Goal: Task Accomplishment & Management: Use online tool/utility

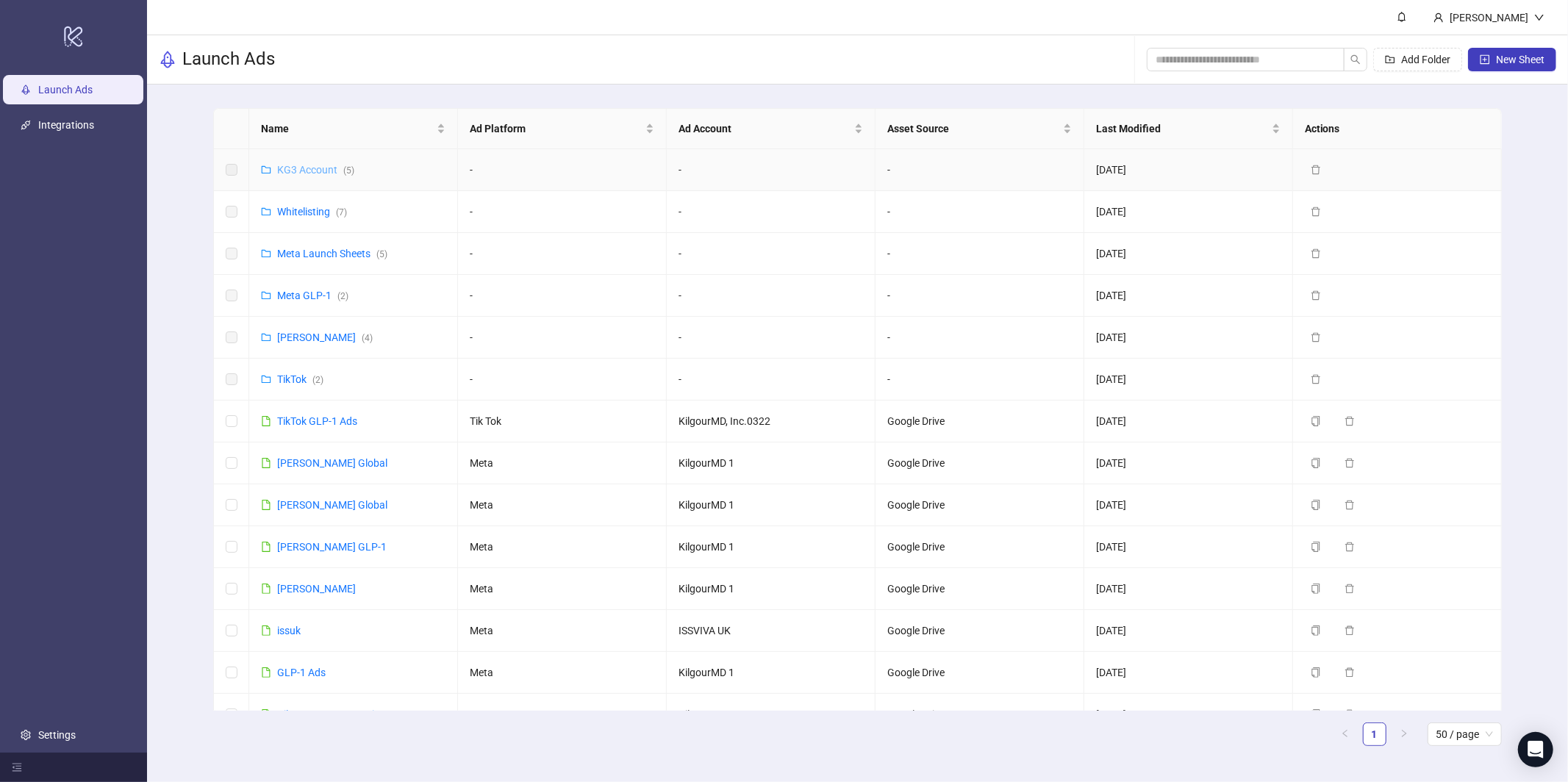
click at [310, 172] on link "KG3 Account ( 5 )" at bounding box center [316, 170] width 77 height 12
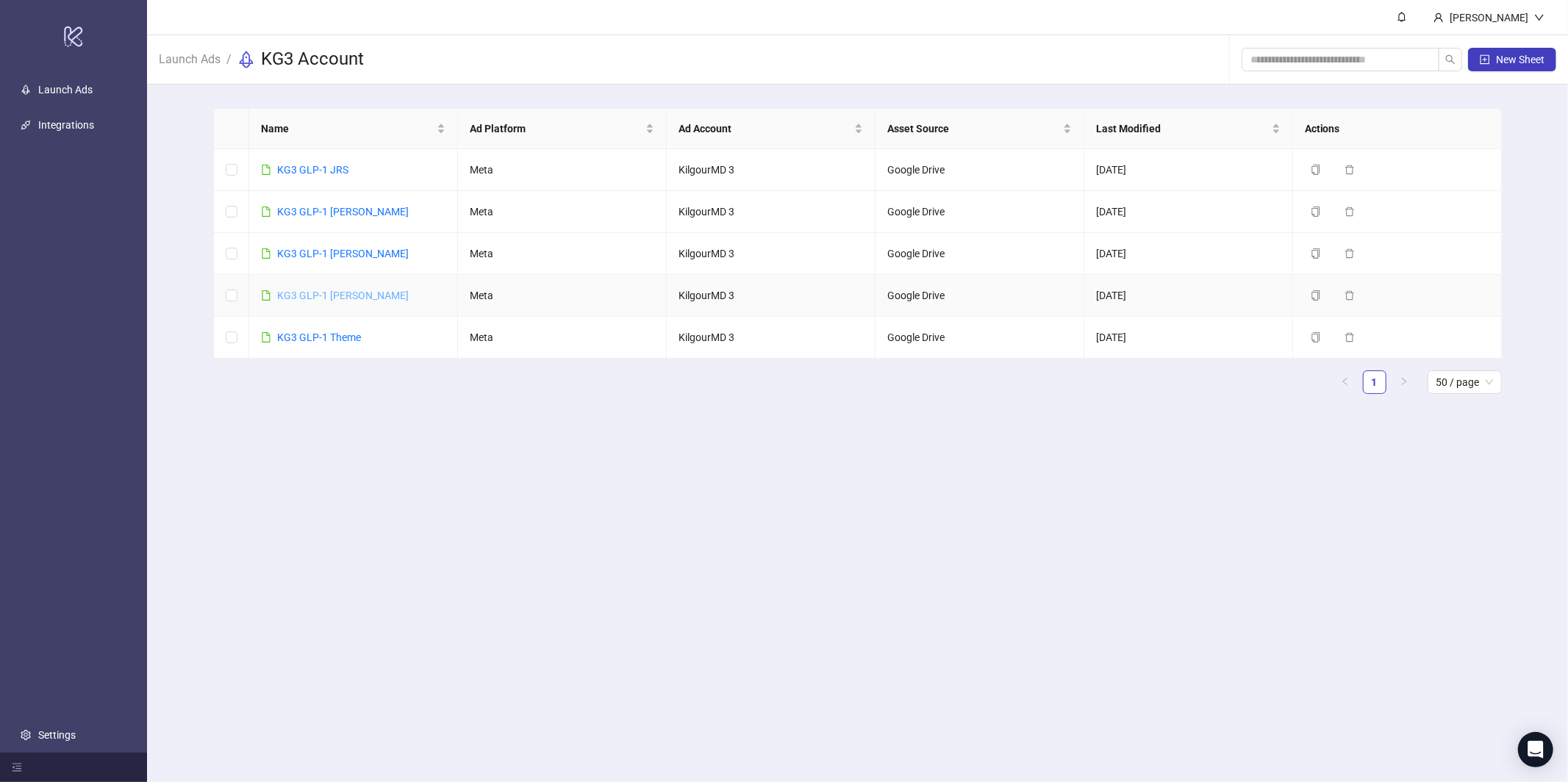
click at [320, 293] on link "KG3 GLP-1 [PERSON_NAME]" at bounding box center [344, 296] width 132 height 12
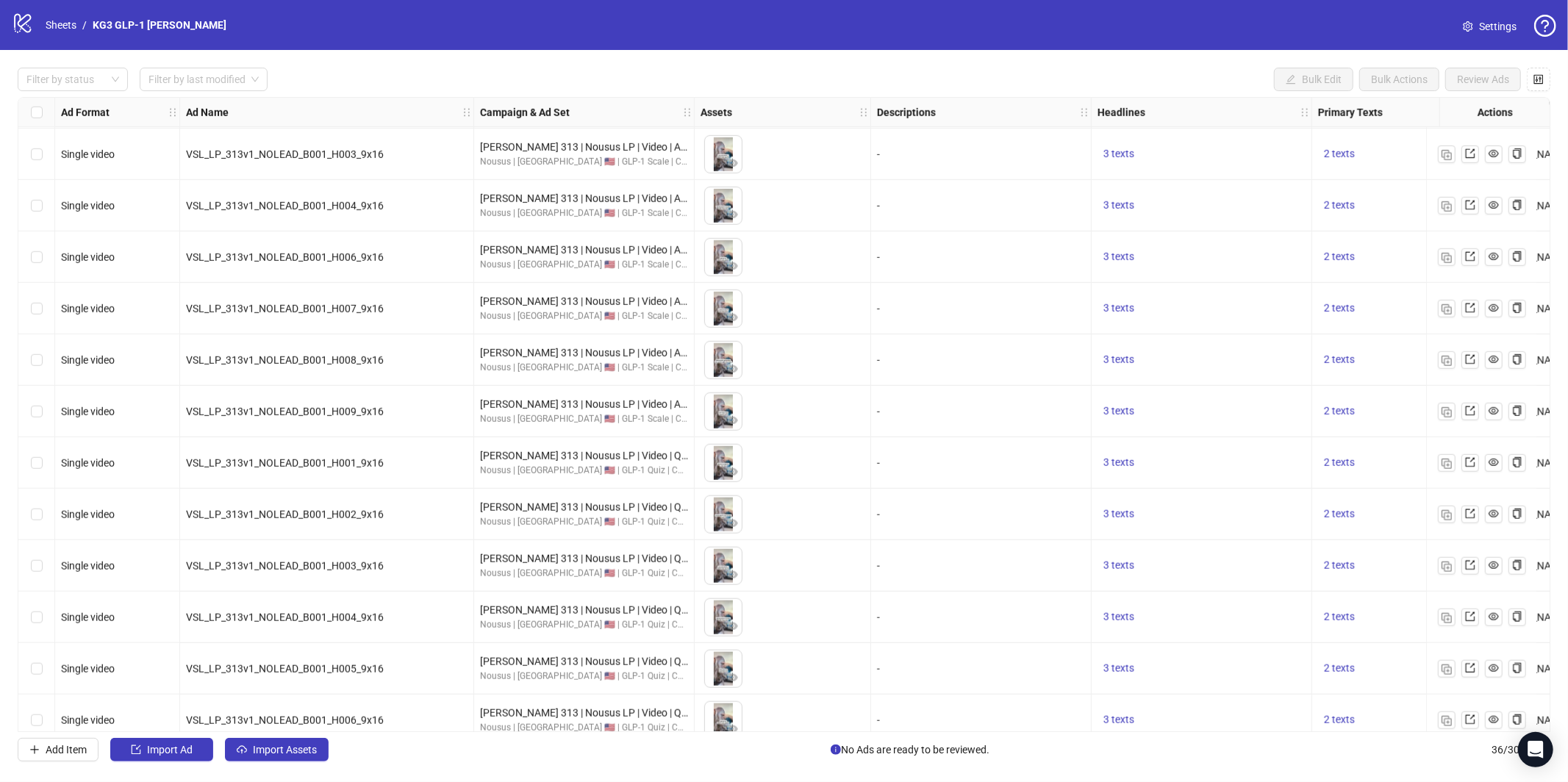
scroll to position [1253, 0]
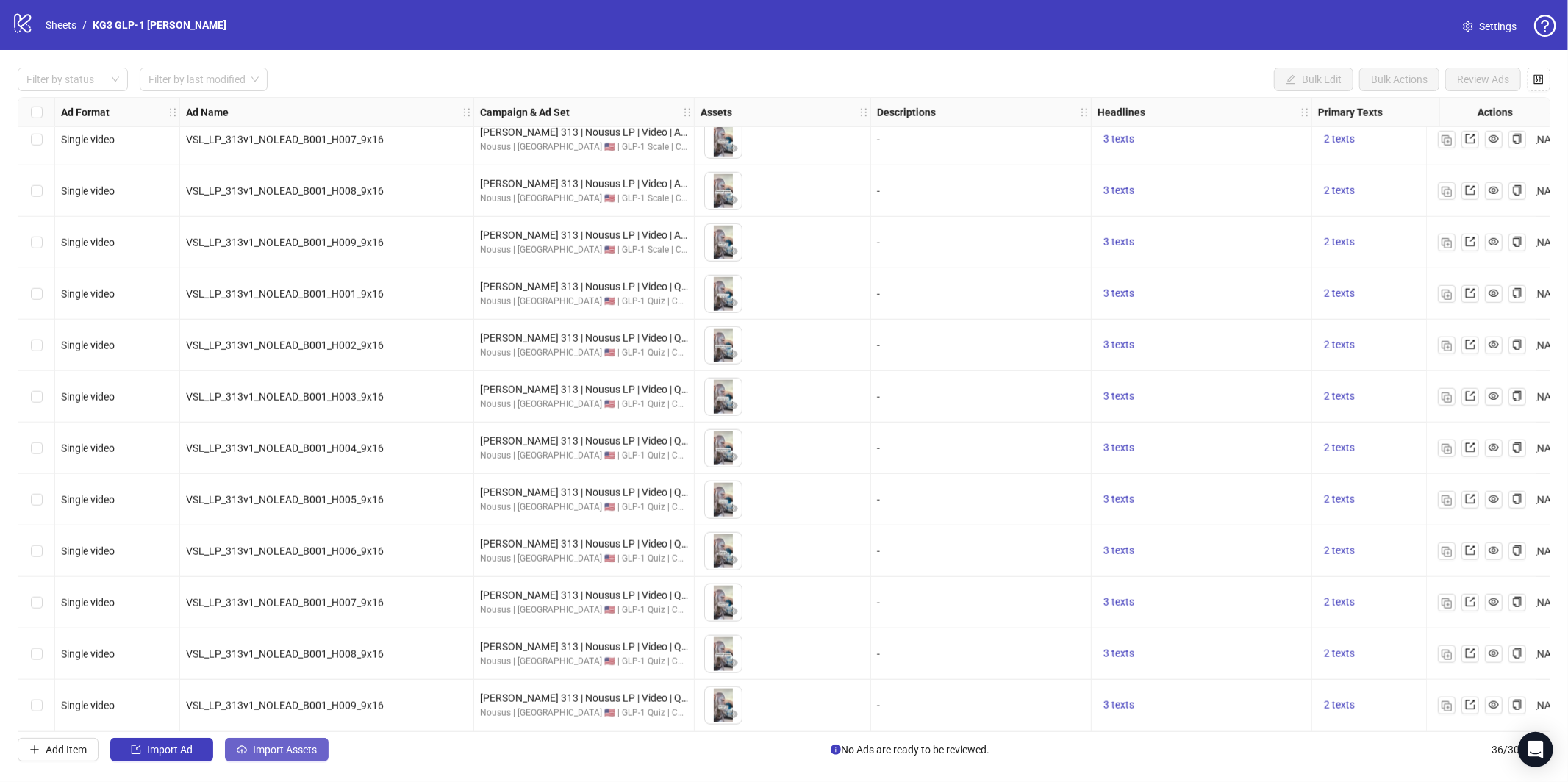
click at [289, 750] on span "Import Assets" at bounding box center [285, 750] width 64 height 12
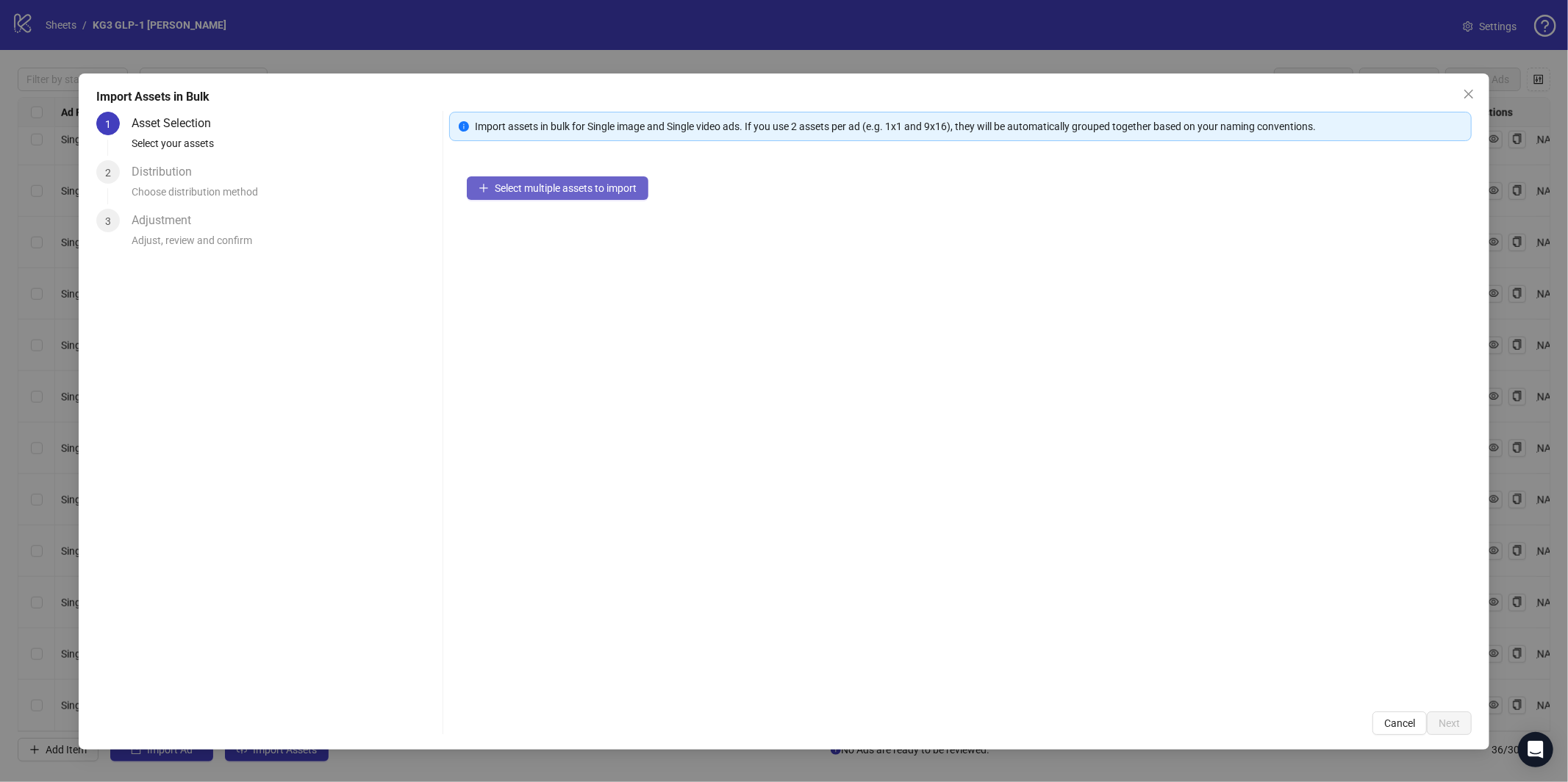
click at [542, 184] on span "Select multiple assets to import" at bounding box center [565, 189] width 142 height 12
click at [545, 195] on button "Select multiple assets to import" at bounding box center [557, 189] width 182 height 24
click at [632, 192] on span "Select multiple assets to import" at bounding box center [565, 189] width 142 height 12
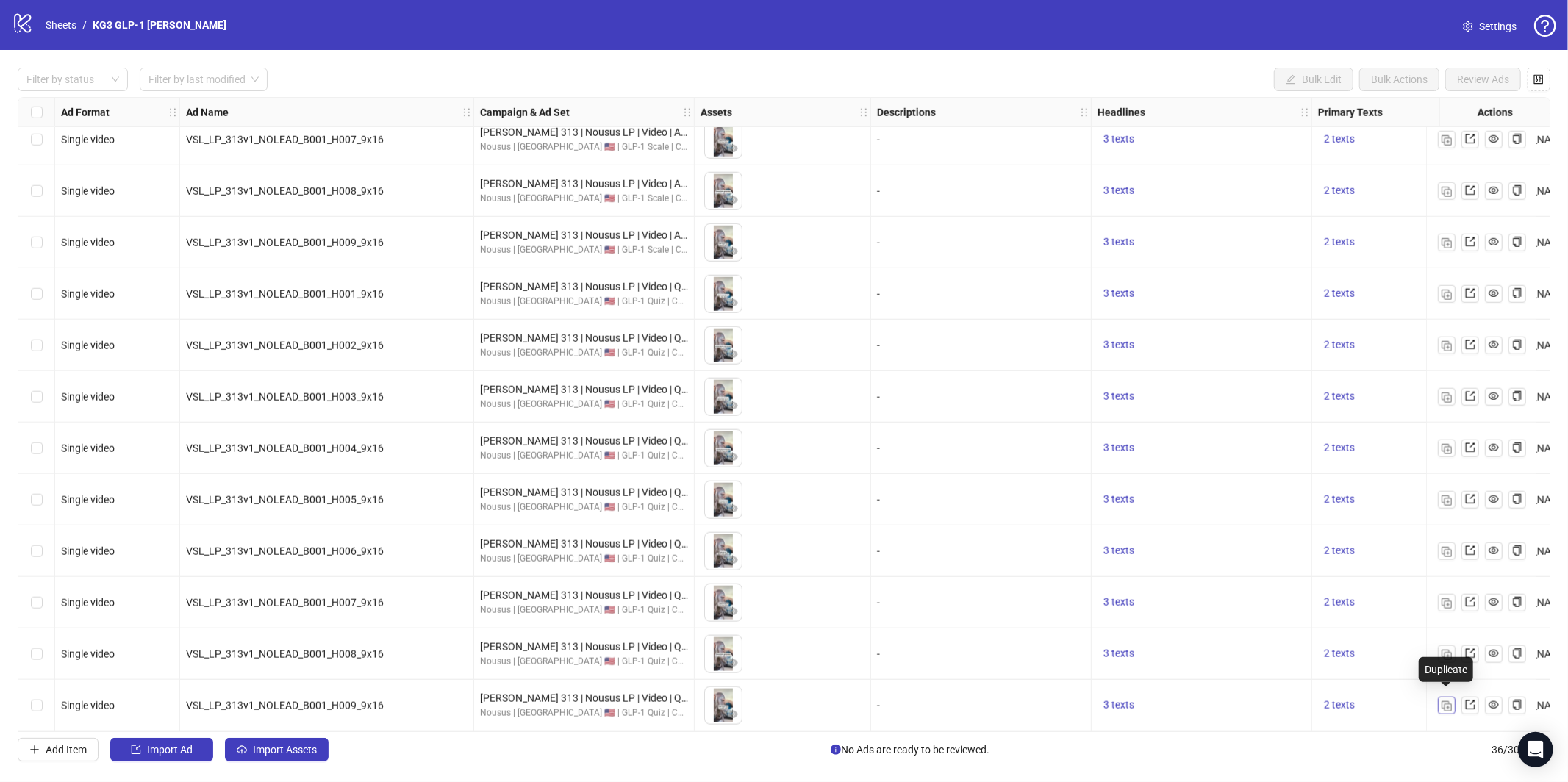
click at [1445, 702] on img "button" at bounding box center [1447, 706] width 10 height 10
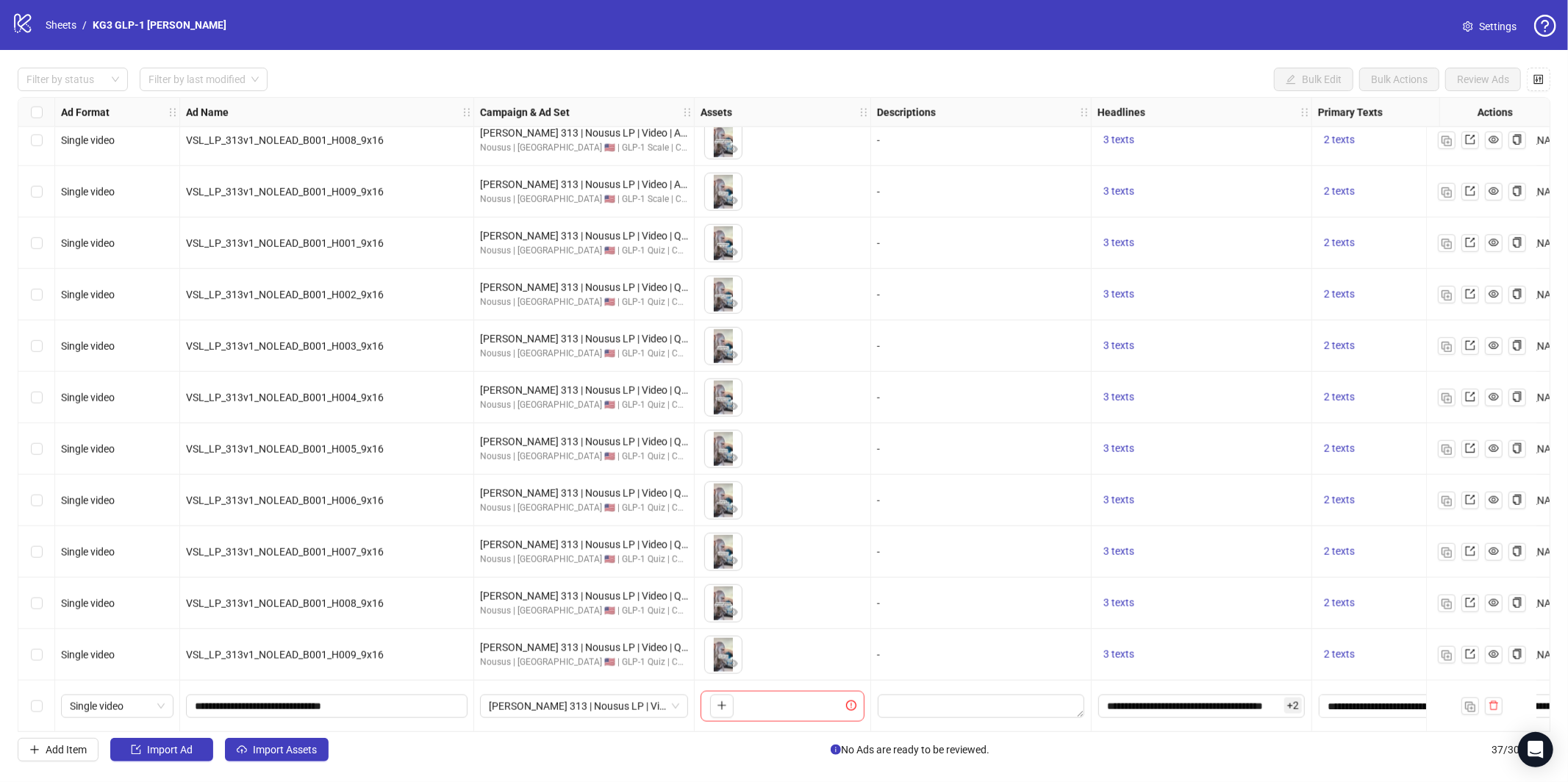
scroll to position [1305, 0]
click at [278, 746] on span "Import Assets" at bounding box center [285, 750] width 64 height 12
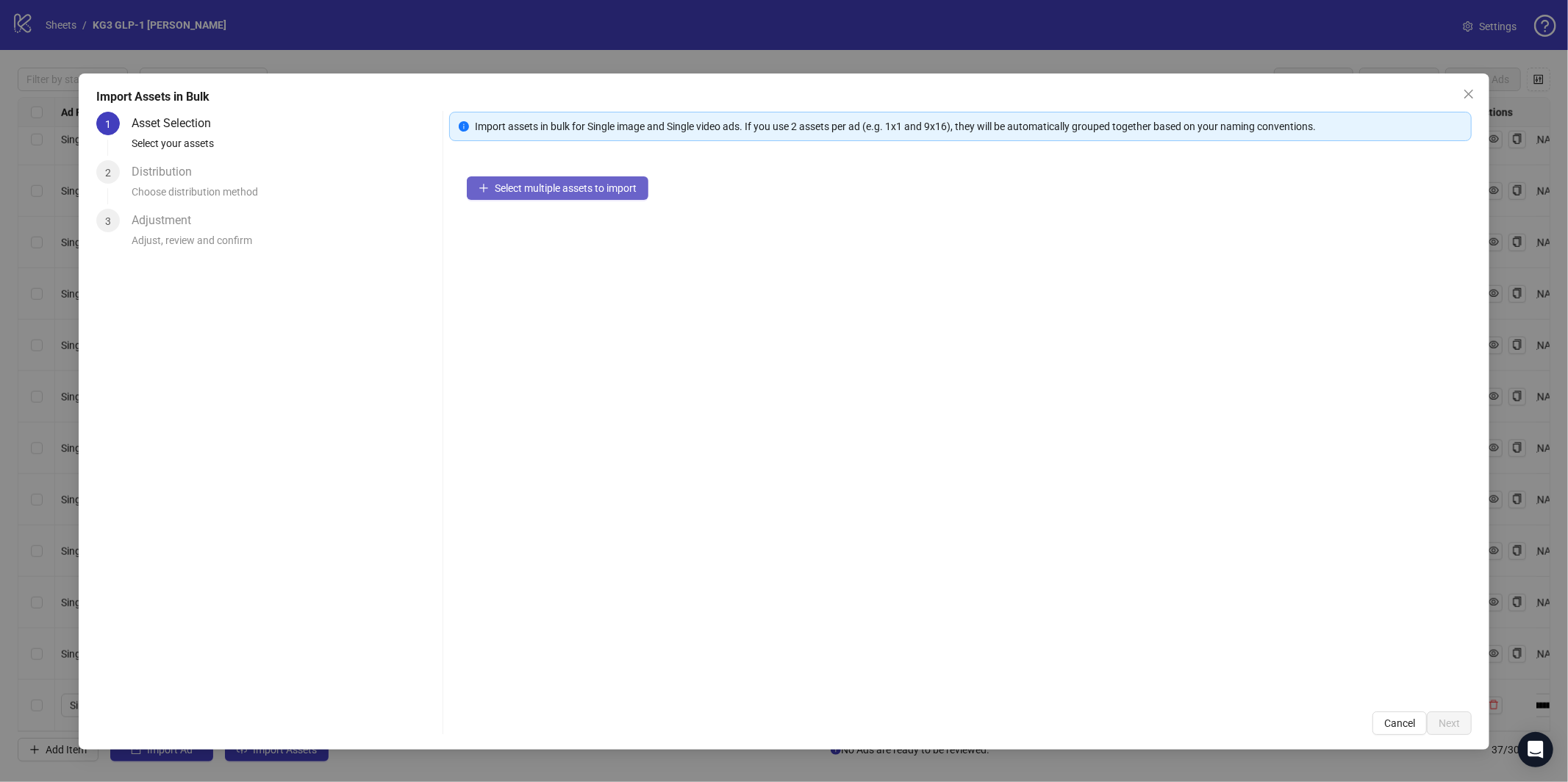
click at [567, 183] on span "Select multiple assets to import" at bounding box center [565, 189] width 142 height 12
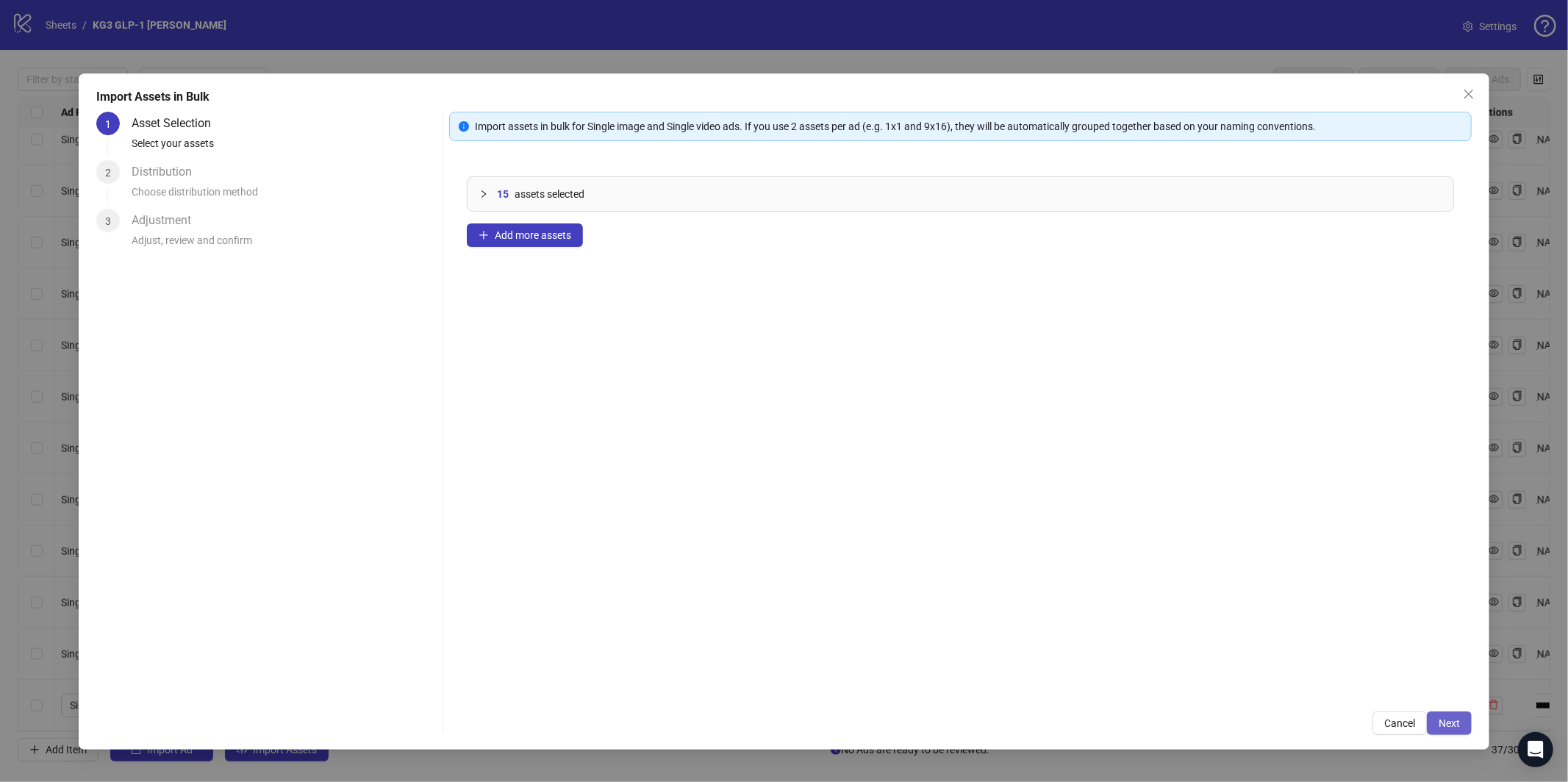
click at [1455, 721] on span "Next" at bounding box center [1449, 723] width 21 height 12
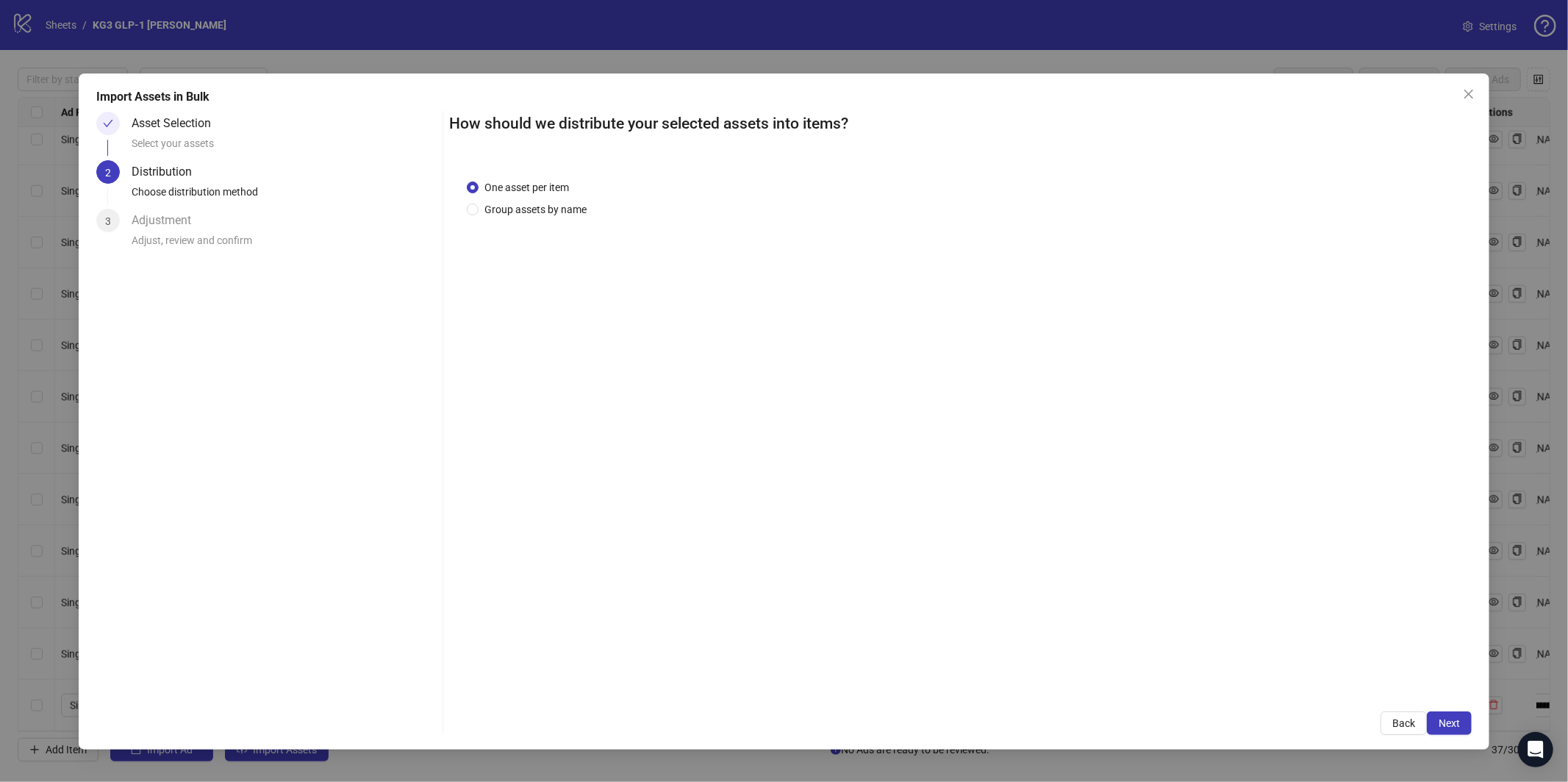
click at [1452, 727] on span "Next" at bounding box center [1449, 723] width 21 height 12
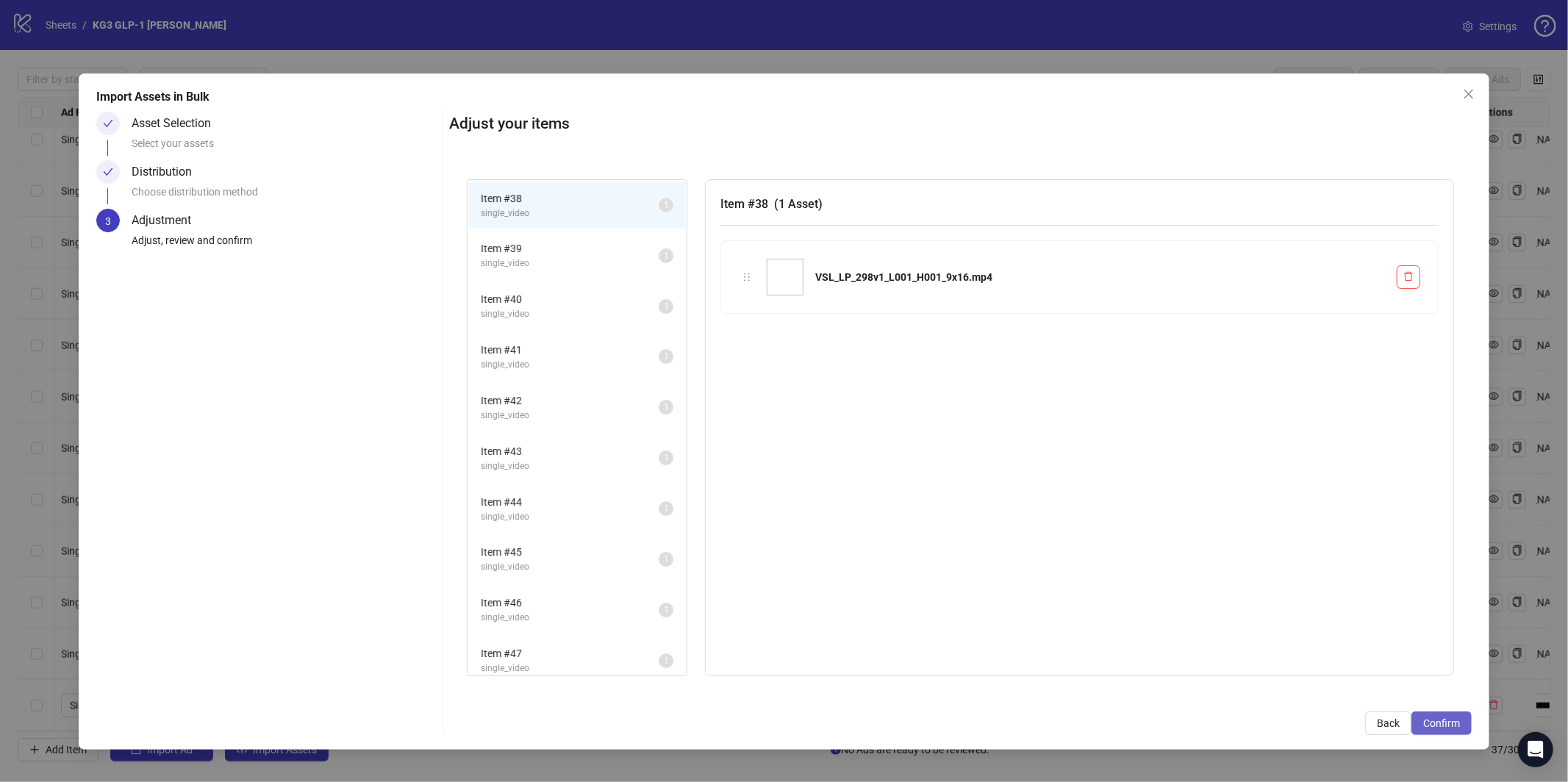
click at [1450, 729] on span "Confirm" at bounding box center [1441, 723] width 37 height 12
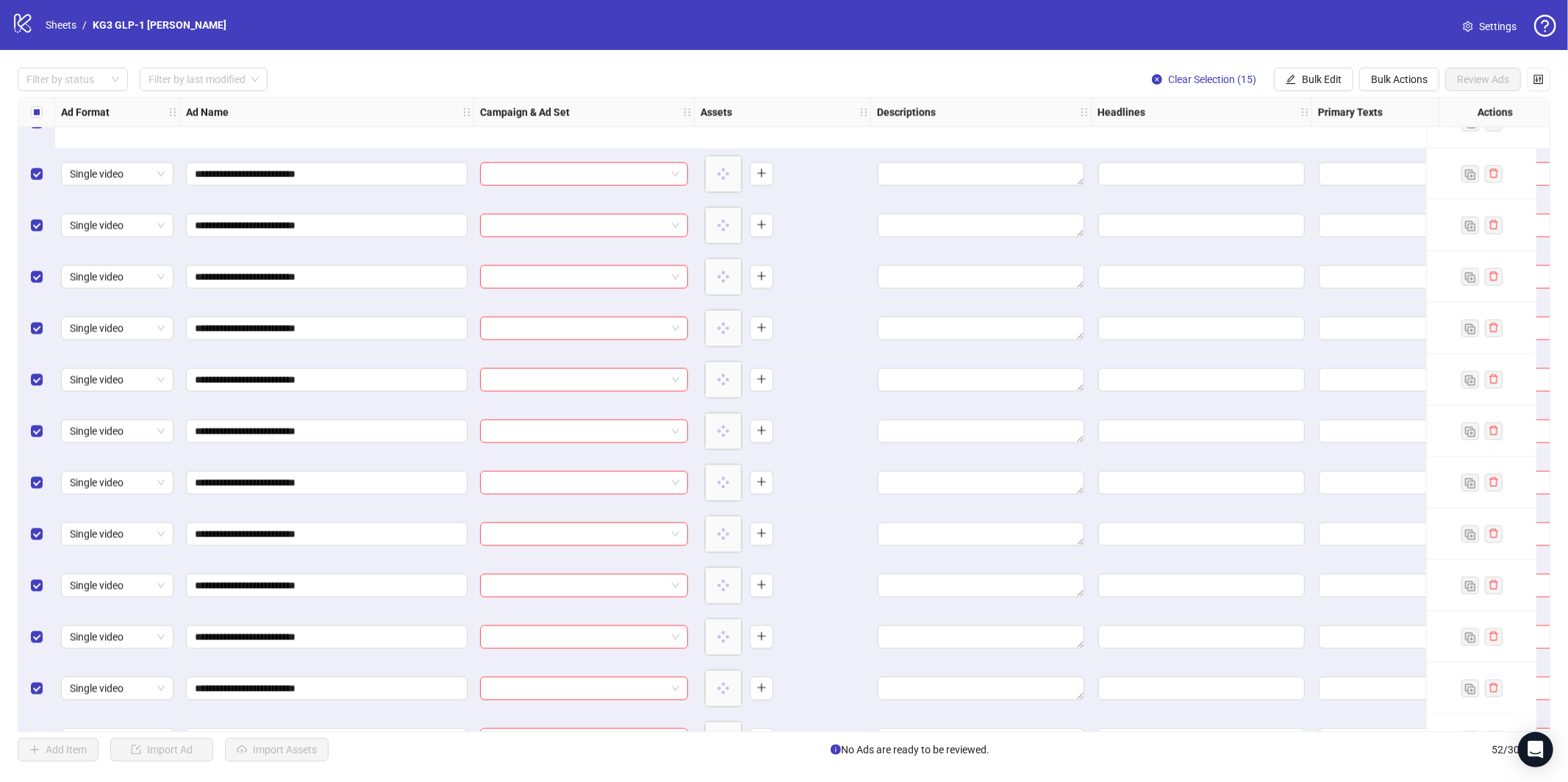
scroll to position [2077, 0]
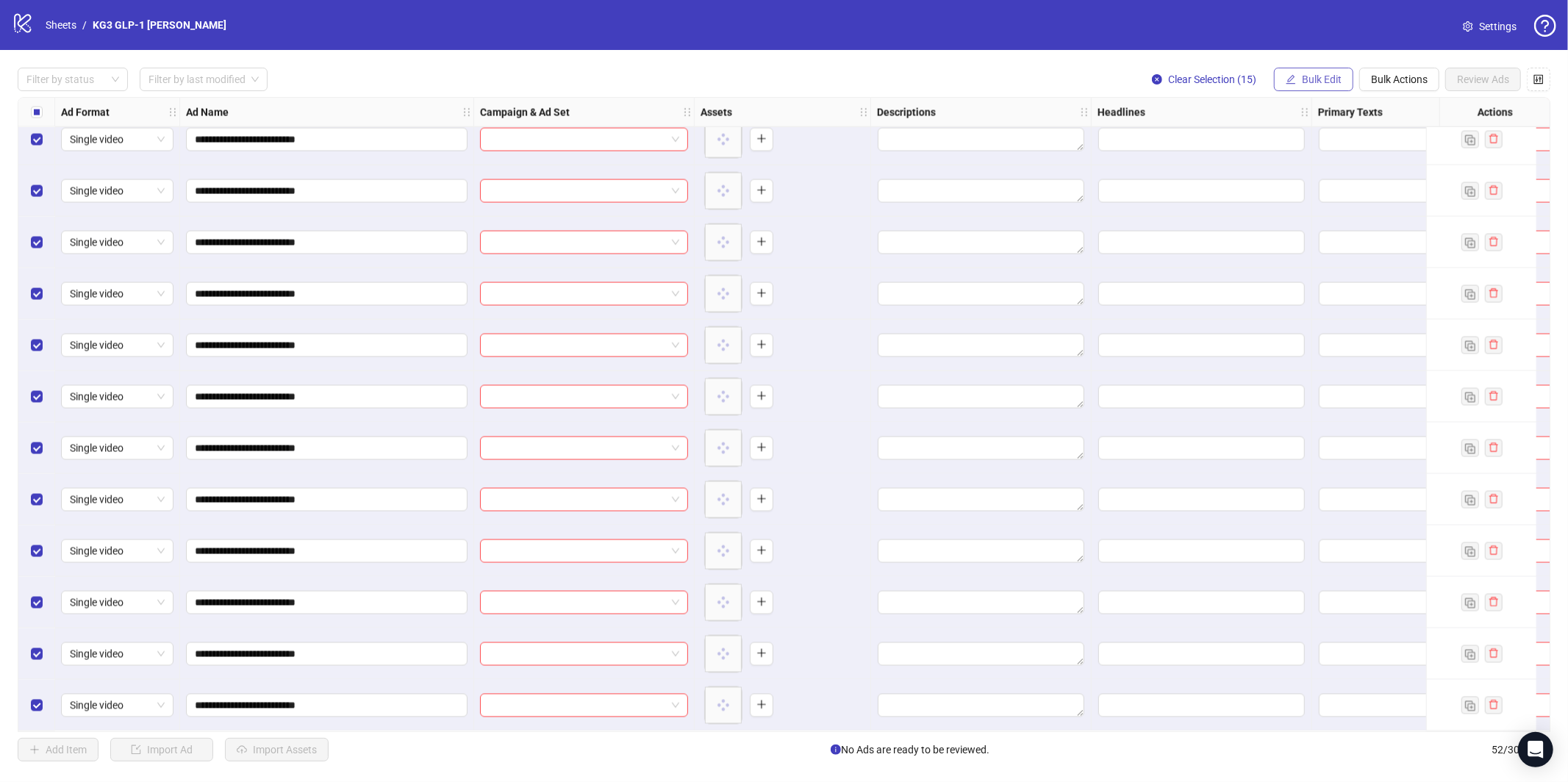
click at [1318, 78] on span "Bulk Edit" at bounding box center [1322, 80] width 40 height 12
click at [1324, 158] on span "Campaign & Ad Set" at bounding box center [1328, 156] width 88 height 16
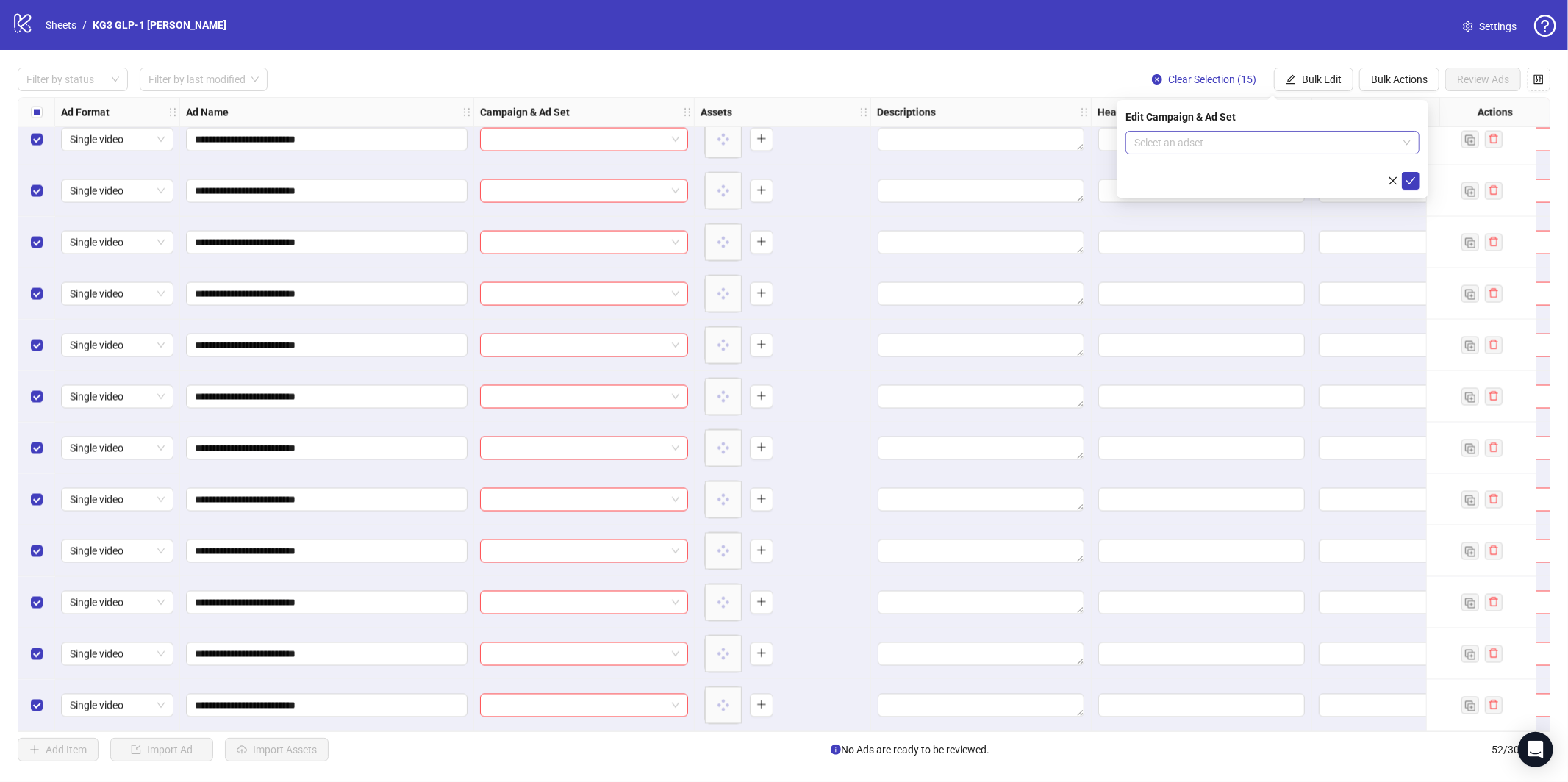
click at [1339, 145] on input "search" at bounding box center [1266, 143] width 264 height 22
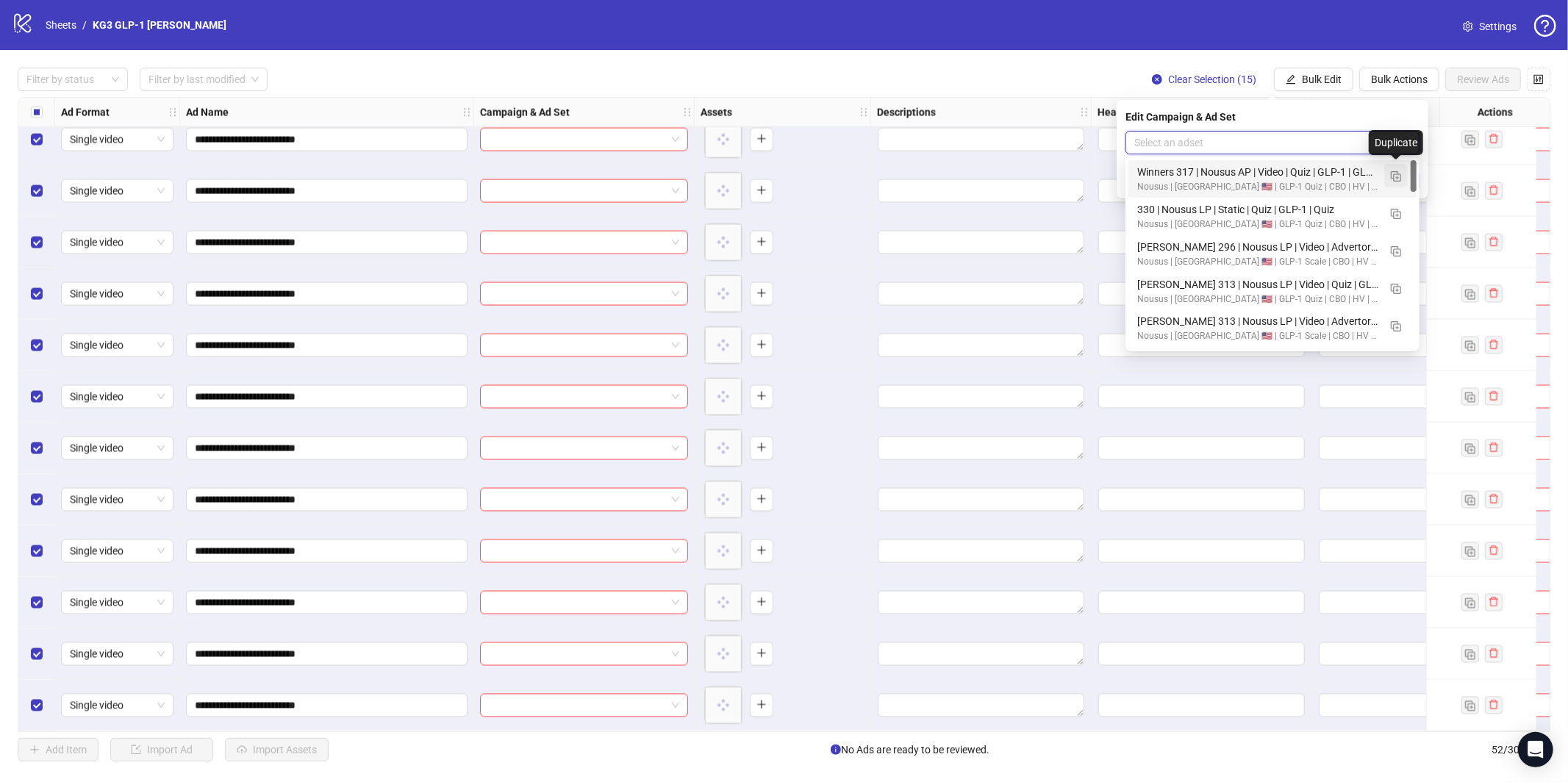
click at [1399, 177] on img "button" at bounding box center [1396, 177] width 10 height 10
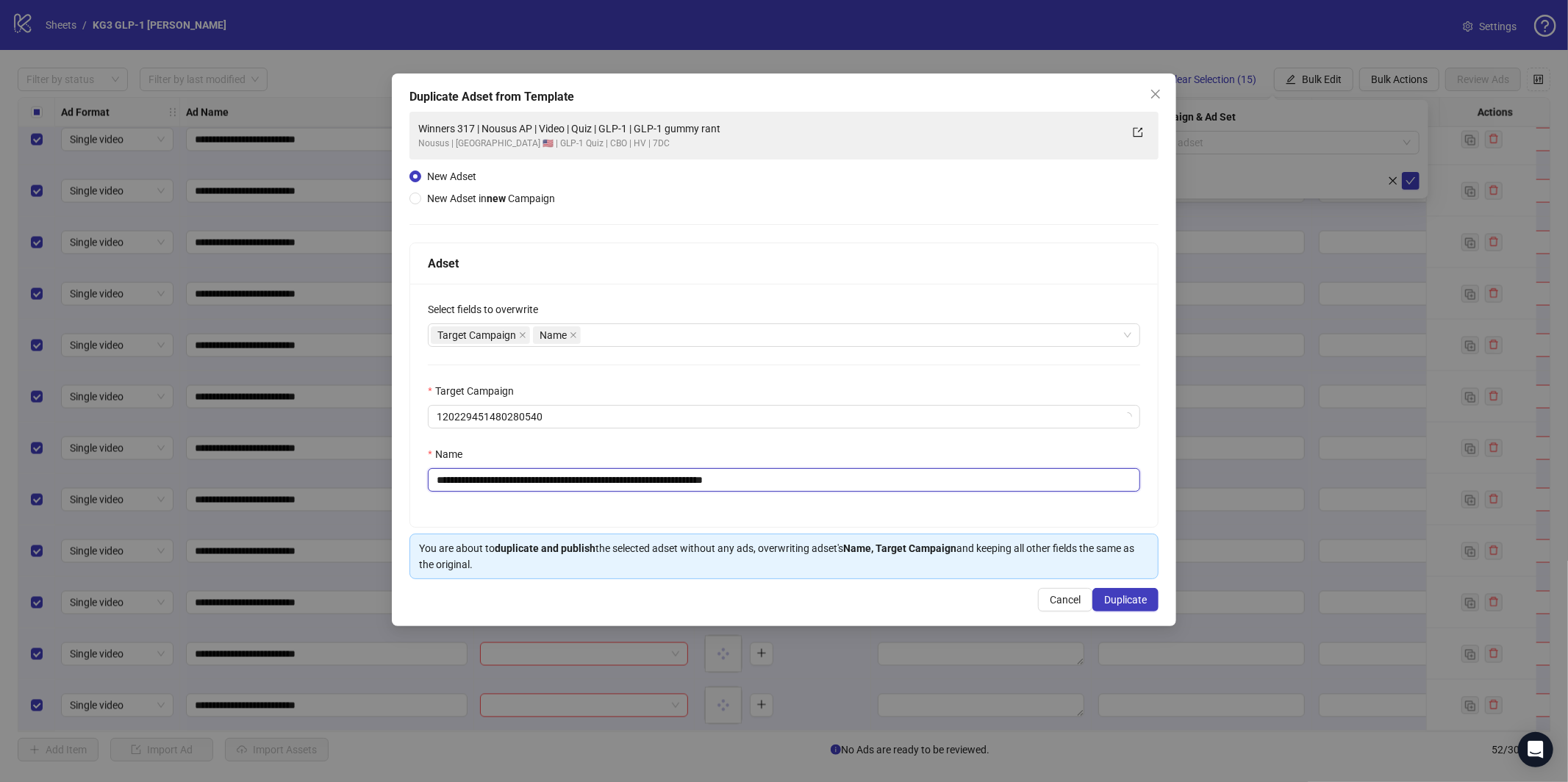
click at [955, 471] on input "**********" at bounding box center [783, 480] width 712 height 24
paste input "text"
type input "**********"
click at [1128, 603] on span "Duplicate" at bounding box center [1126, 600] width 43 height 12
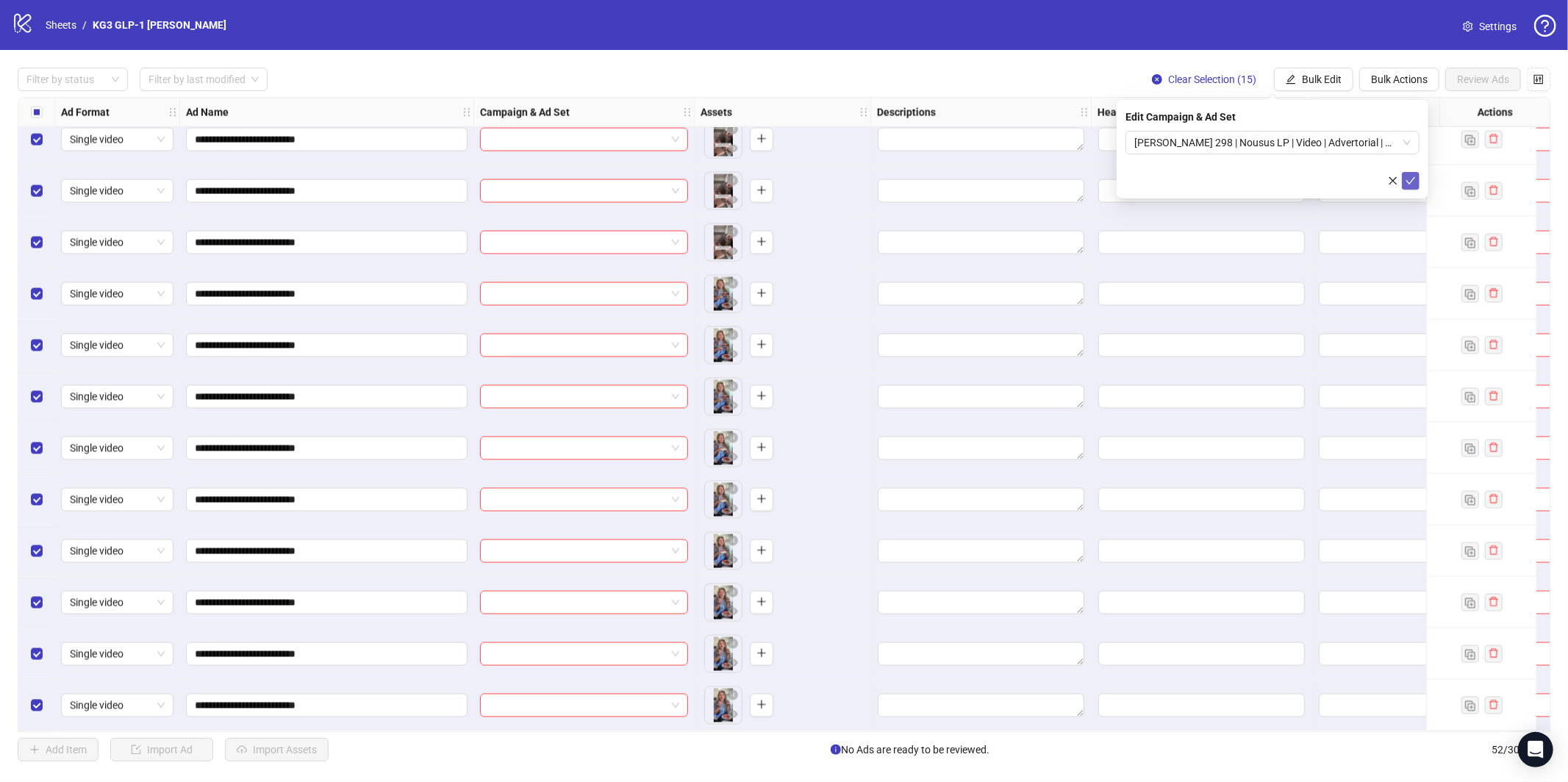
click at [1412, 180] on icon "check" at bounding box center [1411, 181] width 10 height 10
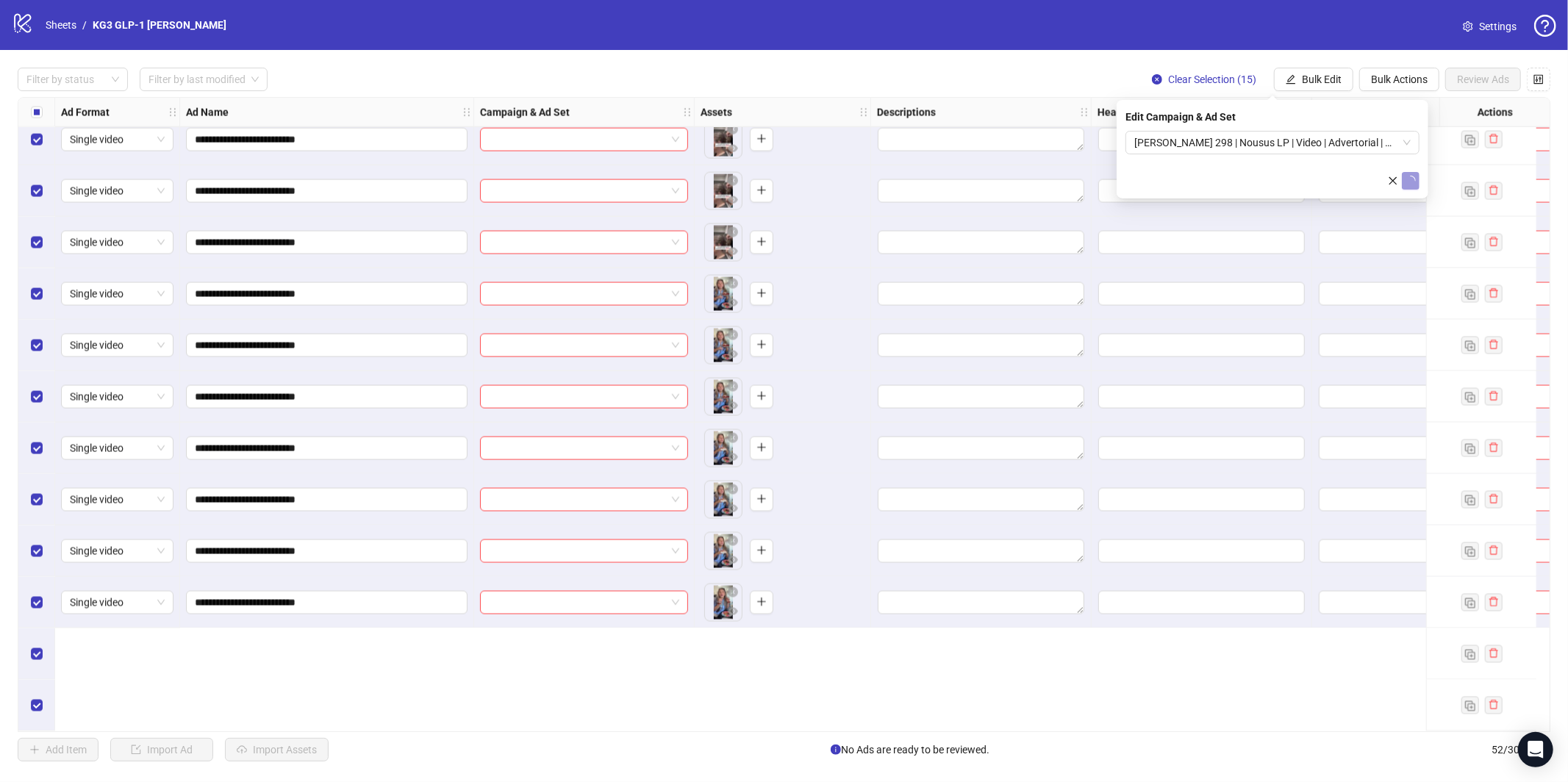
scroll to position [1729, 0]
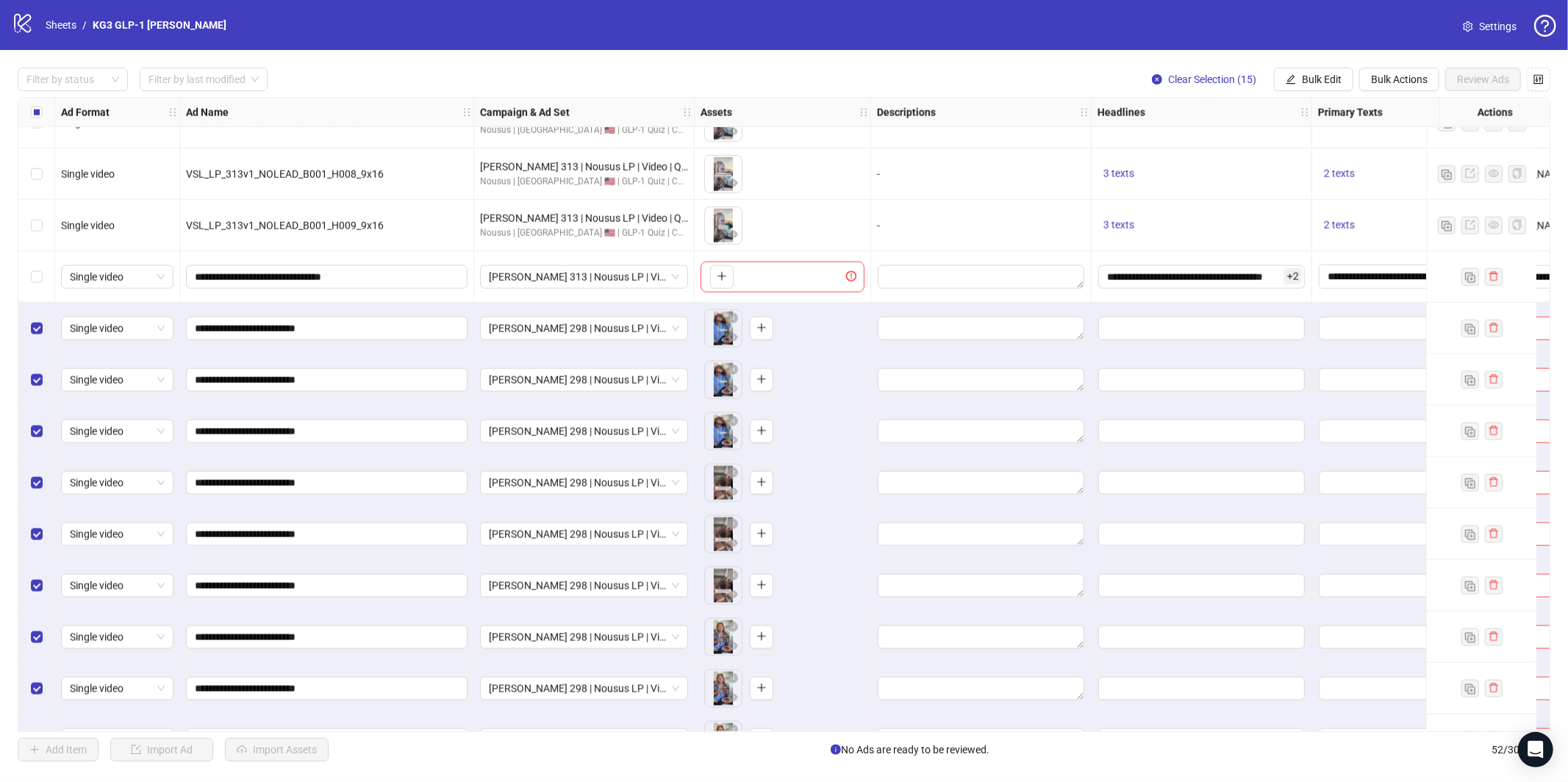
click at [1484, 29] on span "Settings" at bounding box center [1498, 26] width 38 height 16
click at [1461, 32] on link "Settings" at bounding box center [1489, 27] width 77 height 24
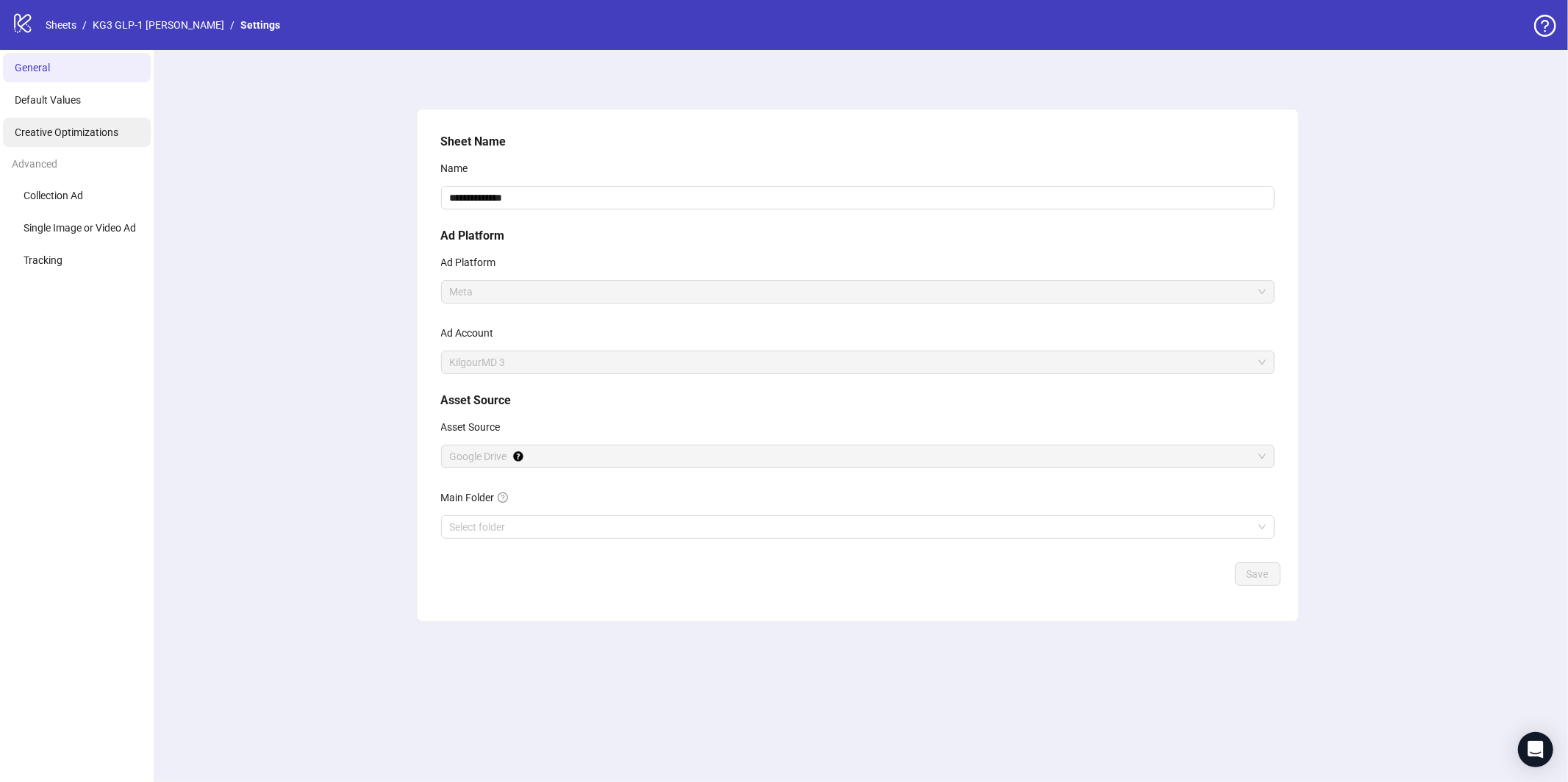
click at [95, 144] on li "Creative Optimizations" at bounding box center [77, 132] width 148 height 29
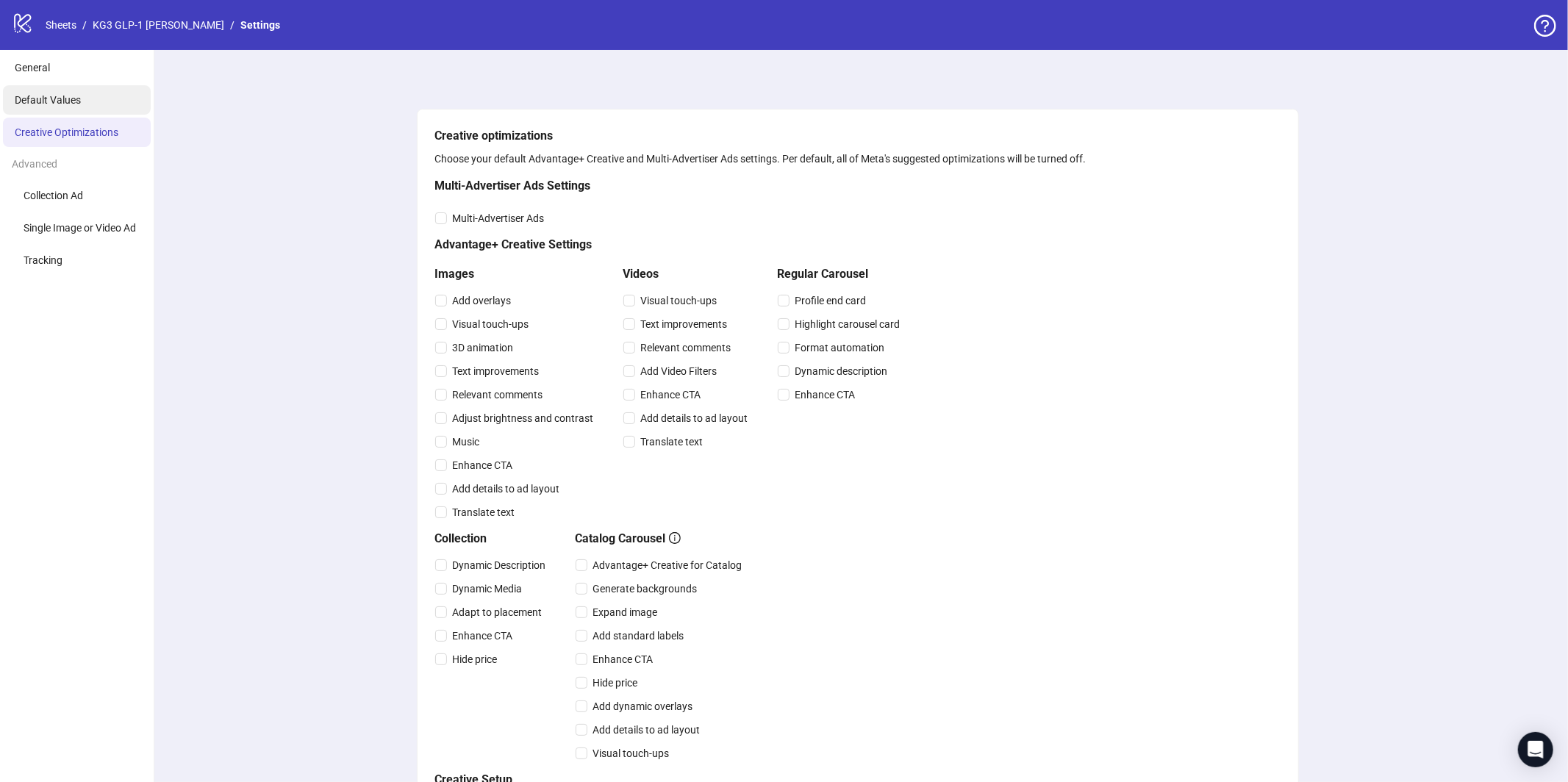
click at [71, 97] on span "Default Values" at bounding box center [48, 100] width 66 height 12
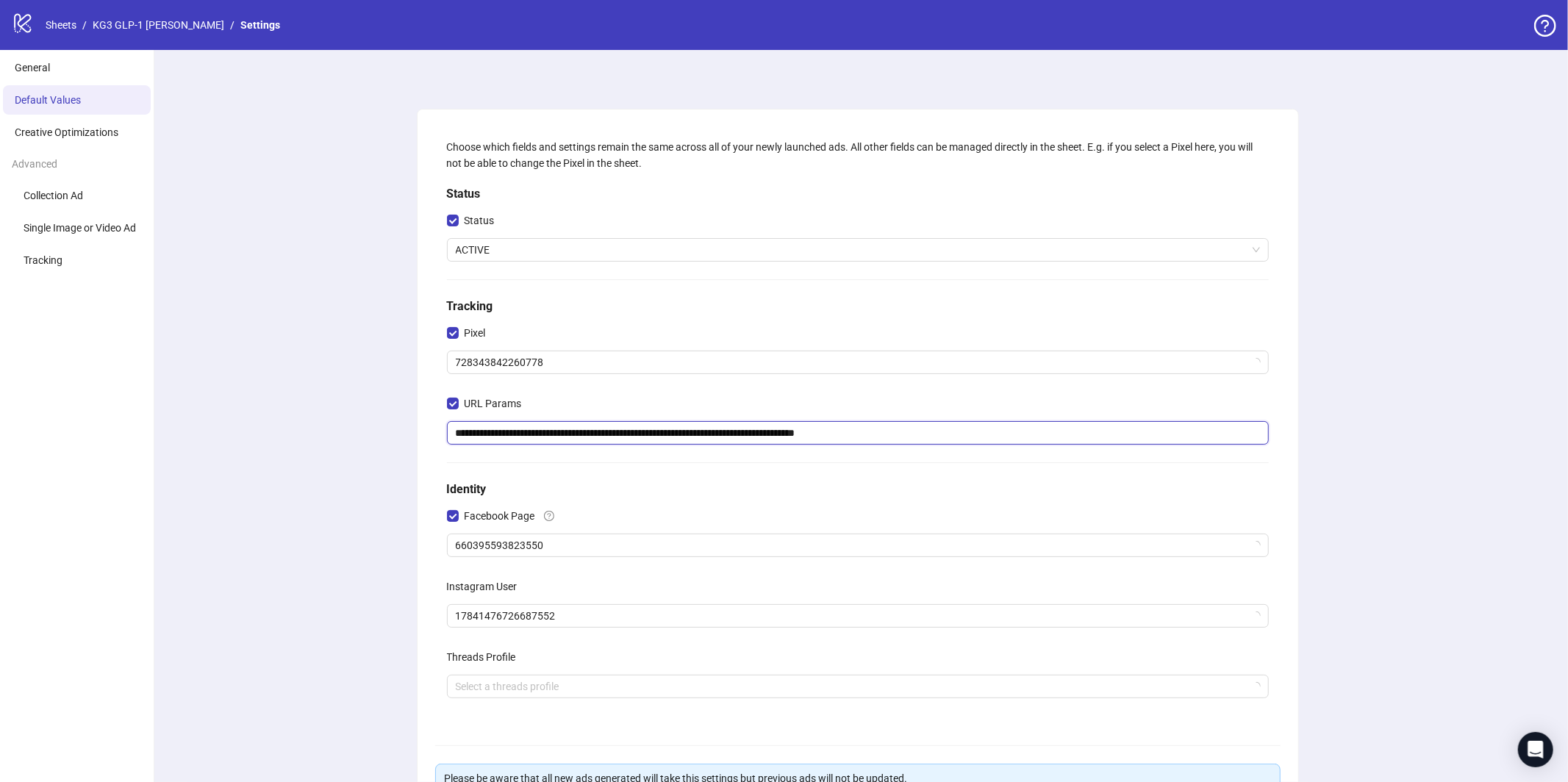
click at [614, 433] on input "**********" at bounding box center [858, 433] width 822 height 24
paste input "text"
type input "**********"
click at [272, 410] on div "**********" at bounding box center [857, 489] width 1421 height 879
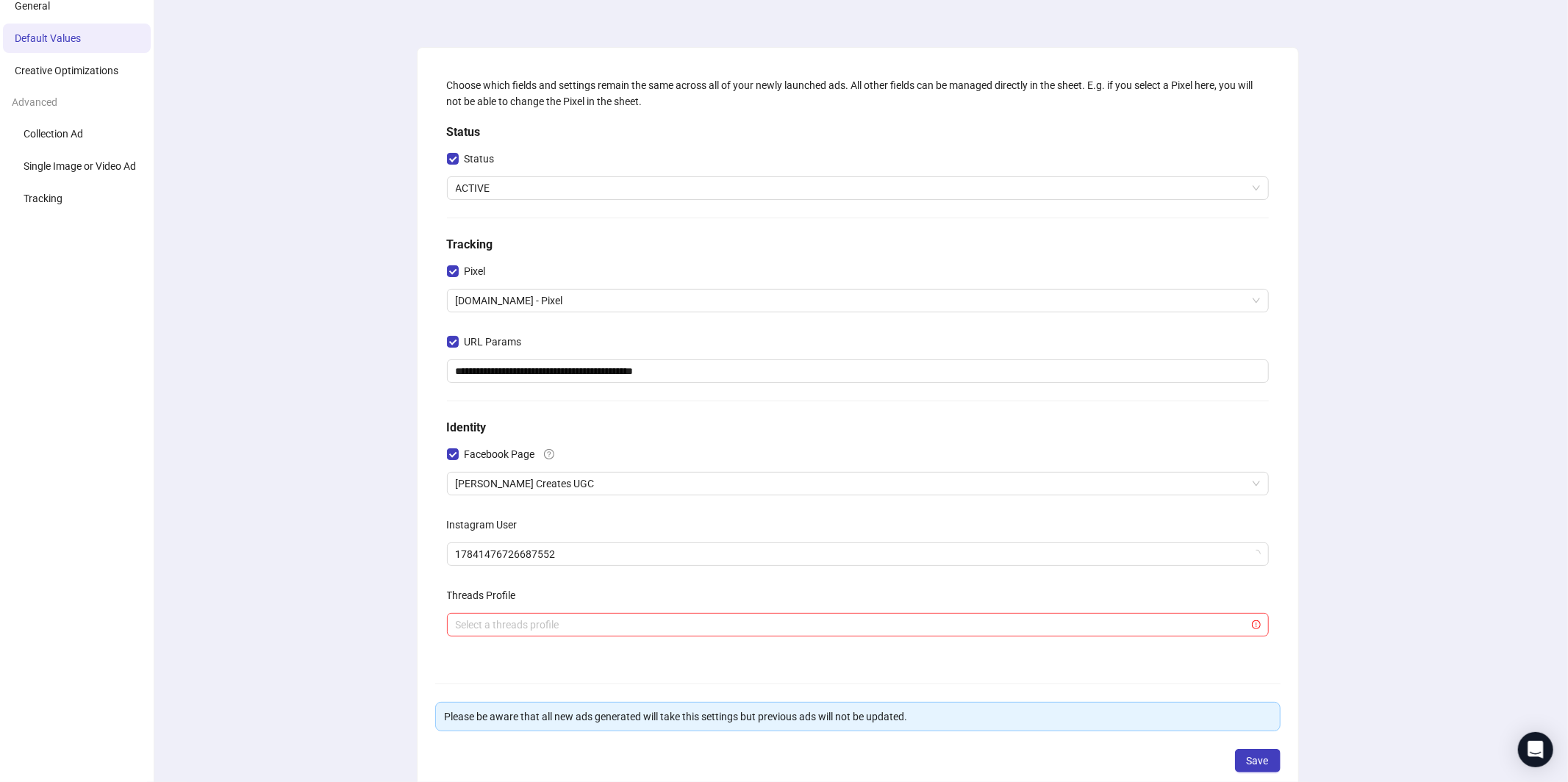
scroll to position [148, 0]
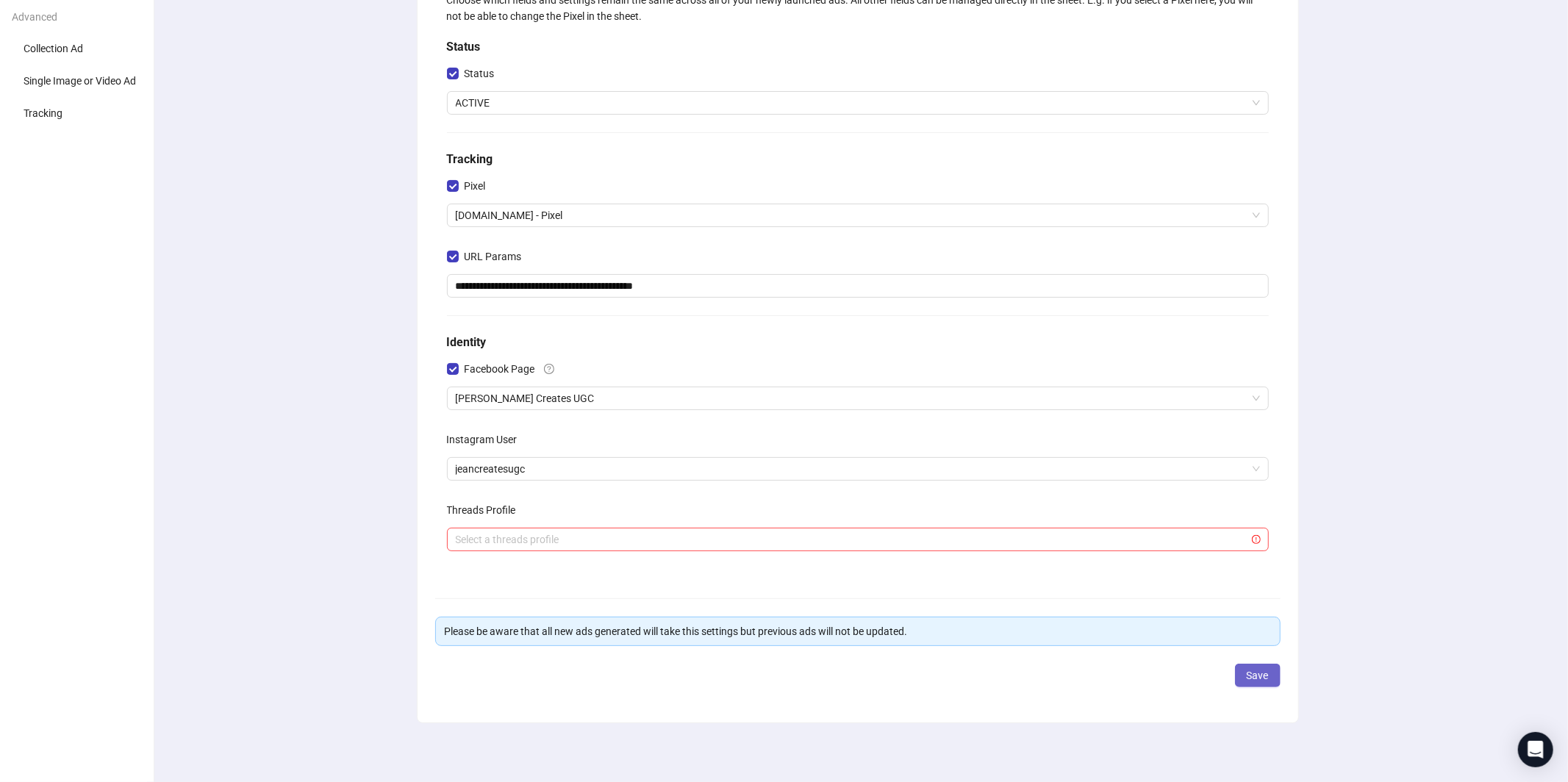
click at [1238, 675] on button "Save" at bounding box center [1258, 676] width 46 height 24
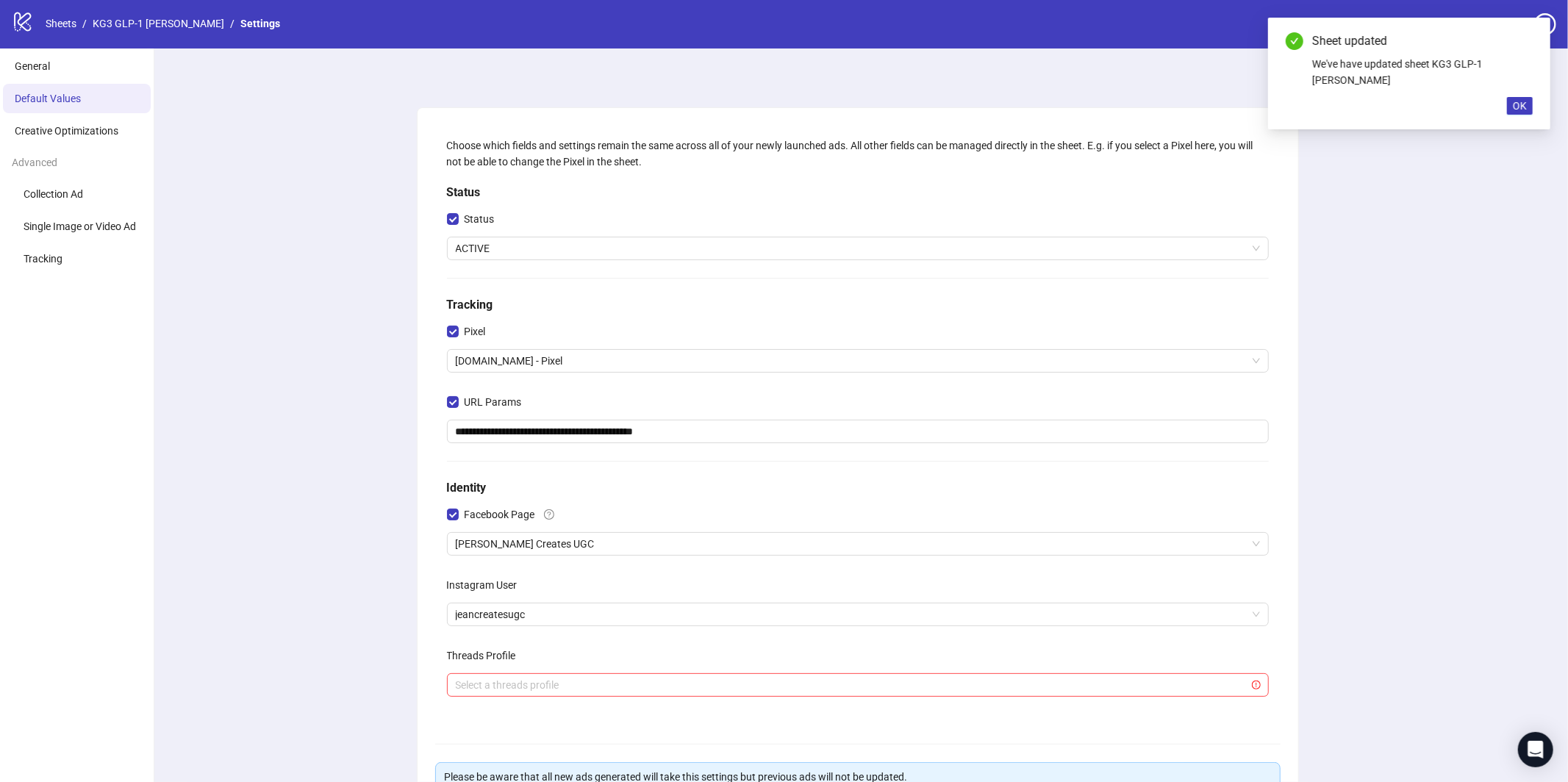
scroll to position [0, 0]
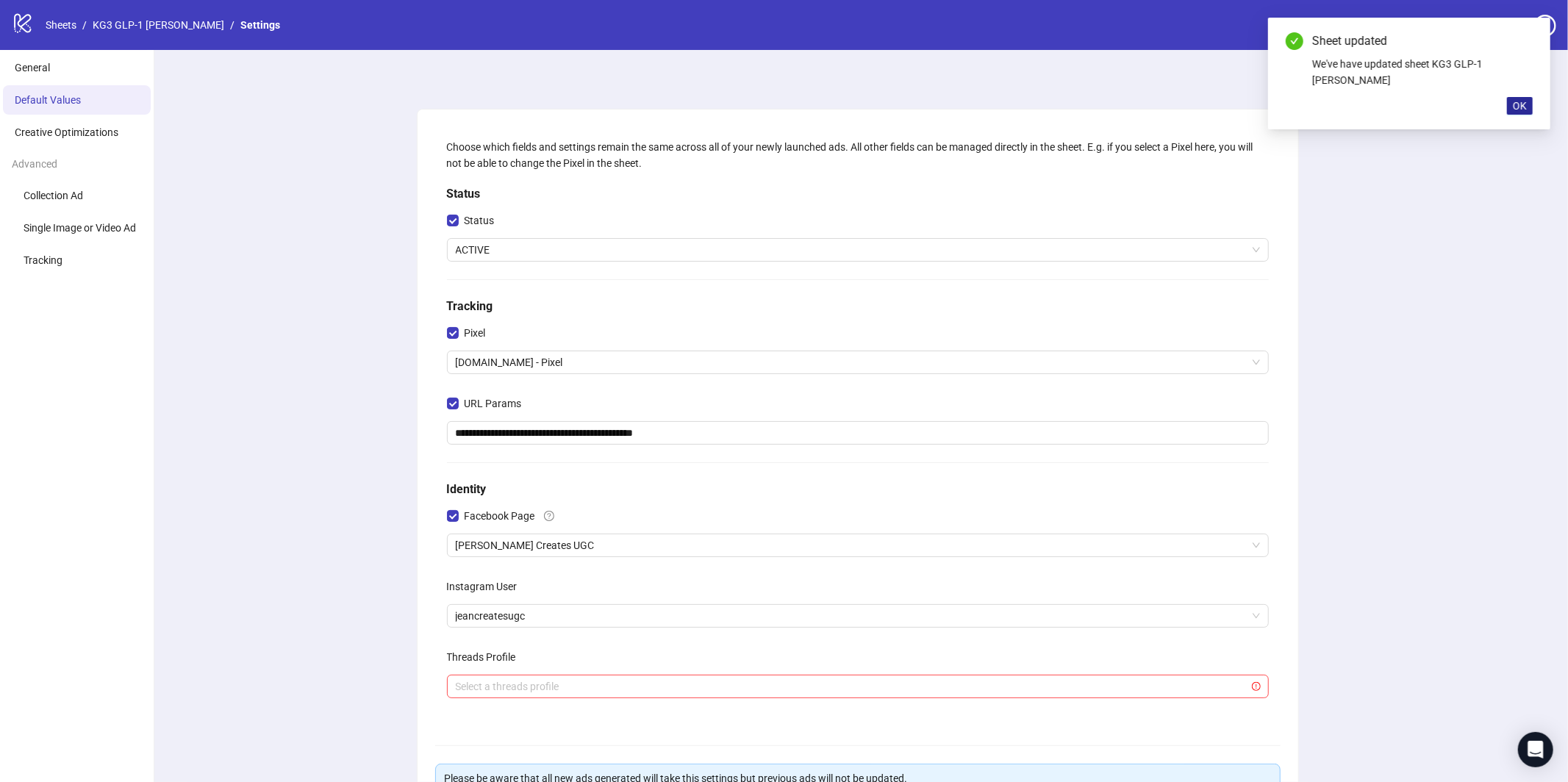
drag, startPoint x: 1532, startPoint y: 93, endPoint x: 1520, endPoint y: 97, distance: 12.6
click at [1528, 97] on button "OK" at bounding box center [1520, 106] width 26 height 18
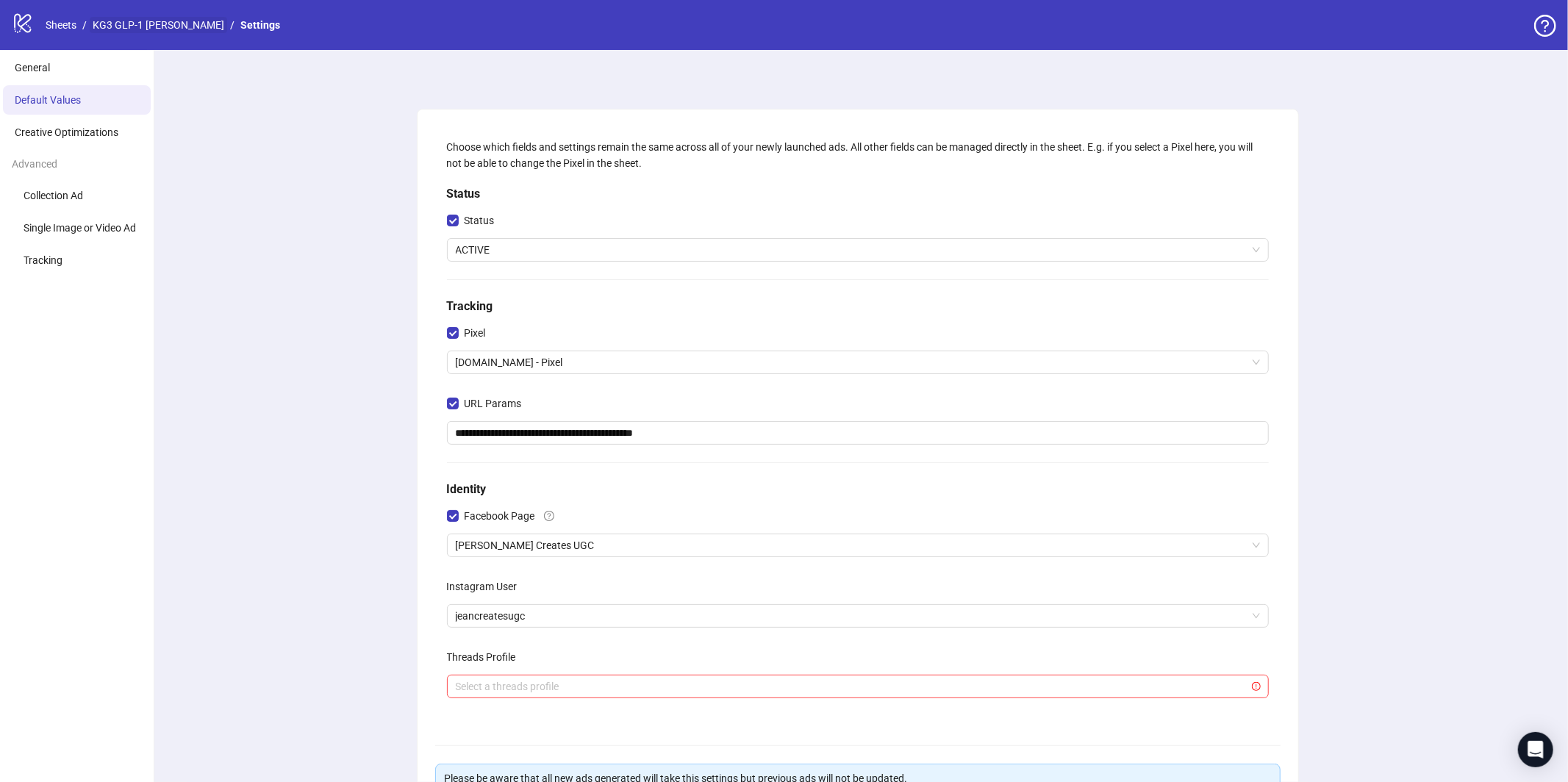
click at [135, 26] on link "KG3 GLP-1 [PERSON_NAME]" at bounding box center [159, 25] width 138 height 16
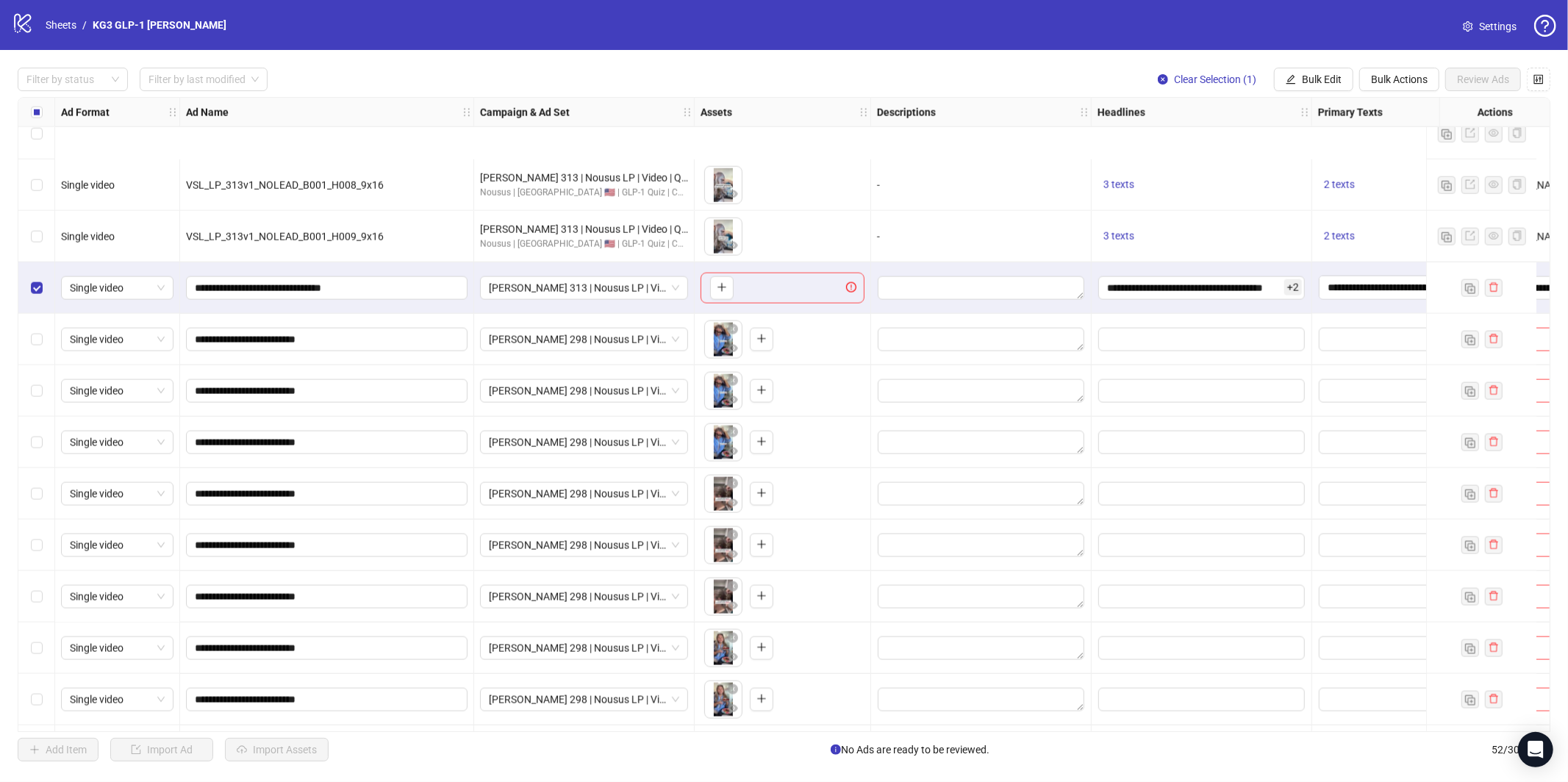
scroll to position [2077, 0]
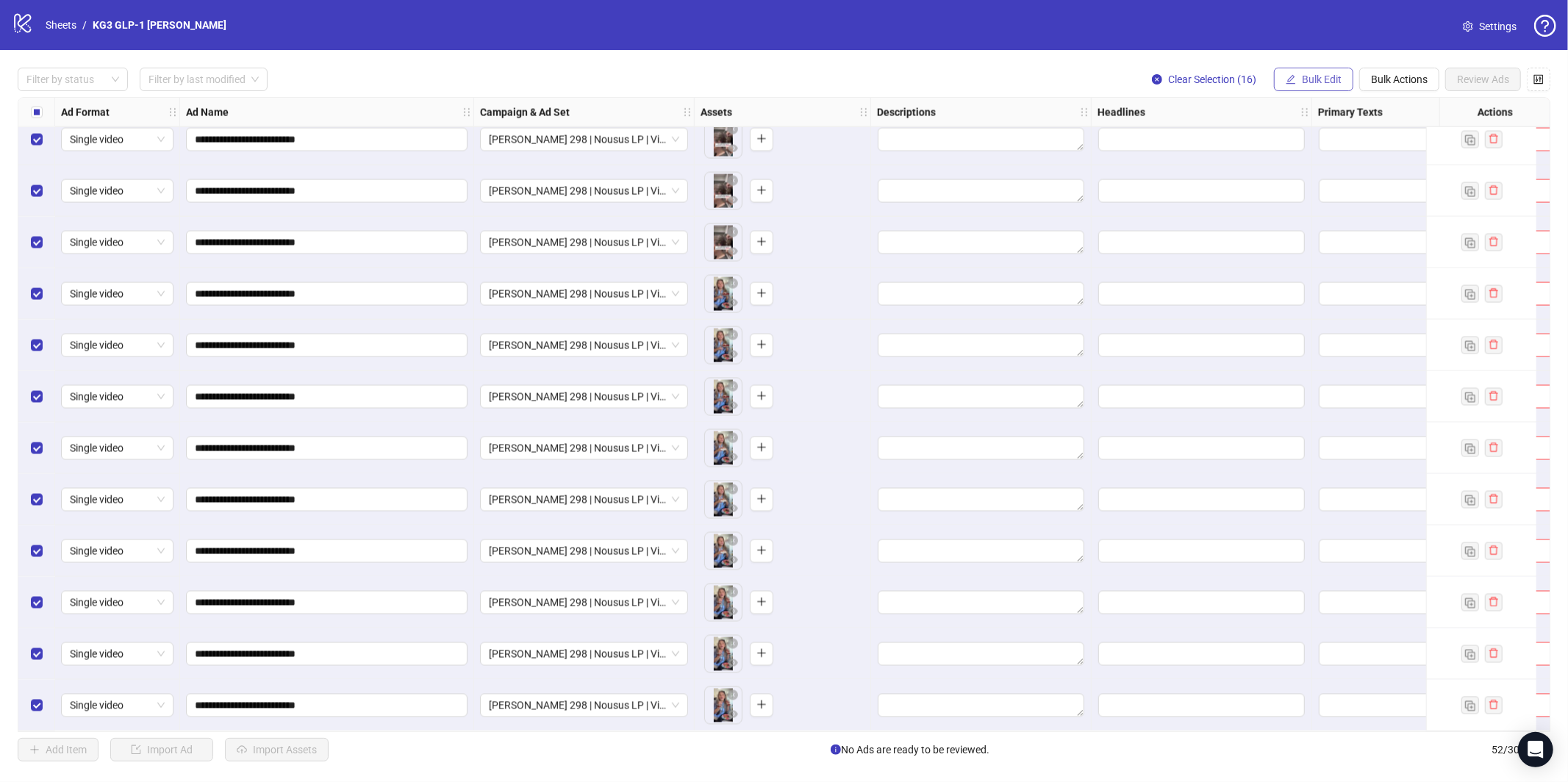
click at [1302, 74] on span "Bulk Edit" at bounding box center [1322, 80] width 40 height 12
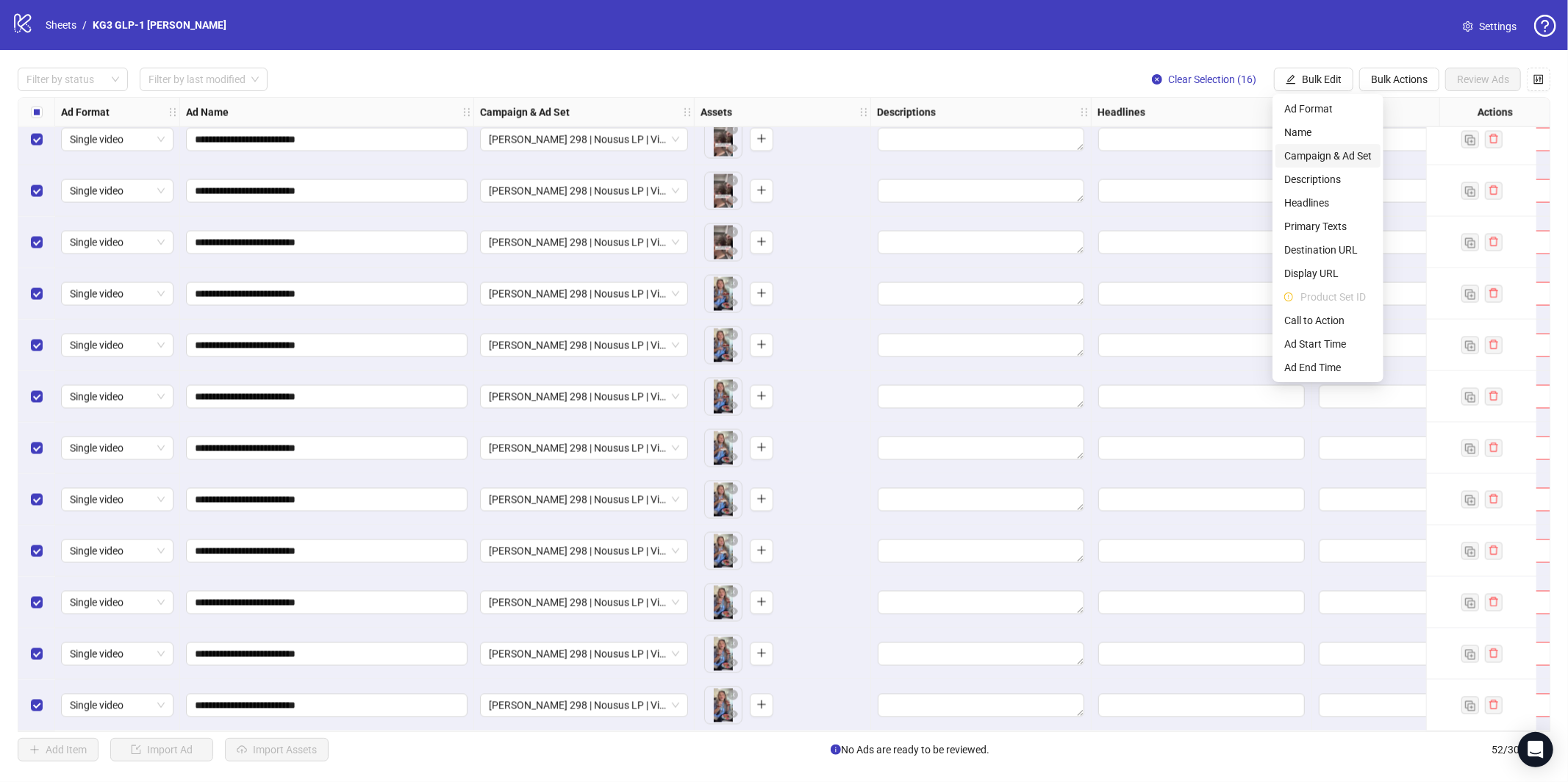
click at [1335, 155] on span "Campaign & Ad Set" at bounding box center [1328, 156] width 88 height 16
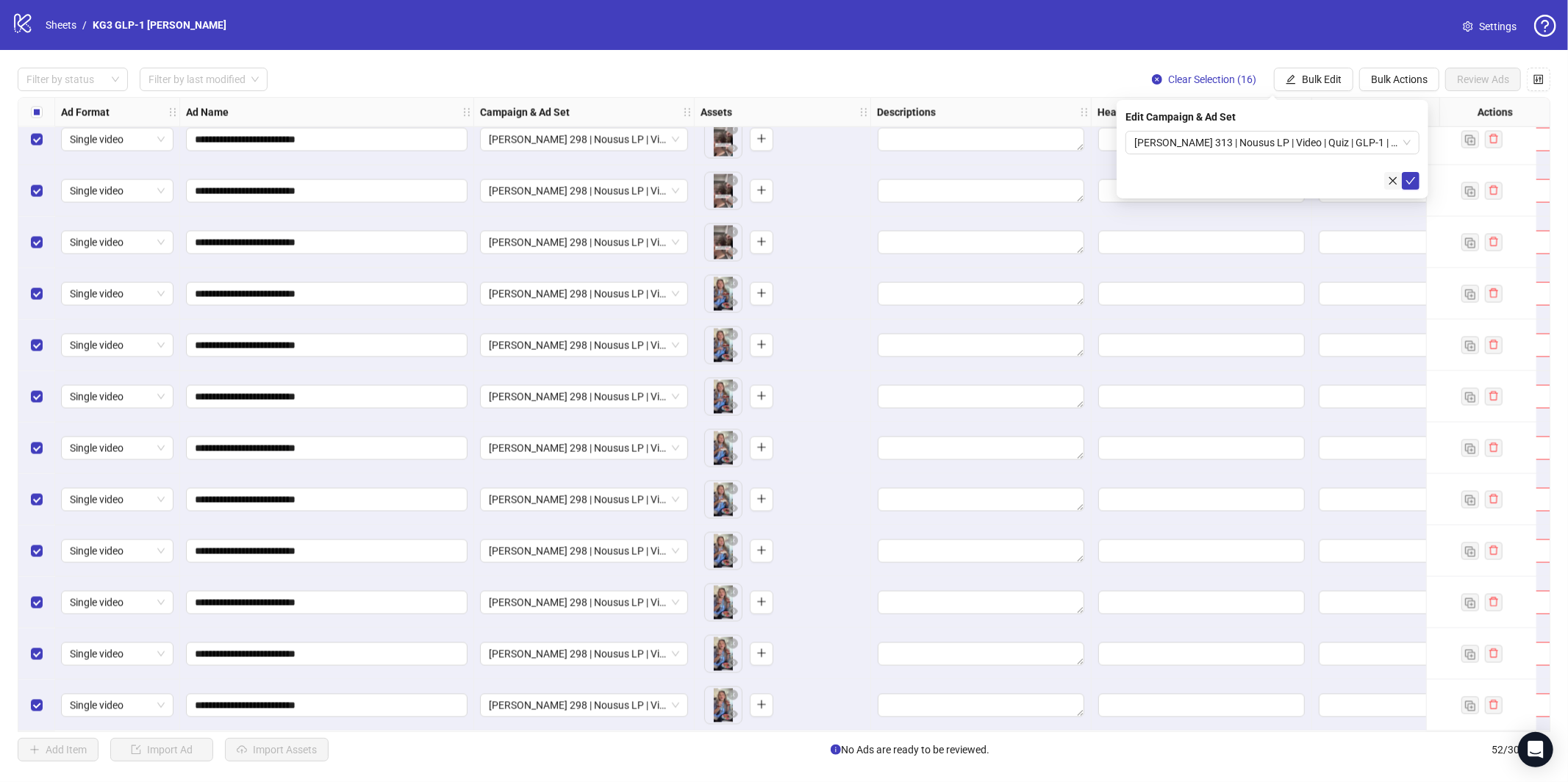
click at [1386, 184] on button "button" at bounding box center [1393, 181] width 18 height 18
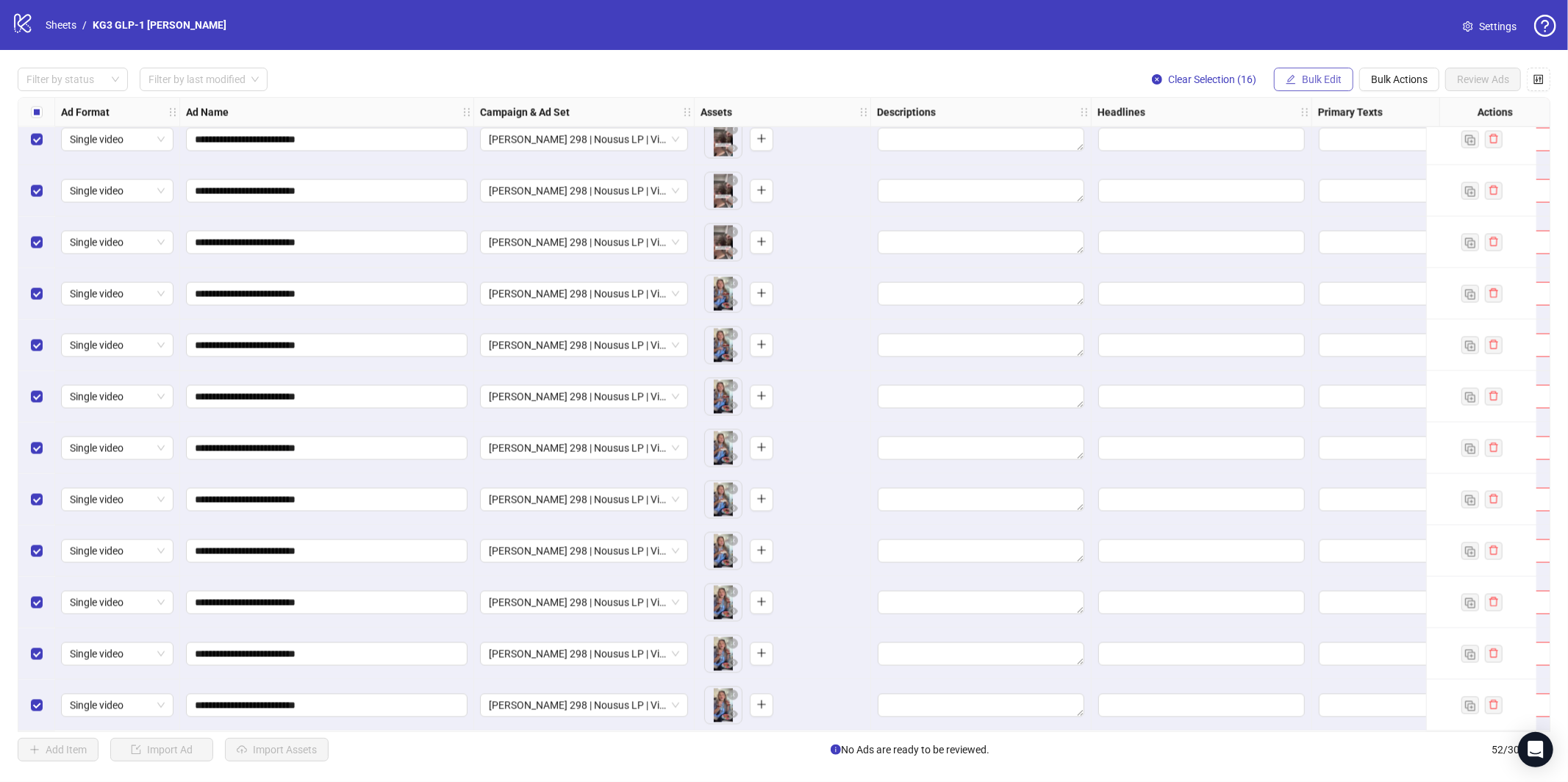
click at [1310, 70] on button "Bulk Edit" at bounding box center [1314, 80] width 80 height 24
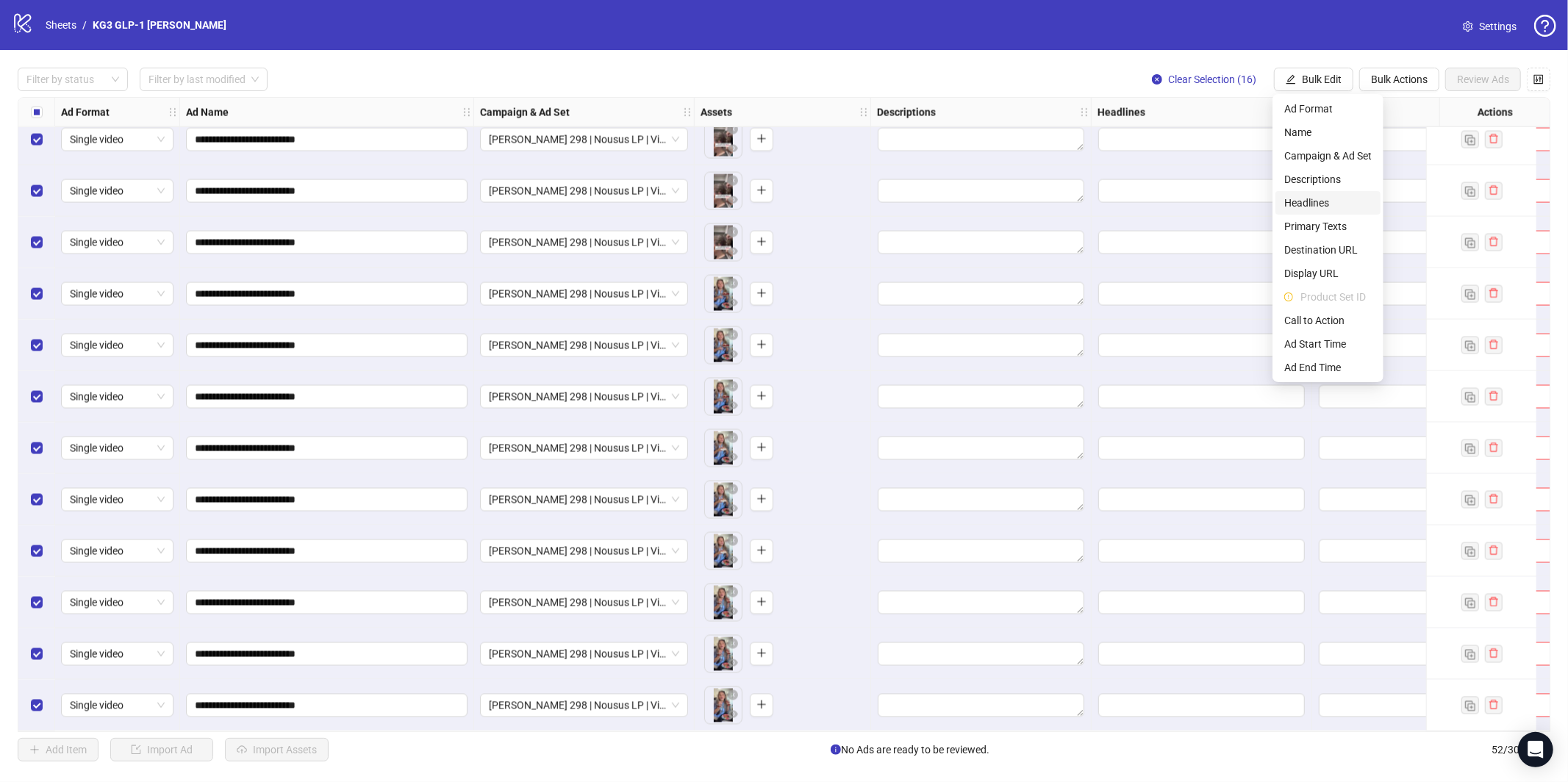
click at [1332, 207] on span "Headlines" at bounding box center [1328, 203] width 88 height 16
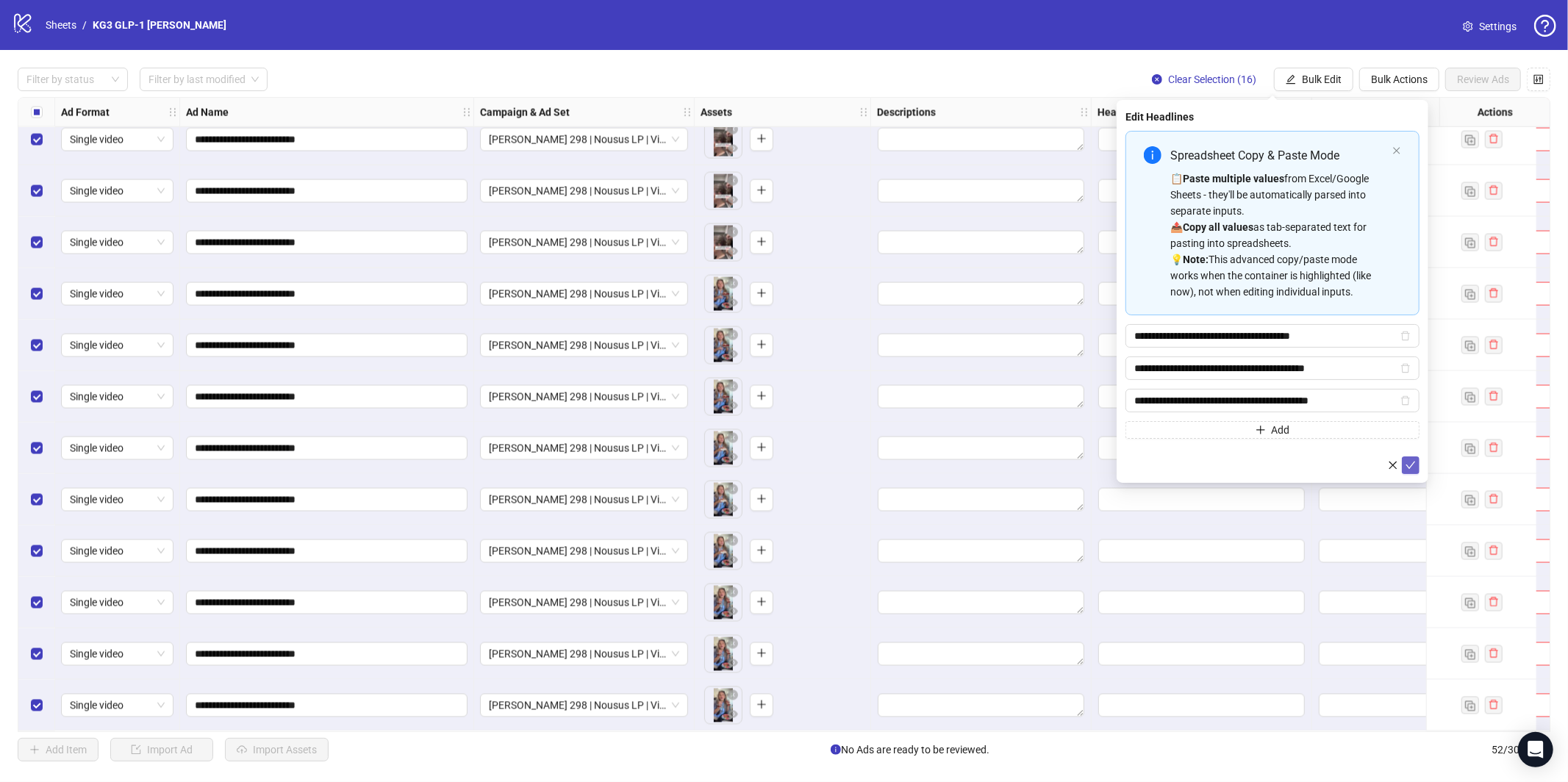
click at [1408, 468] on icon "check" at bounding box center [1411, 465] width 10 height 10
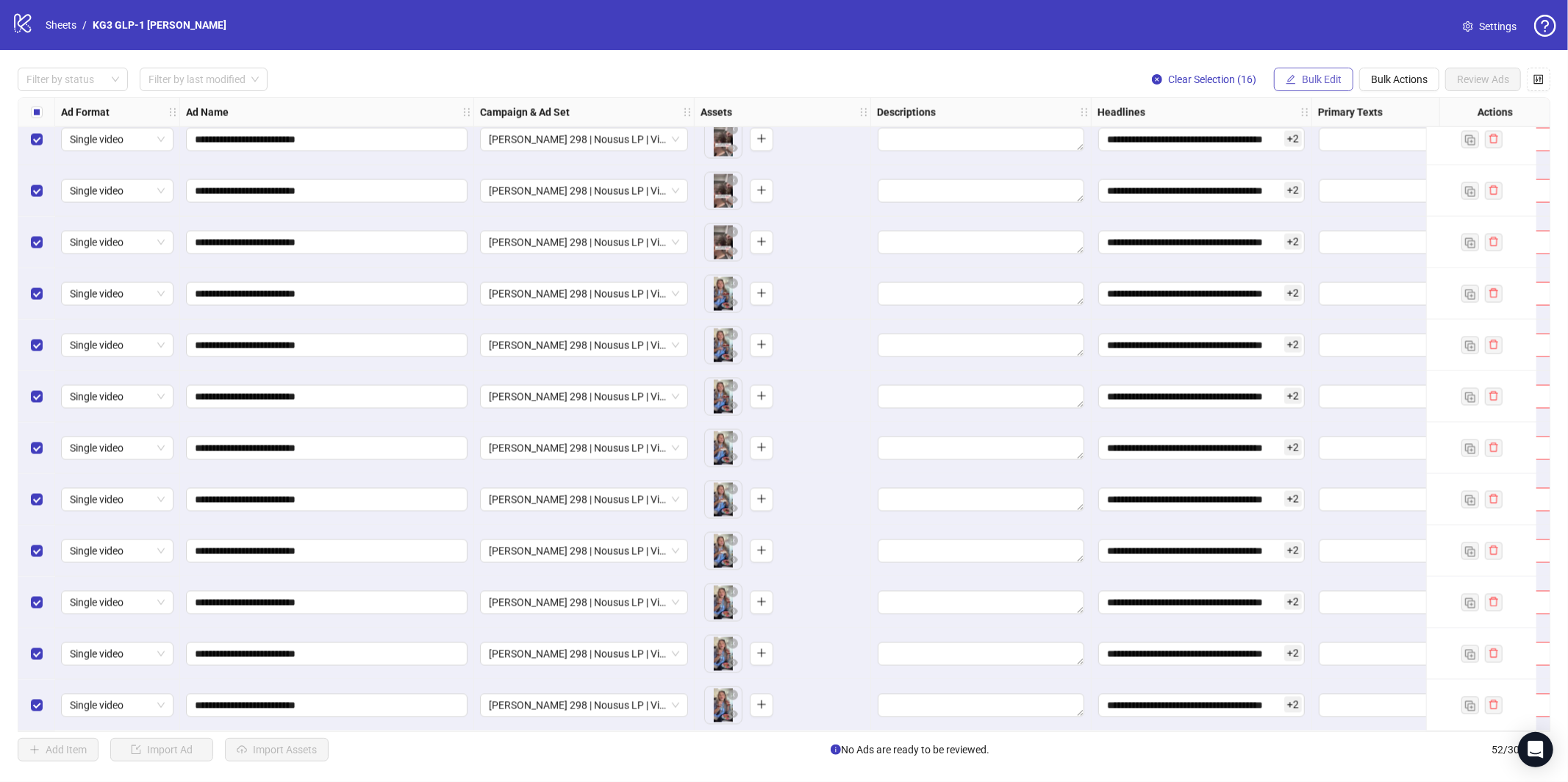
click at [1309, 80] on span "Bulk Edit" at bounding box center [1322, 80] width 40 height 12
click at [1336, 230] on span "Primary Texts" at bounding box center [1328, 227] width 88 height 16
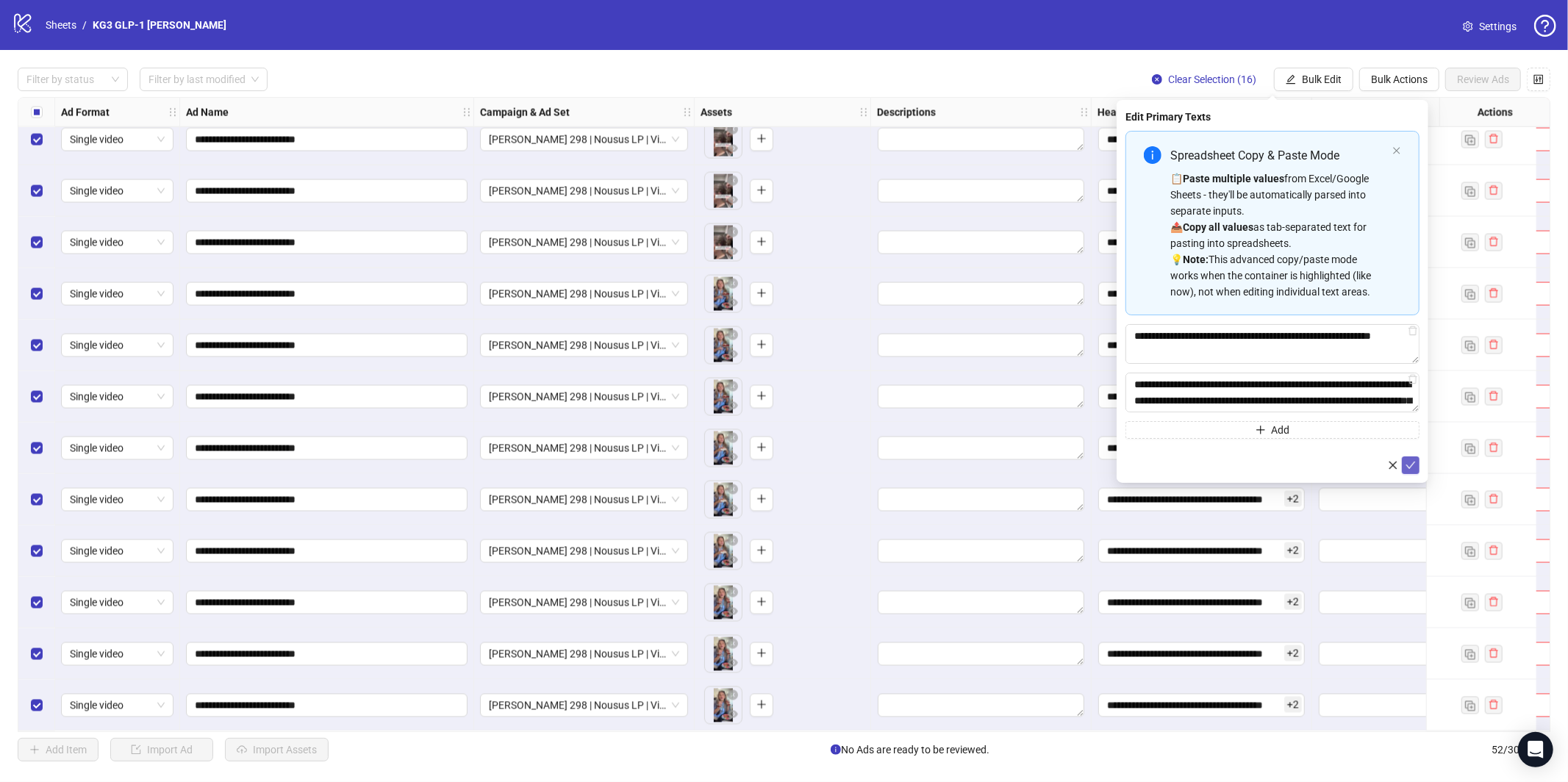
click at [1408, 464] on icon "check" at bounding box center [1411, 465] width 10 height 10
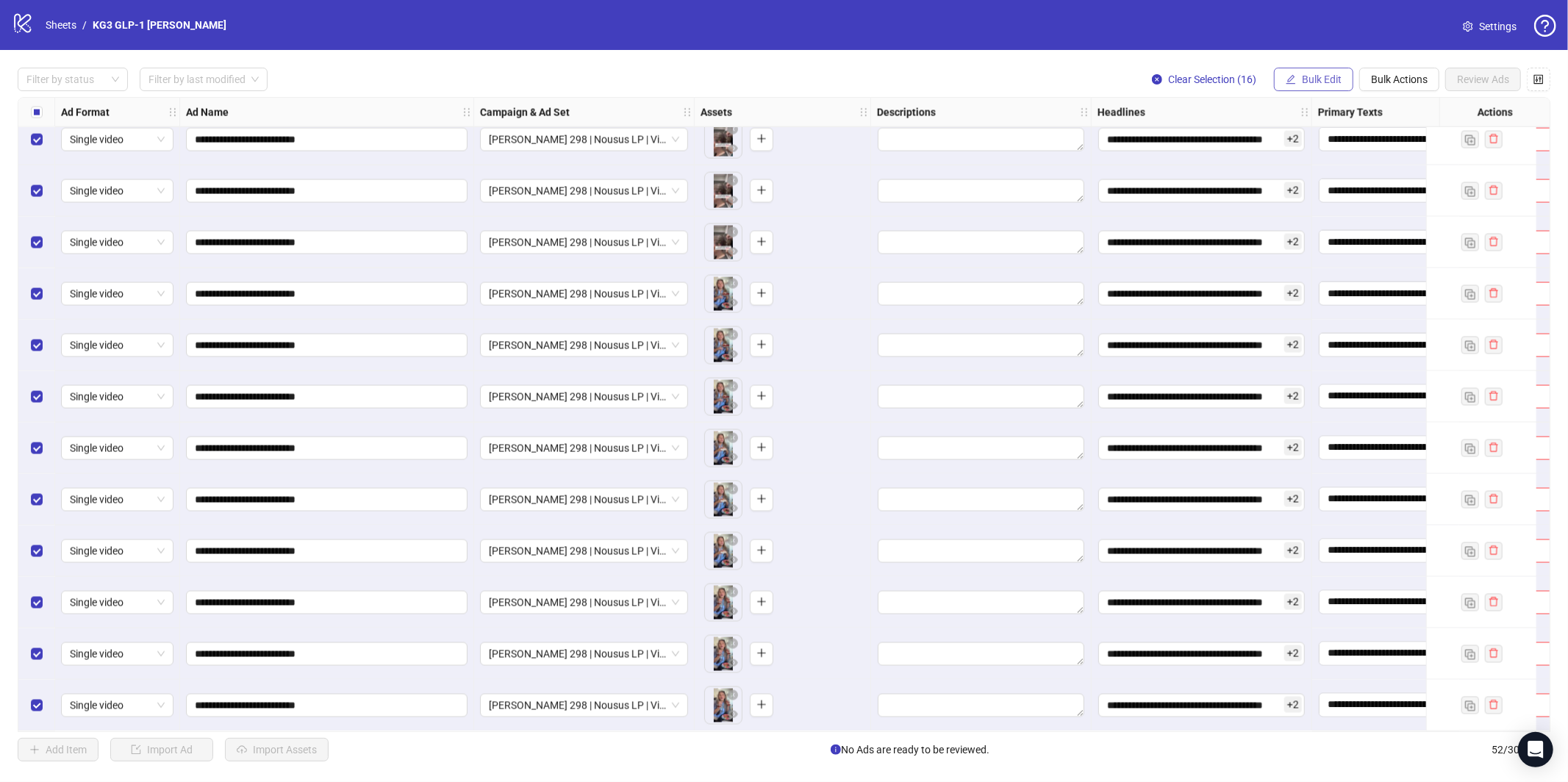
click at [1309, 78] on span "Bulk Edit" at bounding box center [1322, 80] width 40 height 12
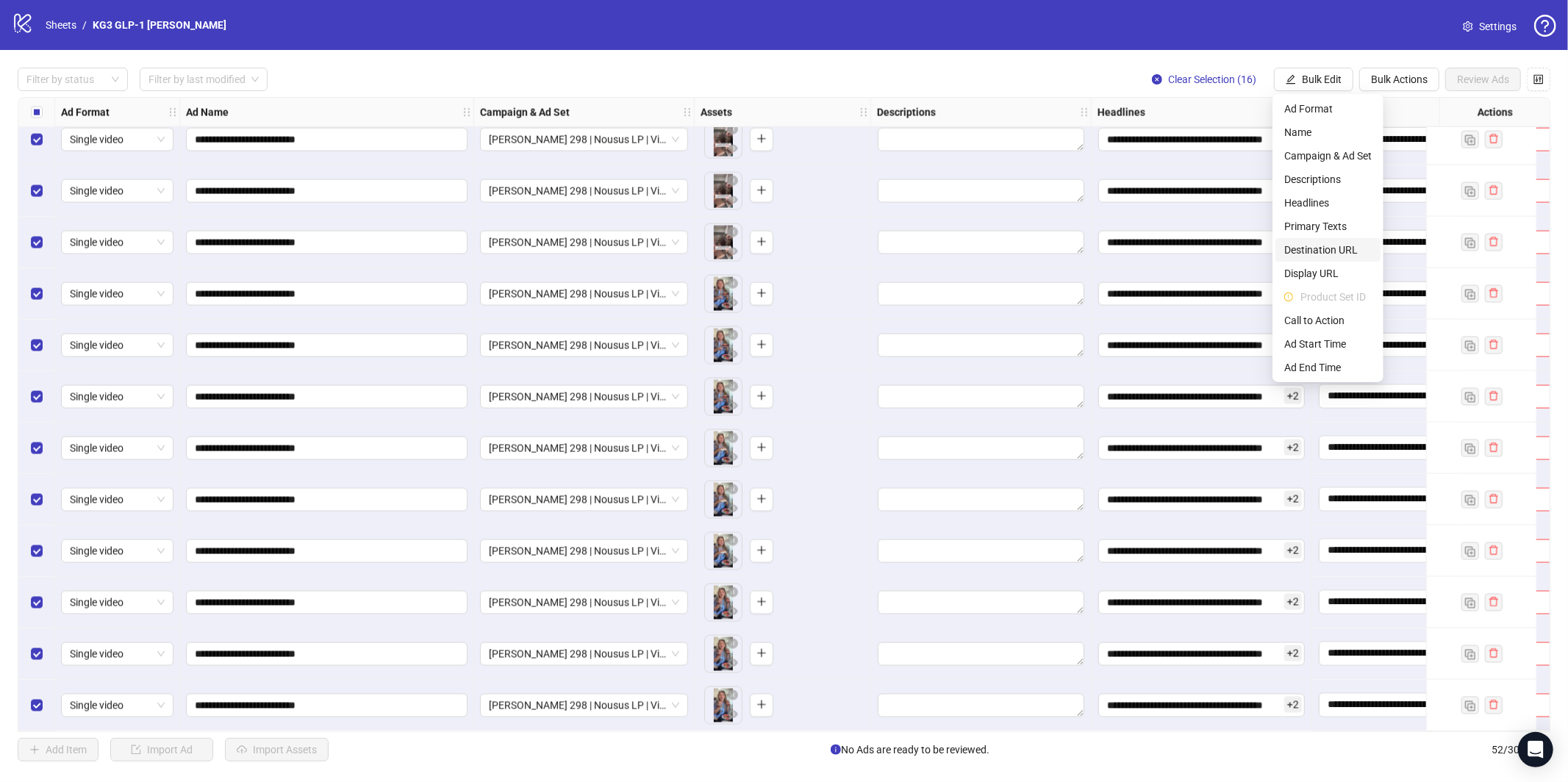
click at [1327, 252] on span "Destination URL" at bounding box center [1328, 250] width 88 height 16
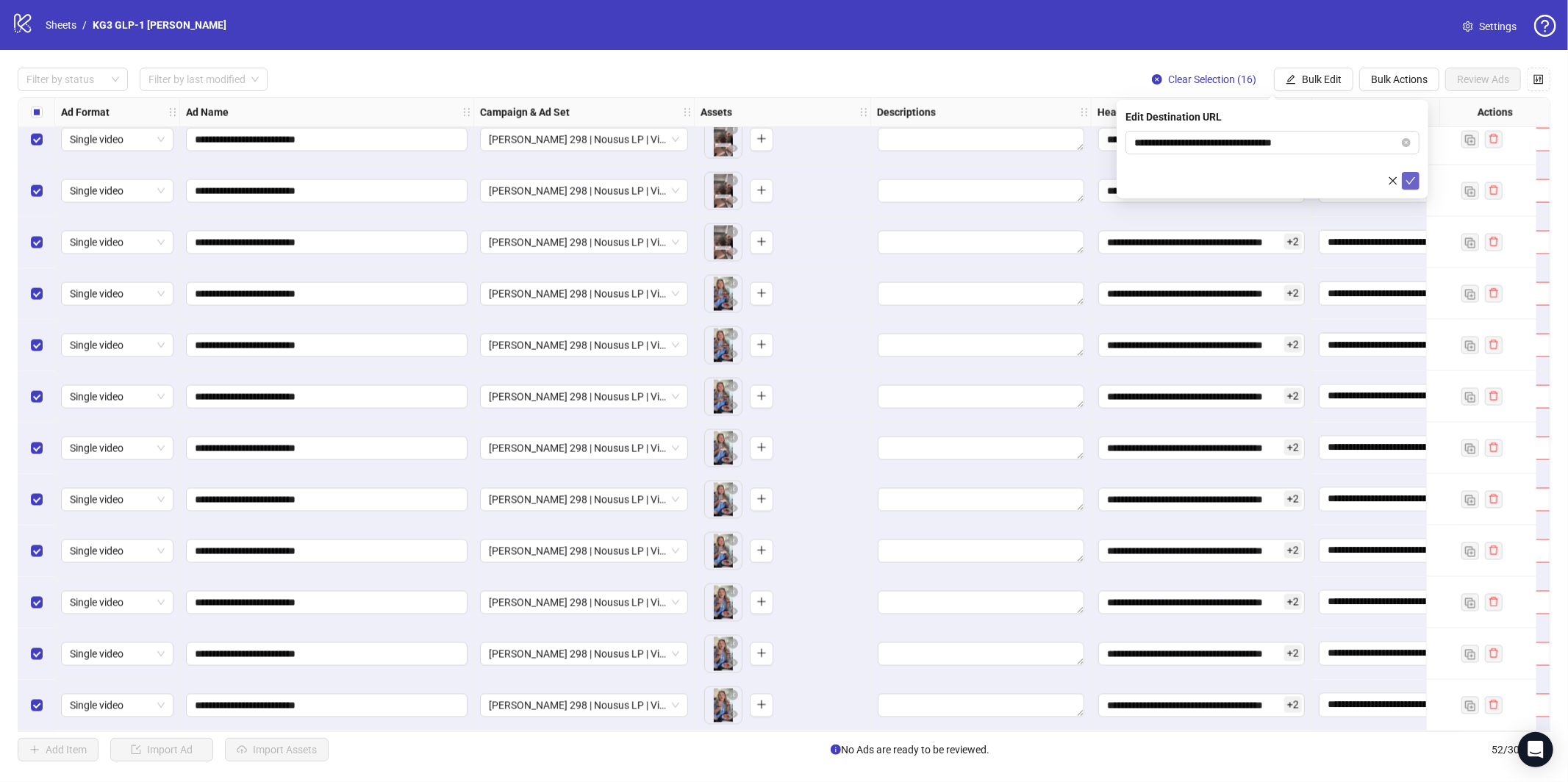
click at [1407, 180] on icon "check" at bounding box center [1411, 181] width 10 height 10
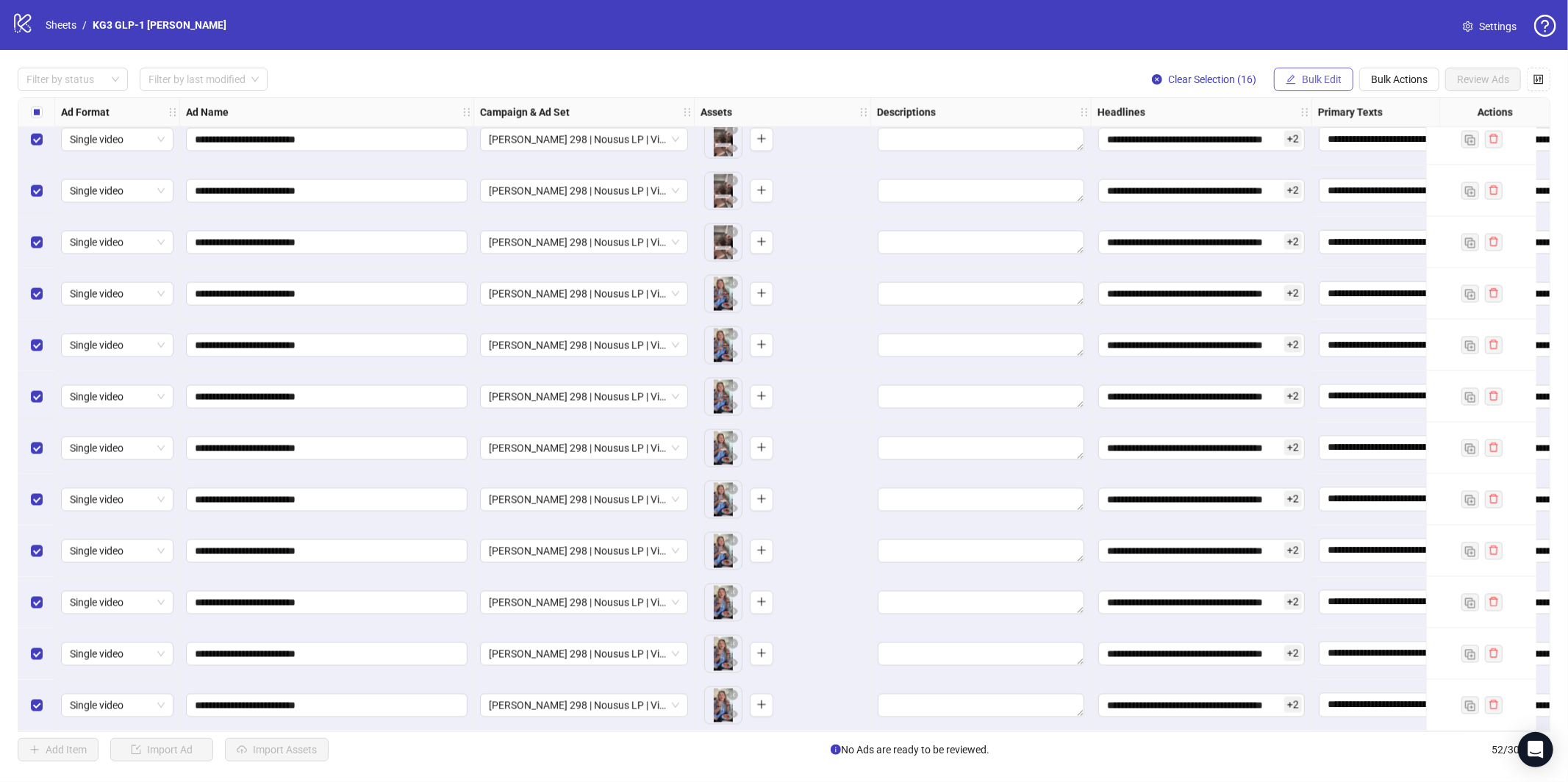
click at [1313, 83] on span "Bulk Edit" at bounding box center [1322, 80] width 40 height 12
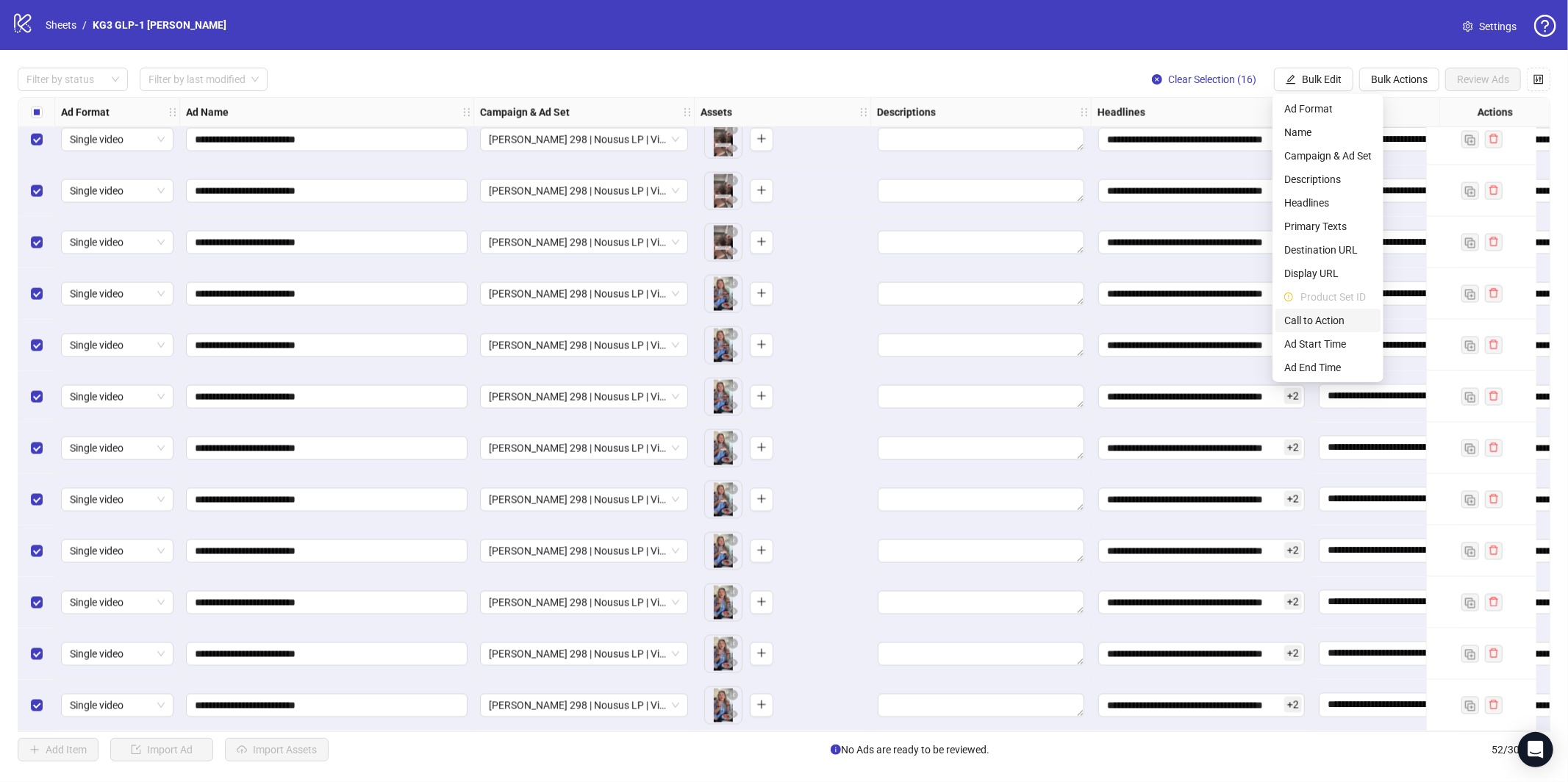
click at [1339, 325] on span "Call to Action" at bounding box center [1328, 321] width 88 height 16
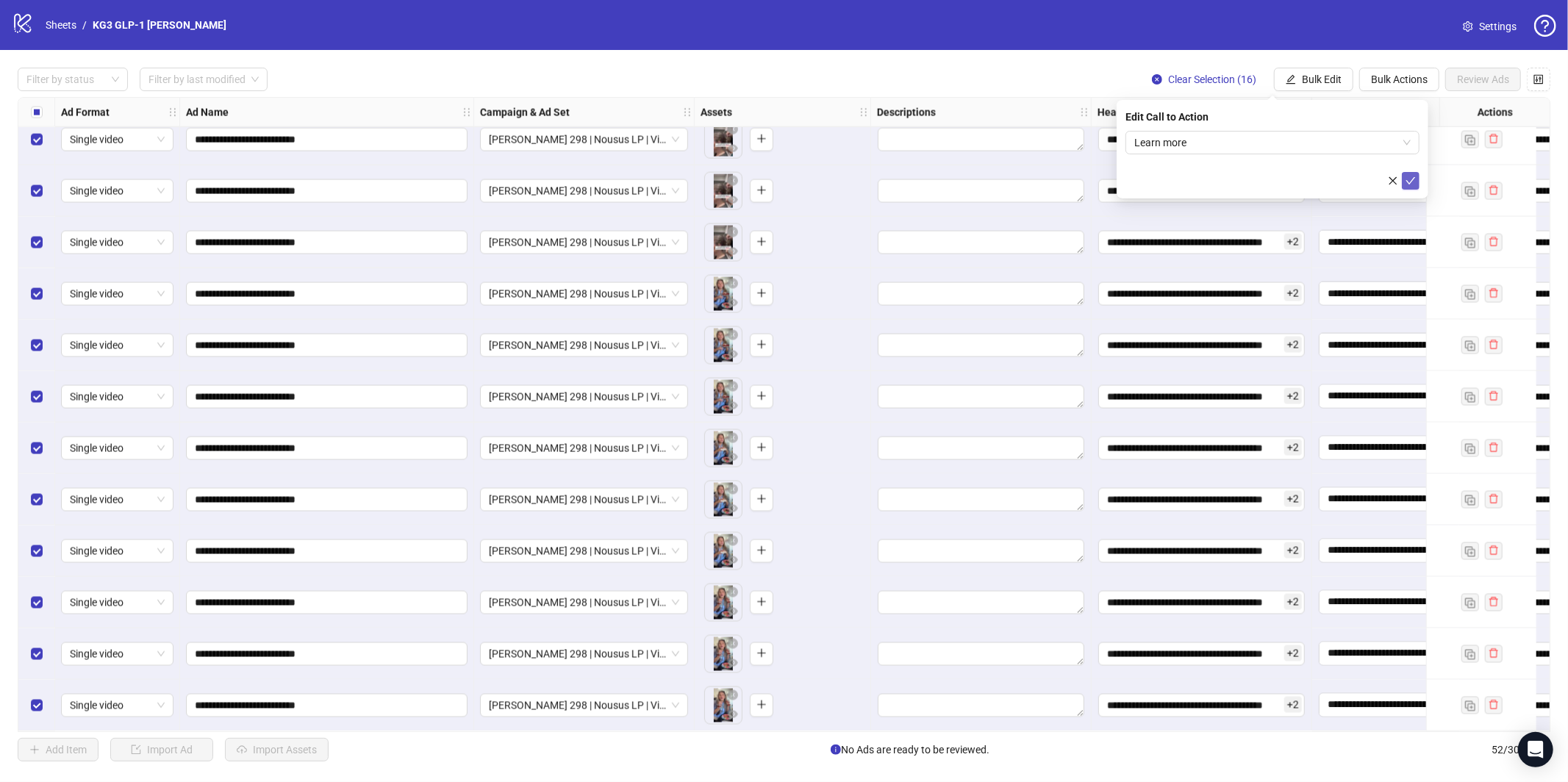
click at [1406, 187] on button "submit" at bounding box center [1411, 181] width 18 height 18
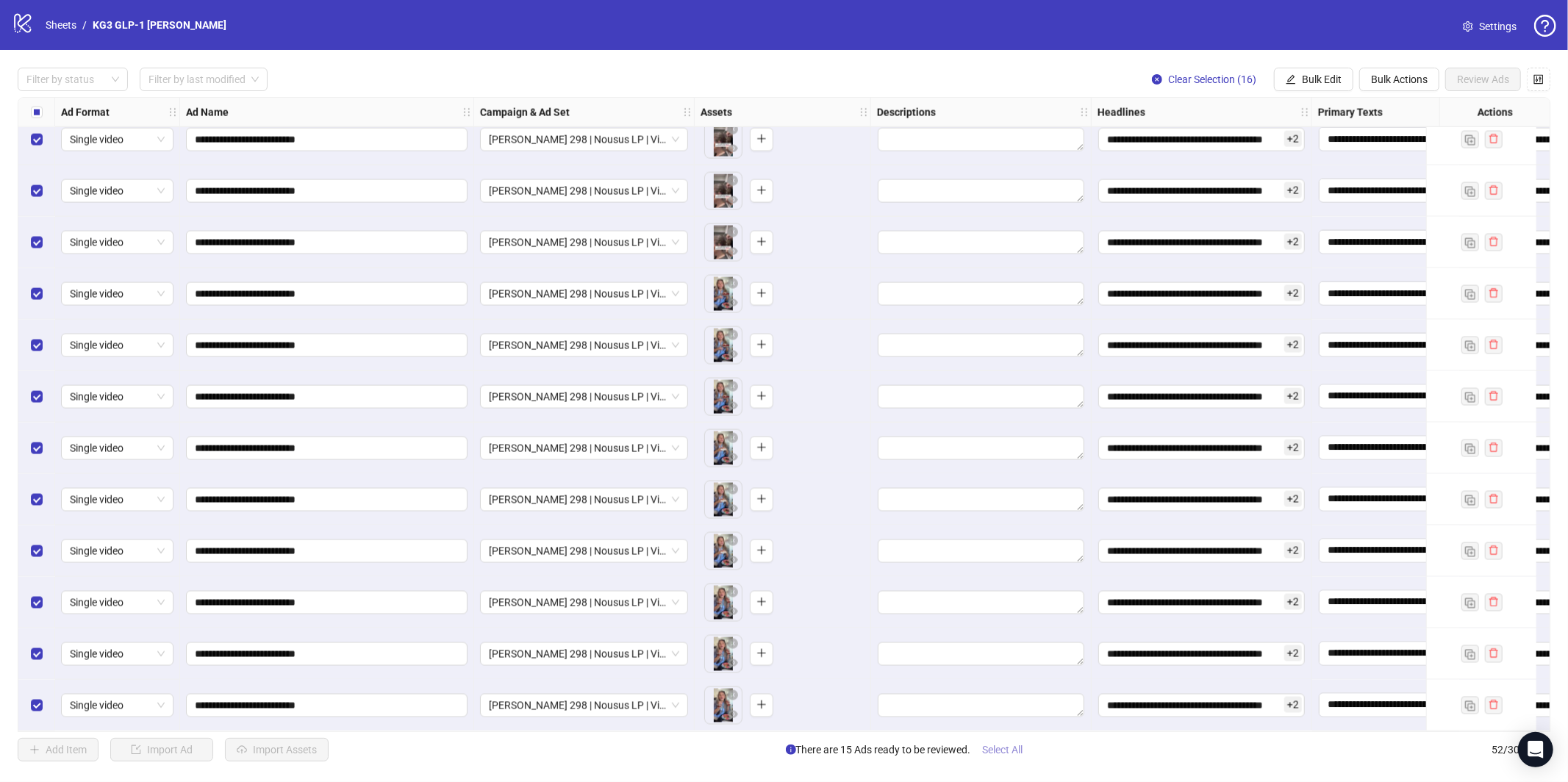
click at [1018, 746] on span "Select All" at bounding box center [1003, 750] width 40 height 12
click at [1467, 87] on button "Review Ads" at bounding box center [1483, 80] width 76 height 24
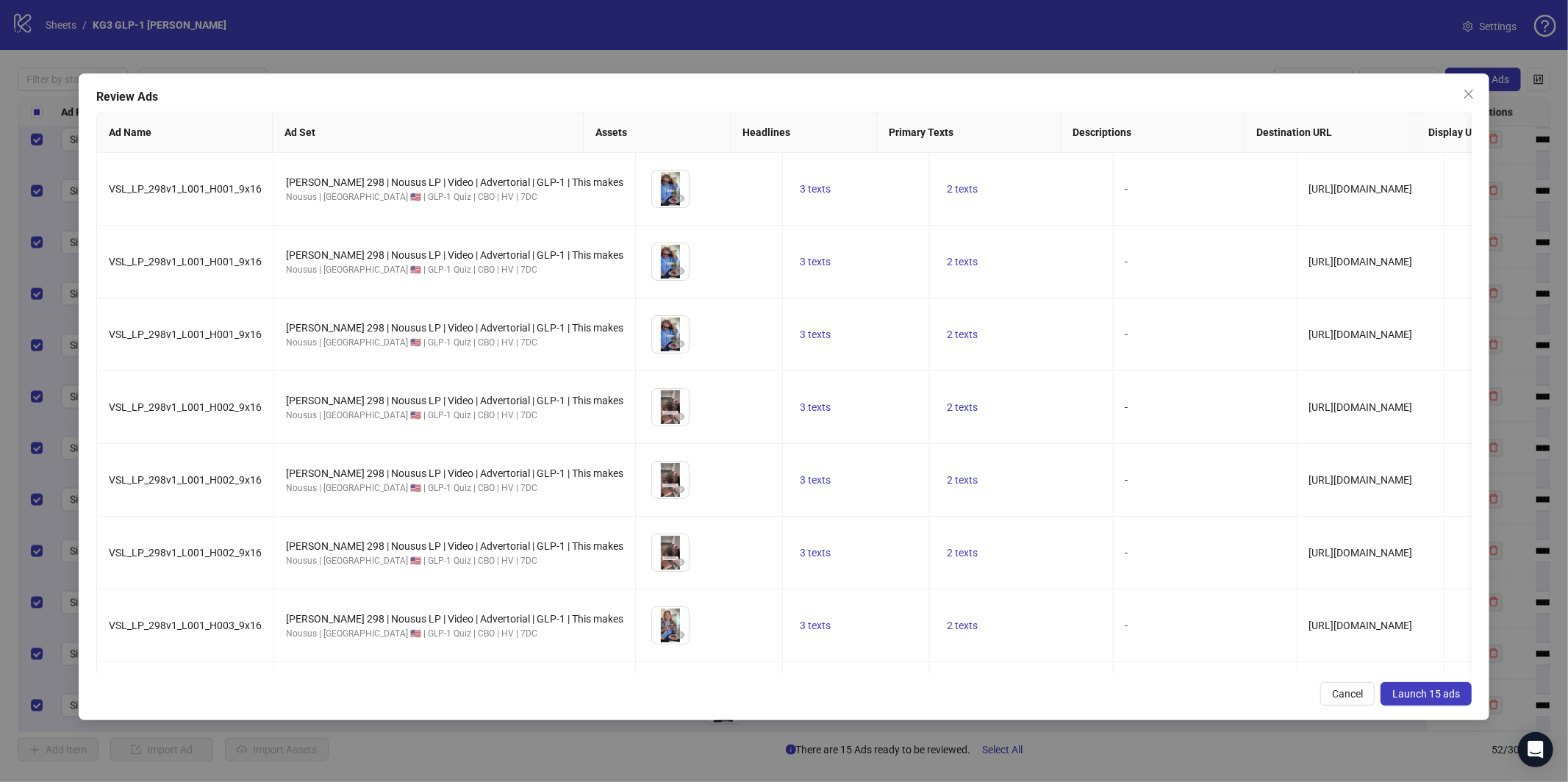
click at [1419, 696] on span "Launch 15 ads" at bounding box center [1426, 694] width 68 height 12
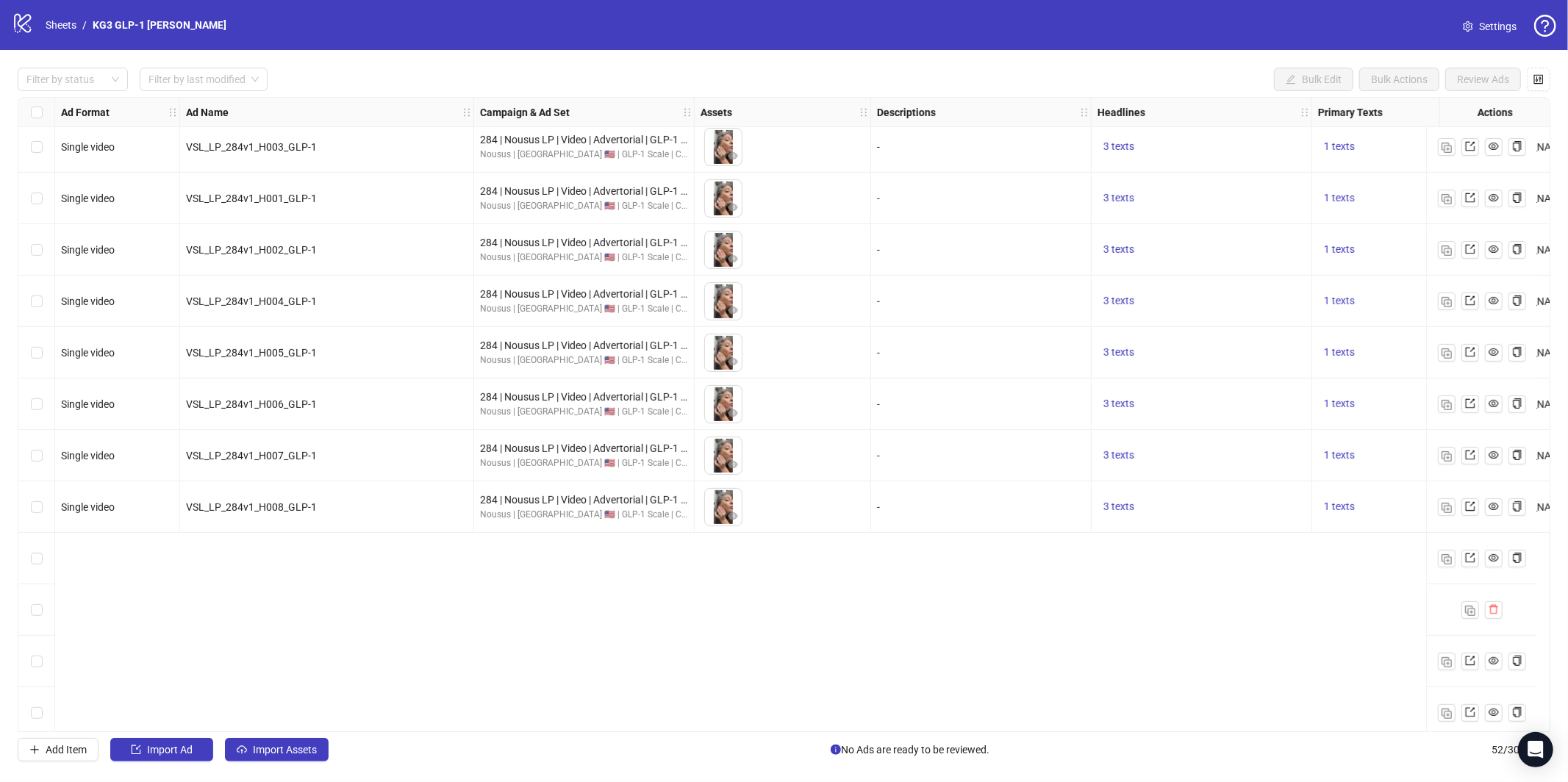
scroll to position [0, 0]
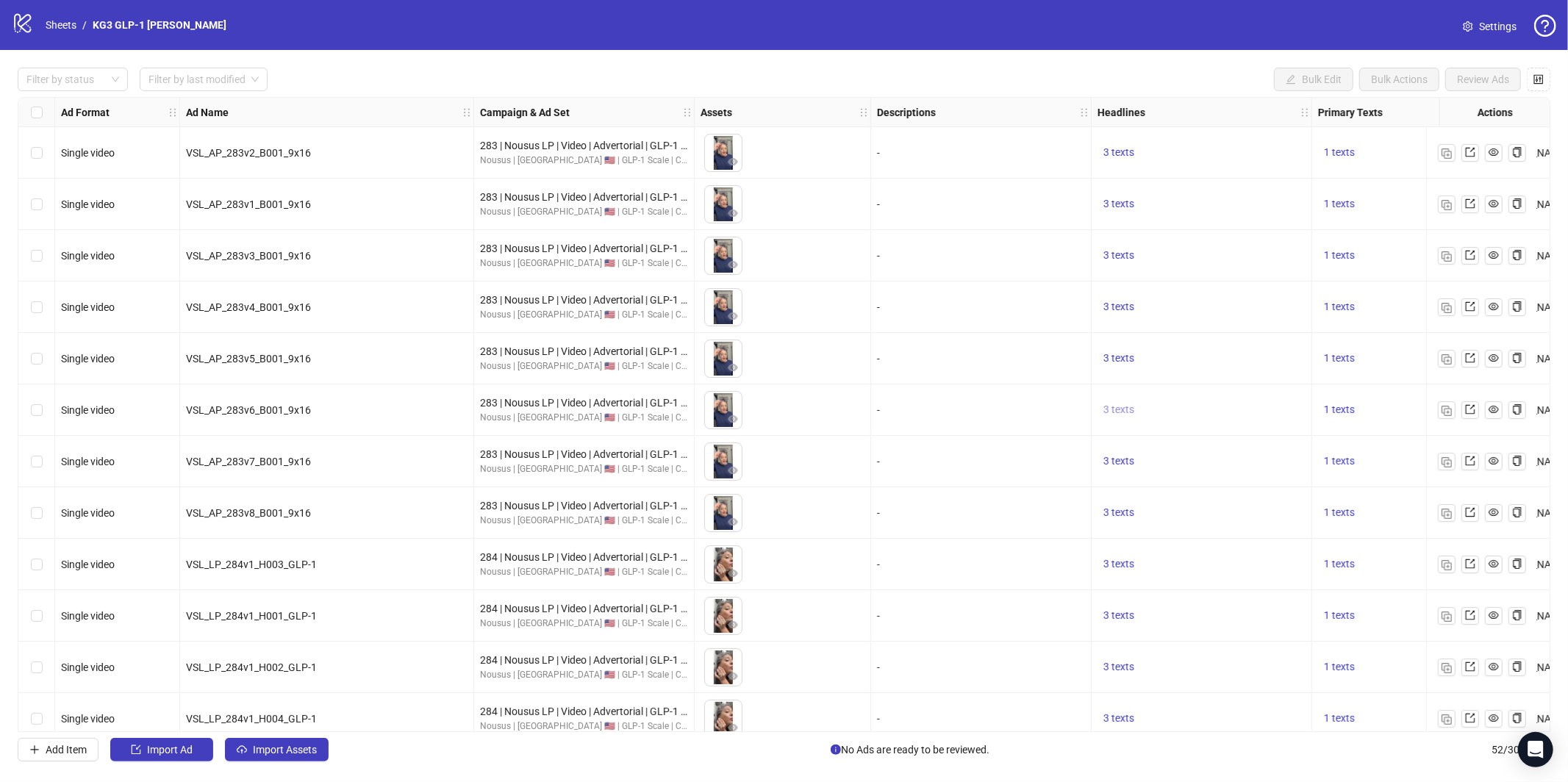
click at [1119, 408] on span "3 texts" at bounding box center [1119, 409] width 31 height 12
drag, startPoint x: 1341, startPoint y: 399, endPoint x: 1333, endPoint y: 397, distance: 8.2
click at [1333, 397] on div "Dermatologist from Stanford reveals how to stop GLP-1 shedding" at bounding box center [1268, 406] width 184 height 65
click at [1335, 395] on div "Dermatologist from Stanford reveals how to stop GLP-1 shedding" at bounding box center [1268, 406] width 184 height 65
click at [1343, 401] on icon "caret-right" at bounding box center [1348, 406] width 10 height 10
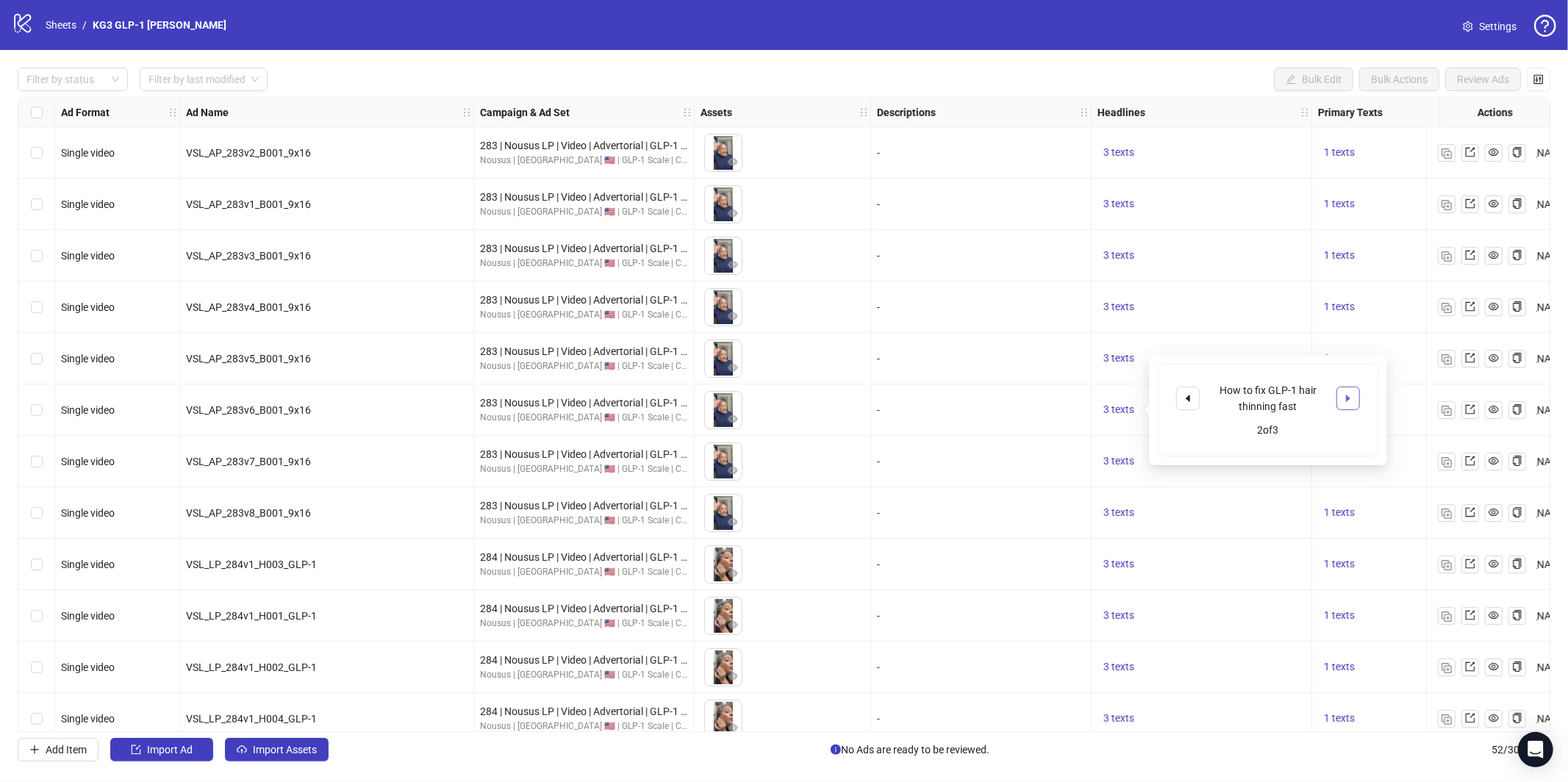
click at [1344, 394] on icon "caret-right" at bounding box center [1348, 398] width 10 height 10
click at [958, 364] on div "-" at bounding box center [981, 359] width 208 height 16
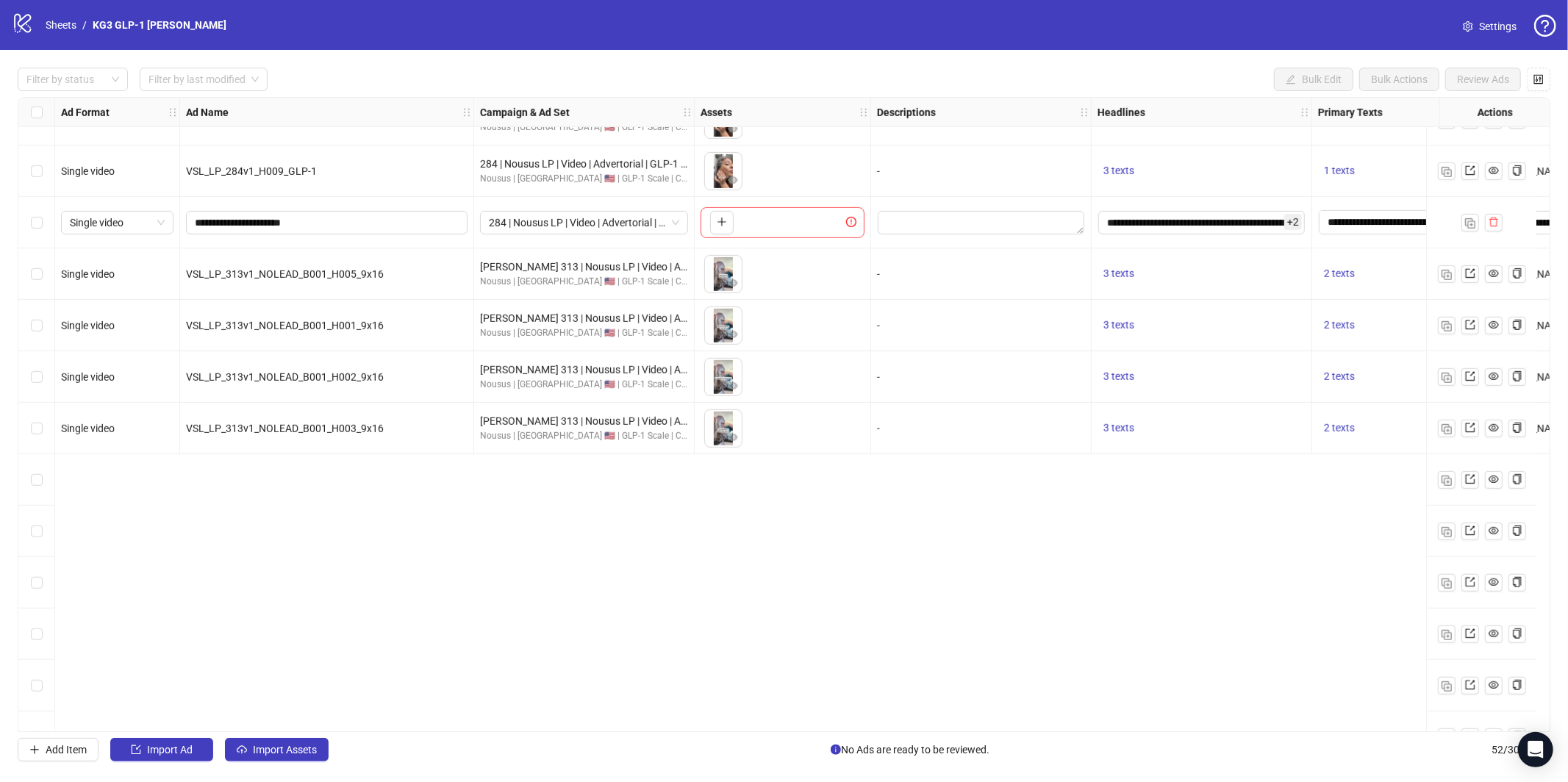
scroll to position [461, 0]
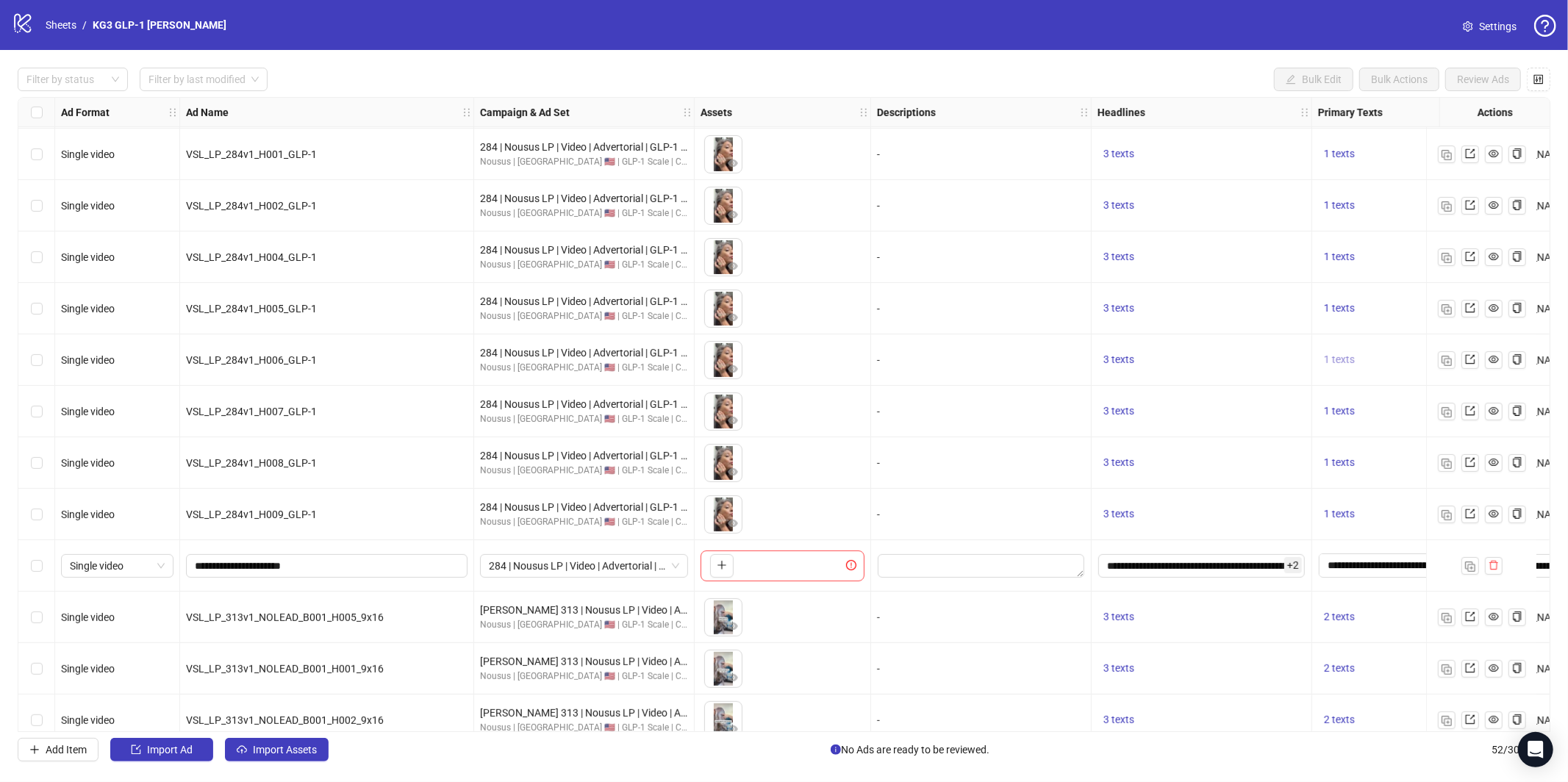
click at [1338, 359] on span "1 texts" at bounding box center [1339, 360] width 31 height 12
click at [969, 328] on div "-" at bounding box center [981, 309] width 221 height 52
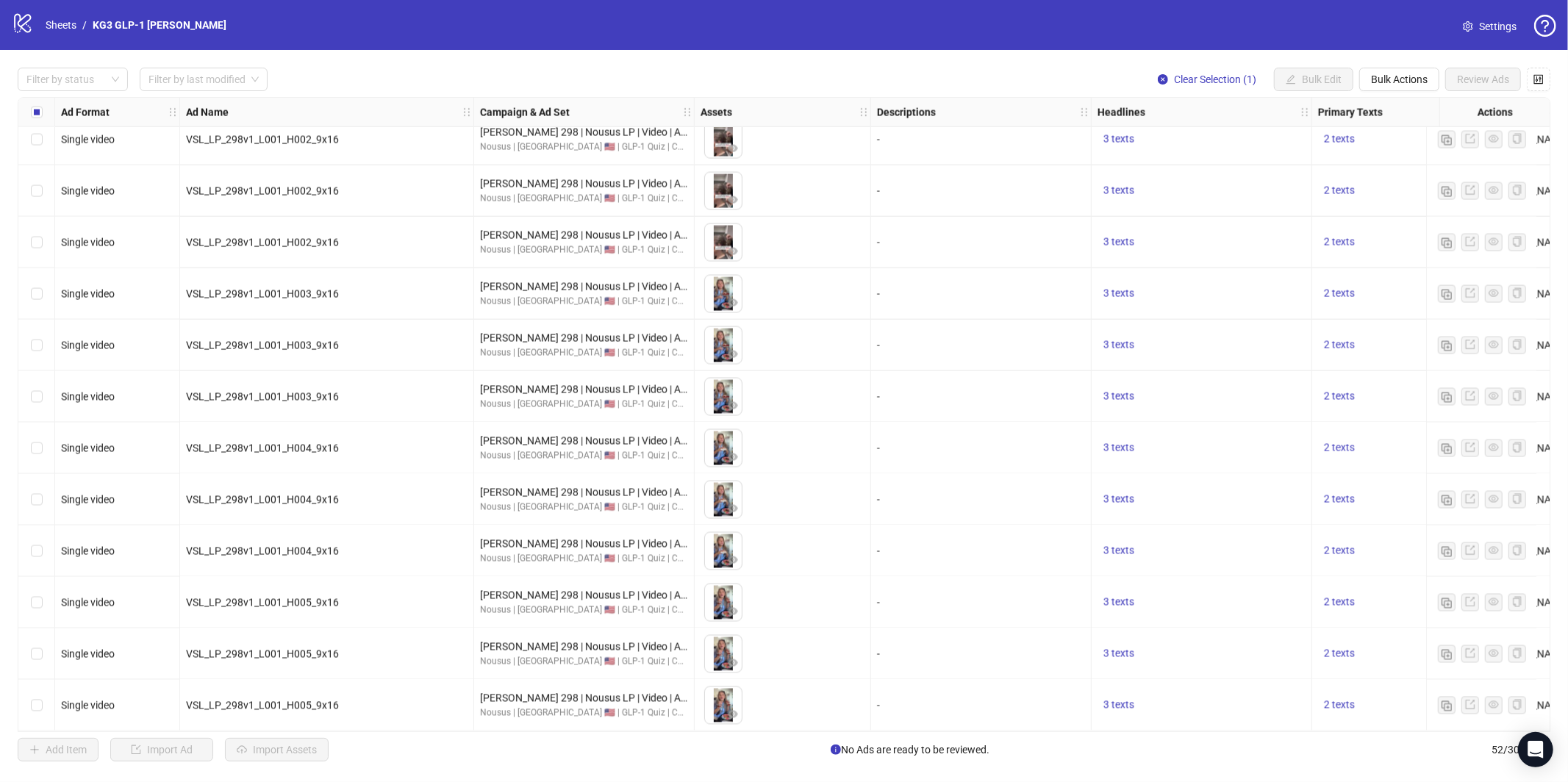
scroll to position [2077, 0]
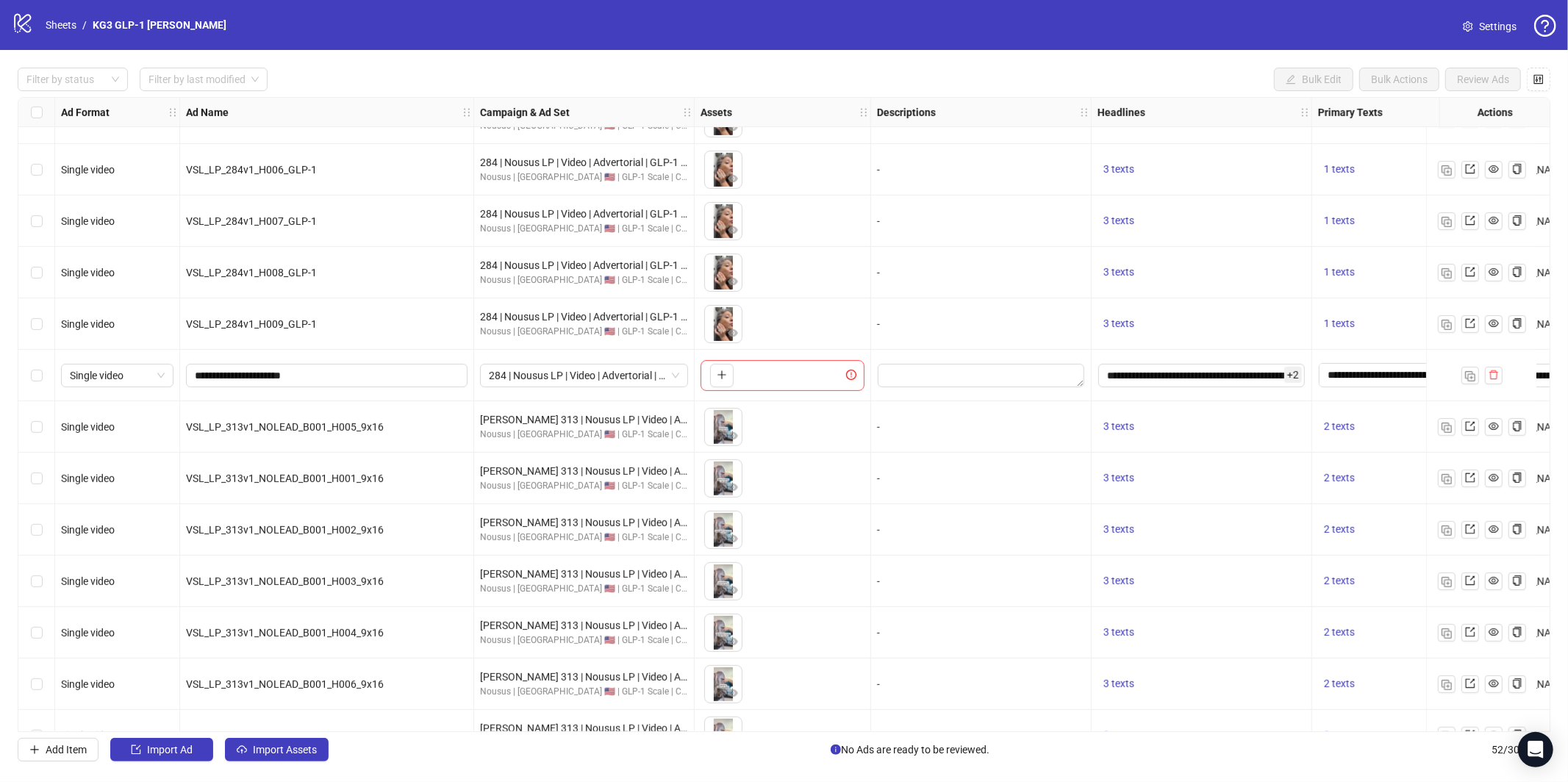
scroll to position [694, 0]
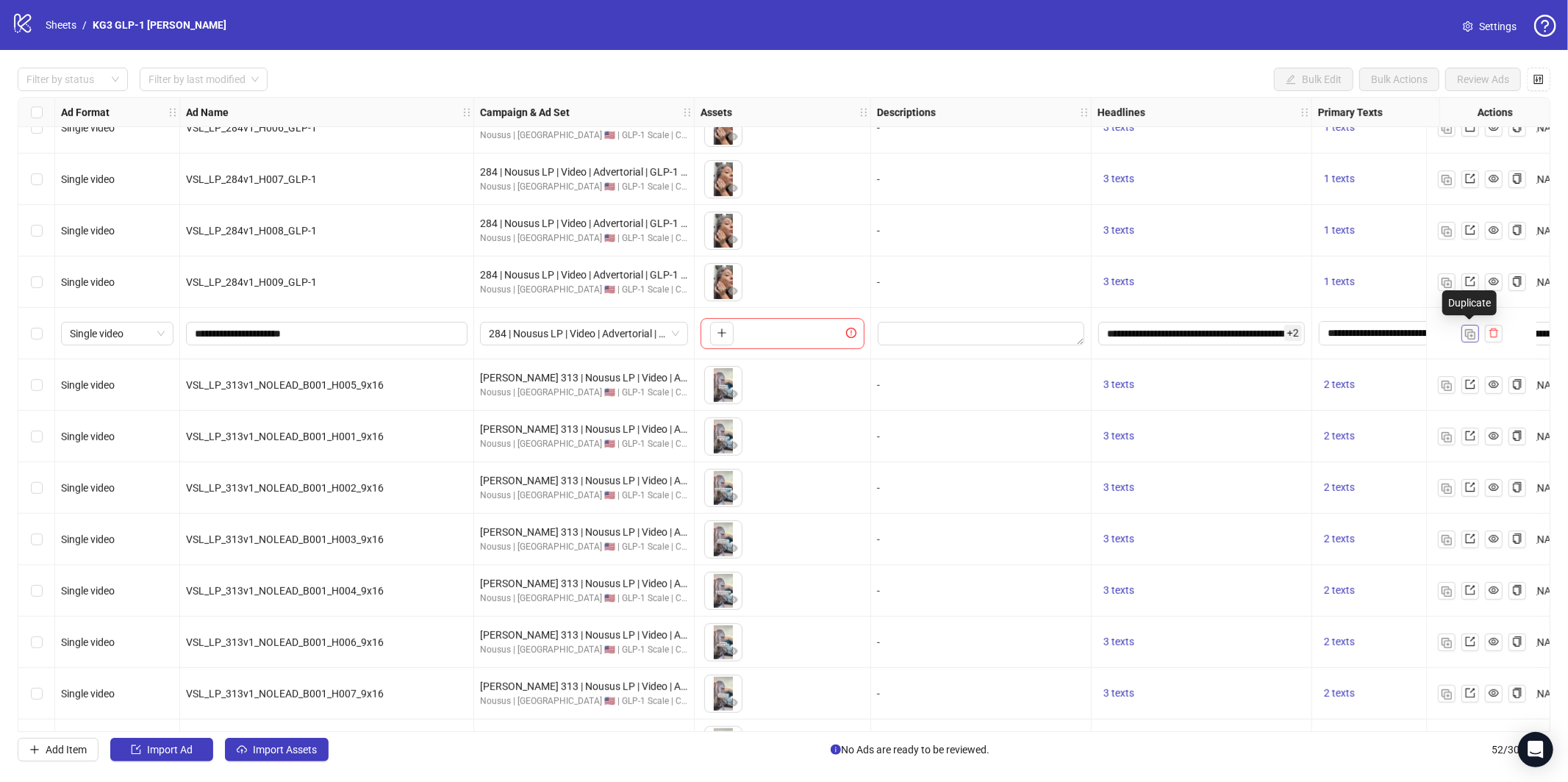
click at [1468, 337] on img "button" at bounding box center [1470, 335] width 10 height 10
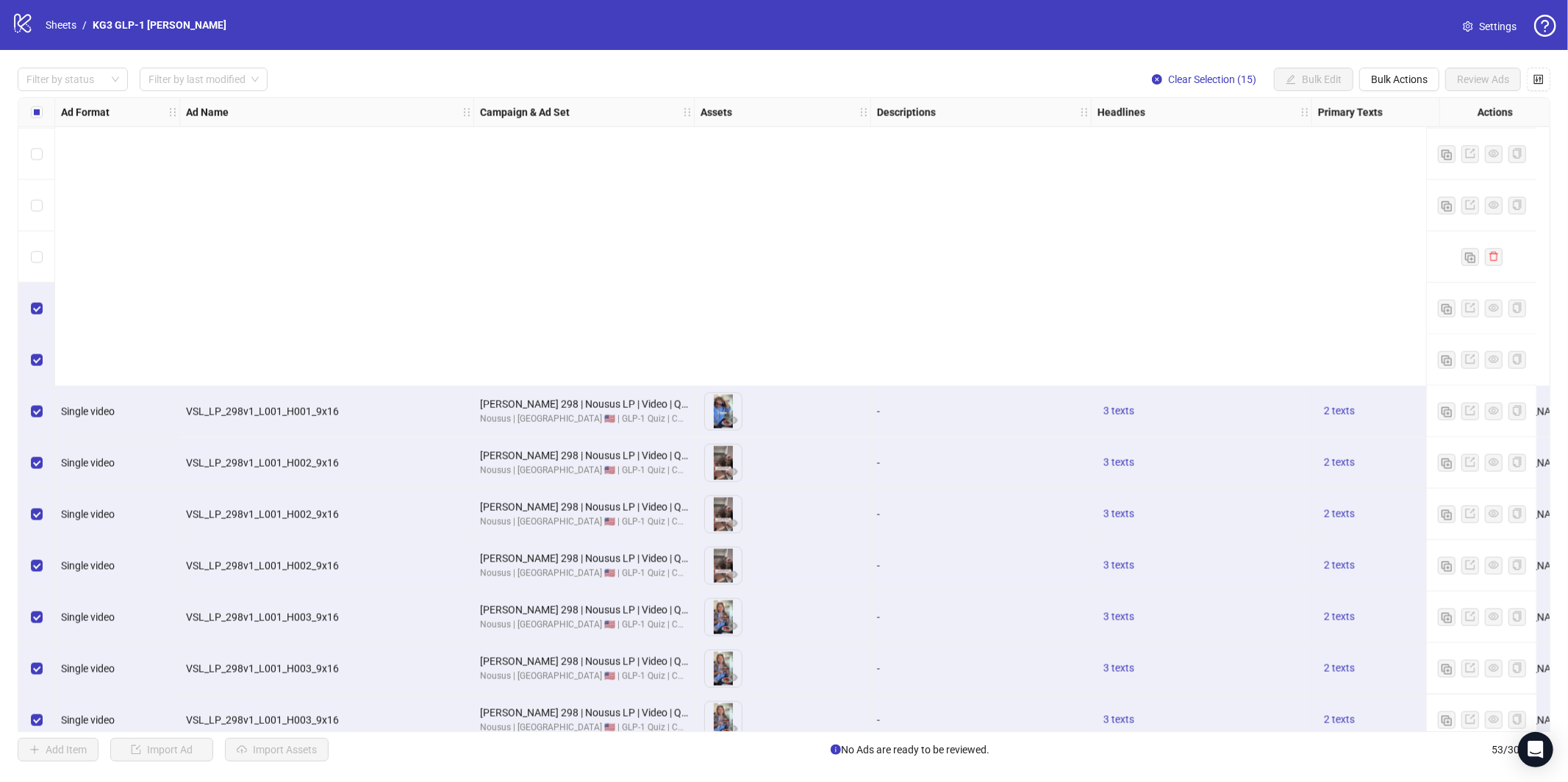
scroll to position [2128, 0]
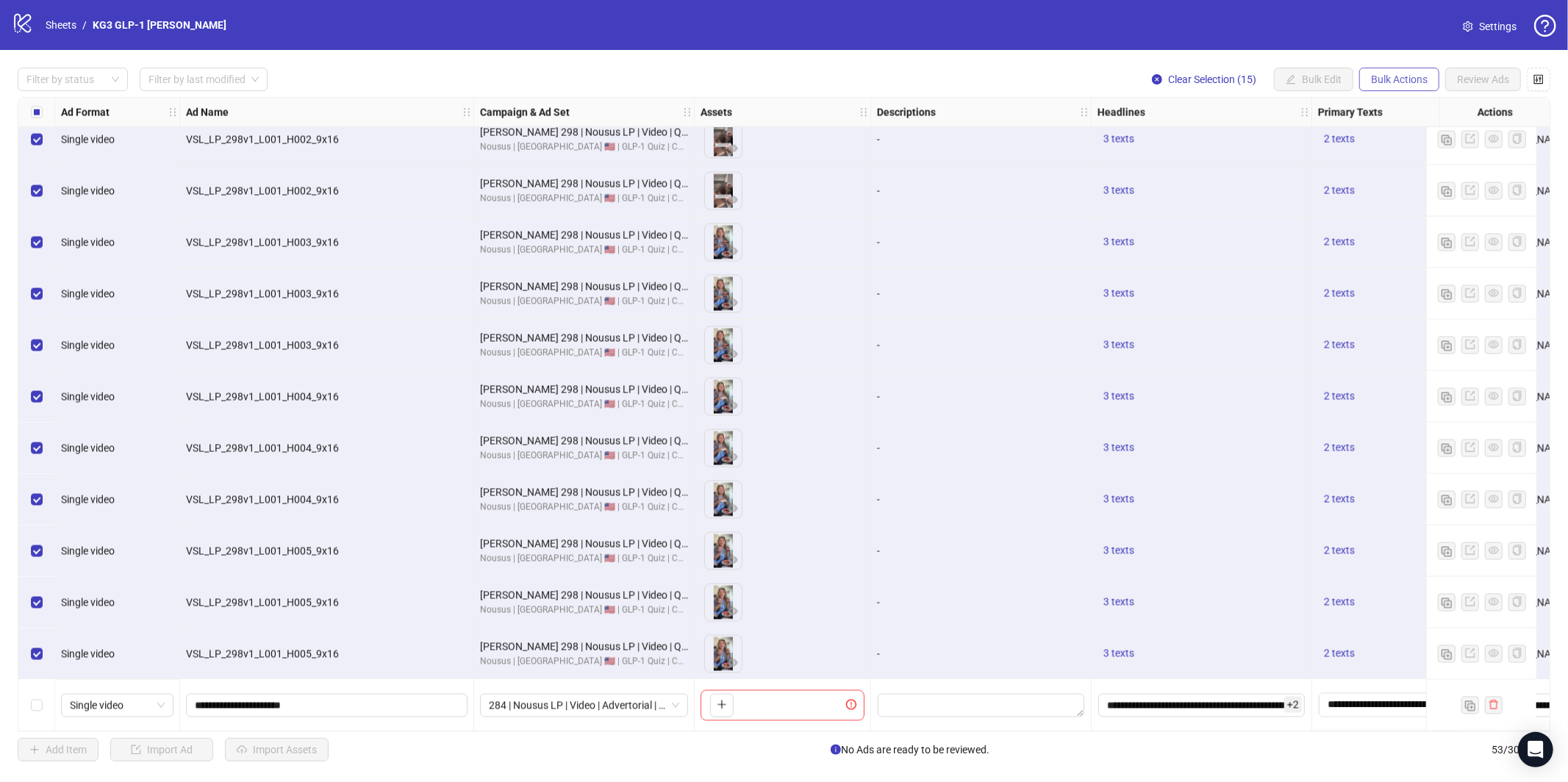
click at [1407, 86] on button "Bulk Actions" at bounding box center [1399, 80] width 80 height 24
click at [1418, 159] on span "Duplicate with assets" at bounding box center [1419, 156] width 101 height 16
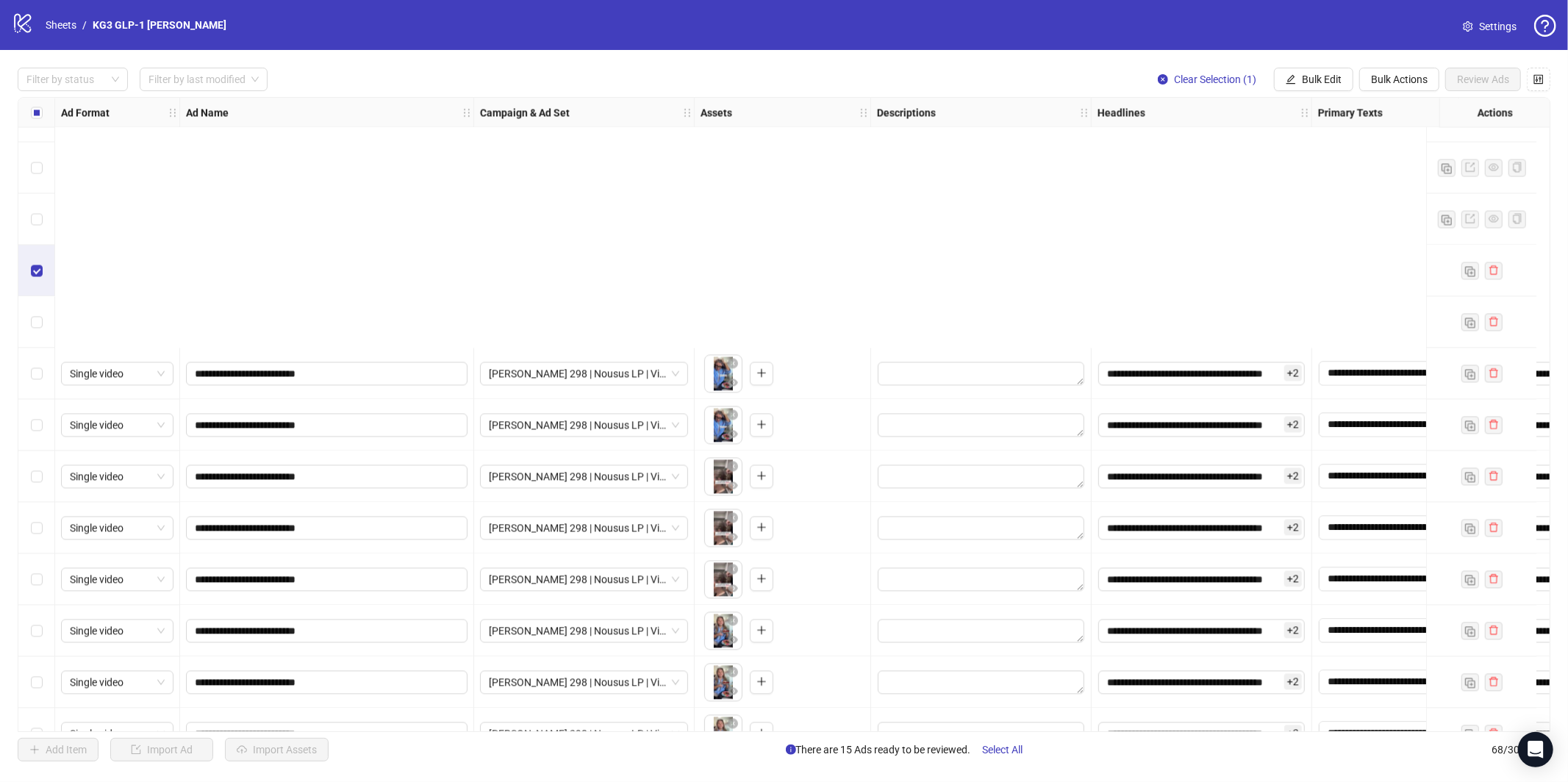
scroll to position [2900, 0]
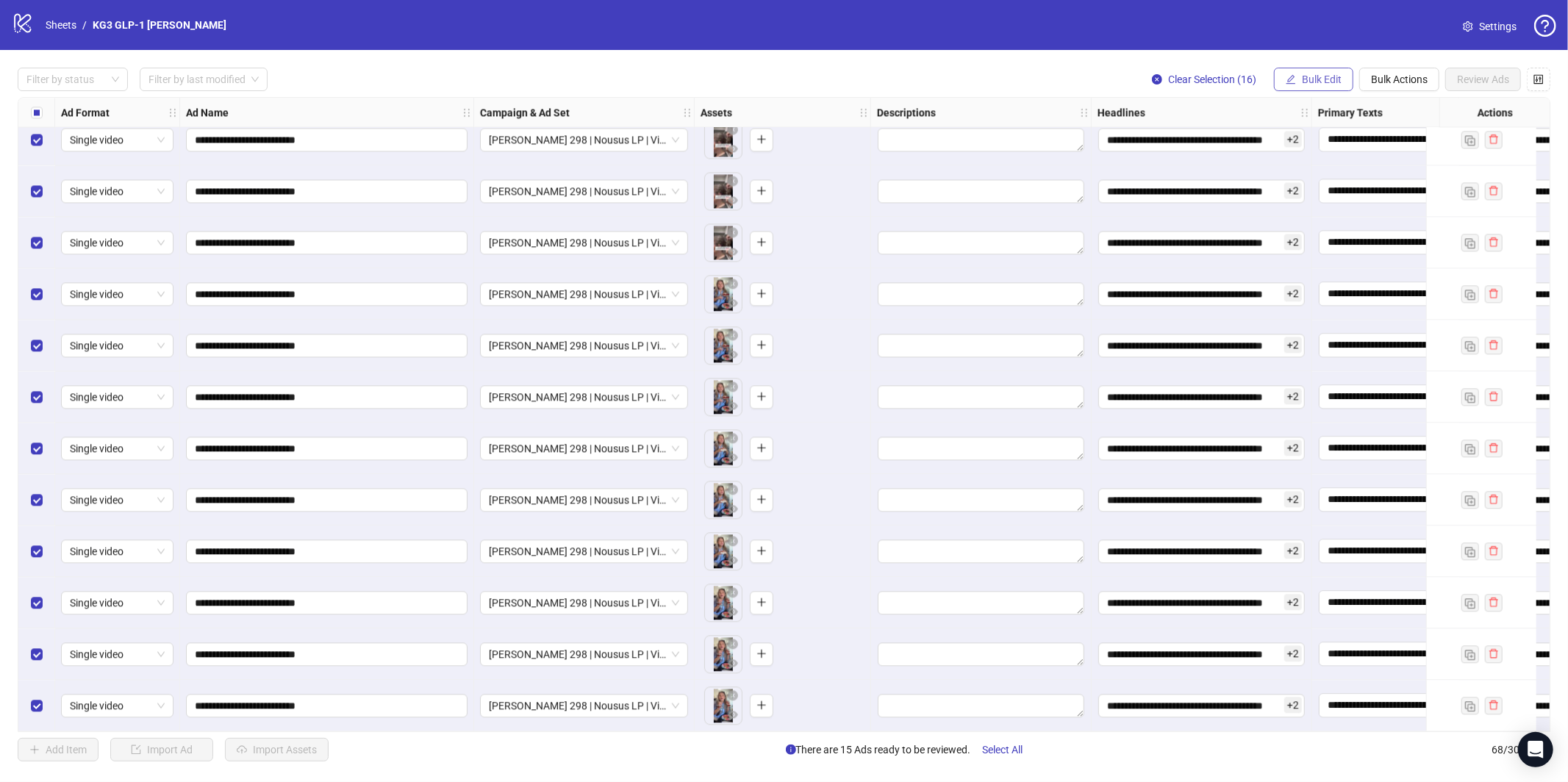
click at [1333, 80] on span "Bulk Edit" at bounding box center [1322, 80] width 40 height 12
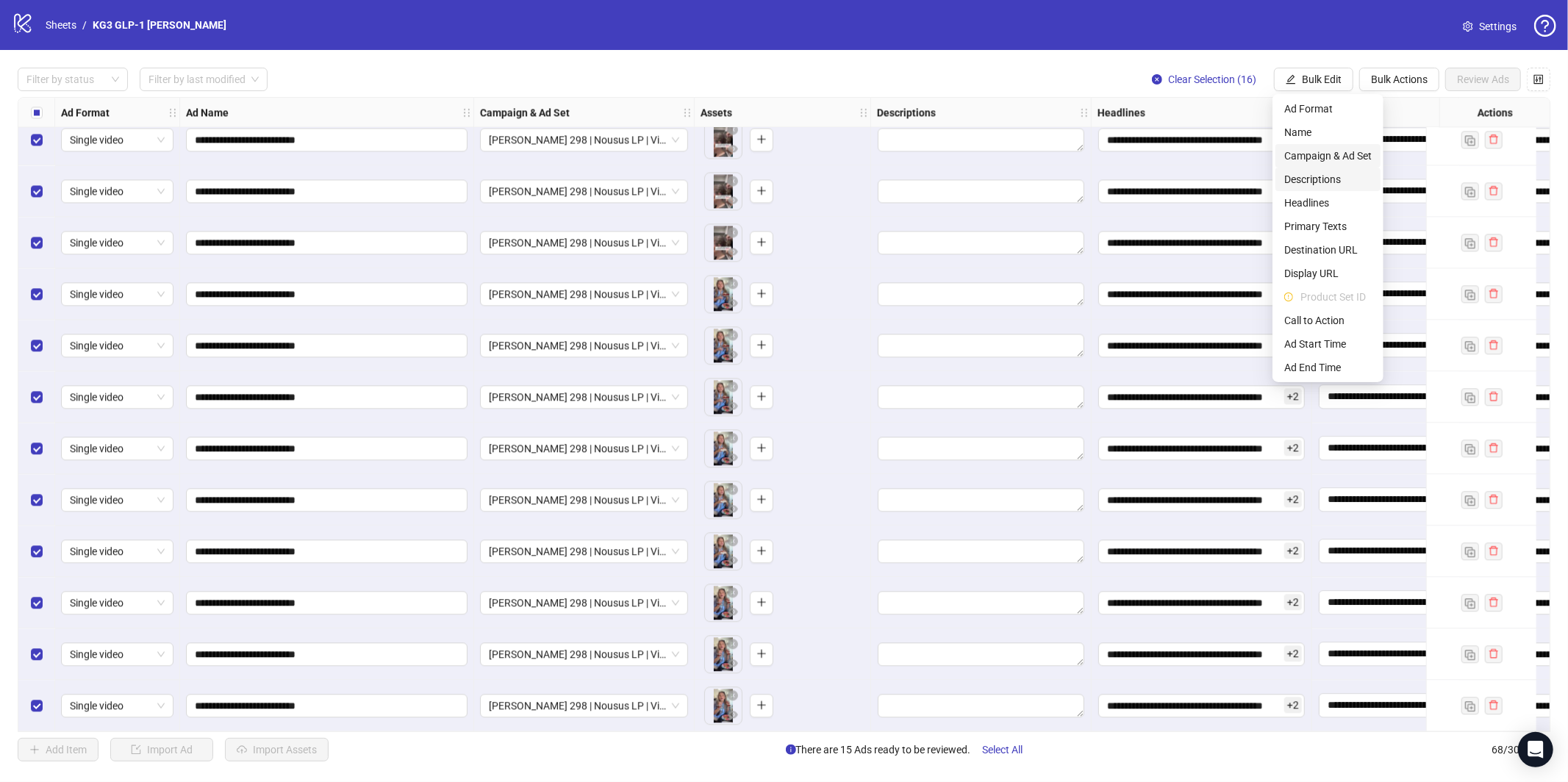
click at [1322, 159] on span "Campaign & Ad Set" at bounding box center [1328, 156] width 88 height 16
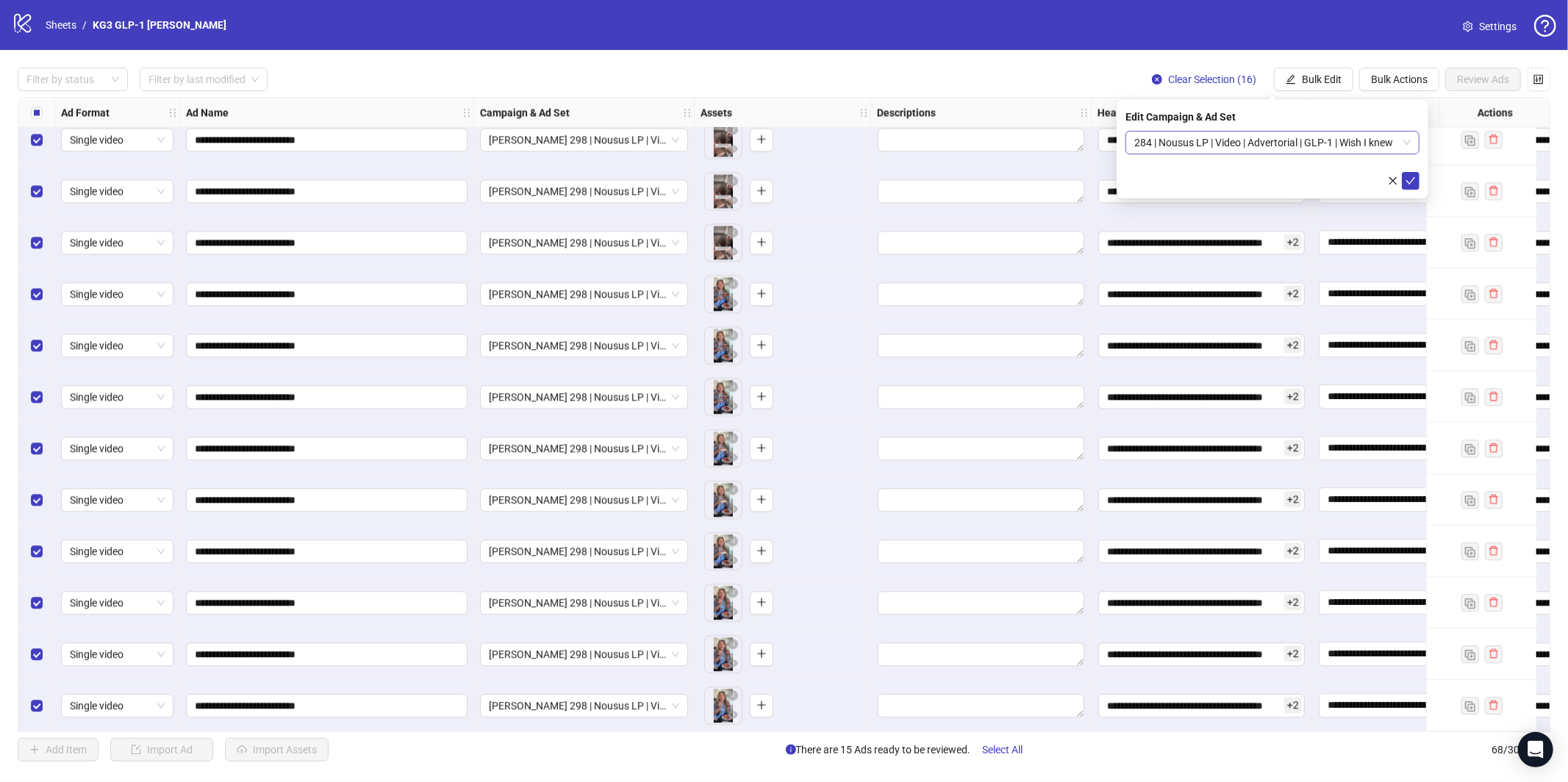
click at [1302, 148] on span "284 | Nousus LP | Video | Advertorial | GLP-1 | Wish I knew" at bounding box center [1272, 143] width 277 height 22
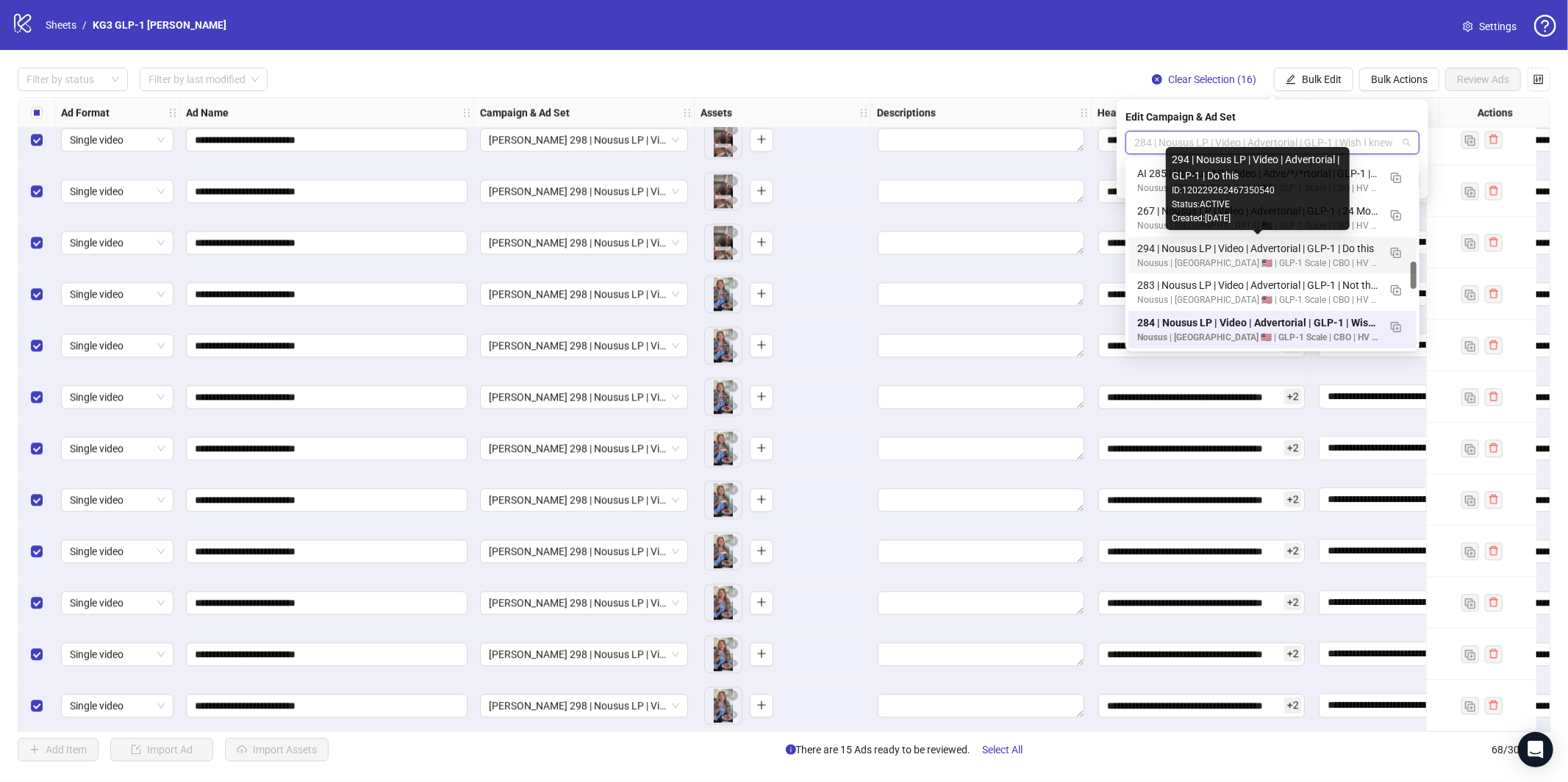
scroll to position [651, 0]
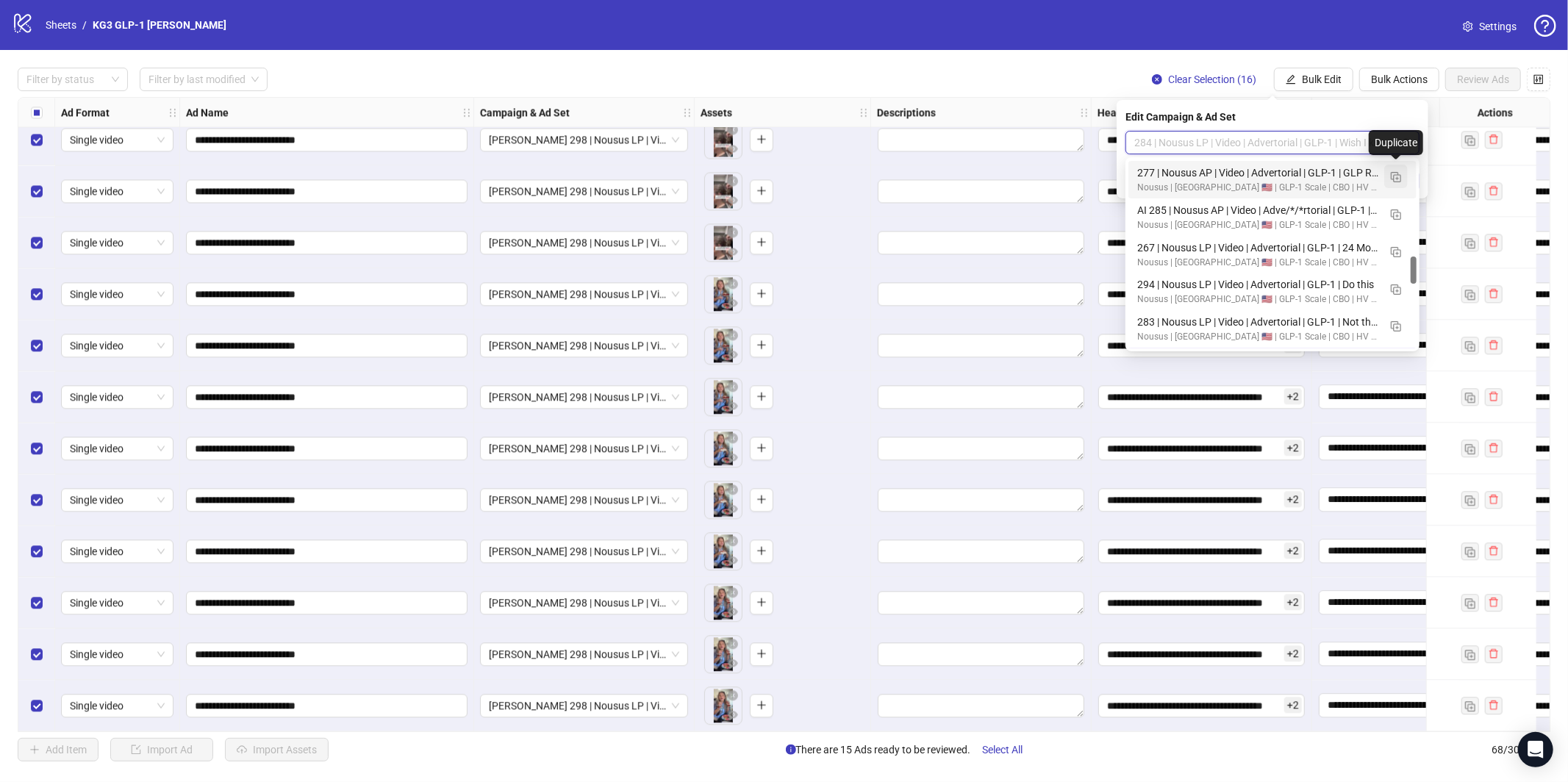
click at [1398, 178] on img "button" at bounding box center [1396, 177] width 10 height 10
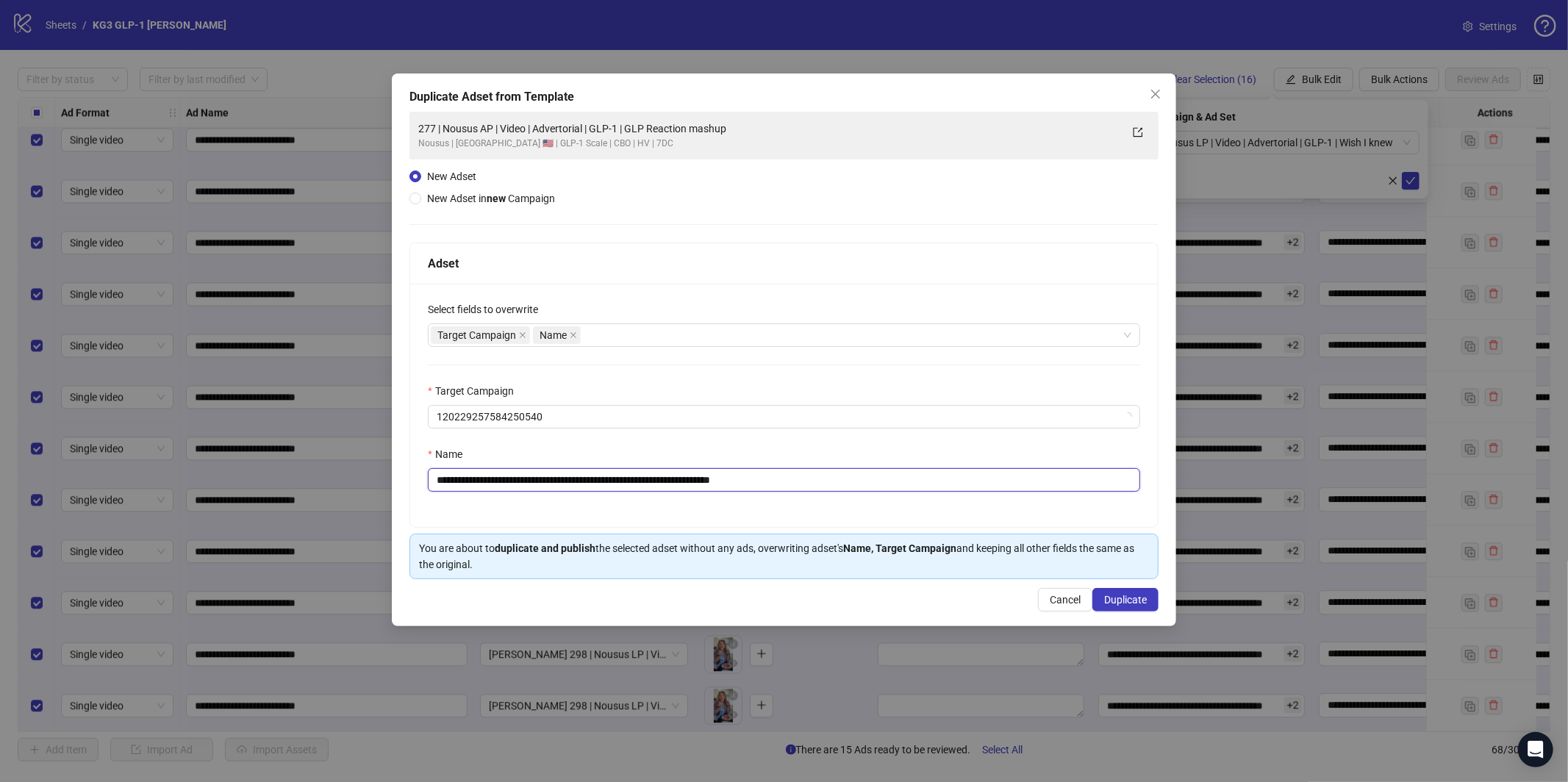
click at [737, 480] on input "**********" at bounding box center [783, 480] width 712 height 24
paste input "text"
type input "**********"
click at [1131, 599] on span "Duplicate" at bounding box center [1126, 600] width 43 height 12
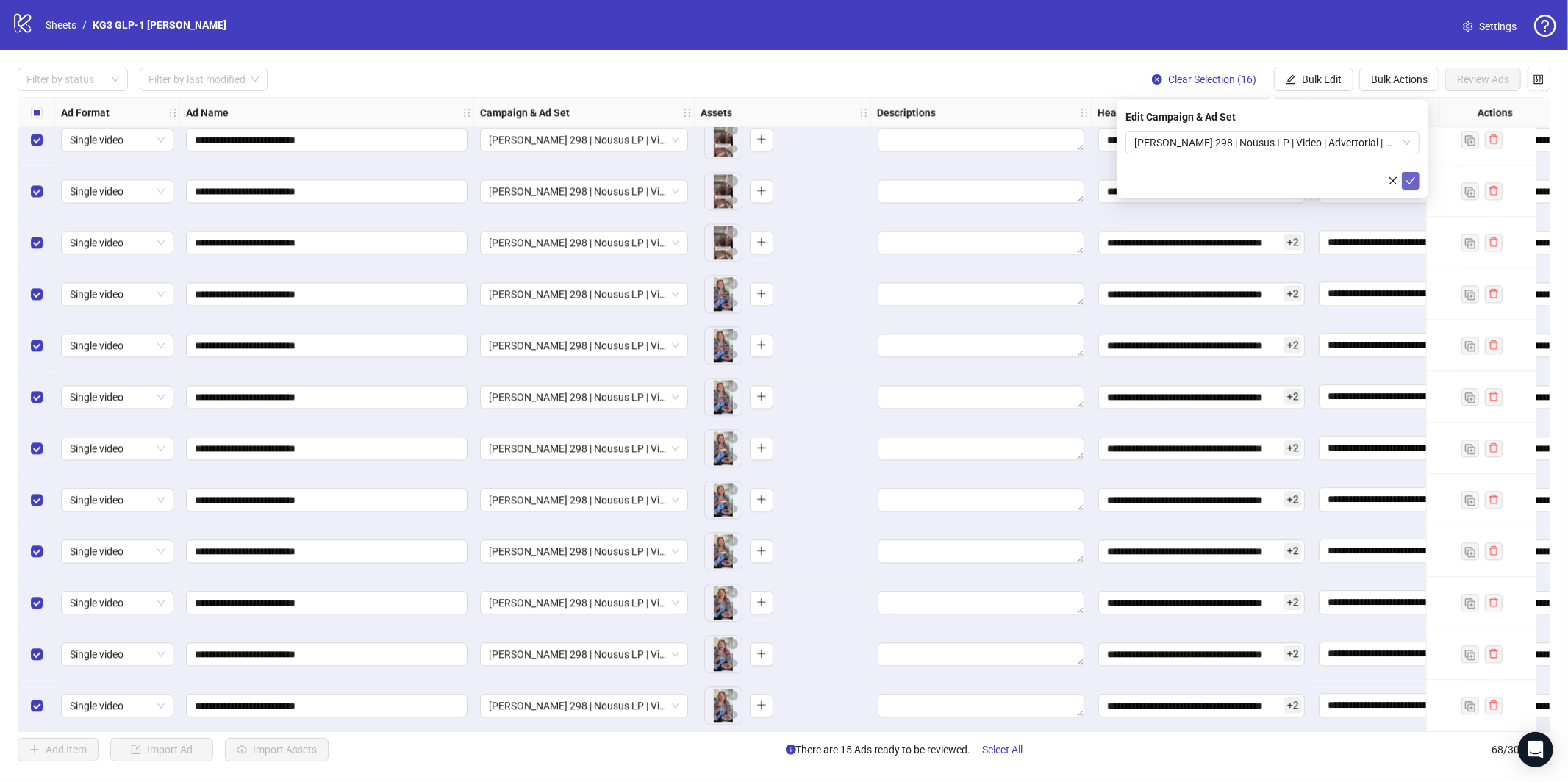
click at [1409, 184] on icon "check" at bounding box center [1411, 181] width 10 height 10
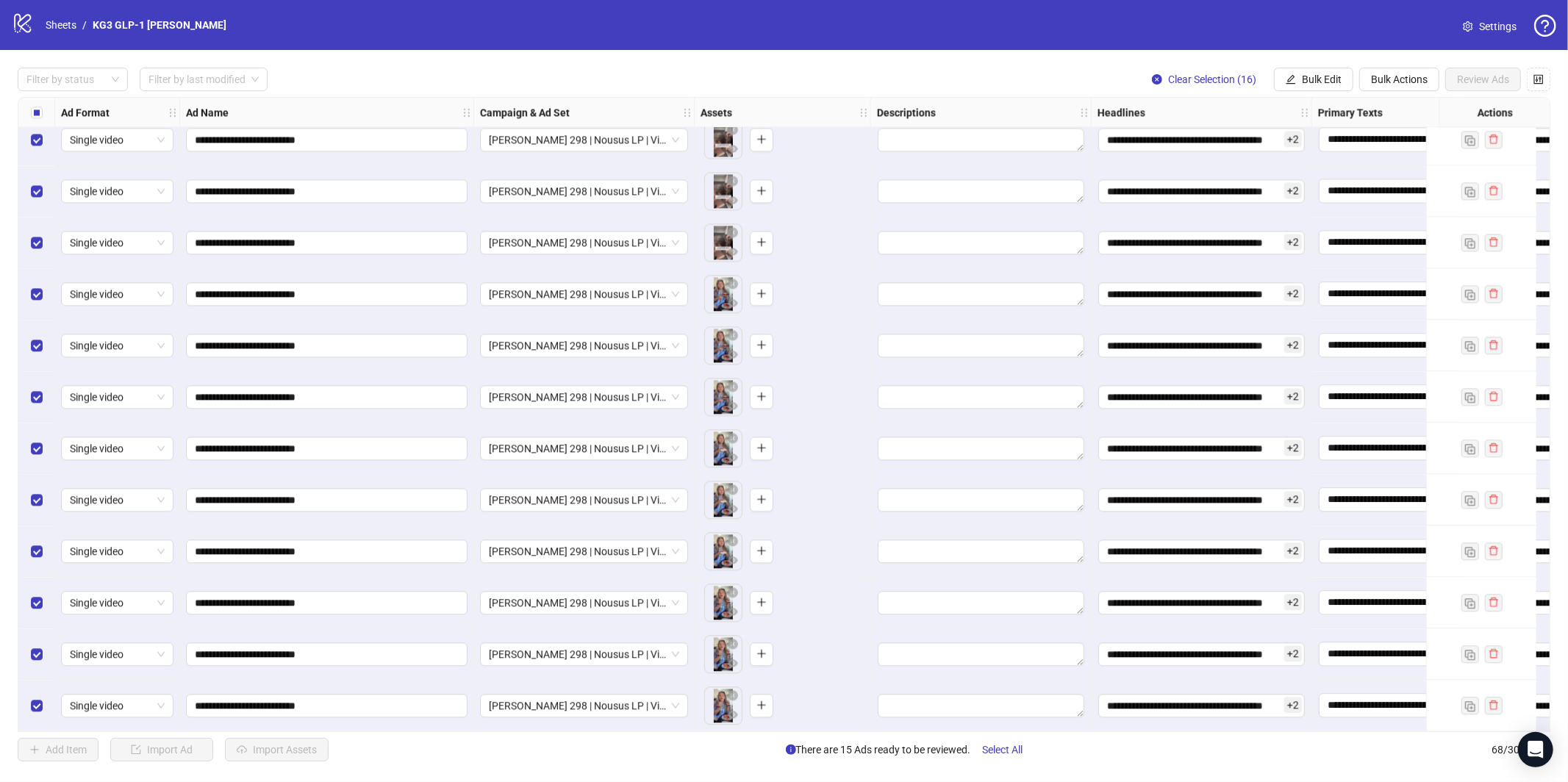
click at [1332, 95] on div "**********" at bounding box center [784, 414] width 1568 height 729
click at [1326, 85] on button "Bulk Edit" at bounding box center [1314, 80] width 80 height 24
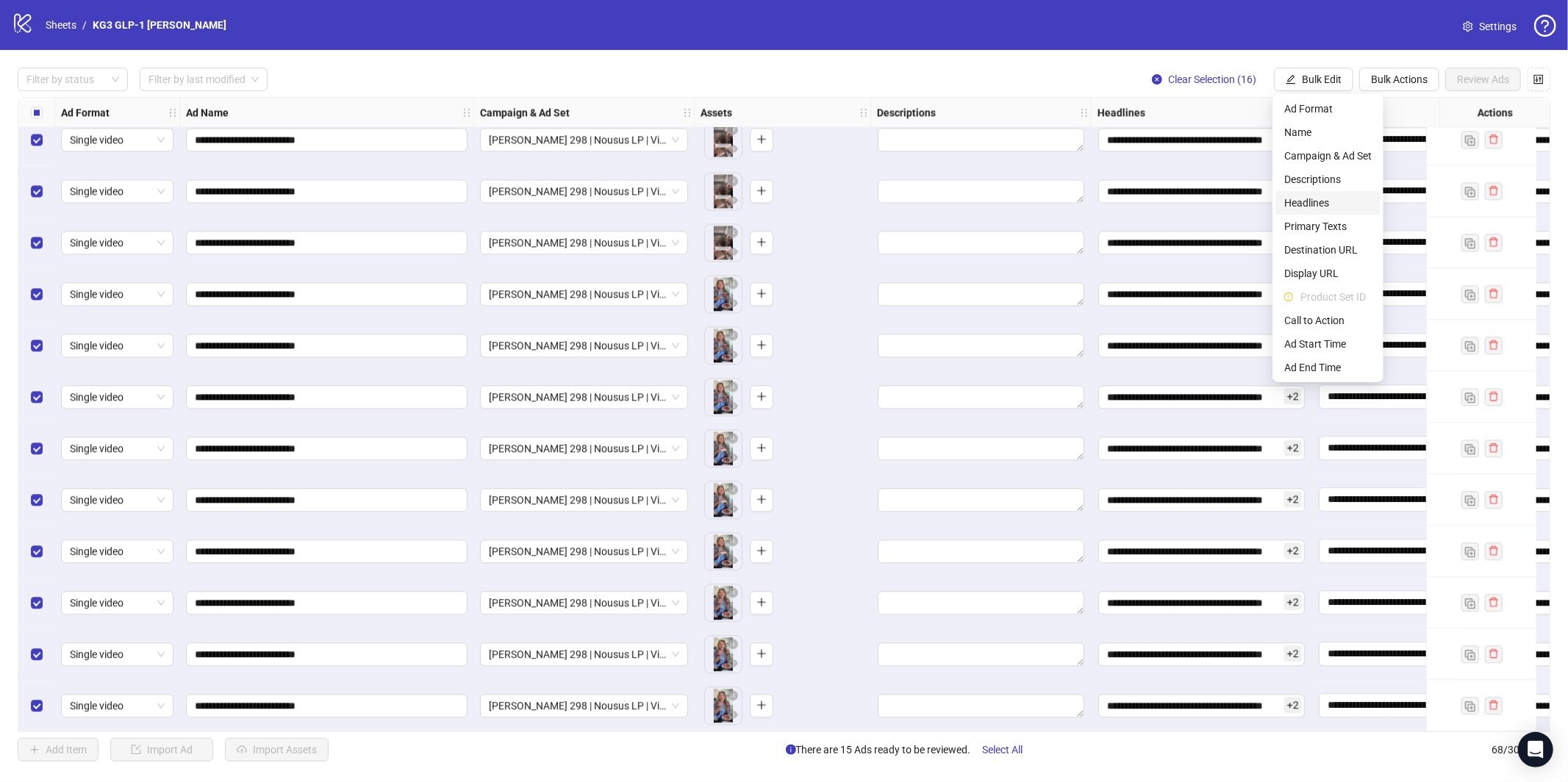
click at [1322, 198] on span "Headlines" at bounding box center [1328, 203] width 88 height 16
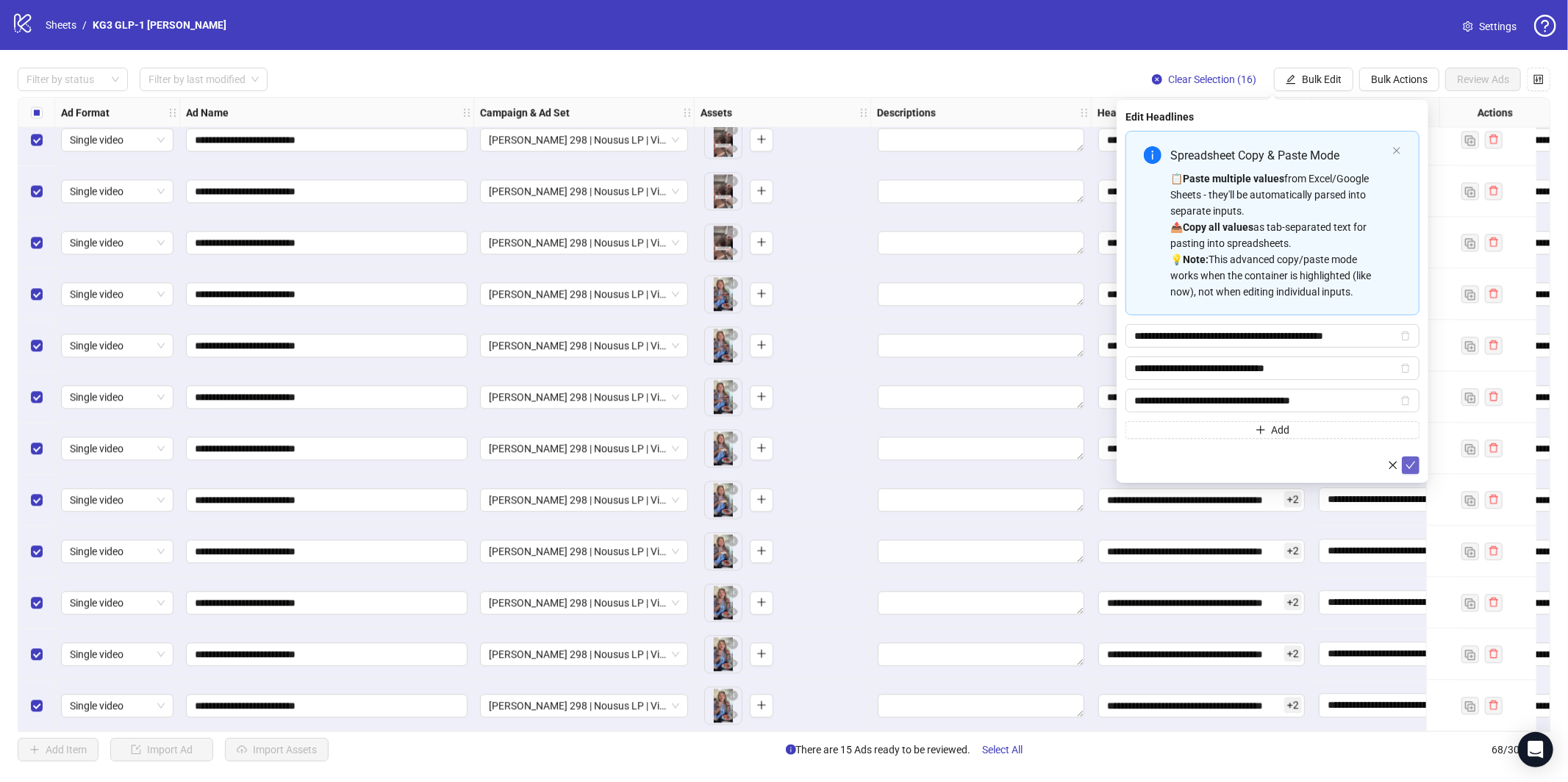
click at [1411, 466] on icon "check" at bounding box center [1411, 465] width 10 height 10
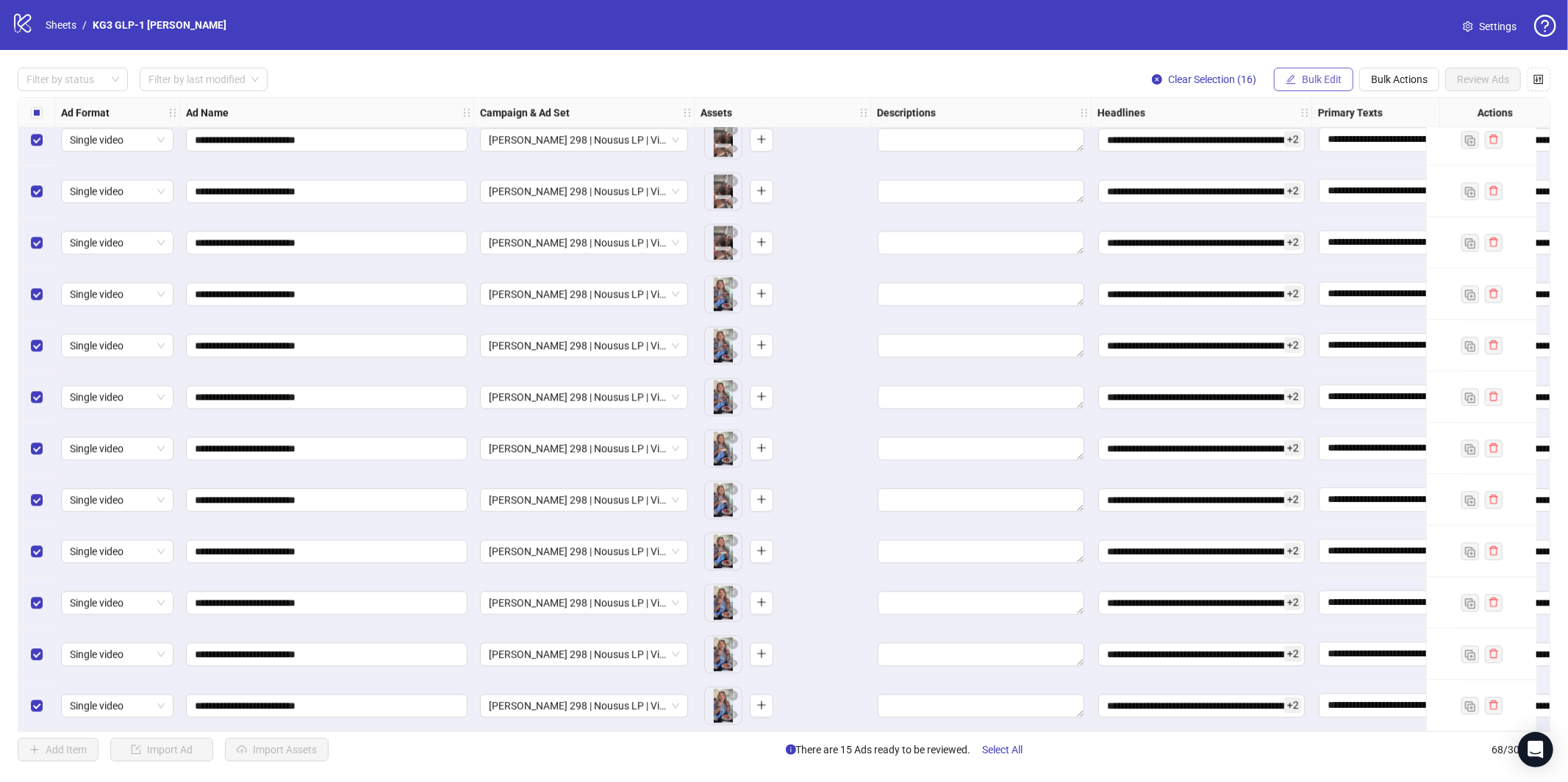
click at [1316, 78] on span "Bulk Edit" at bounding box center [1322, 80] width 40 height 12
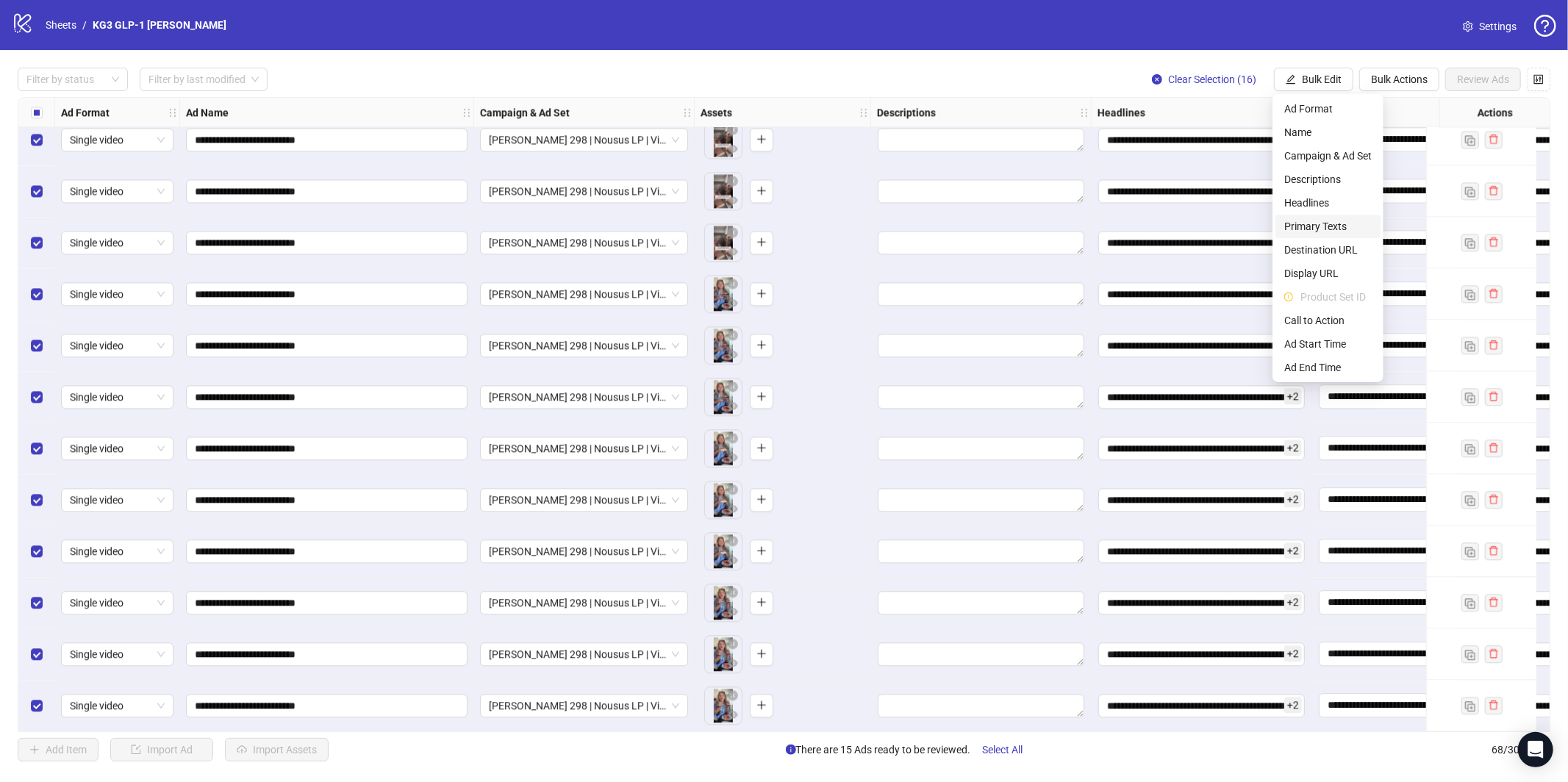
click at [1319, 225] on span "Primary Texts" at bounding box center [1328, 227] width 88 height 16
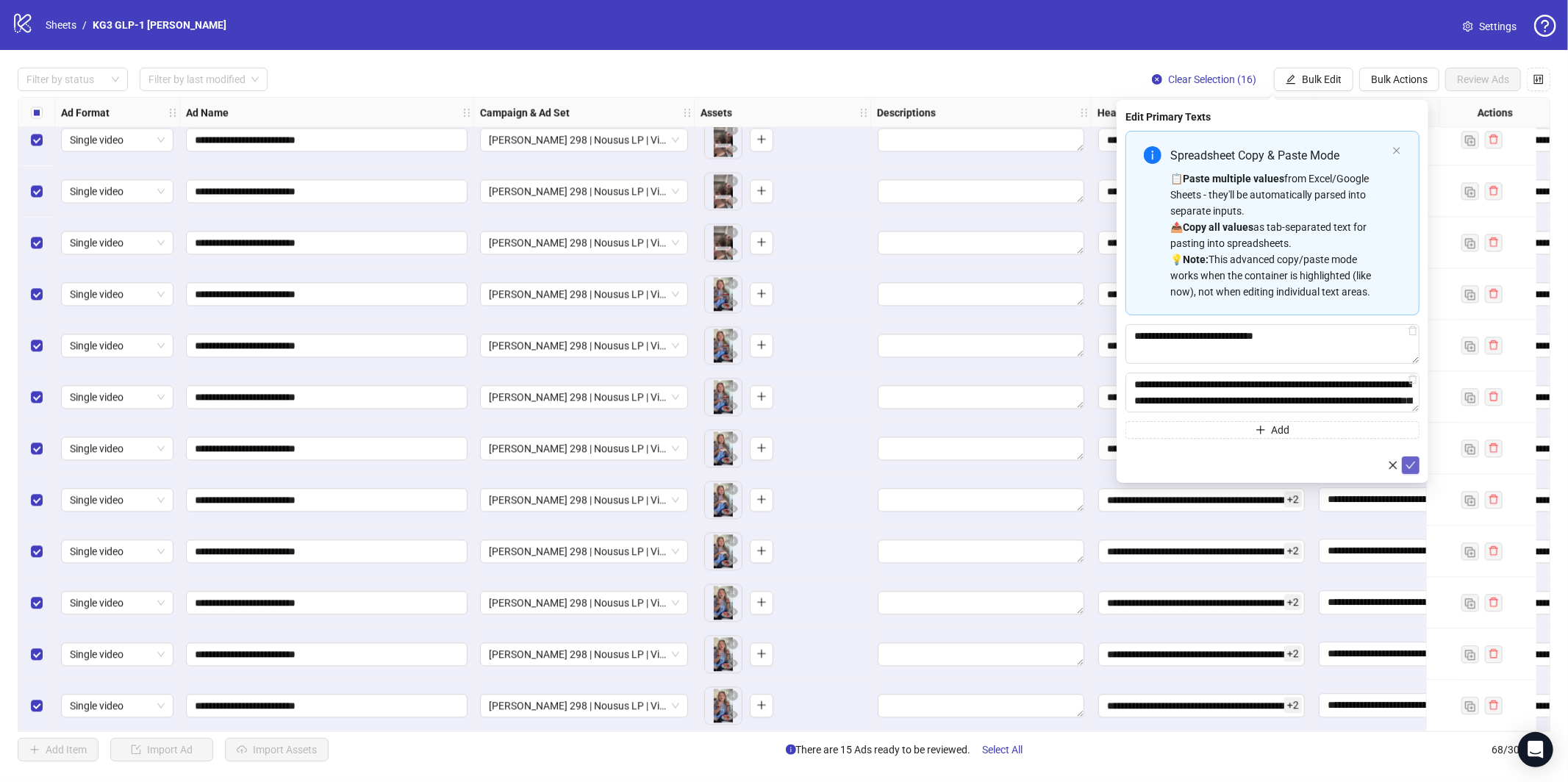
click at [1408, 466] on icon "check" at bounding box center [1411, 465] width 10 height 10
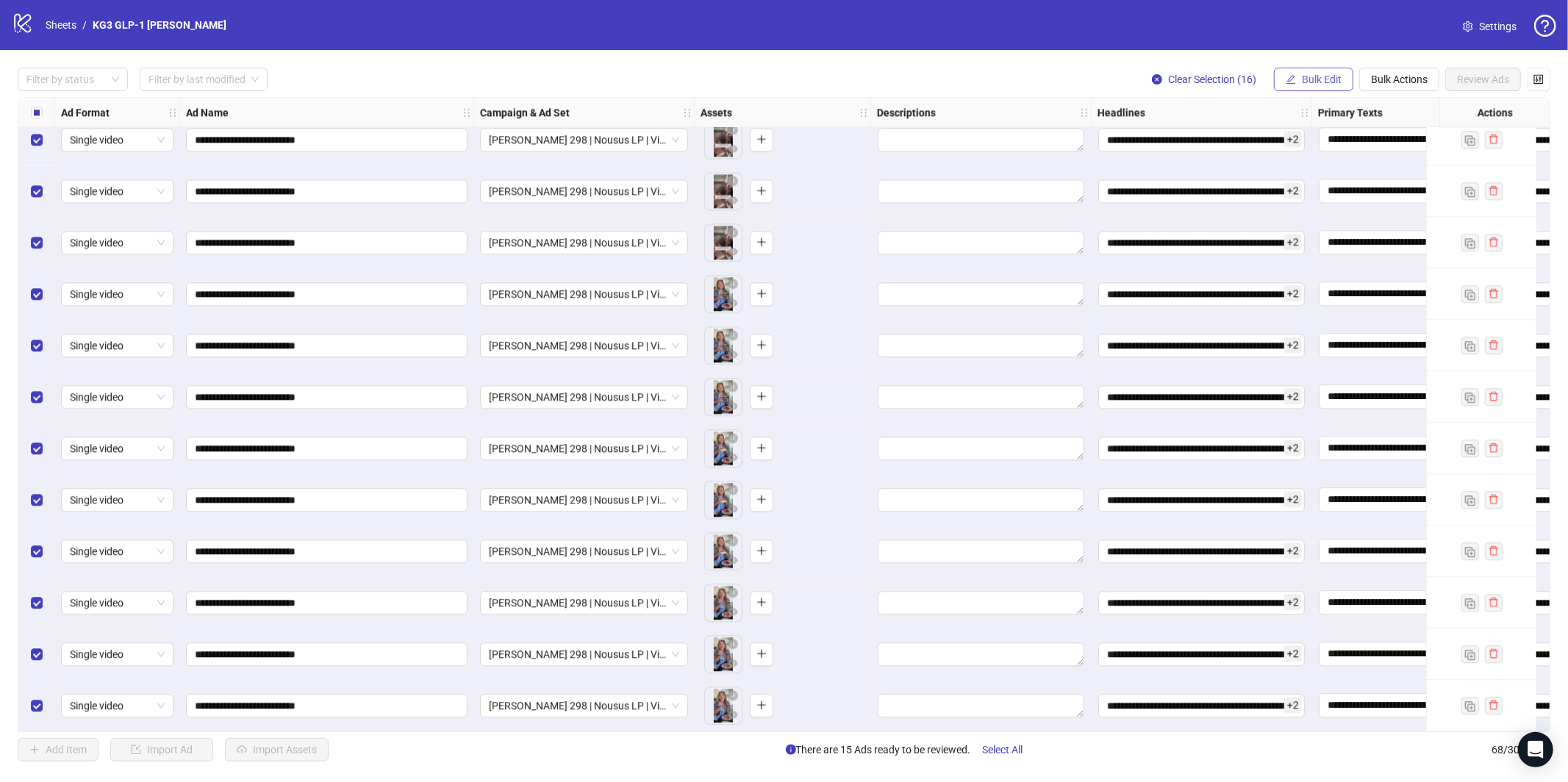
click at [1336, 83] on span "Bulk Edit" at bounding box center [1322, 80] width 40 height 12
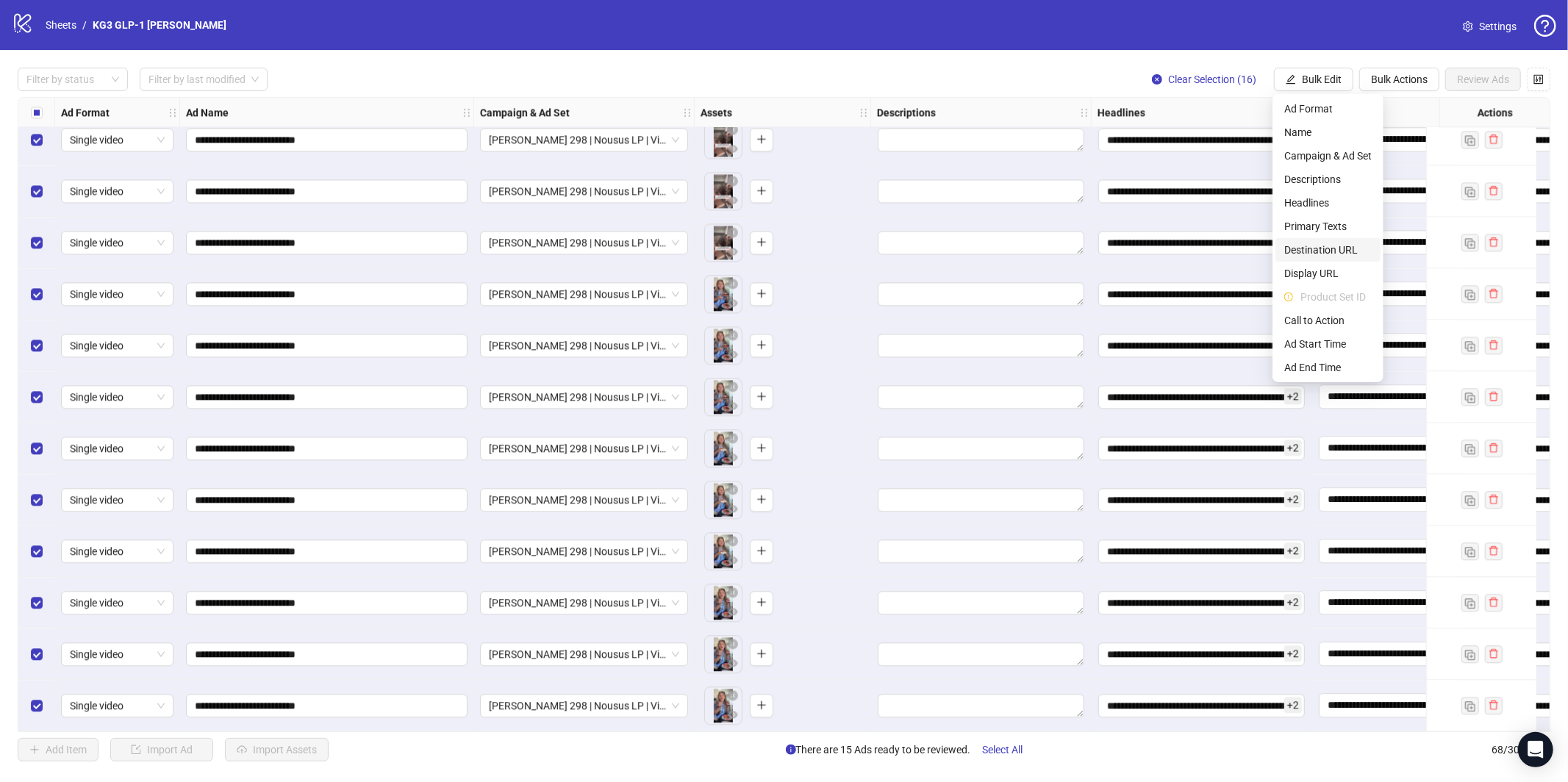
click at [1329, 250] on span "Destination URL" at bounding box center [1328, 250] width 88 height 16
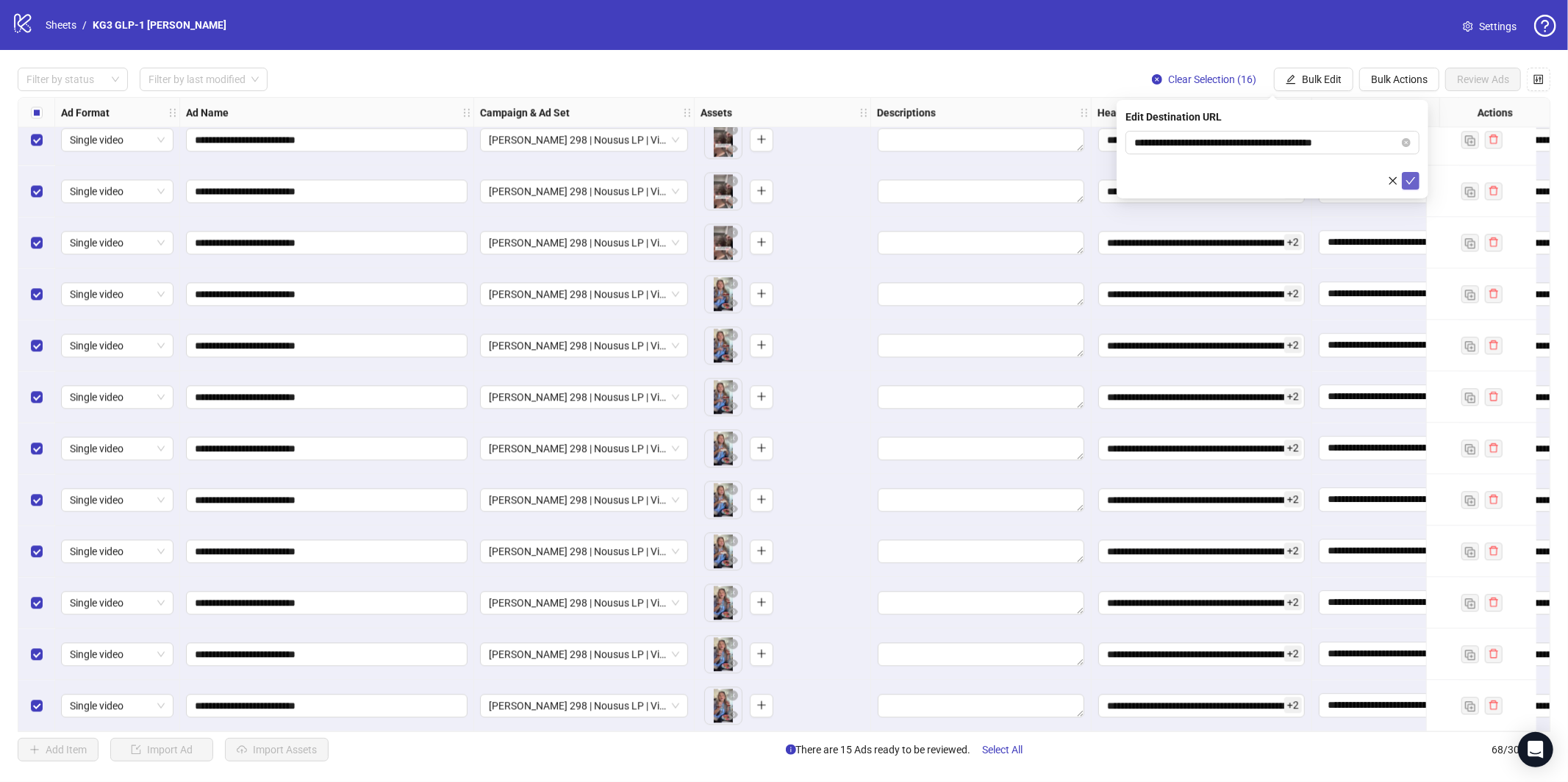
click at [1414, 183] on icon "check" at bounding box center [1411, 181] width 10 height 10
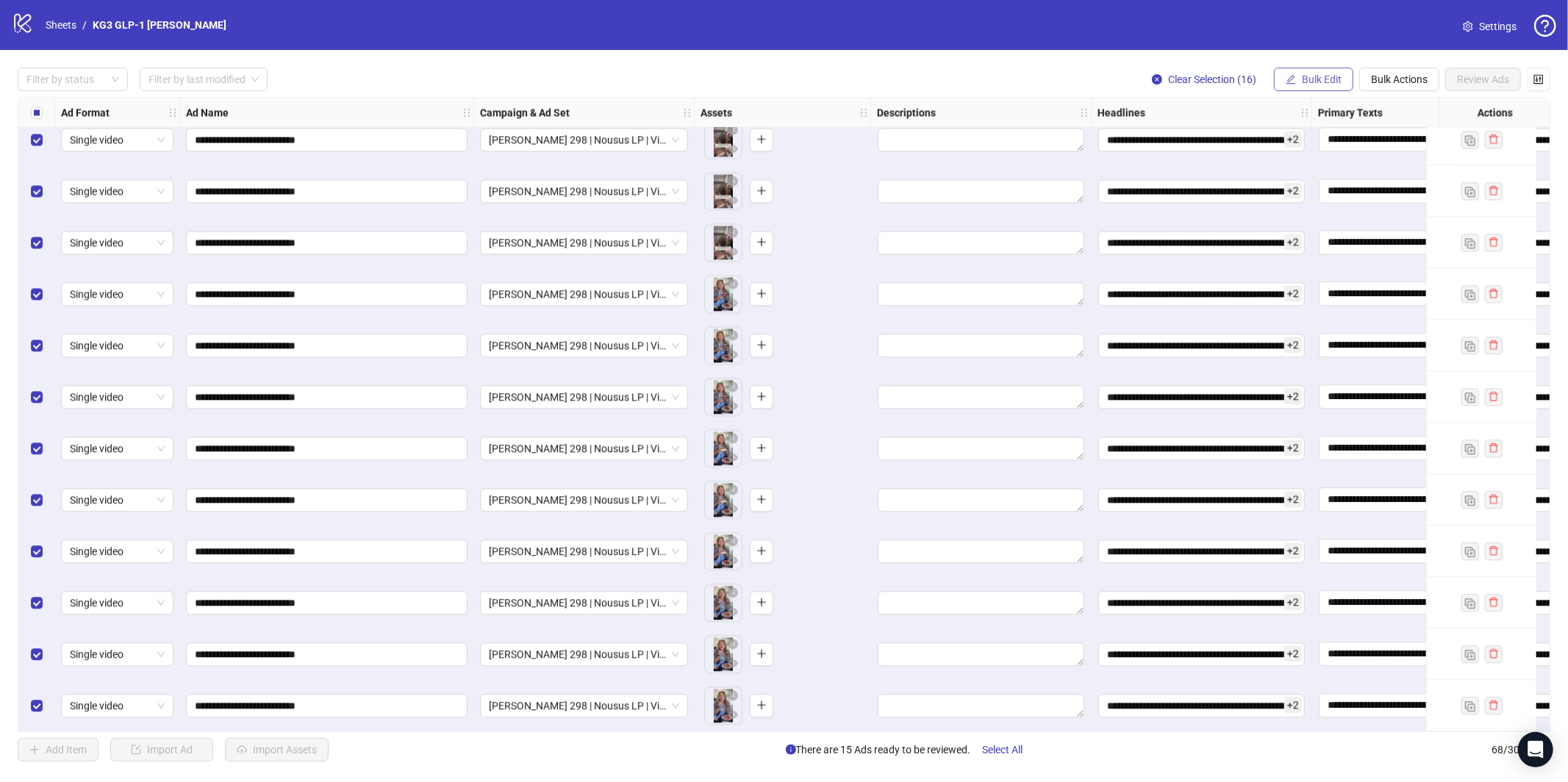
click at [1312, 77] on span "Bulk Edit" at bounding box center [1322, 80] width 40 height 12
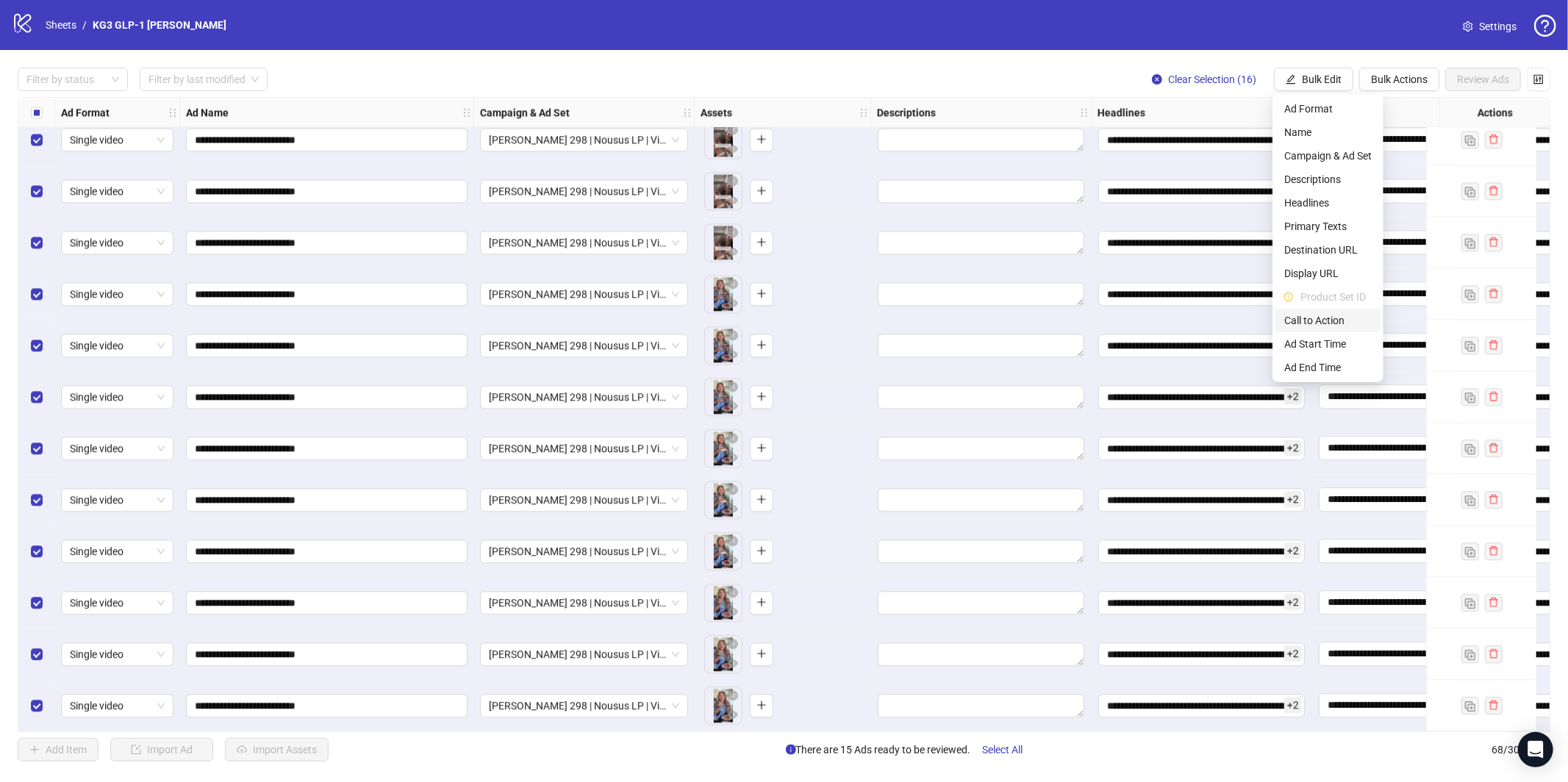
click at [1319, 317] on span "Call to Action" at bounding box center [1328, 321] width 88 height 16
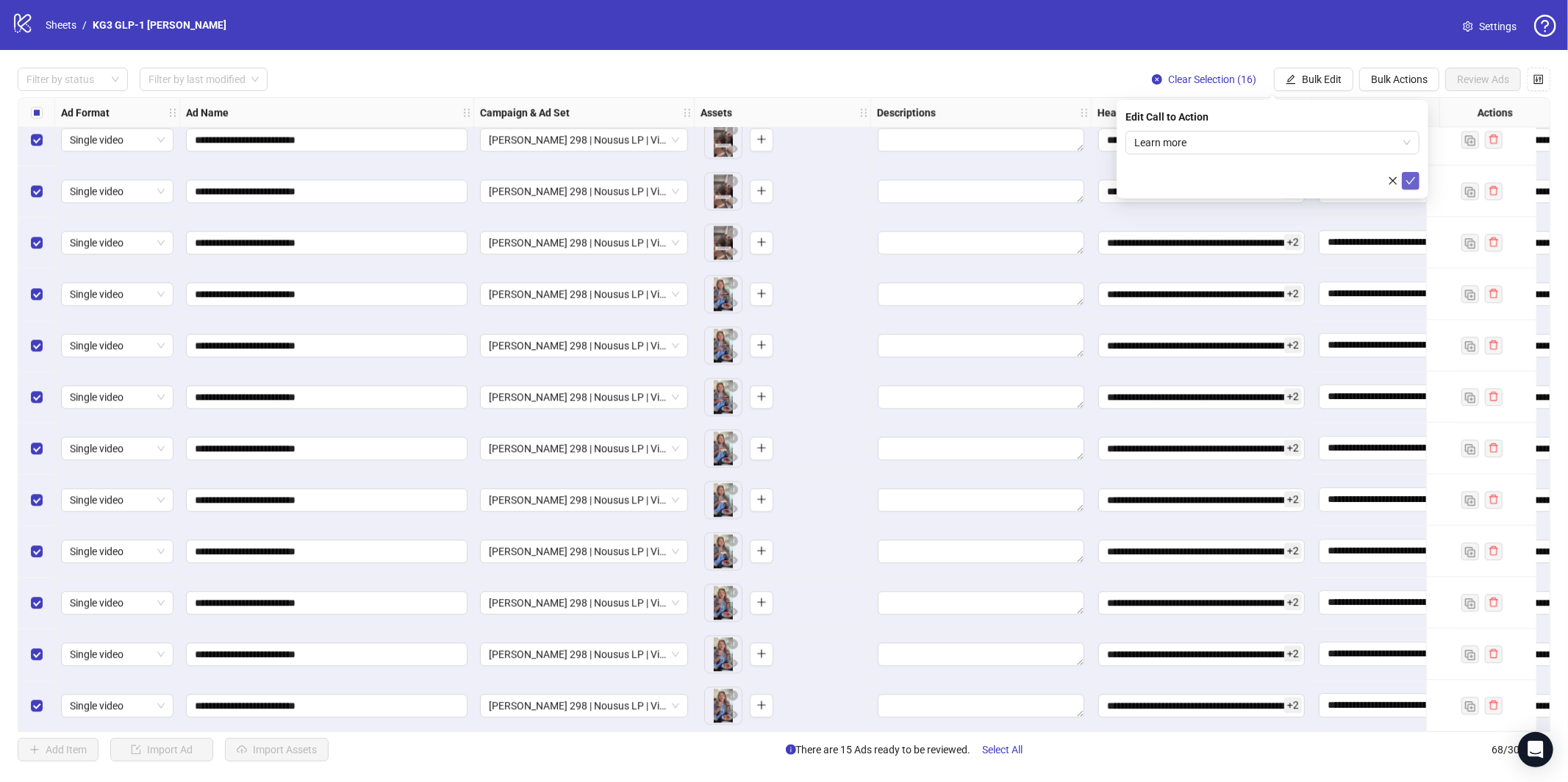
click at [1404, 189] on button "submit" at bounding box center [1411, 181] width 18 height 18
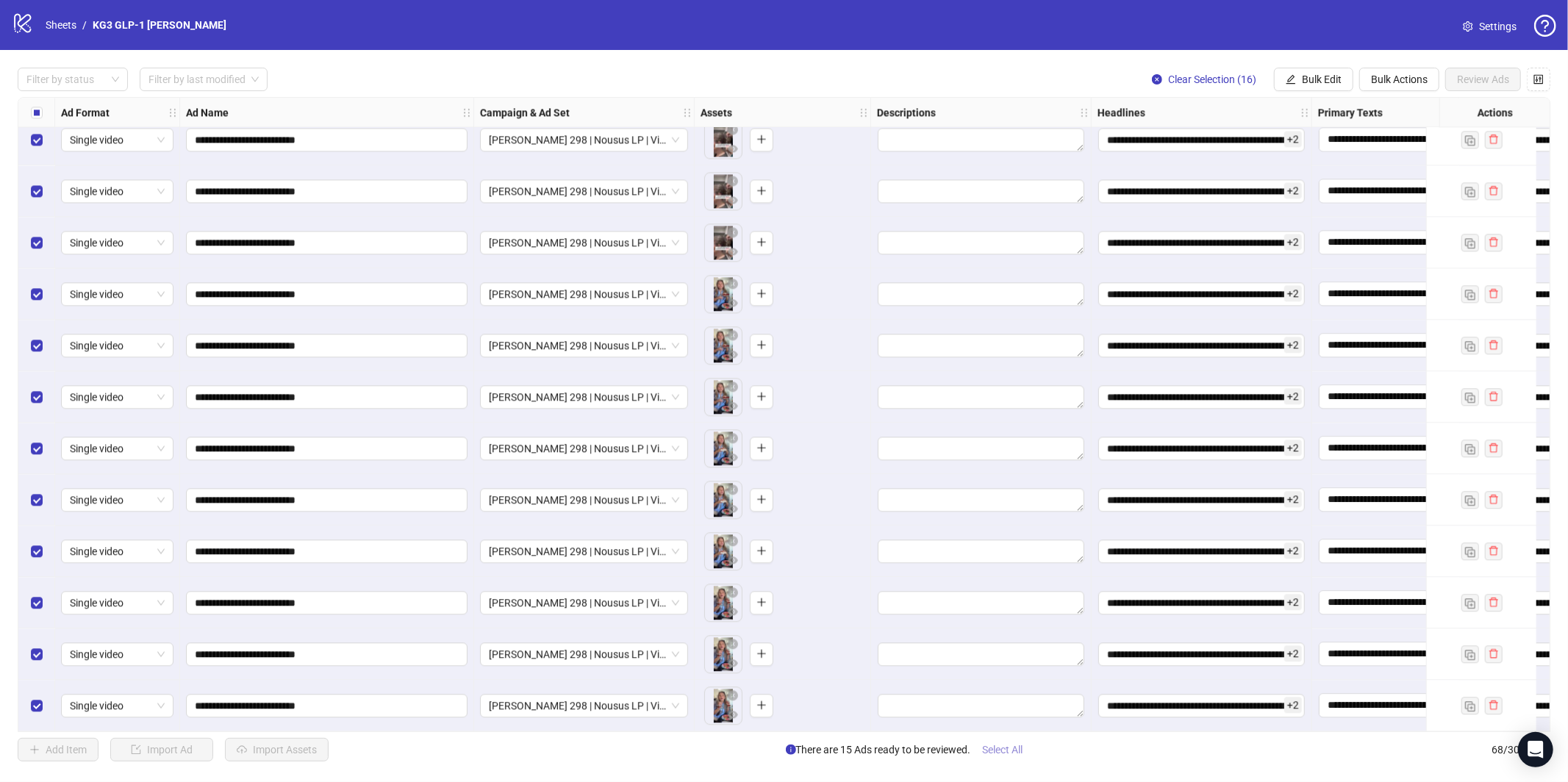
click at [1010, 748] on span "Select All" at bounding box center [1003, 750] width 40 height 12
click at [1469, 75] on span "Review Ads" at bounding box center [1483, 80] width 52 height 12
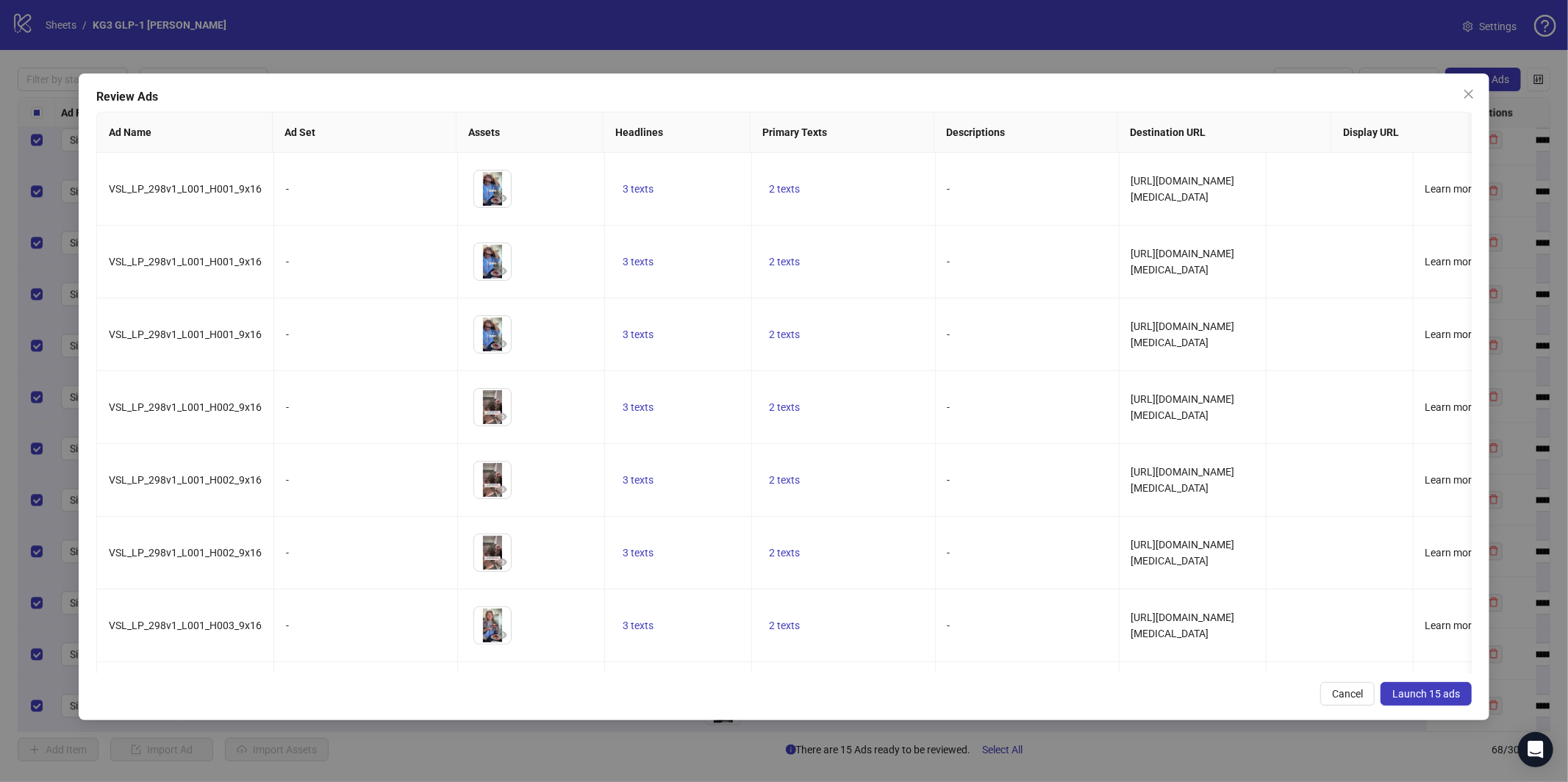
click at [1415, 707] on div "Review Ads Ad Name Ad Set Assets Headlines Primary Texts Descriptions Destinati…" at bounding box center [784, 397] width 1411 height 647
click at [1417, 695] on span "Launch 15 ads" at bounding box center [1426, 694] width 68 height 12
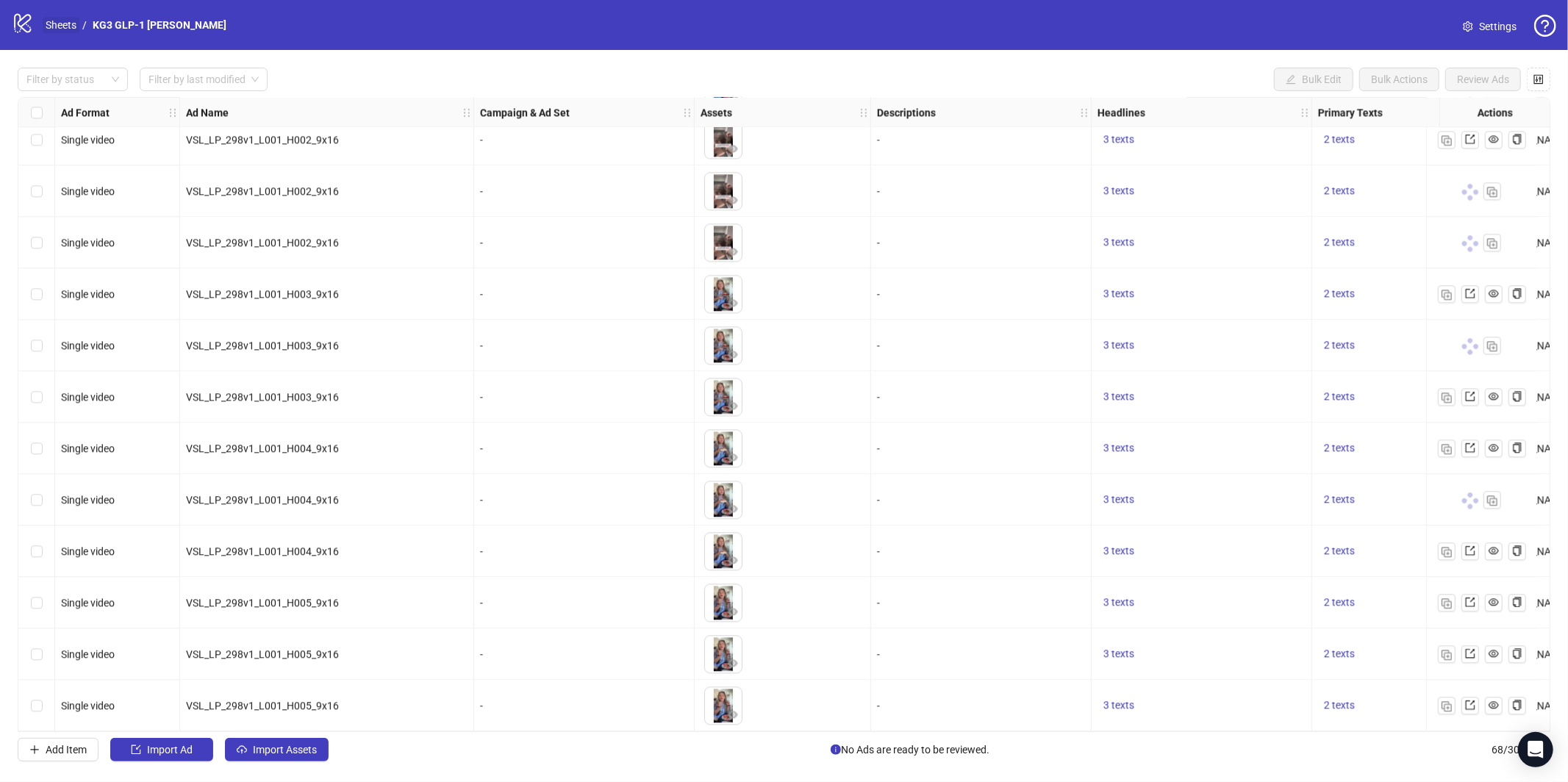
click at [65, 21] on link "Sheets" at bounding box center [61, 25] width 37 height 16
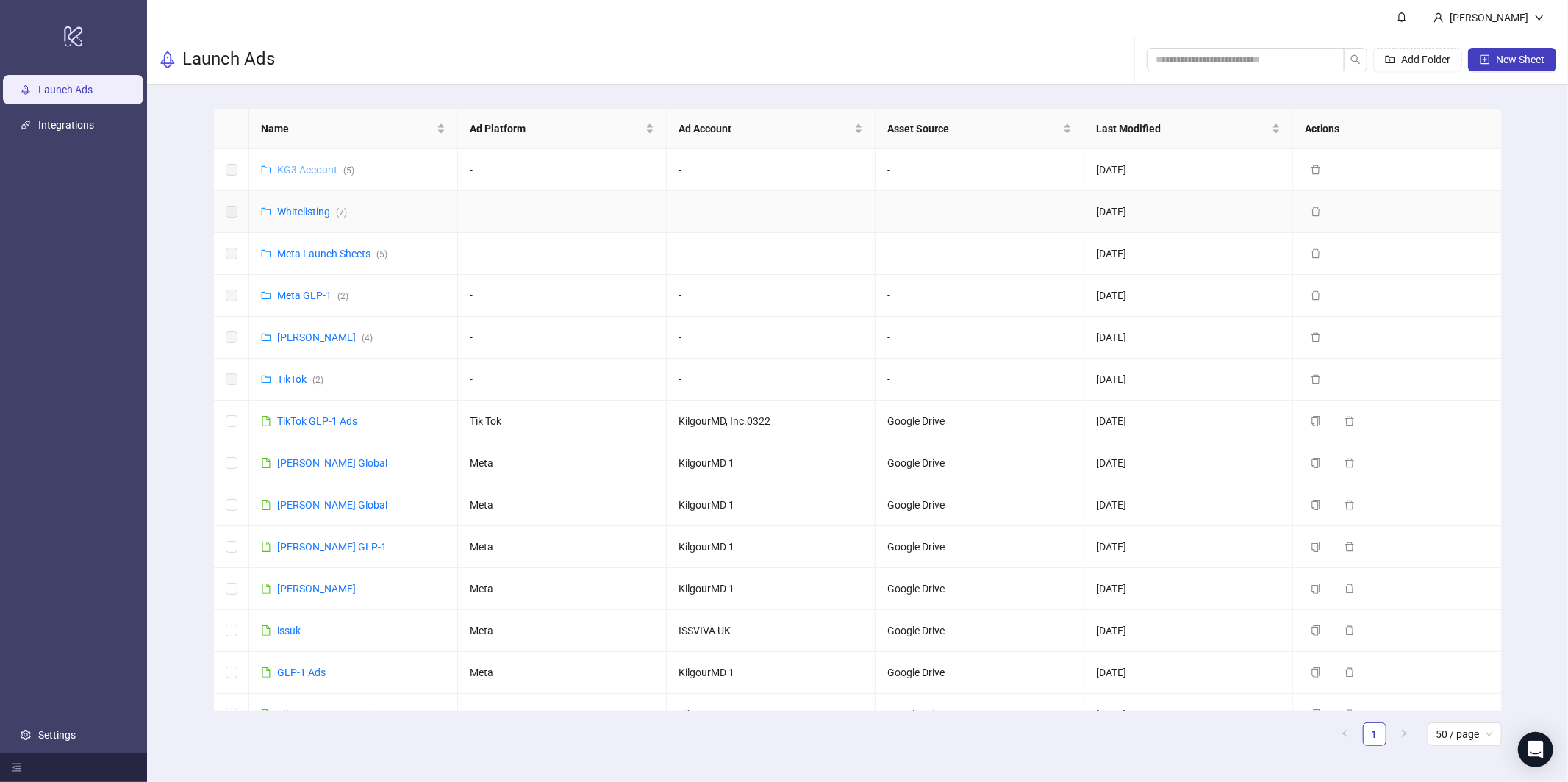
click at [308, 174] on link "KG3 Account ( 5 )" at bounding box center [316, 170] width 77 height 12
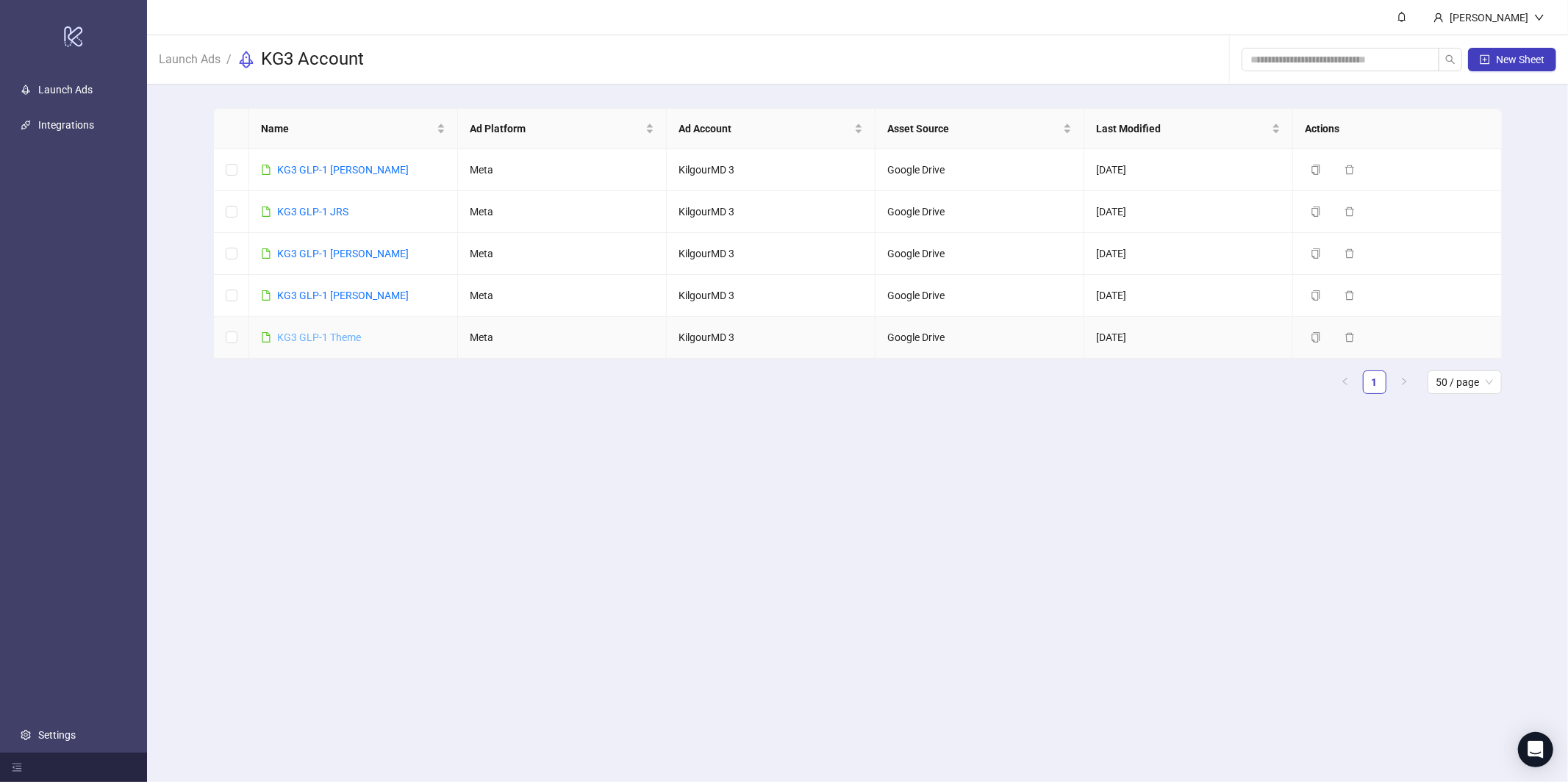
click at [340, 338] on link "KG3 GLP-1 Theme" at bounding box center [320, 338] width 84 height 12
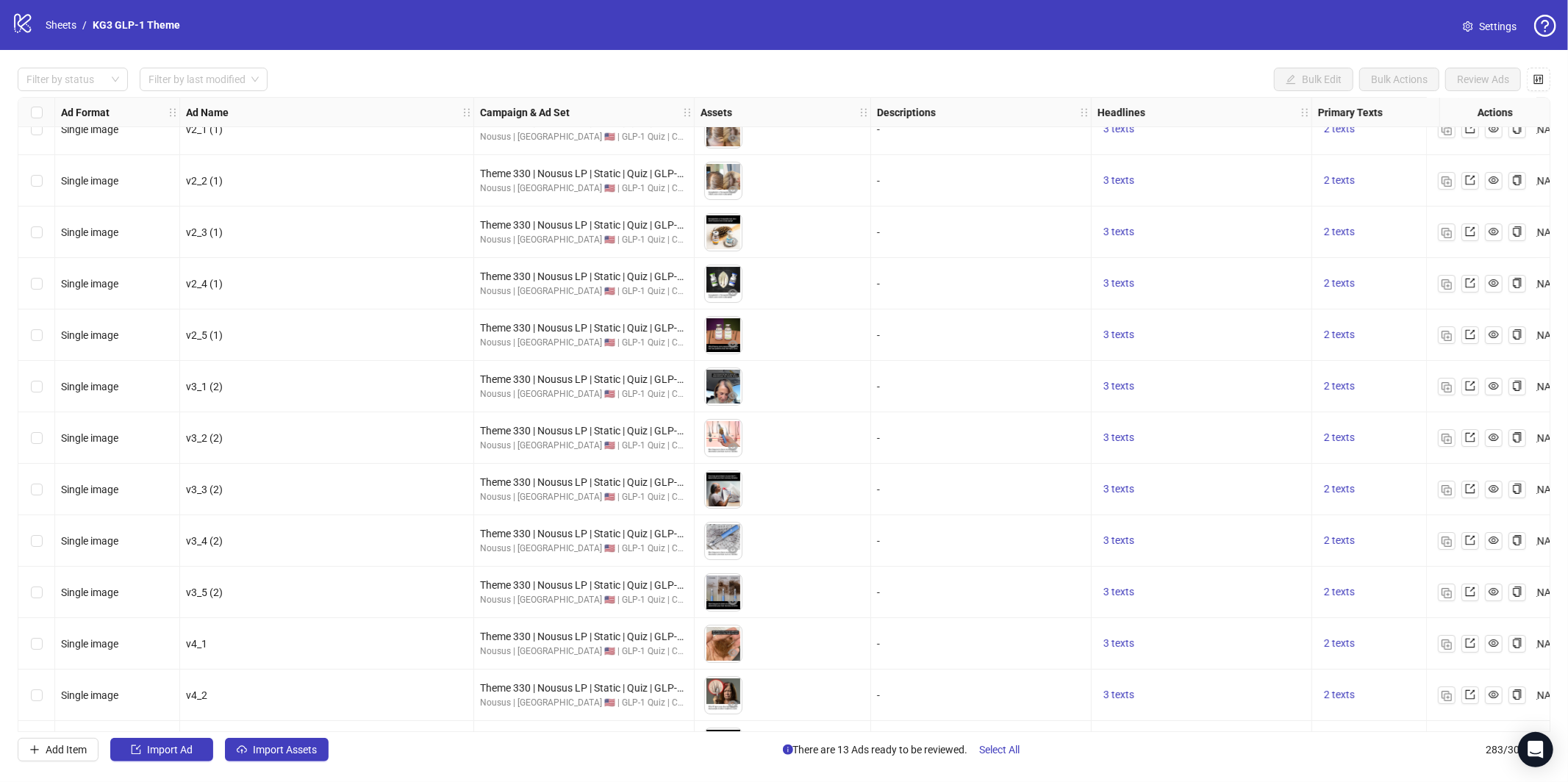
scroll to position [13965, 0]
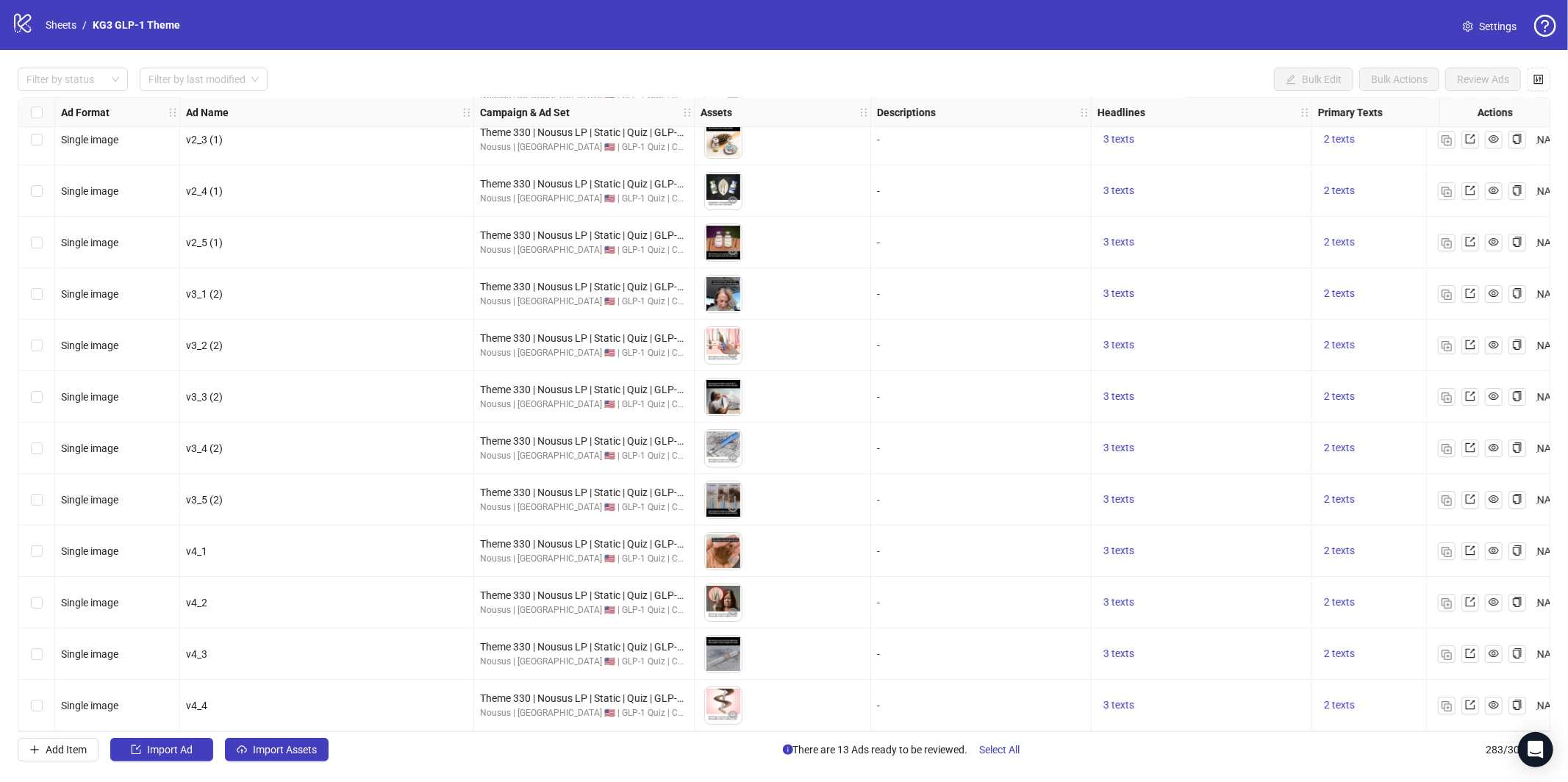
click at [1487, 28] on span "Settings" at bounding box center [1498, 26] width 38 height 16
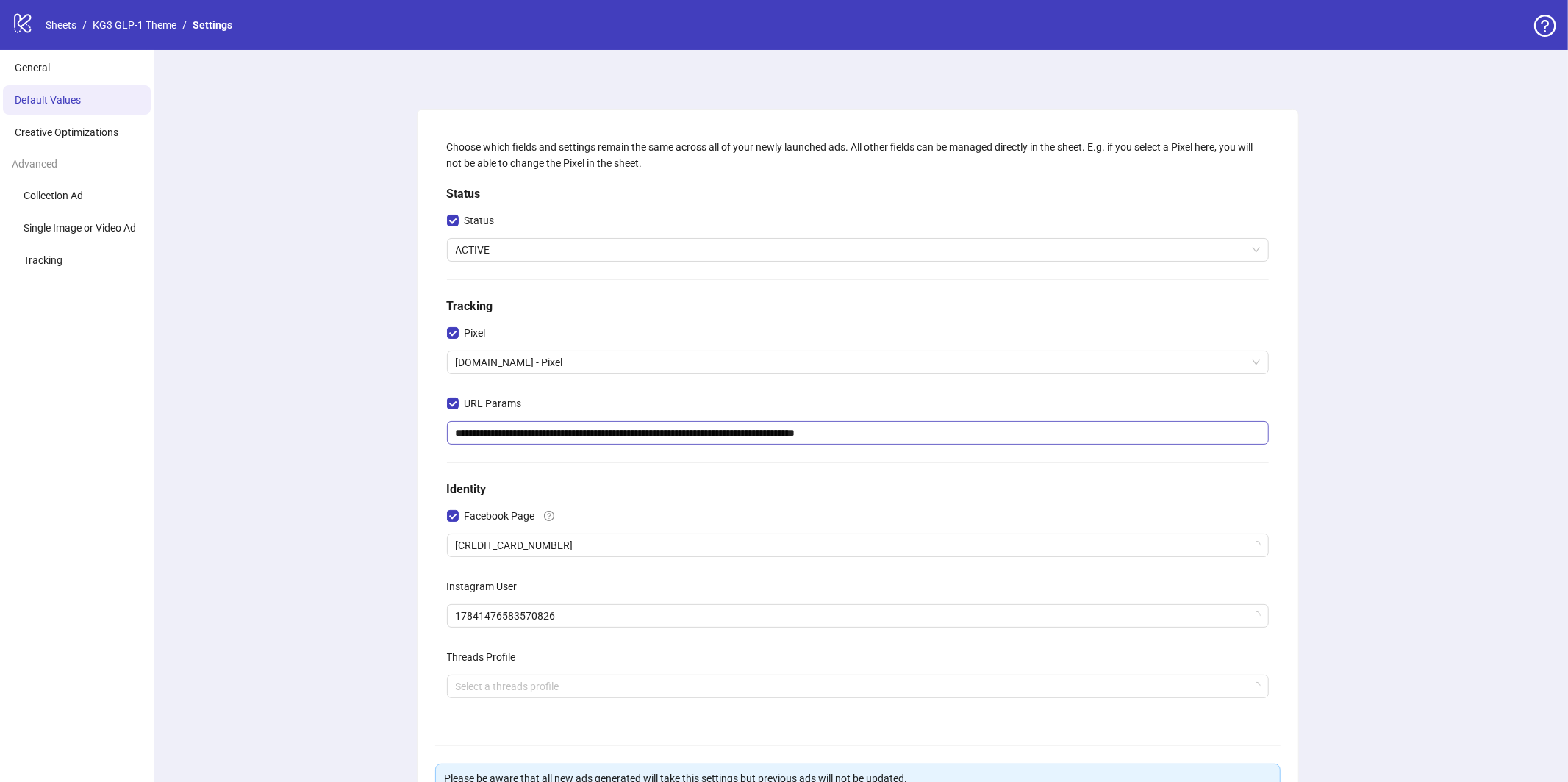
click at [517, 425] on input "**********" at bounding box center [858, 433] width 822 height 24
type input "**********"
click at [1322, 592] on div "**********" at bounding box center [857, 489] width 1421 height 879
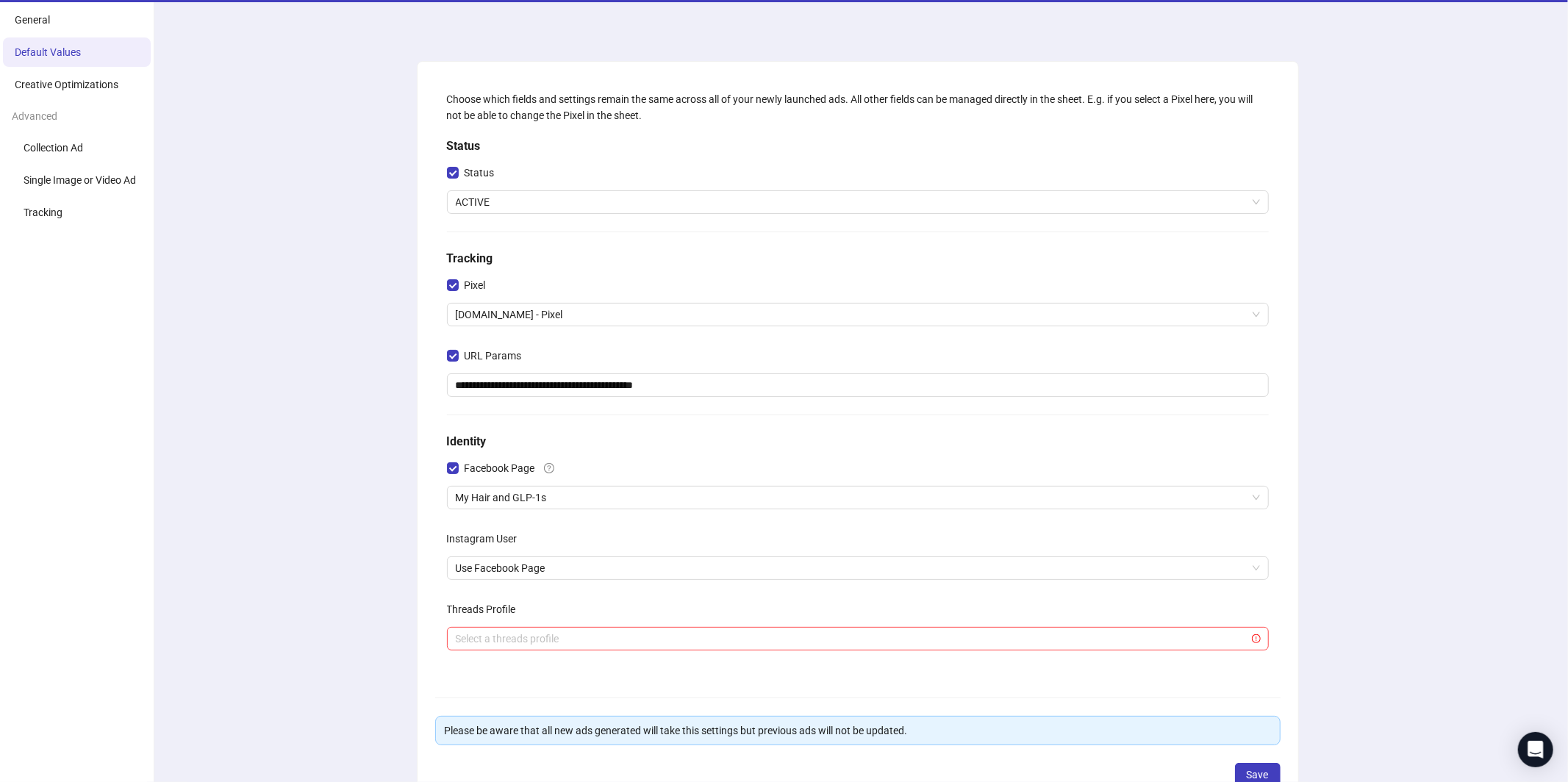
scroll to position [148, 0]
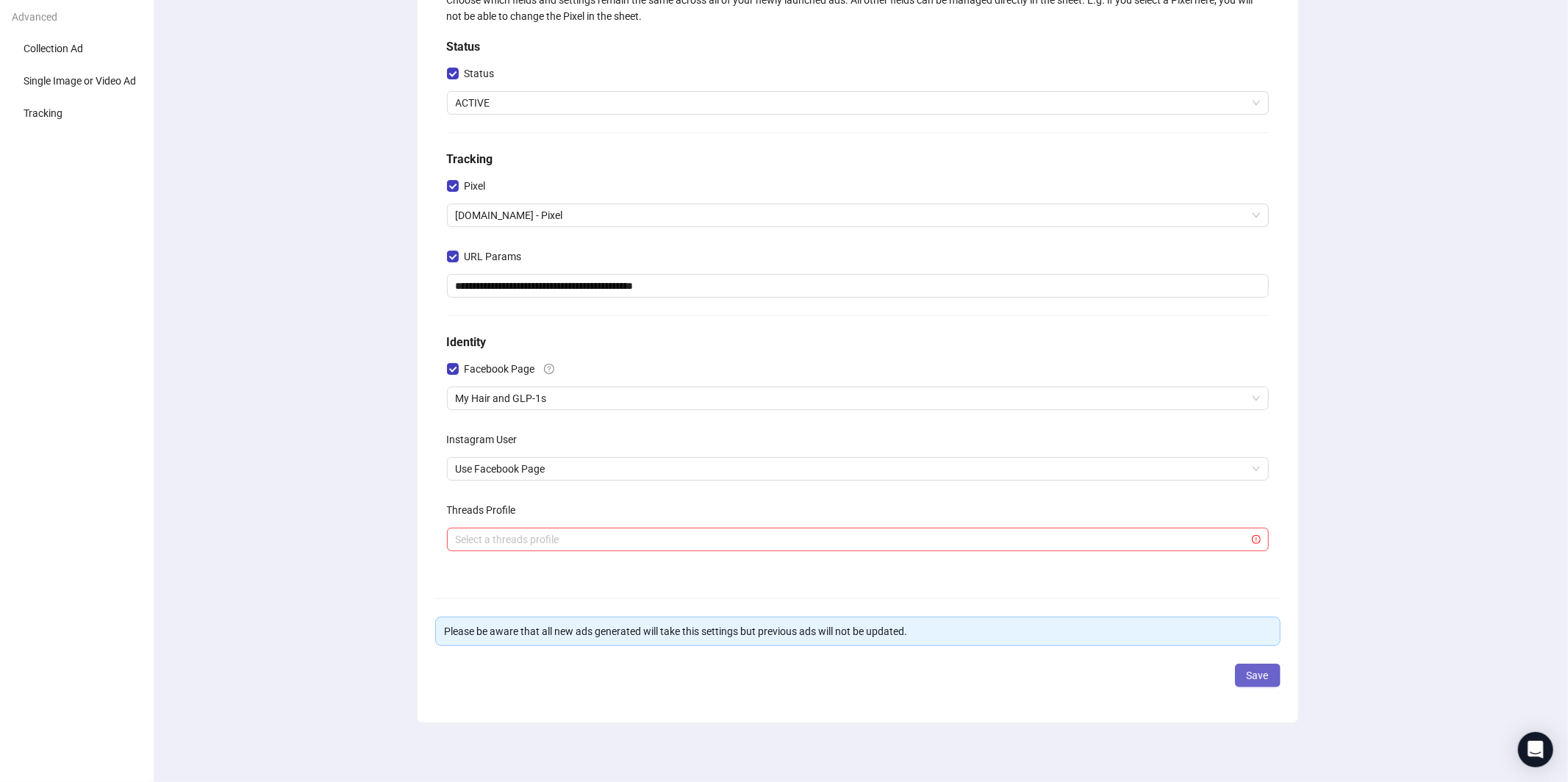
click at [1264, 676] on span "Save" at bounding box center [1258, 676] width 22 height 12
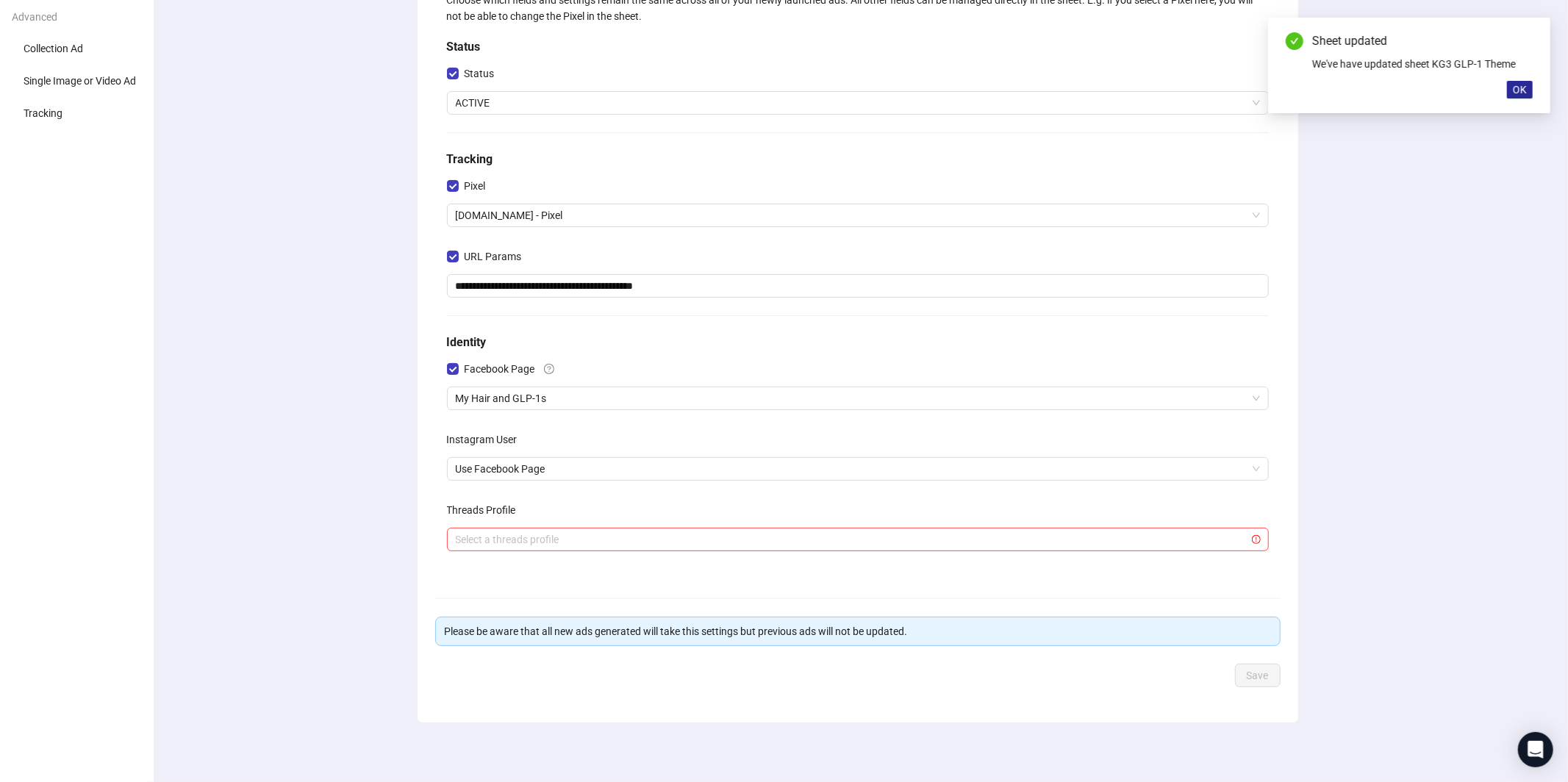
click at [1509, 93] on button "OK" at bounding box center [1520, 90] width 26 height 18
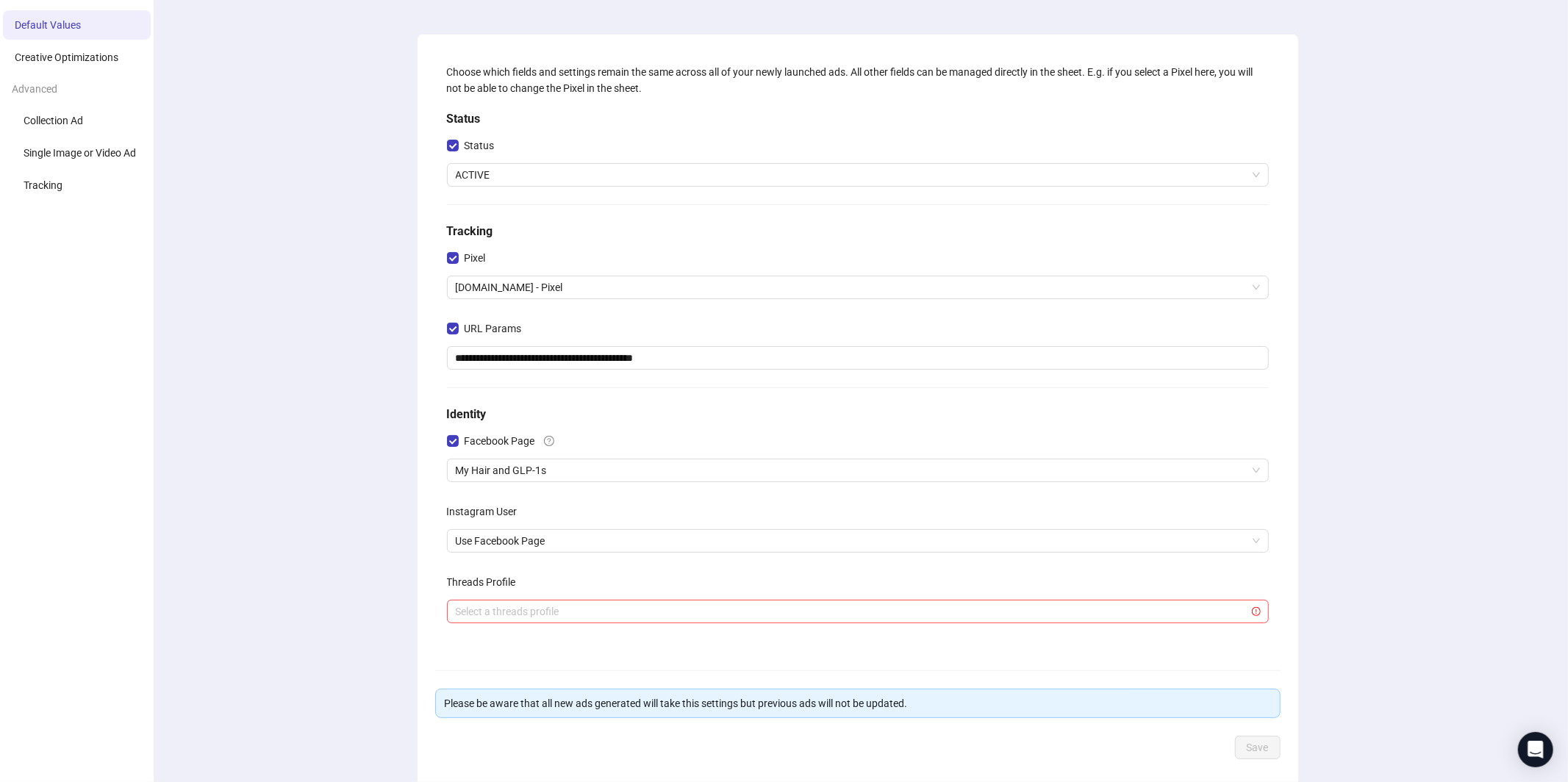
scroll to position [0, 0]
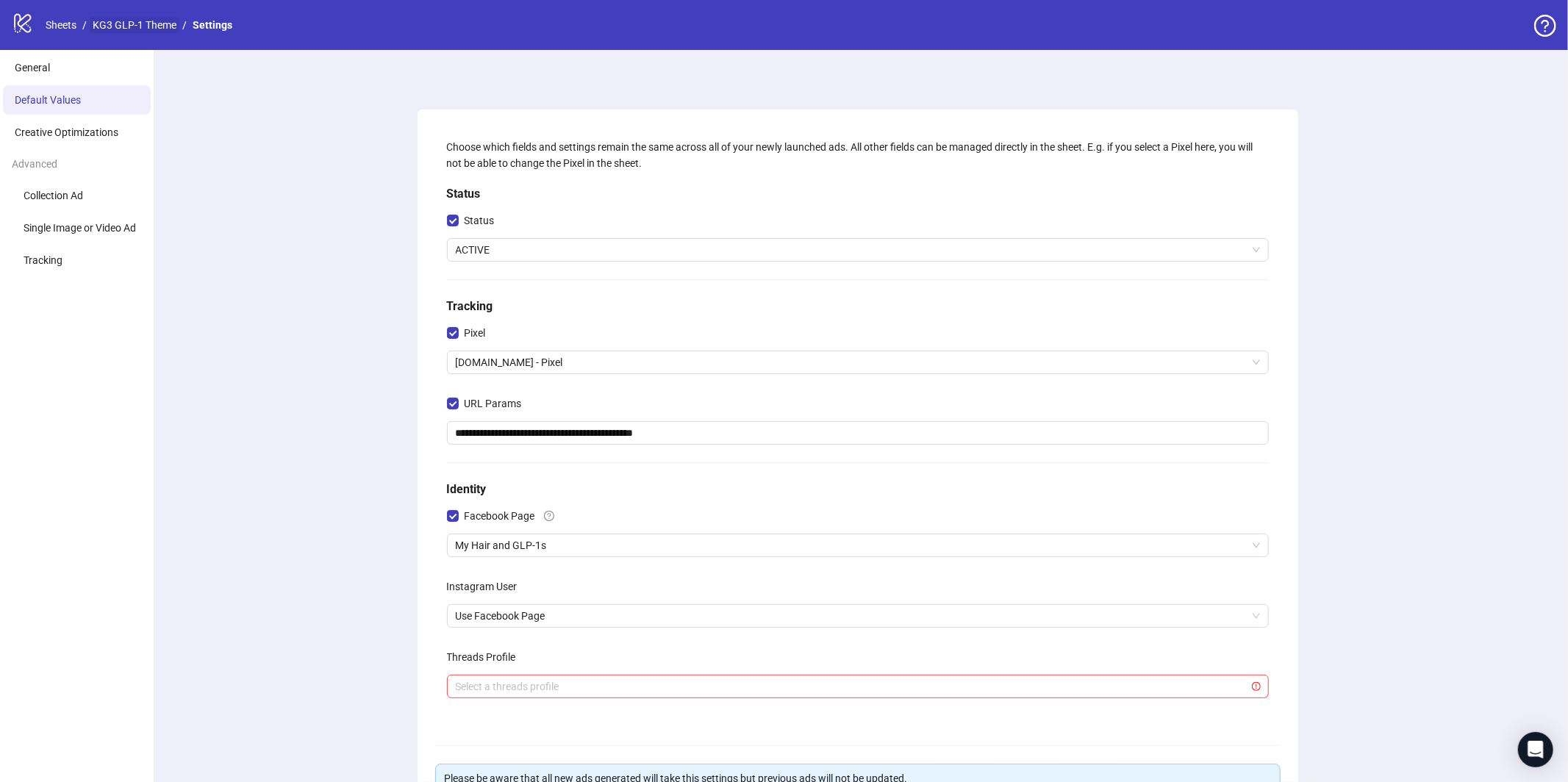
click at [163, 28] on link "KG3 GLP-1 Theme" at bounding box center [135, 25] width 90 height 16
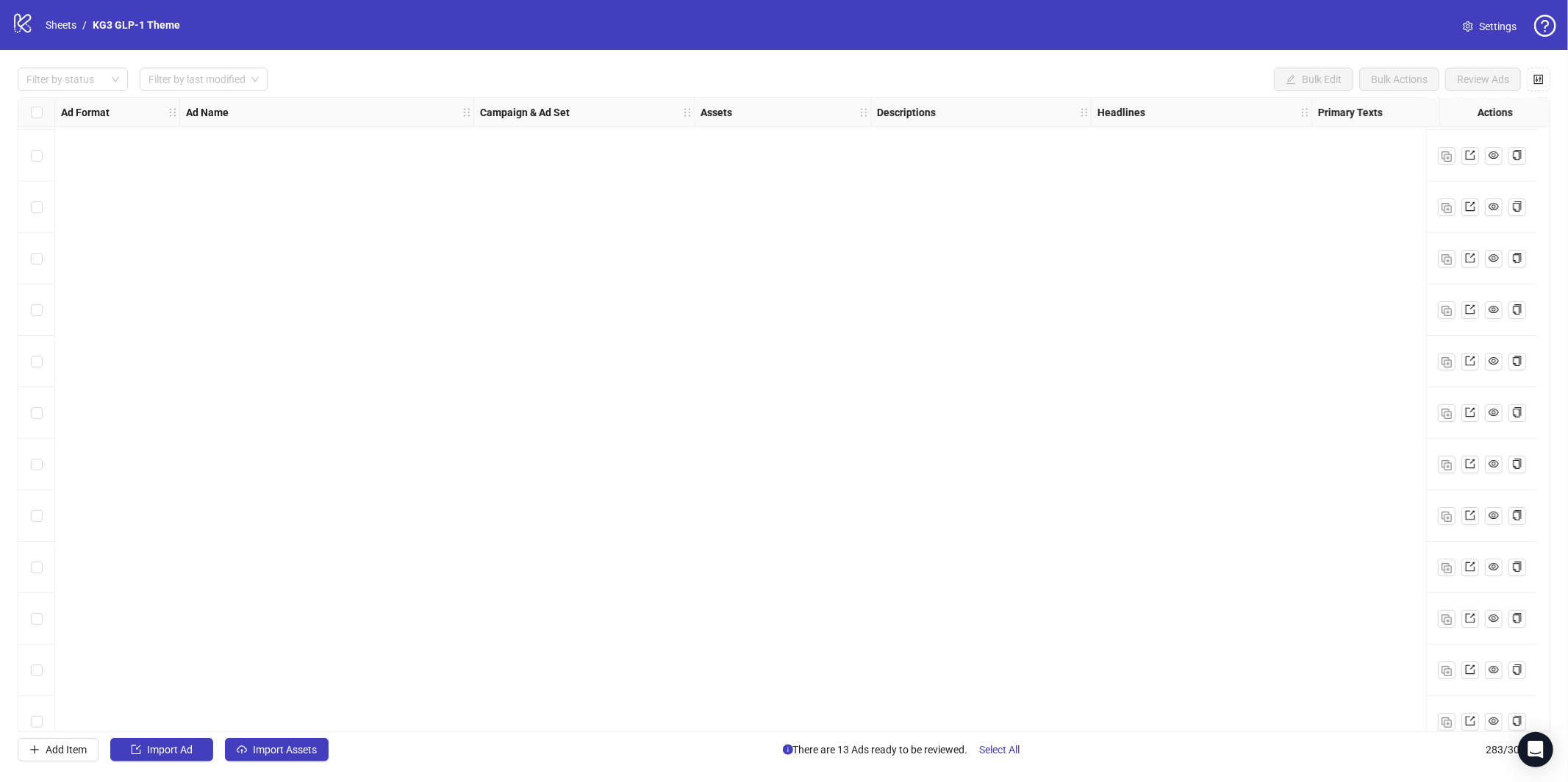
scroll to position [13965, 0]
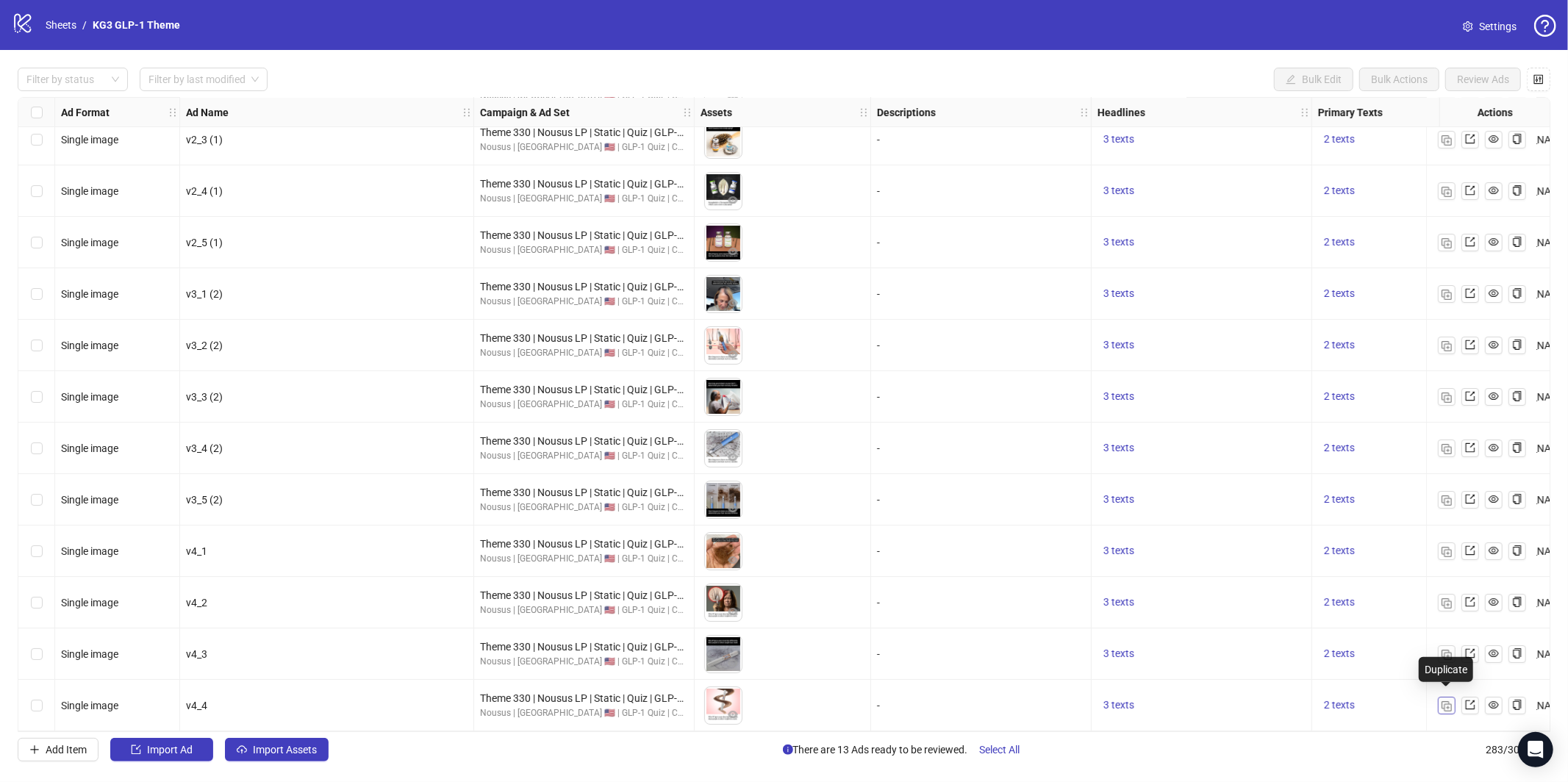
click at [1449, 702] on img "button" at bounding box center [1447, 706] width 10 height 10
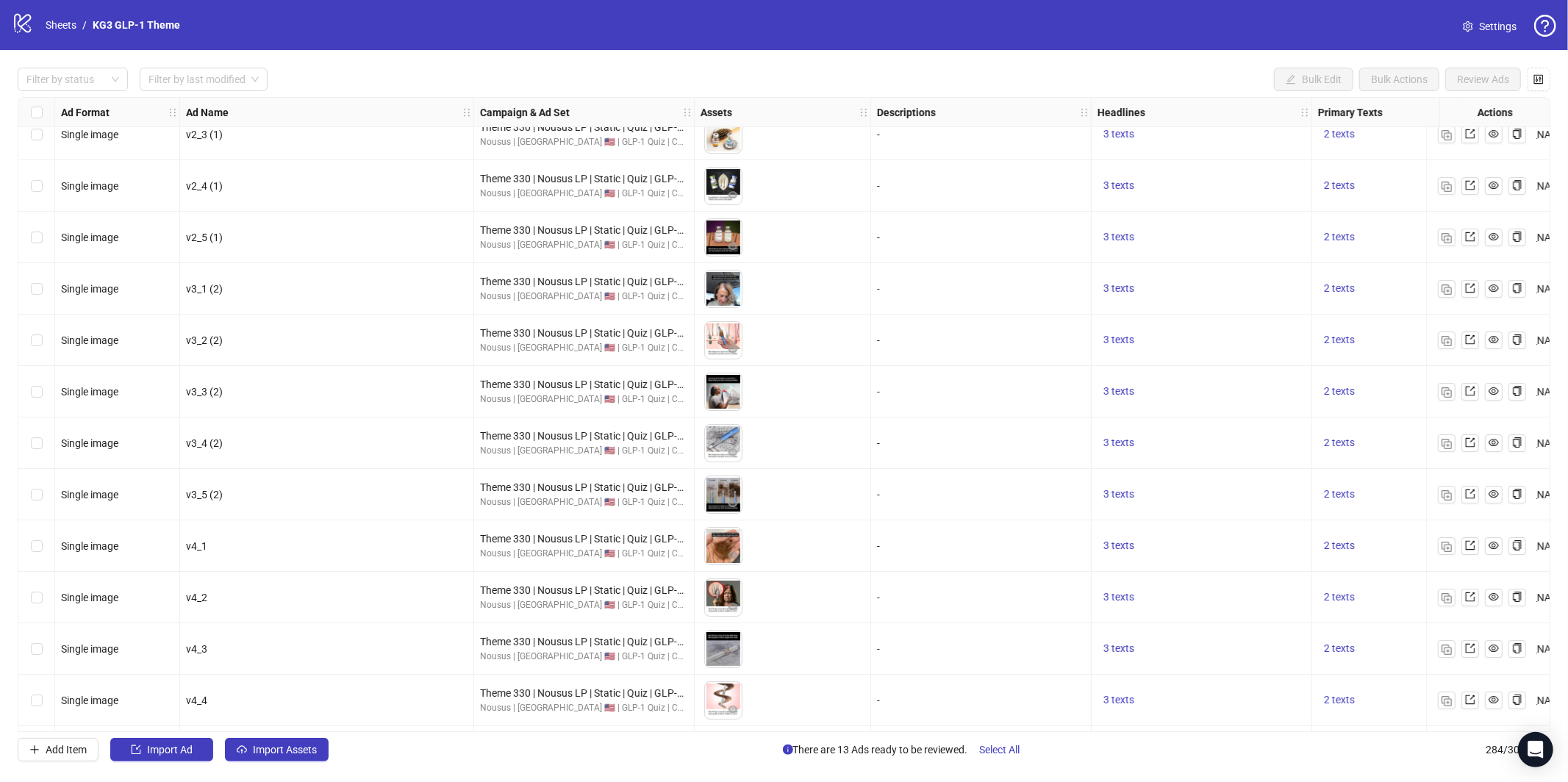
scroll to position [14017, 0]
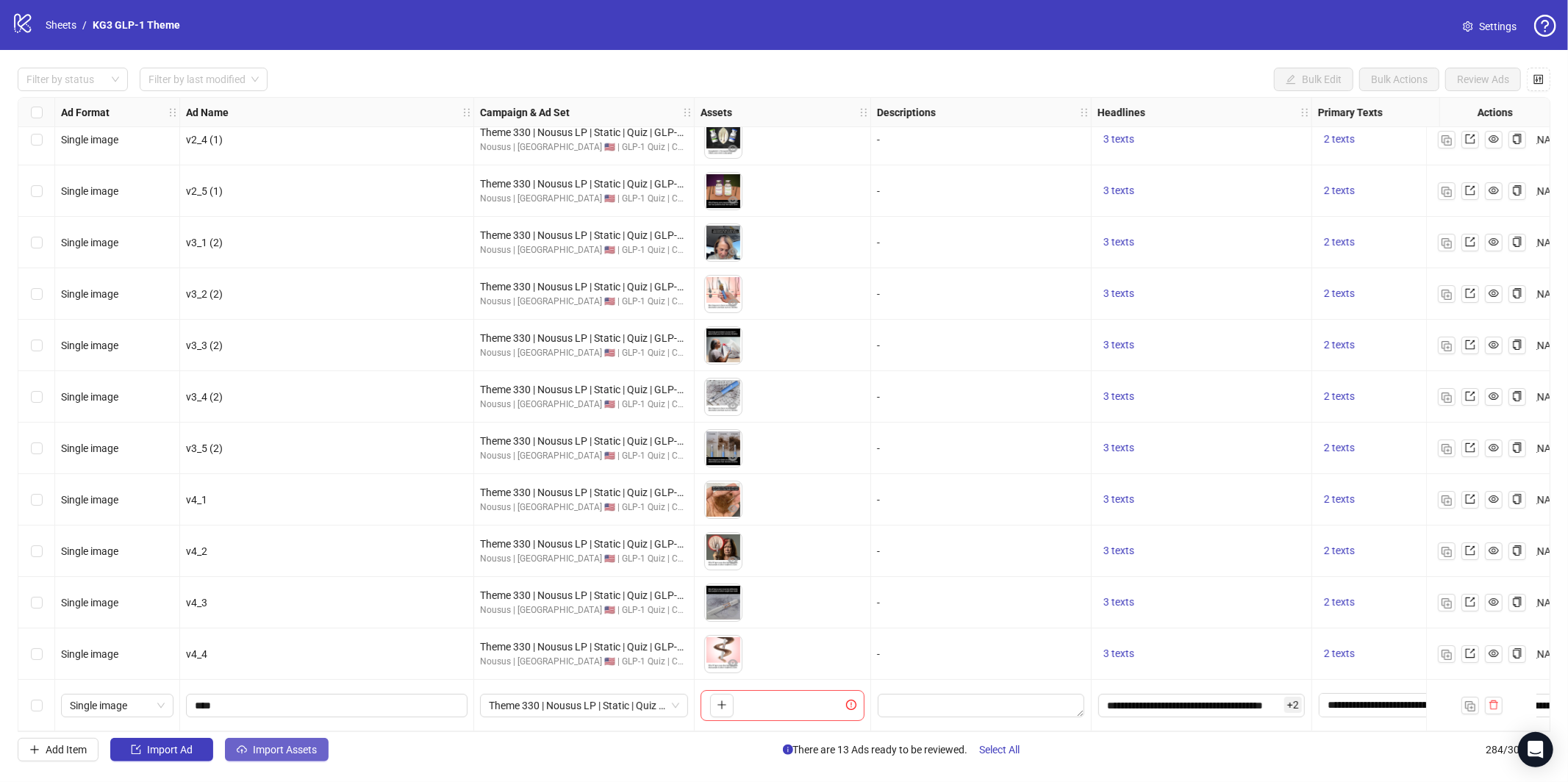
click at [298, 759] on button "Import Assets" at bounding box center [277, 750] width 104 height 24
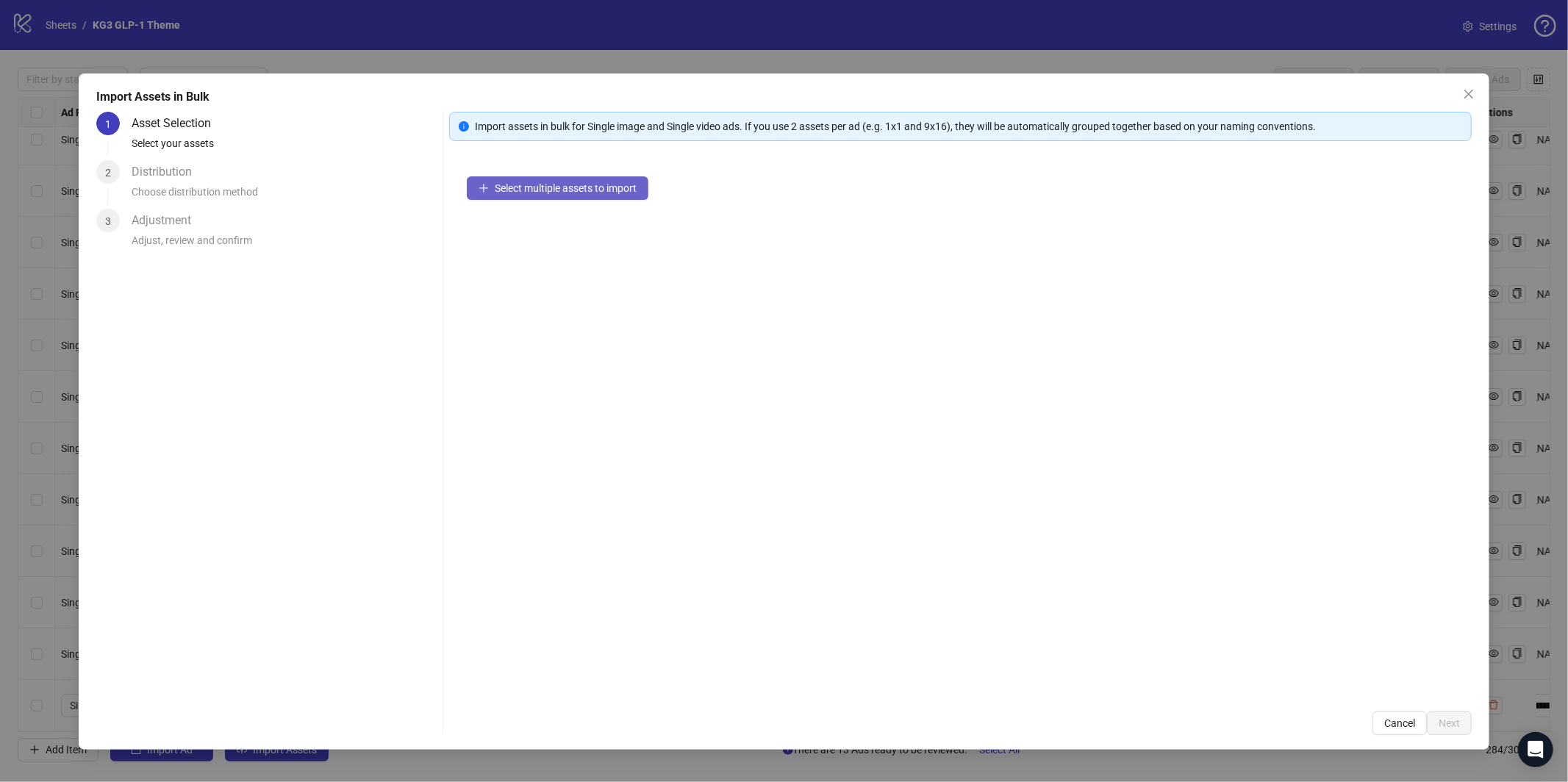
click at [589, 183] on span "Select multiple assets to import" at bounding box center [565, 189] width 142 height 12
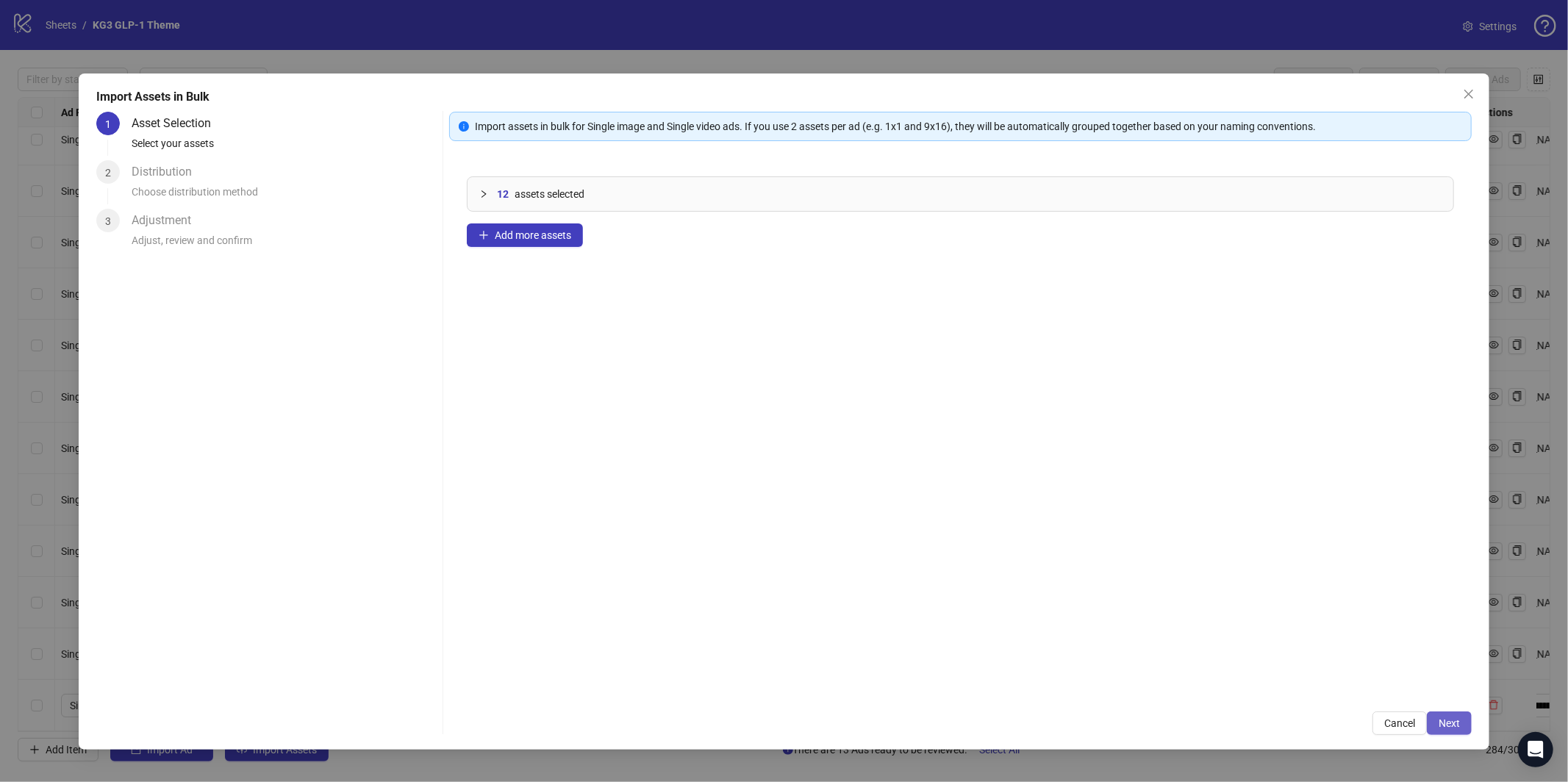
click at [1451, 720] on span "Next" at bounding box center [1449, 723] width 21 height 12
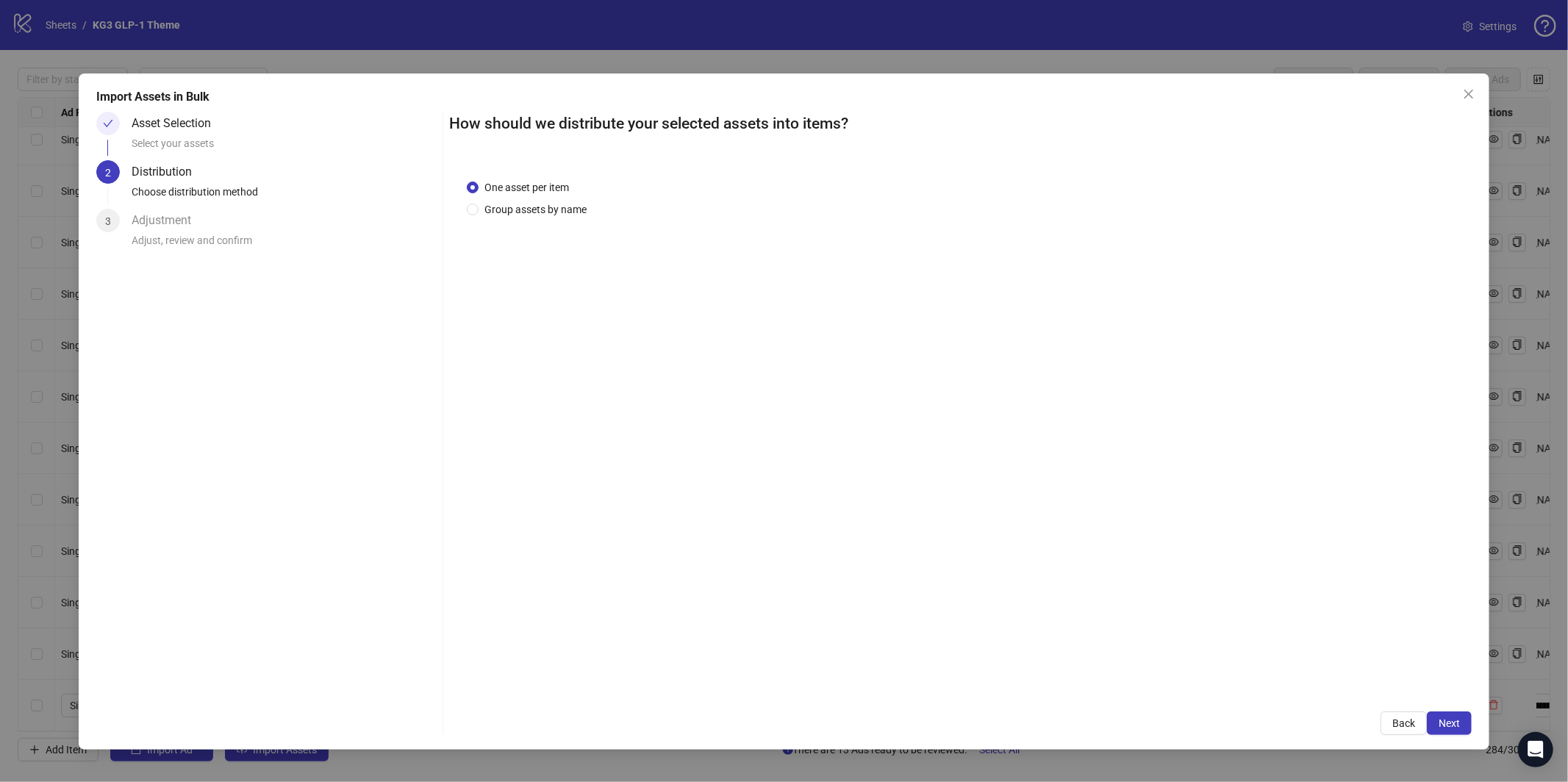
click at [1450, 720] on span "Next" at bounding box center [1449, 723] width 21 height 12
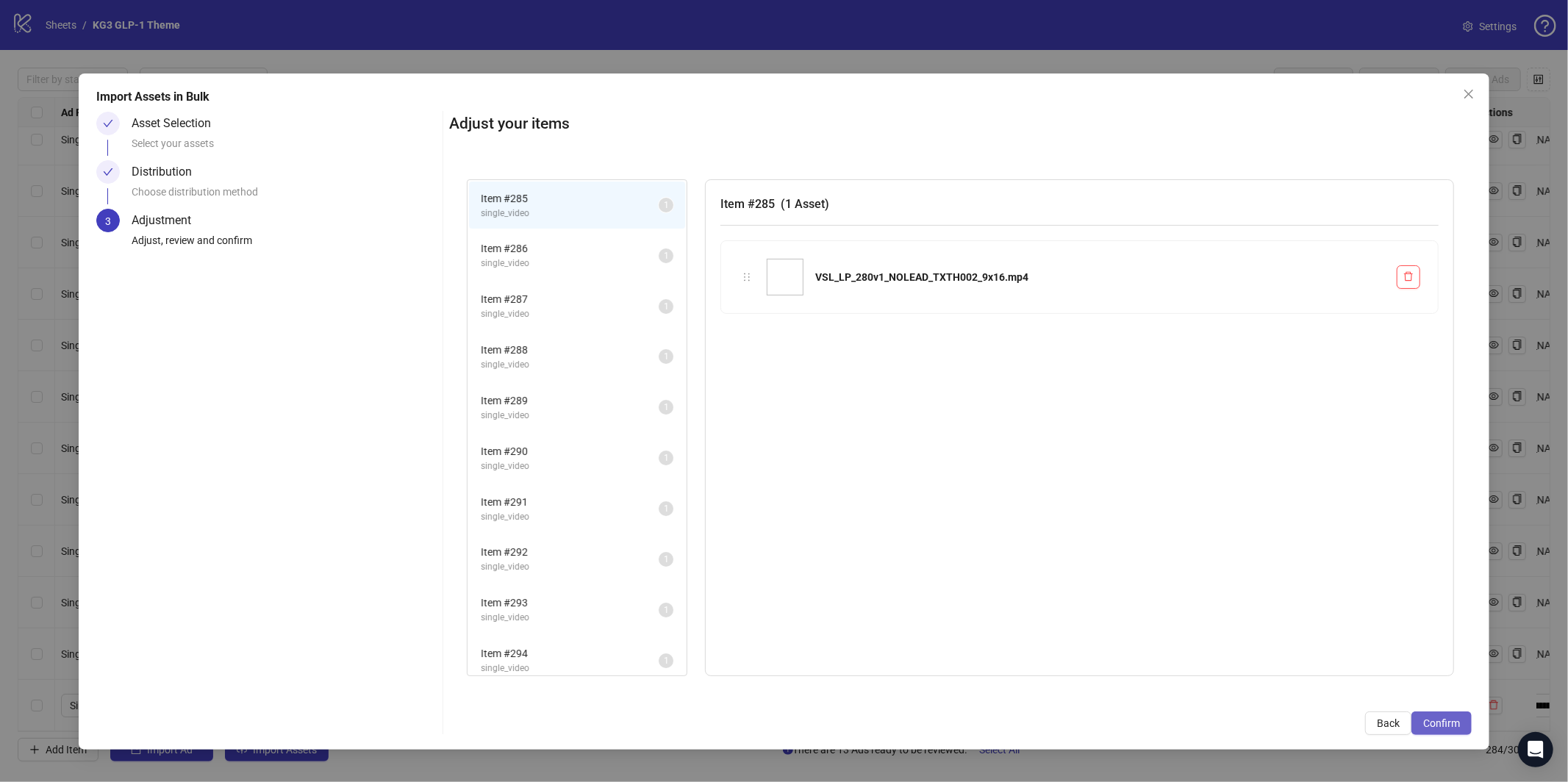
click at [1450, 720] on span "Confirm" at bounding box center [1441, 723] width 37 height 12
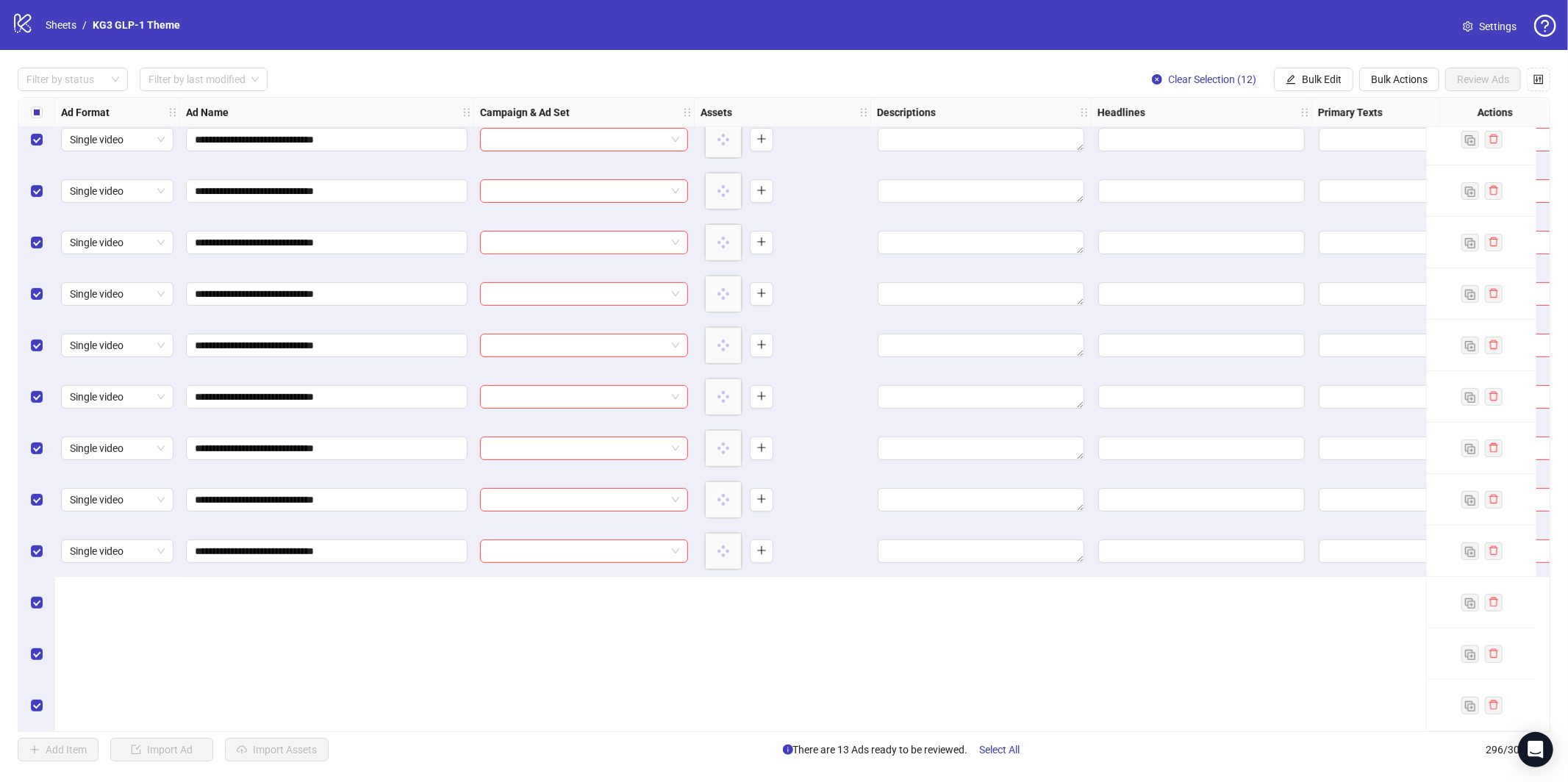
scroll to position [14403, 0]
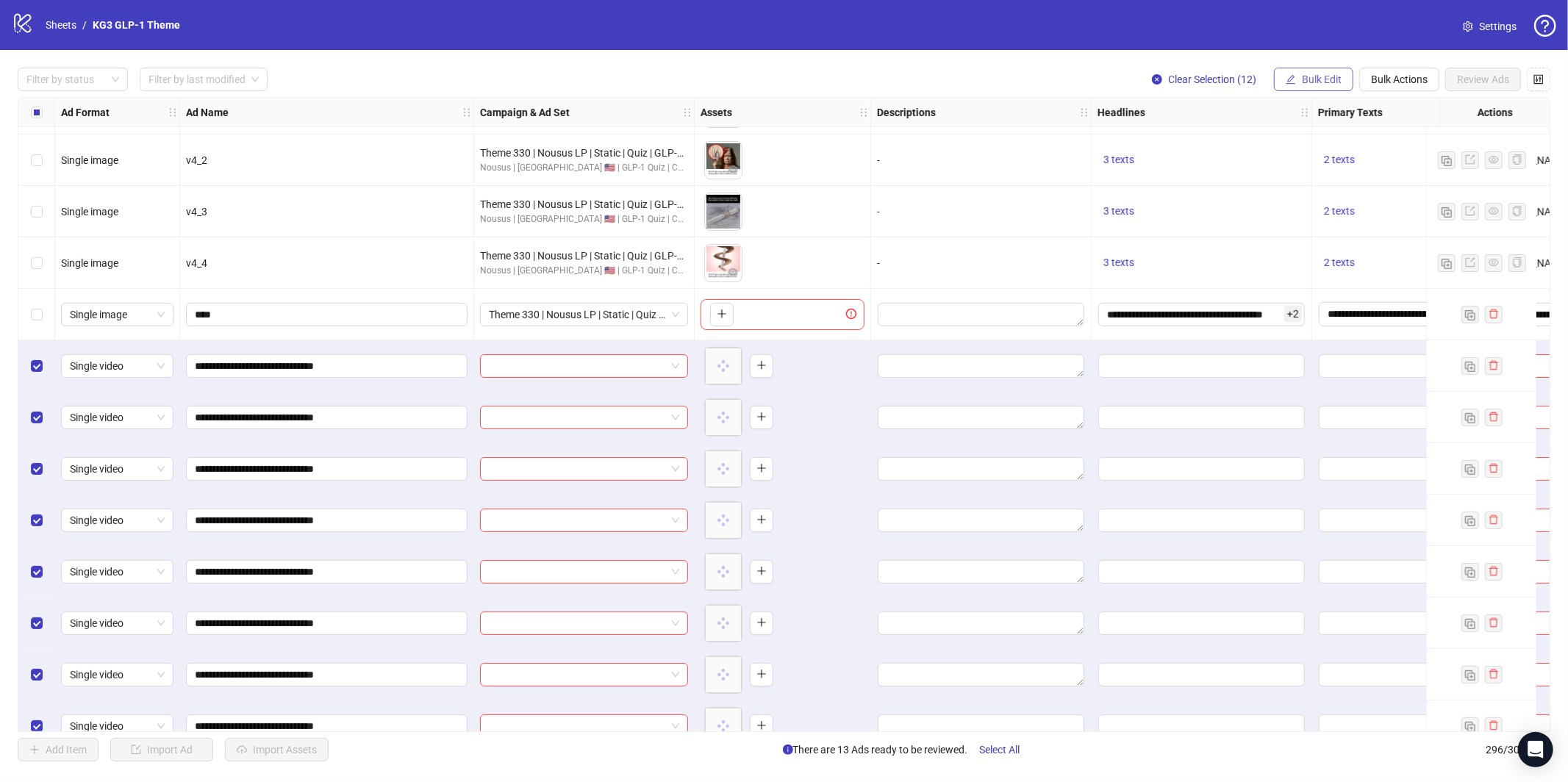
click at [1322, 85] on button "Bulk Edit" at bounding box center [1314, 80] width 80 height 24
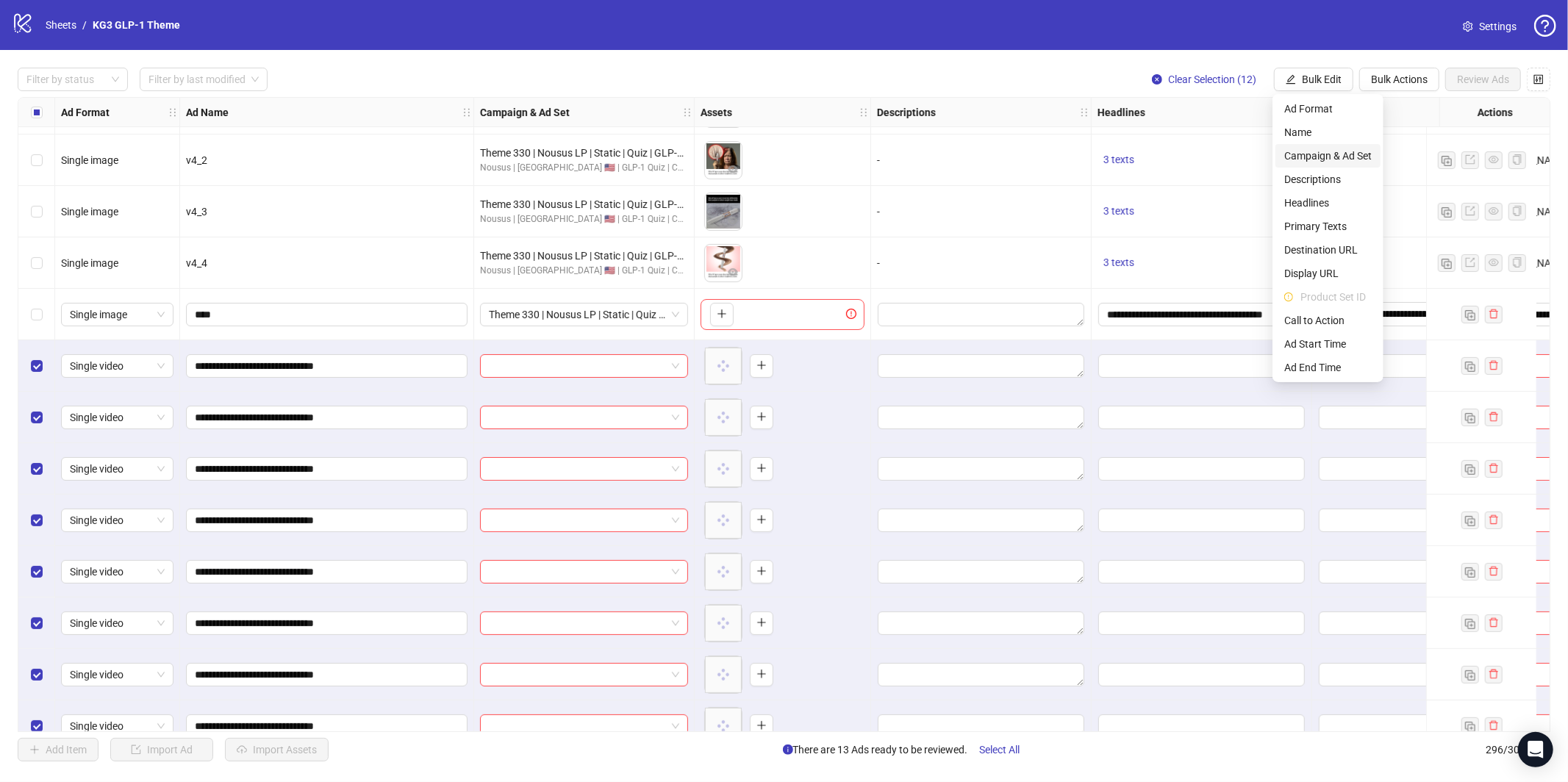
click at [1317, 157] on span "Campaign & Ad Set" at bounding box center [1328, 156] width 88 height 16
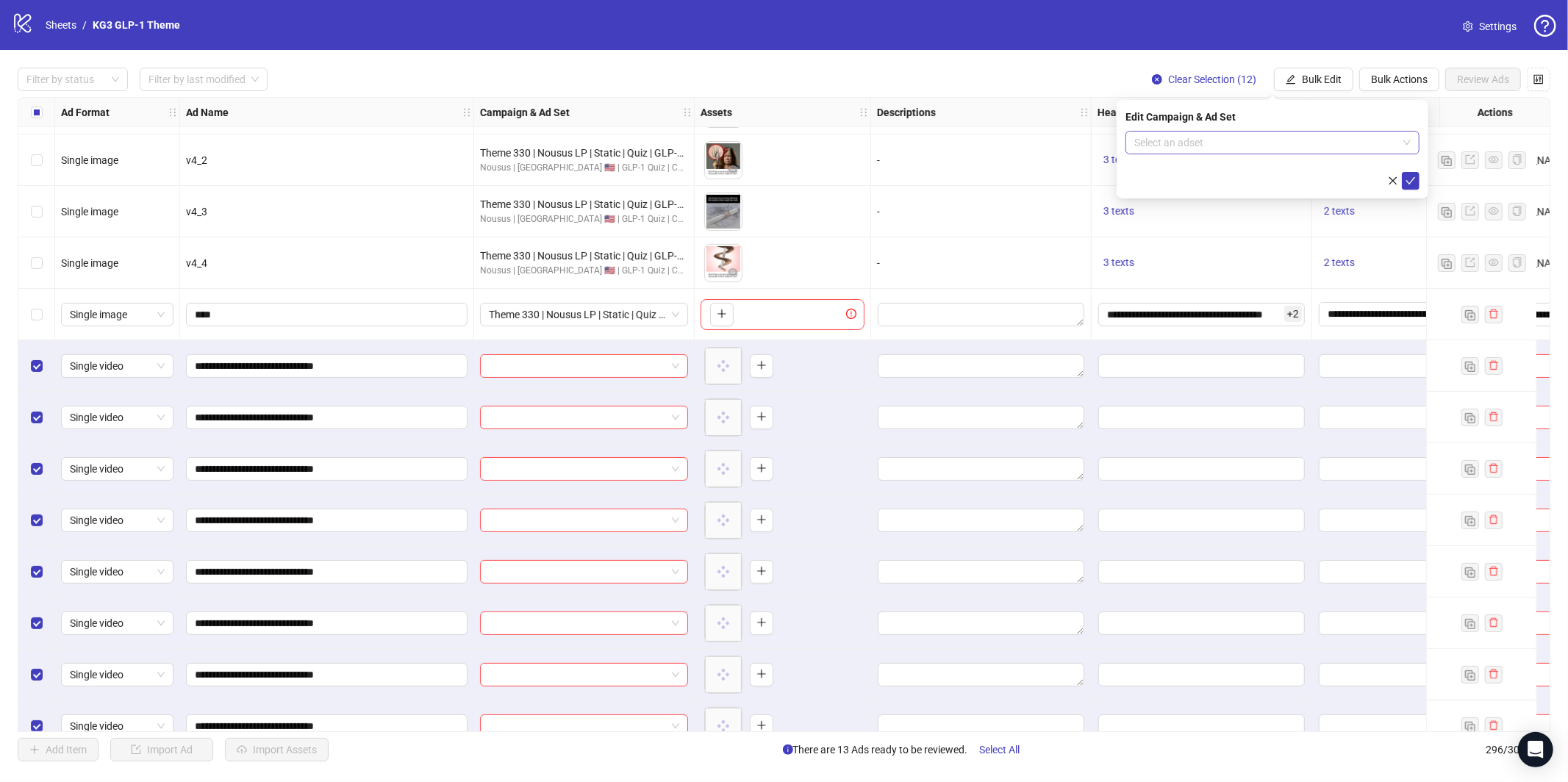
click at [1257, 141] on input "search" at bounding box center [1266, 143] width 264 height 22
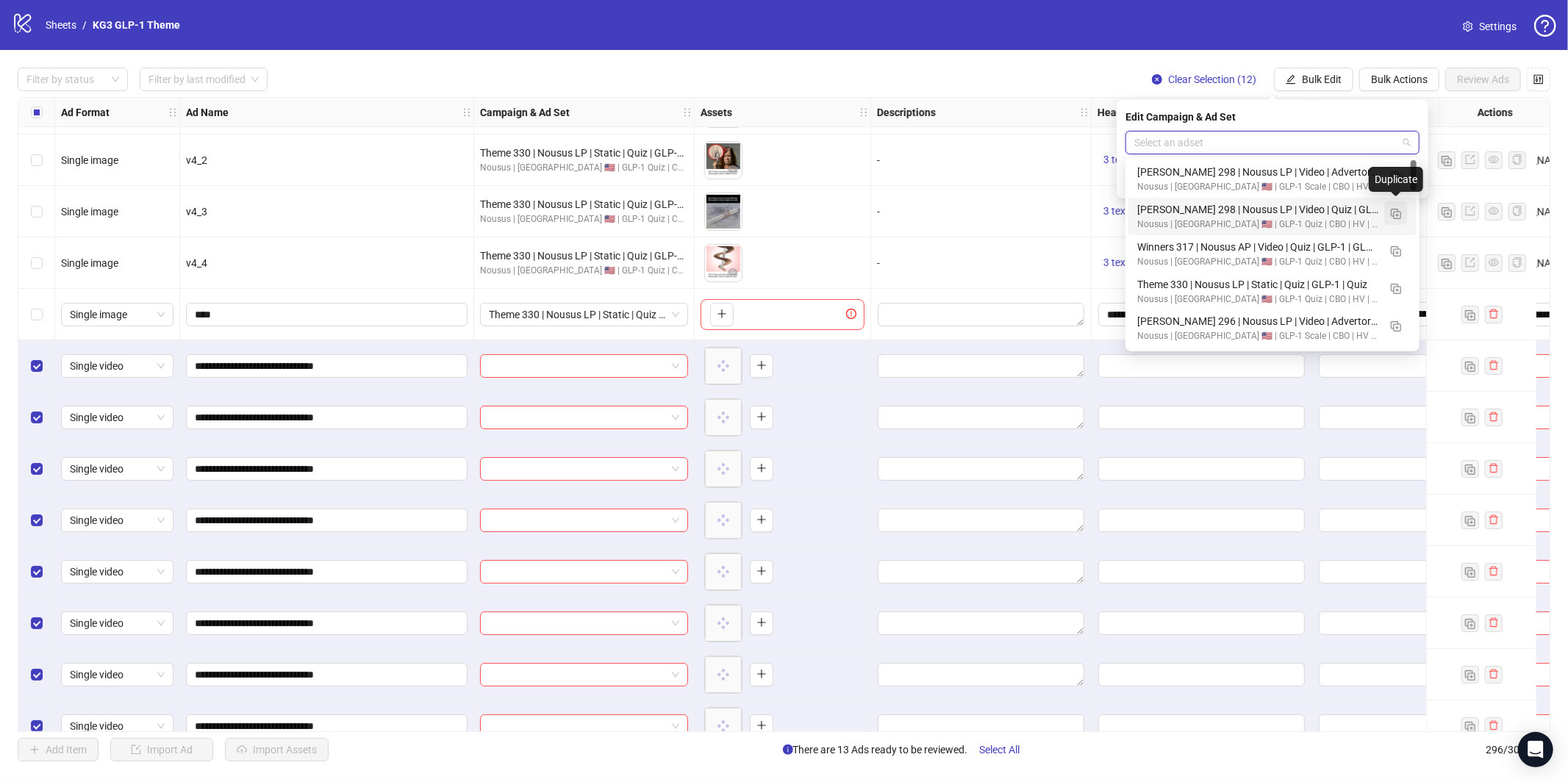
click at [1395, 216] on img "button" at bounding box center [1396, 214] width 10 height 10
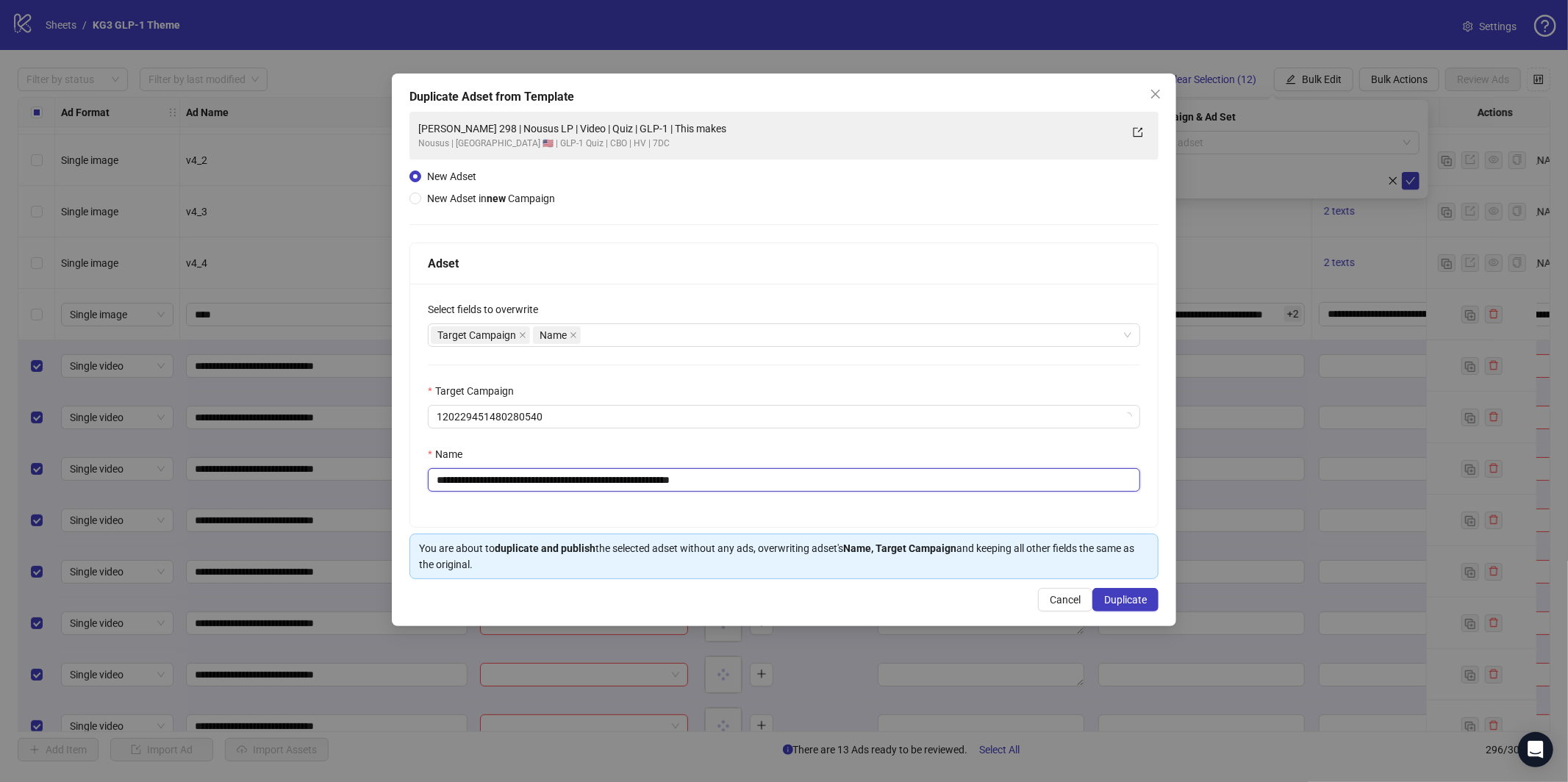
click at [731, 479] on input "**********" at bounding box center [783, 480] width 712 height 24
paste input "text"
type input "**********"
click at [1121, 601] on span "Duplicate" at bounding box center [1126, 600] width 43 height 12
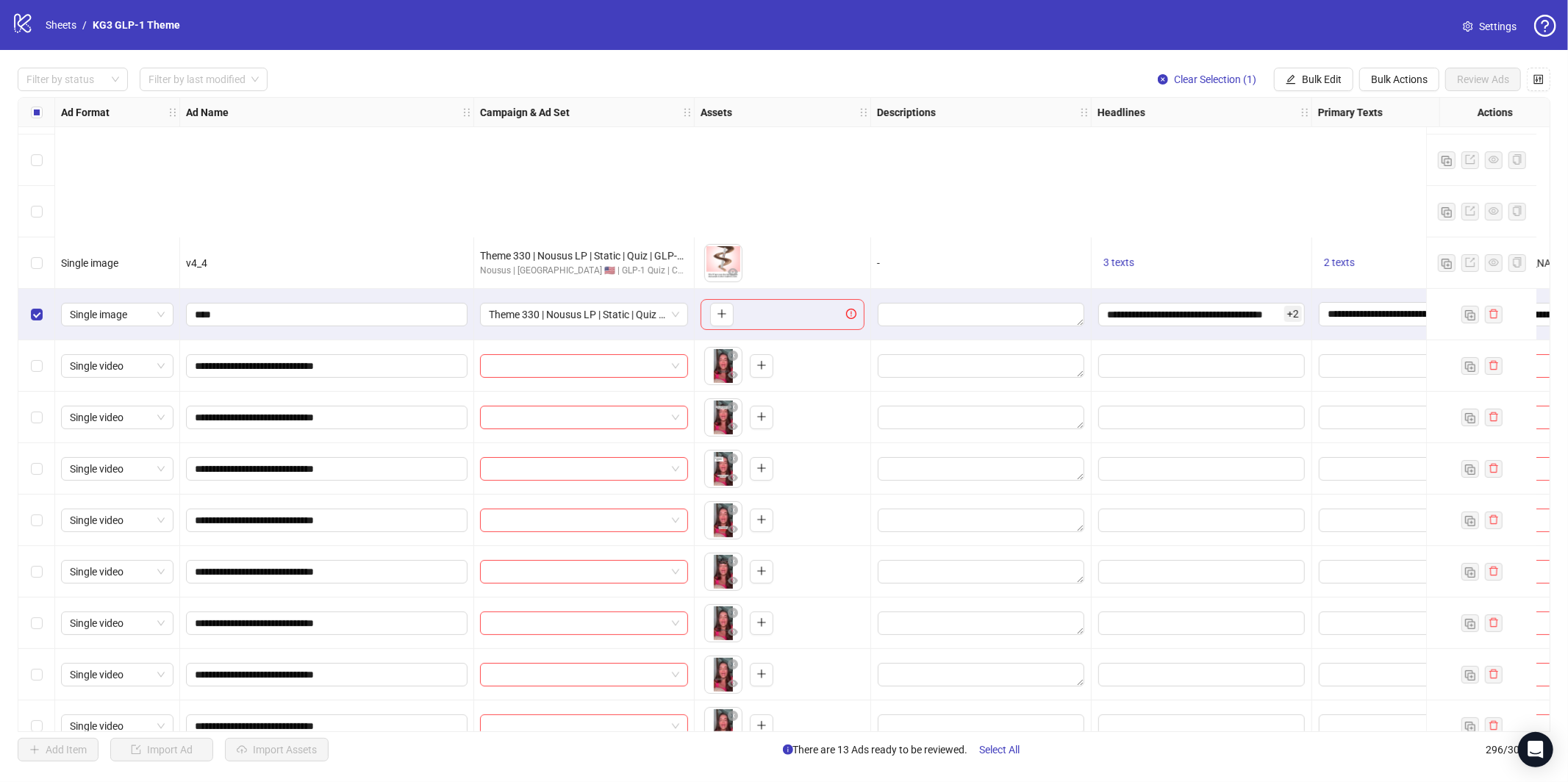
scroll to position [14634, 0]
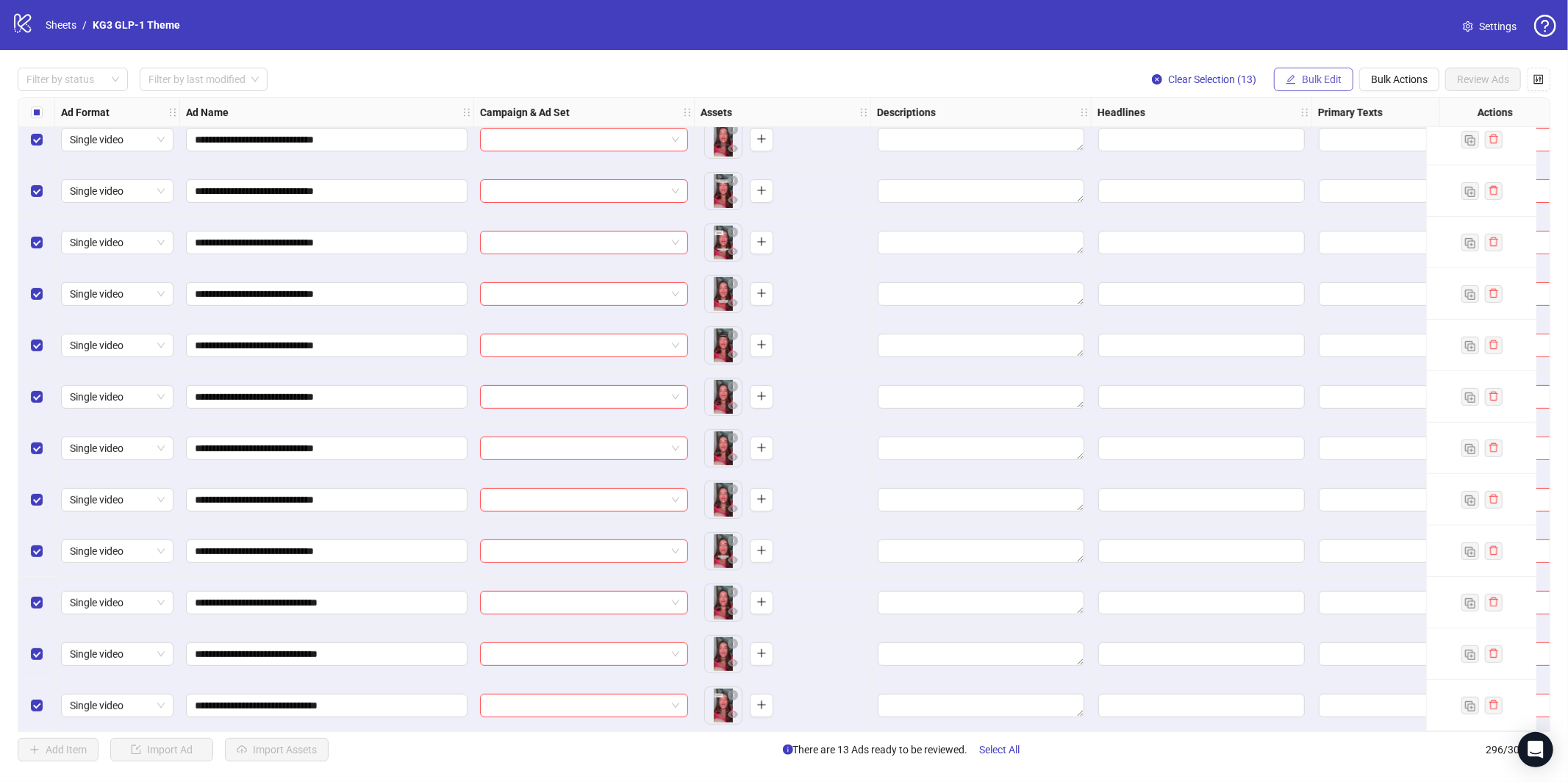
click at [1300, 87] on button "Bulk Edit" at bounding box center [1314, 80] width 80 height 24
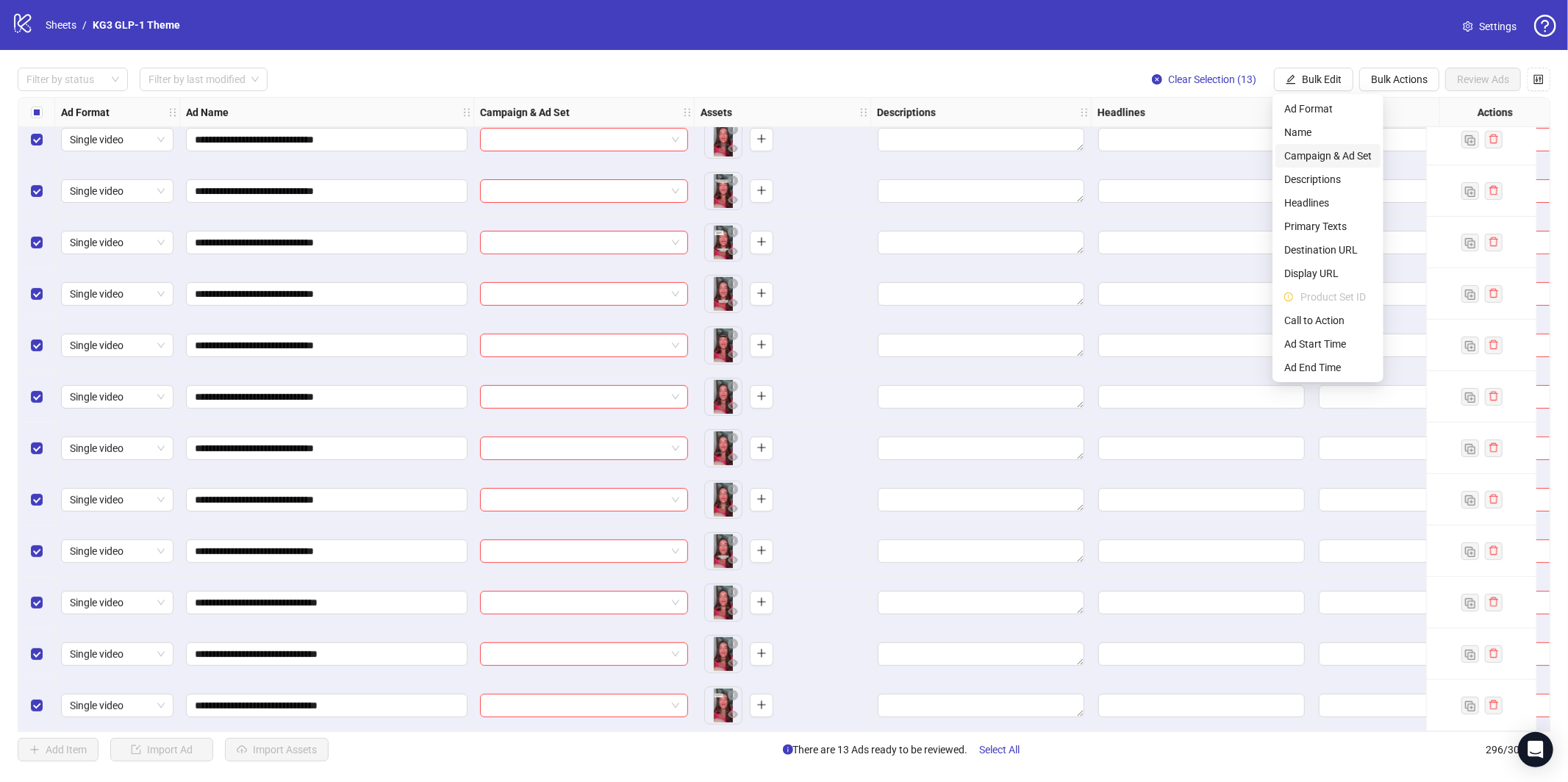
click at [1325, 160] on span "Campaign & Ad Set" at bounding box center [1328, 156] width 88 height 16
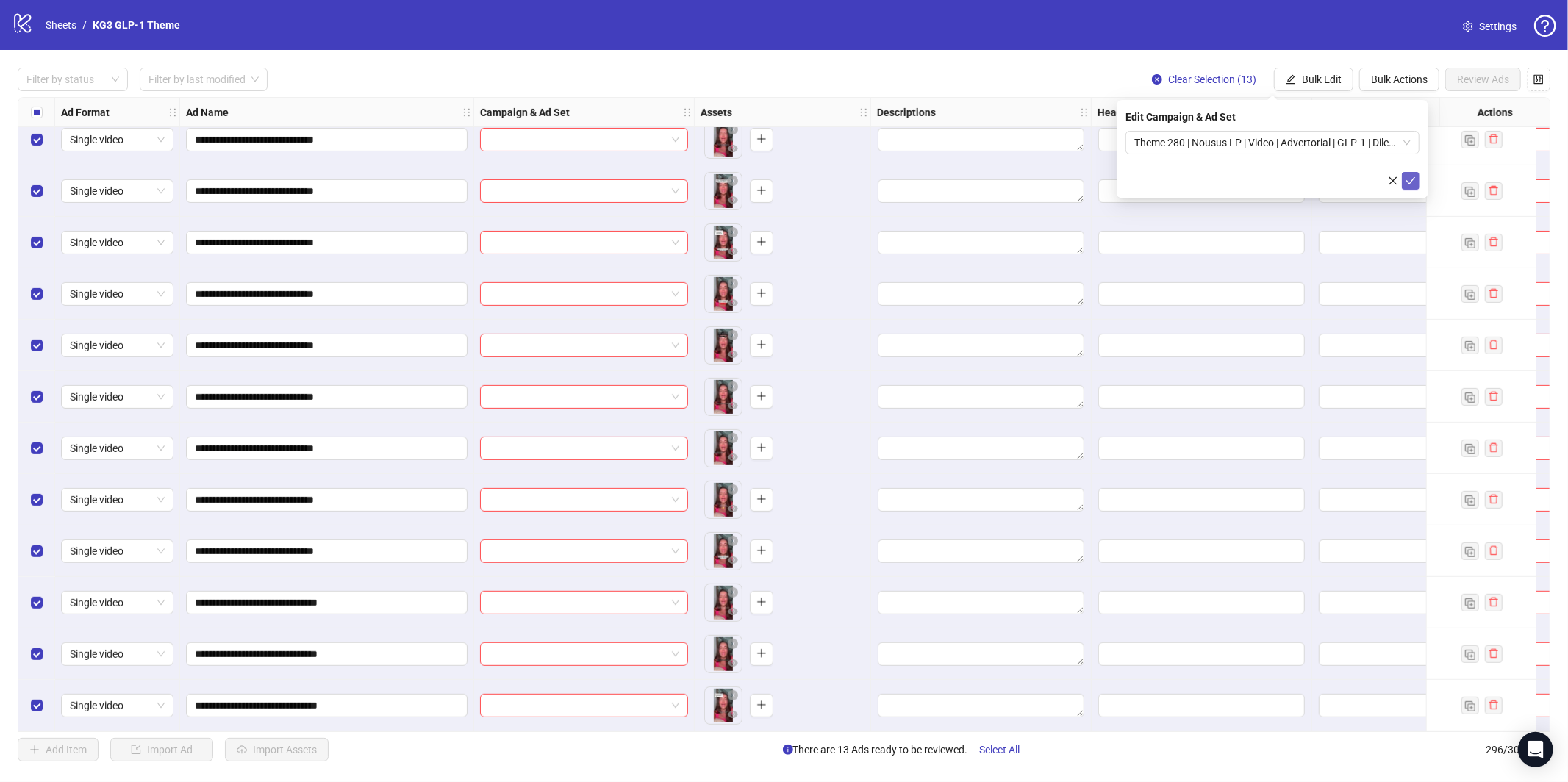
click at [1402, 177] on button "submit" at bounding box center [1411, 181] width 18 height 18
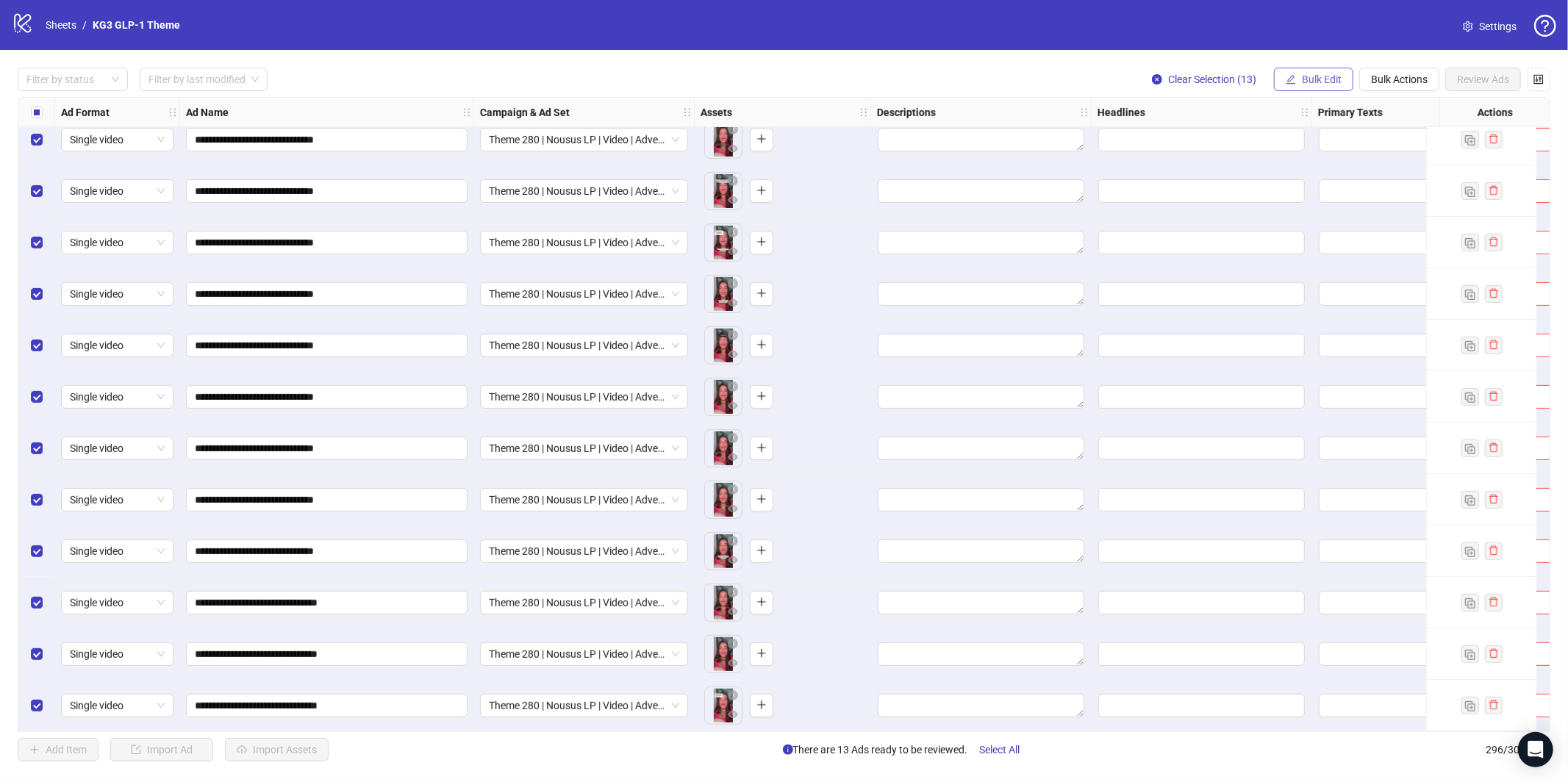
click at [1327, 83] on span "Bulk Edit" at bounding box center [1322, 80] width 40 height 12
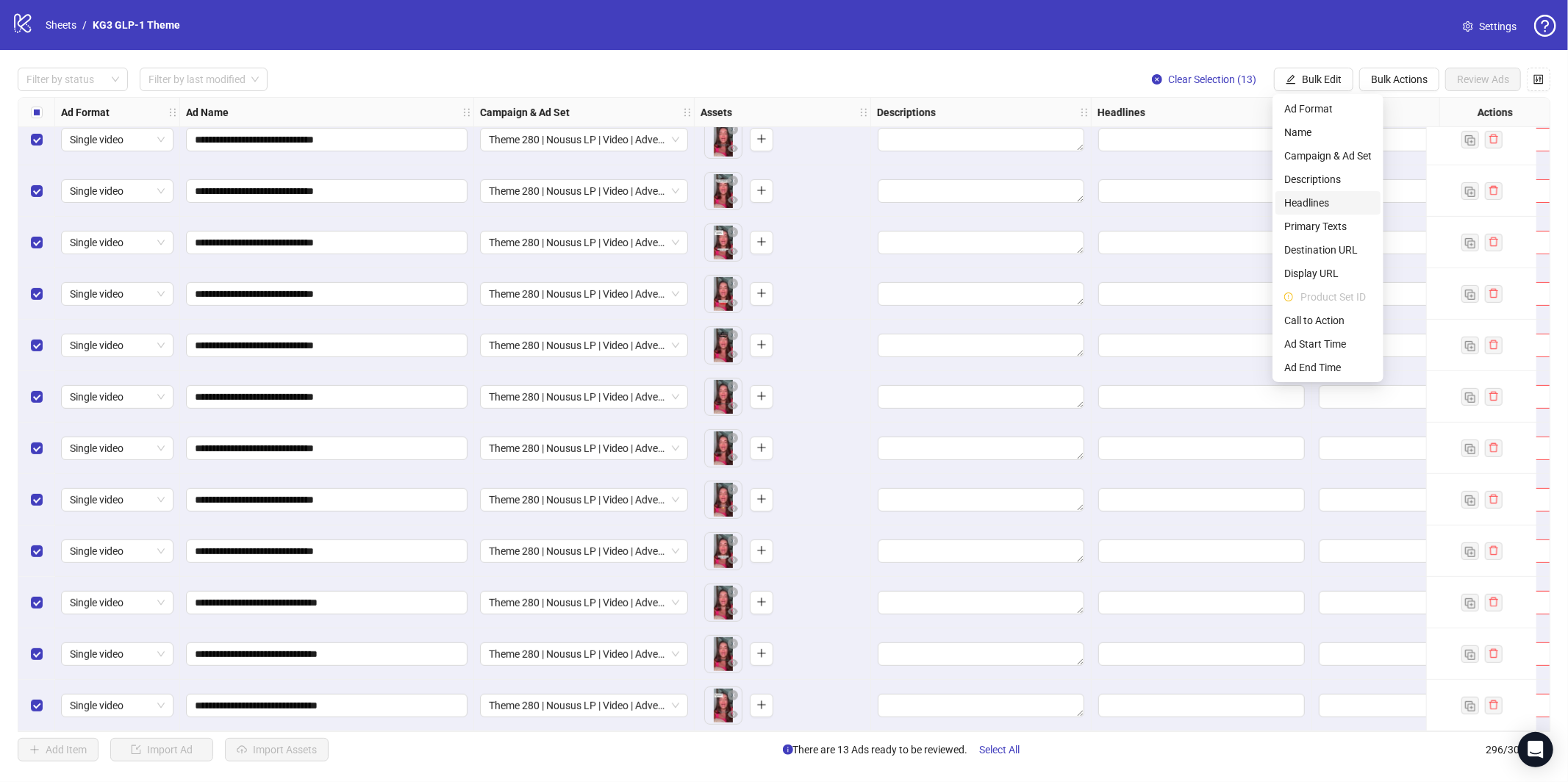
click at [1332, 205] on span "Headlines" at bounding box center [1328, 203] width 88 height 16
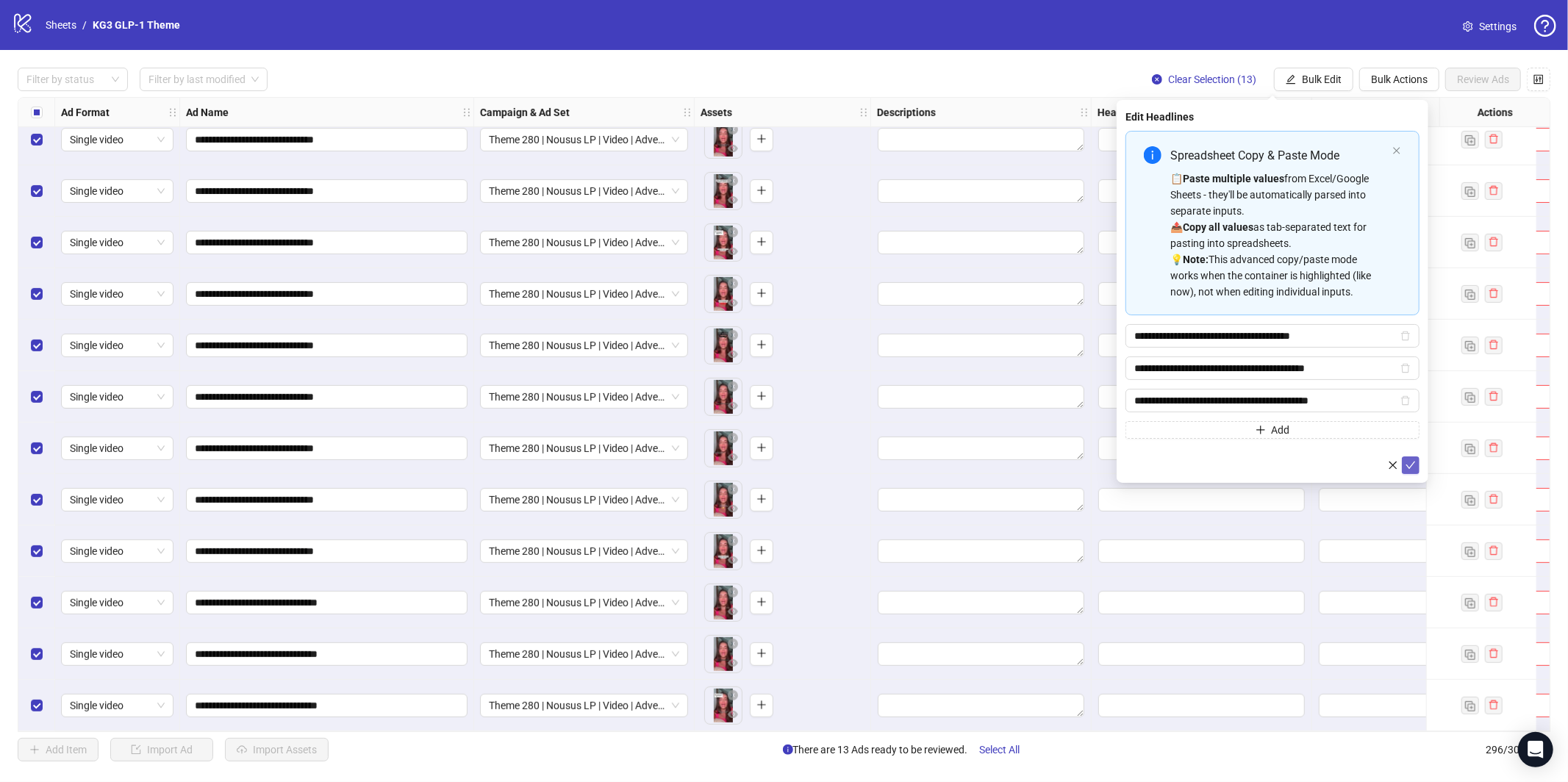
click at [1411, 469] on span "submit" at bounding box center [1411, 465] width 10 height 12
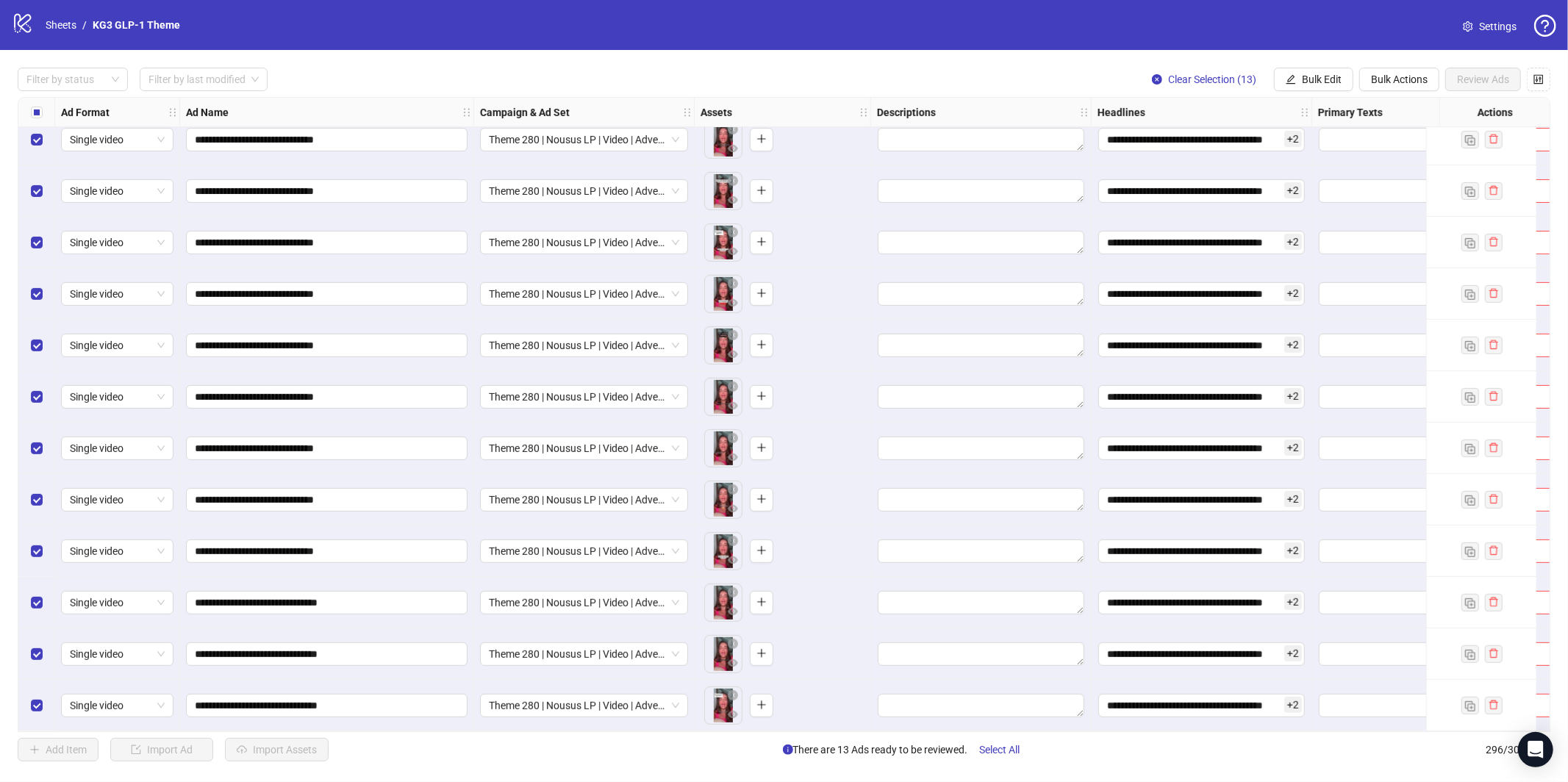
drag, startPoint x: 1313, startPoint y: 82, endPoint x: 1316, endPoint y: 165, distance: 83.1
click at [1313, 82] on span "Bulk Edit" at bounding box center [1322, 80] width 40 height 12
click at [1322, 253] on span "Destination URL" at bounding box center [1328, 250] width 88 height 16
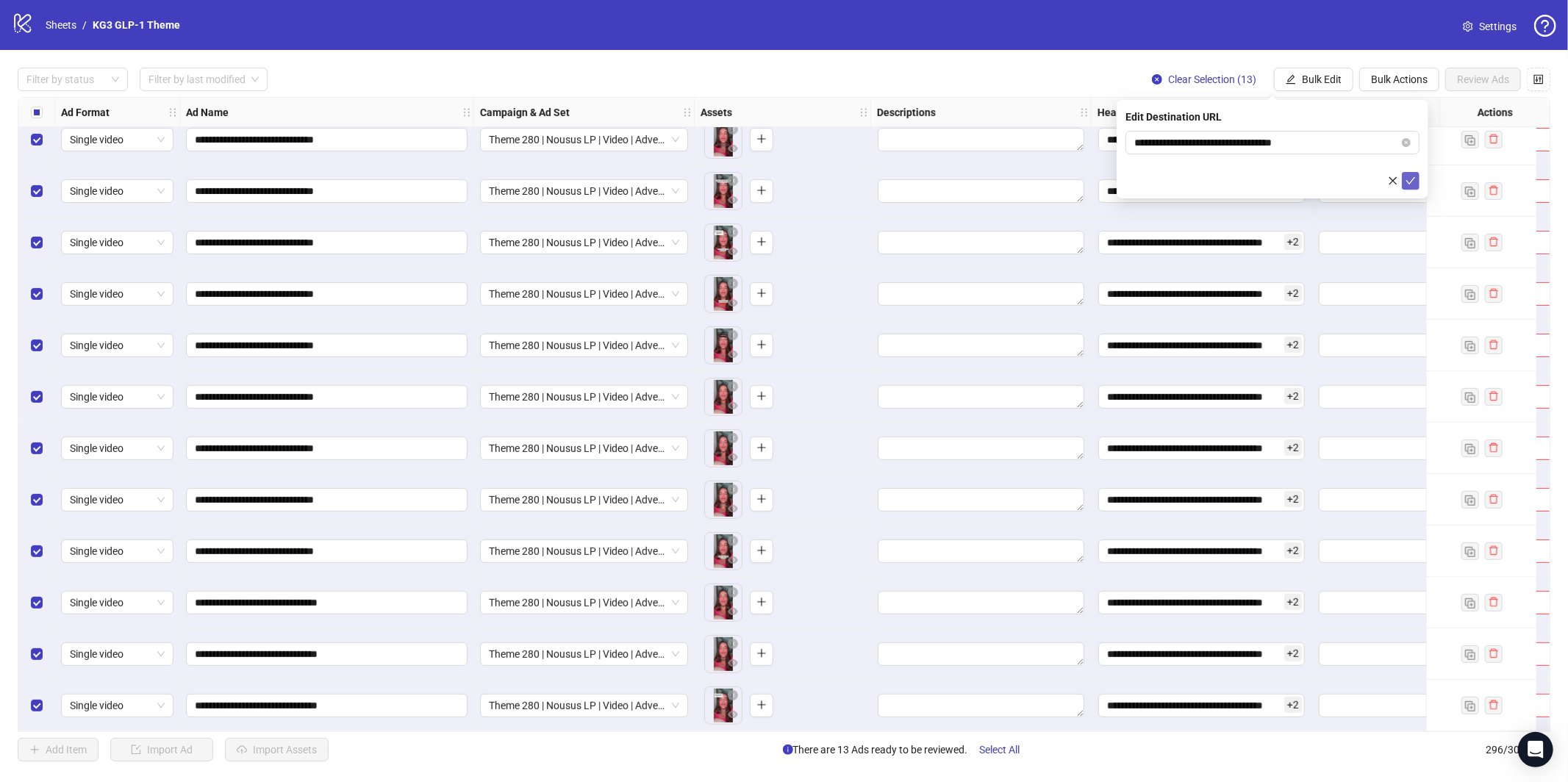
click at [1411, 186] on span "submit" at bounding box center [1411, 181] width 10 height 12
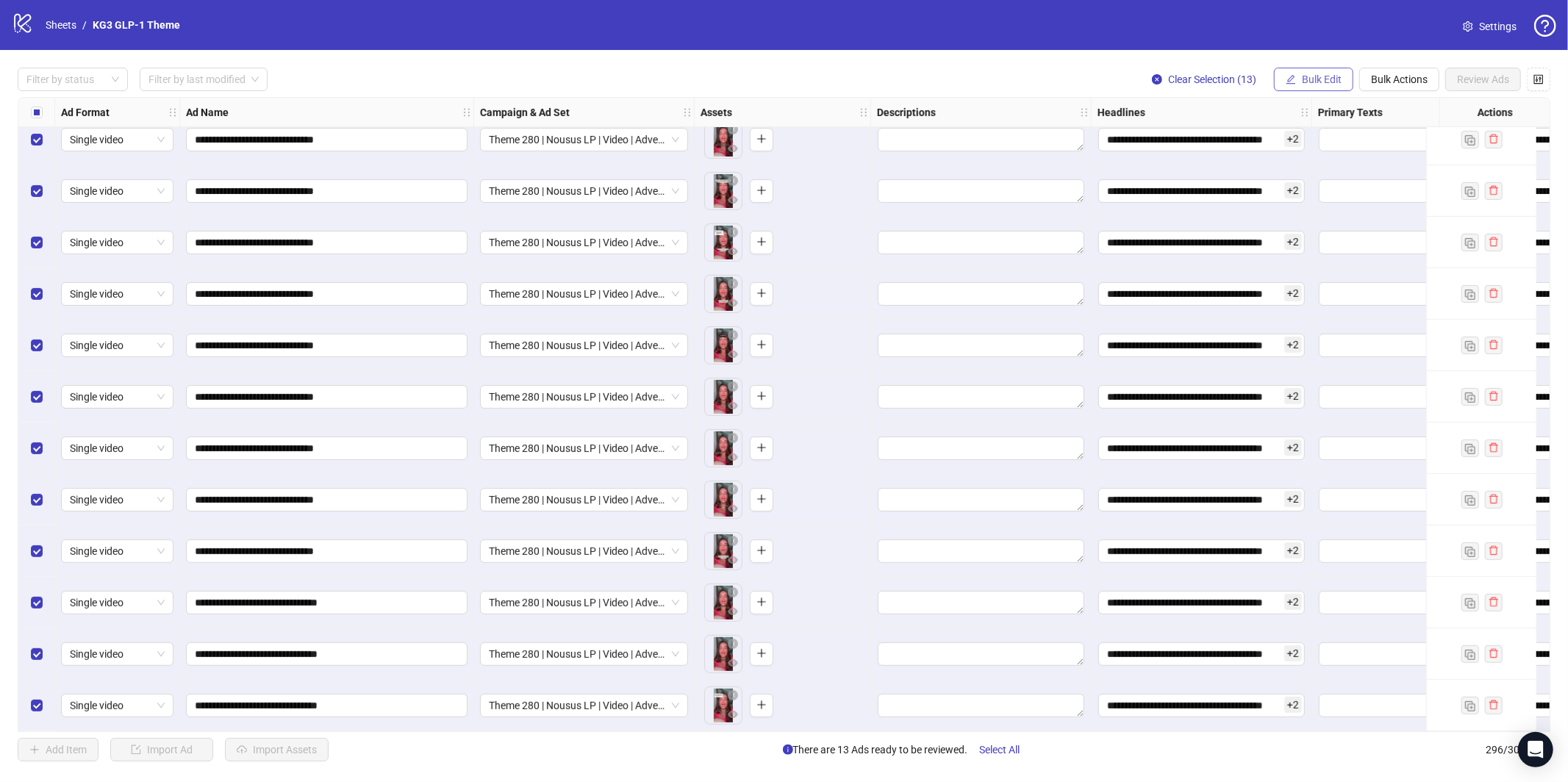
click at [1319, 81] on span "Bulk Edit" at bounding box center [1322, 80] width 40 height 12
click at [1325, 226] on span "Primary Texts" at bounding box center [1328, 227] width 88 height 16
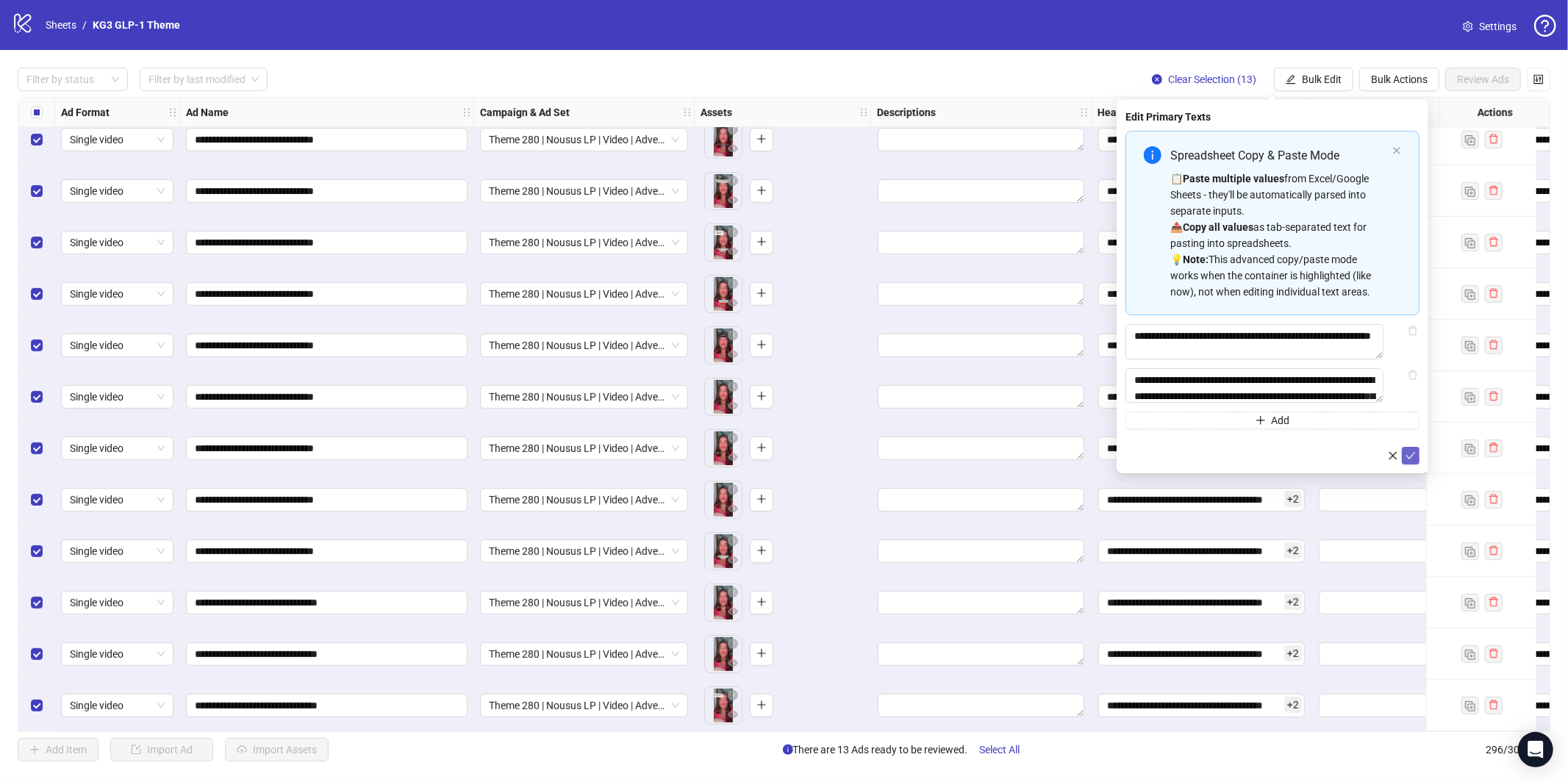
click at [1413, 461] on span "submit" at bounding box center [1411, 456] width 10 height 12
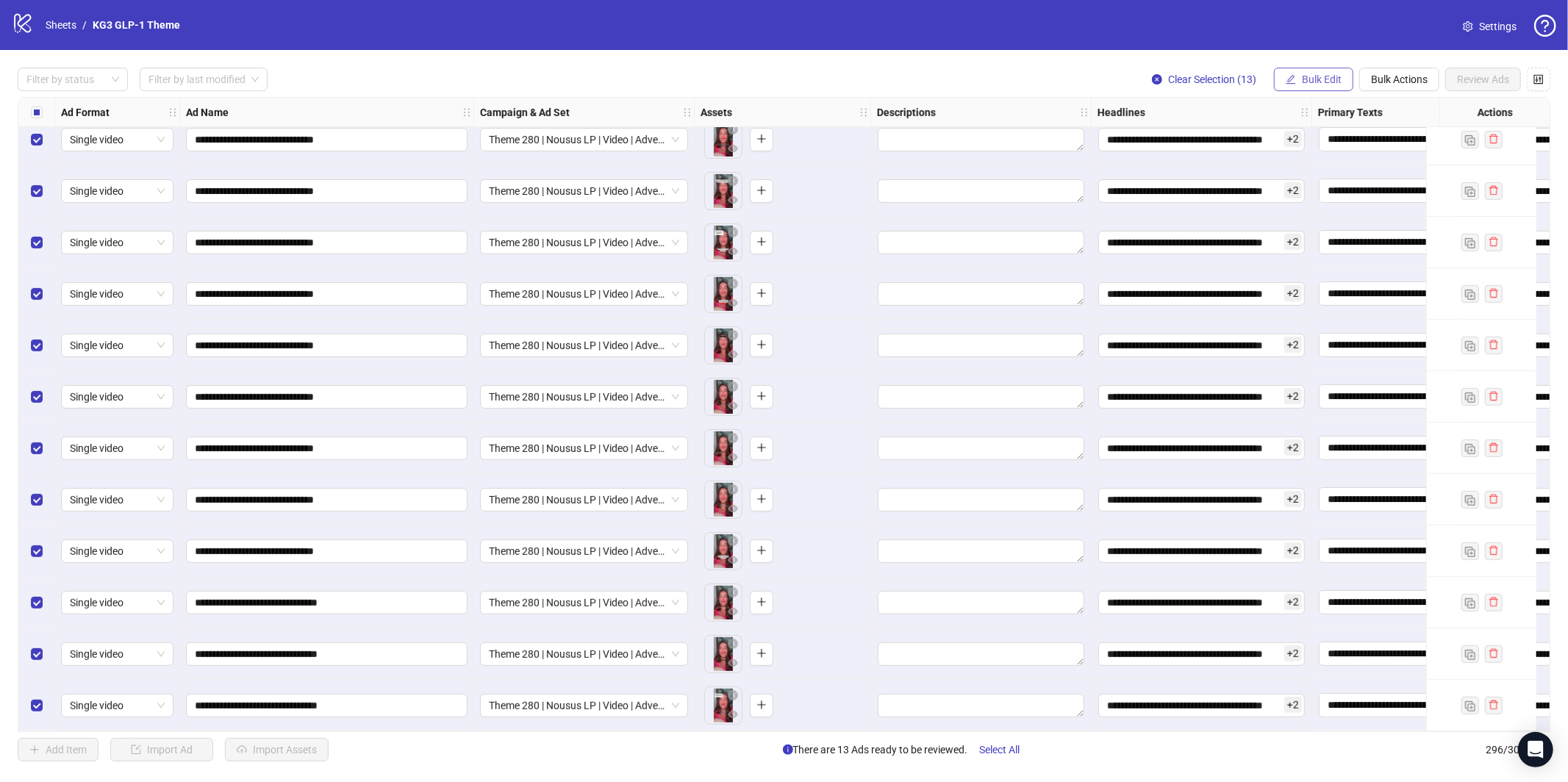
click at [1302, 78] on span "Bulk Edit" at bounding box center [1322, 80] width 40 height 12
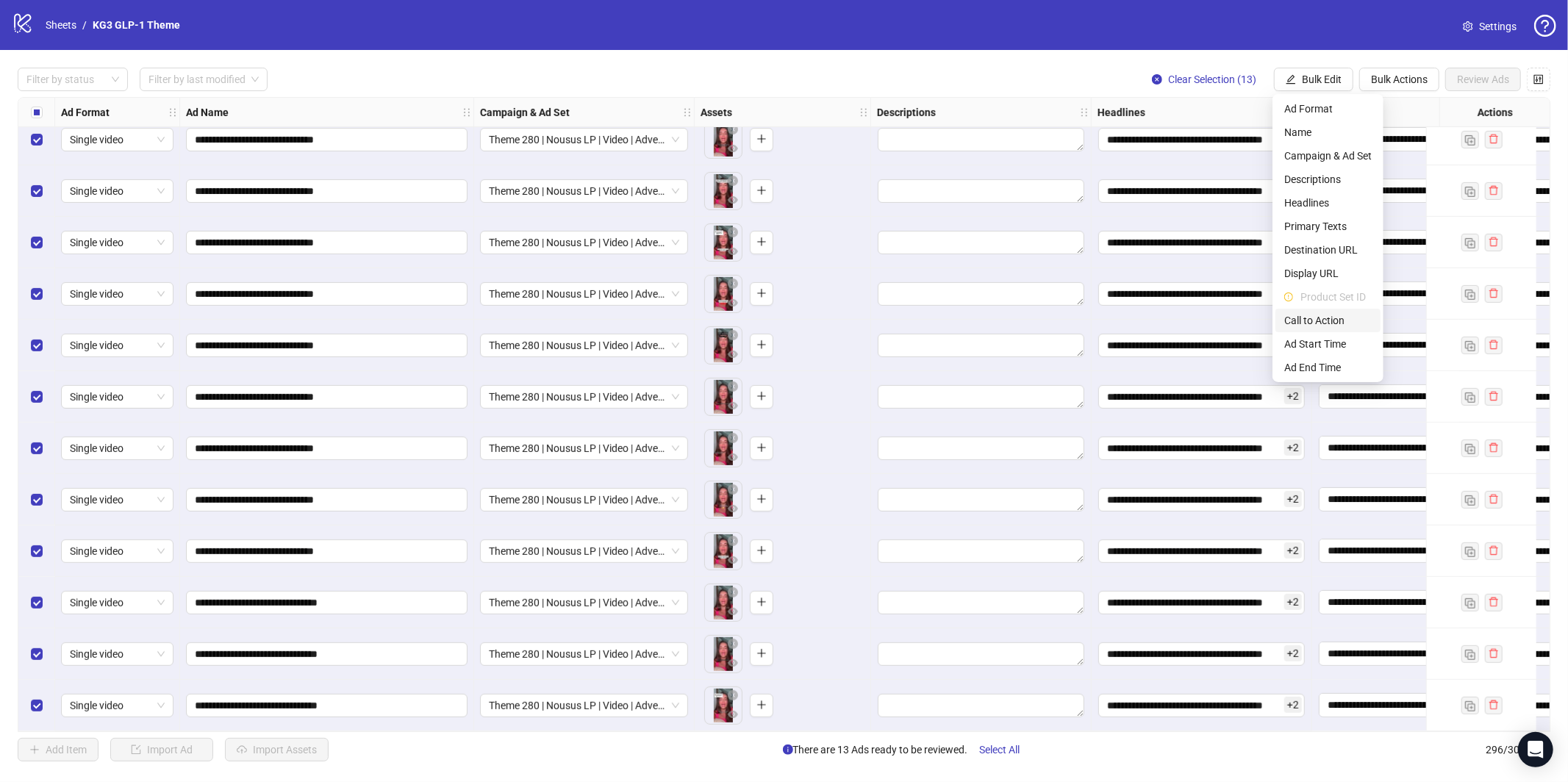
click at [1327, 325] on span "Call to Action" at bounding box center [1328, 321] width 88 height 16
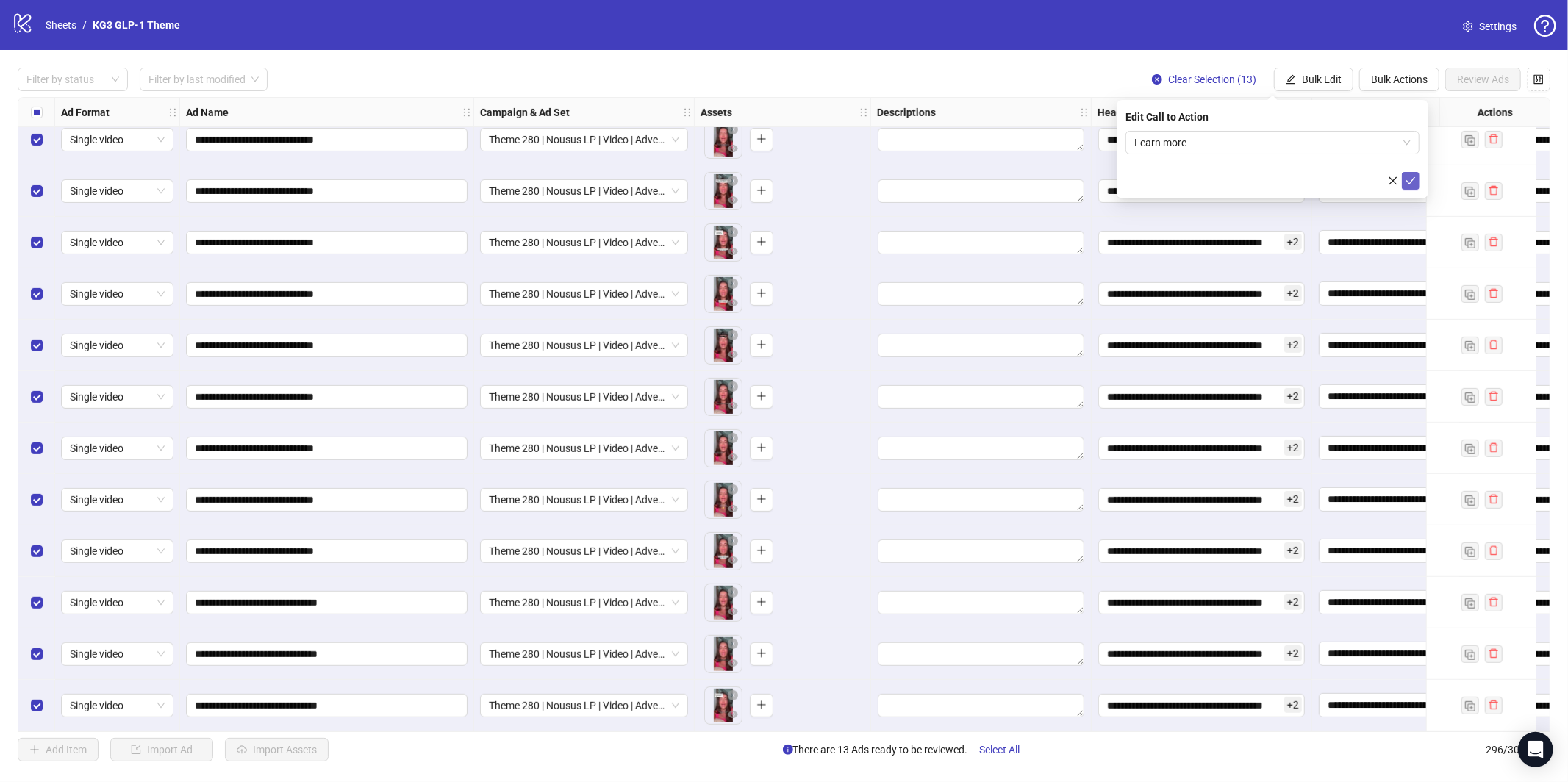
click at [1408, 183] on icon "check" at bounding box center [1411, 181] width 10 height 10
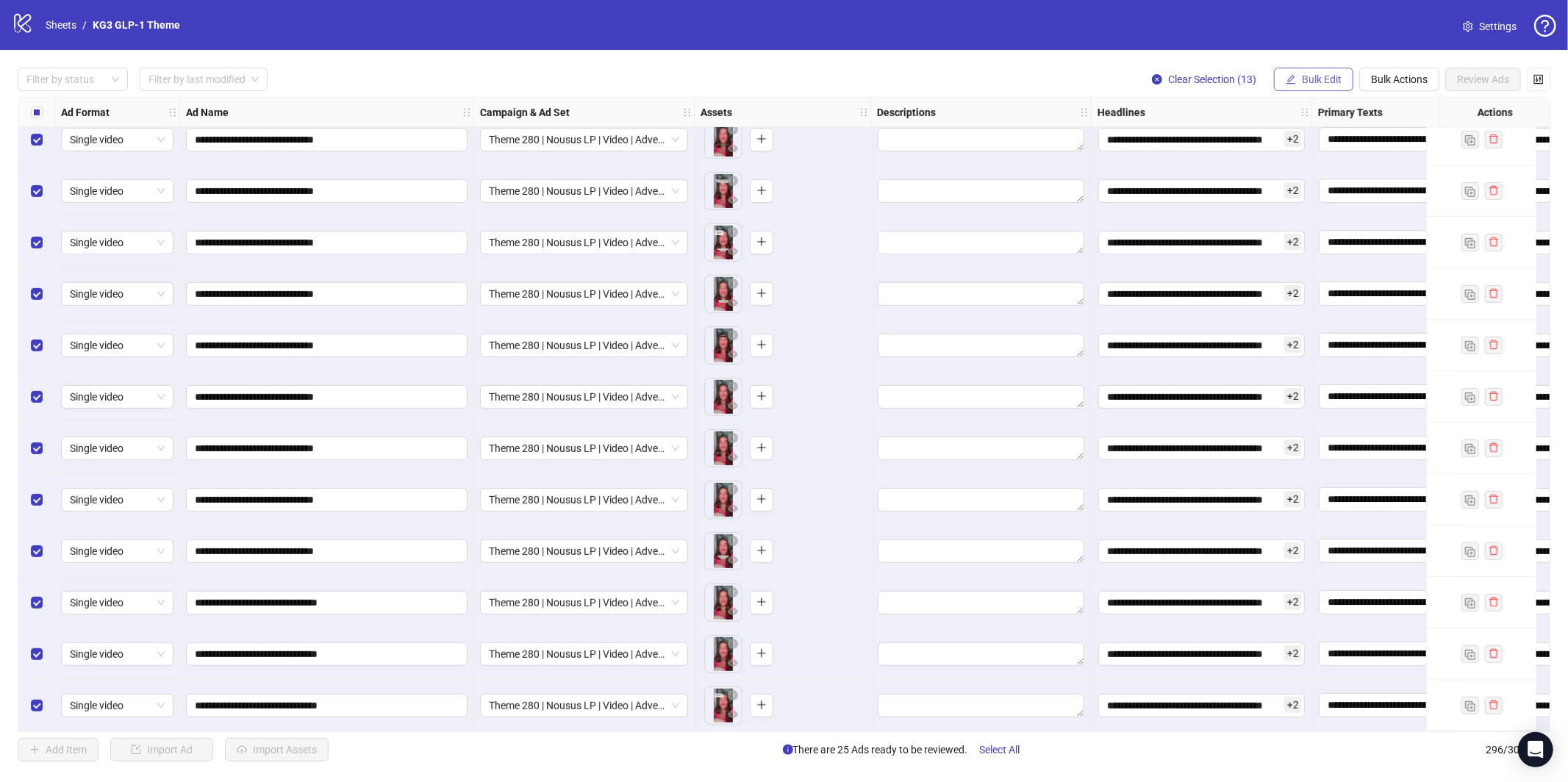
click at [1310, 82] on span "Bulk Edit" at bounding box center [1322, 80] width 40 height 12
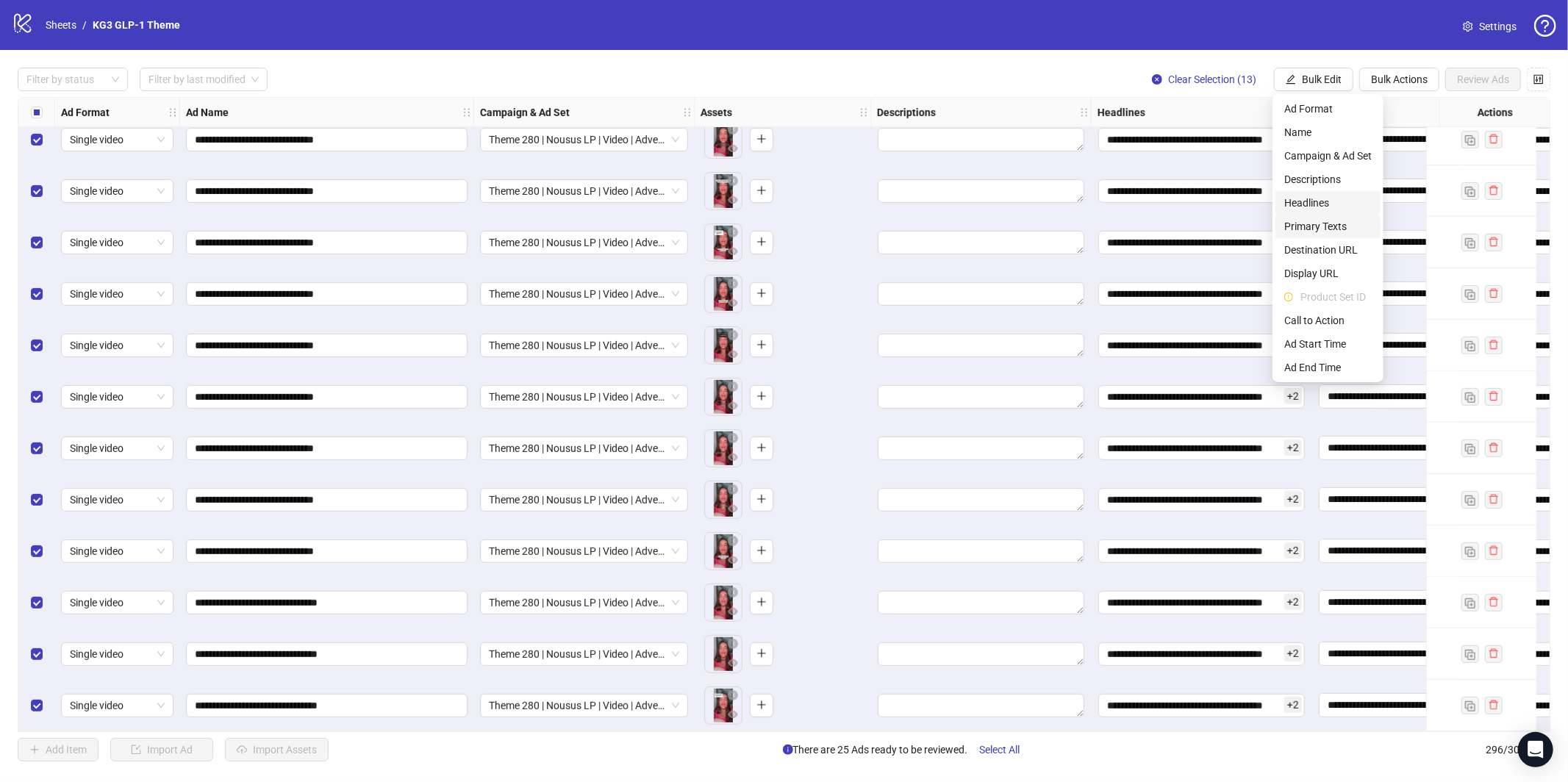
click at [1321, 197] on span "Headlines" at bounding box center [1328, 203] width 88 height 16
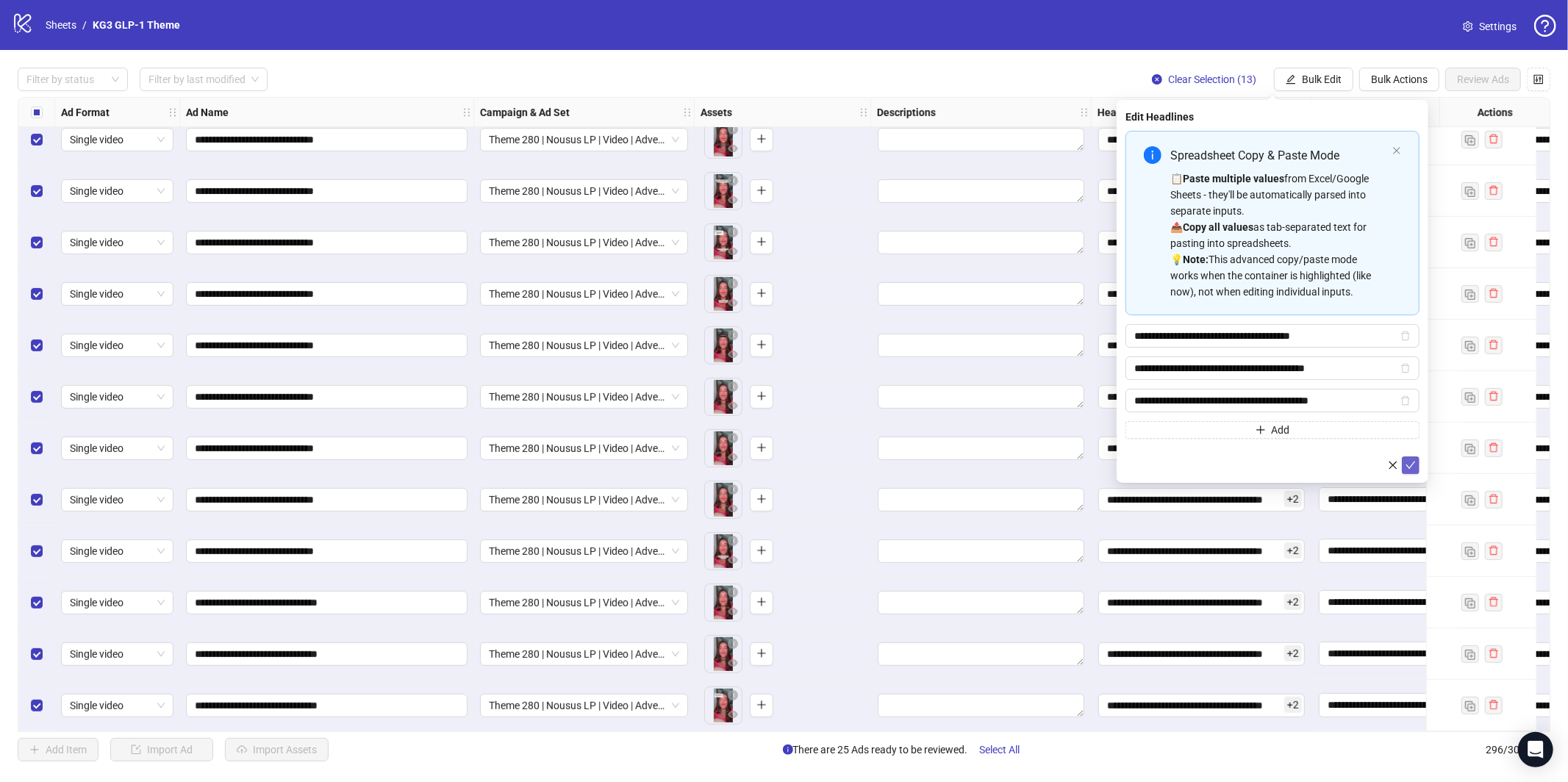
click at [1408, 467] on icon "check" at bounding box center [1411, 464] width 10 height 7
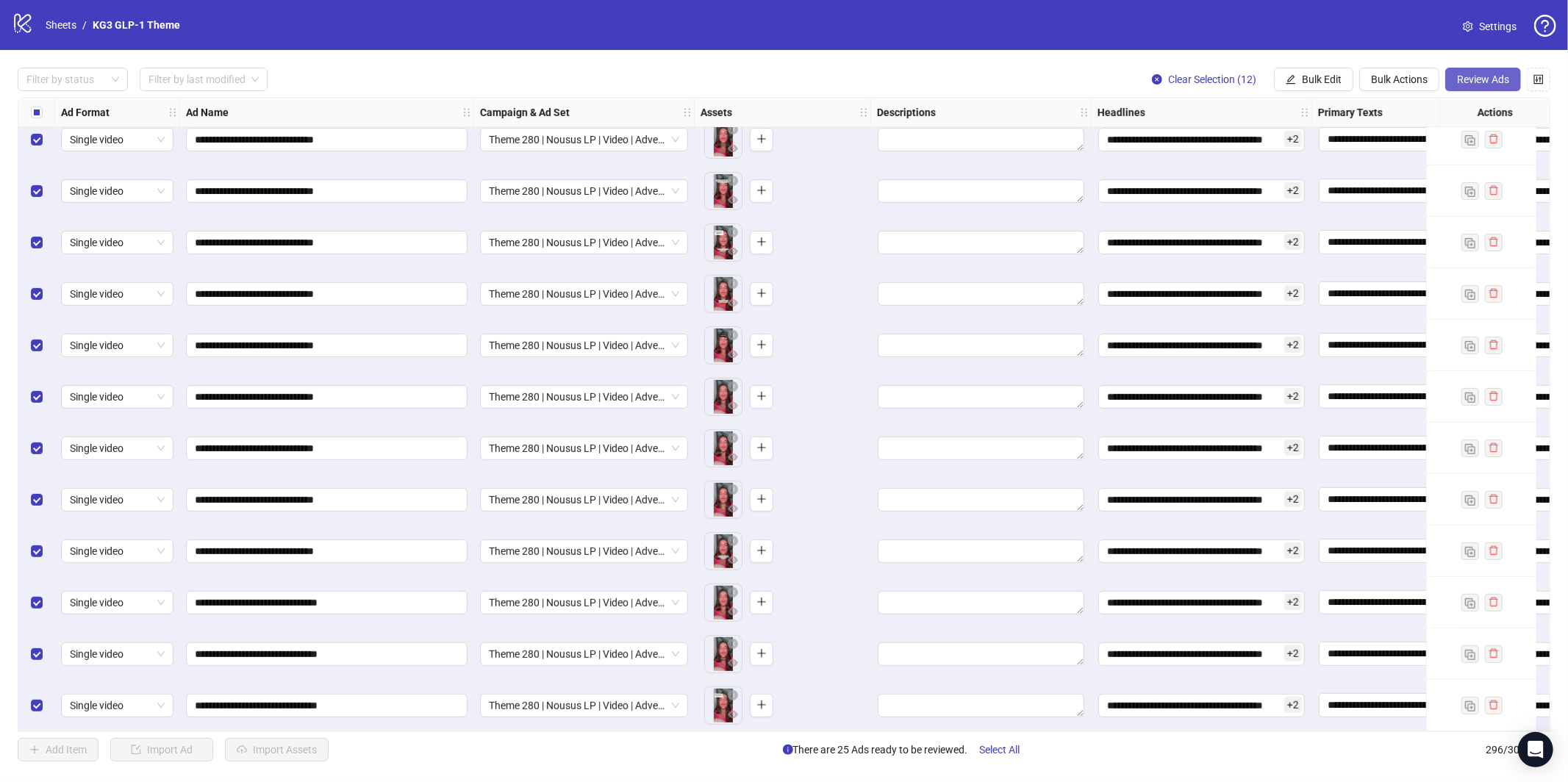
click at [1482, 69] on button "Review Ads" at bounding box center [1483, 80] width 76 height 24
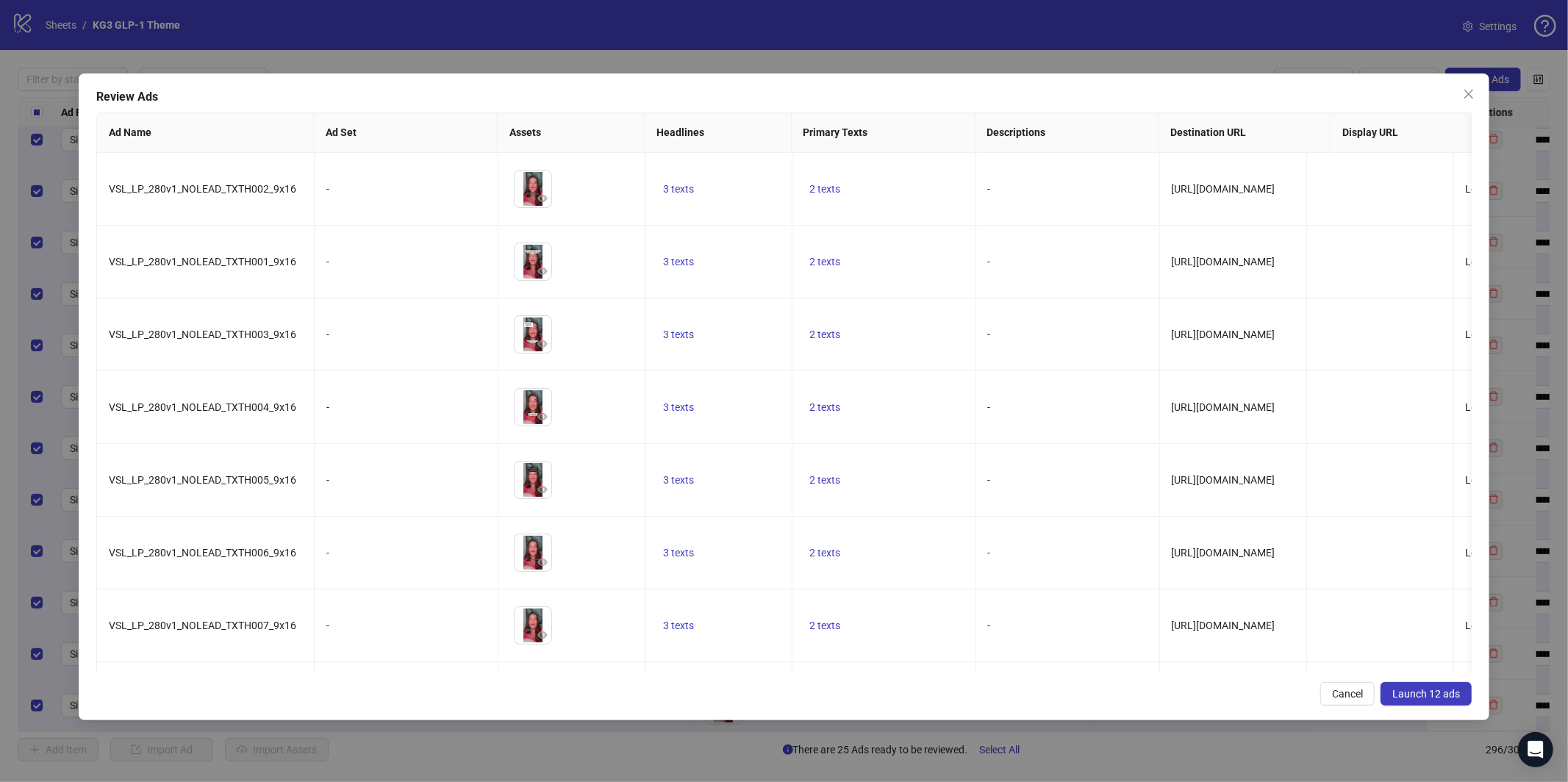
click at [1414, 697] on span "Launch 12 ads" at bounding box center [1426, 694] width 68 height 12
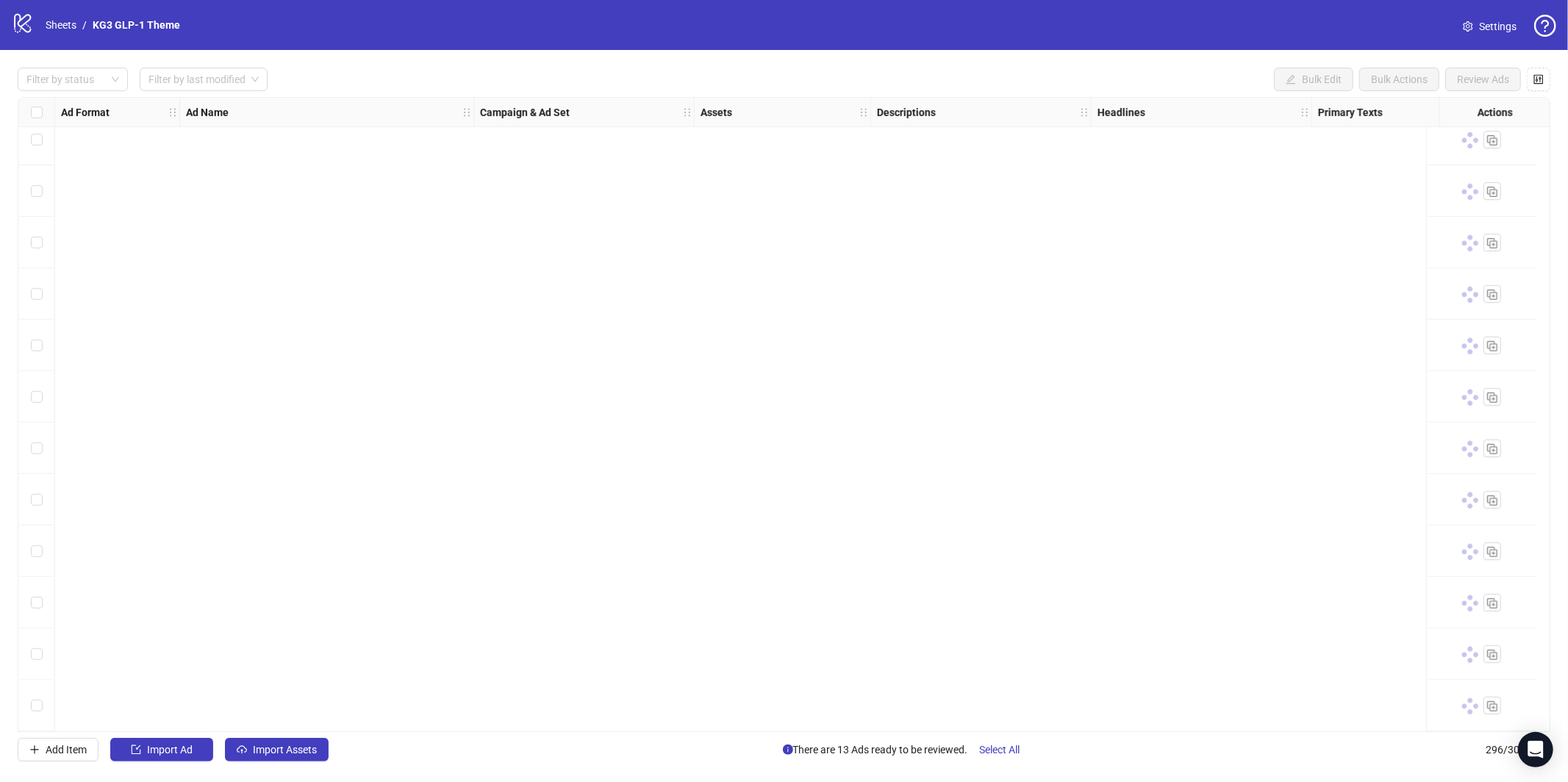
scroll to position [12179, 0]
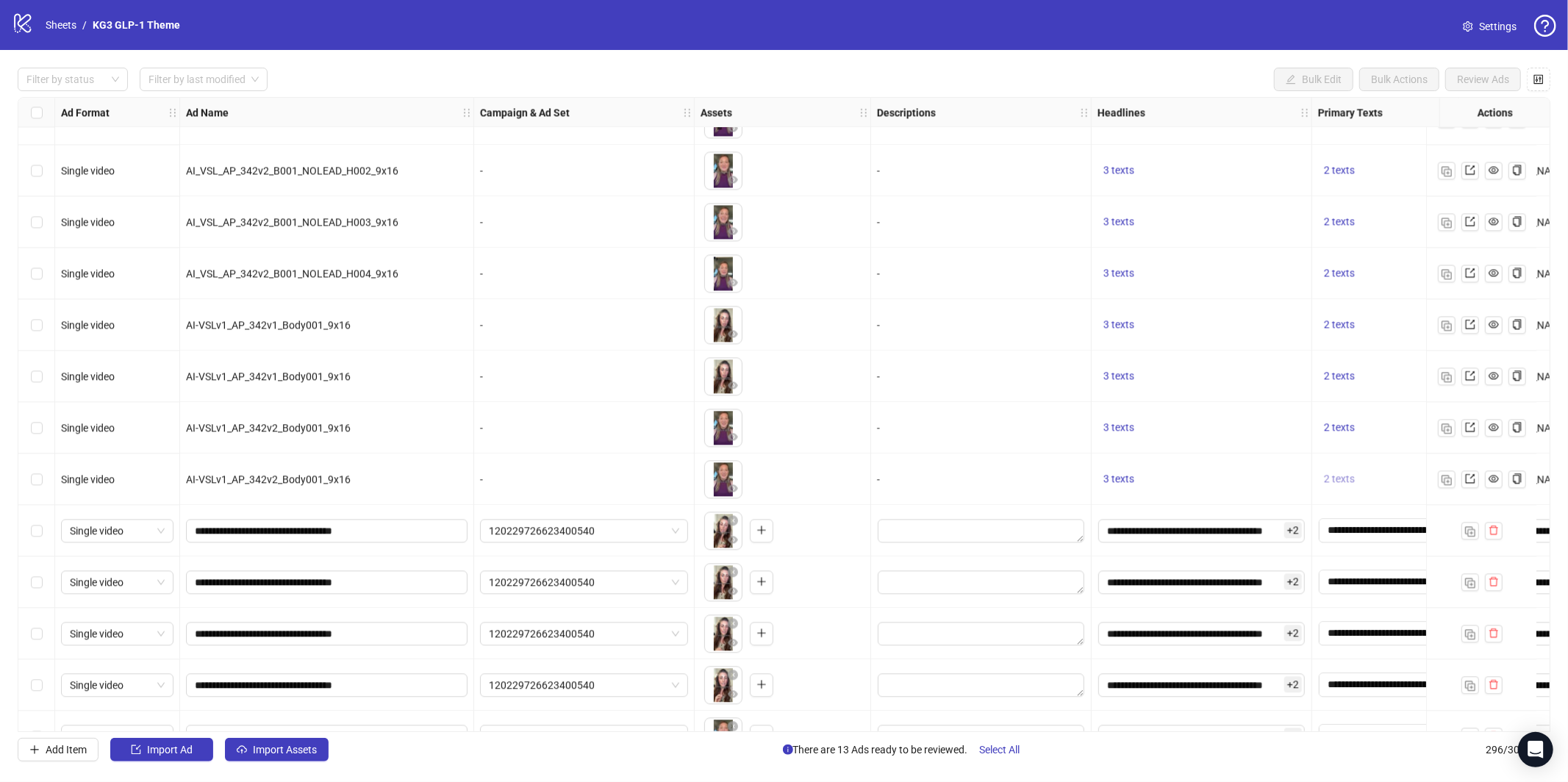
click at [1336, 478] on span "2 texts" at bounding box center [1339, 478] width 31 height 12
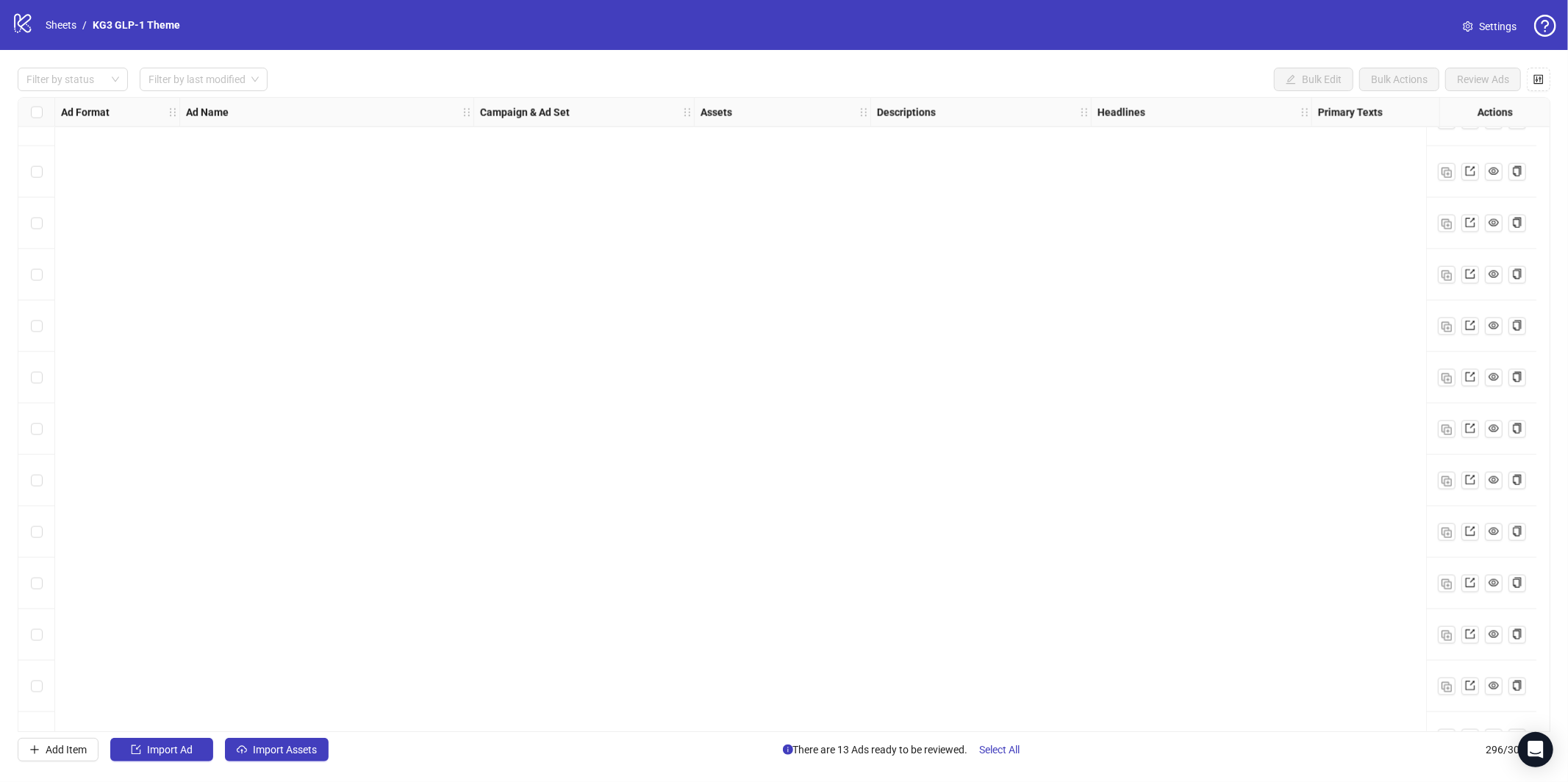
scroll to position [10223, 0]
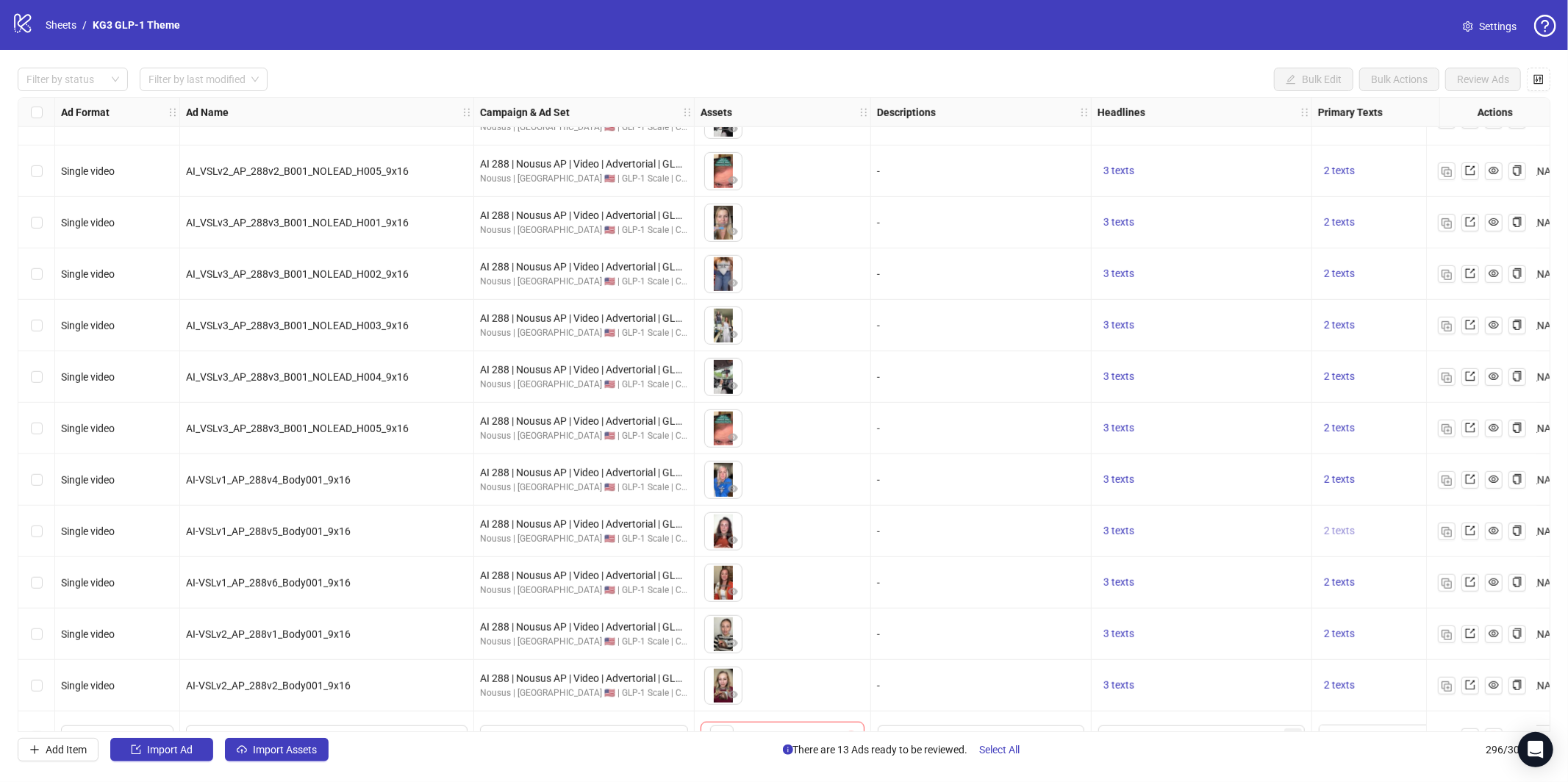
click at [1329, 529] on span "2 texts" at bounding box center [1339, 531] width 31 height 12
click at [1238, 521] on div "What causes GLP-1 hair thinning?" at bounding box center [1190, 519] width 122 height 32
click at [1268, 522] on icon "caret-right" at bounding box center [1270, 519] width 10 height 10
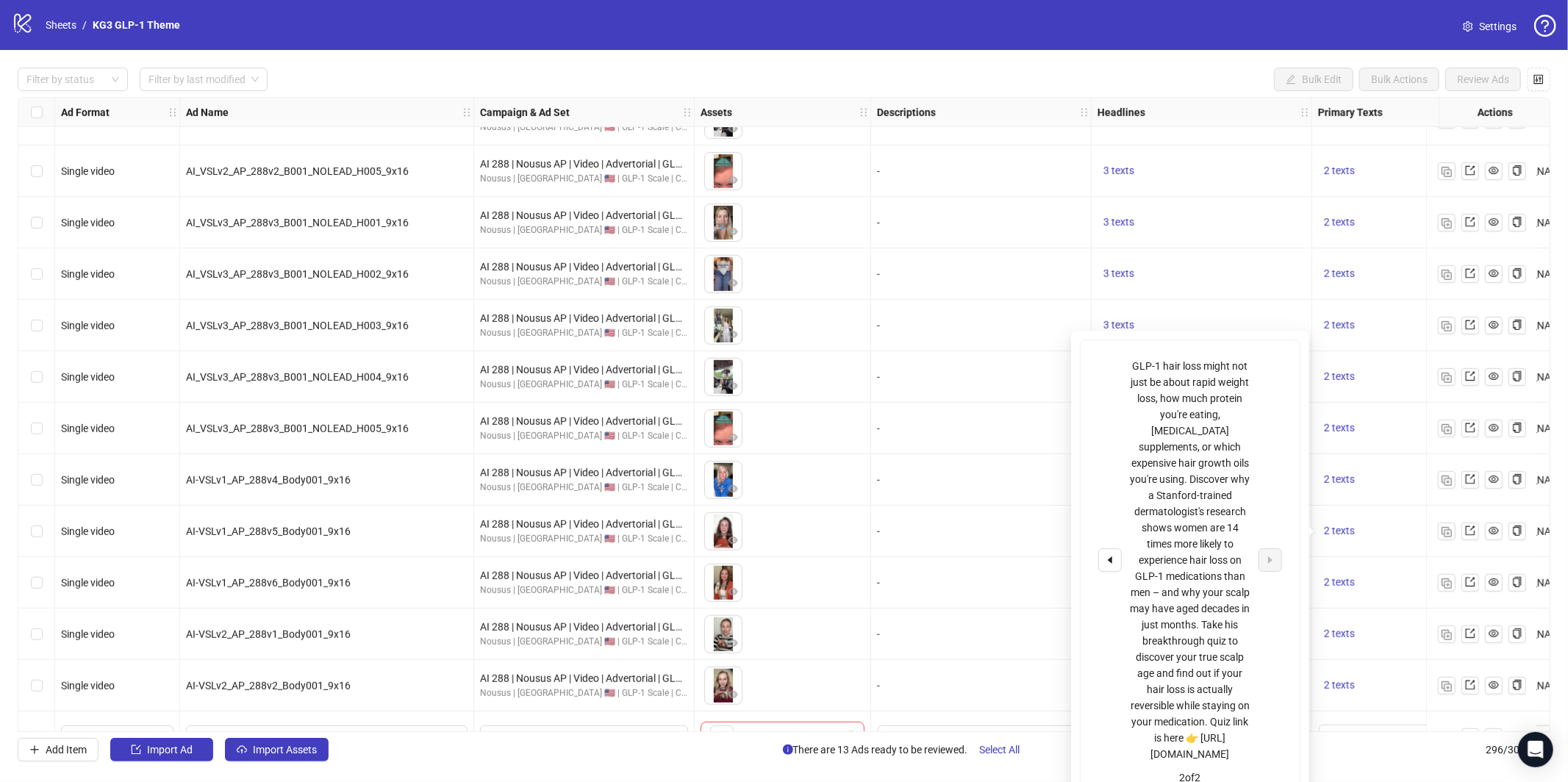
click at [1343, 508] on div "2 texts" at bounding box center [1385, 531] width 147 height 52
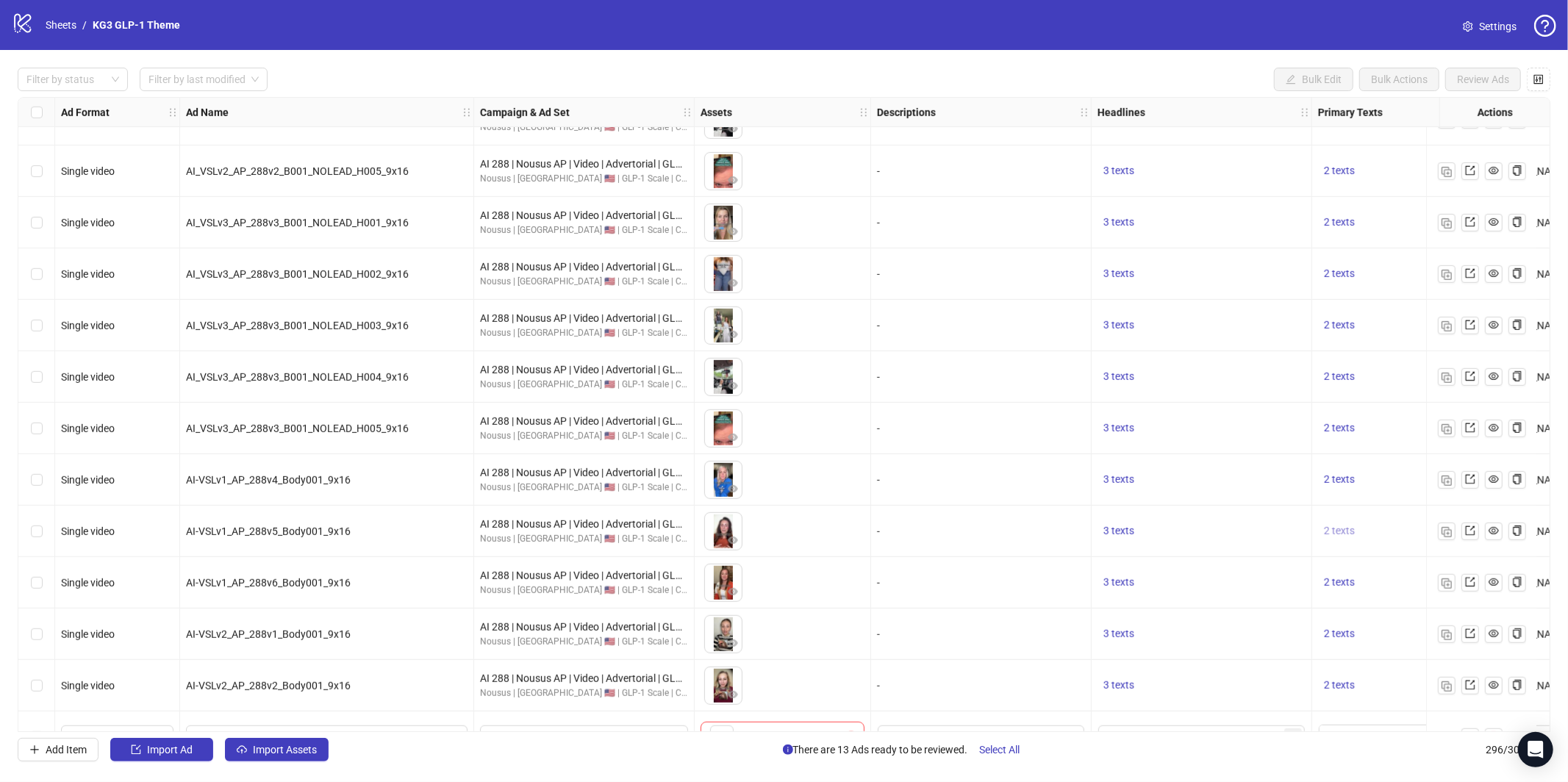
click at [1349, 531] on span "2 texts" at bounding box center [1339, 531] width 31 height 12
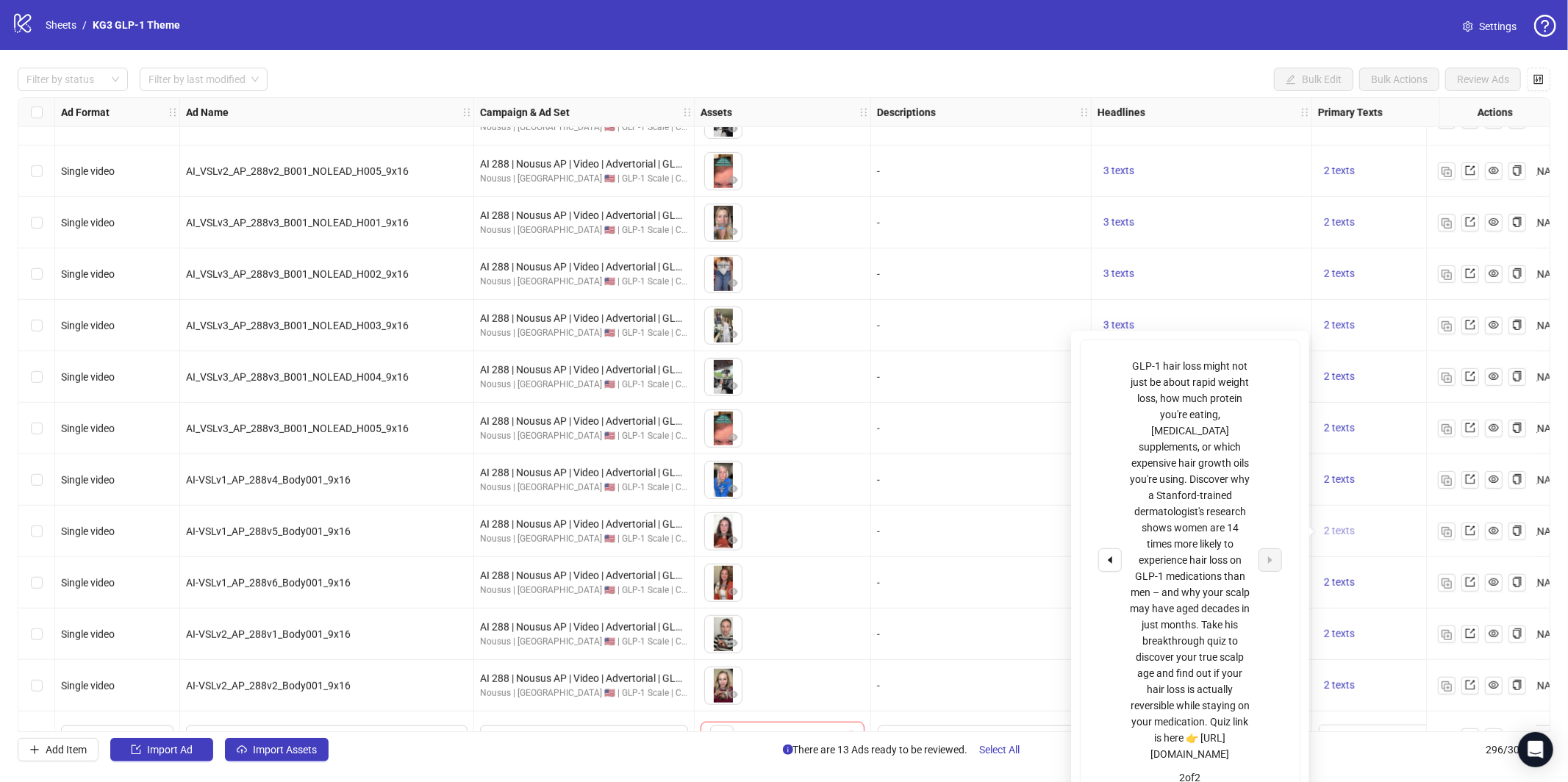
click at [1352, 536] on button "2 texts" at bounding box center [1339, 531] width 43 height 18
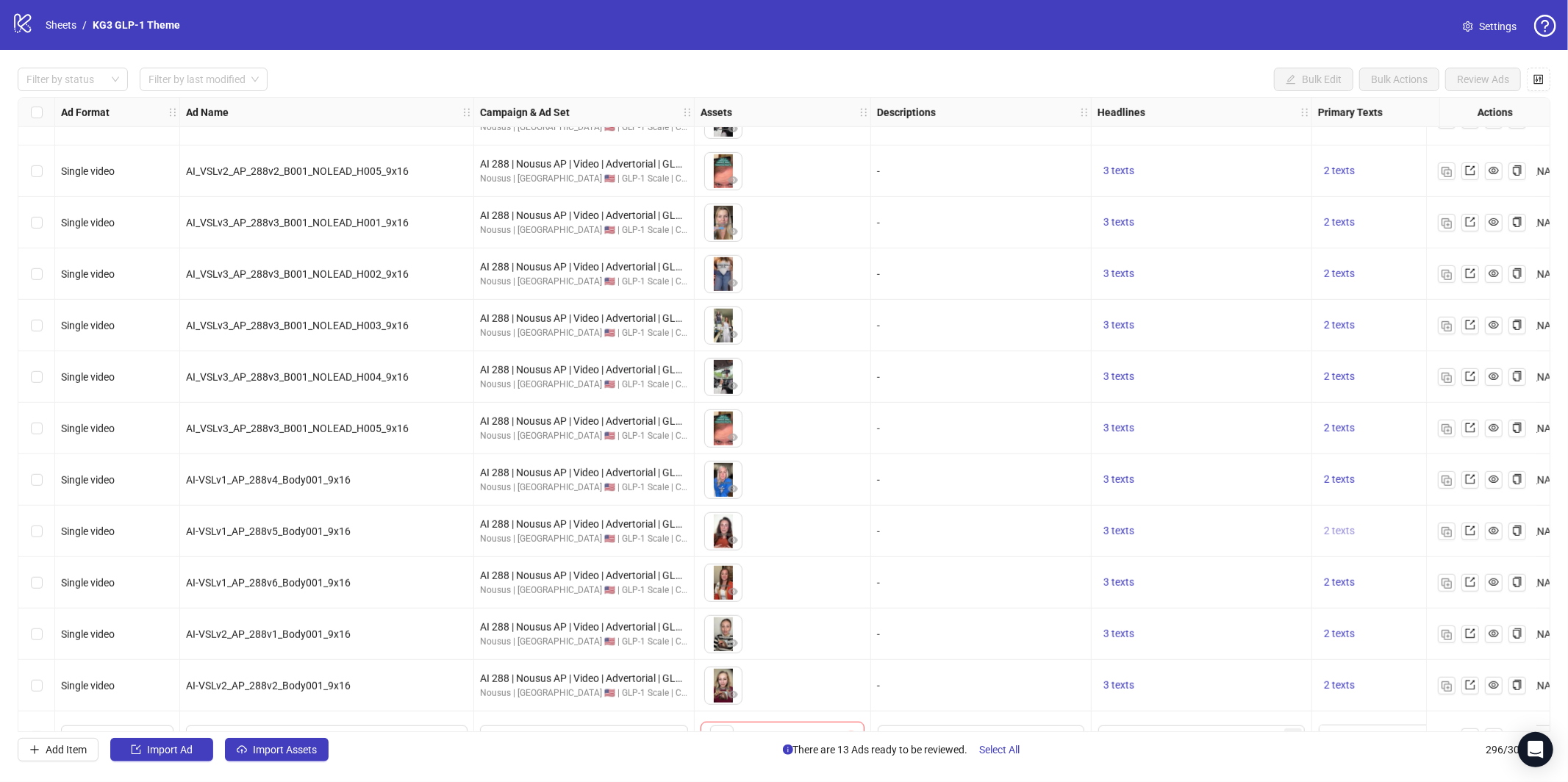
click at [1320, 530] on button "2 texts" at bounding box center [1339, 531] width 43 height 18
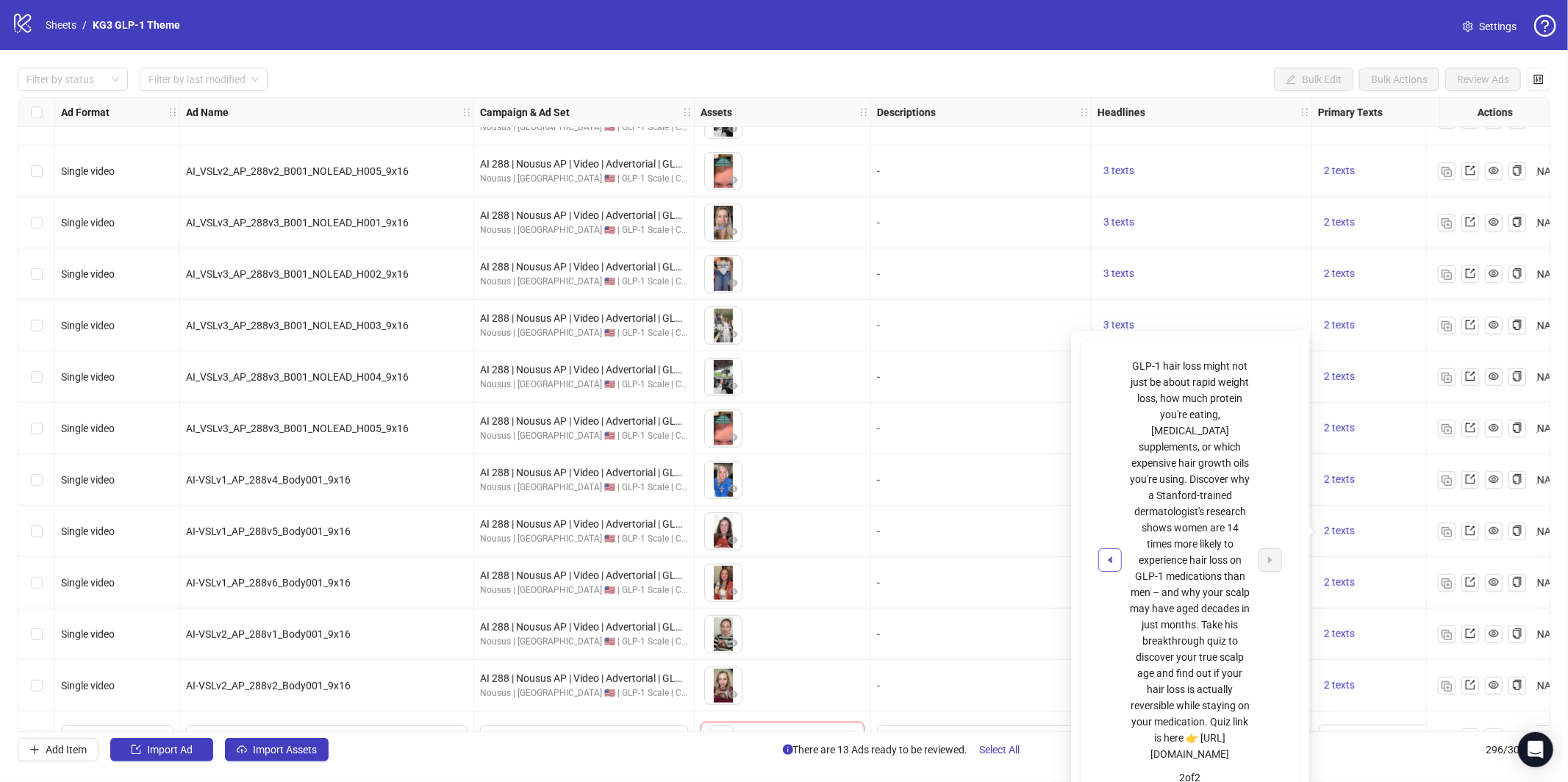
click at [1107, 555] on icon "caret-left" at bounding box center [1110, 560] width 10 height 10
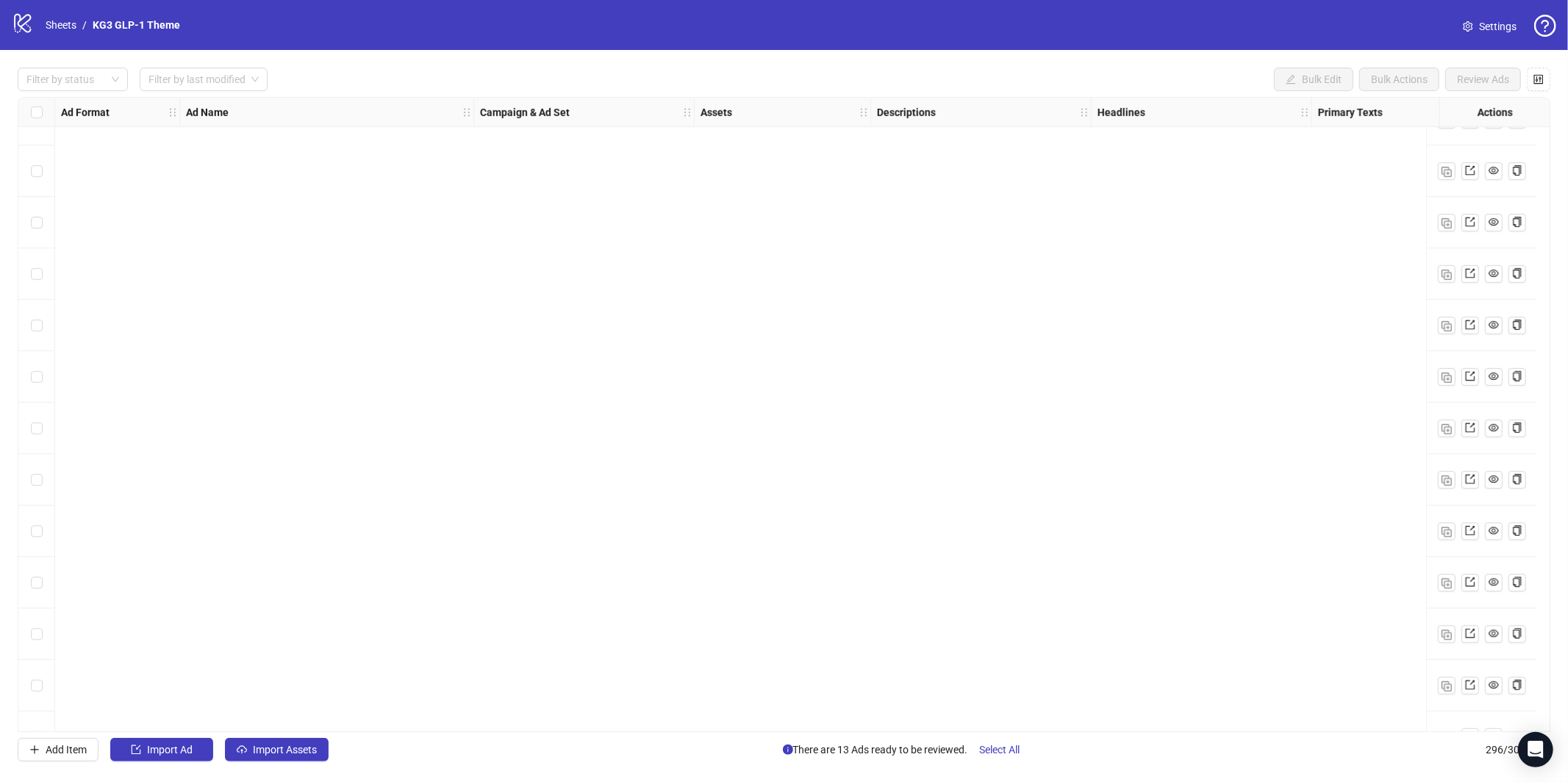
scroll to position [8559, 0]
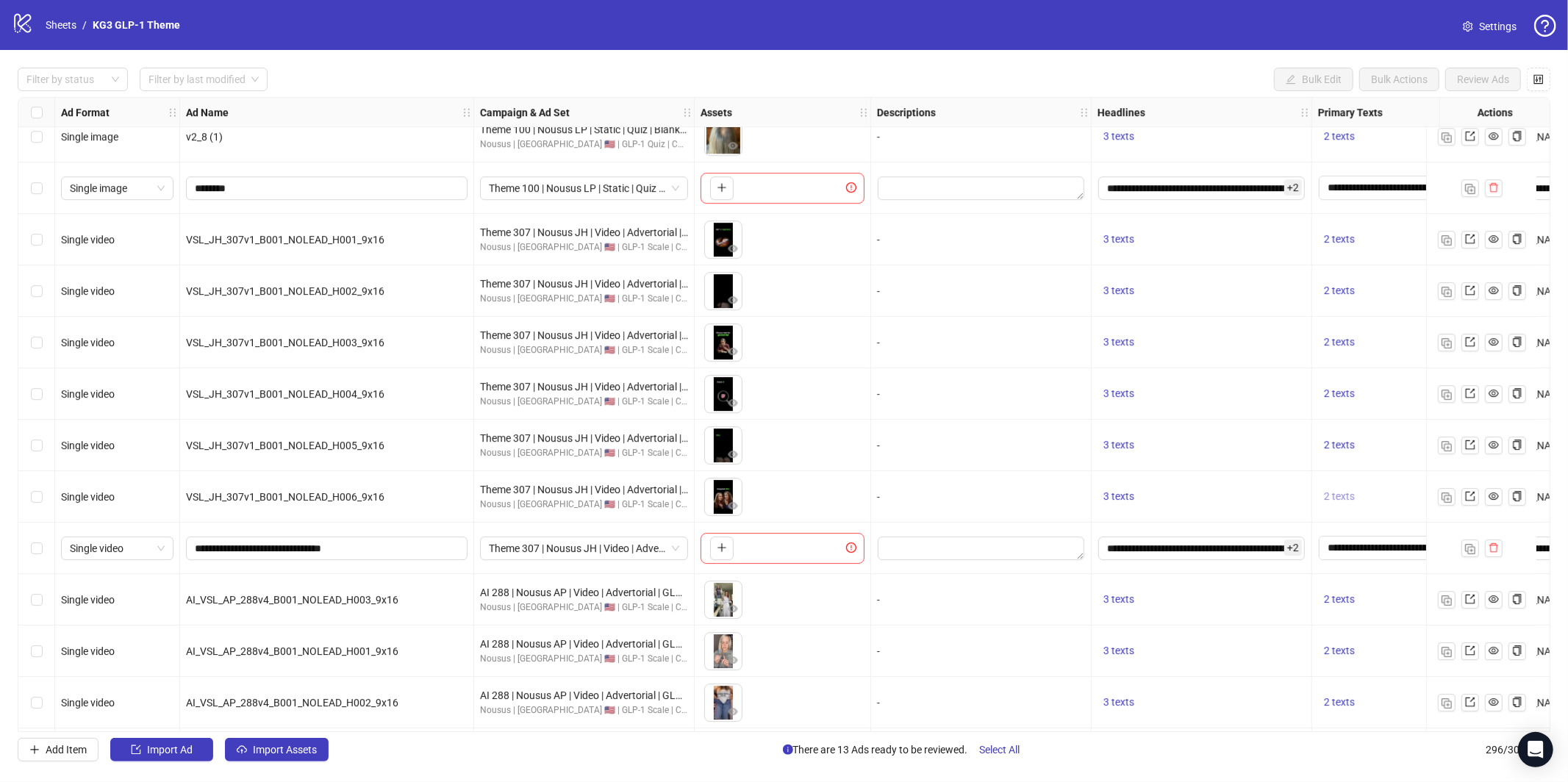
click at [1351, 500] on span "2 texts" at bounding box center [1339, 496] width 31 height 12
click at [1286, 494] on div "What causes GLP-1 hair thinning? 1 of 2" at bounding box center [1189, 496] width 219 height 91
click at [1266, 486] on icon "caret-right" at bounding box center [1270, 485] width 10 height 10
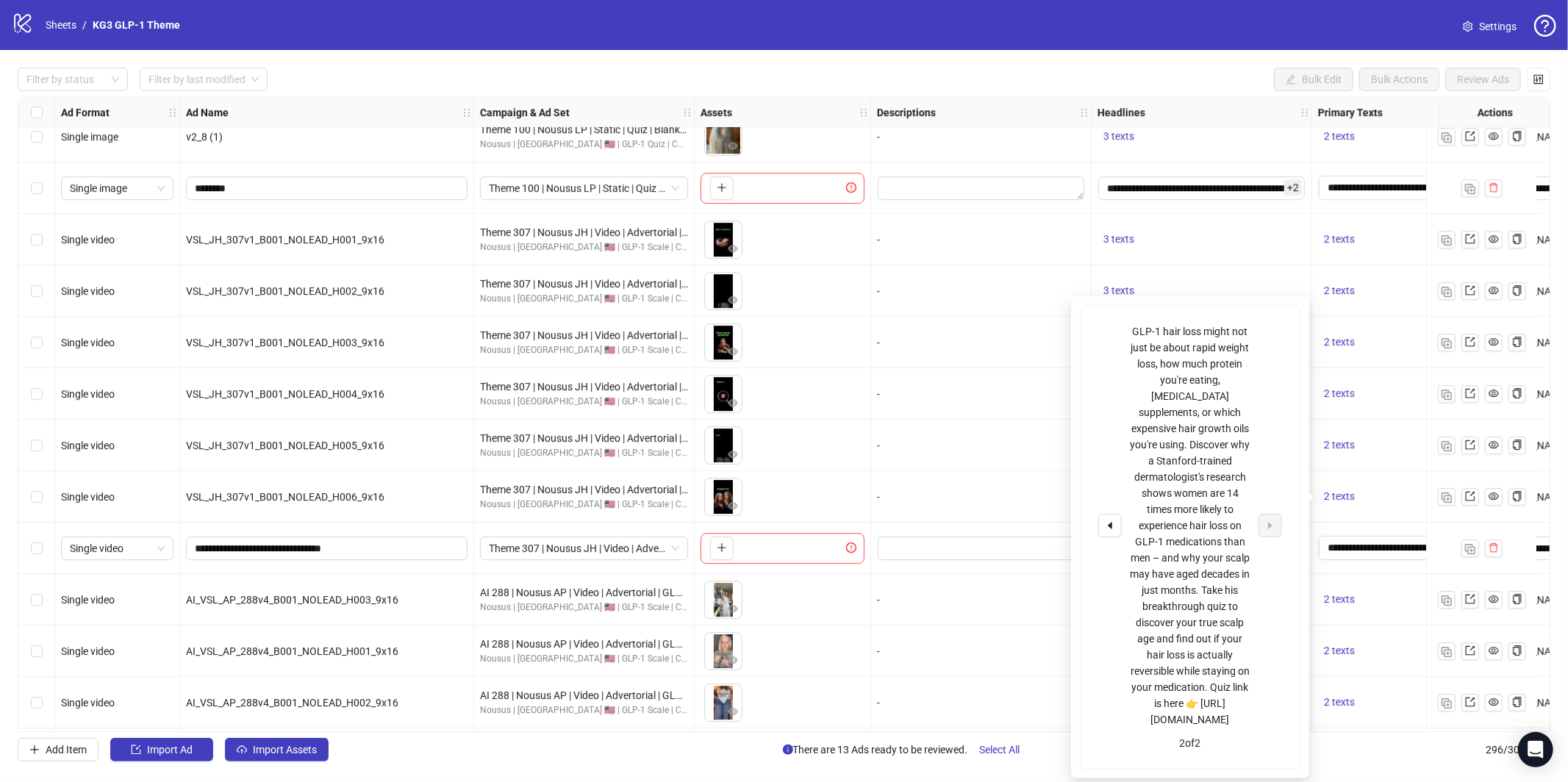
click at [943, 437] on div "-" at bounding box center [981, 445] width 208 height 16
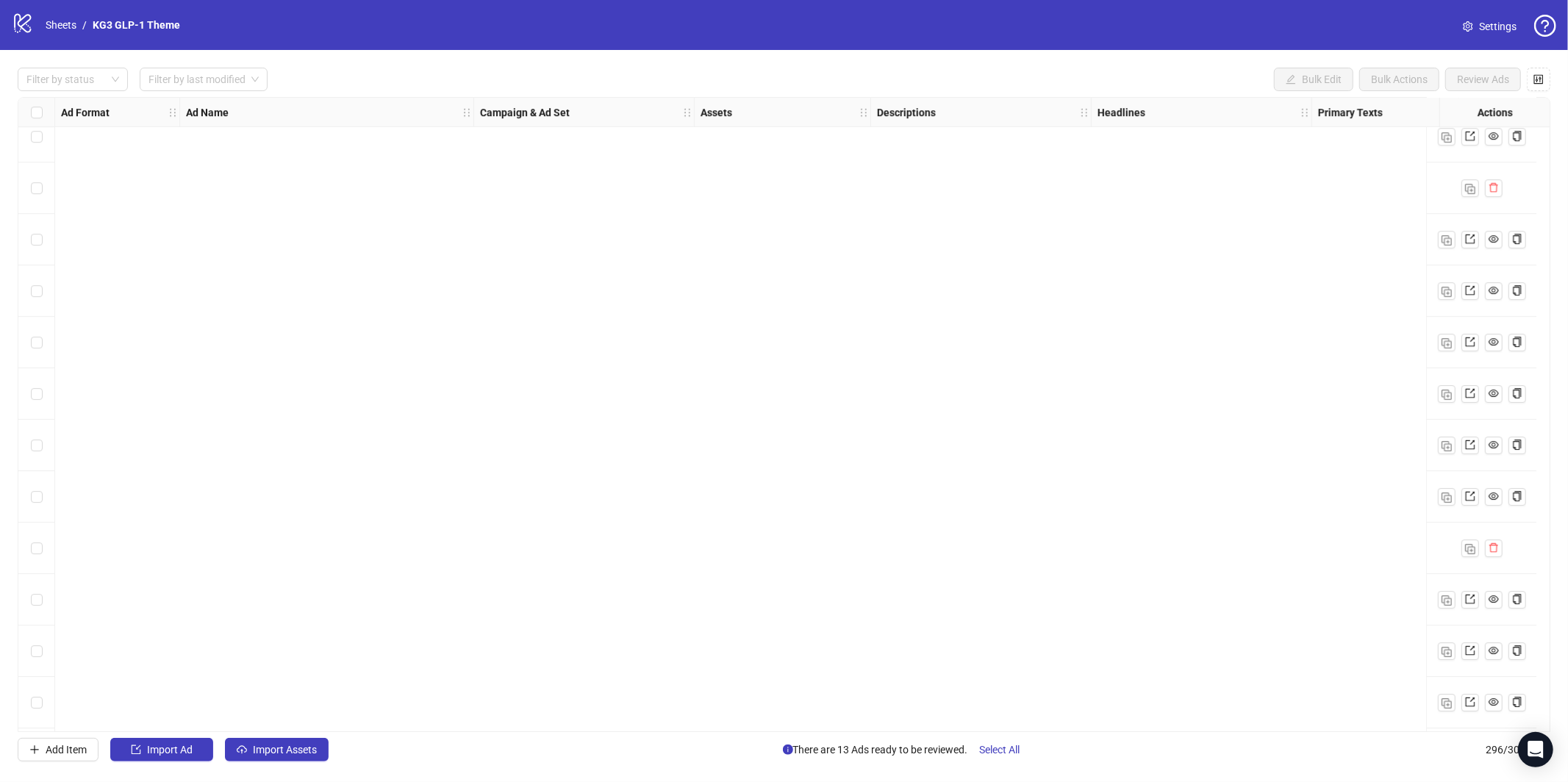
scroll to position [6897, 0]
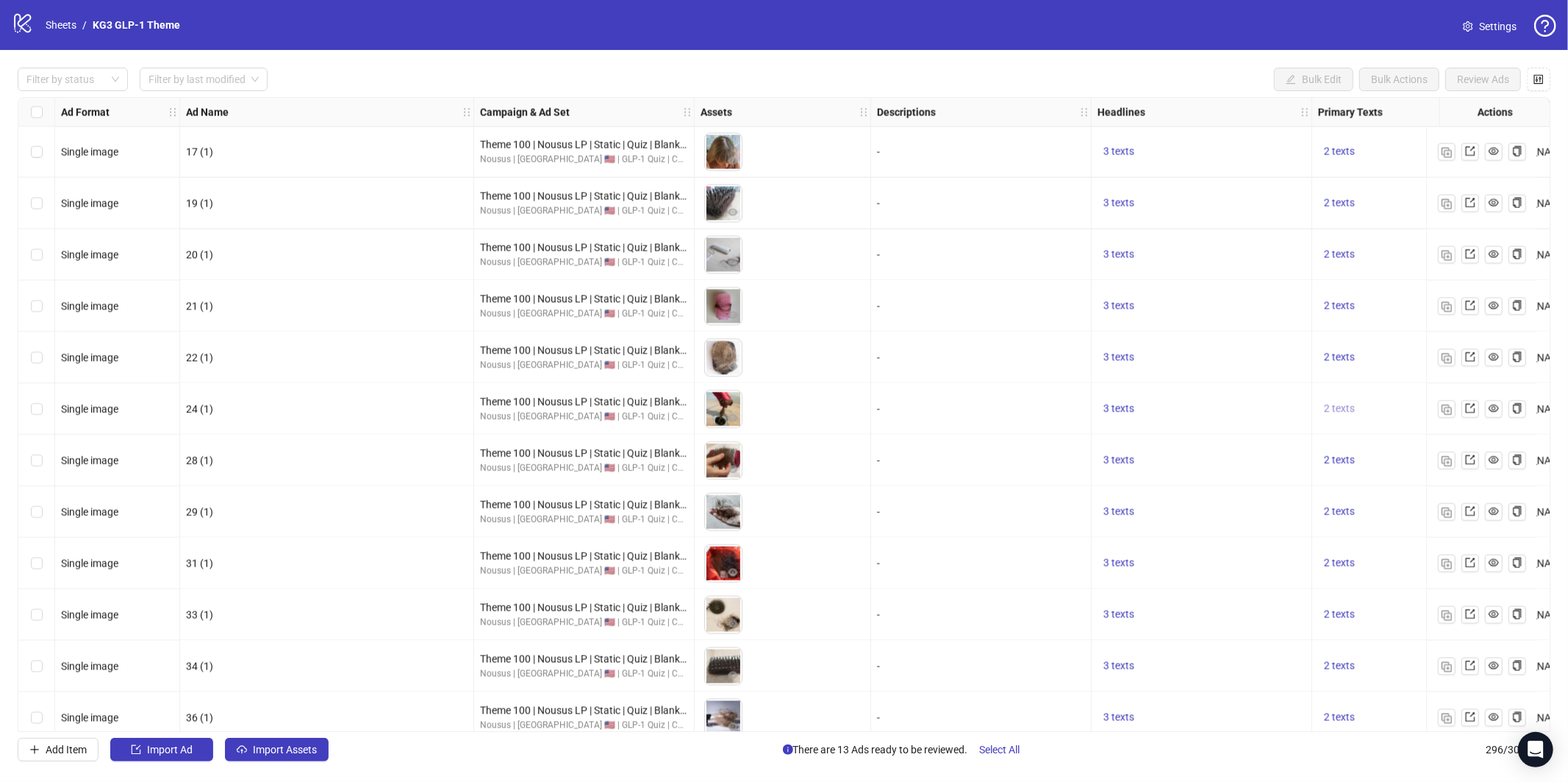
click at [1344, 417] on button "2 texts" at bounding box center [1339, 409] width 43 height 18
click at [896, 419] on div "-" at bounding box center [981, 409] width 221 height 52
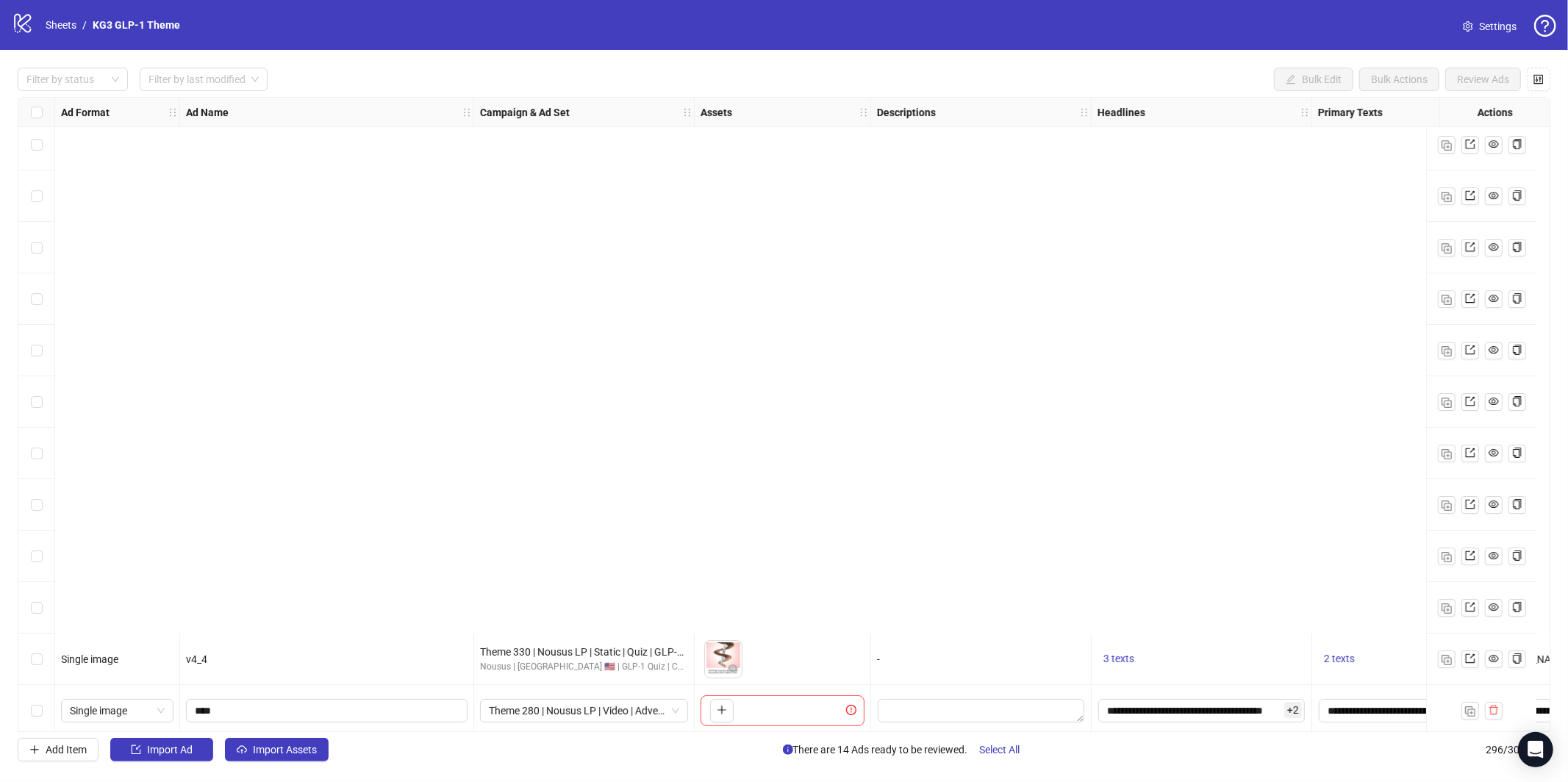
scroll to position [14634, 0]
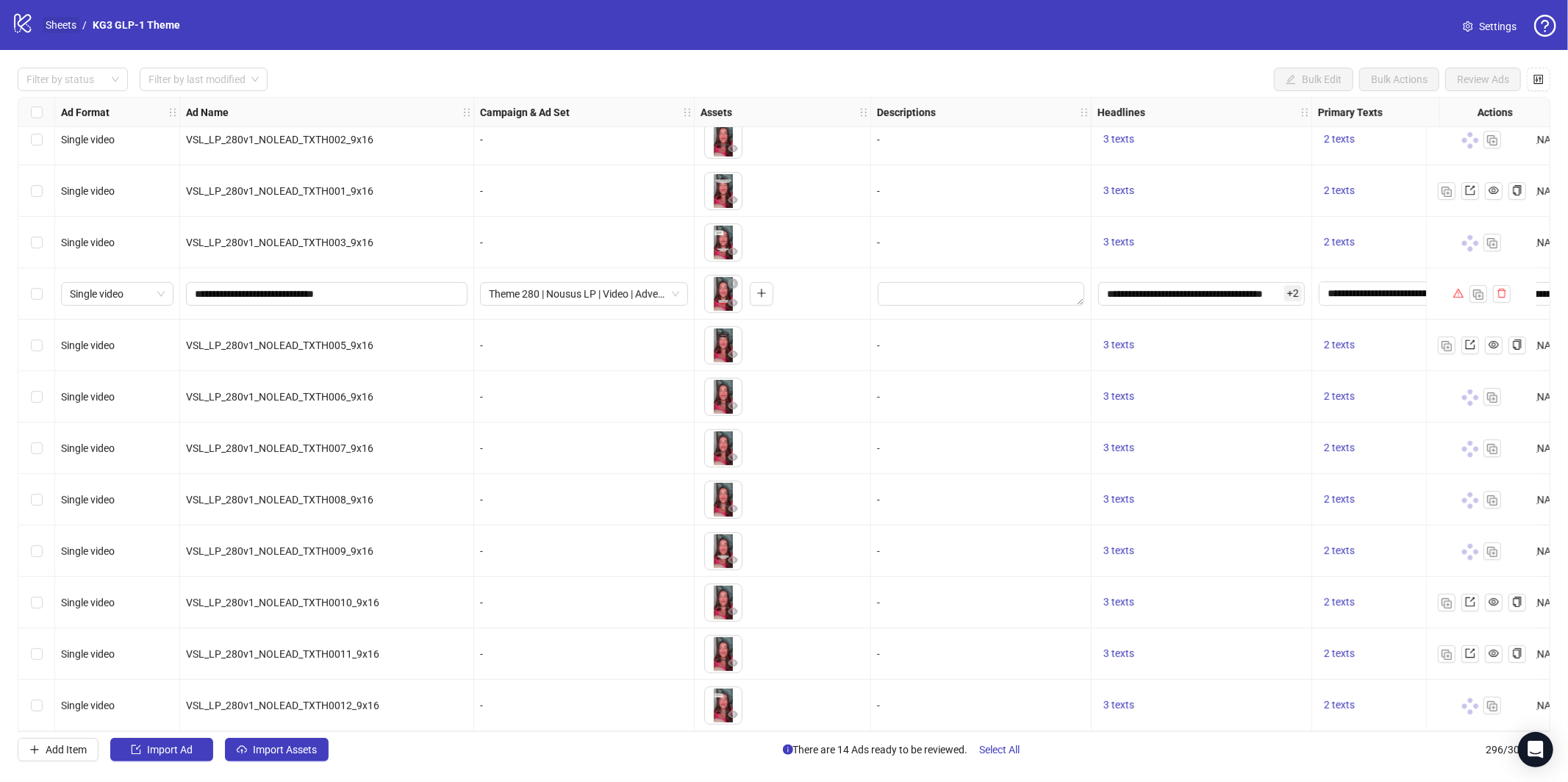
click at [71, 31] on link "Sheets" at bounding box center [61, 25] width 37 height 16
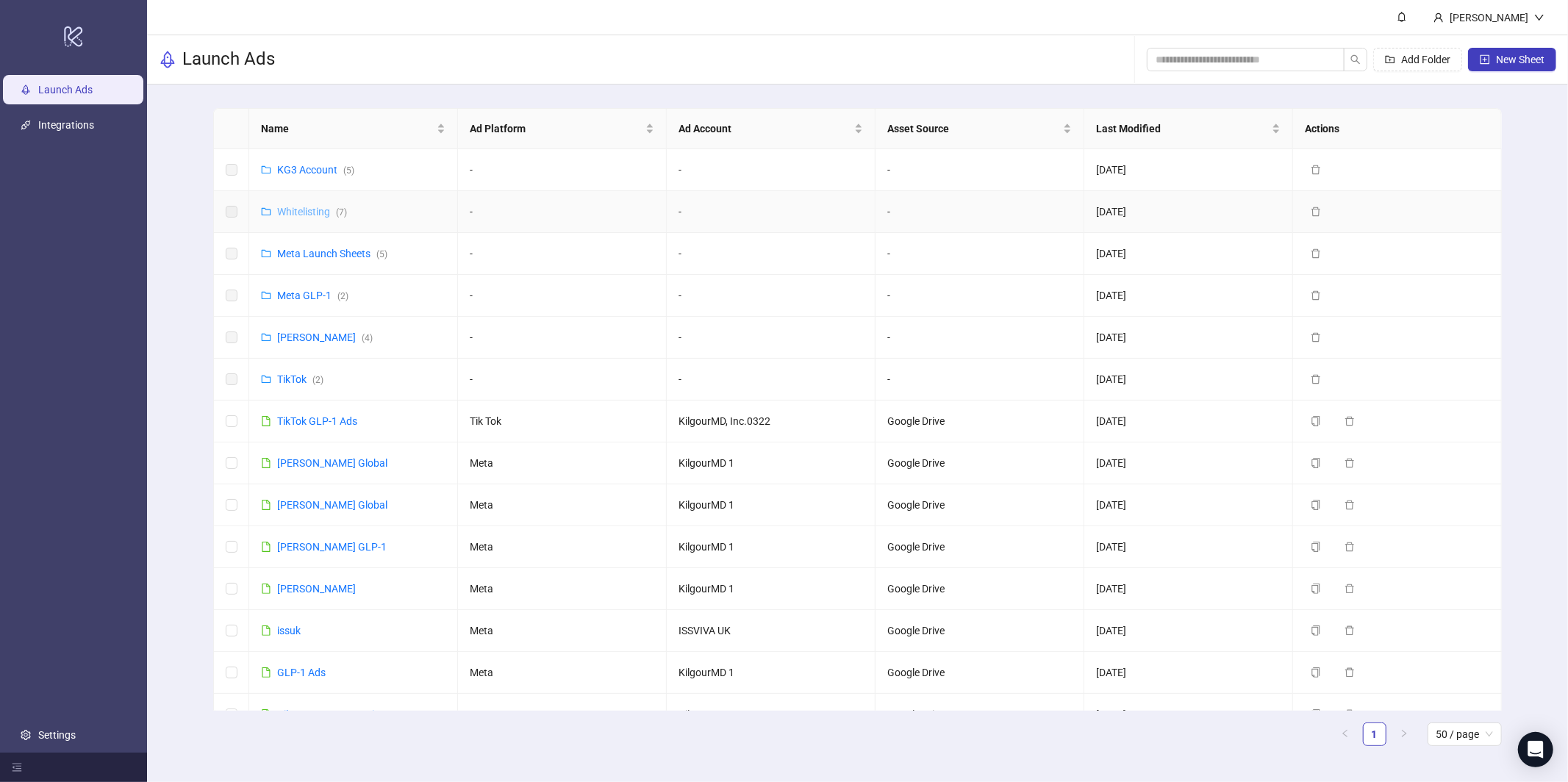
click at [311, 210] on link "Whitelisting ( 7 )" at bounding box center [313, 212] width 70 height 12
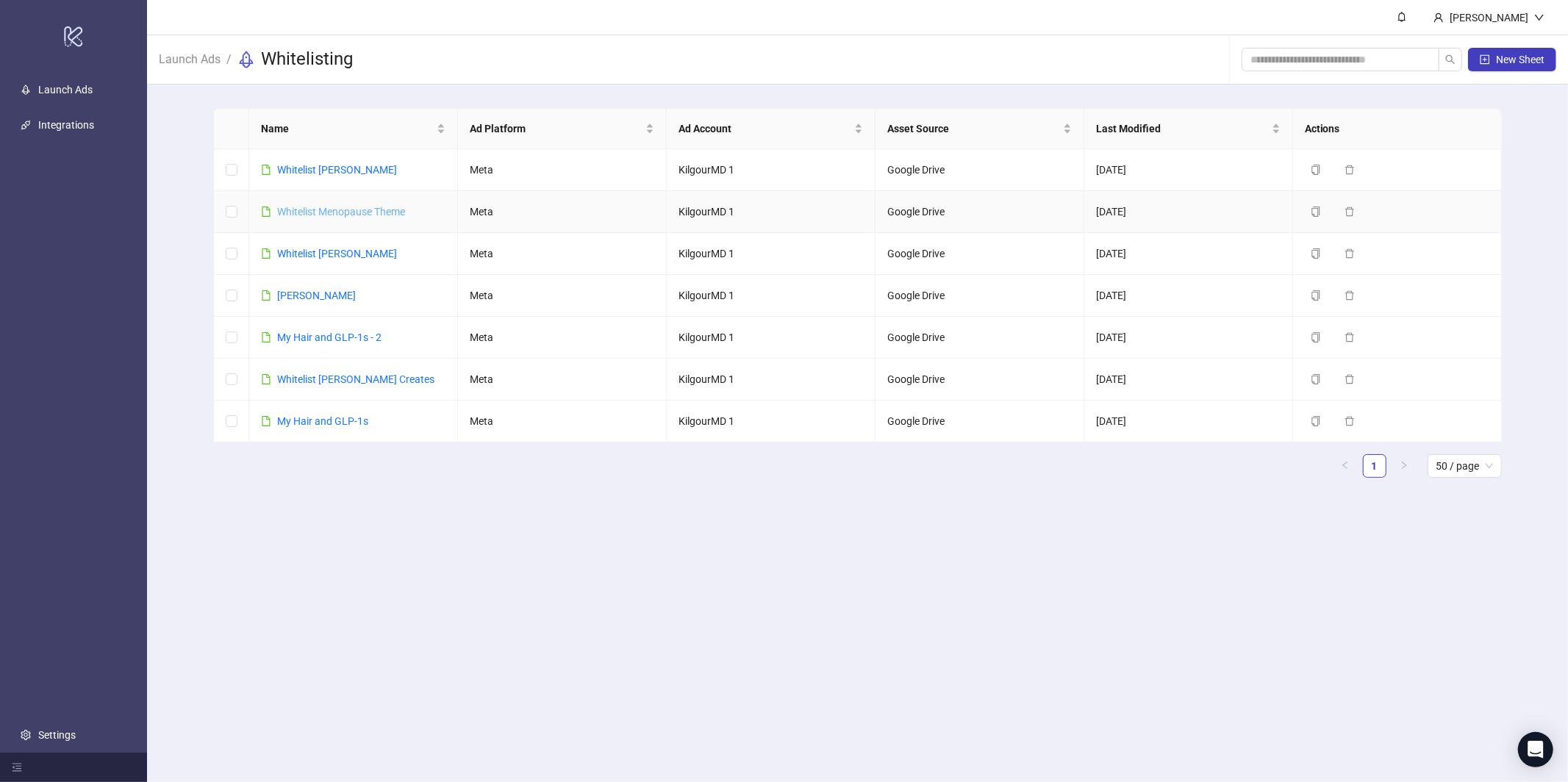
click at [307, 211] on link "Whitelist Menopause Theme" at bounding box center [342, 212] width 128 height 12
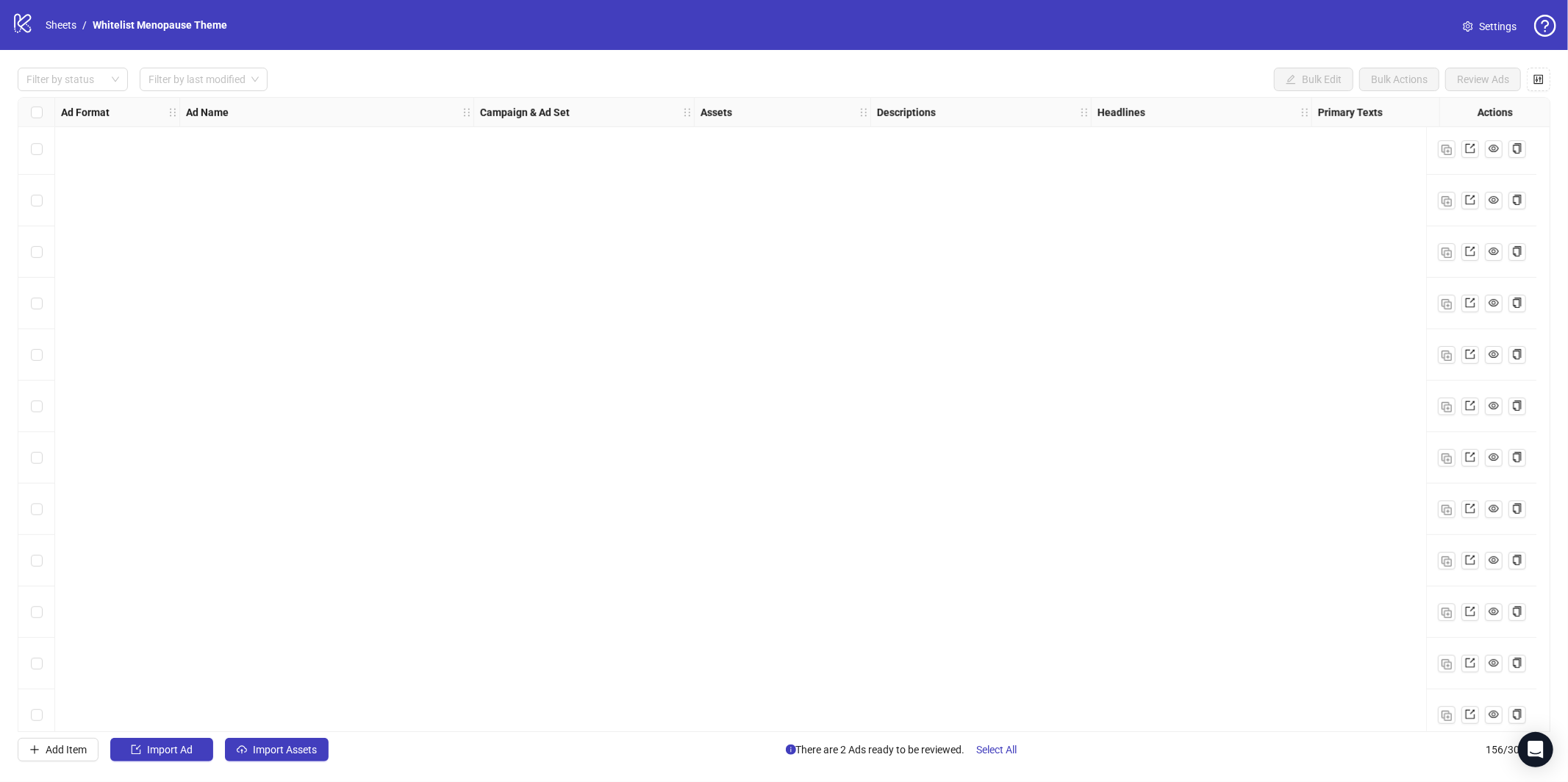
scroll to position [7429, 0]
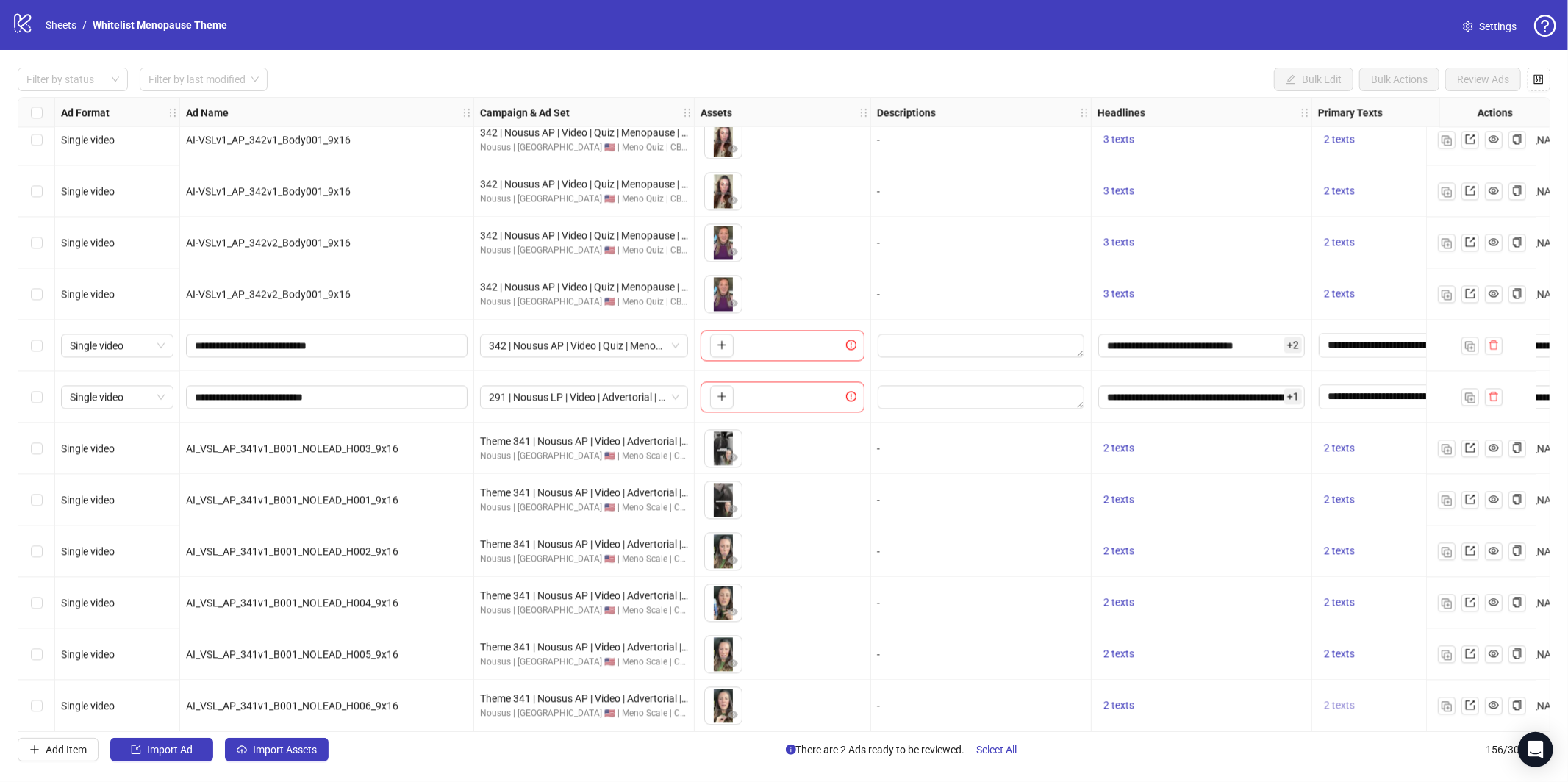
click at [1351, 704] on span "2 texts" at bounding box center [1339, 705] width 31 height 12
click at [1272, 695] on button "button" at bounding box center [1270, 689] width 24 height 24
click at [1440, 708] on button "button" at bounding box center [1447, 706] width 18 height 18
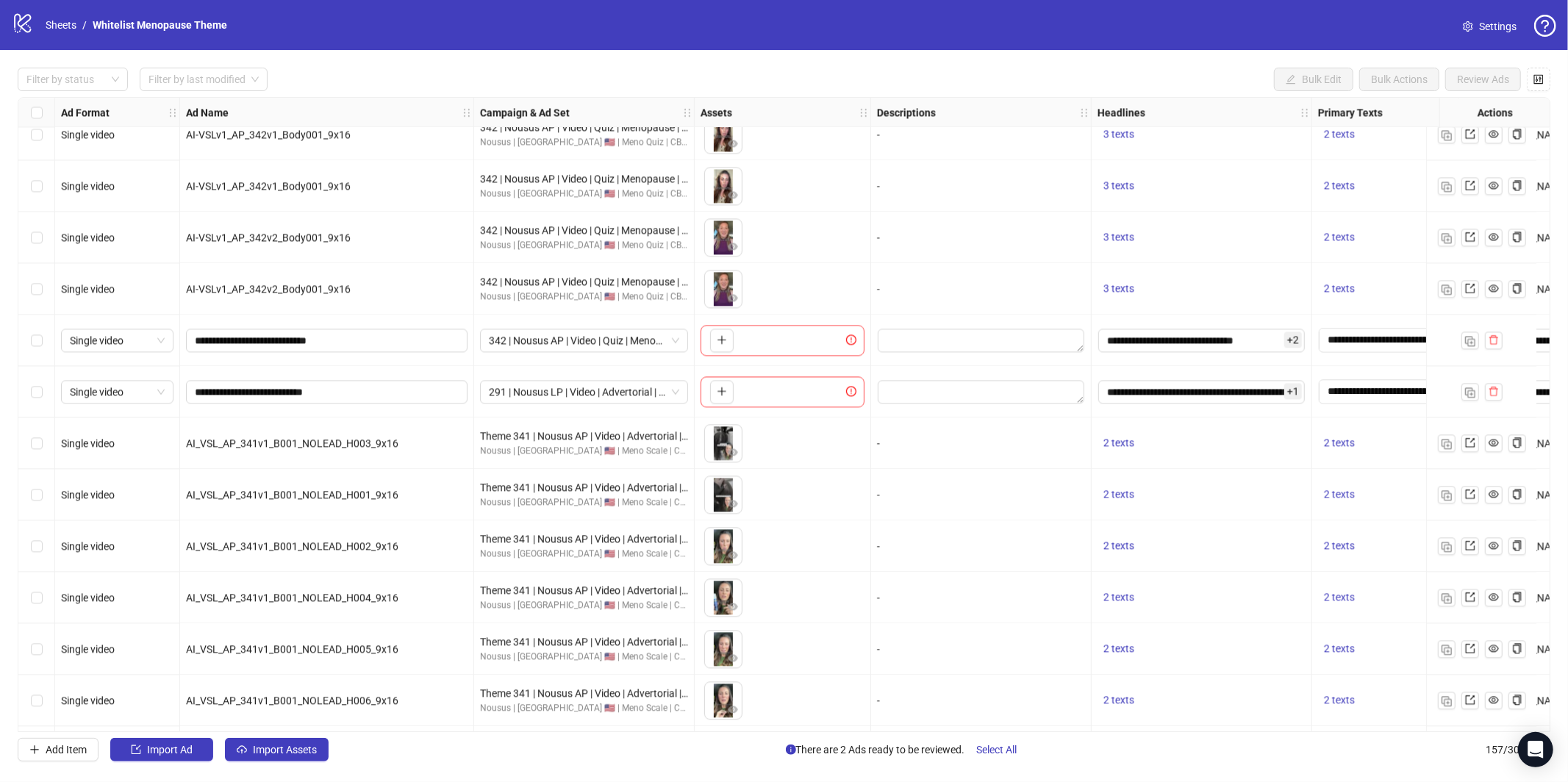
scroll to position [7480, 0]
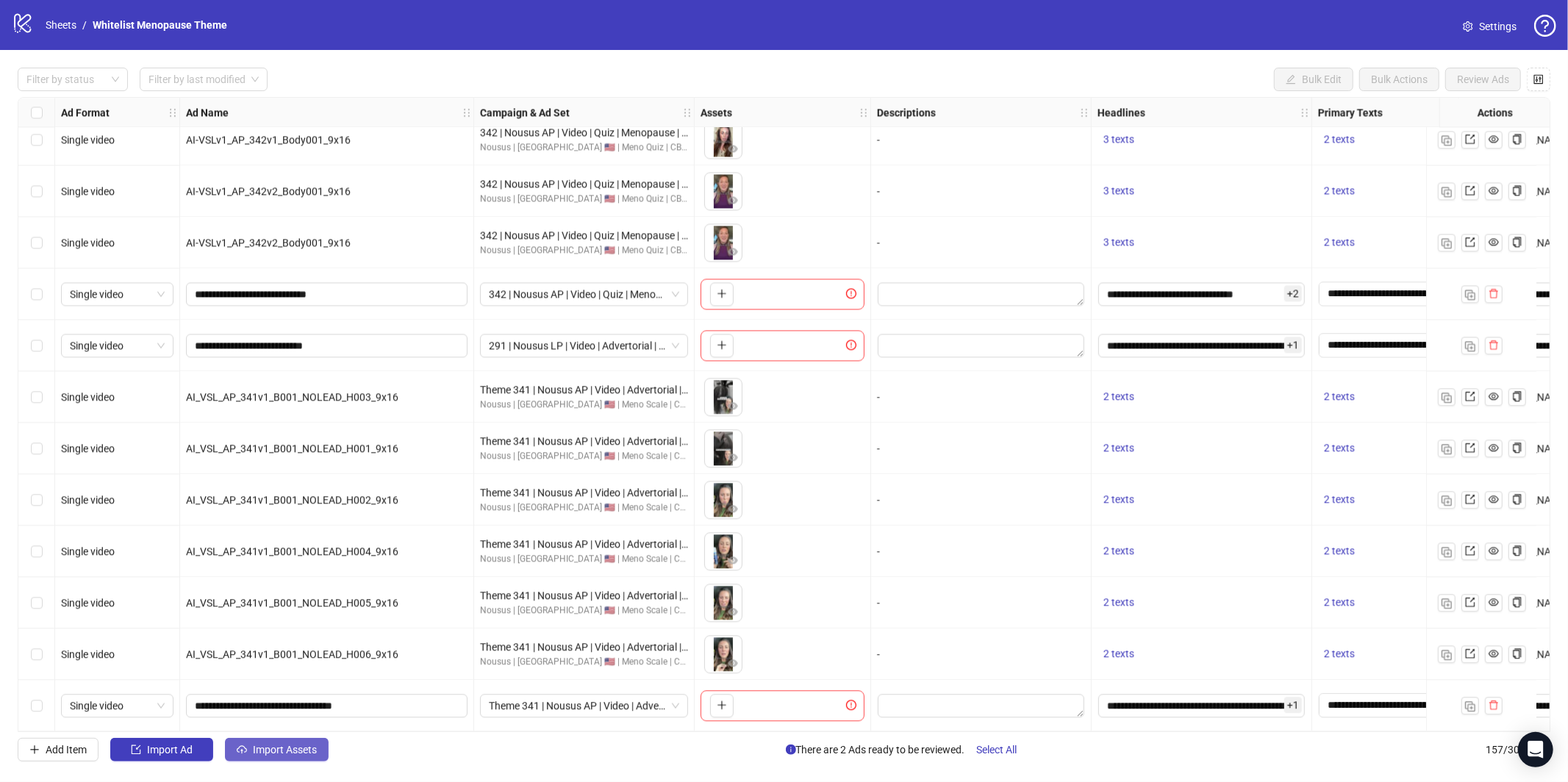
click at [282, 756] on span "Import Assets" at bounding box center [285, 750] width 64 height 12
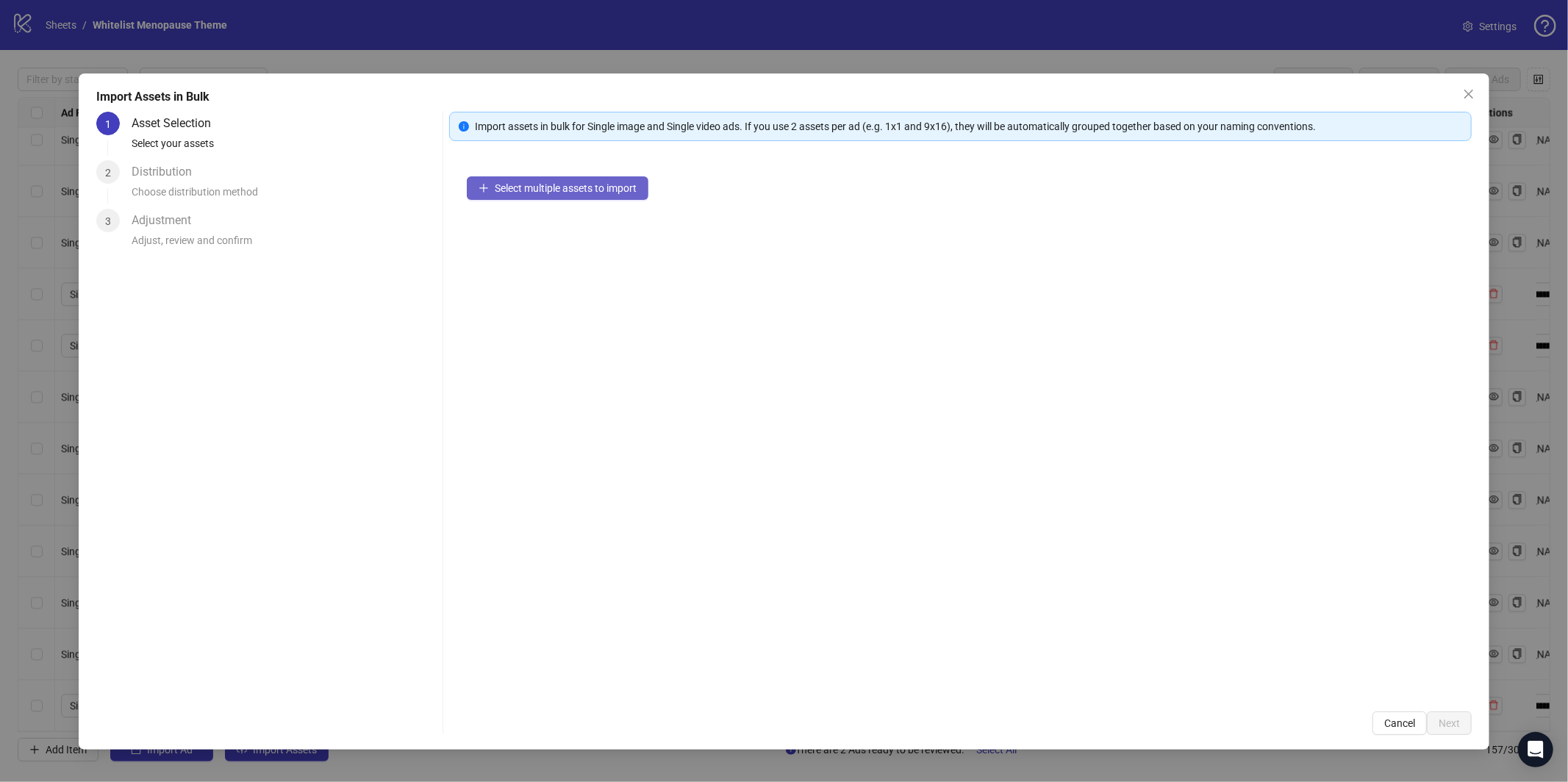
click at [572, 198] on button "Select multiple assets to import" at bounding box center [557, 189] width 182 height 24
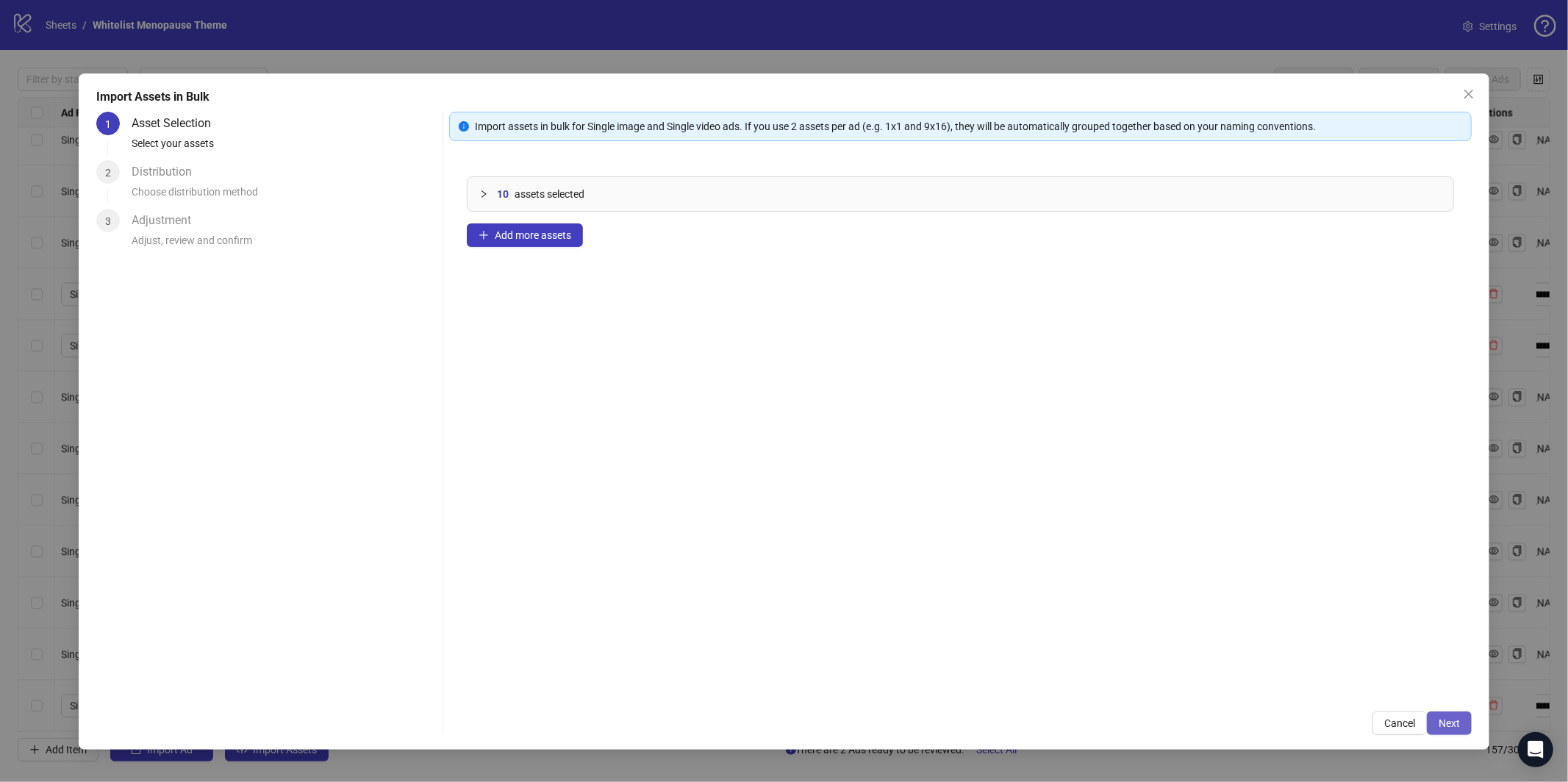
click at [1459, 726] on span "Next" at bounding box center [1449, 723] width 21 height 12
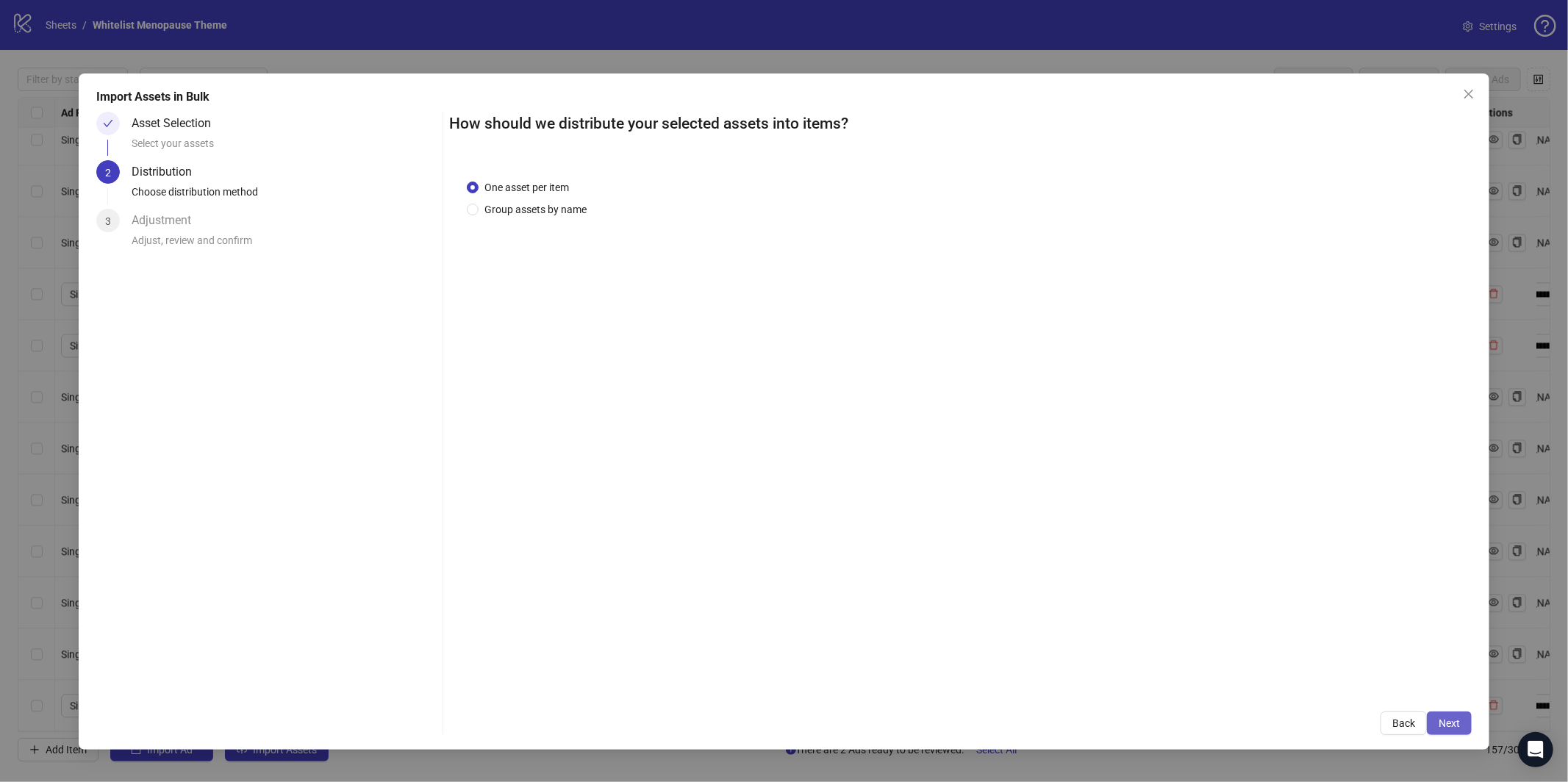
click at [1463, 728] on button "Next" at bounding box center [1449, 724] width 45 height 24
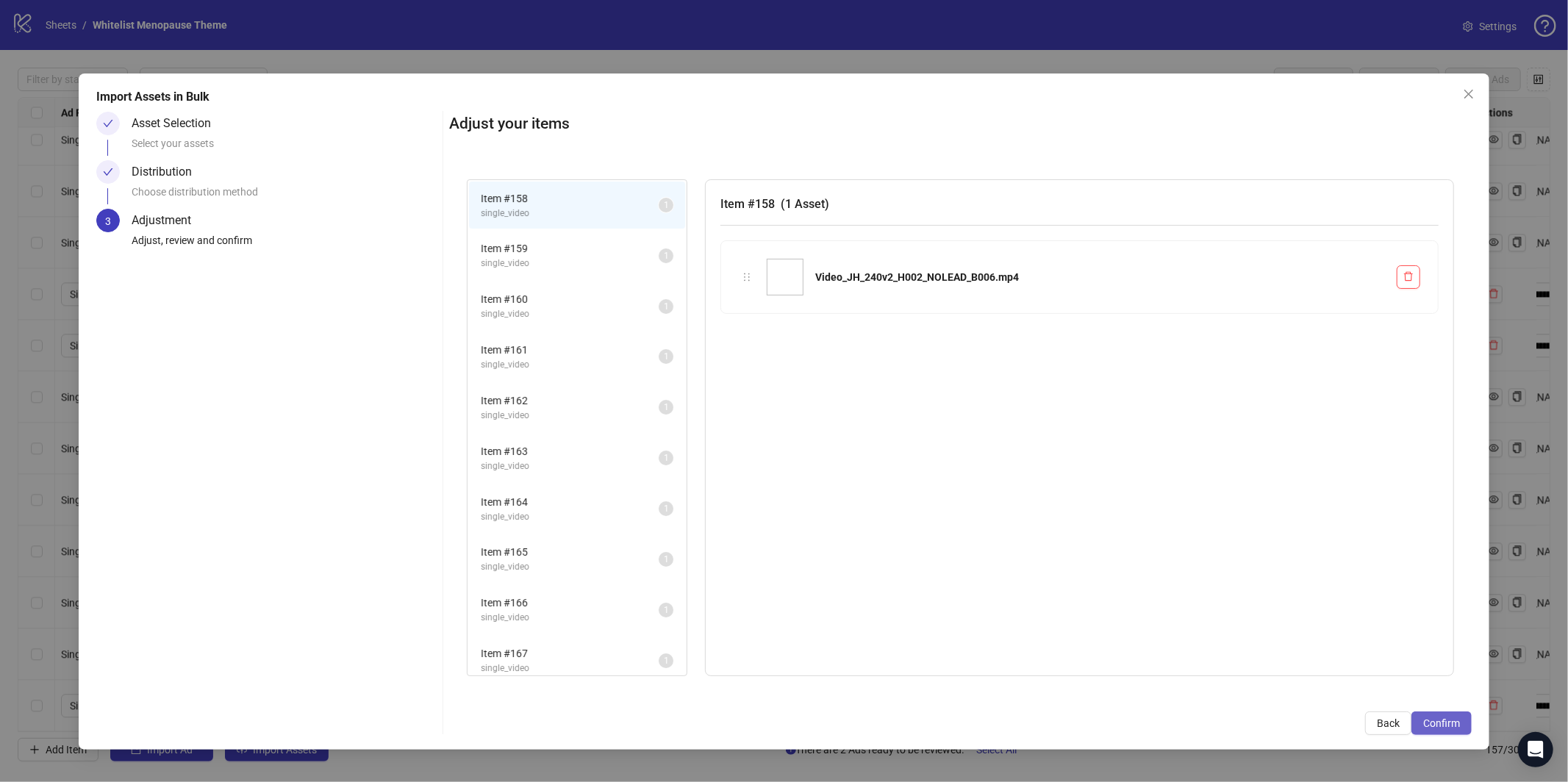
click at [1446, 726] on span "Confirm" at bounding box center [1441, 723] width 37 height 12
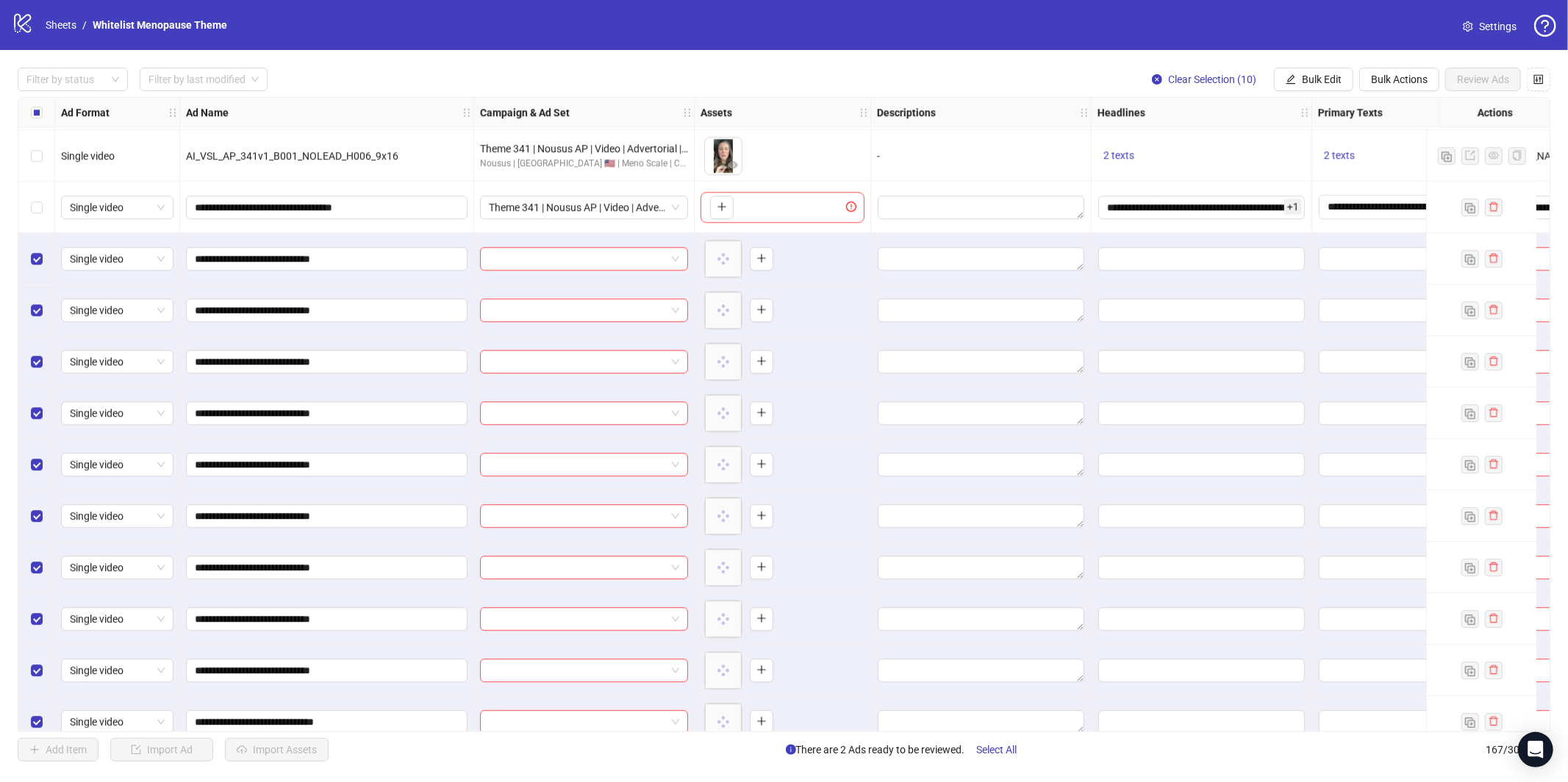
scroll to position [7996, 0]
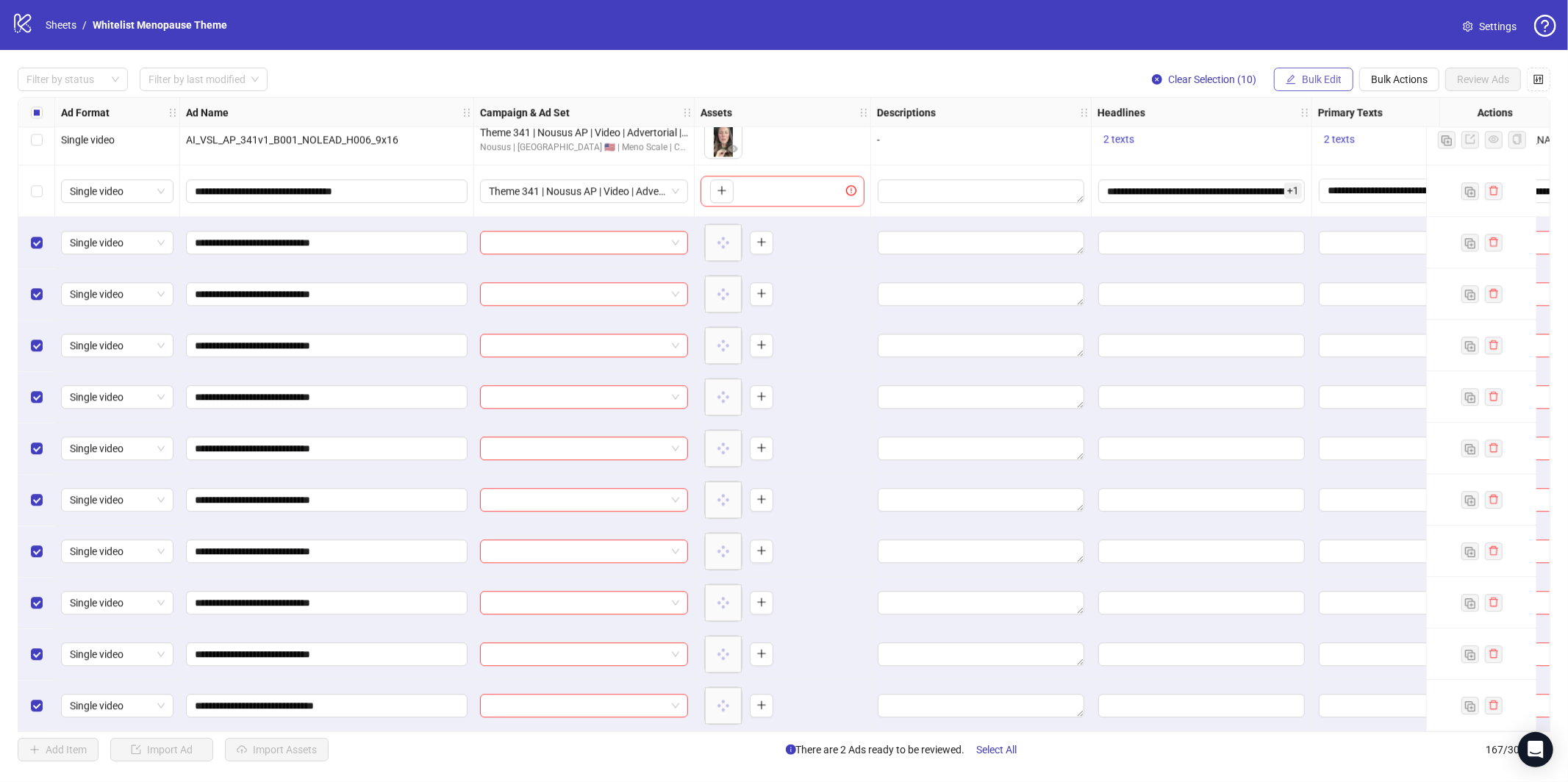
click at [1325, 84] on span "Bulk Edit" at bounding box center [1322, 80] width 40 height 12
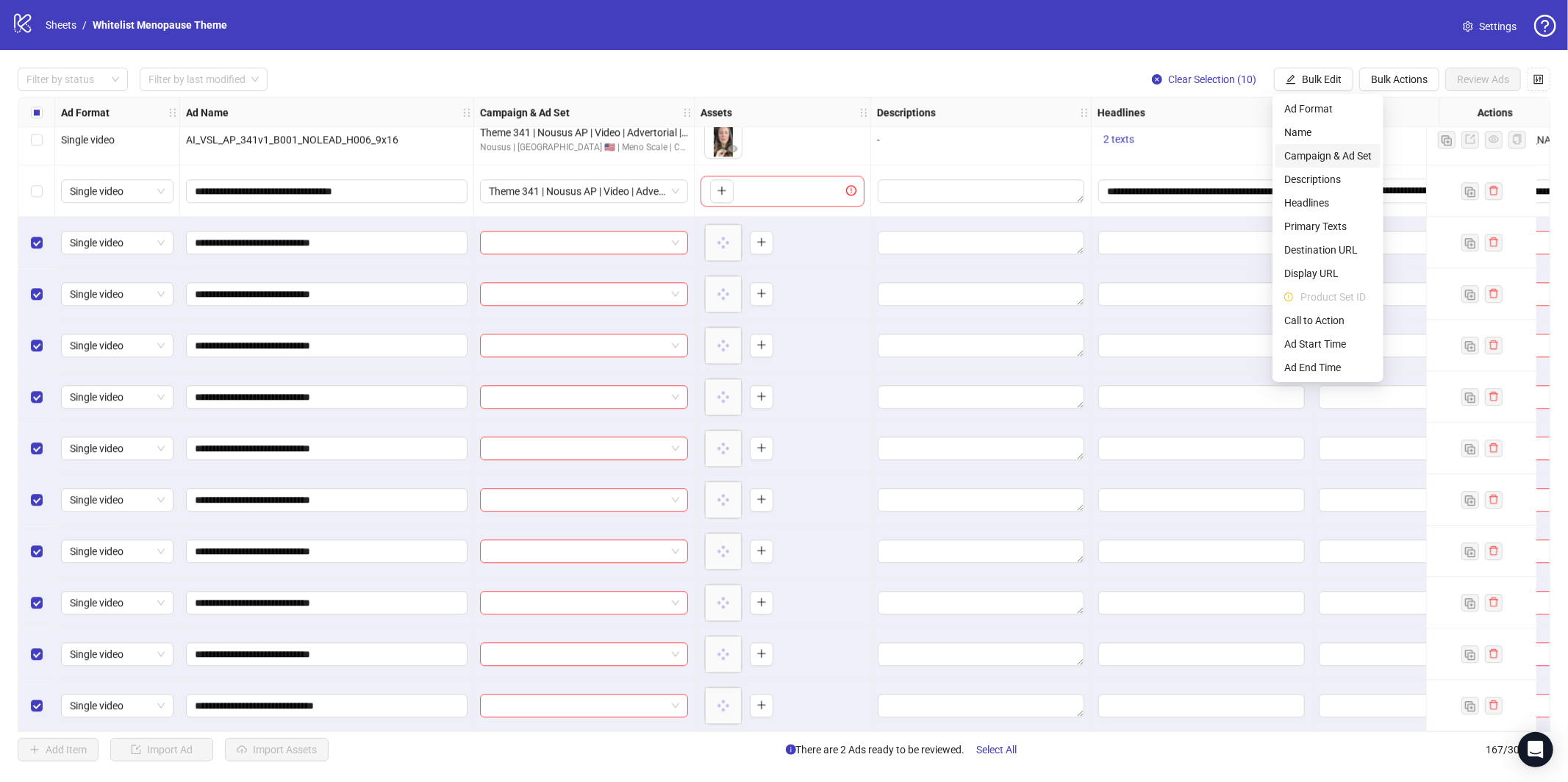
click at [1341, 157] on span "Campaign & Ad Set" at bounding box center [1328, 156] width 88 height 16
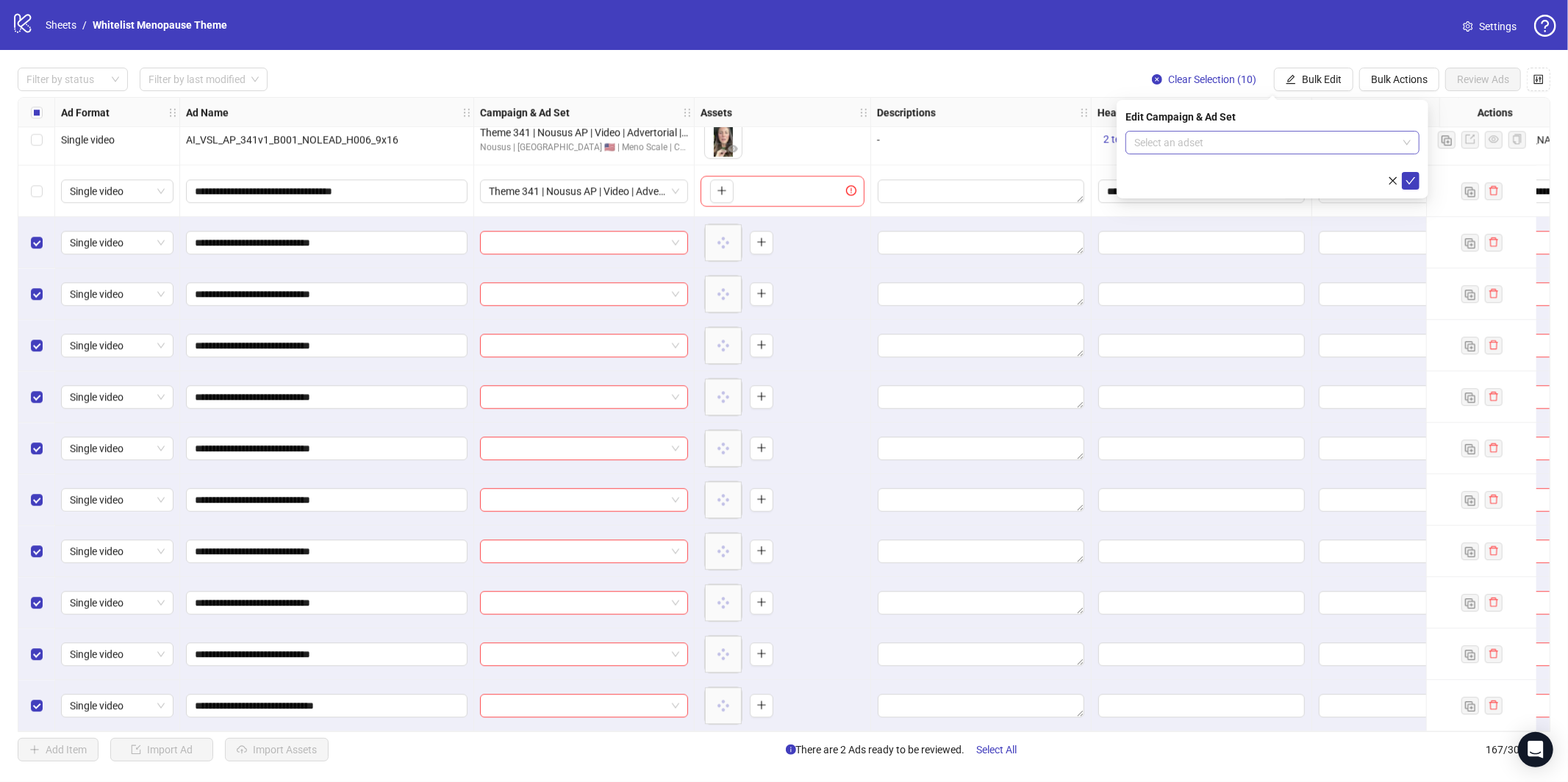
click at [1288, 135] on input "search" at bounding box center [1266, 143] width 264 height 22
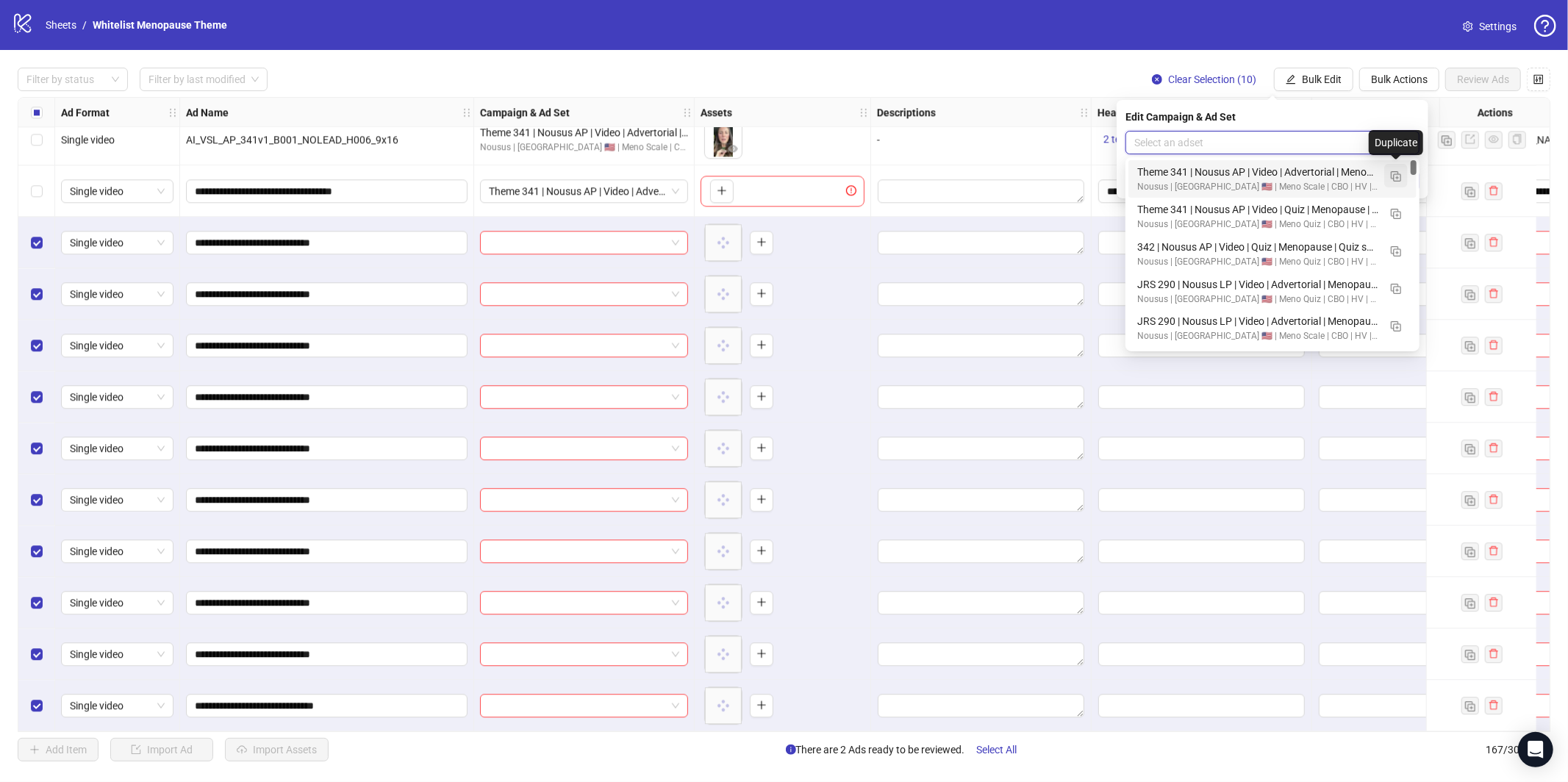
click at [1400, 175] on img "button" at bounding box center [1396, 177] width 10 height 10
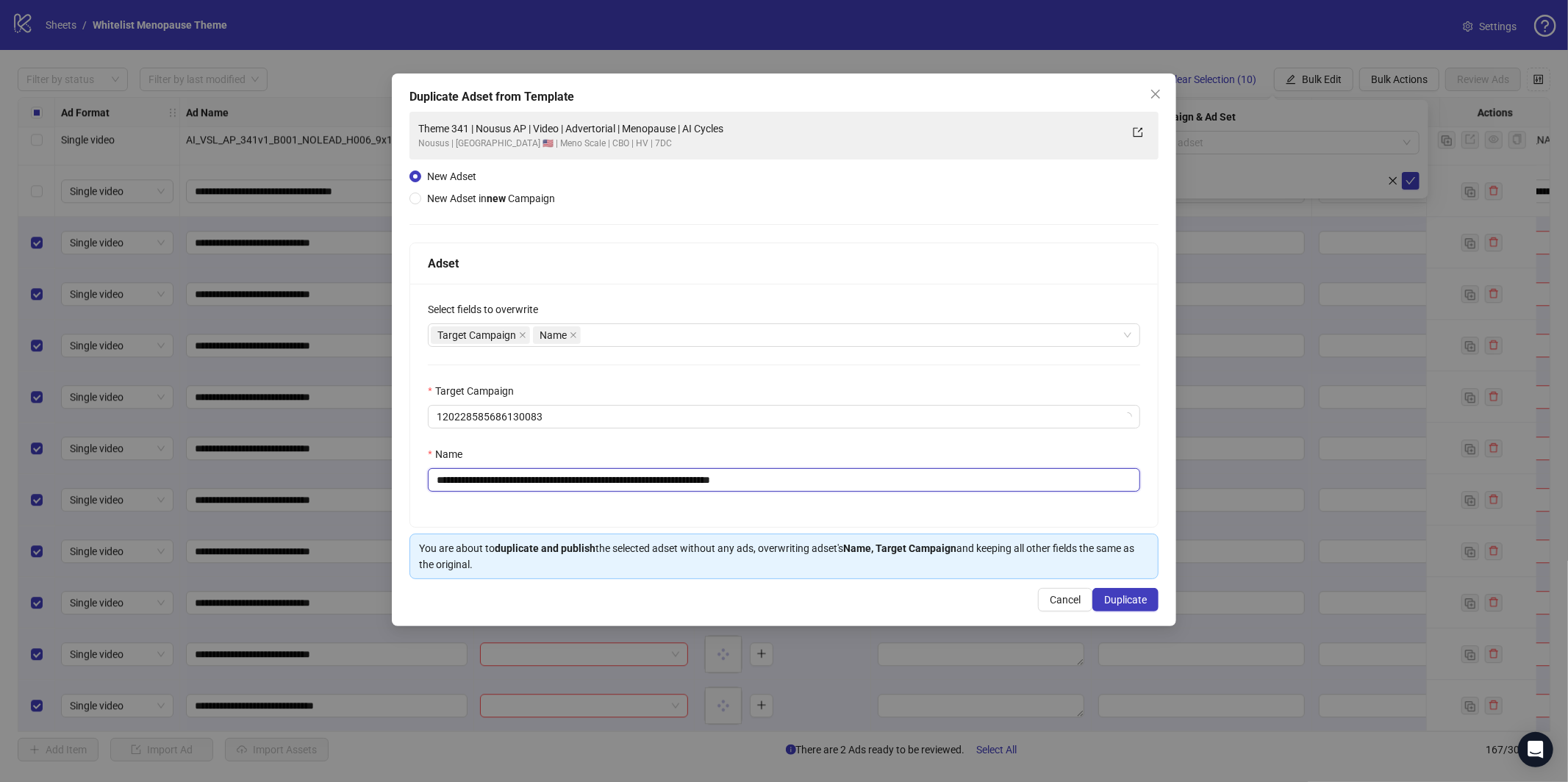
click at [854, 474] on input "**********" at bounding box center [783, 480] width 712 height 24
paste input "text"
type input "**********"
click at [1118, 601] on span "Duplicate" at bounding box center [1126, 600] width 43 height 12
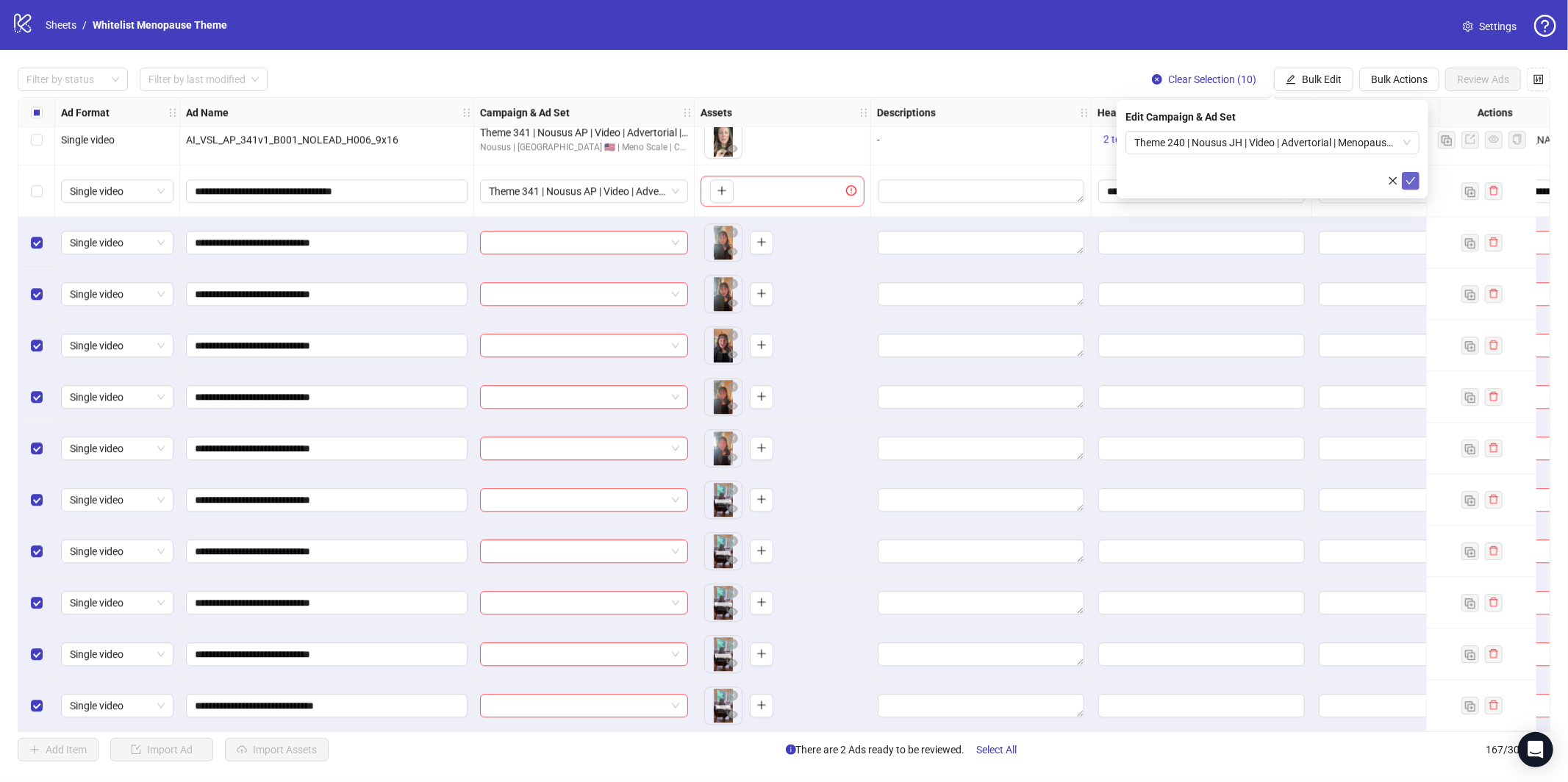
click at [1408, 188] on button "submit" at bounding box center [1411, 181] width 18 height 18
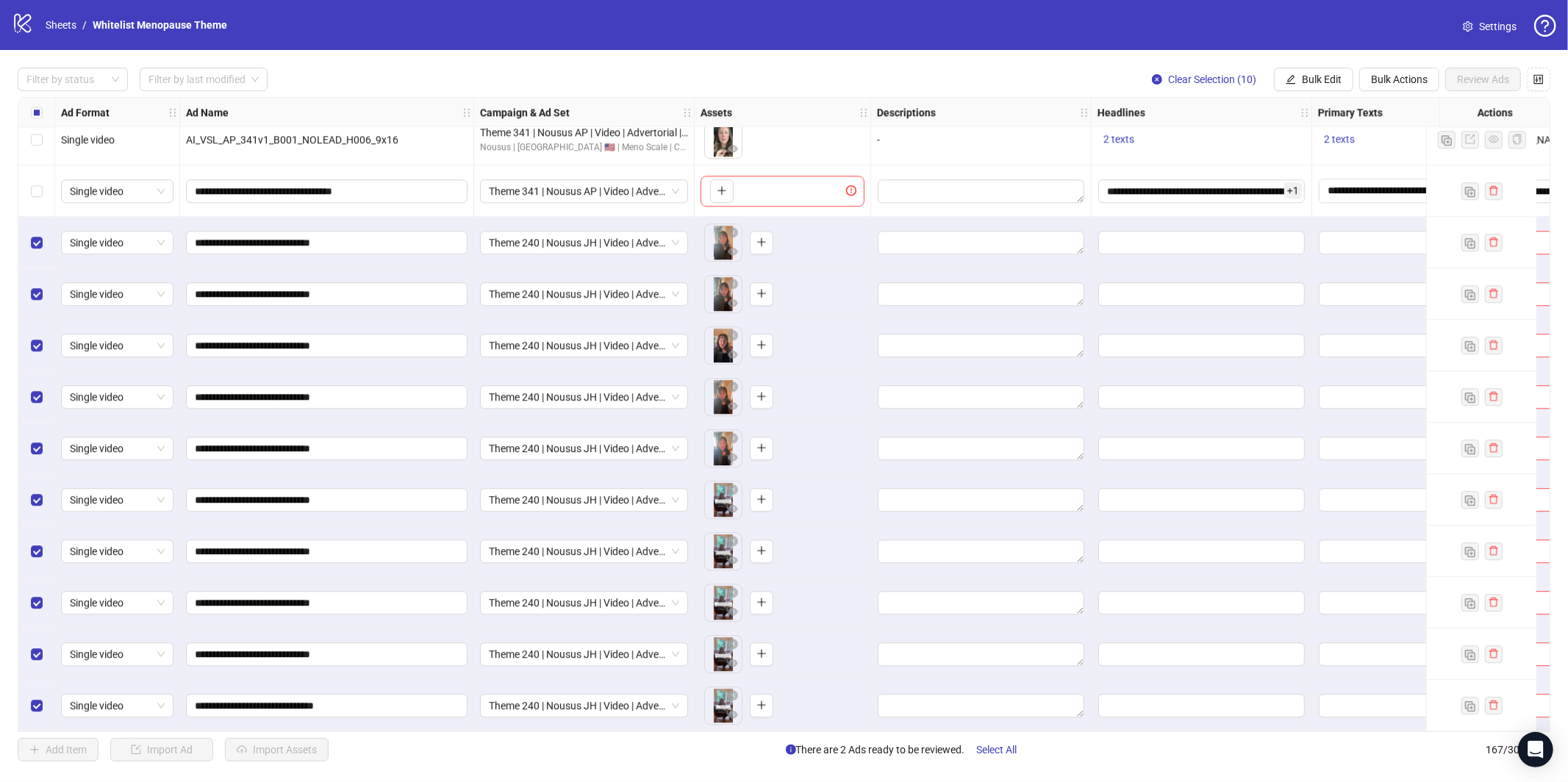
click at [1483, 29] on span "Settings" at bounding box center [1498, 26] width 38 height 16
click at [1331, 82] on span "Bulk Edit" at bounding box center [1322, 80] width 40 height 12
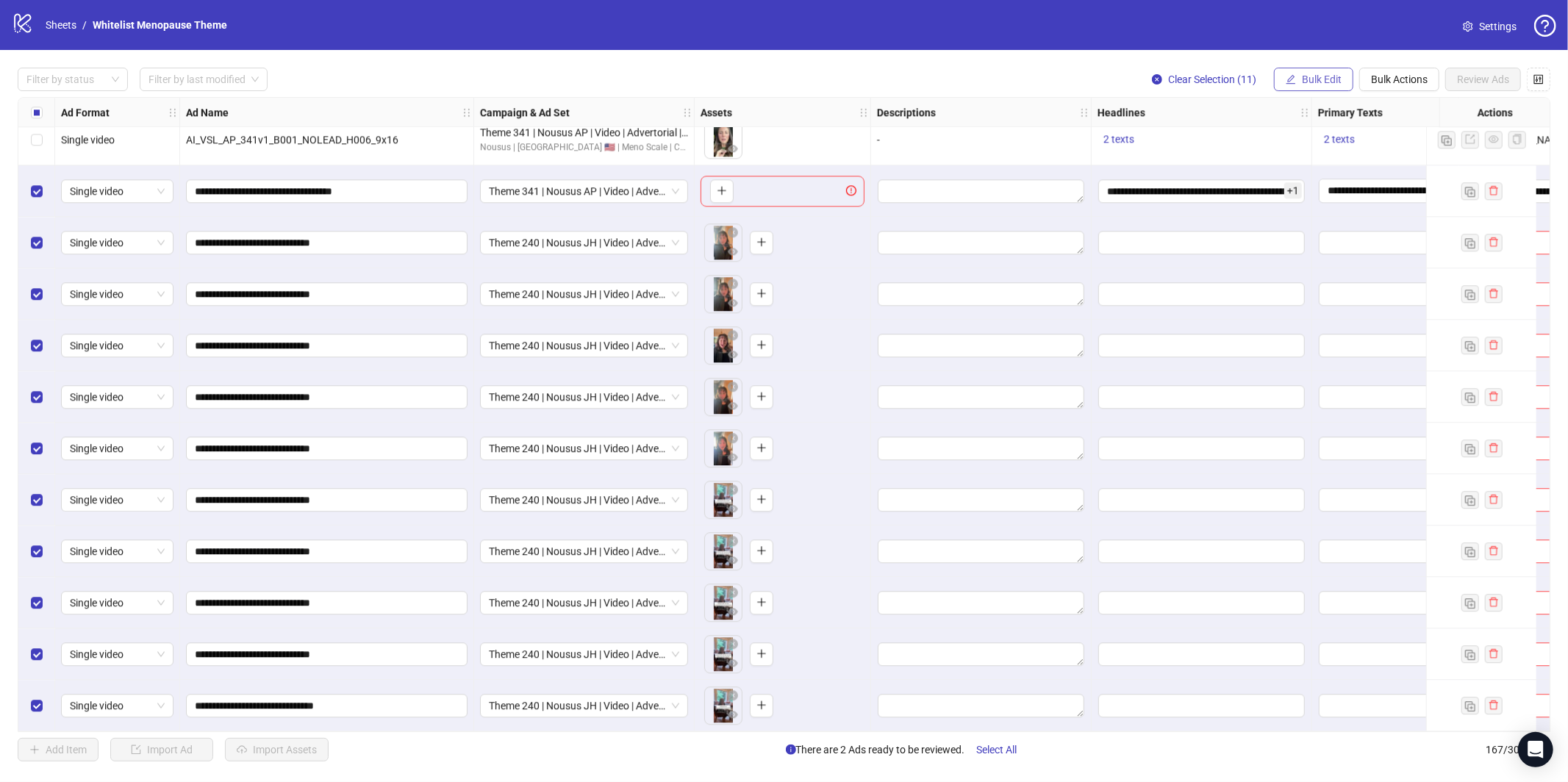
click at [1320, 80] on span "Bulk Edit" at bounding box center [1322, 80] width 40 height 12
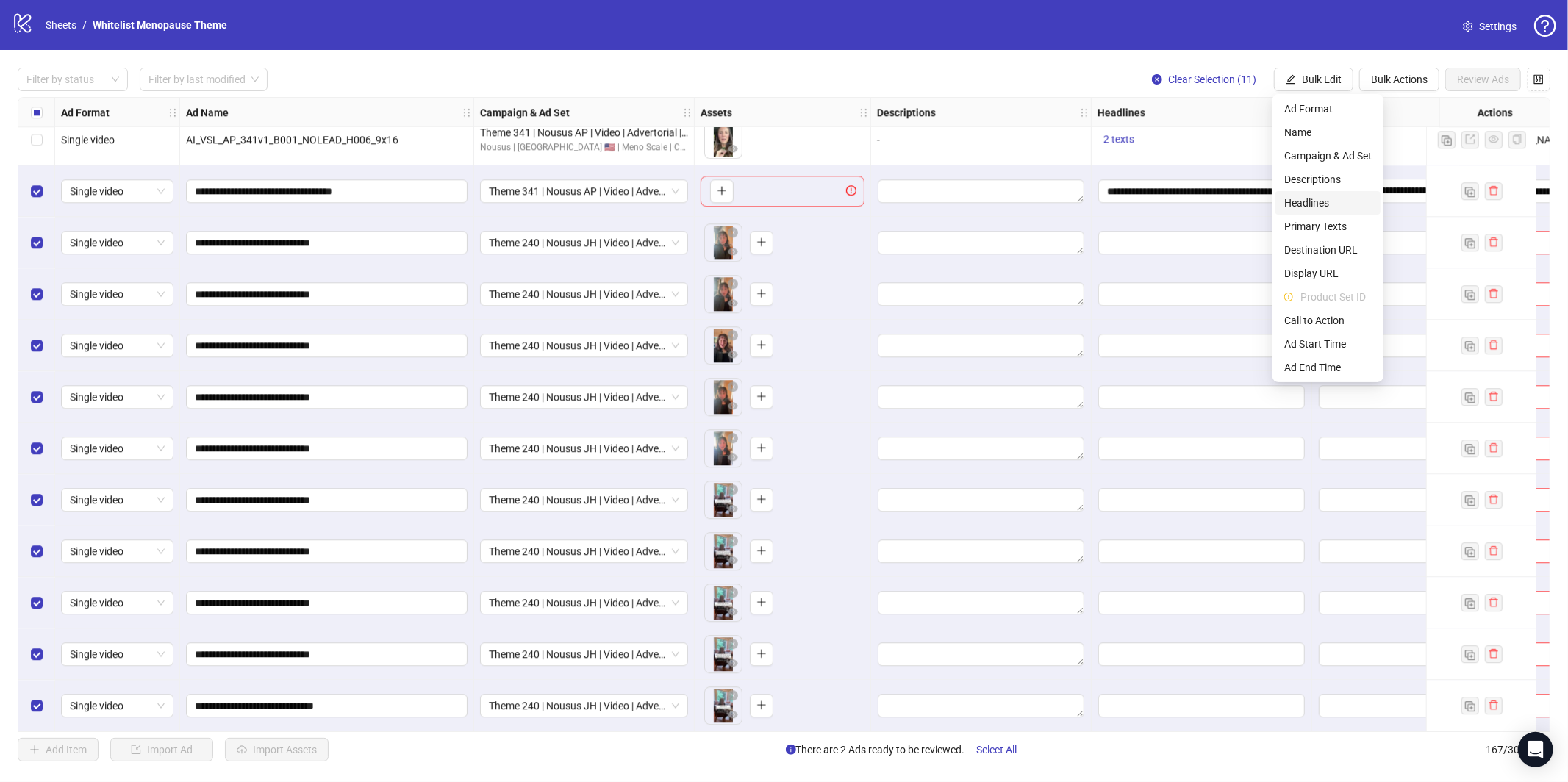
click at [1328, 203] on span "Headlines" at bounding box center [1328, 203] width 88 height 16
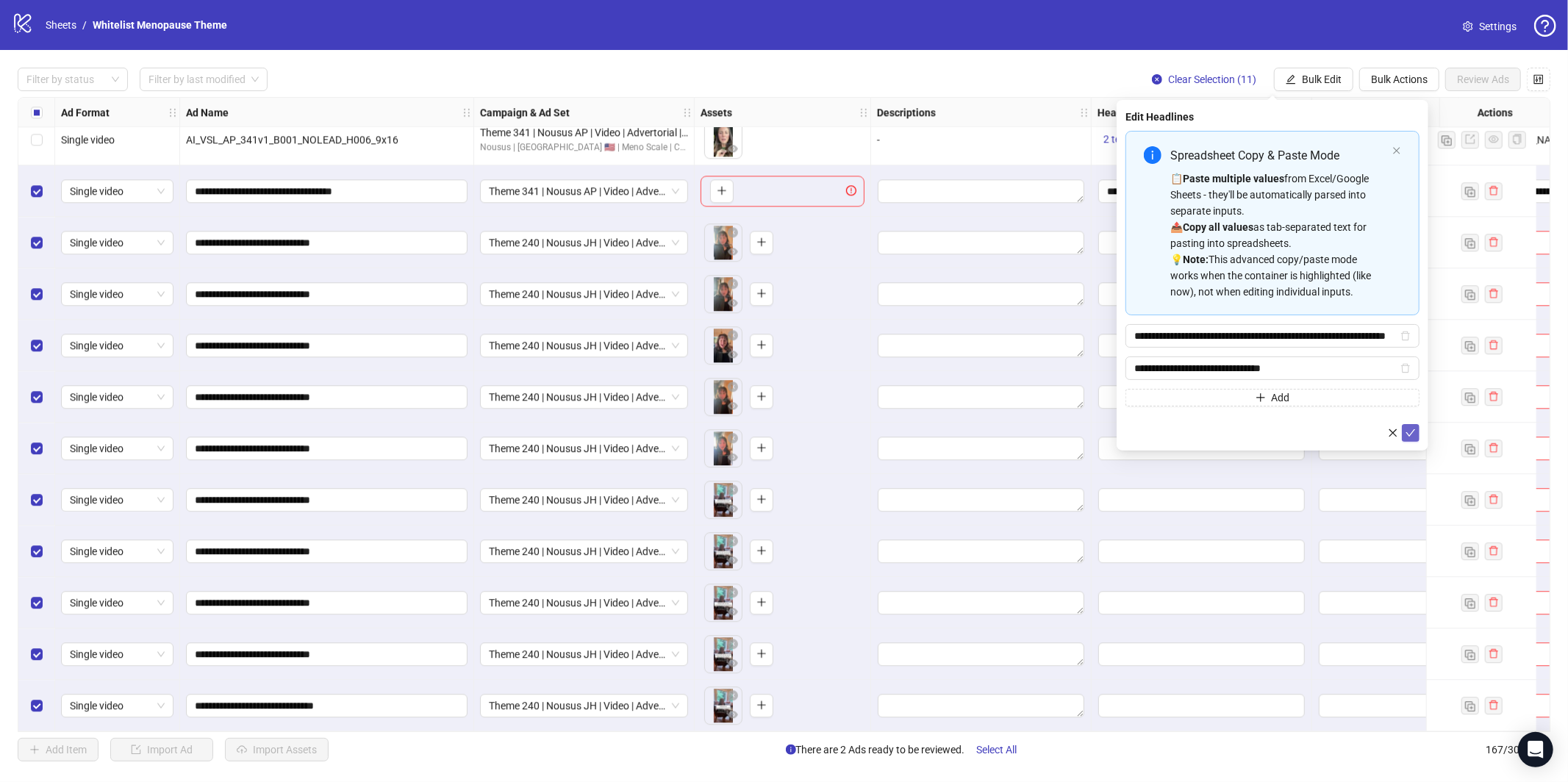
drag, startPoint x: 1408, startPoint y: 433, endPoint x: 1406, endPoint y: 415, distance: 18.1
click at [1408, 432] on icon "check" at bounding box center [1411, 432] width 10 height 10
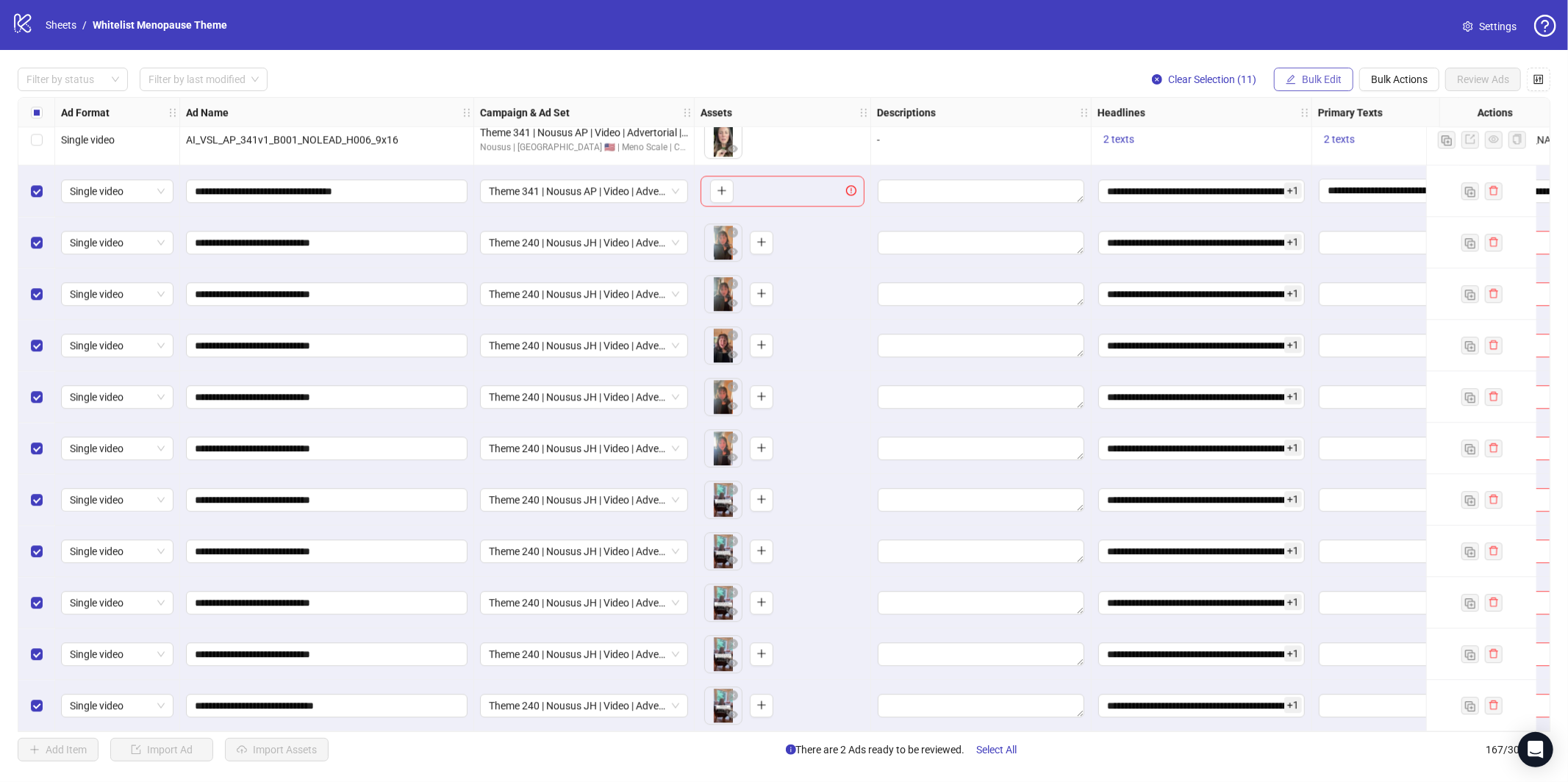
click at [1305, 81] on span "Bulk Edit" at bounding box center [1322, 80] width 40 height 12
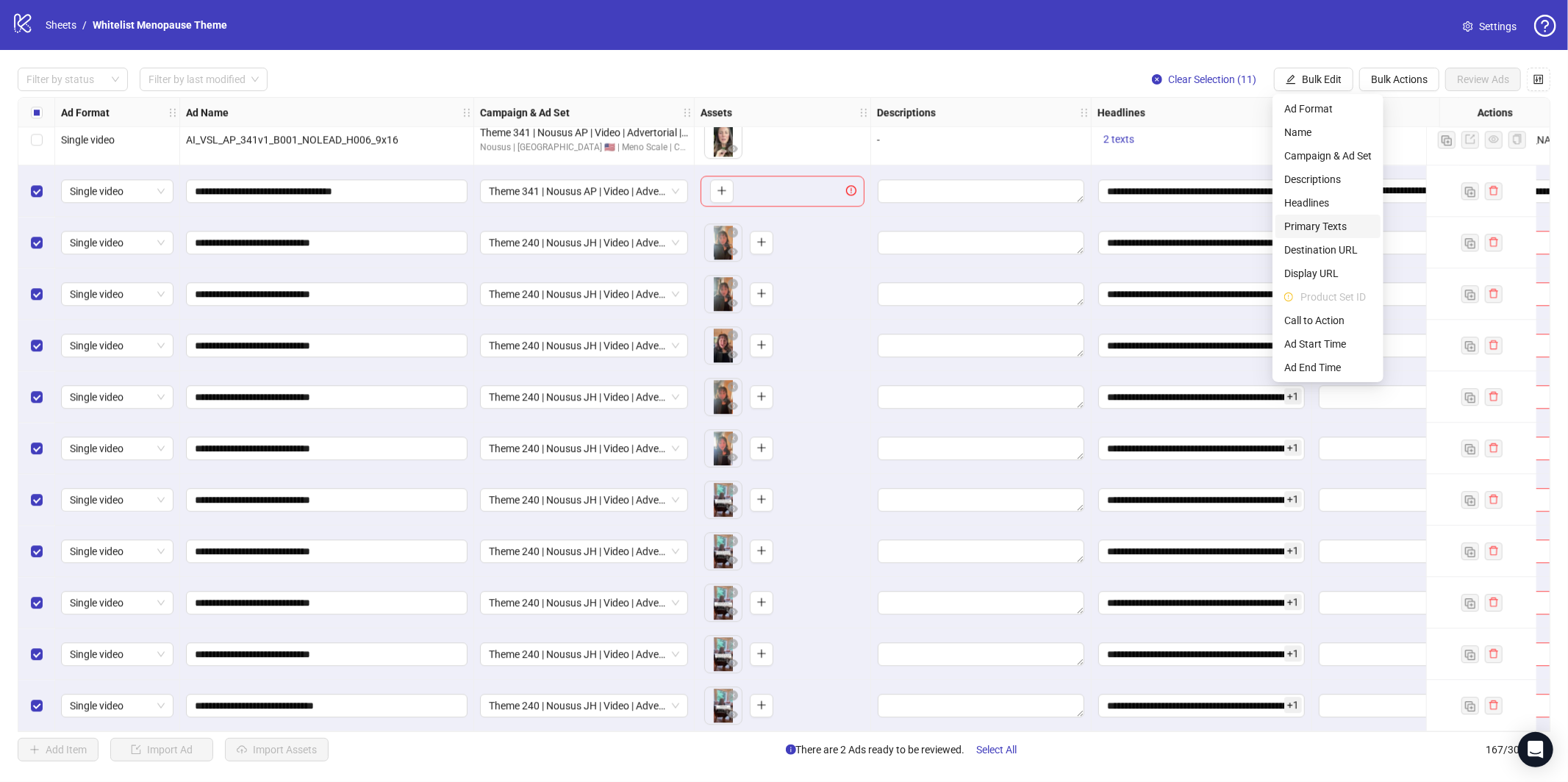
click at [1343, 224] on span "Primary Texts" at bounding box center [1328, 227] width 88 height 16
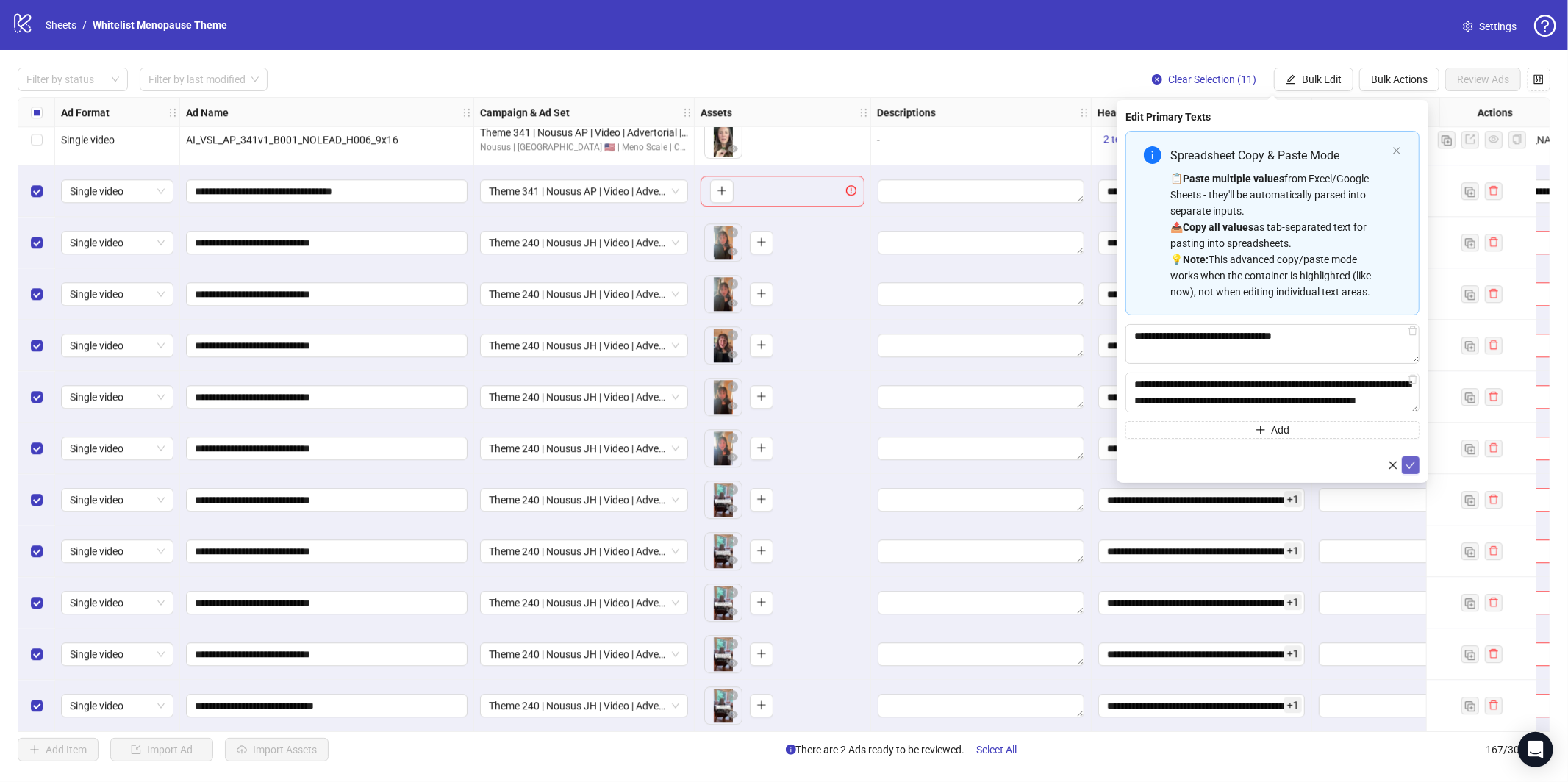
click at [1408, 464] on icon "check" at bounding box center [1411, 465] width 10 height 10
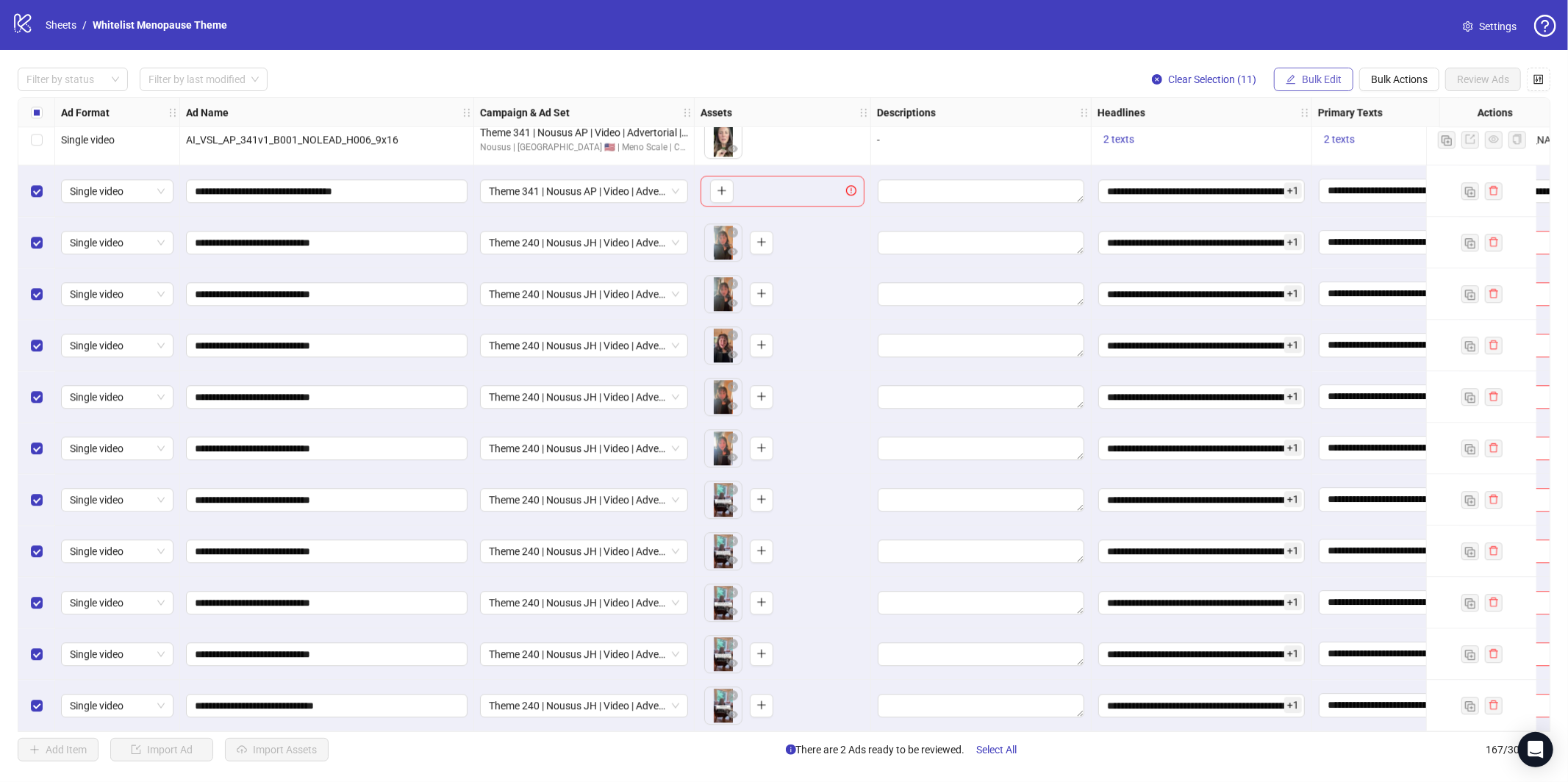
click at [1336, 74] on span "Bulk Edit" at bounding box center [1322, 80] width 40 height 12
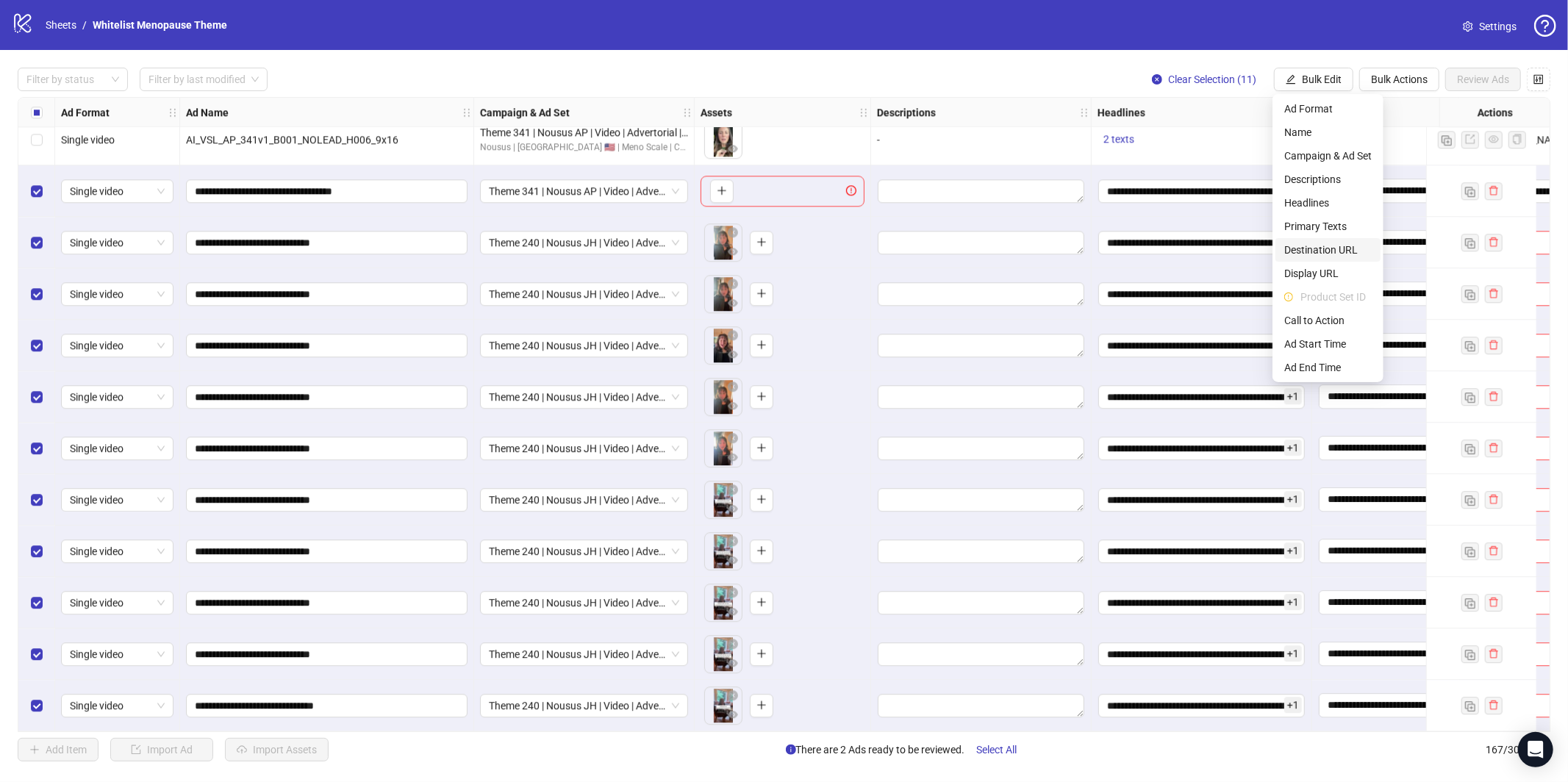
click at [1326, 245] on span "Destination URL" at bounding box center [1328, 250] width 88 height 16
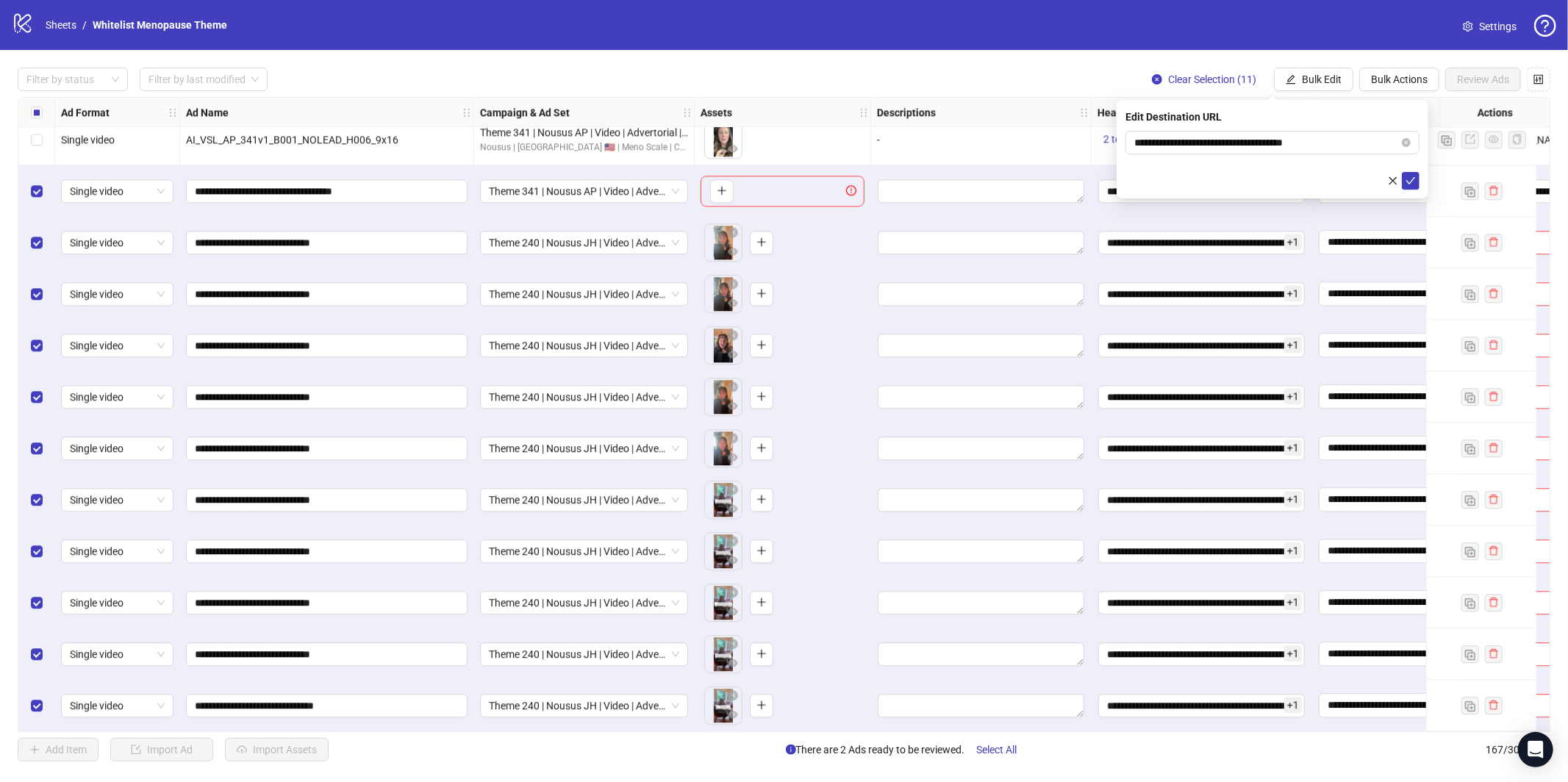
click at [1420, 185] on div "**********" at bounding box center [1272, 149] width 312 height 99
click at [1409, 182] on icon "check" at bounding box center [1411, 181] width 10 height 10
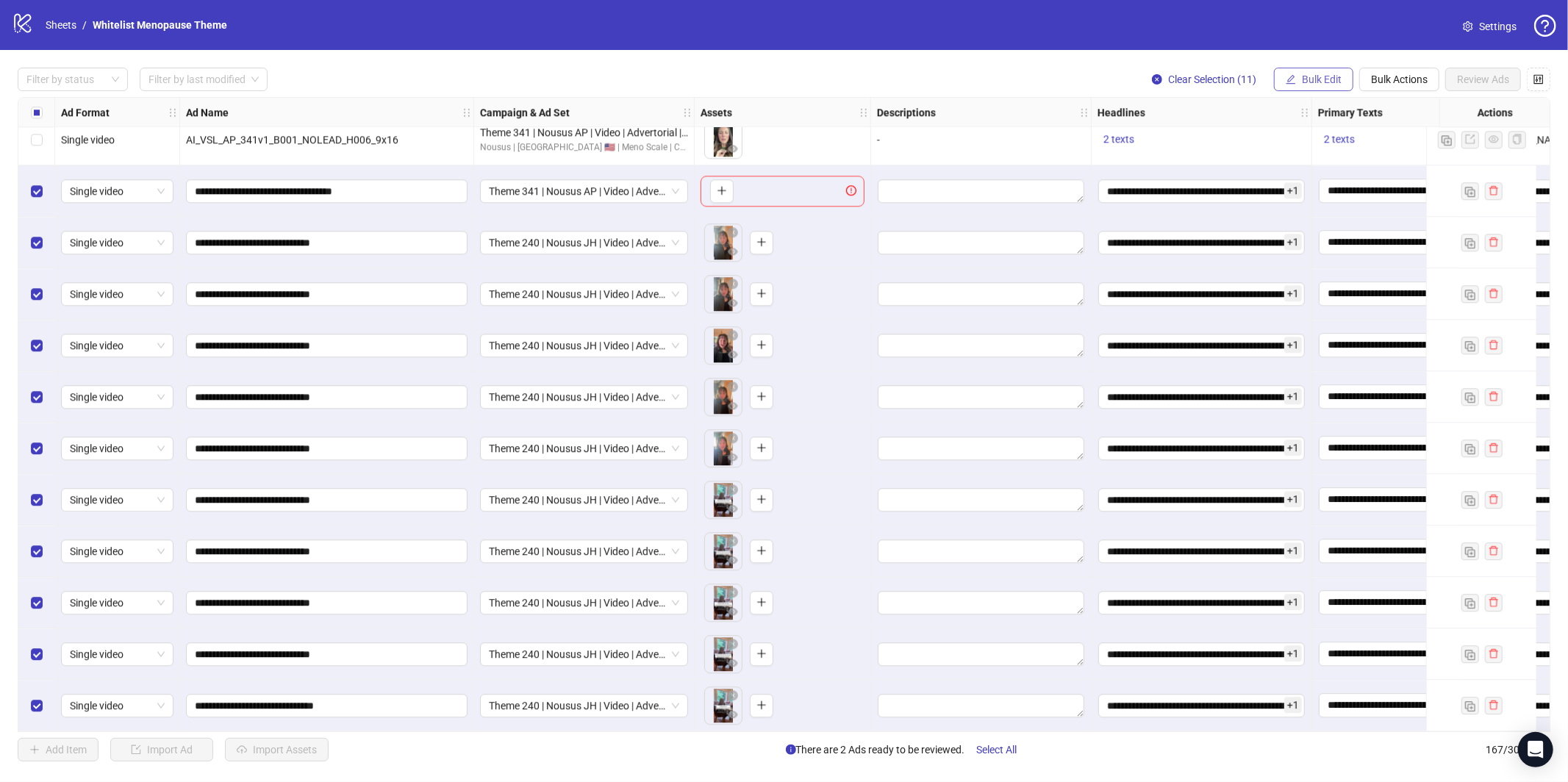
click at [1317, 81] on span "Bulk Edit" at bounding box center [1322, 80] width 40 height 12
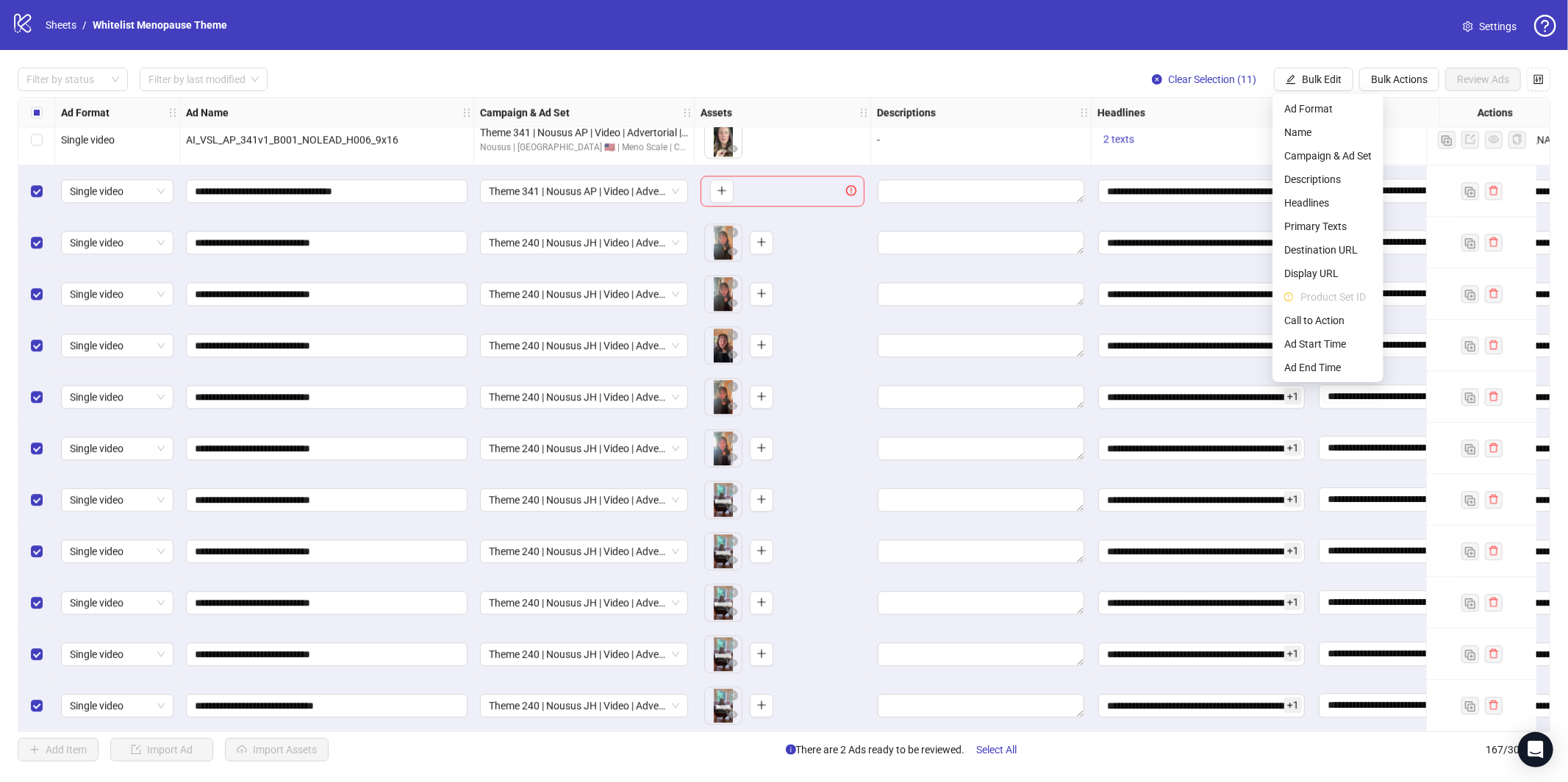
click at [1316, 307] on li "Product Set ID" at bounding box center [1327, 298] width 105 height 24
click at [1316, 322] on span "Call to Action" at bounding box center [1328, 321] width 88 height 16
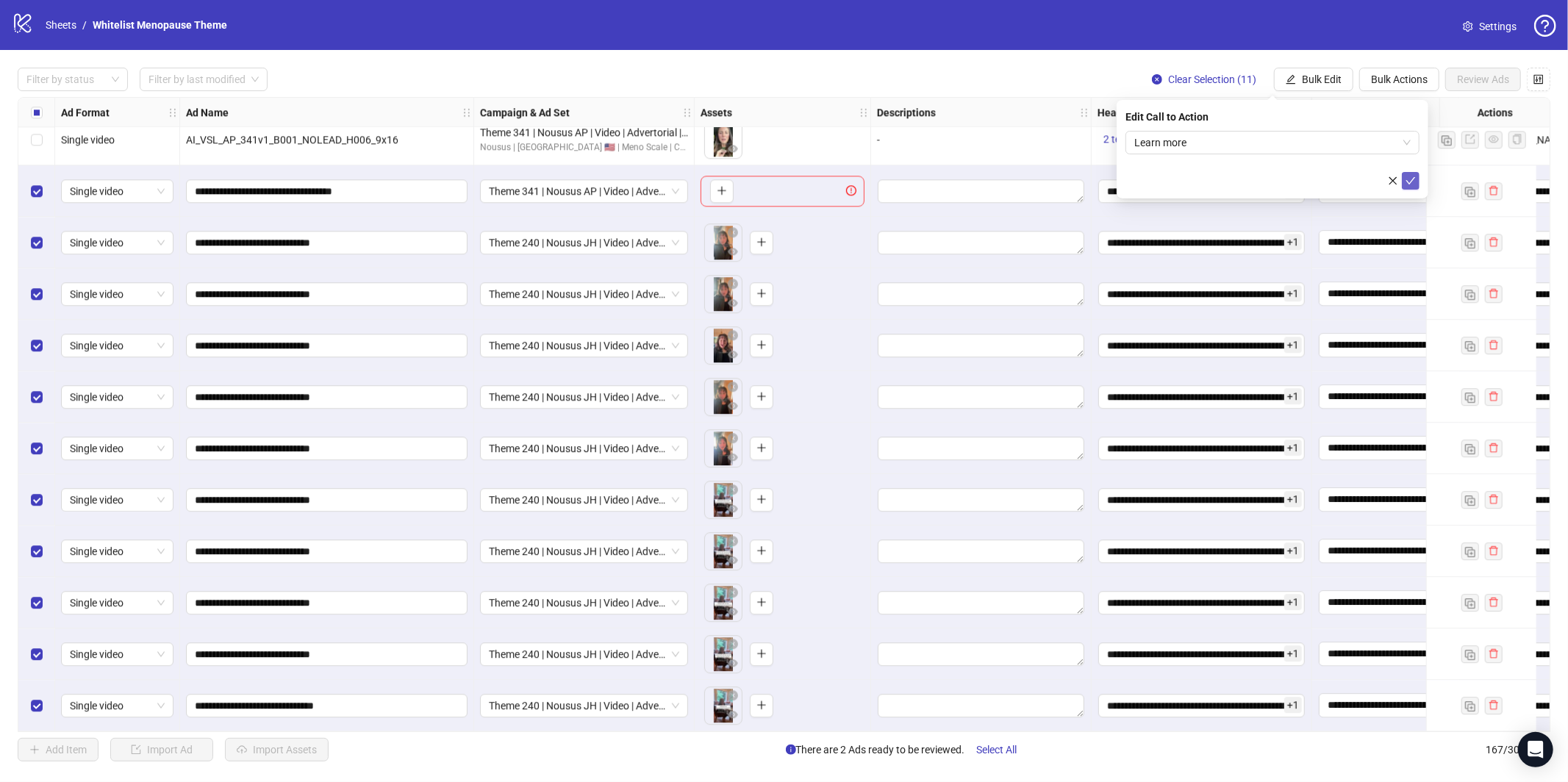
click at [1416, 186] on button "submit" at bounding box center [1411, 181] width 18 height 18
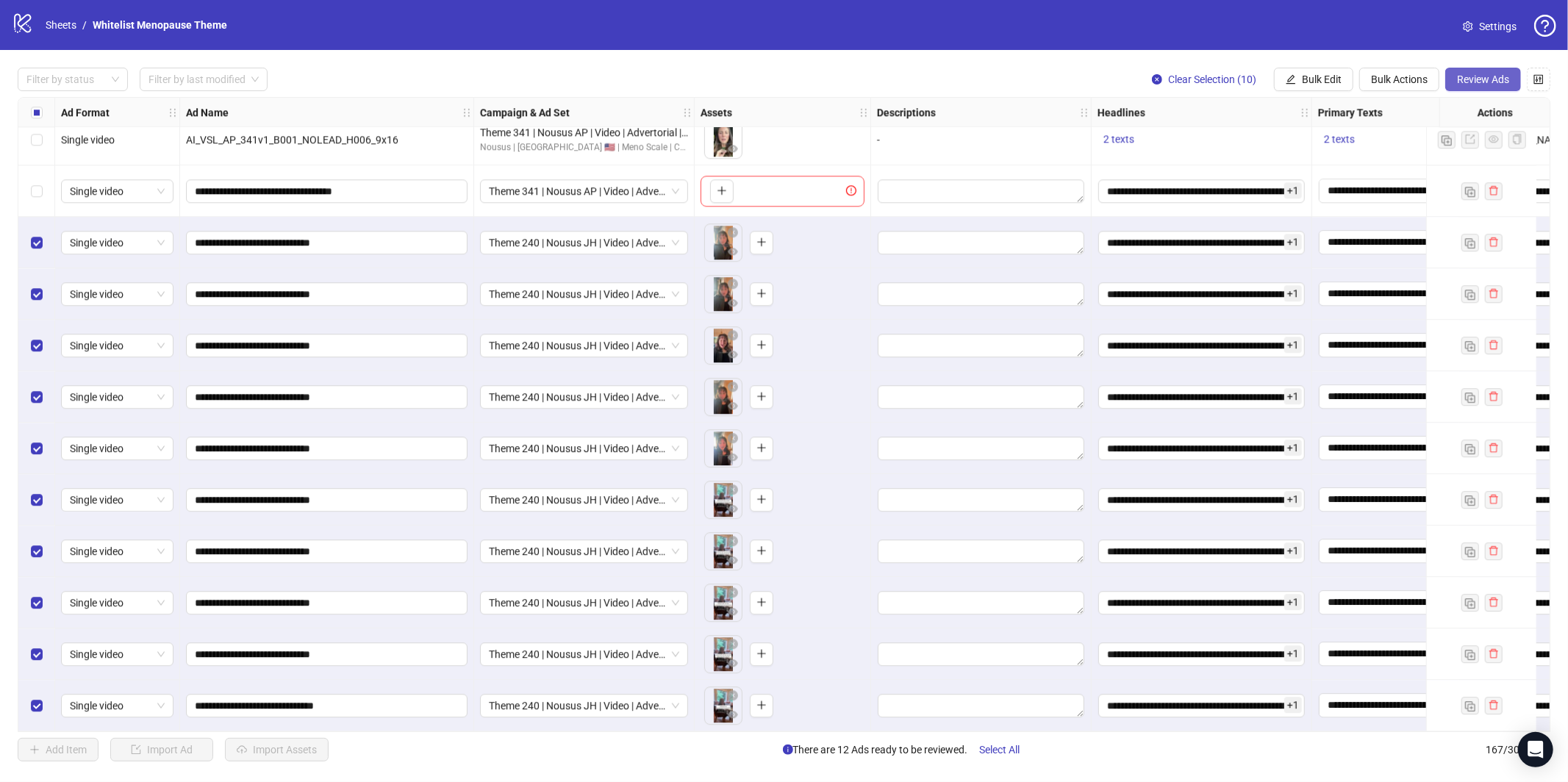
click at [1491, 80] on span "Review Ads" at bounding box center [1483, 80] width 52 height 12
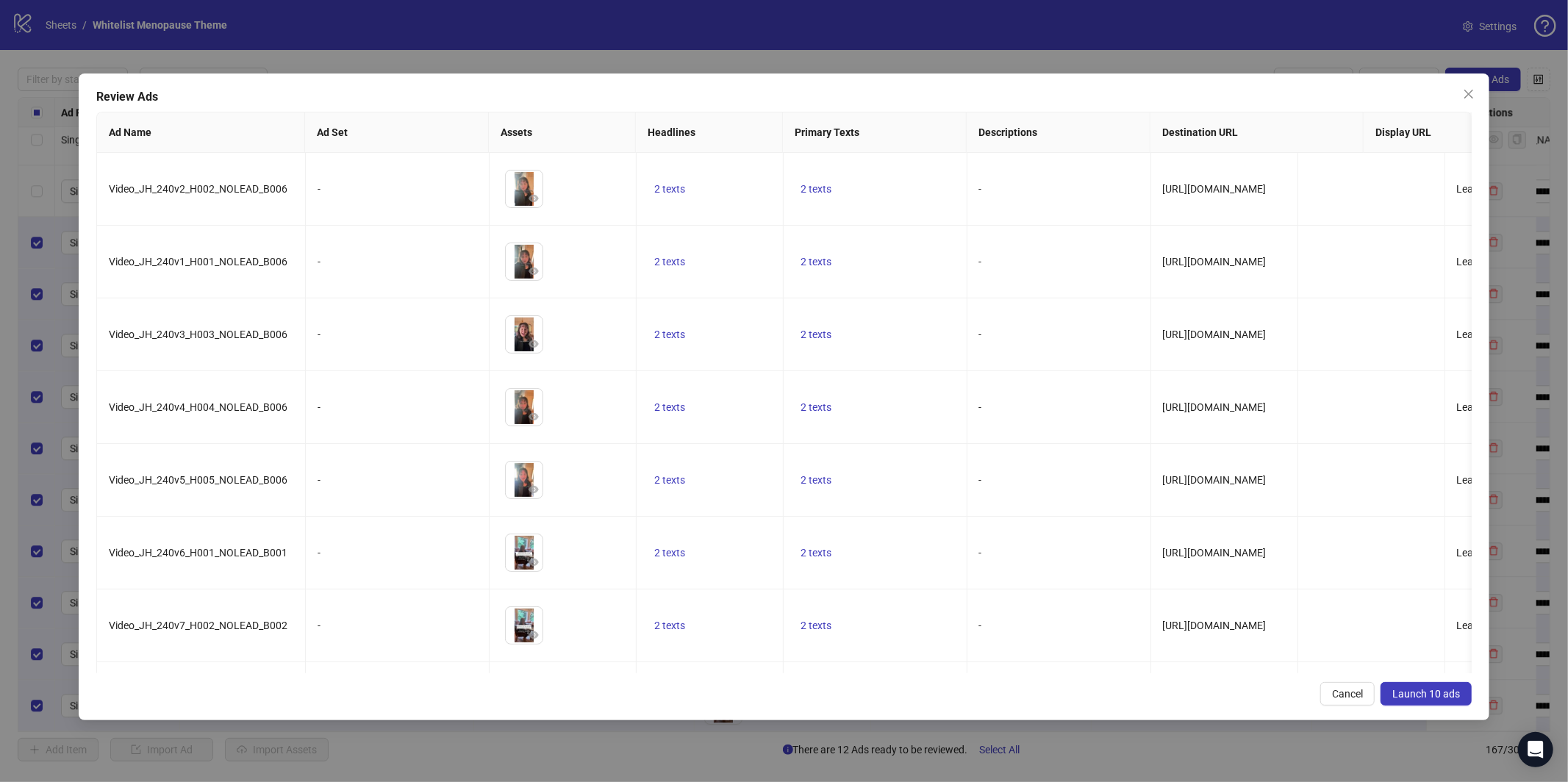
click at [1415, 689] on span "Launch 10 ads" at bounding box center [1426, 694] width 68 height 12
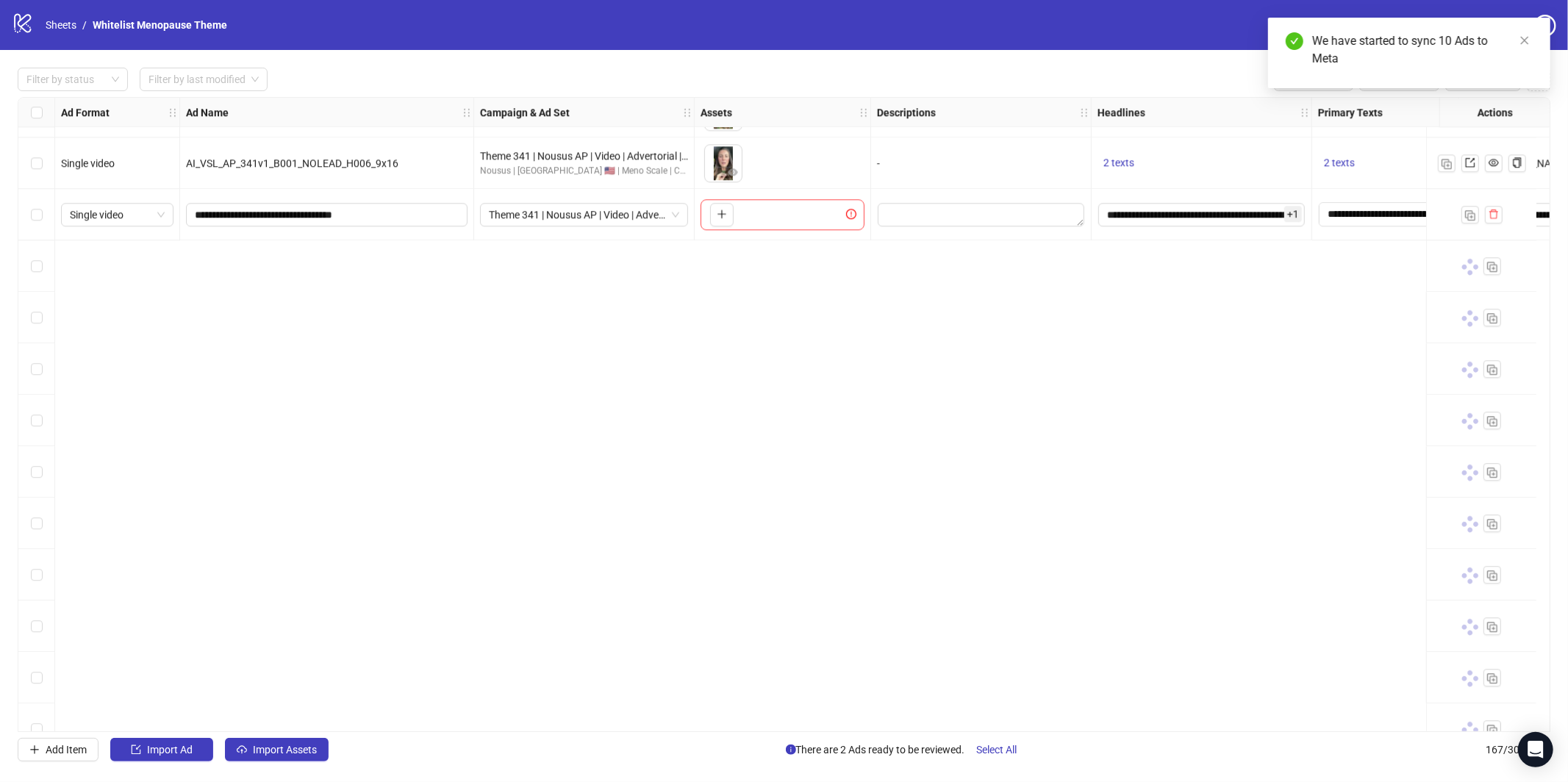
scroll to position [7408, 0]
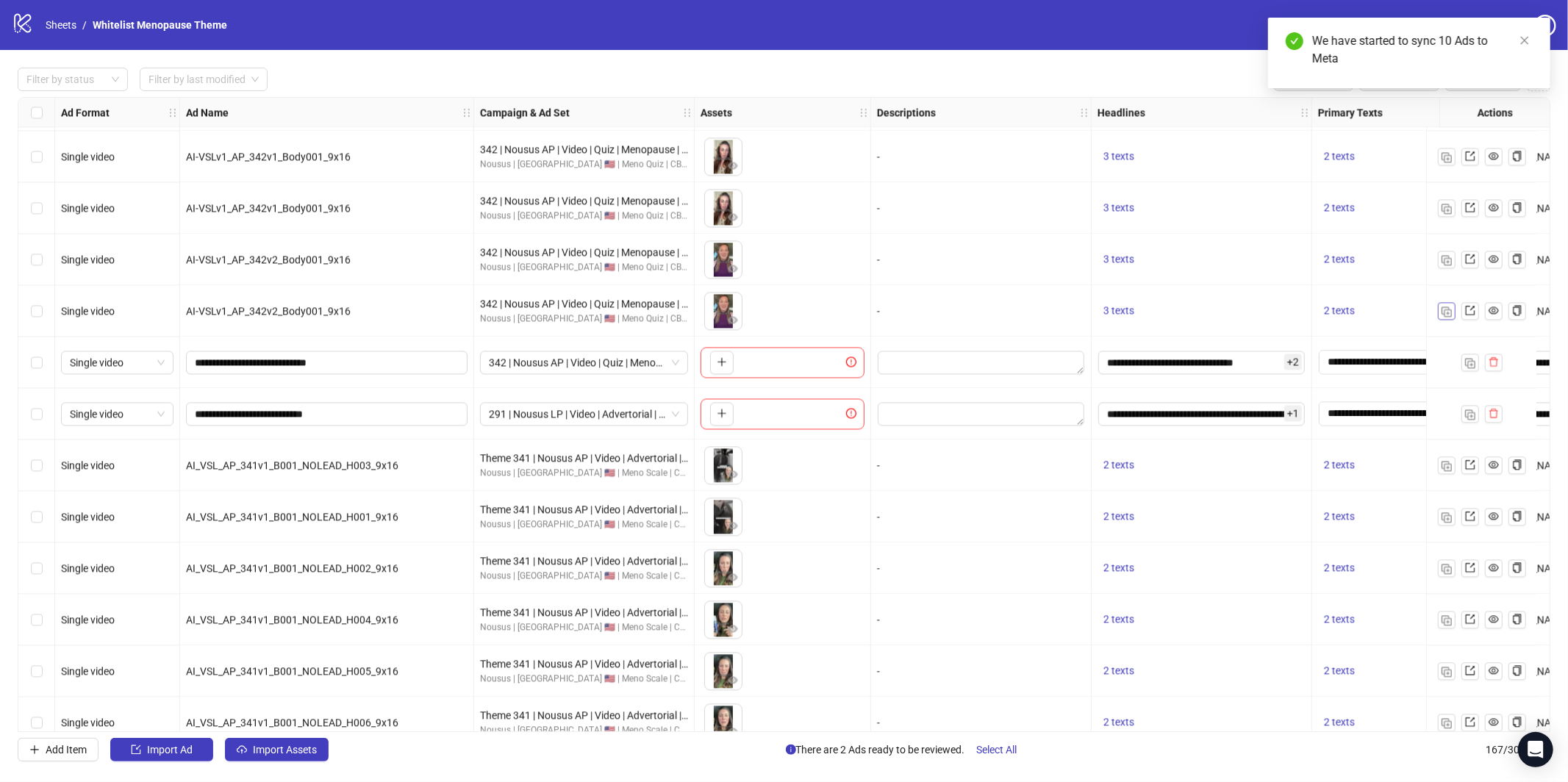
click at [1452, 314] on button "button" at bounding box center [1447, 312] width 18 height 18
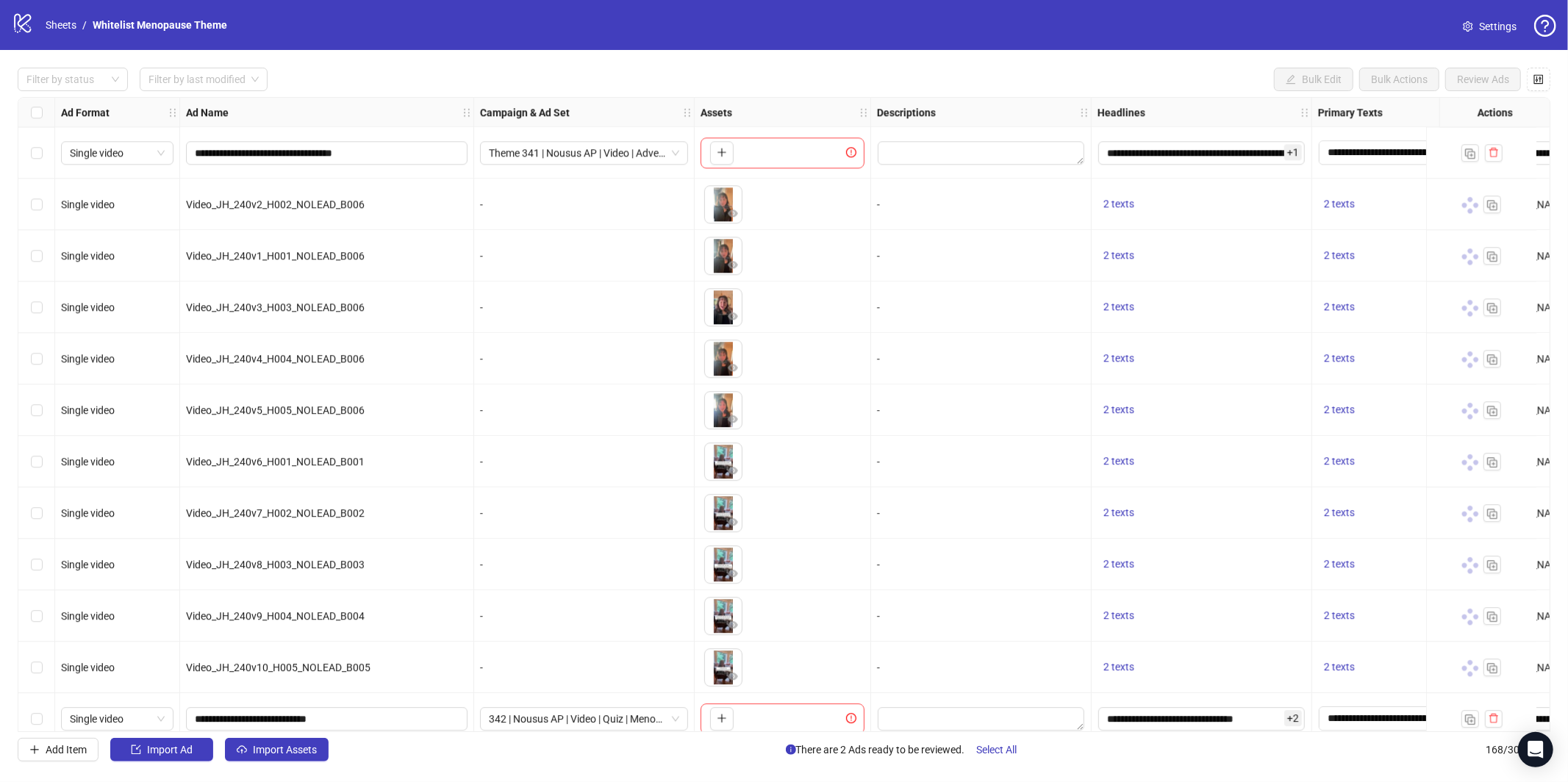
scroll to position [8047, 0]
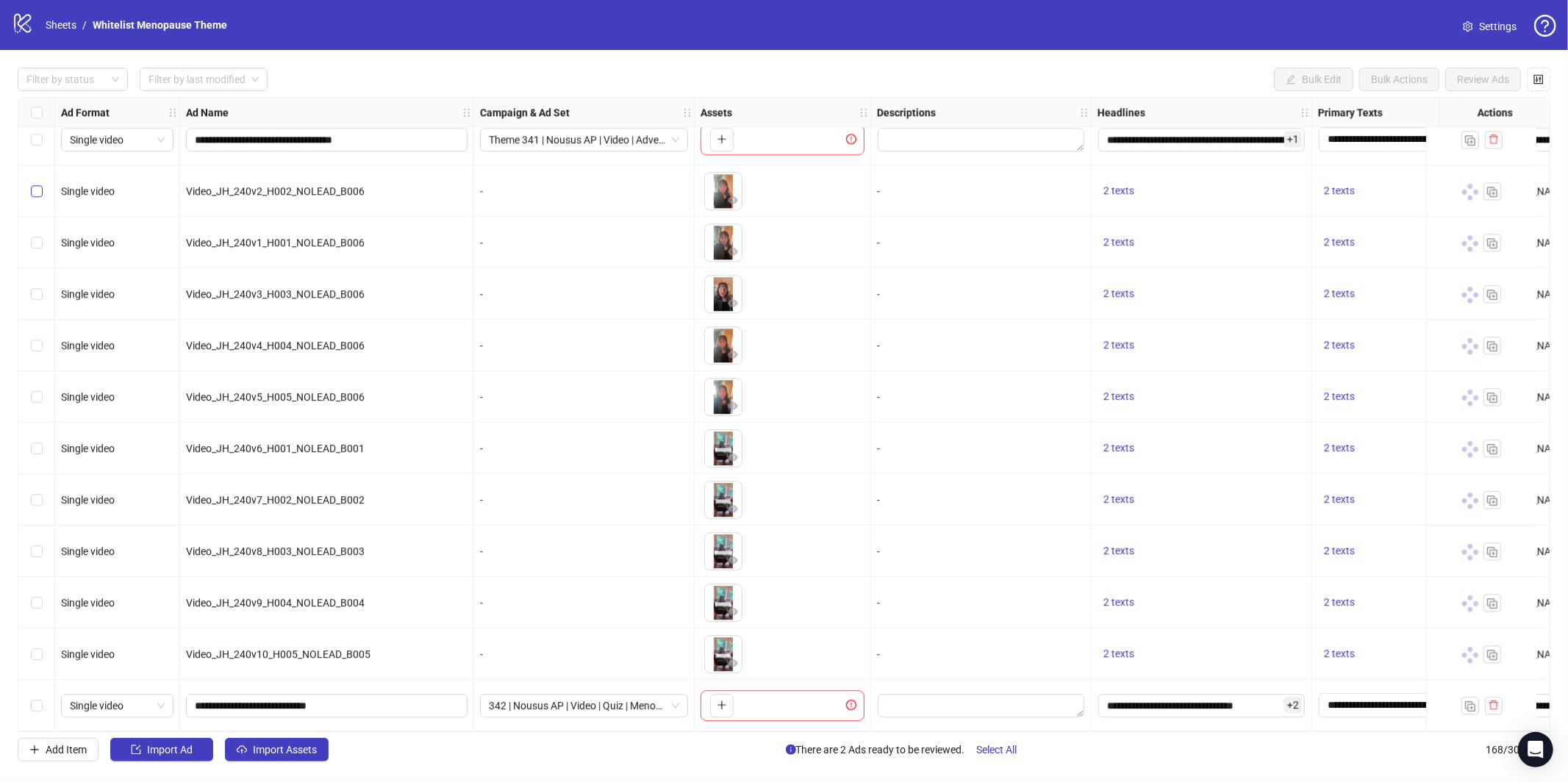
click at [37, 191] on label "Select row 158" at bounding box center [37, 191] width 12 height 16
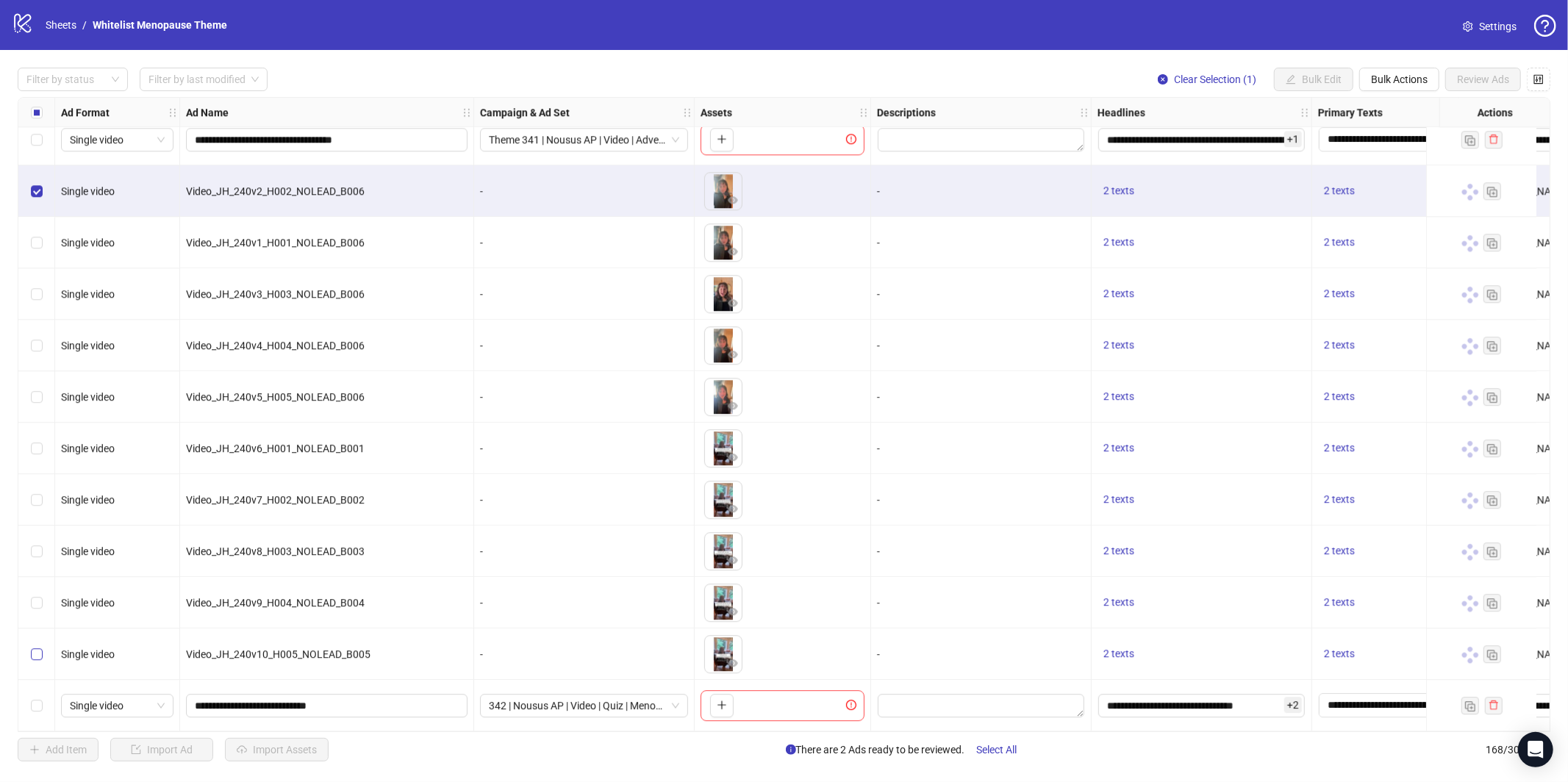
click at [35, 657] on div "Select row 167" at bounding box center [36, 654] width 37 height 52
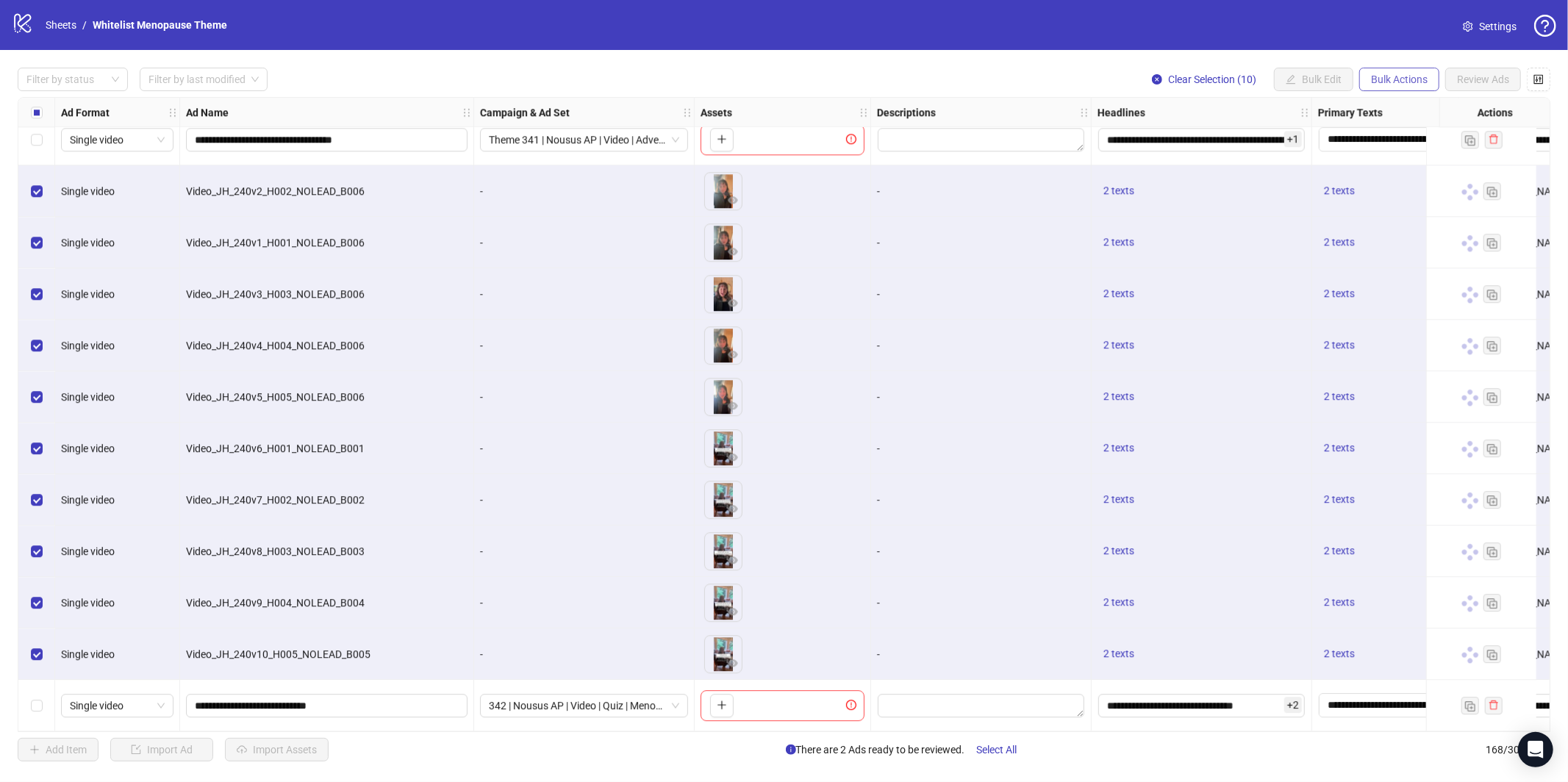
click at [1392, 83] on span "Bulk Actions" at bounding box center [1399, 80] width 57 height 12
click at [1410, 158] on span "Duplicate with assets" at bounding box center [1419, 156] width 101 height 16
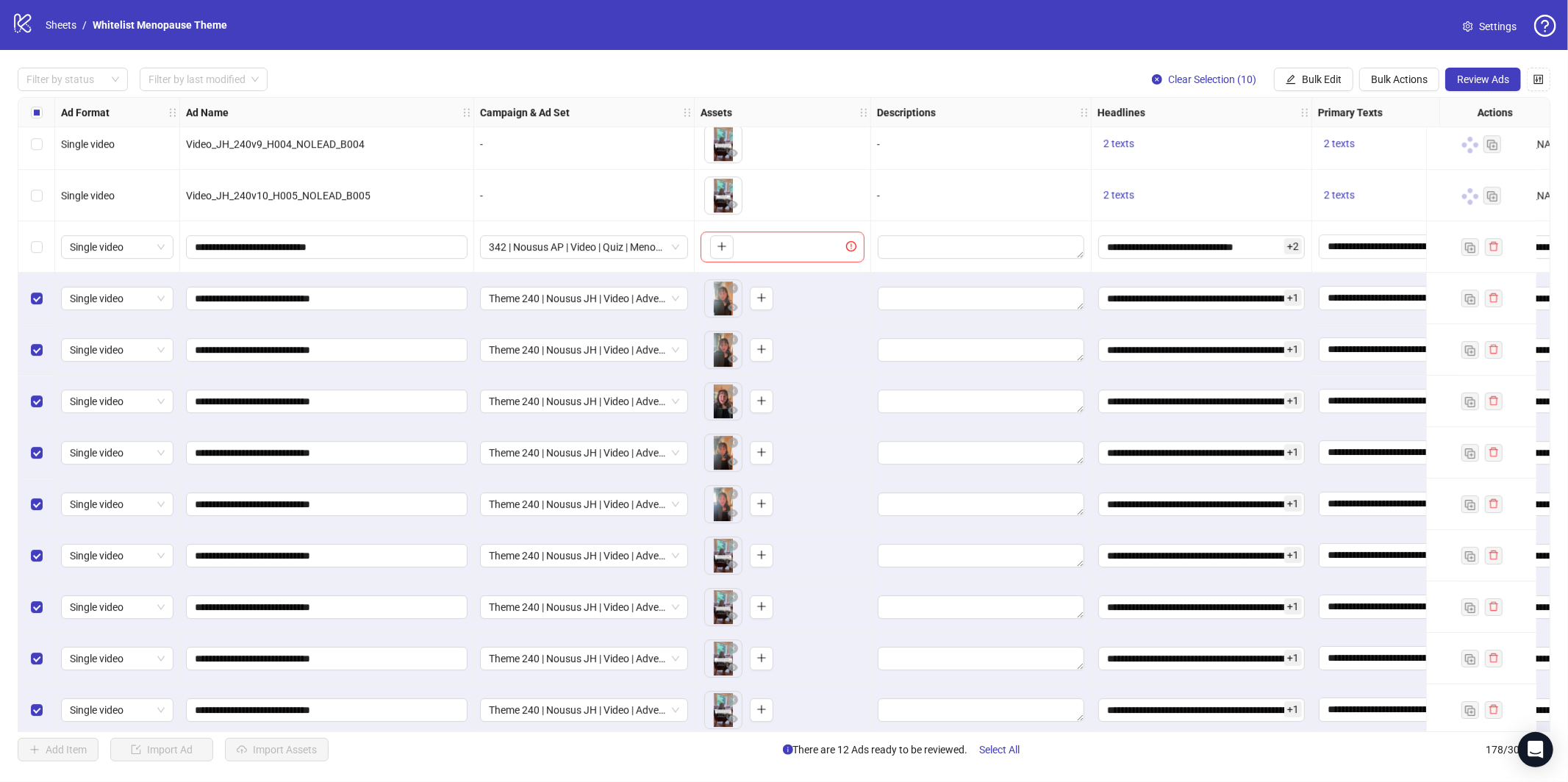
scroll to position [8562, 0]
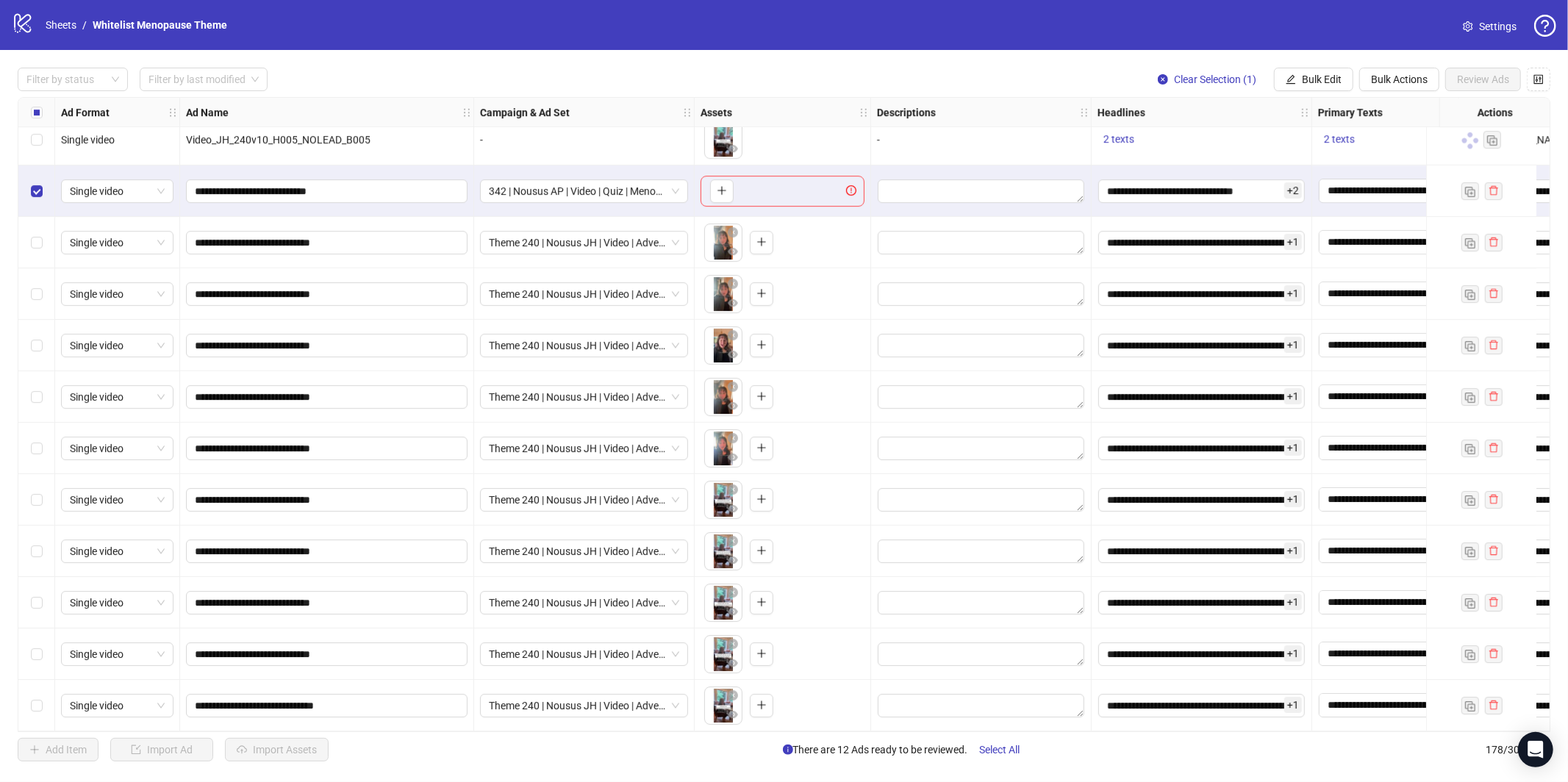
click at [38, 706] on label "Select row 178" at bounding box center [37, 706] width 12 height 16
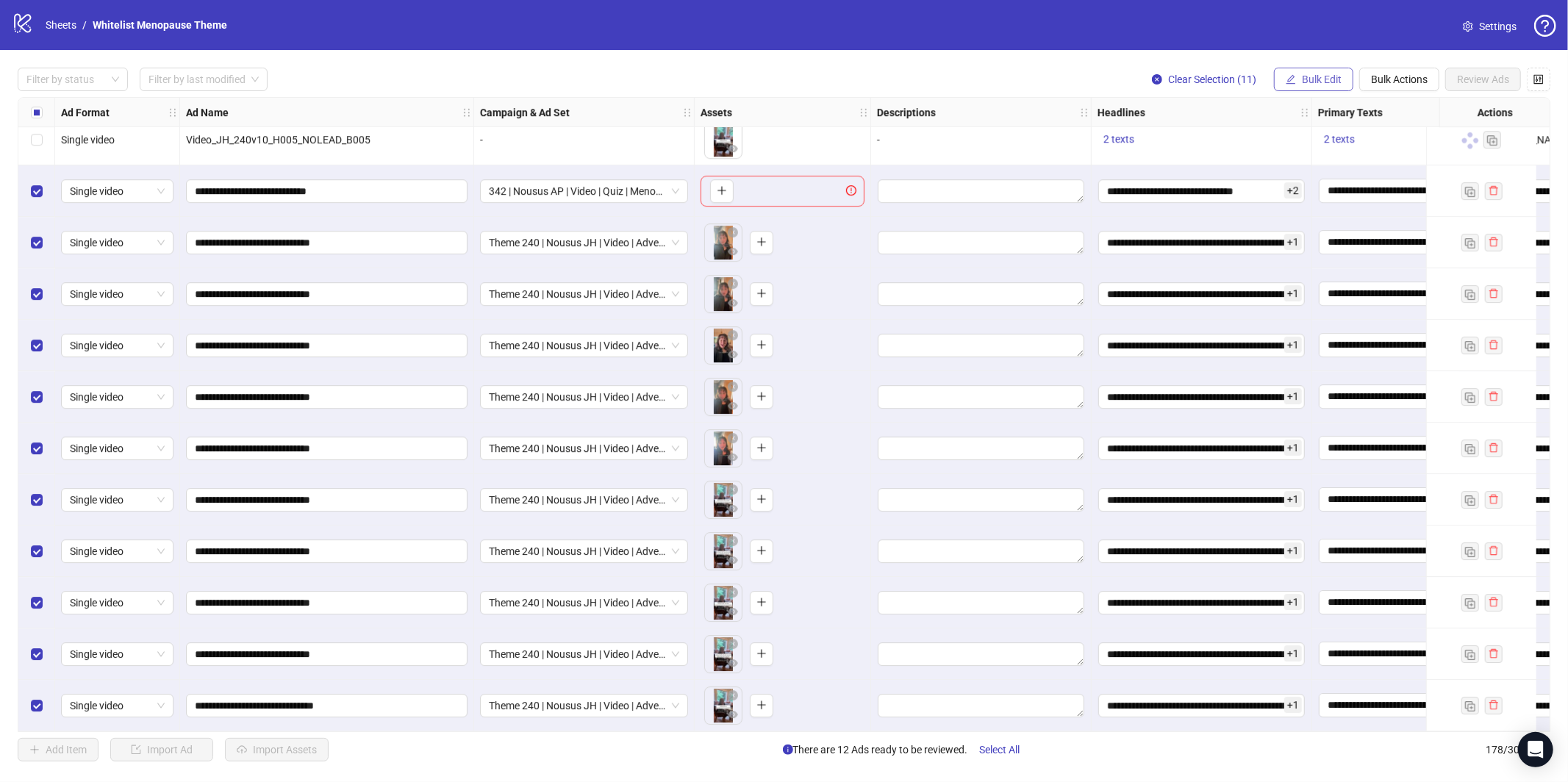
click at [1308, 82] on span "Bulk Edit" at bounding box center [1322, 80] width 40 height 12
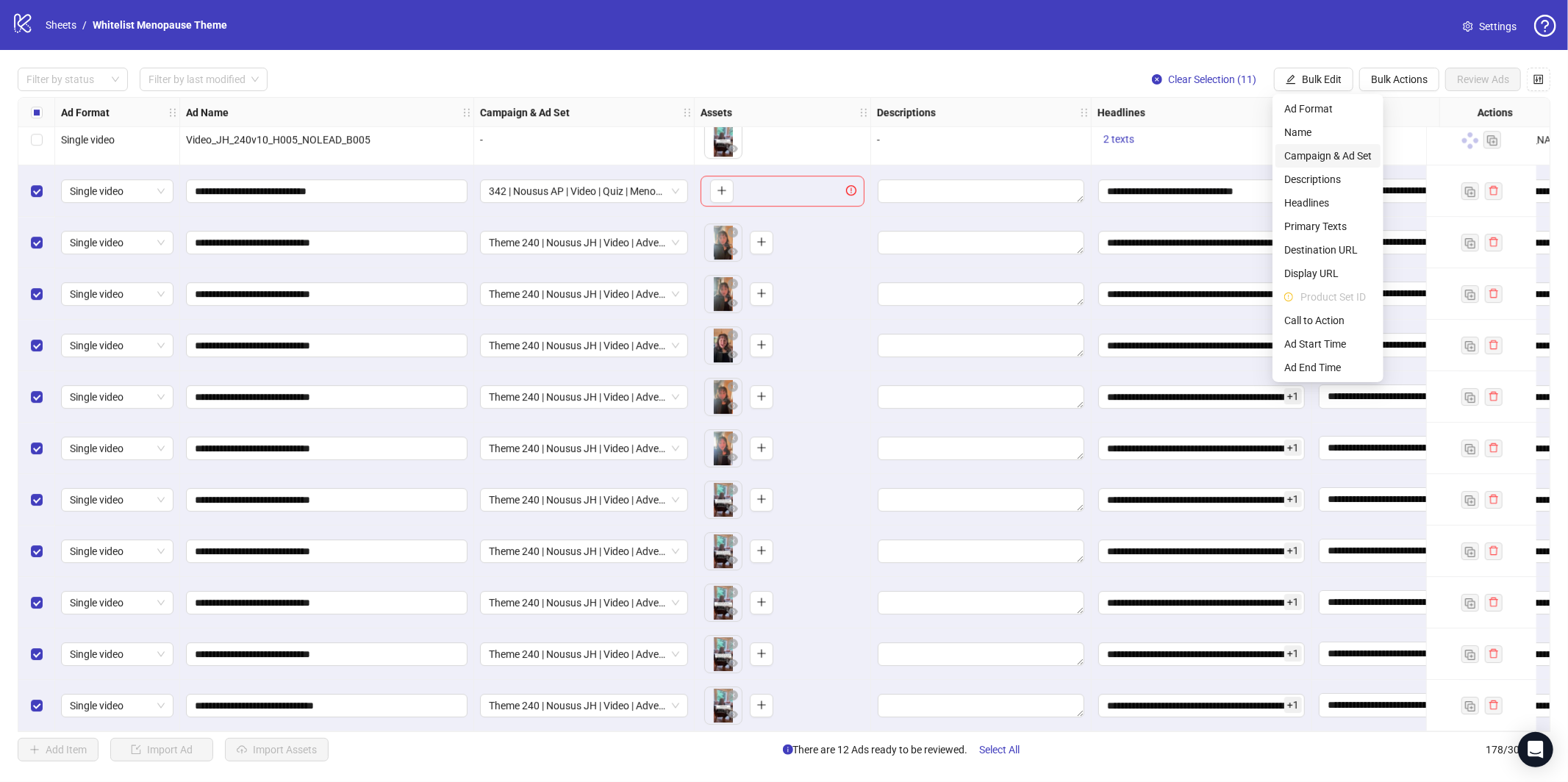
click at [1320, 162] on span "Campaign & Ad Set" at bounding box center [1328, 156] width 88 height 16
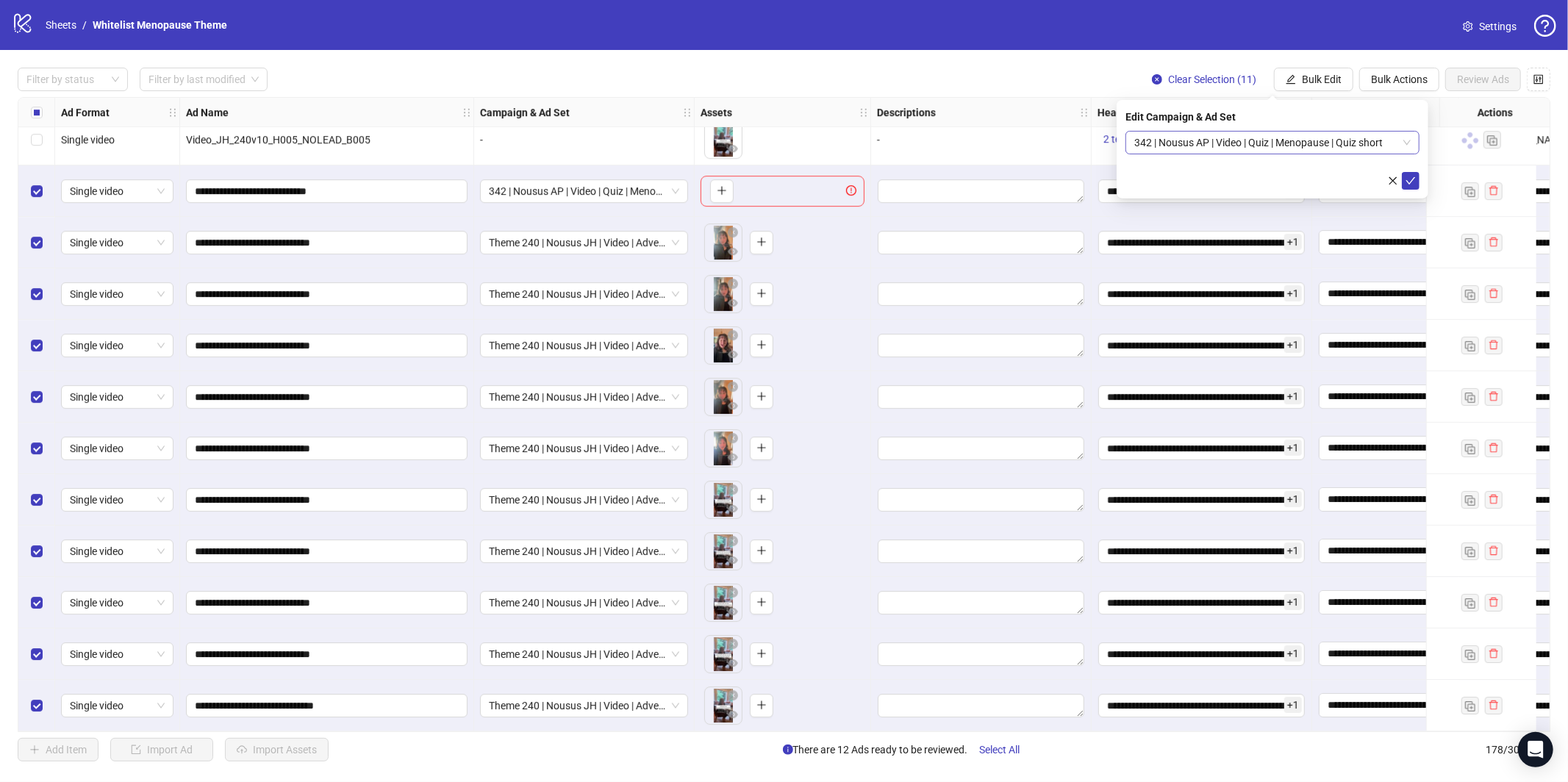
click at [1309, 143] on span "342 | Nousus AP | Video | Quiz | Menopause | Quiz short" at bounding box center [1272, 143] width 277 height 22
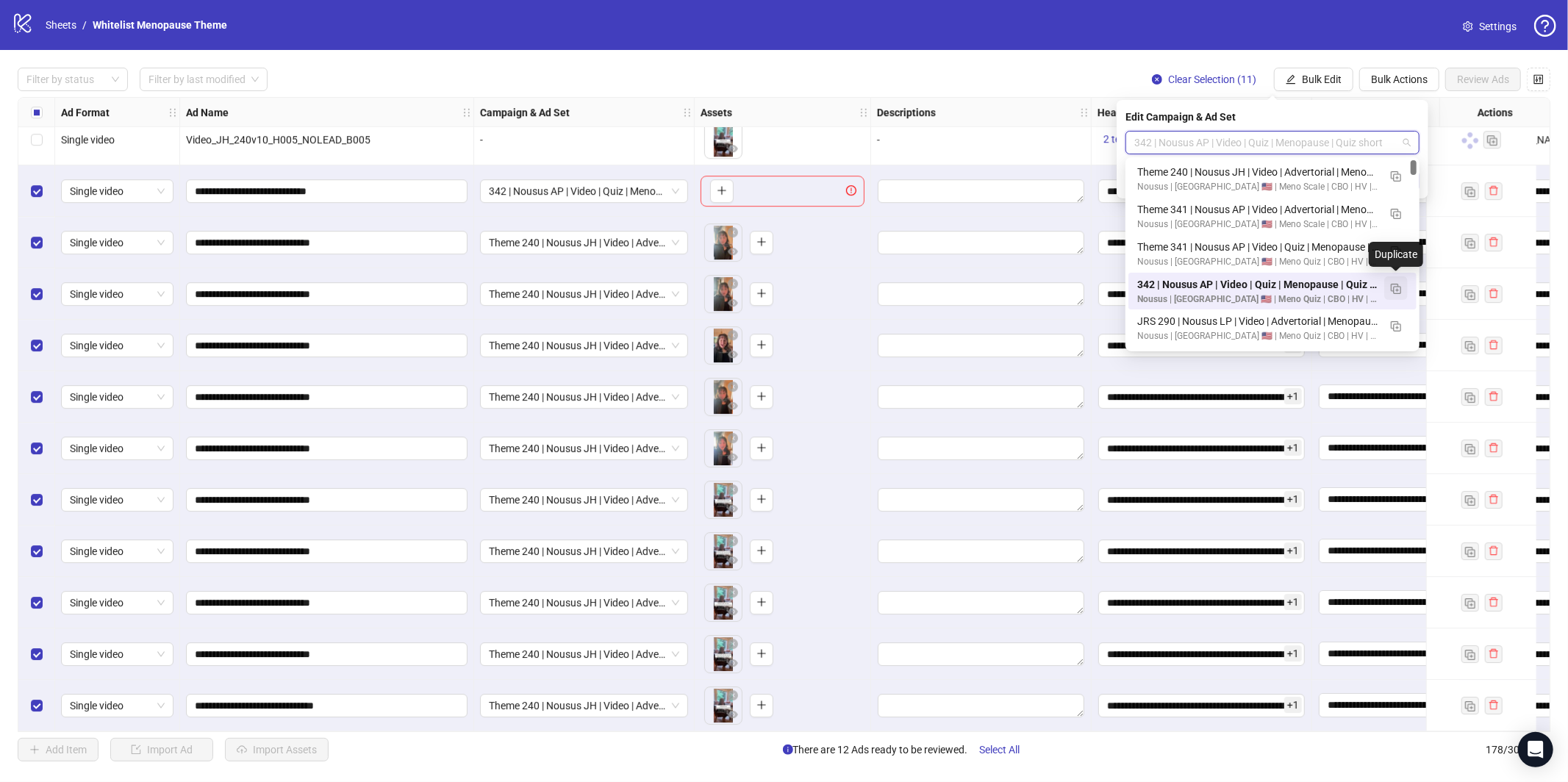
click at [1396, 287] on img "button" at bounding box center [1396, 289] width 10 height 10
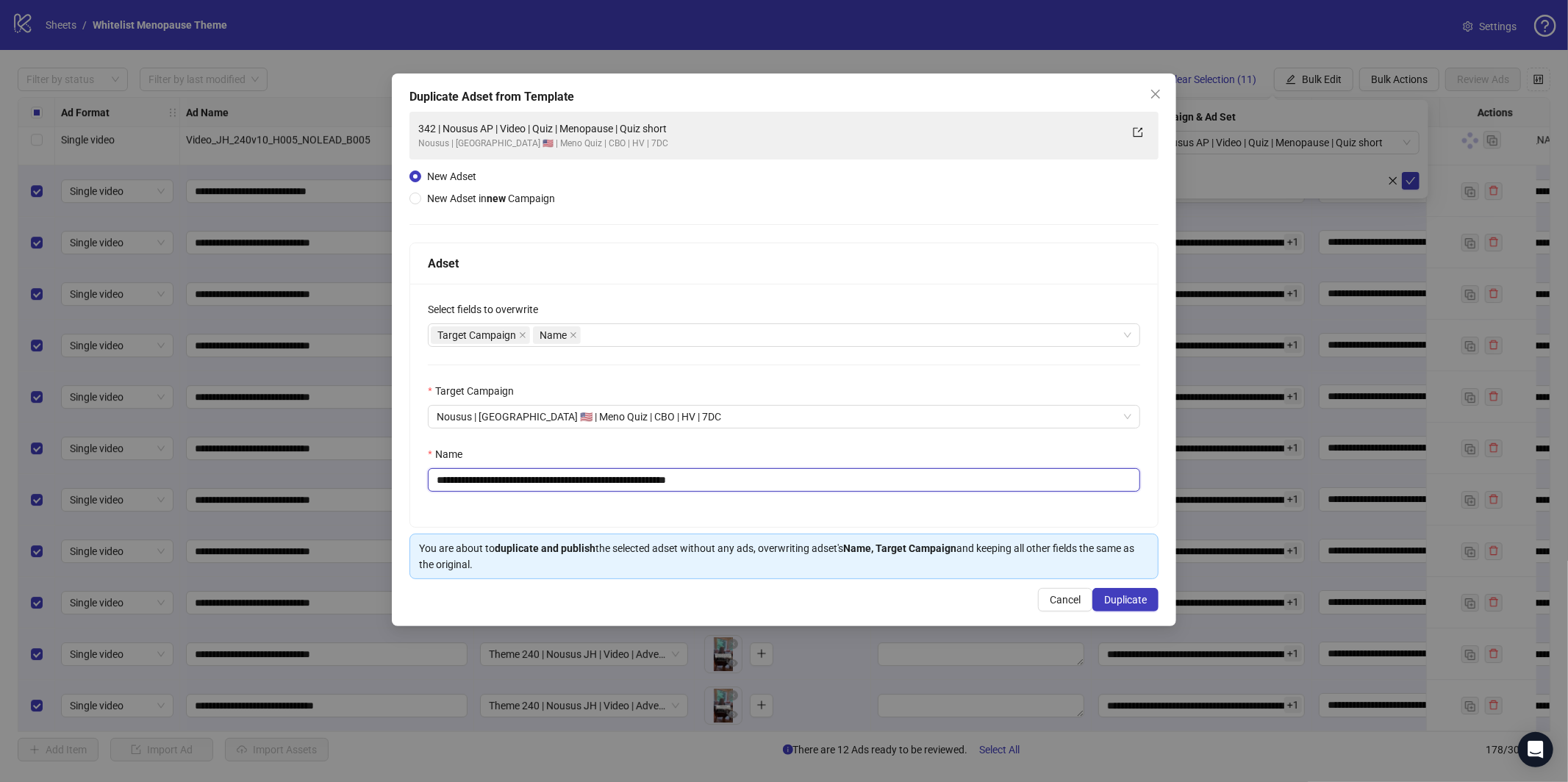
click at [800, 486] on input "**********" at bounding box center [783, 480] width 712 height 24
paste input "text"
paste input "**********"
click at [617, 483] on input "**********" at bounding box center [783, 480] width 712 height 24
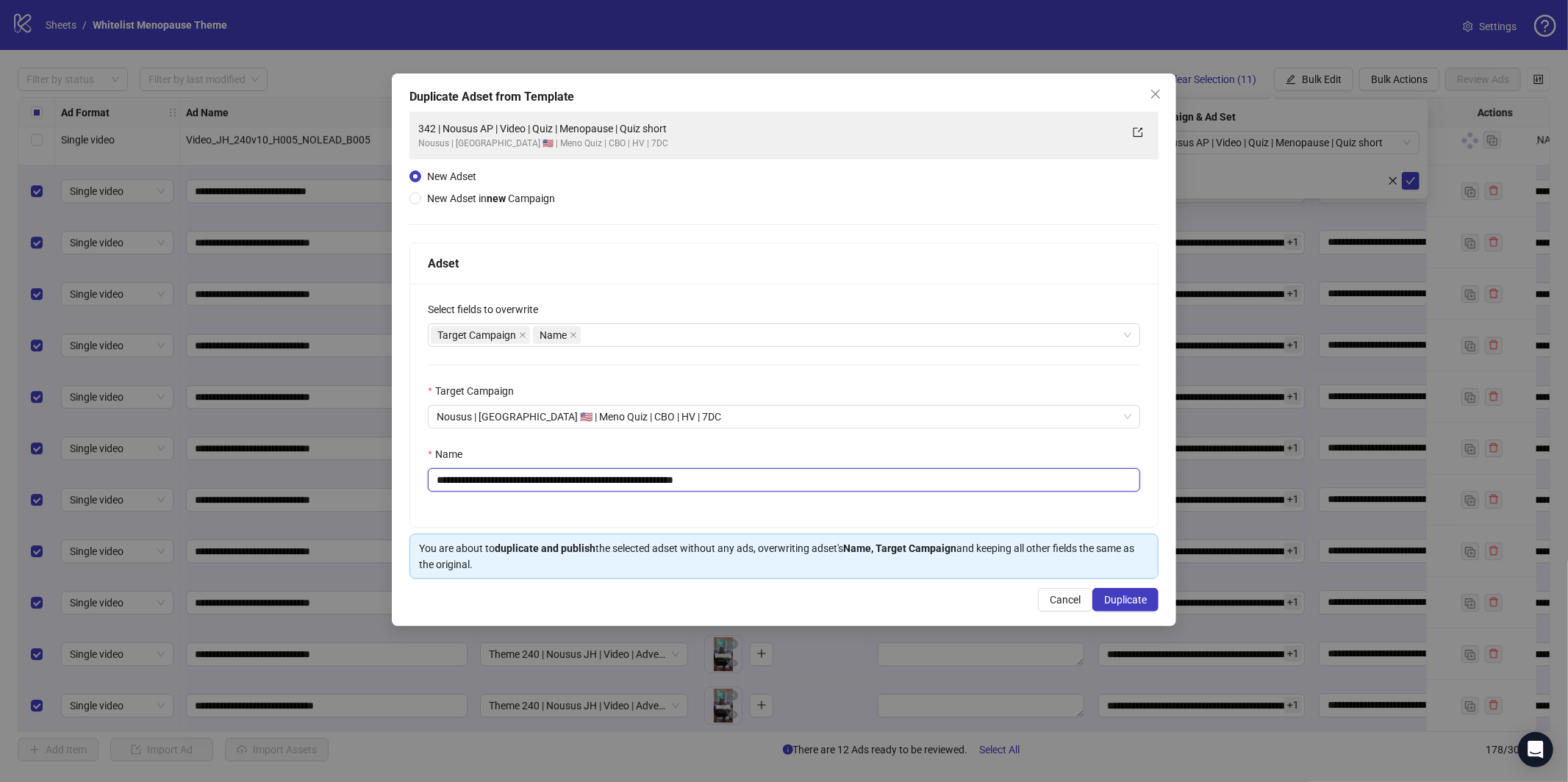
type input "**********"
click at [1141, 602] on span "Duplicate" at bounding box center [1126, 600] width 43 height 12
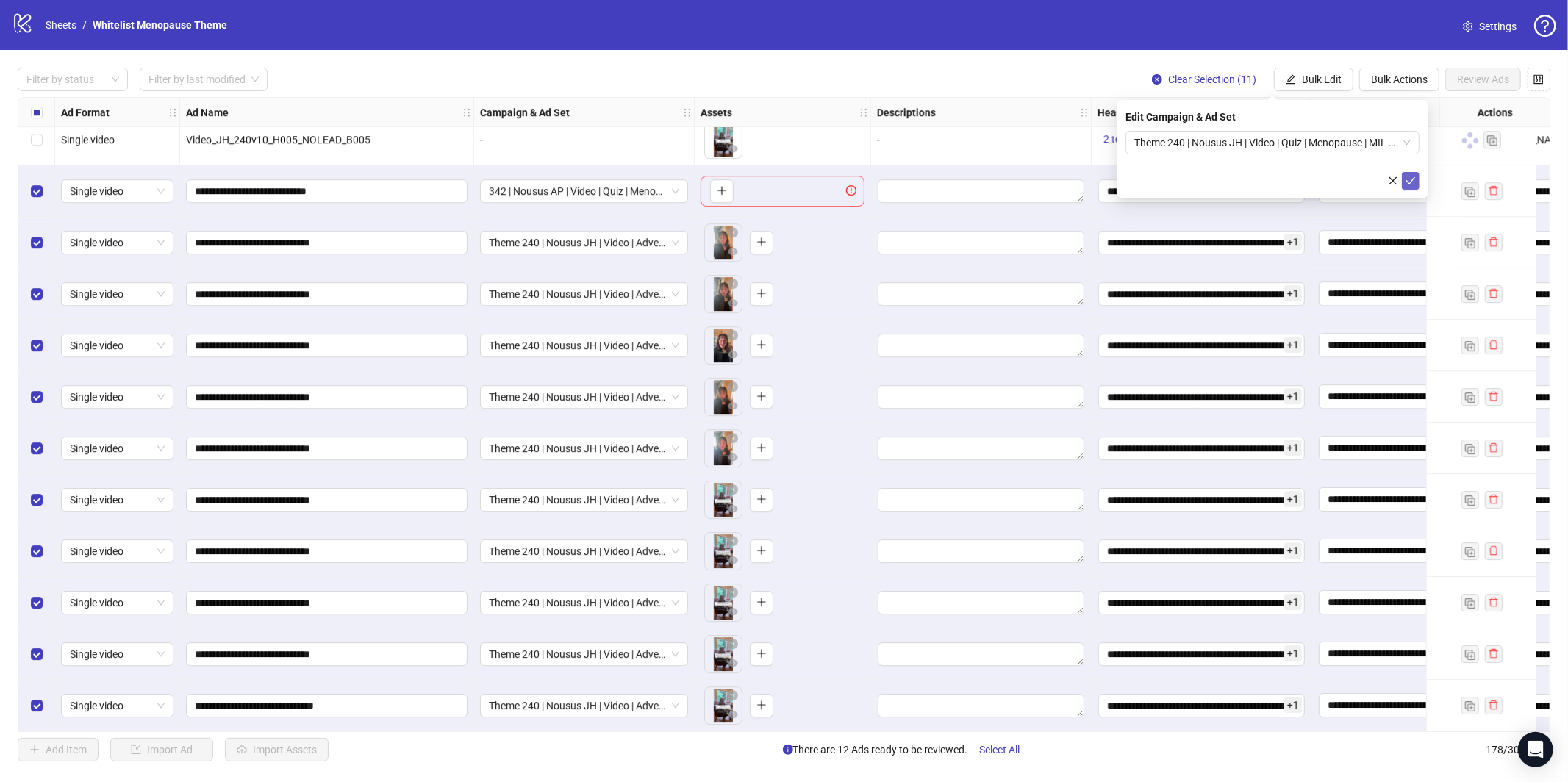
click at [1406, 183] on span "submit" at bounding box center [1411, 181] width 10 height 12
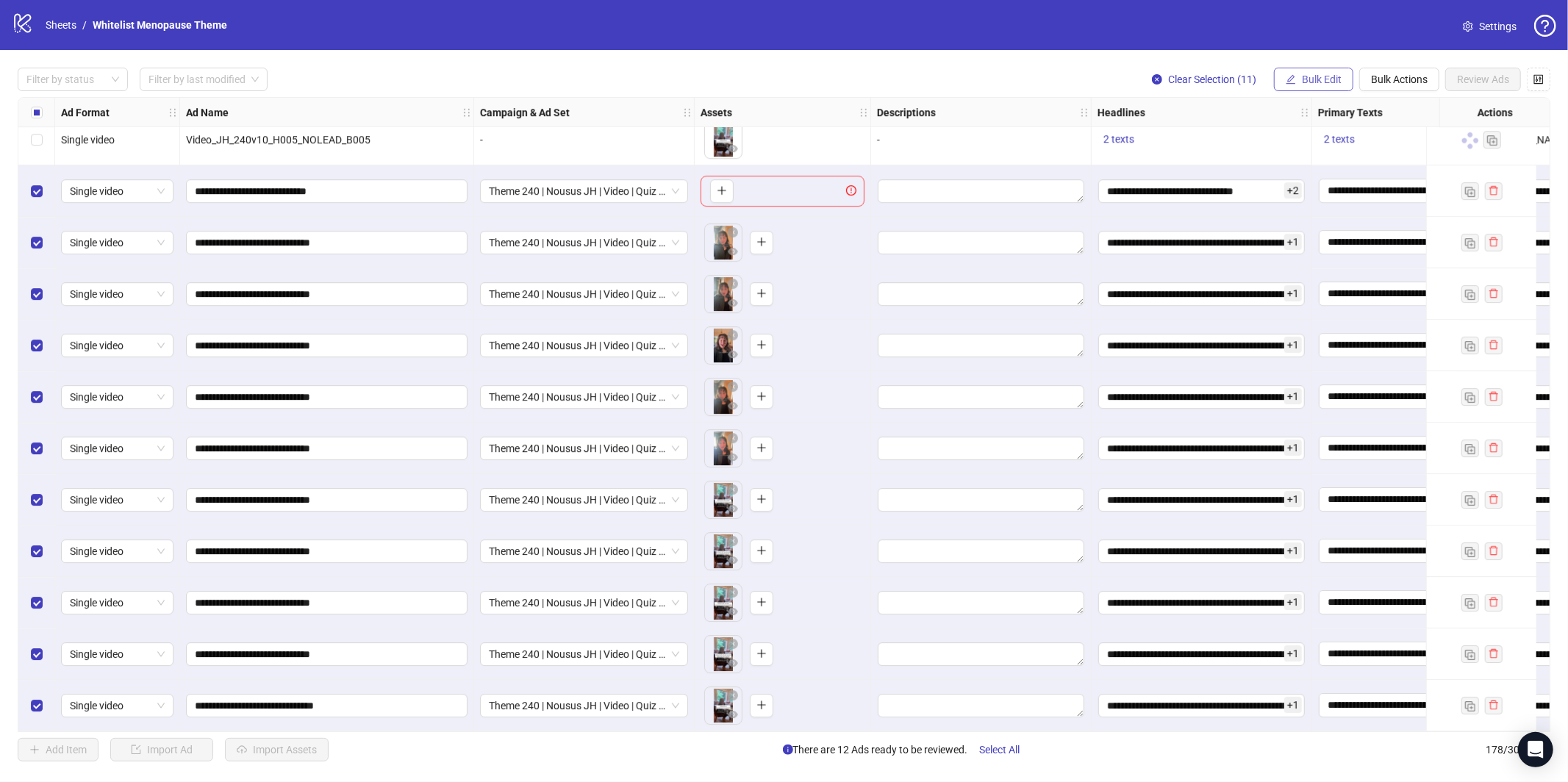
click at [1301, 89] on button "Bulk Edit" at bounding box center [1314, 80] width 80 height 24
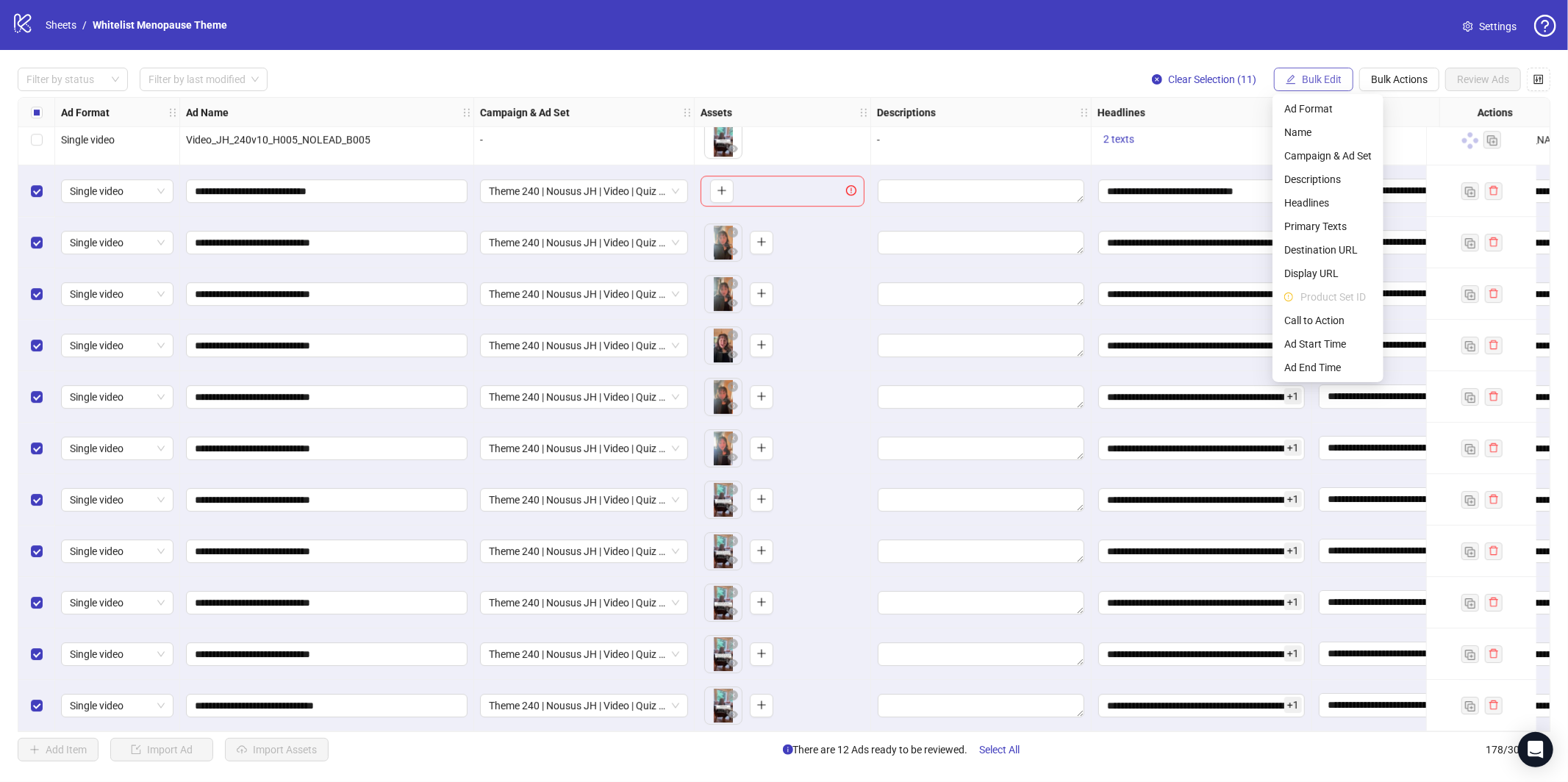
click at [1311, 76] on span "Bulk Edit" at bounding box center [1322, 80] width 40 height 12
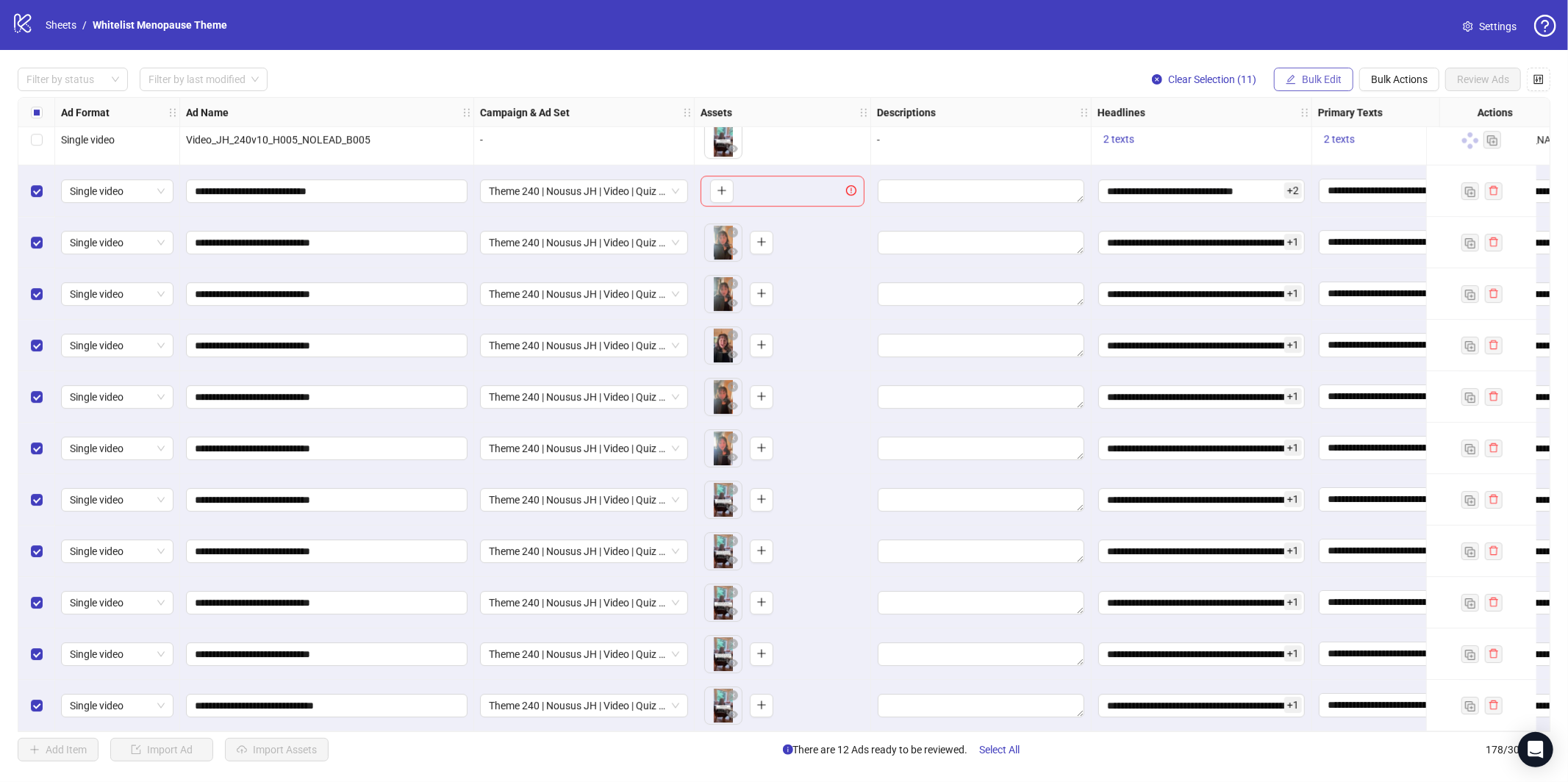
click at [1308, 77] on span "Bulk Edit" at bounding box center [1322, 80] width 40 height 12
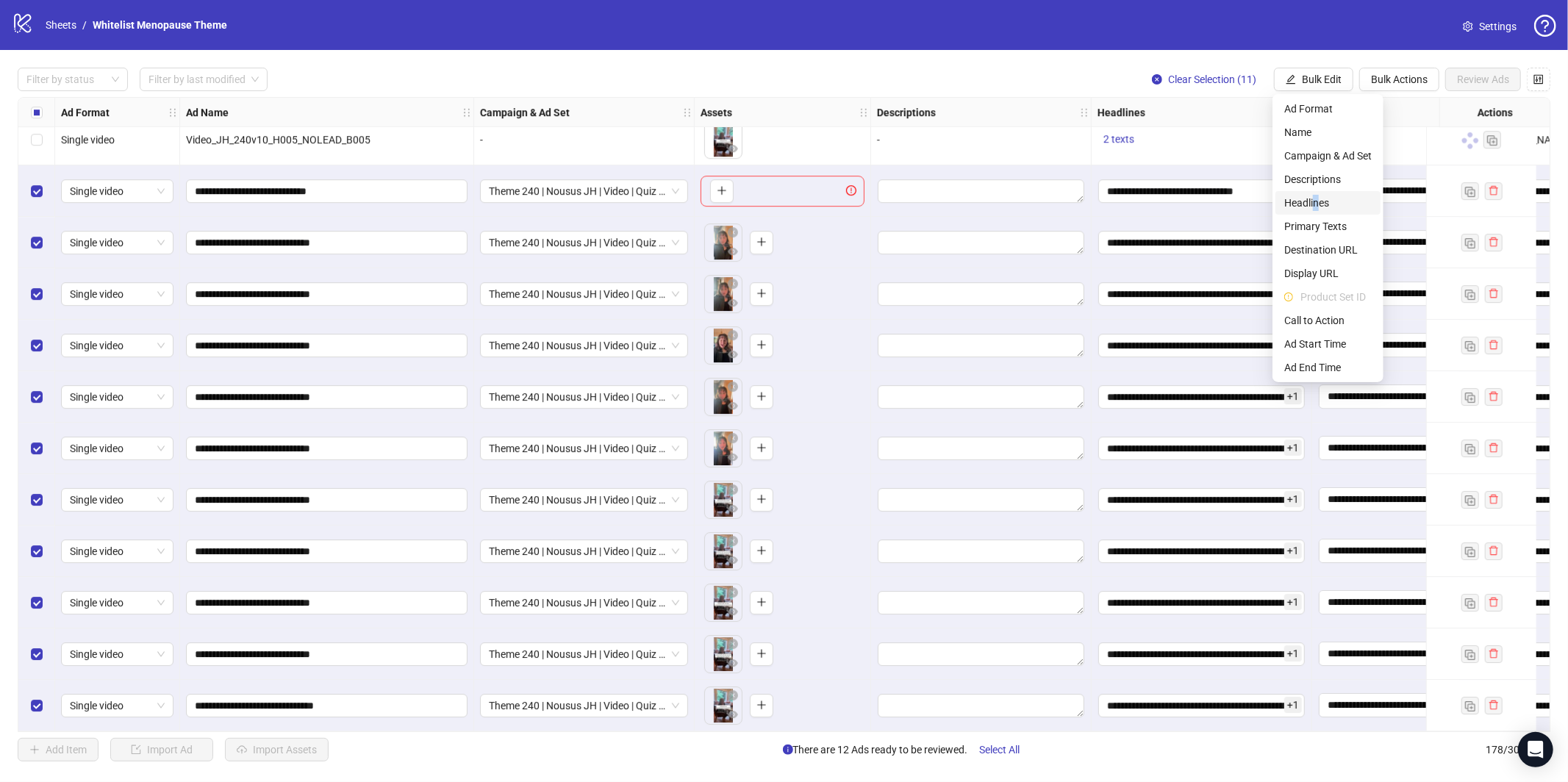
click at [1314, 210] on span "Headlines" at bounding box center [1328, 203] width 88 height 16
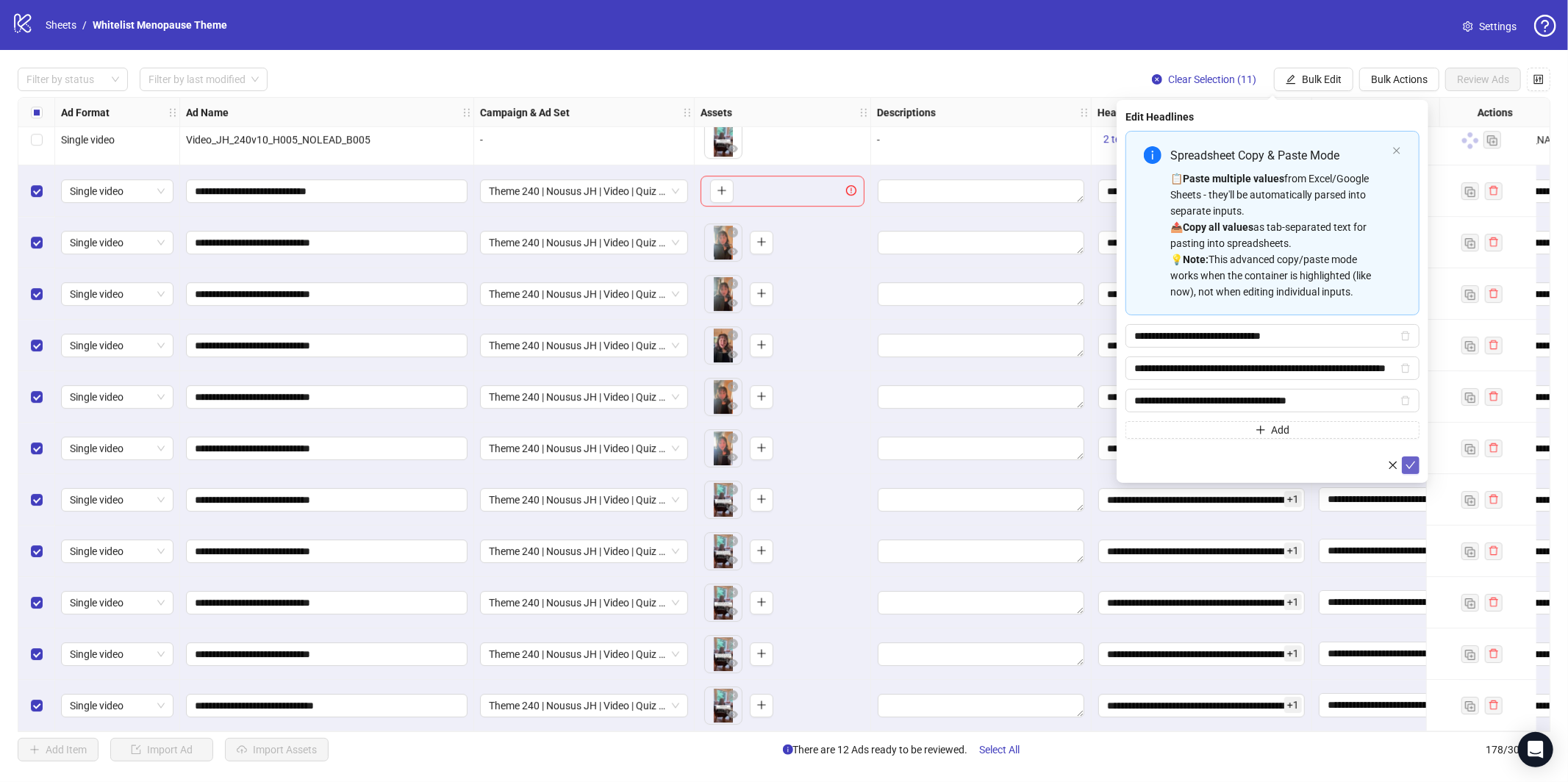
click at [1411, 471] on button "submit" at bounding box center [1411, 465] width 18 height 18
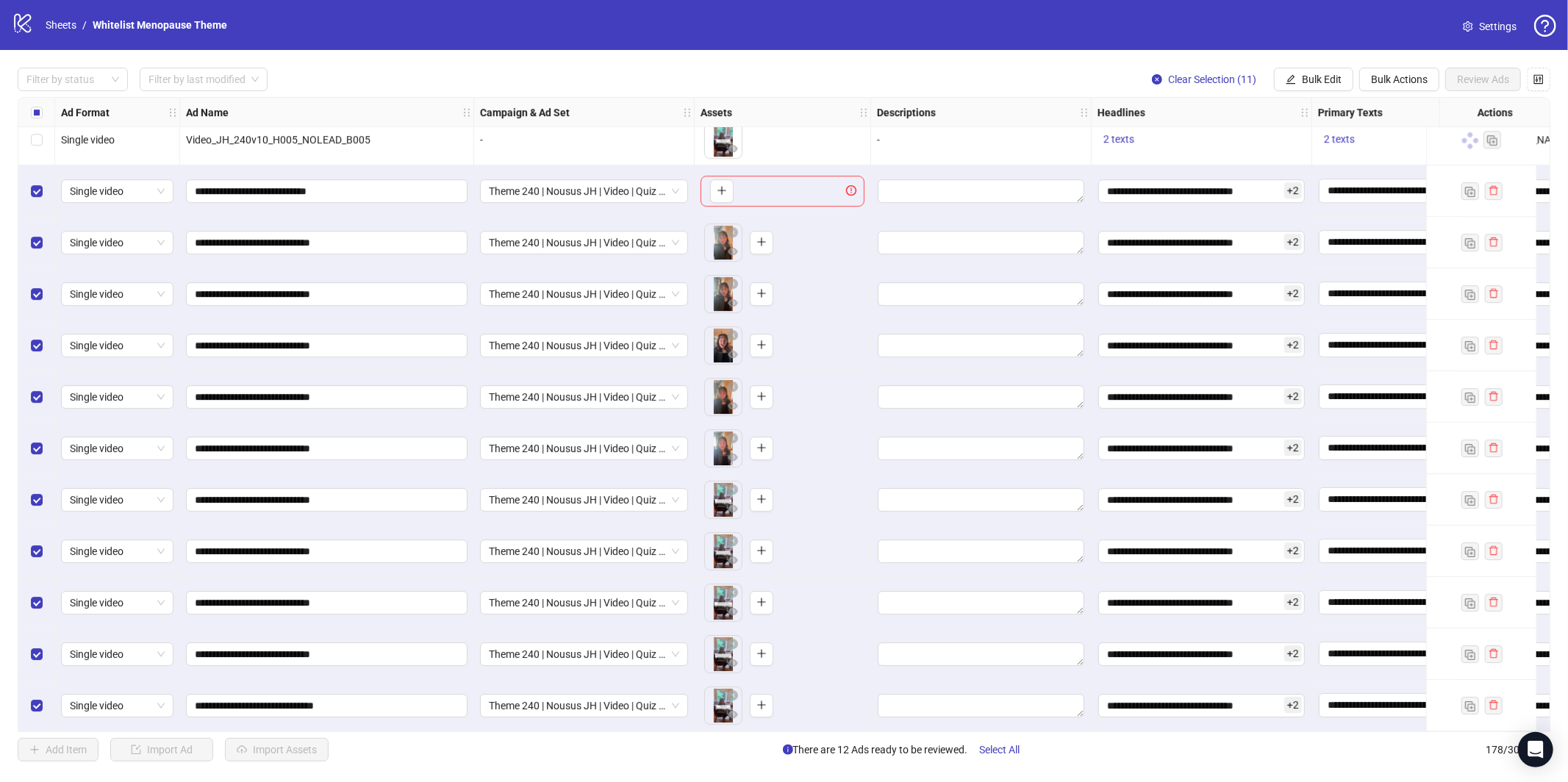
drag, startPoint x: 1312, startPoint y: 96, endPoint x: 1315, endPoint y: 123, distance: 27.2
click at [1312, 97] on div "**********" at bounding box center [784, 414] width 1533 height 635
click at [1317, 77] on span "Bulk Edit" at bounding box center [1322, 80] width 40 height 12
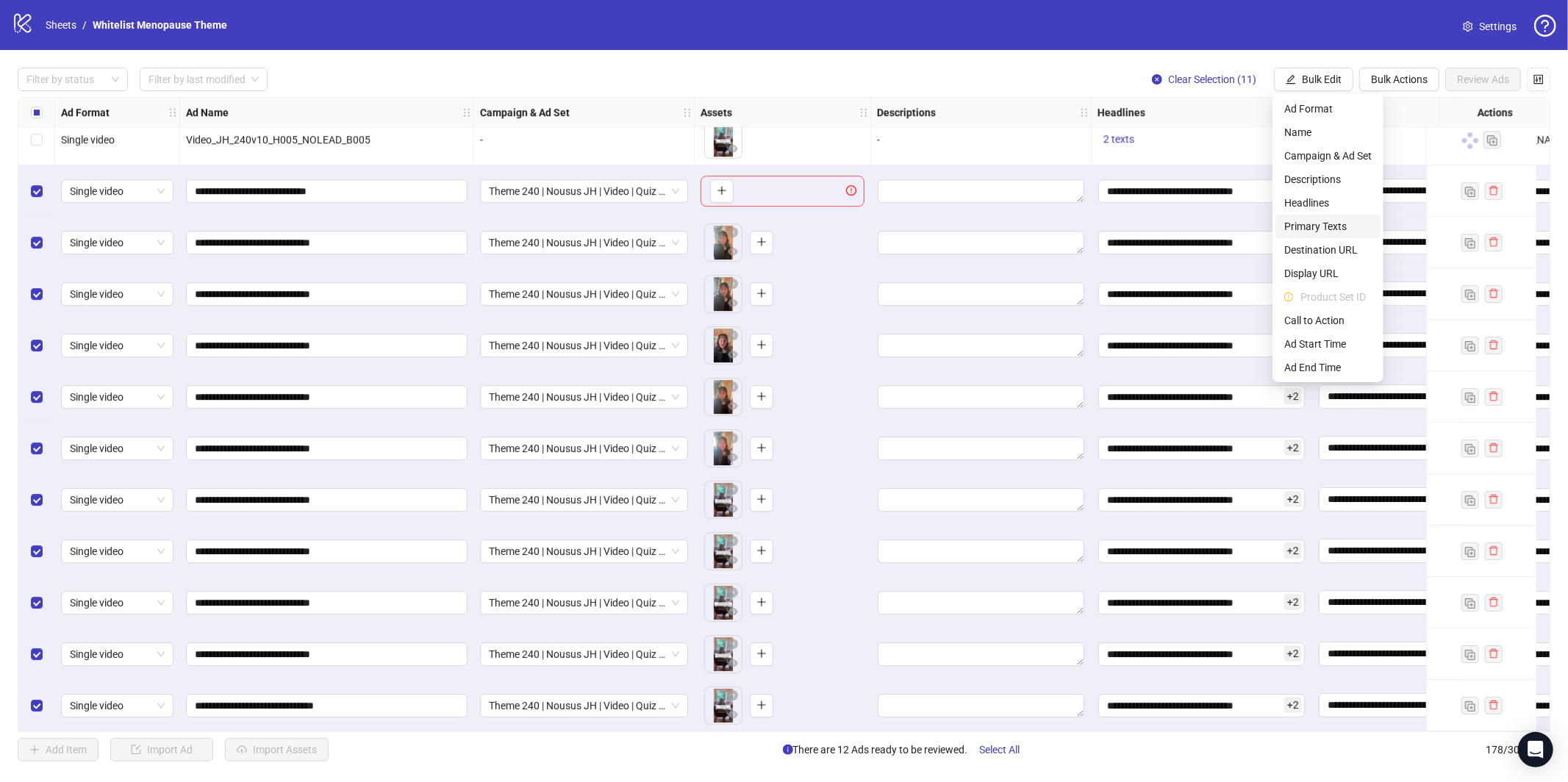
click at [1319, 225] on span "Primary Texts" at bounding box center [1328, 227] width 88 height 16
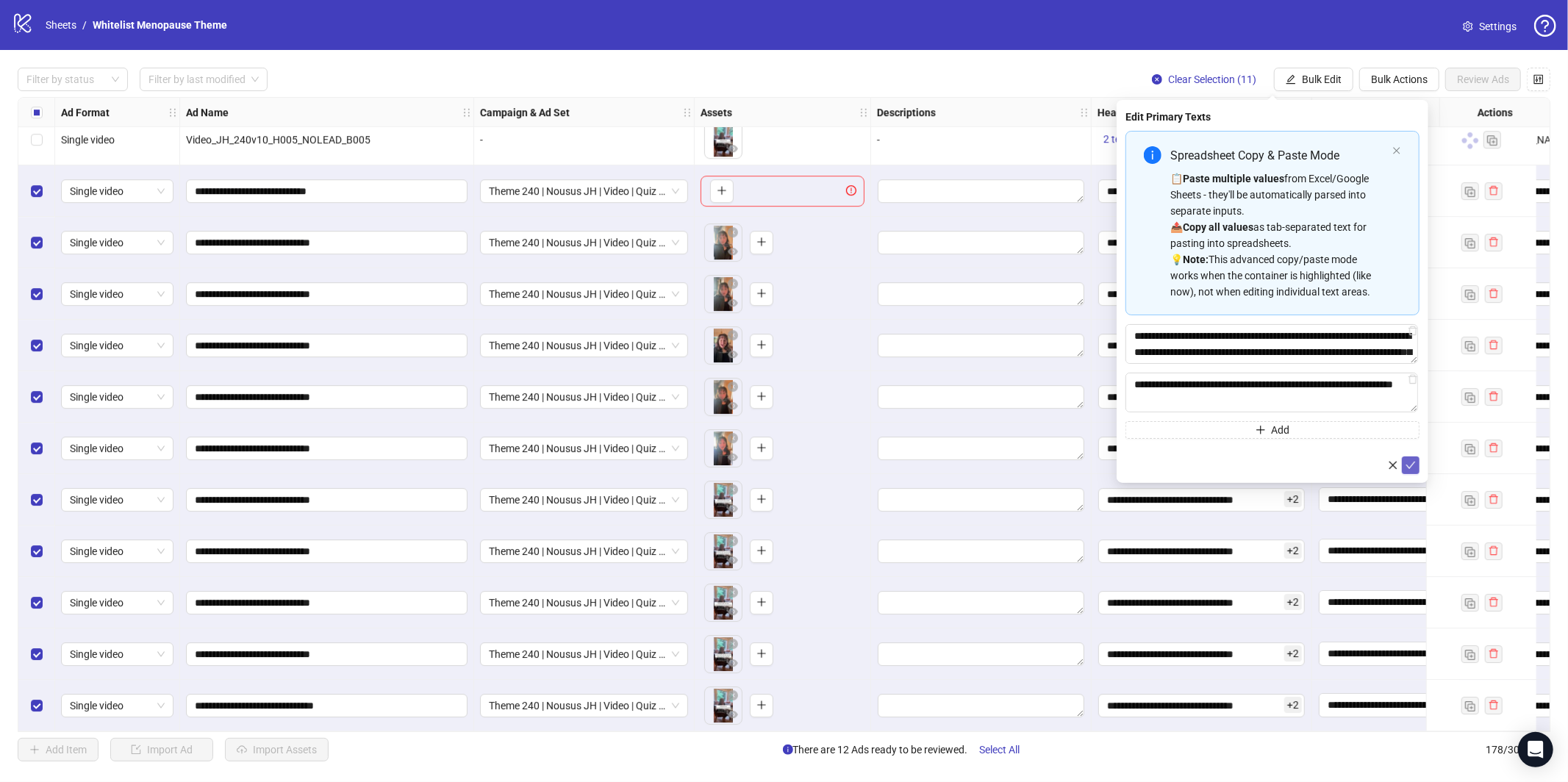
click at [1413, 464] on icon "check" at bounding box center [1411, 465] width 10 height 10
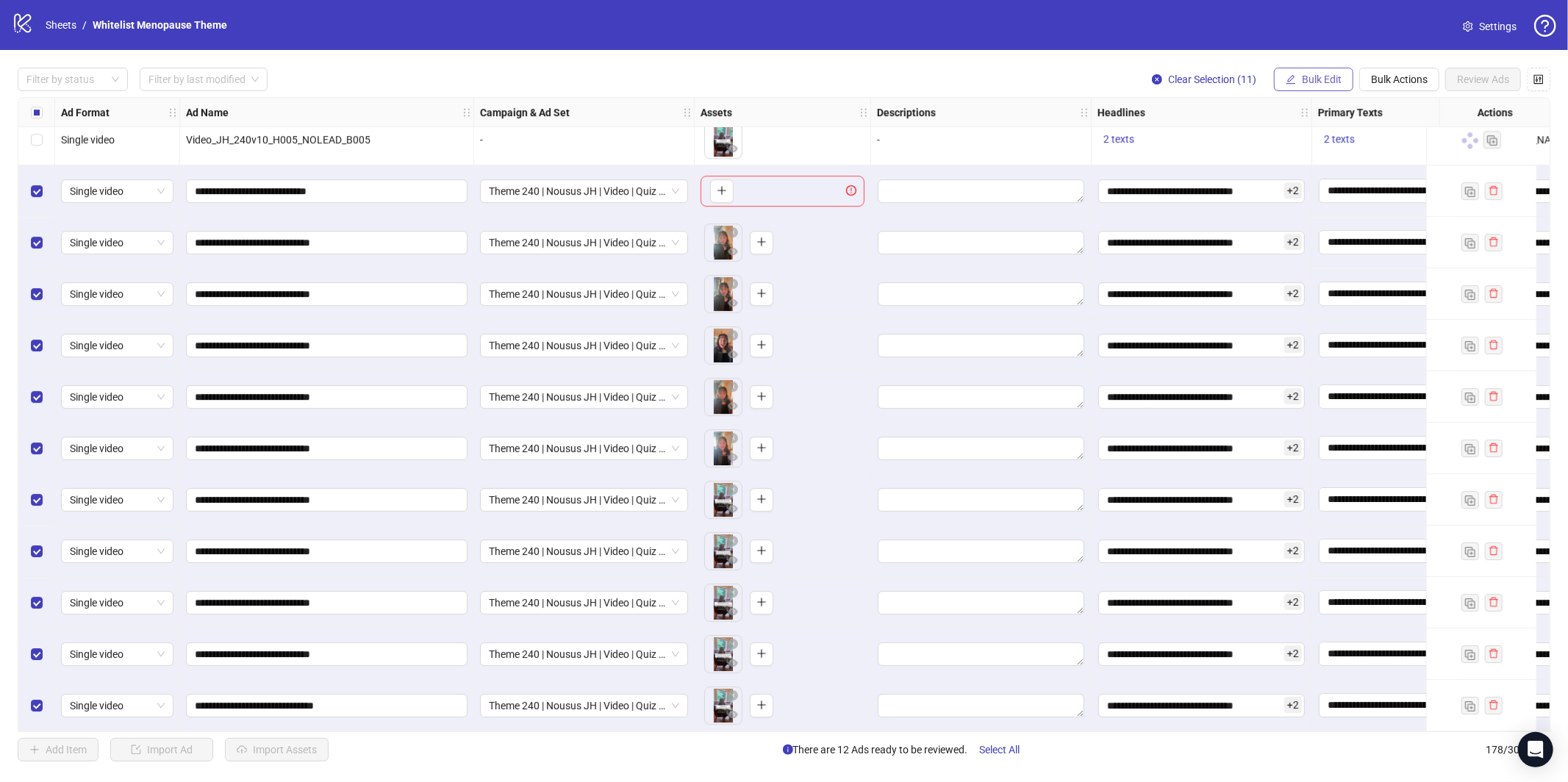
click at [1316, 79] on span "Bulk Edit" at bounding box center [1322, 80] width 40 height 12
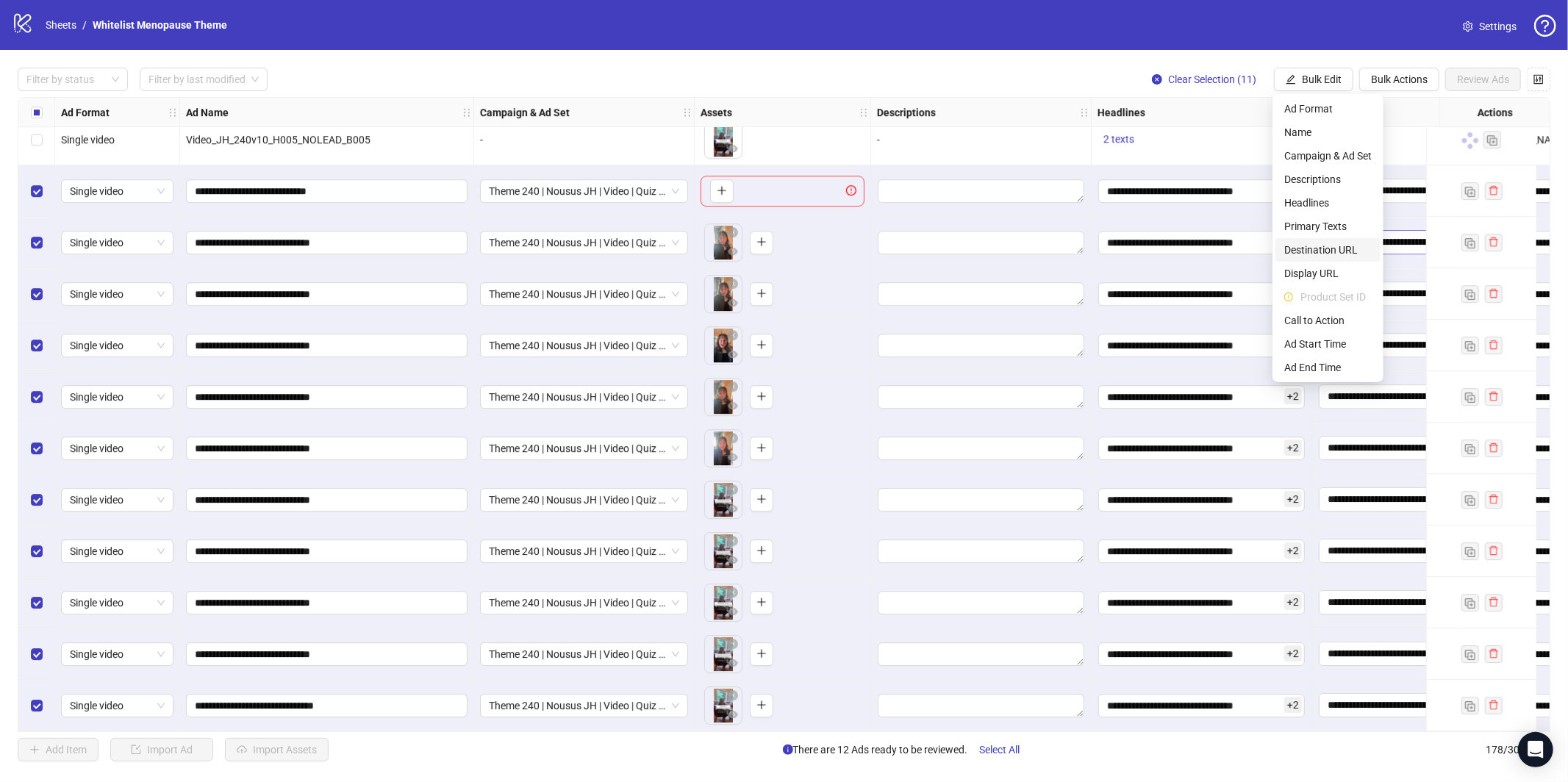
click at [1322, 247] on span "Destination URL" at bounding box center [1328, 250] width 88 height 16
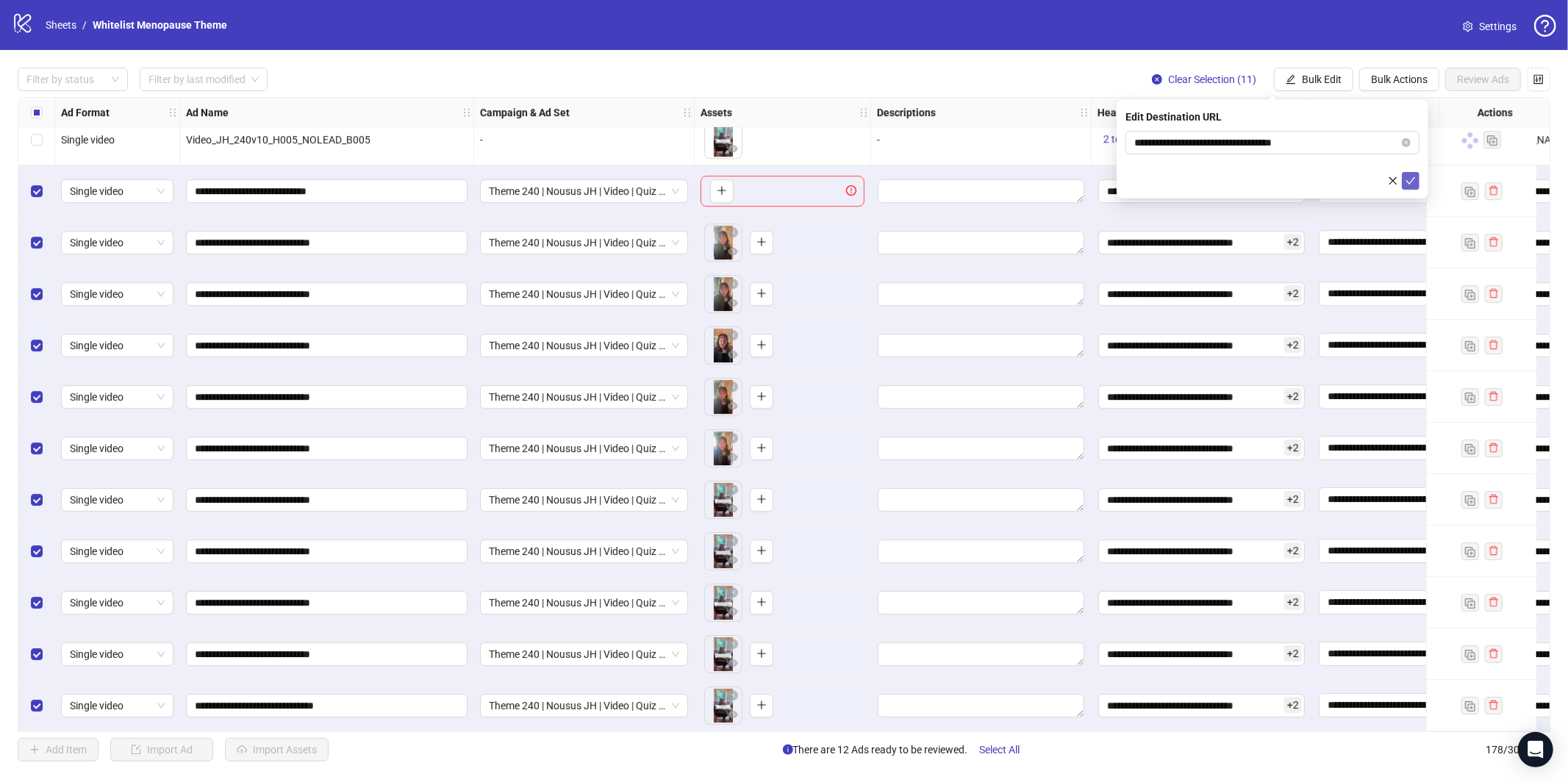
click at [1408, 186] on span "submit" at bounding box center [1411, 181] width 10 height 12
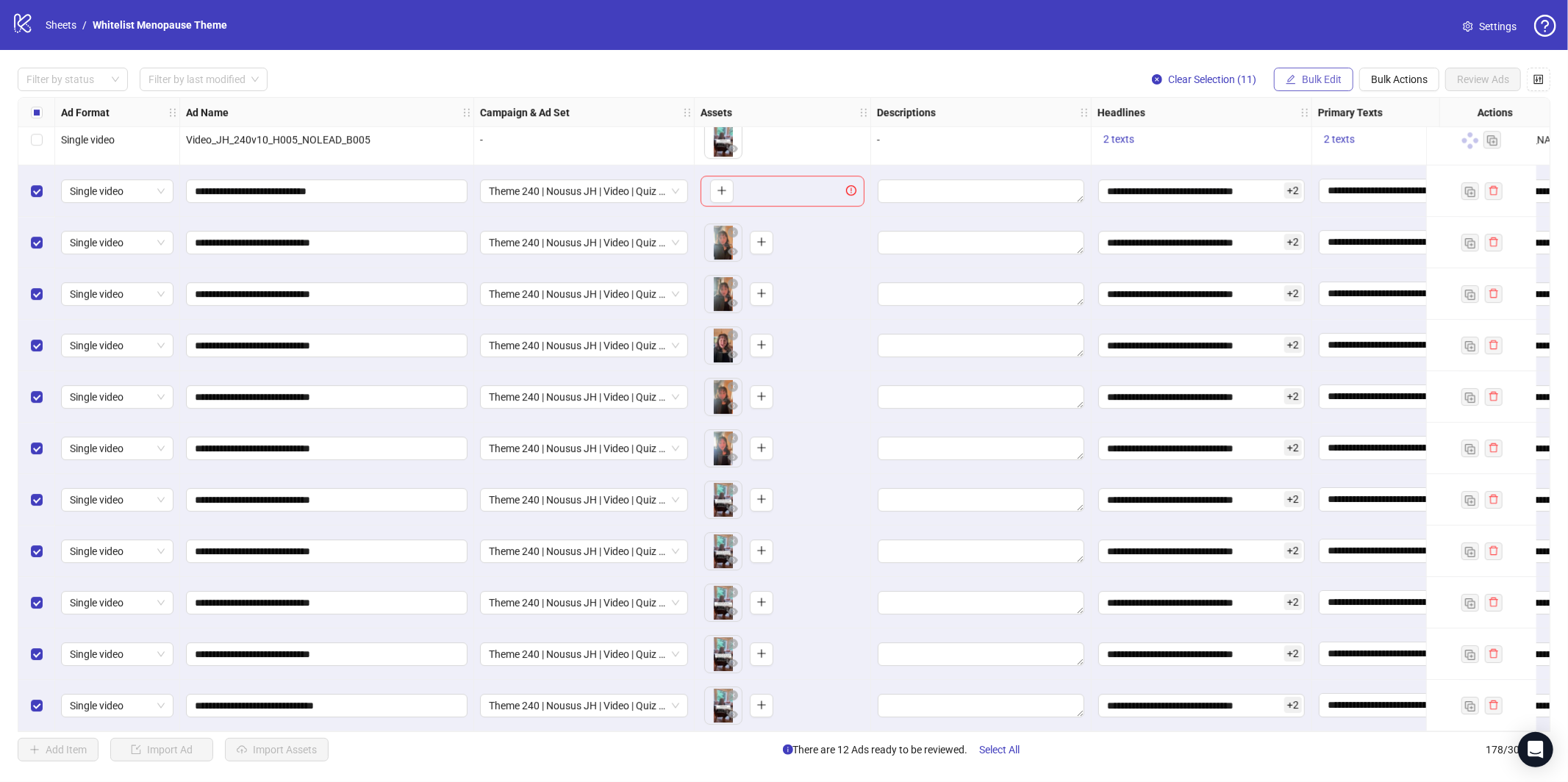
click at [1317, 80] on span "Bulk Edit" at bounding box center [1322, 80] width 40 height 12
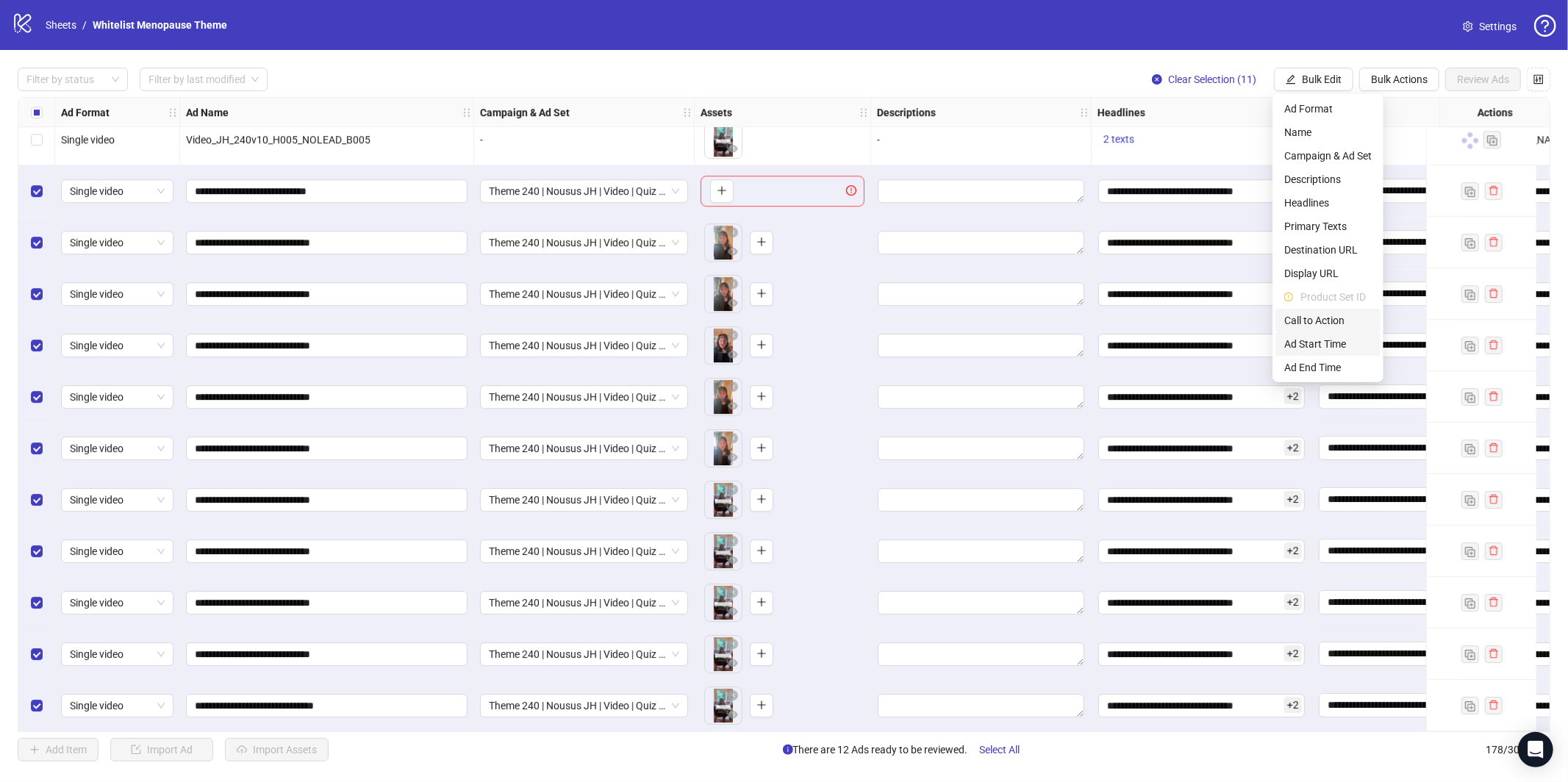
click at [1324, 314] on span "Call to Action" at bounding box center [1328, 321] width 88 height 16
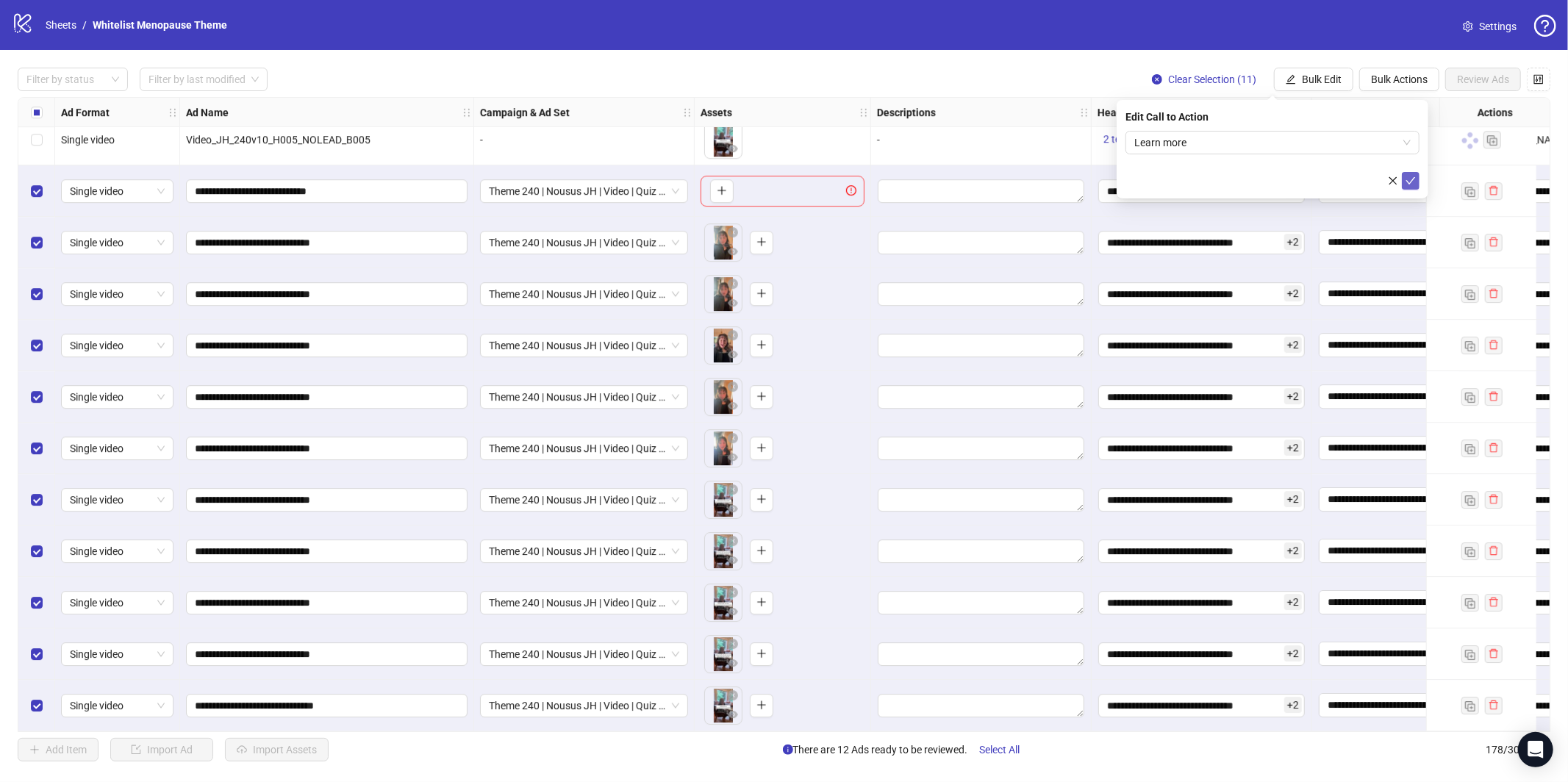
click at [1410, 184] on icon "check" at bounding box center [1411, 181] width 10 height 10
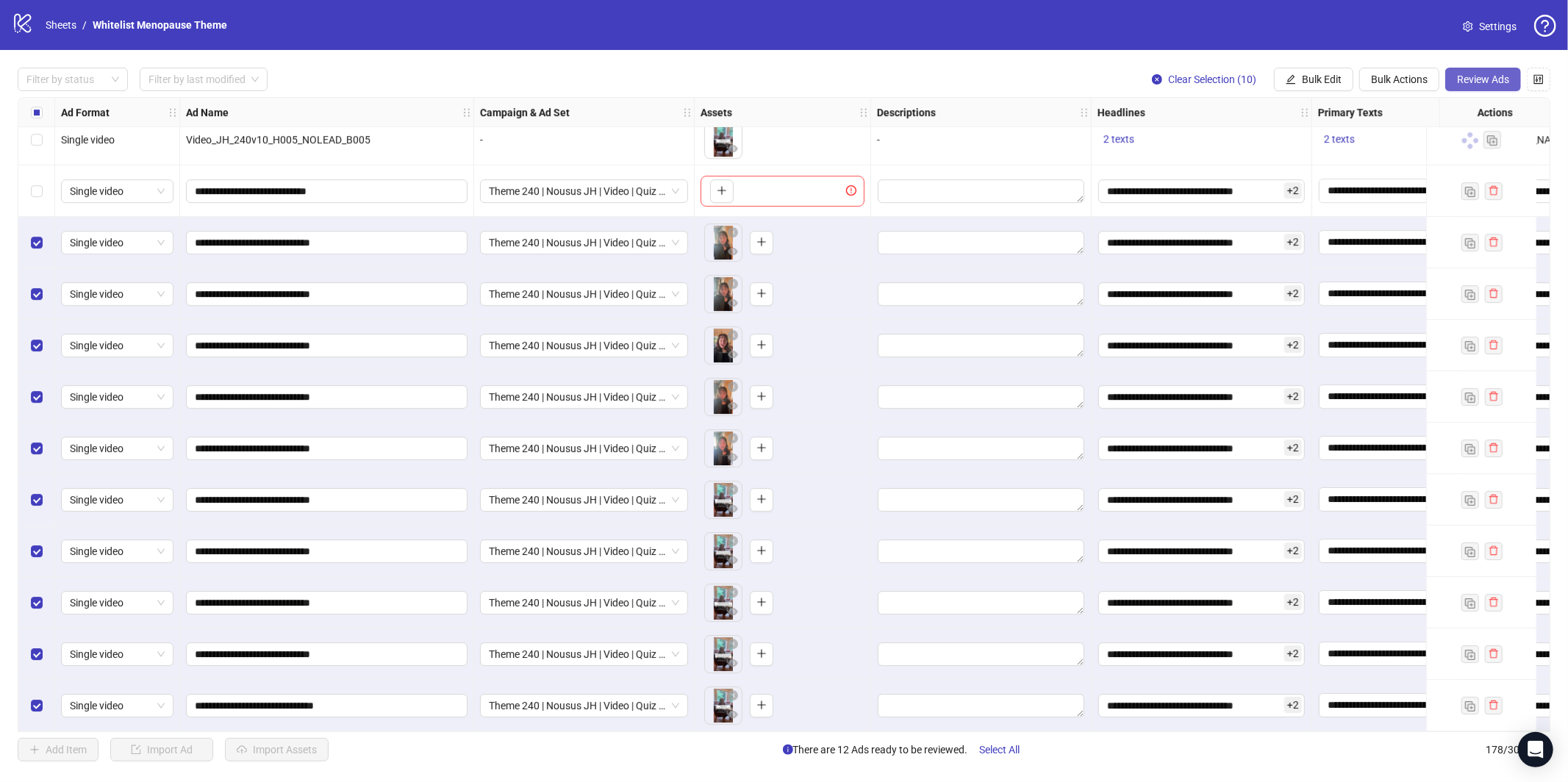
click at [1469, 88] on button "Review Ads" at bounding box center [1483, 80] width 76 height 24
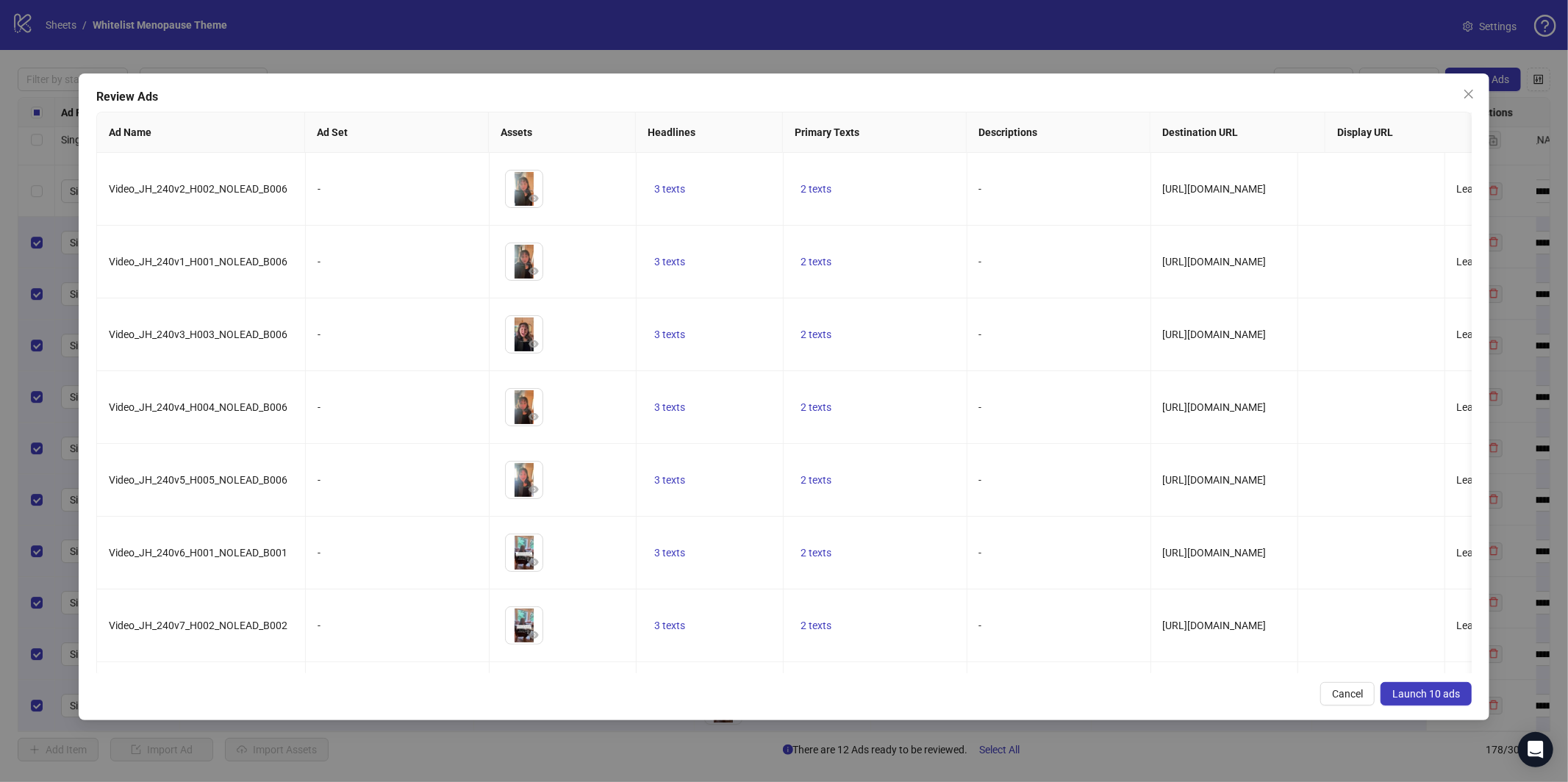
click at [1431, 689] on span "Launch 10 ads" at bounding box center [1426, 694] width 68 height 12
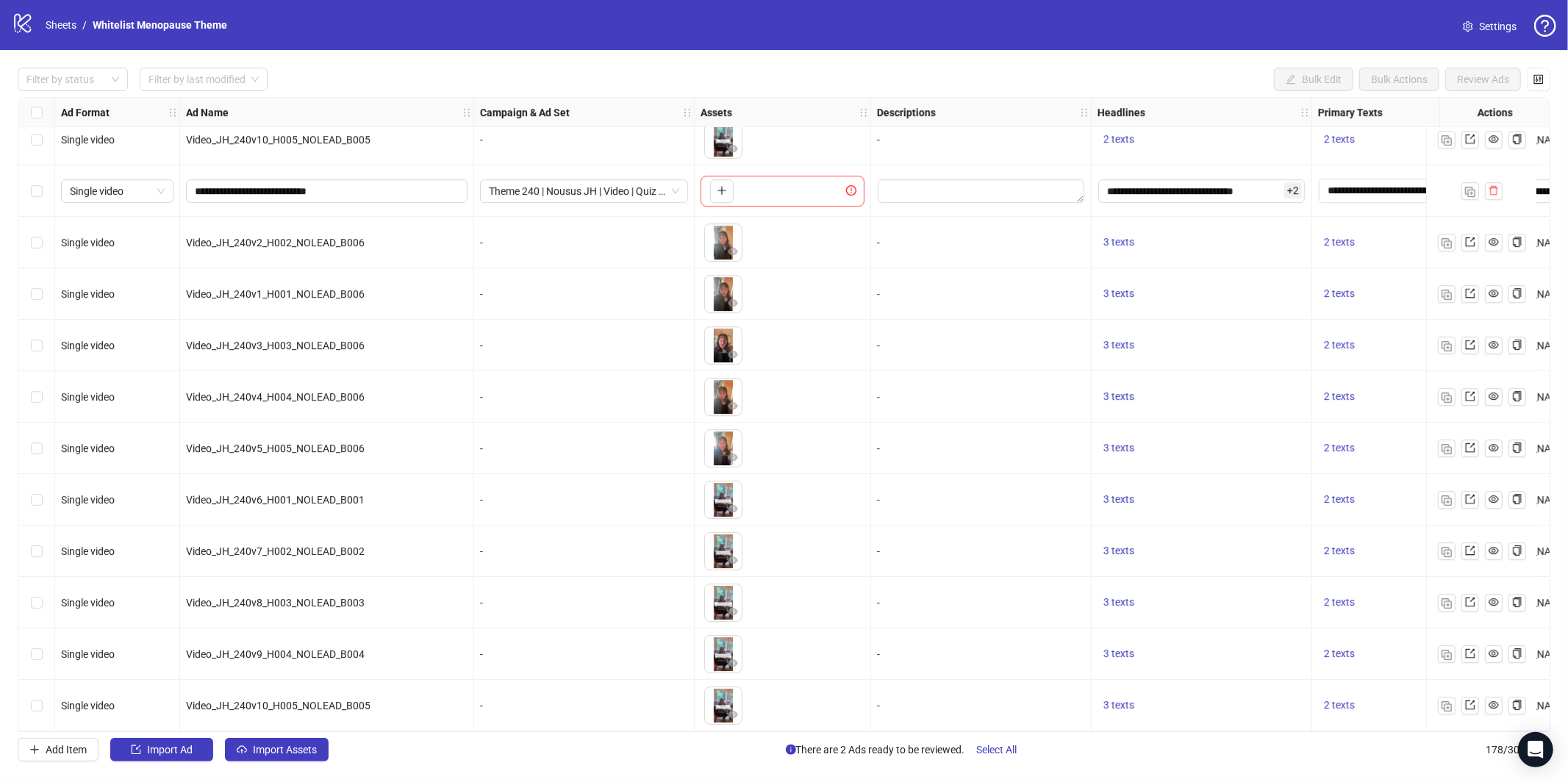
click at [68, 35] on div "logo/logo-mobile Sheets / Whitelist Menopause Theme" at bounding box center [123, 25] width 222 height 27
click at [67, 29] on link "Sheets" at bounding box center [61, 25] width 37 height 16
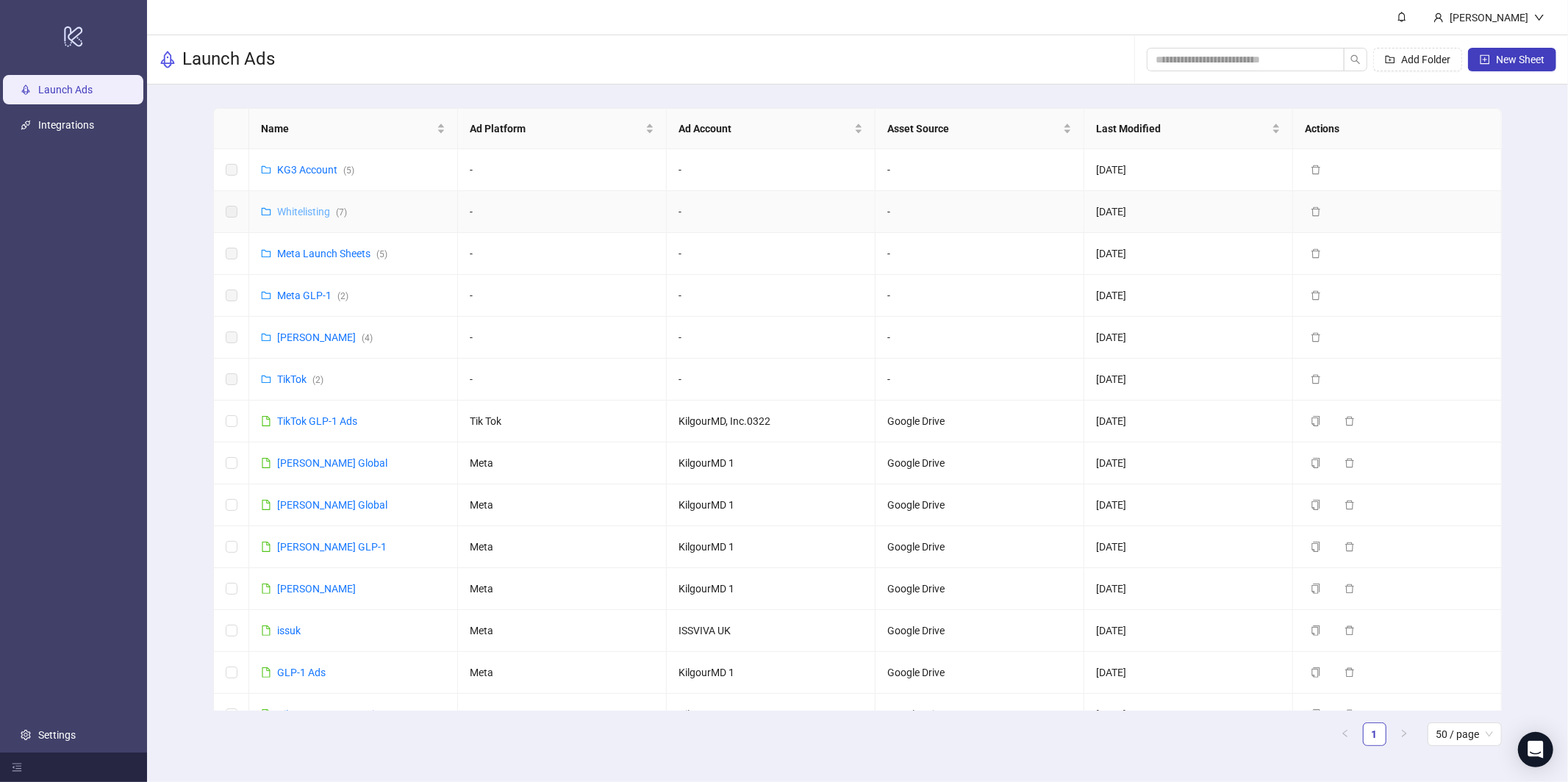
click at [313, 212] on link "Whitelisting ( 7 )" at bounding box center [313, 212] width 70 height 12
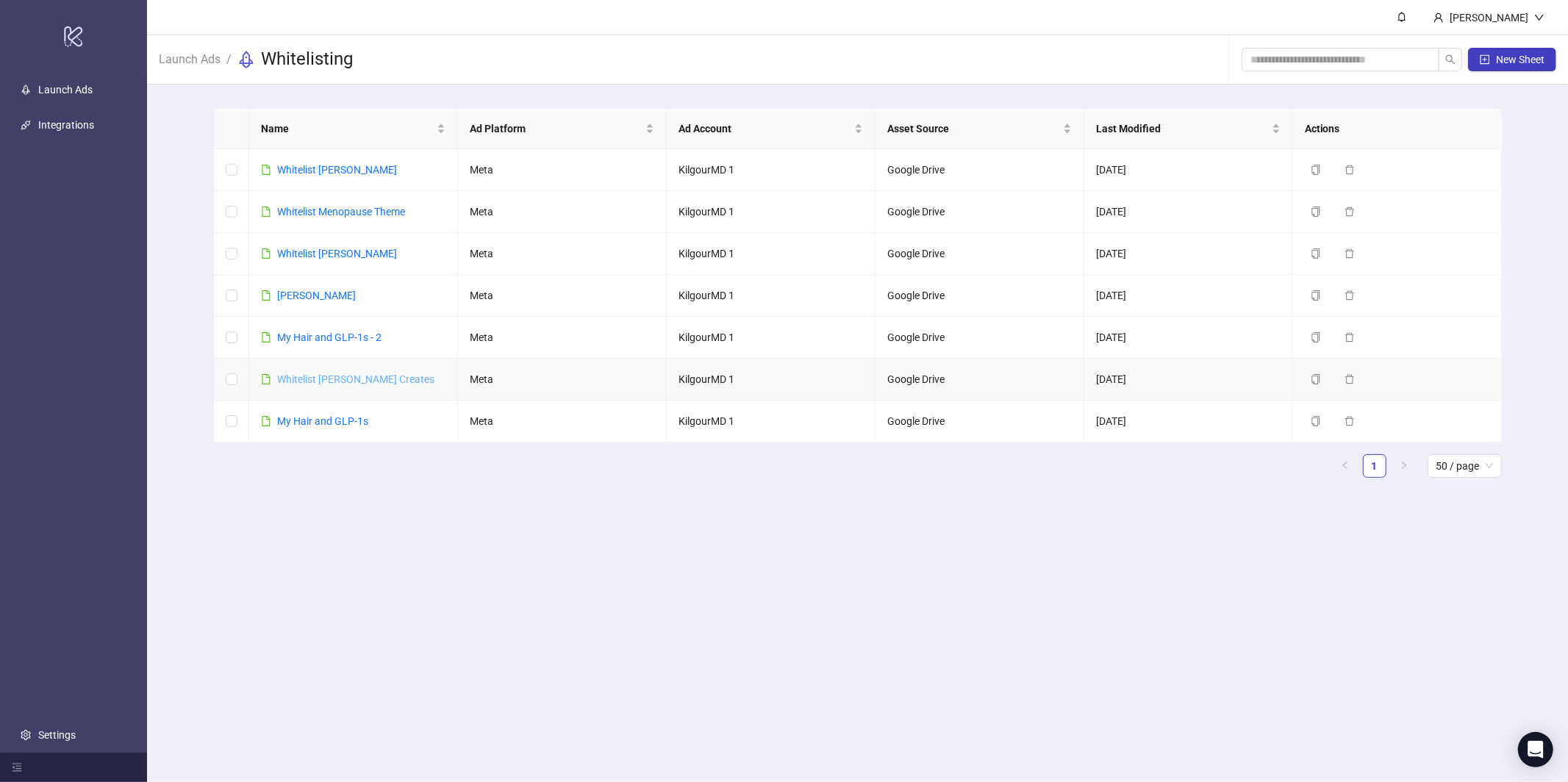
click at [338, 376] on link "Whitelist Jean Creates" at bounding box center [357, 380] width 158 height 12
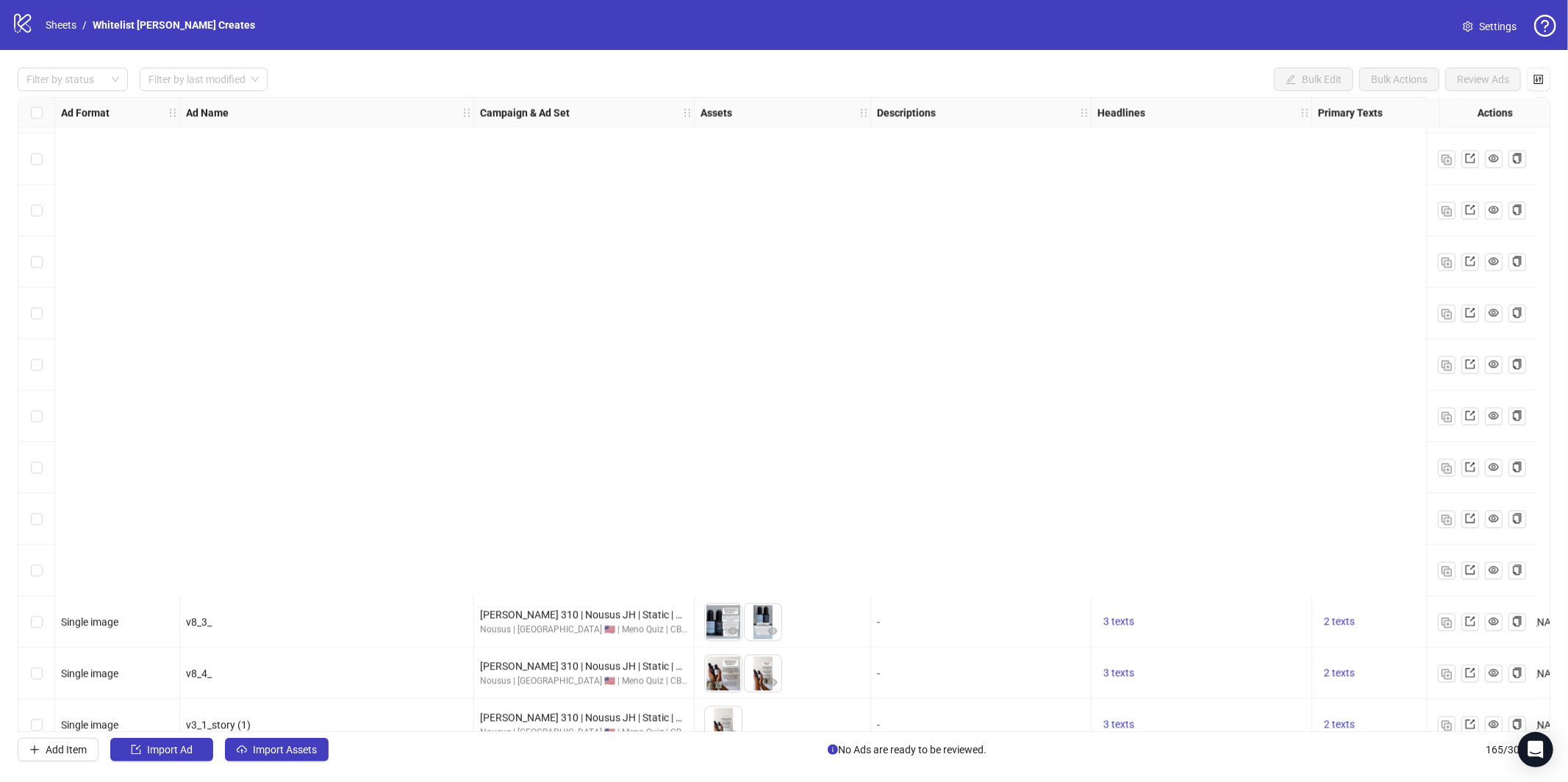
scroll to position [7893, 0]
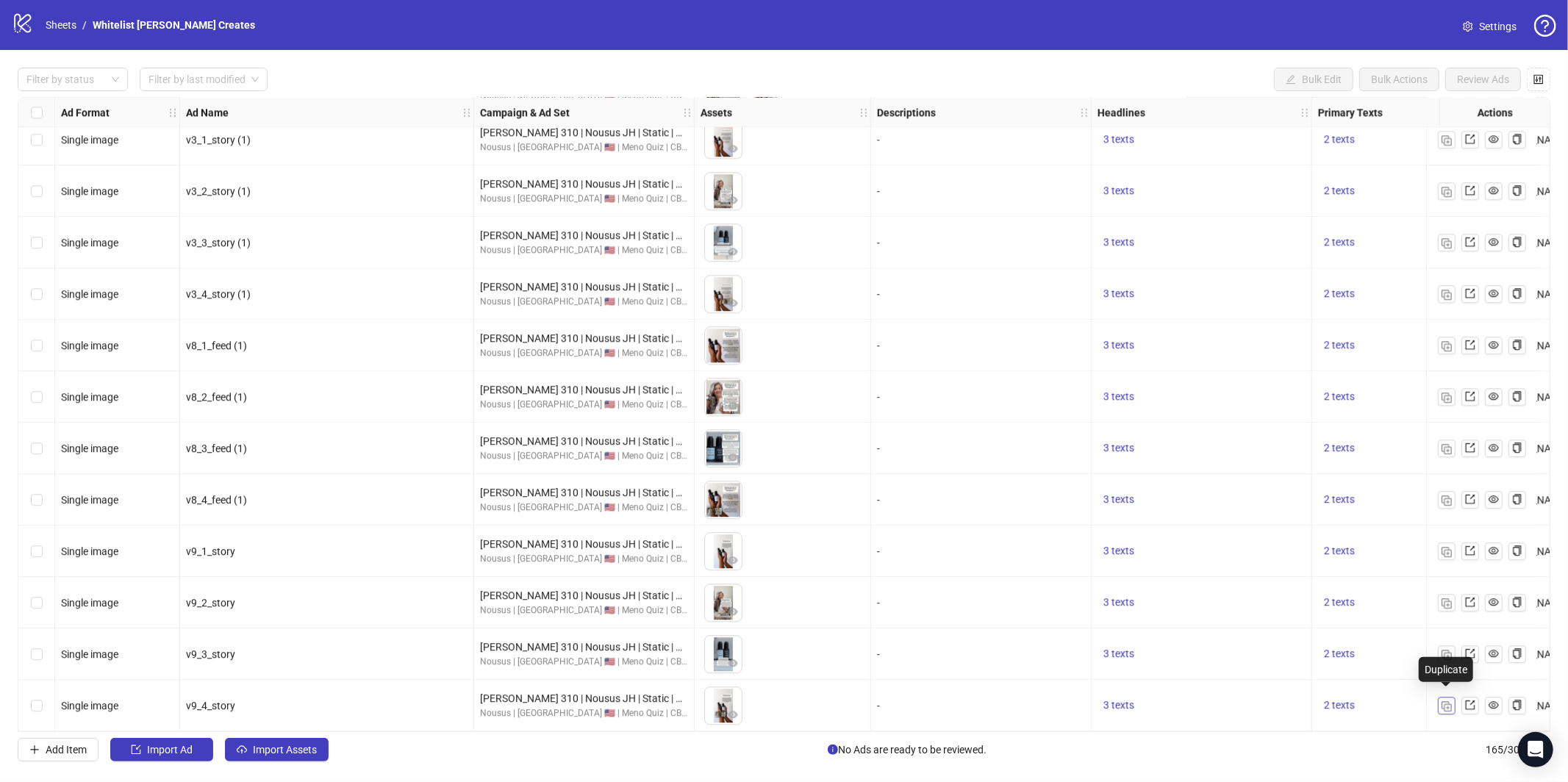
click at [1450, 701] on img "button" at bounding box center [1447, 706] width 10 height 10
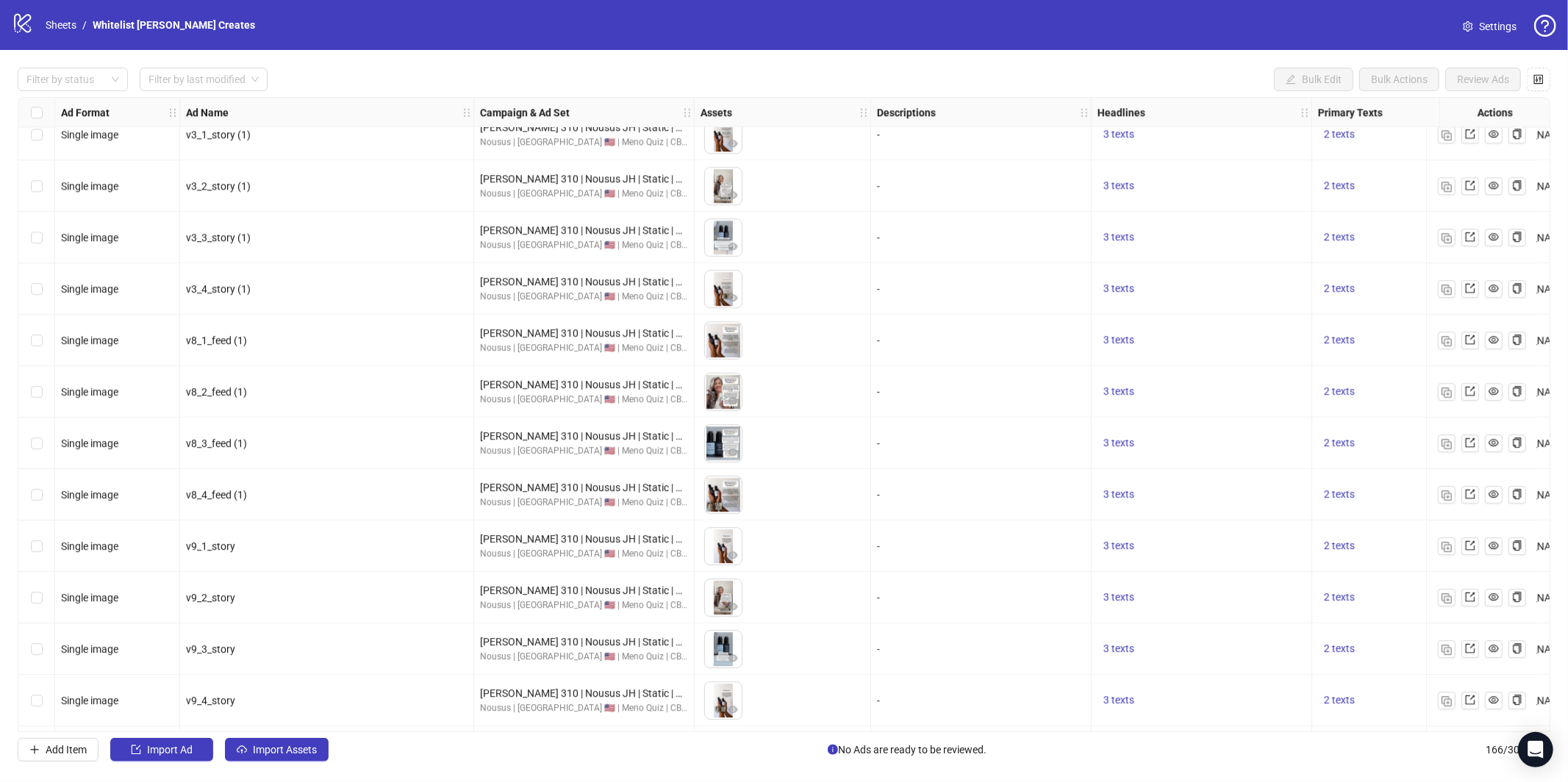
scroll to position [7944, 0]
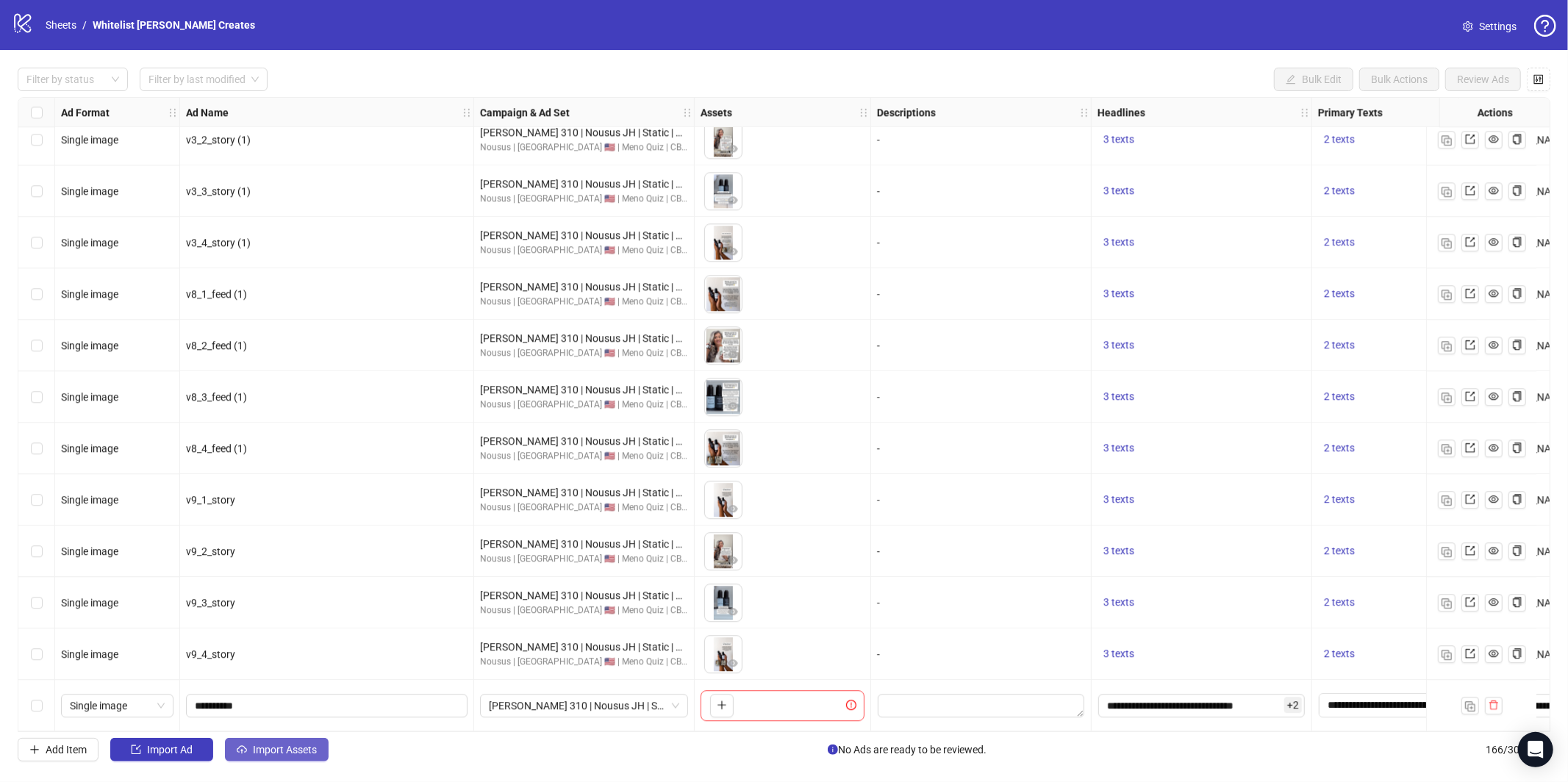
click at [323, 754] on button "Import Assets" at bounding box center [277, 750] width 104 height 24
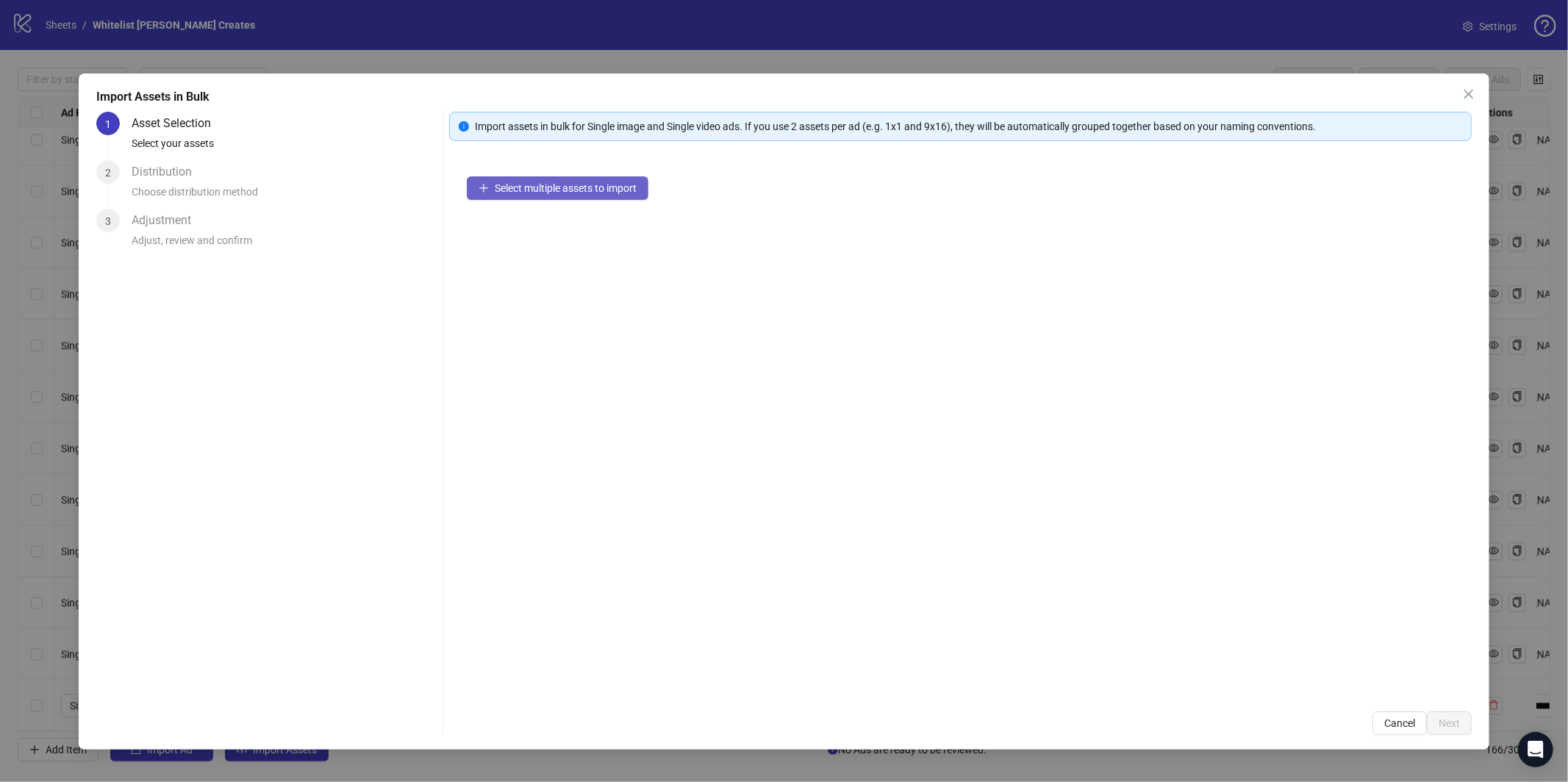
click at [577, 188] on span "Select multiple assets to import" at bounding box center [565, 189] width 142 height 12
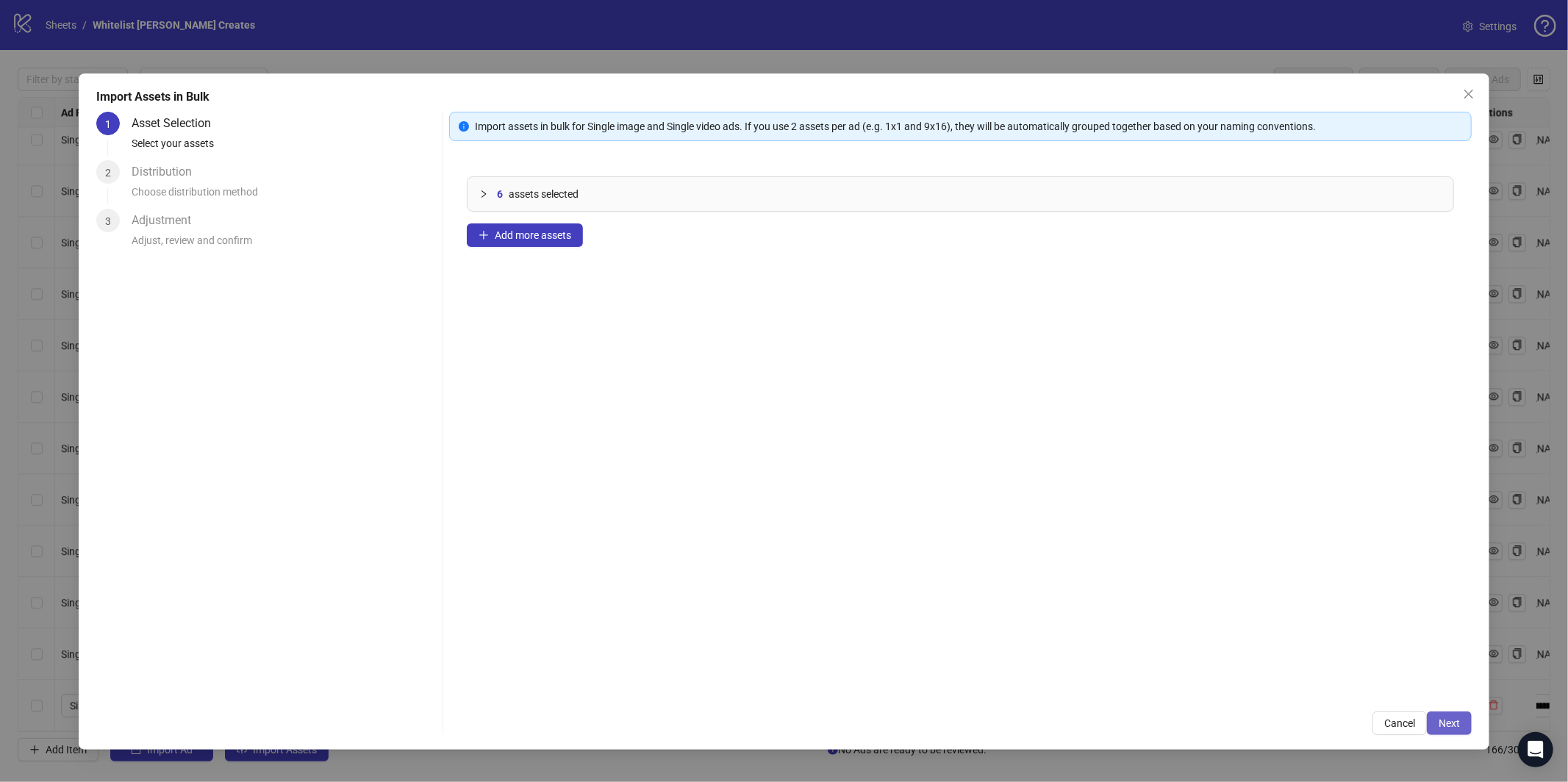
click at [1438, 730] on button "Next" at bounding box center [1449, 724] width 45 height 24
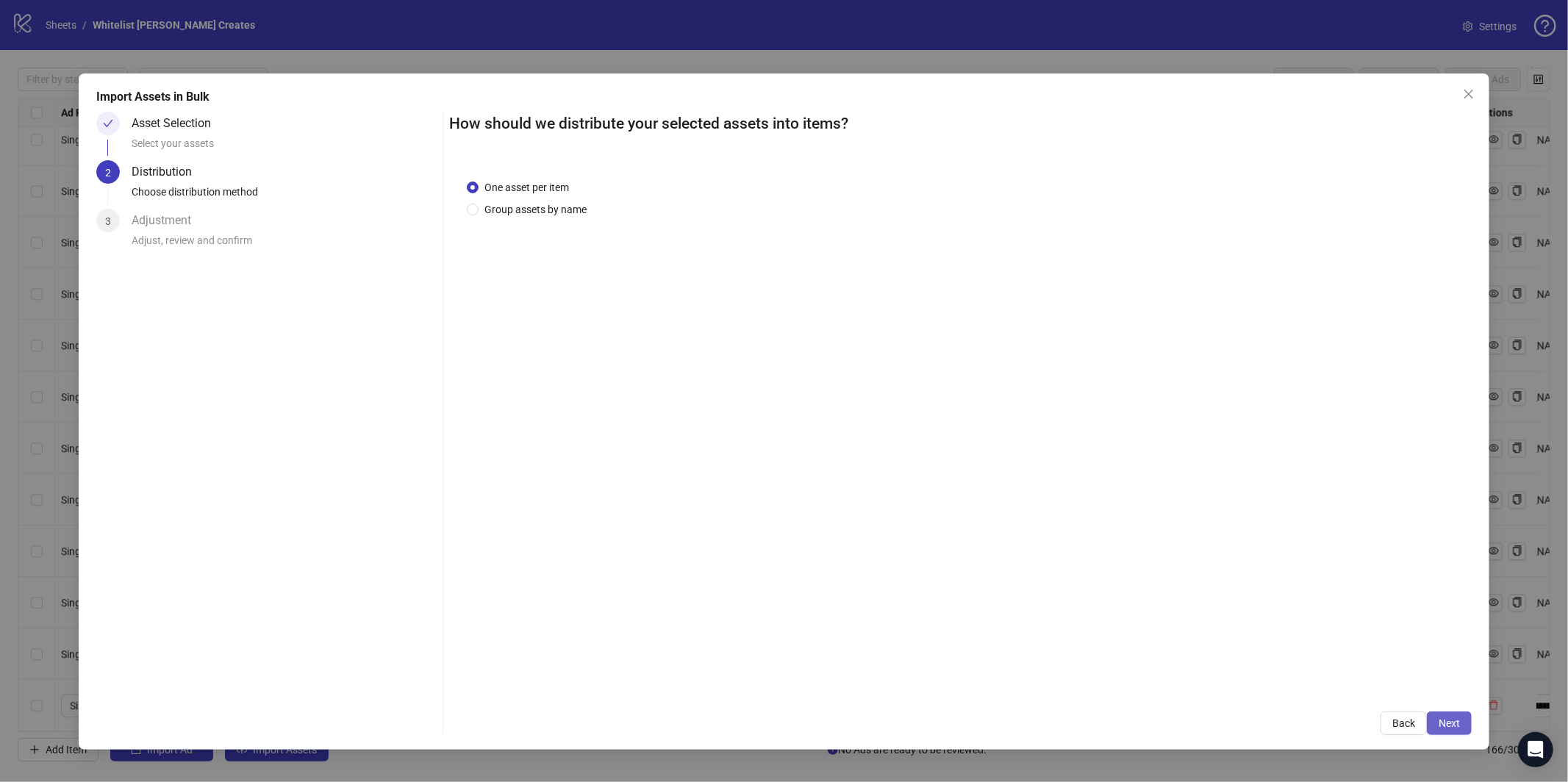
click at [1446, 717] on span "Next" at bounding box center [1449, 723] width 21 height 12
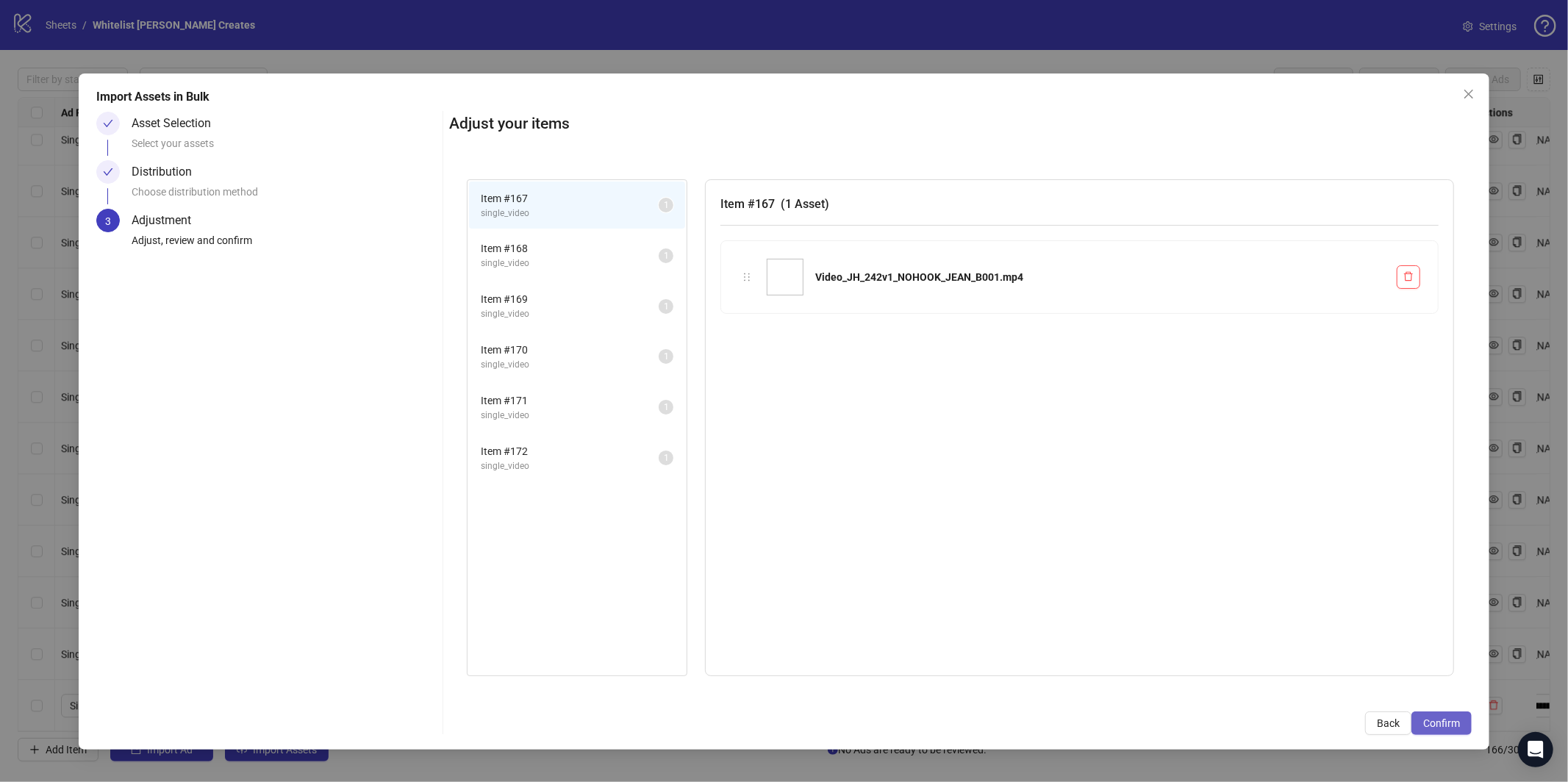
click at [1452, 729] on span "Confirm" at bounding box center [1441, 723] width 37 height 12
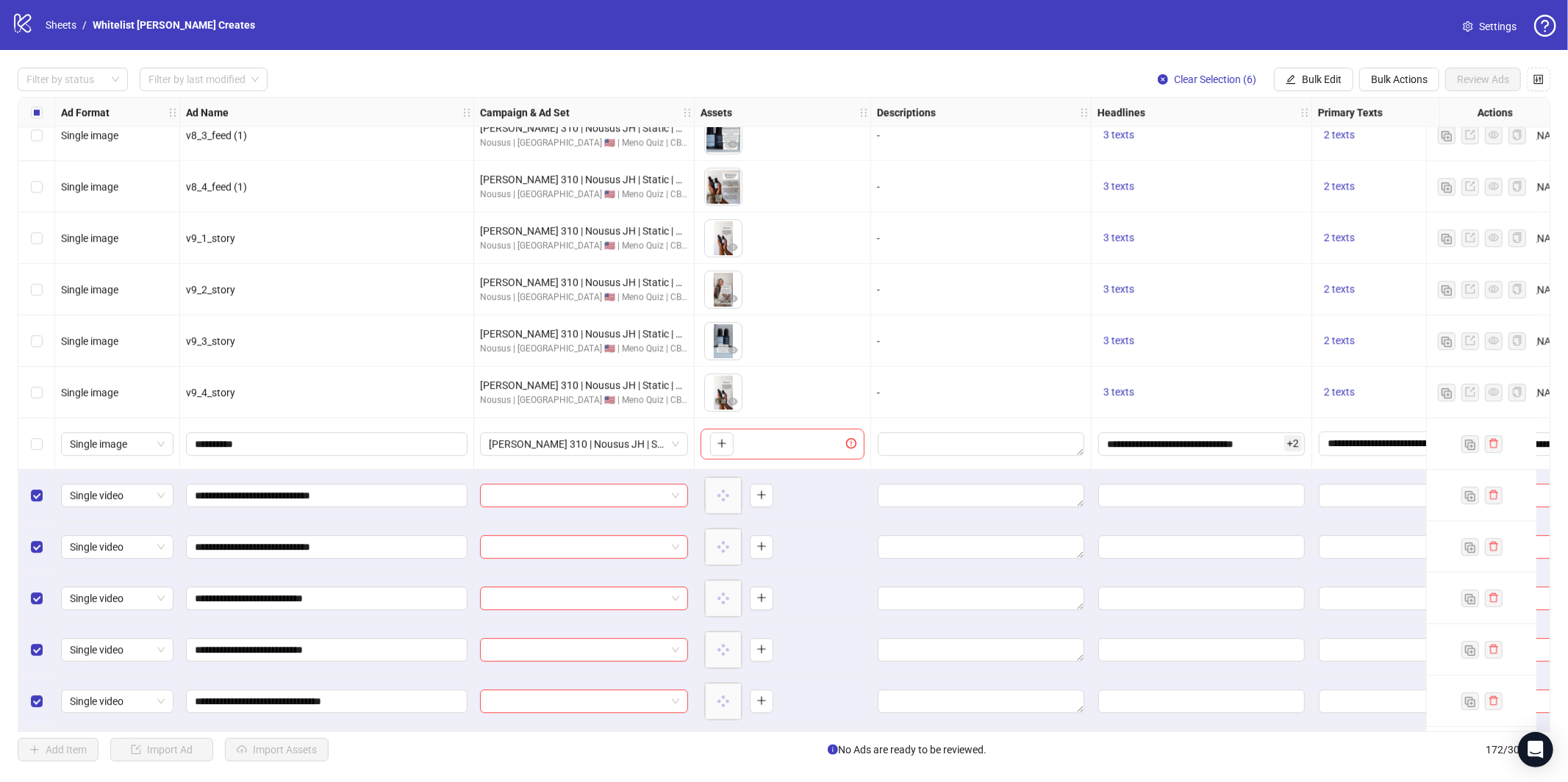
scroll to position [8252, 0]
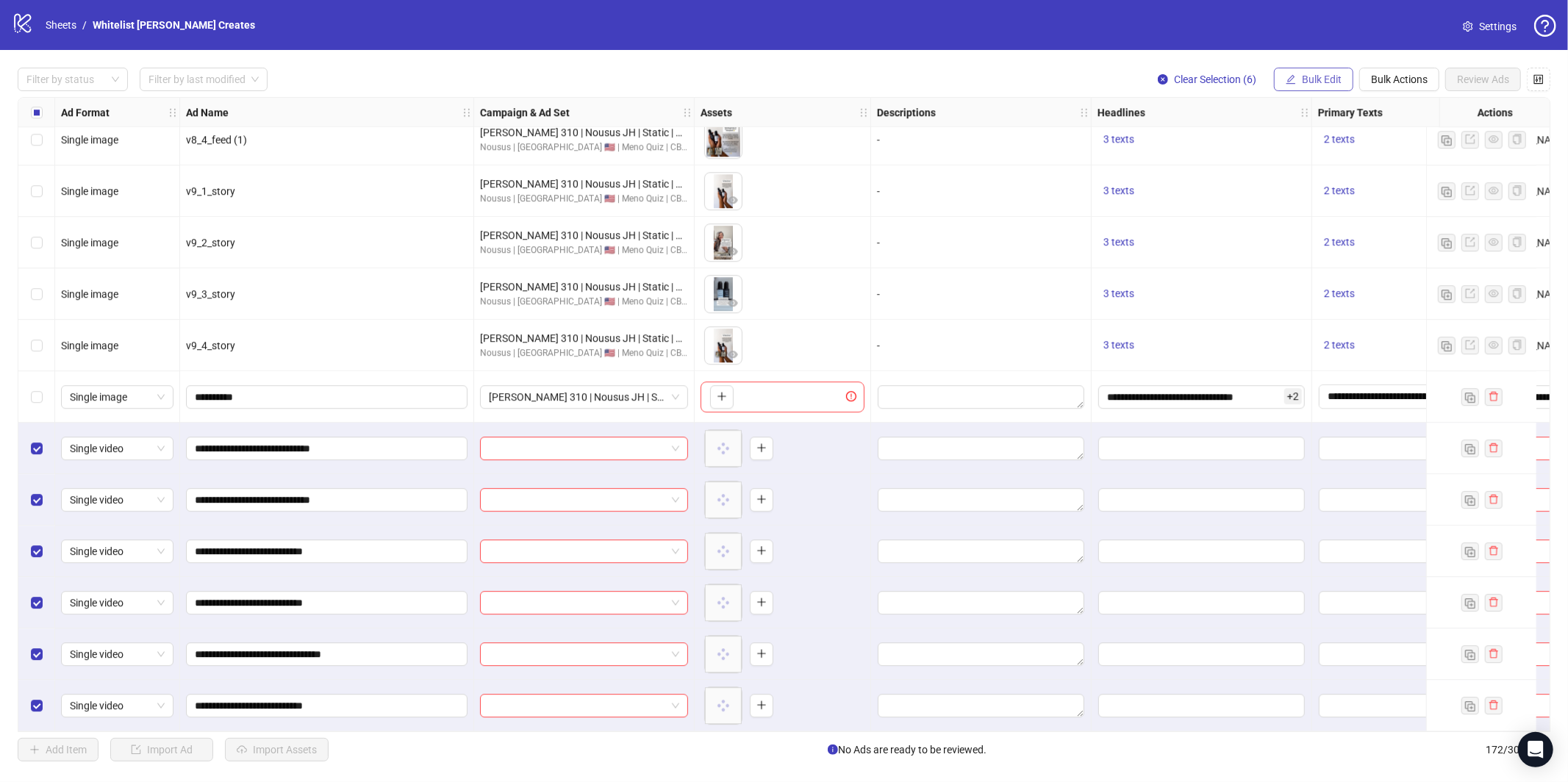
click at [1308, 80] on span "Bulk Edit" at bounding box center [1322, 80] width 40 height 12
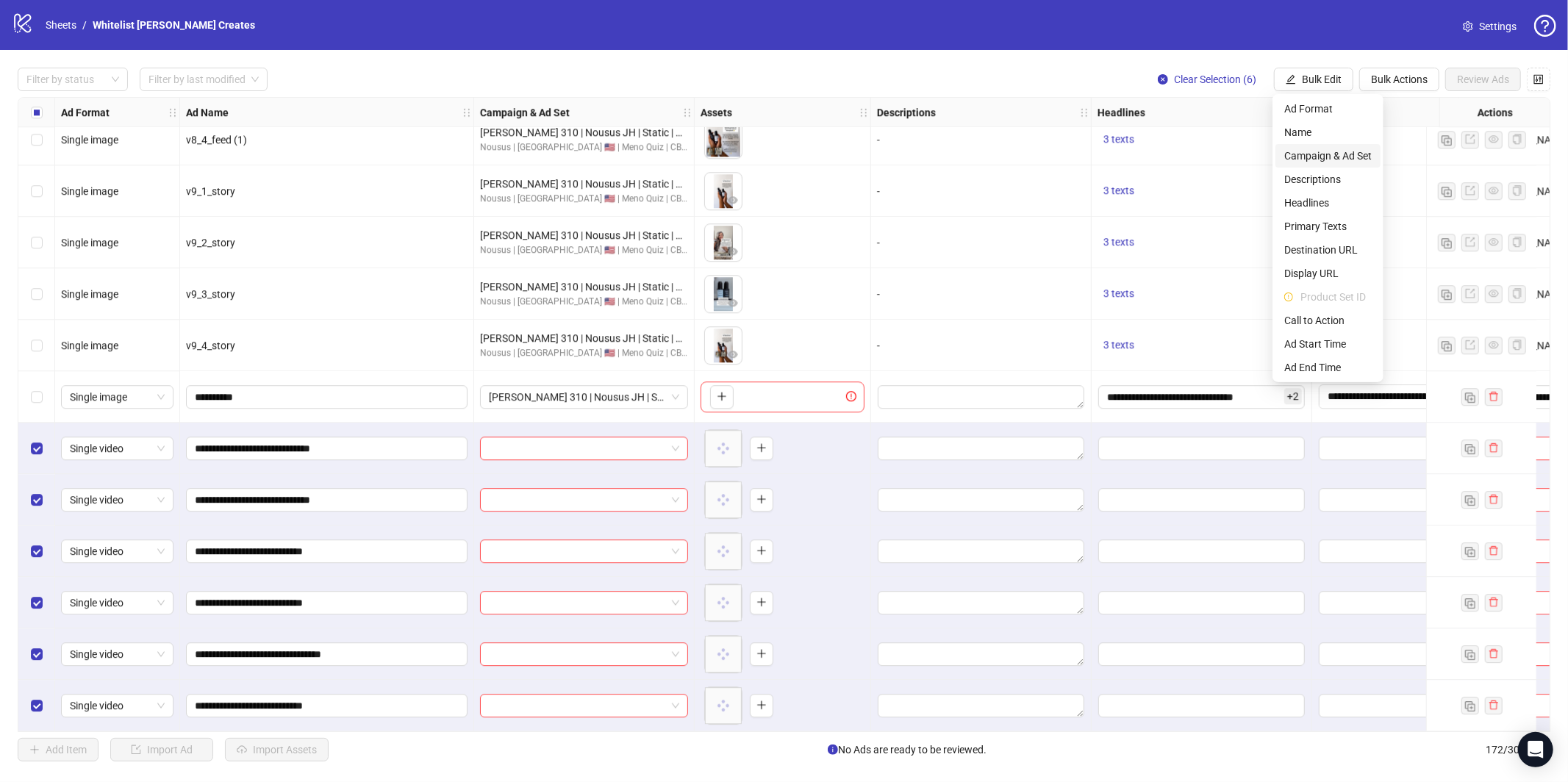
click at [1328, 150] on span "Campaign & Ad Set" at bounding box center [1328, 156] width 88 height 16
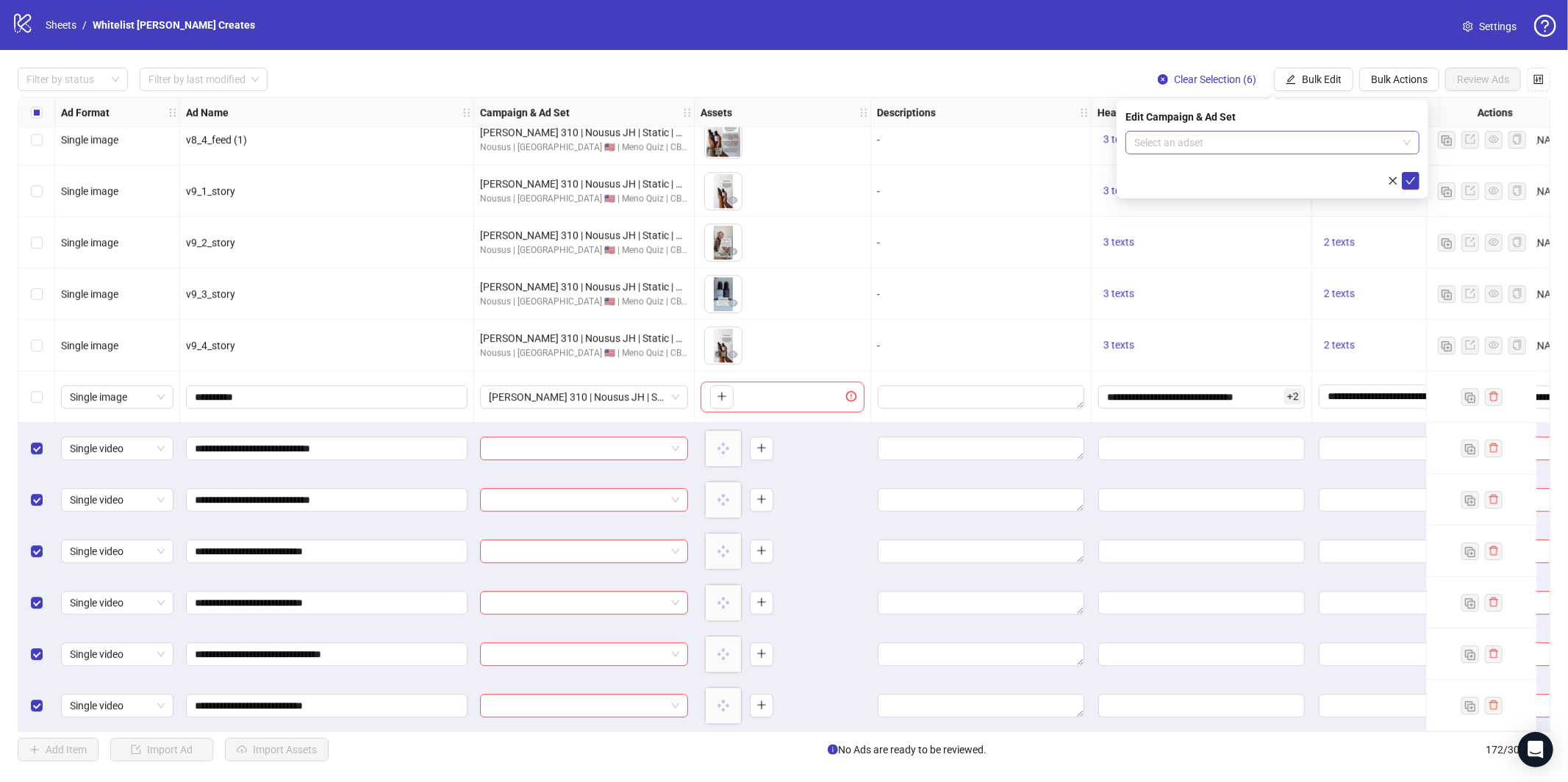
click at [1227, 146] on input "search" at bounding box center [1266, 143] width 264 height 22
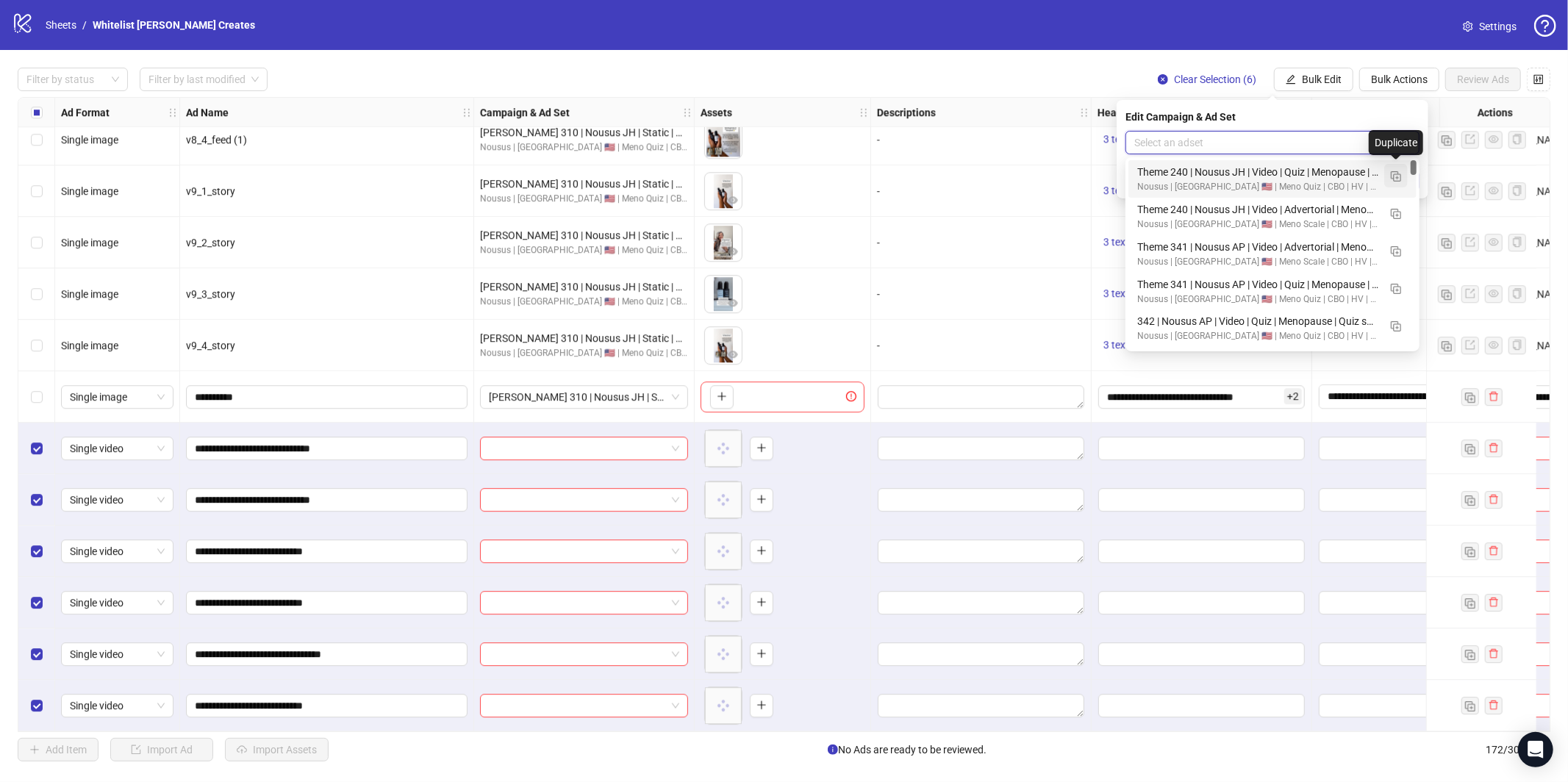
click at [1397, 174] on img "button" at bounding box center [1396, 177] width 10 height 10
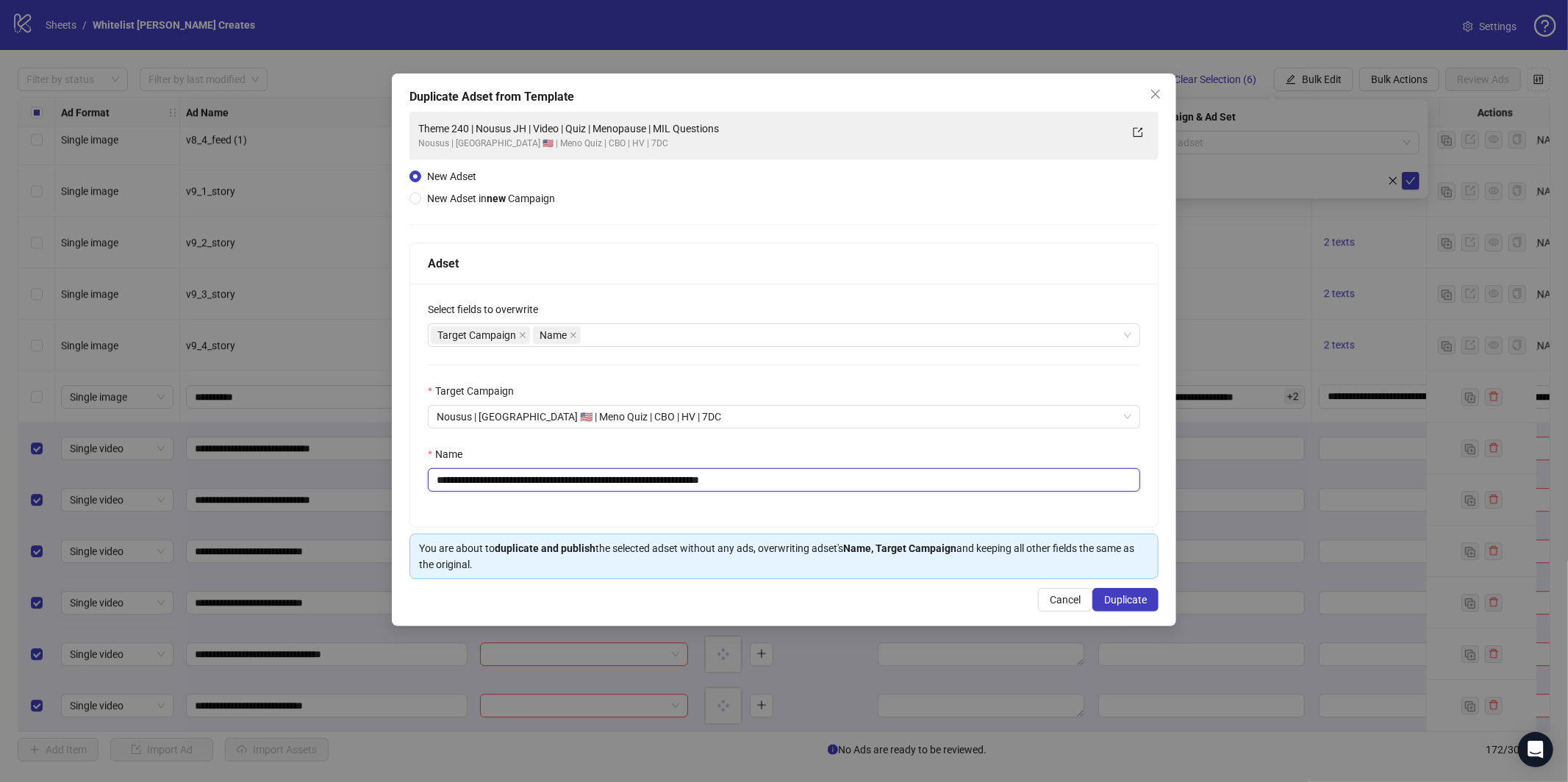
click at [695, 481] on input "**********" at bounding box center [783, 480] width 712 height 24
paste input "text"
type input "**********"
click at [1131, 597] on span "Duplicate" at bounding box center [1126, 600] width 43 height 12
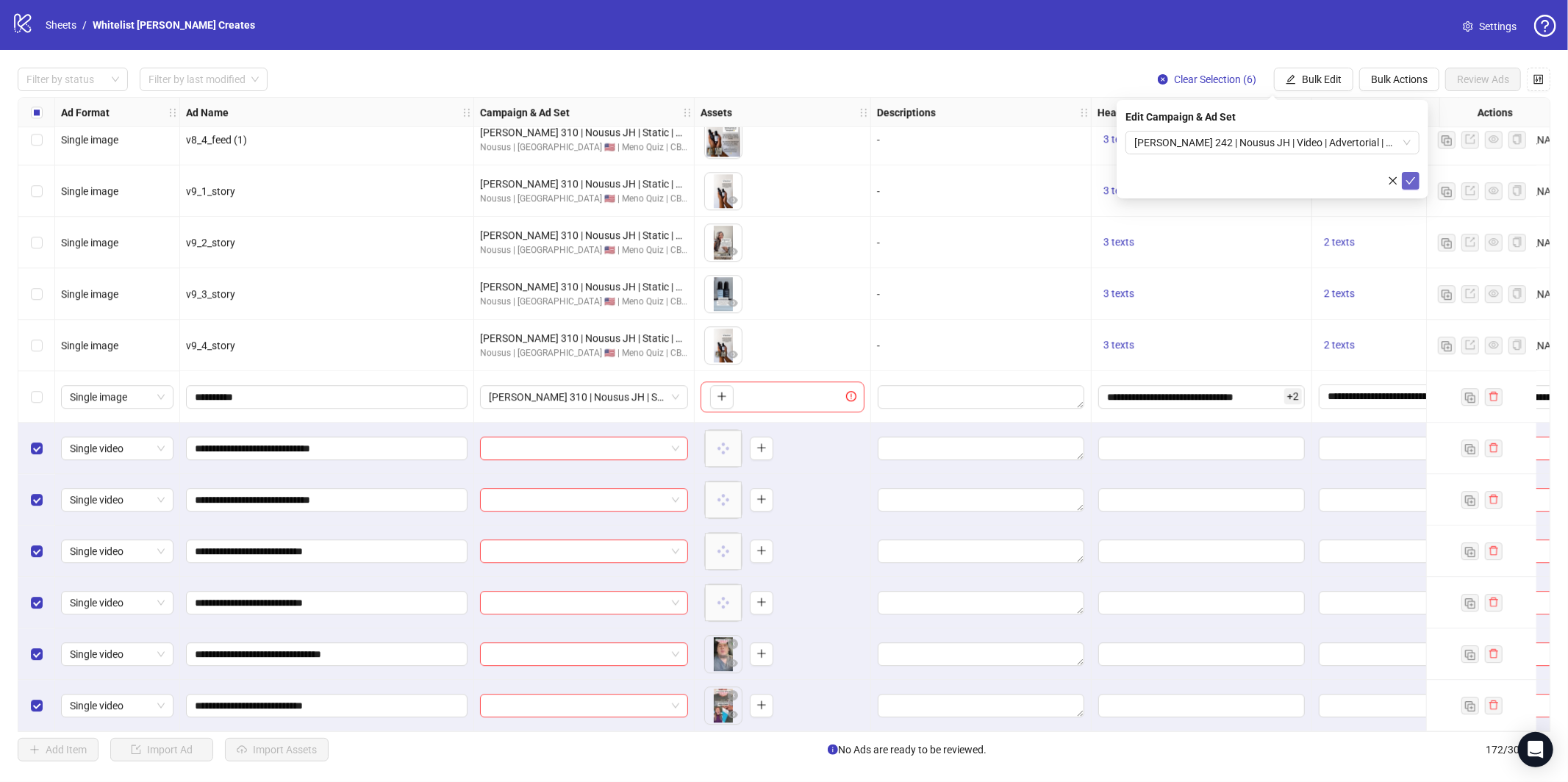
click at [1412, 186] on span "submit" at bounding box center [1411, 181] width 10 height 12
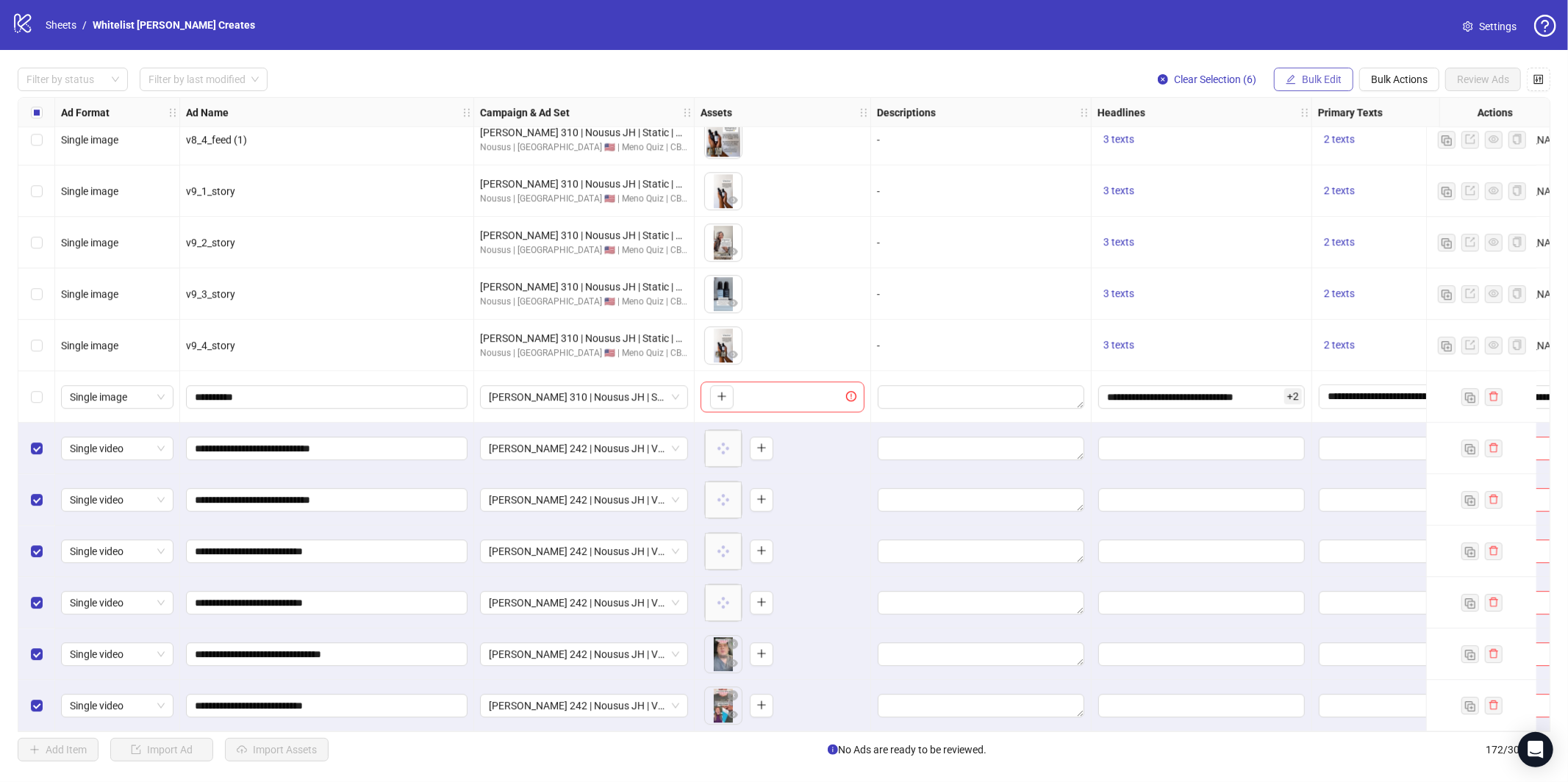
click at [1322, 80] on span "Bulk Edit" at bounding box center [1322, 80] width 40 height 12
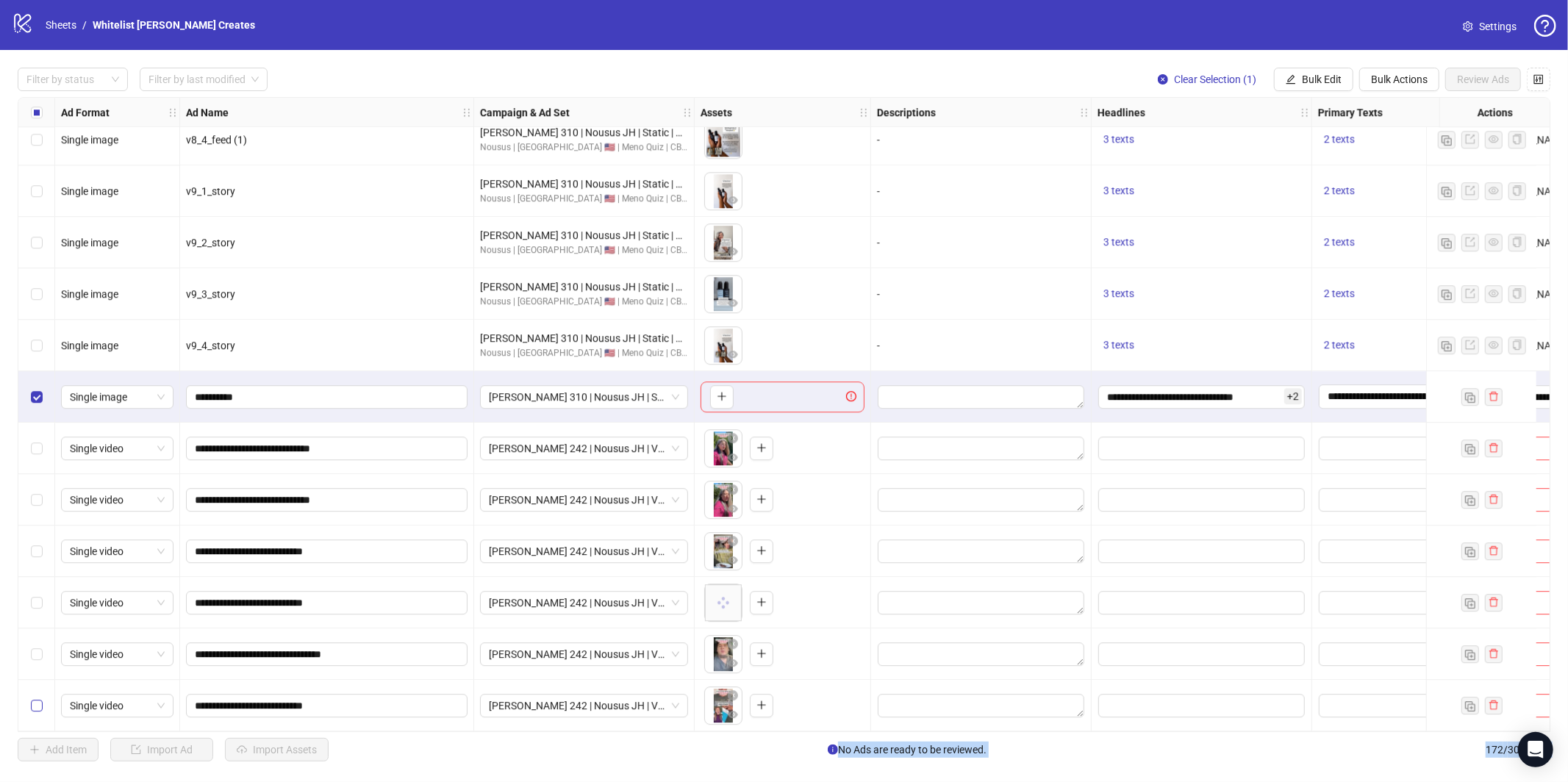
click at [33, 707] on label "Select row 172" at bounding box center [37, 706] width 12 height 16
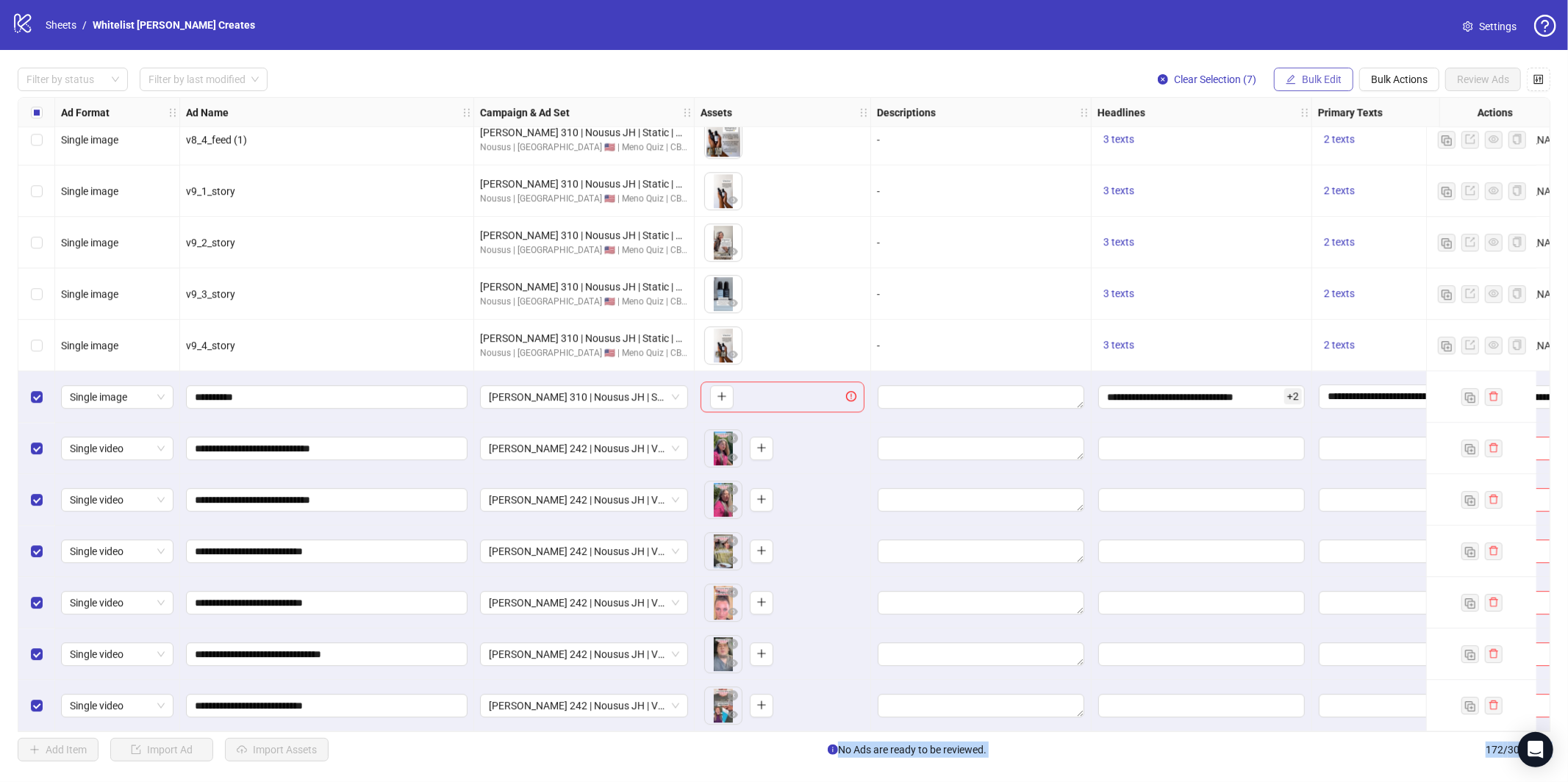
click at [1311, 74] on span "Bulk Edit" at bounding box center [1322, 80] width 40 height 12
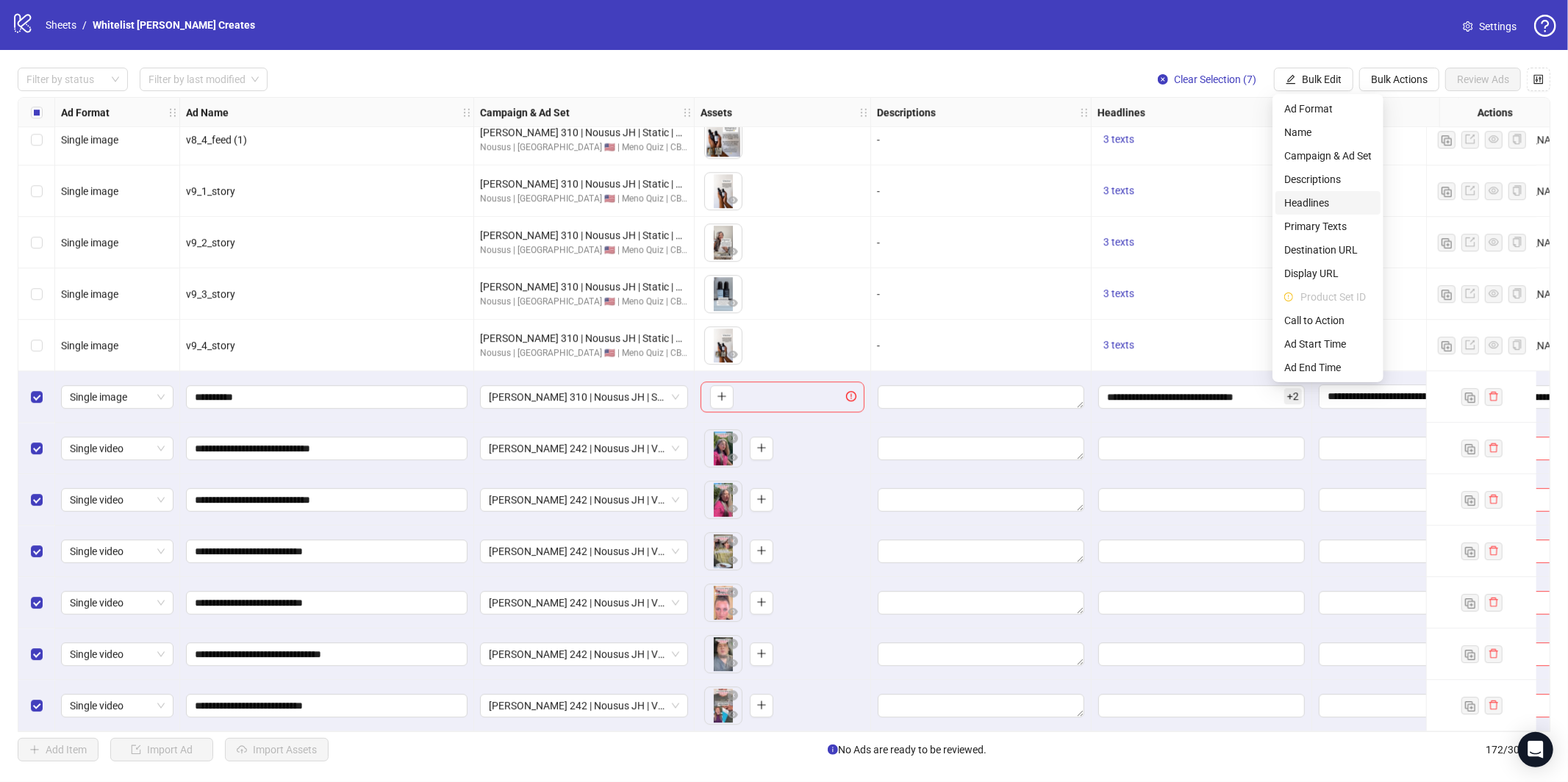
click at [1330, 205] on span "Headlines" at bounding box center [1328, 203] width 88 height 16
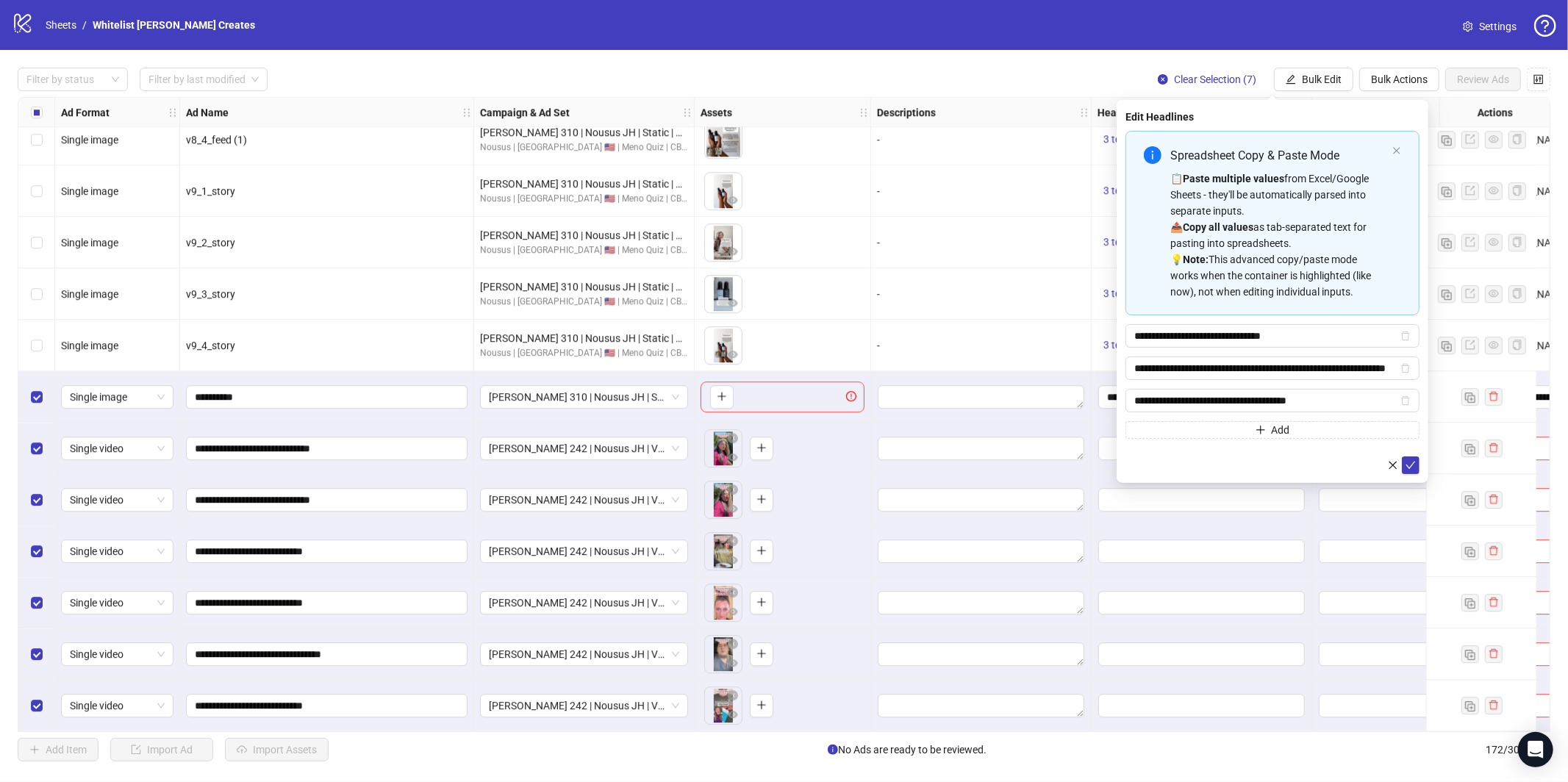
click at [1419, 473] on div at bounding box center [1272, 465] width 294 height 18
click at [1414, 468] on icon "check" at bounding box center [1411, 465] width 10 height 10
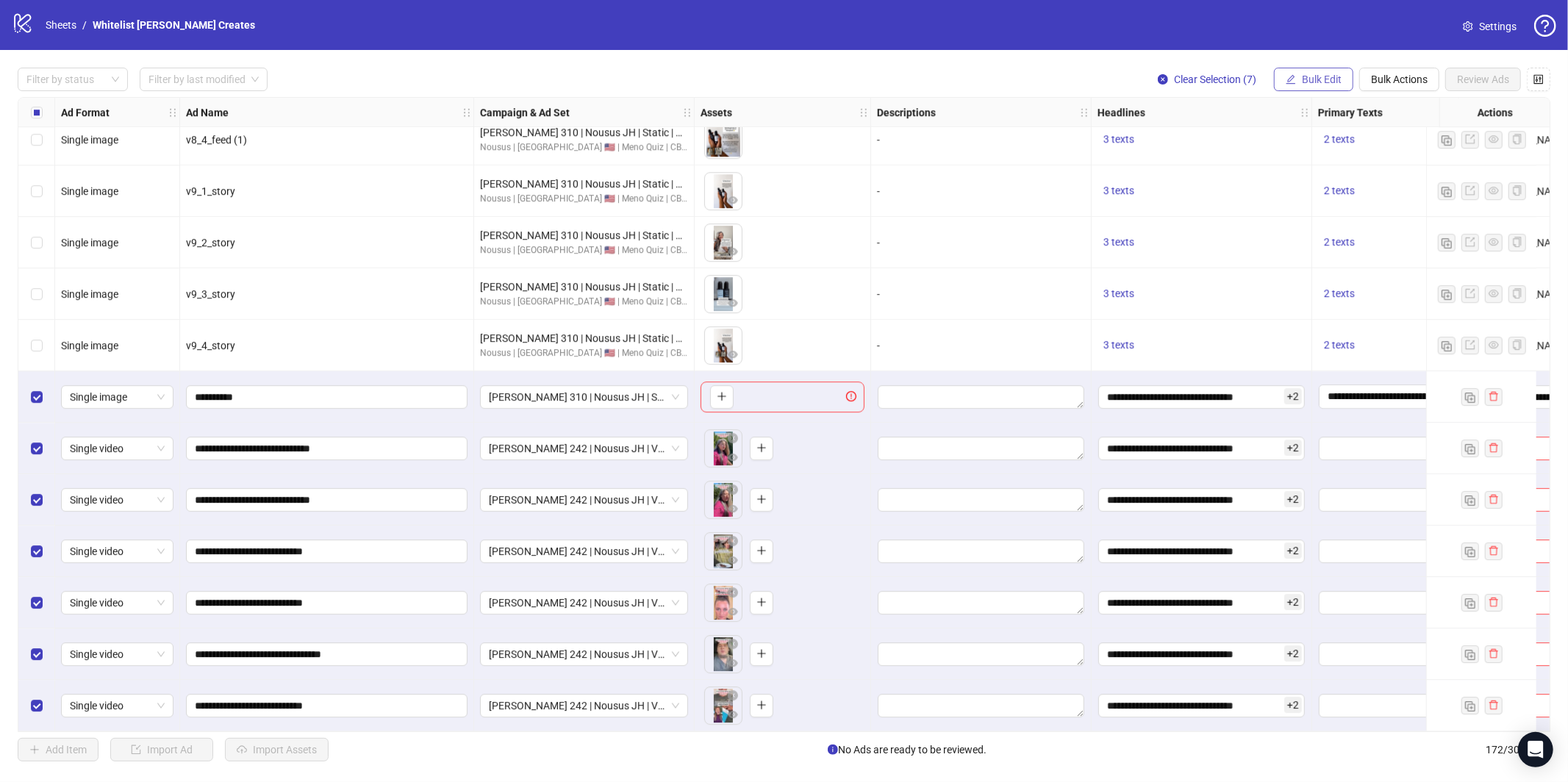
click at [1322, 85] on span "Bulk Edit" at bounding box center [1322, 80] width 40 height 12
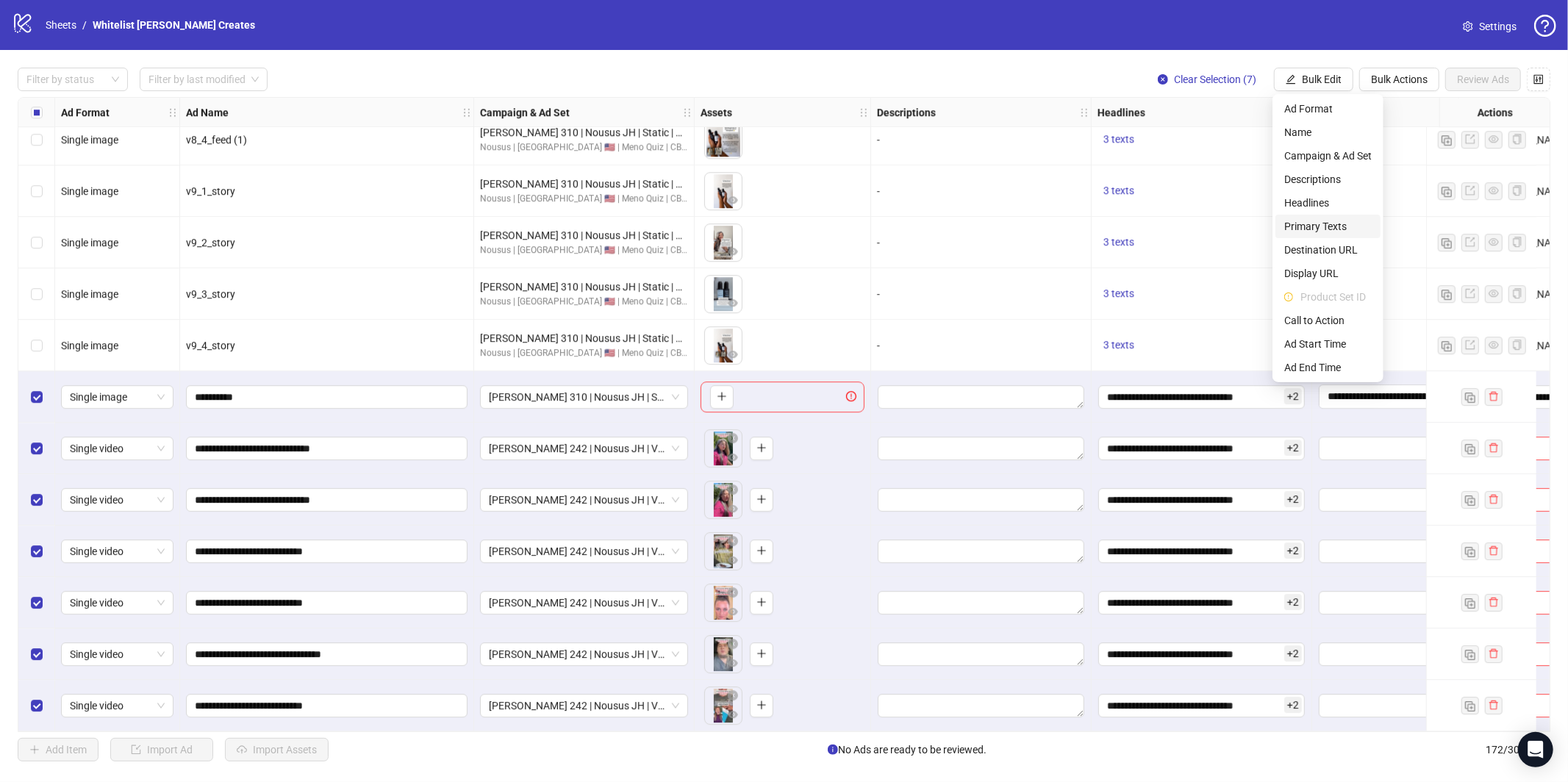
click at [1314, 231] on span "Primary Texts" at bounding box center [1328, 227] width 88 height 16
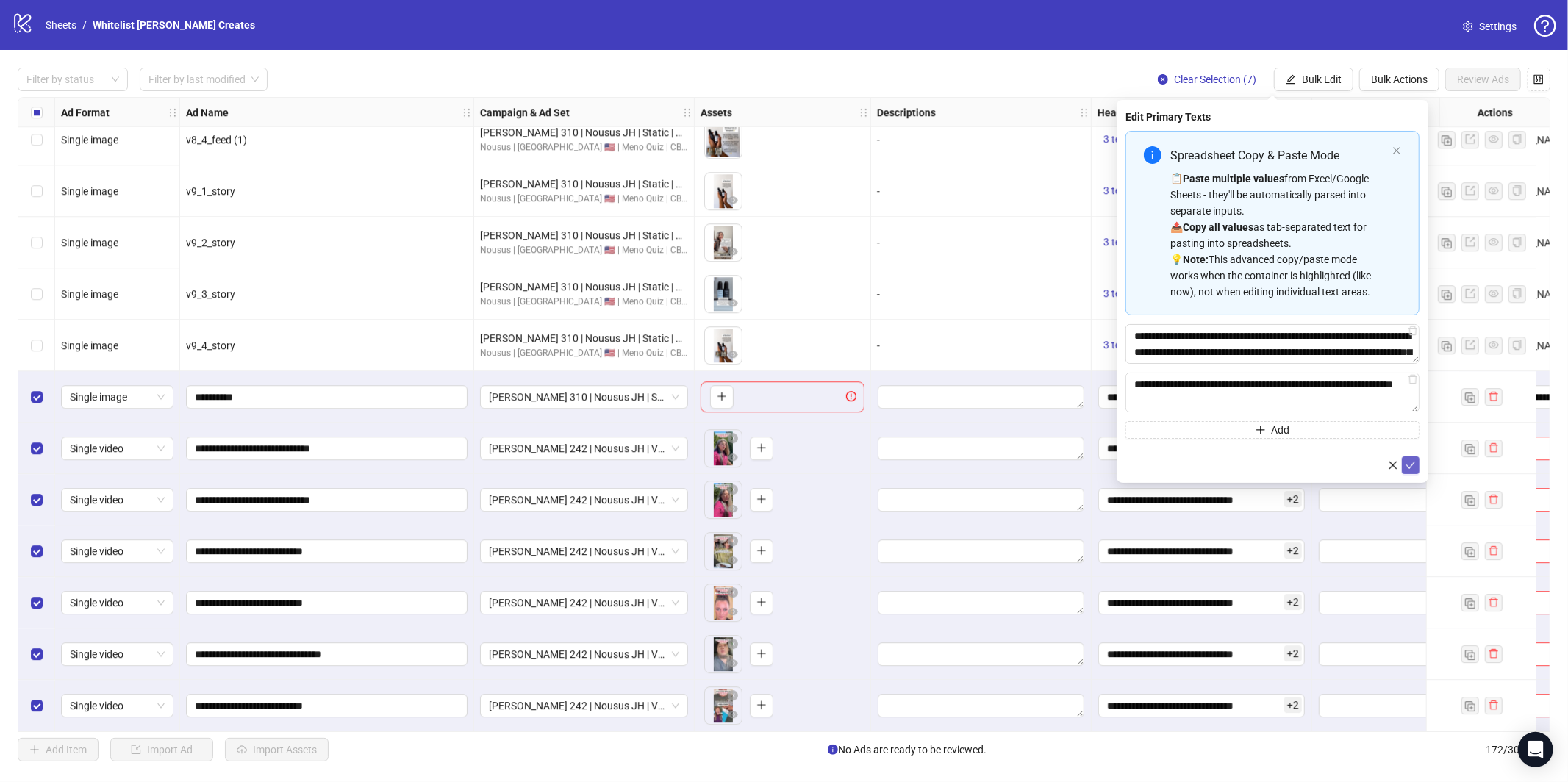
click at [1407, 467] on icon "check" at bounding box center [1411, 465] width 10 height 10
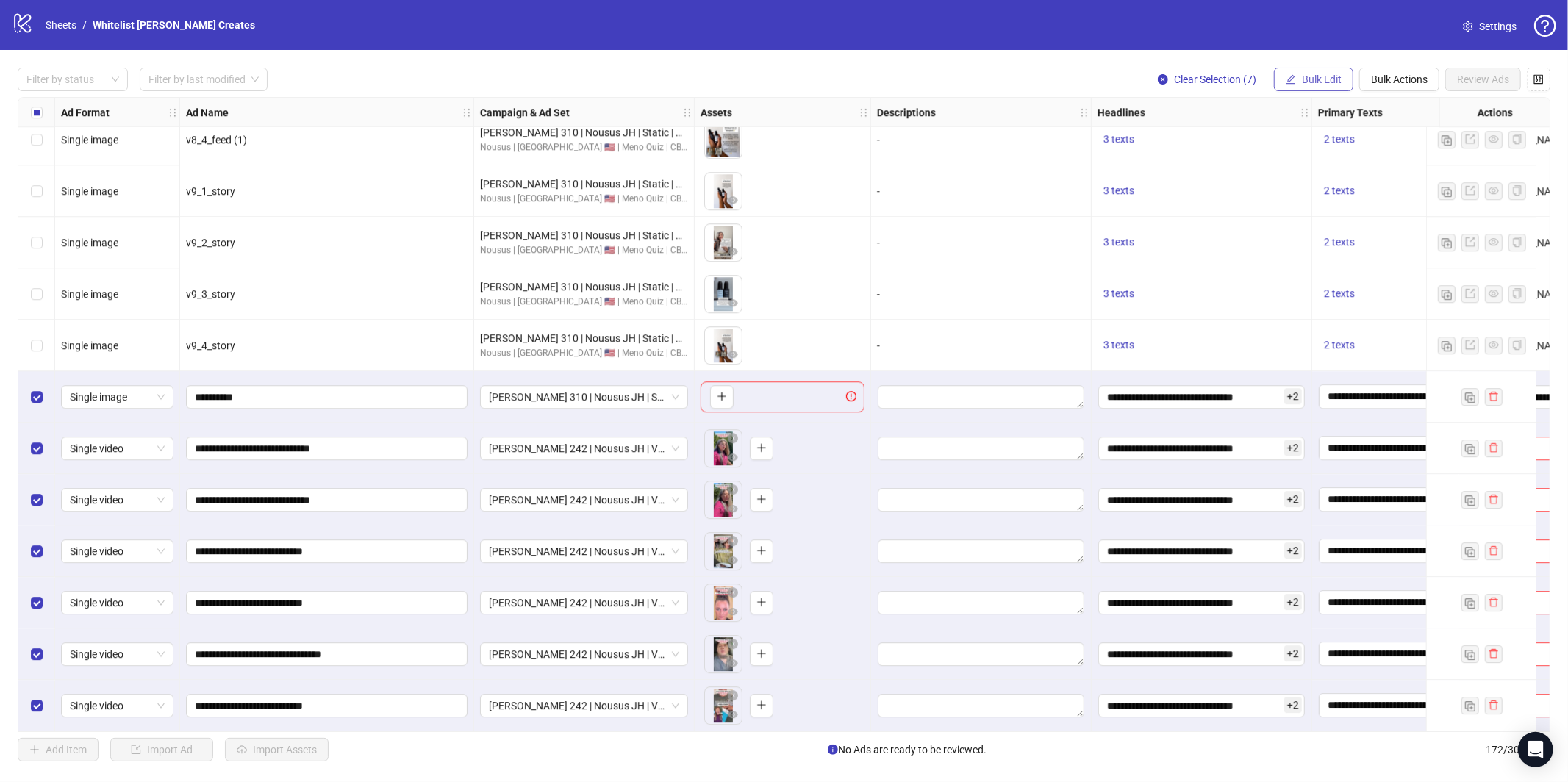
click at [1315, 84] on span "Bulk Edit" at bounding box center [1322, 80] width 40 height 12
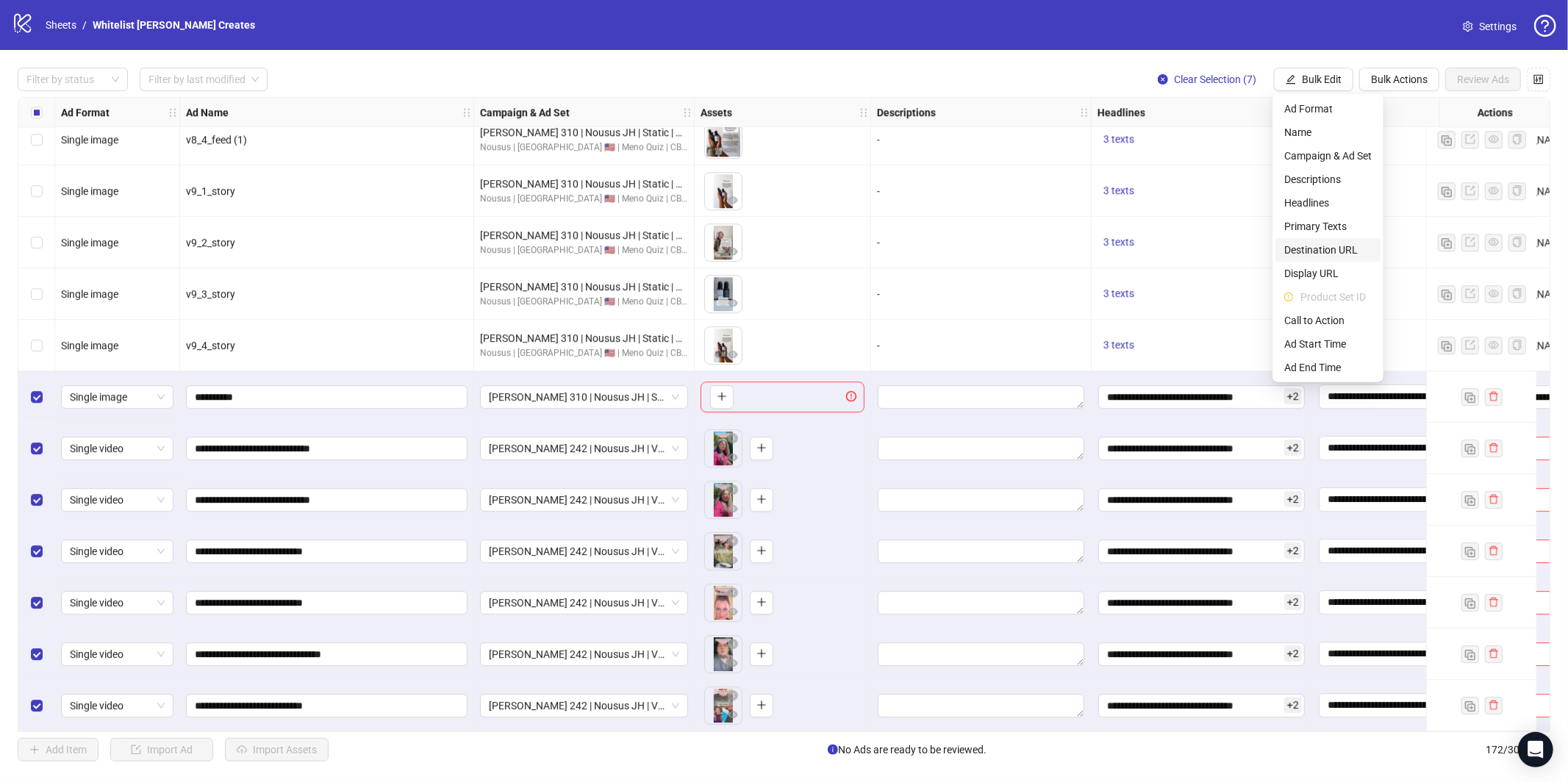
click at [1341, 252] on span "Destination URL" at bounding box center [1328, 250] width 88 height 16
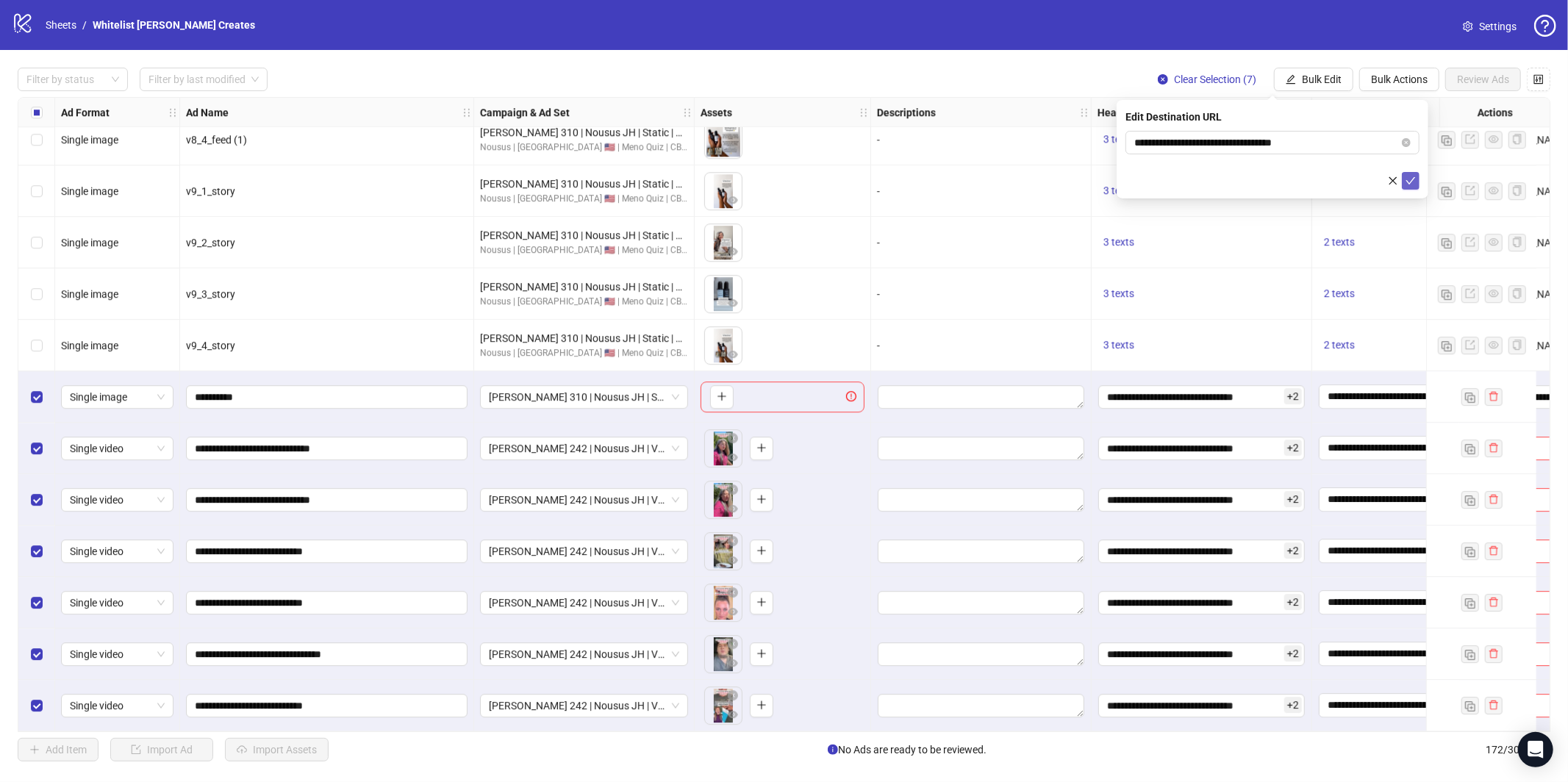
click at [1413, 179] on icon "check" at bounding box center [1411, 180] width 10 height 7
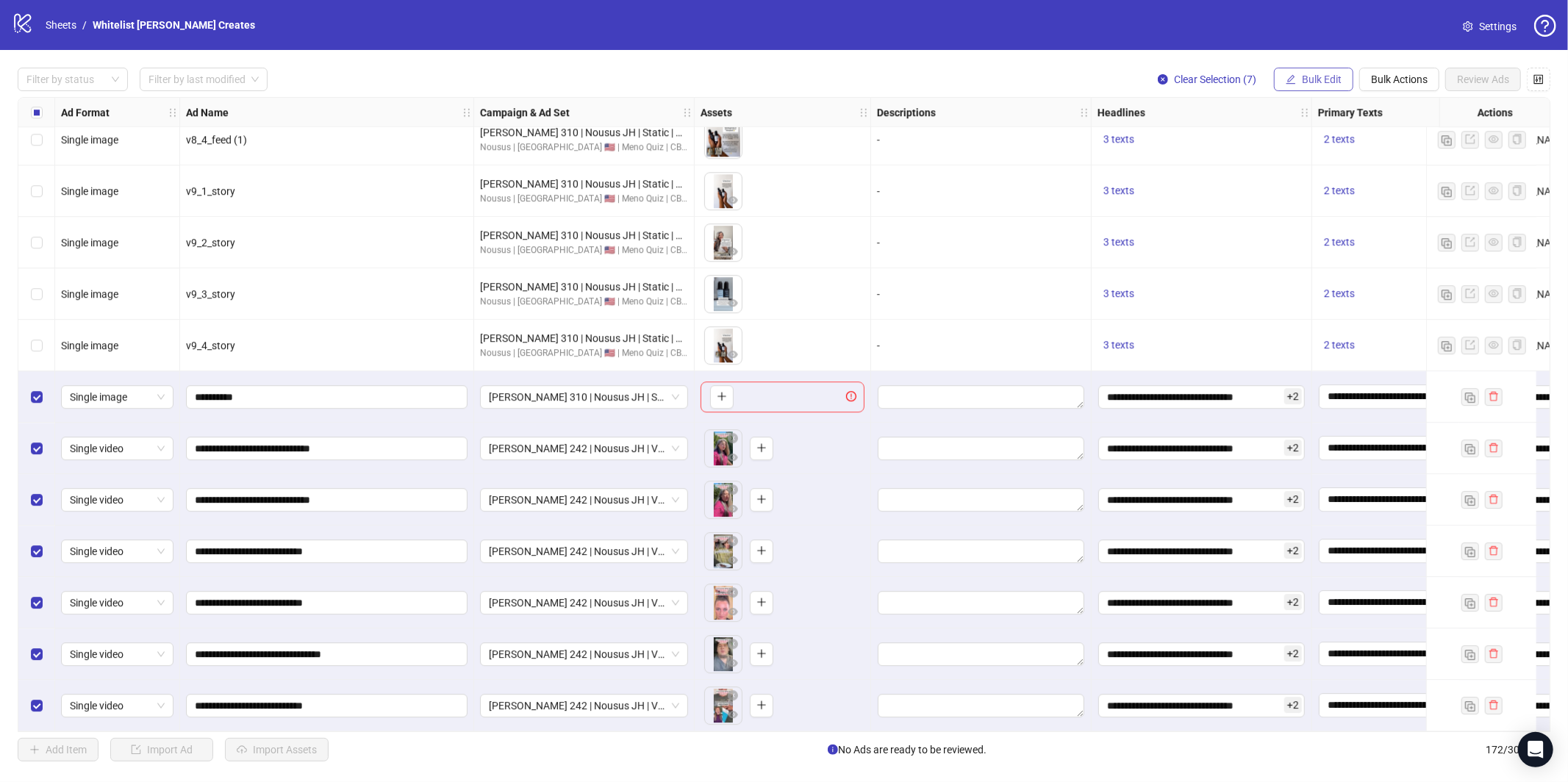
click at [1316, 79] on span "Bulk Edit" at bounding box center [1322, 80] width 40 height 12
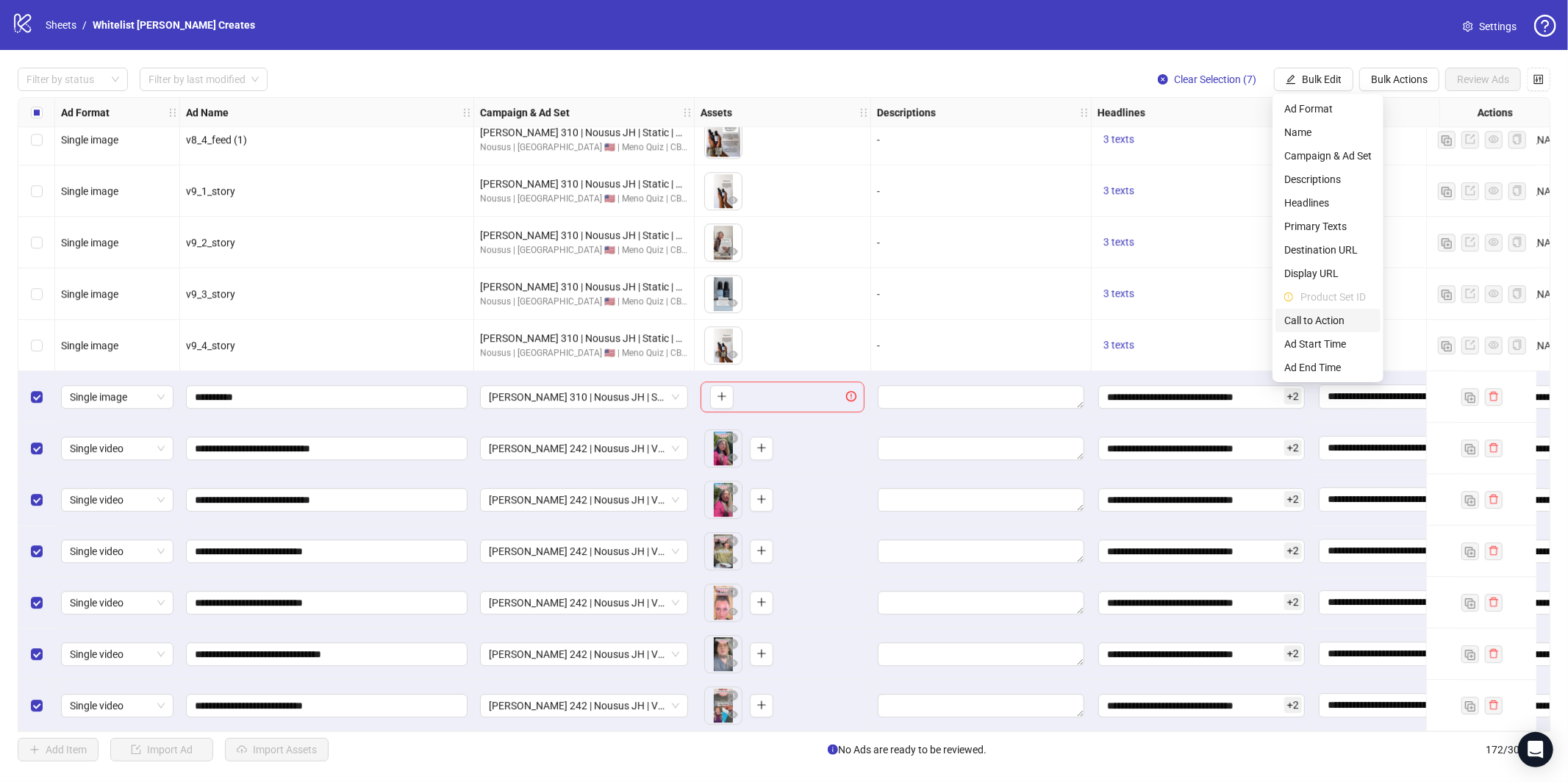
click at [1319, 322] on span "Call to Action" at bounding box center [1328, 321] width 88 height 16
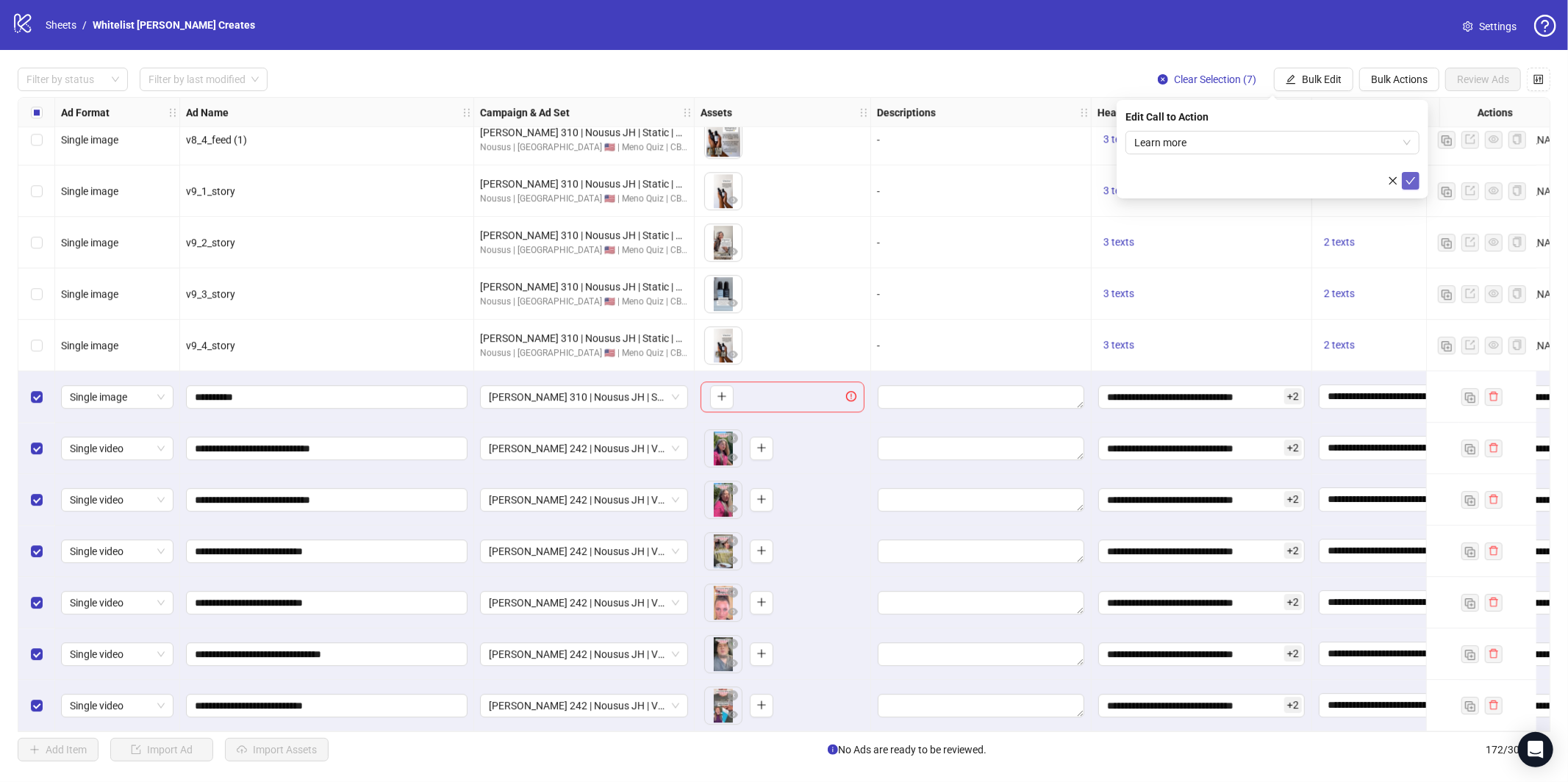
click at [1417, 183] on button "submit" at bounding box center [1411, 181] width 18 height 18
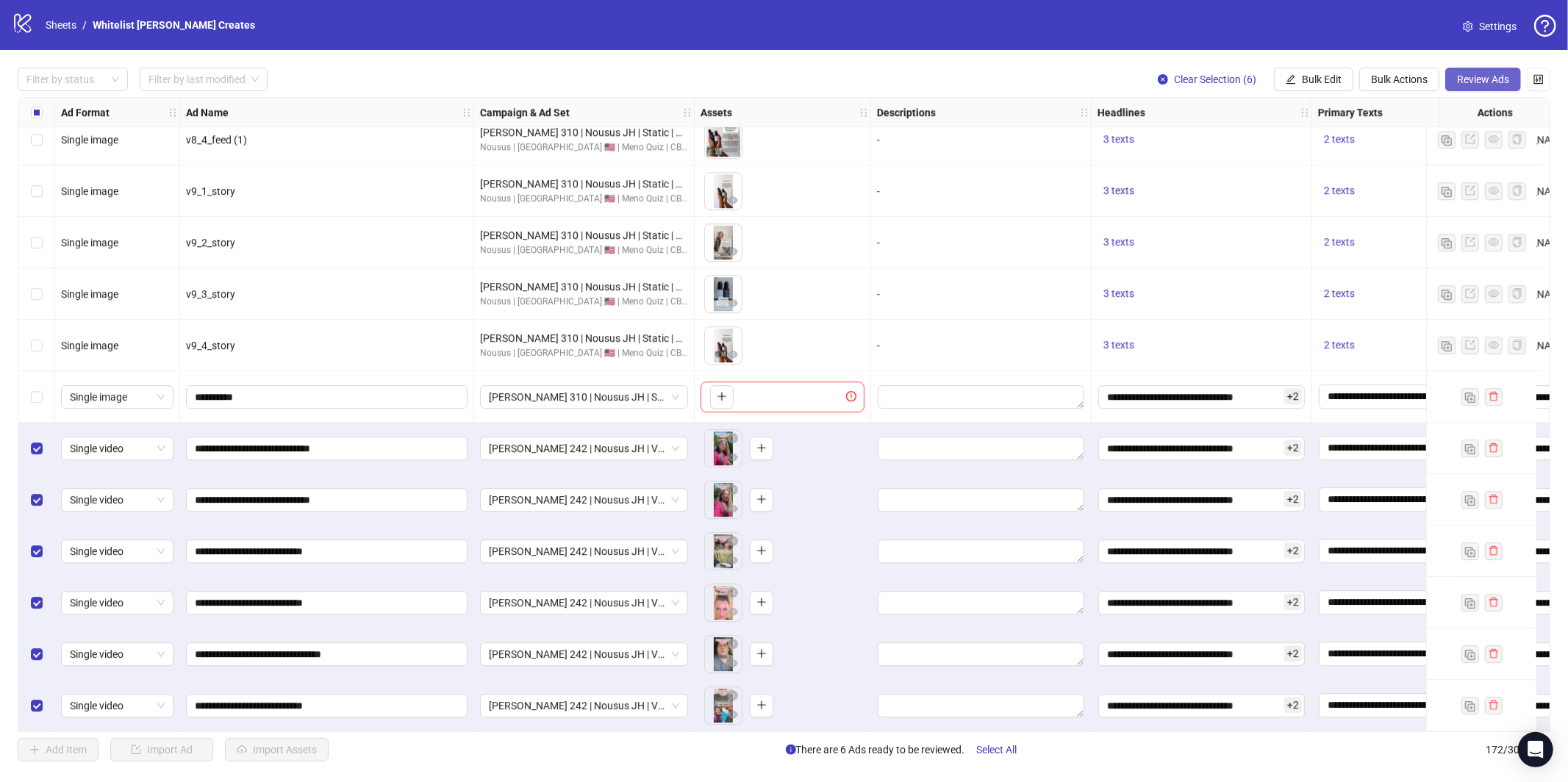
click at [1492, 87] on button "Review Ads" at bounding box center [1483, 80] width 76 height 24
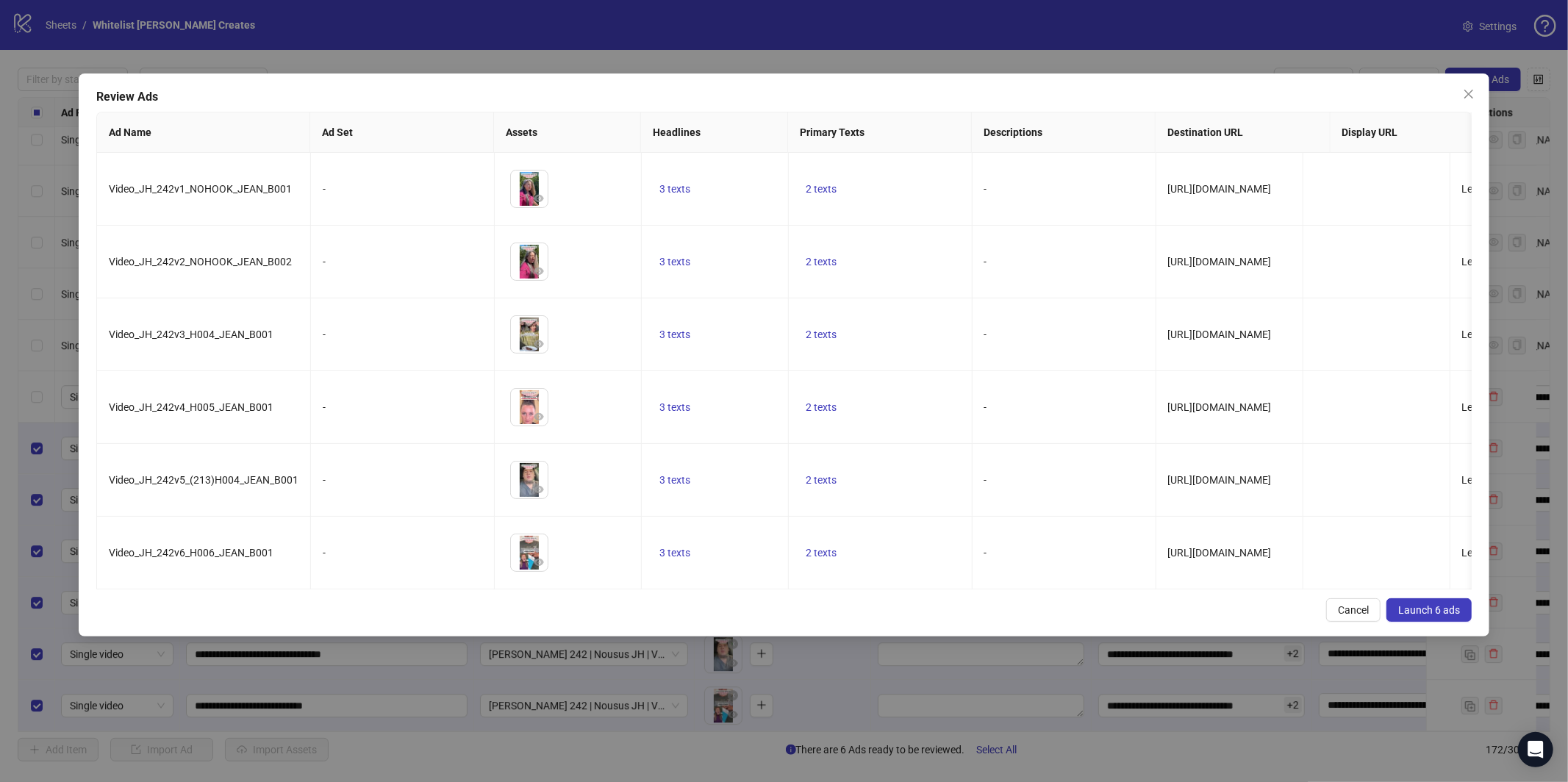
click at [1411, 613] on span "Launch 6 ads" at bounding box center [1429, 610] width 62 height 12
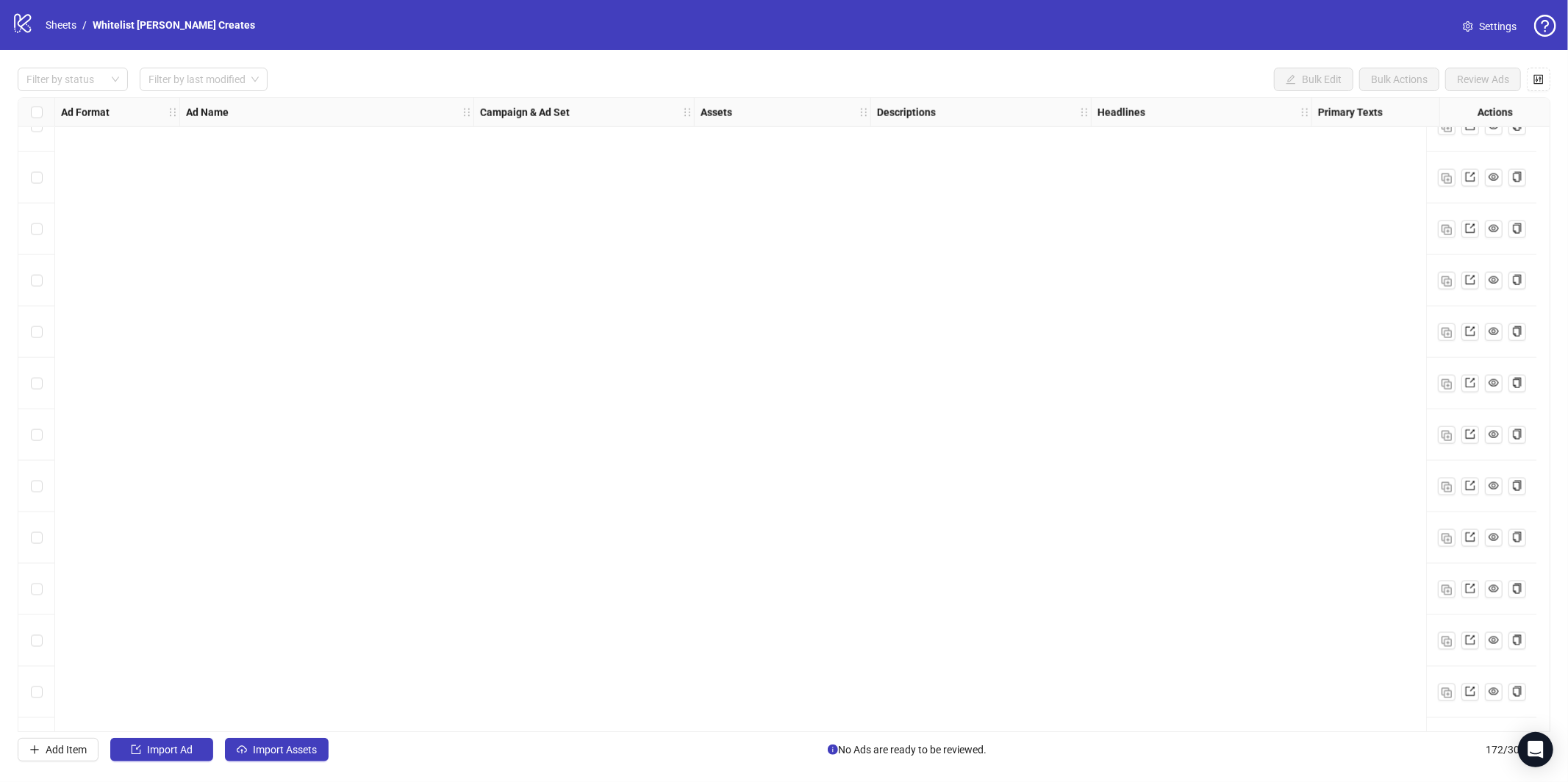
scroll to position [5578, 0]
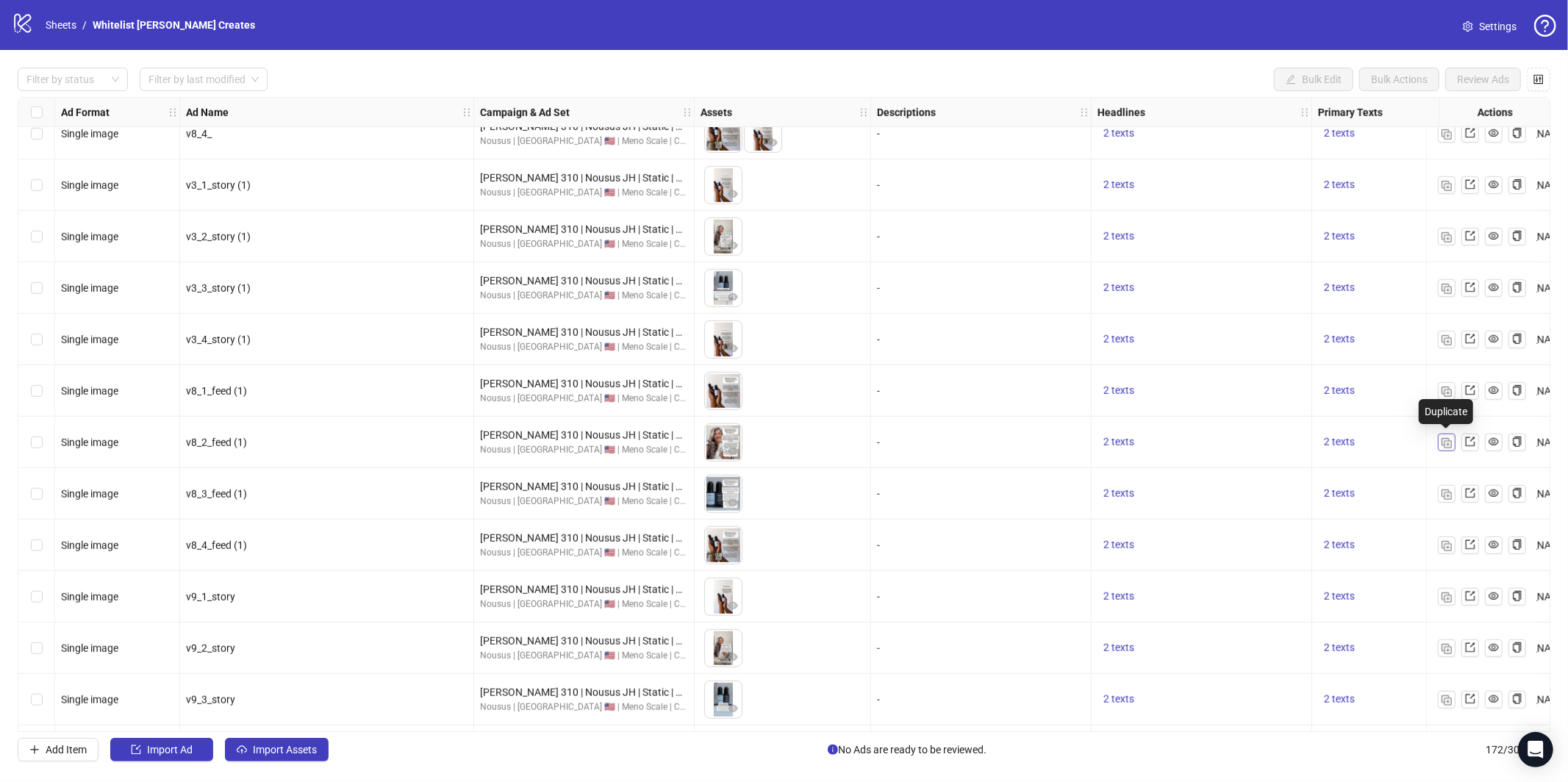
click at [1450, 446] on img "button" at bounding box center [1447, 443] width 10 height 10
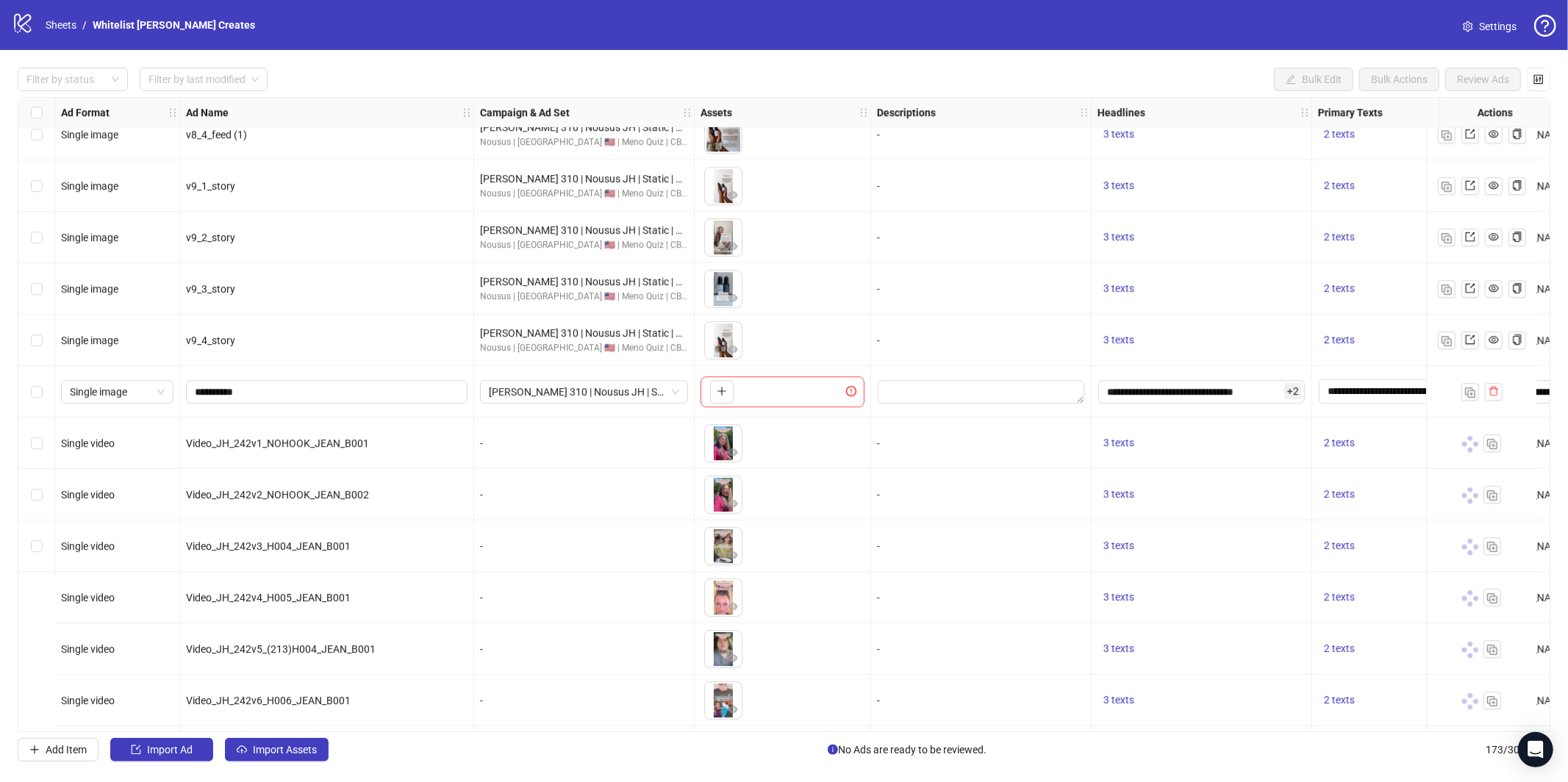
scroll to position [8304, 0]
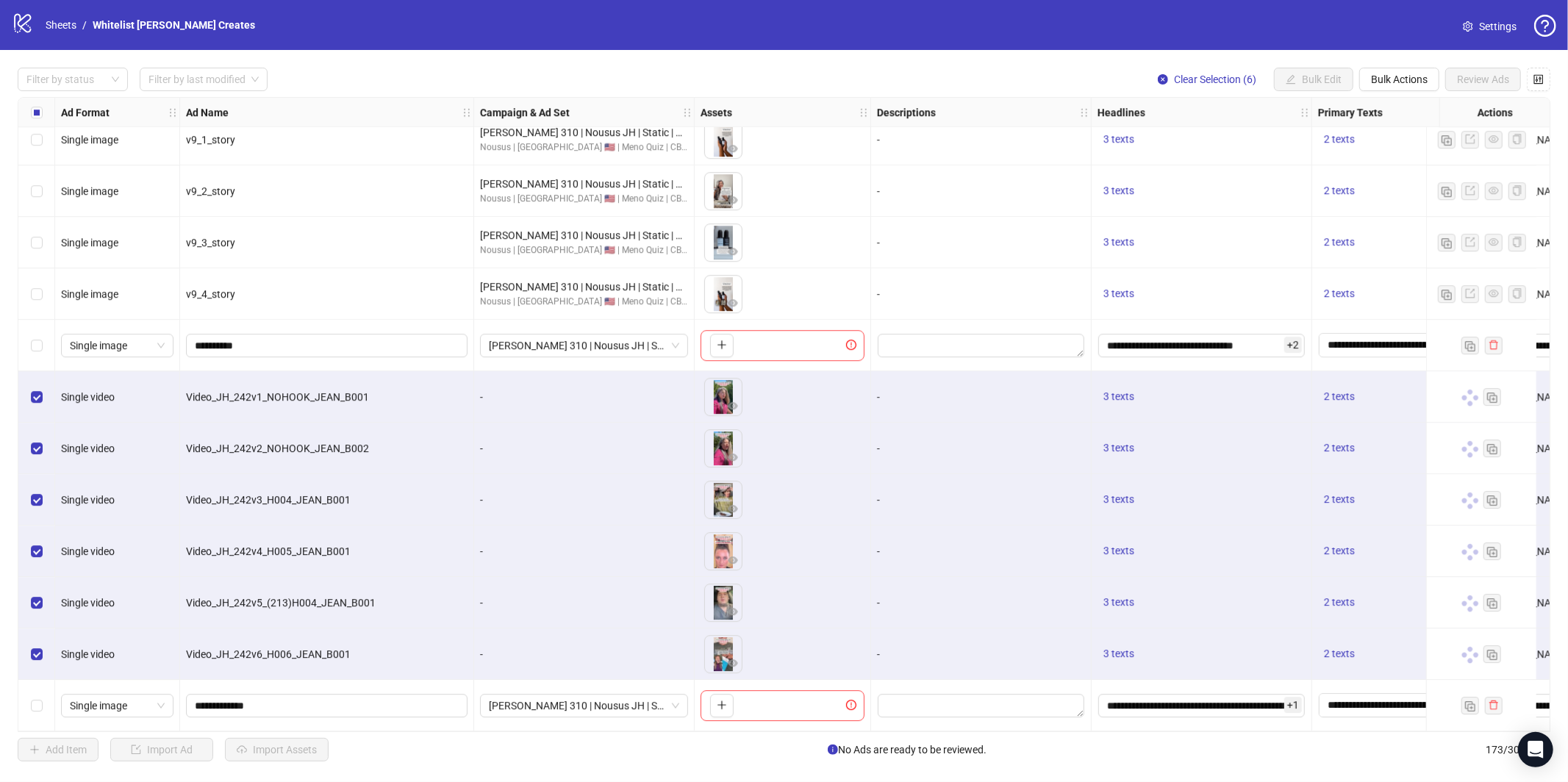
click at [1454, 92] on div "Filter by status Filter by last modified Clear Selection (6) Bulk Edit Bulk Act…" at bounding box center [784, 414] width 1568 height 729
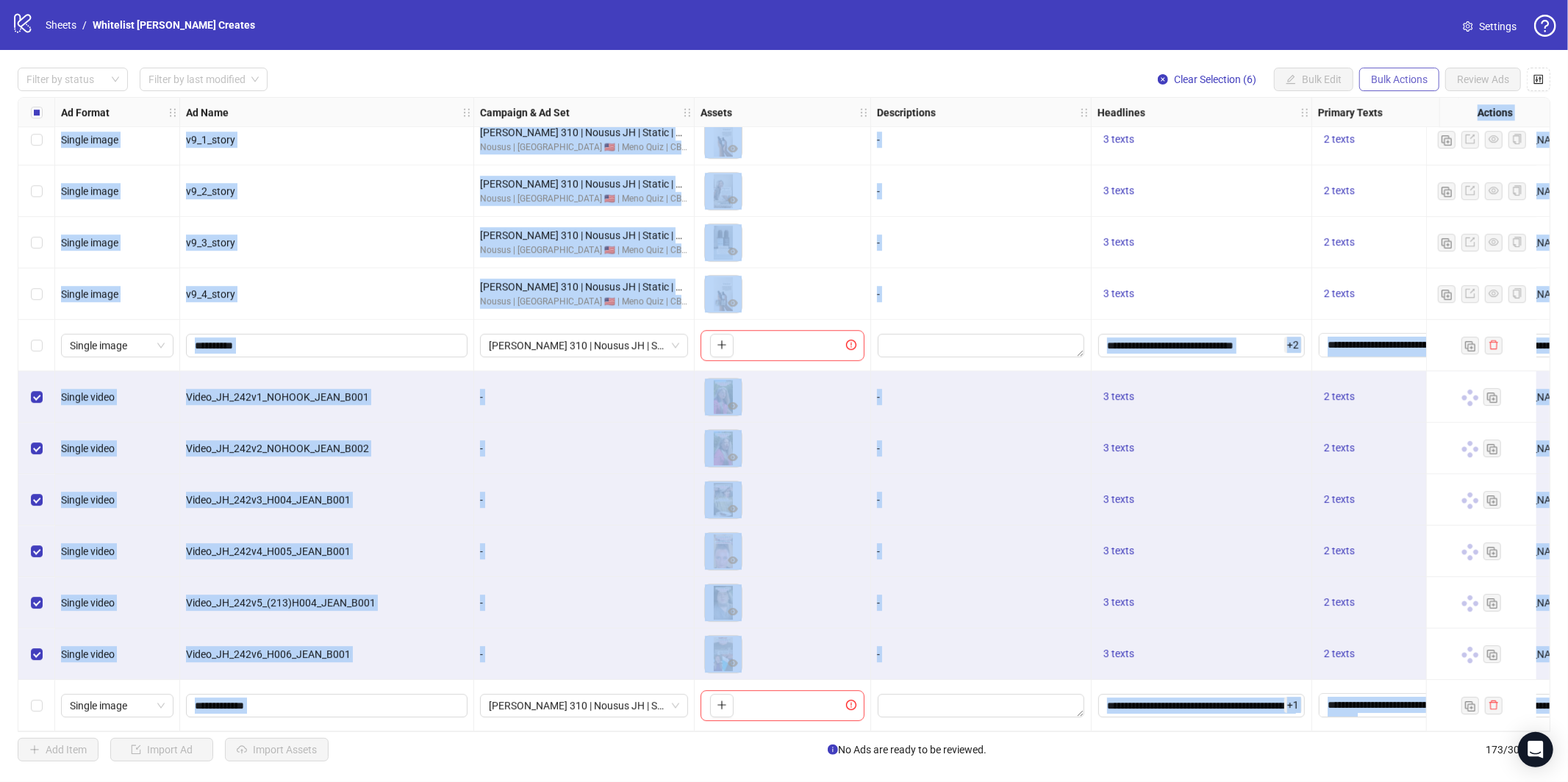
click at [1420, 90] on button "Bulk Actions" at bounding box center [1399, 80] width 80 height 24
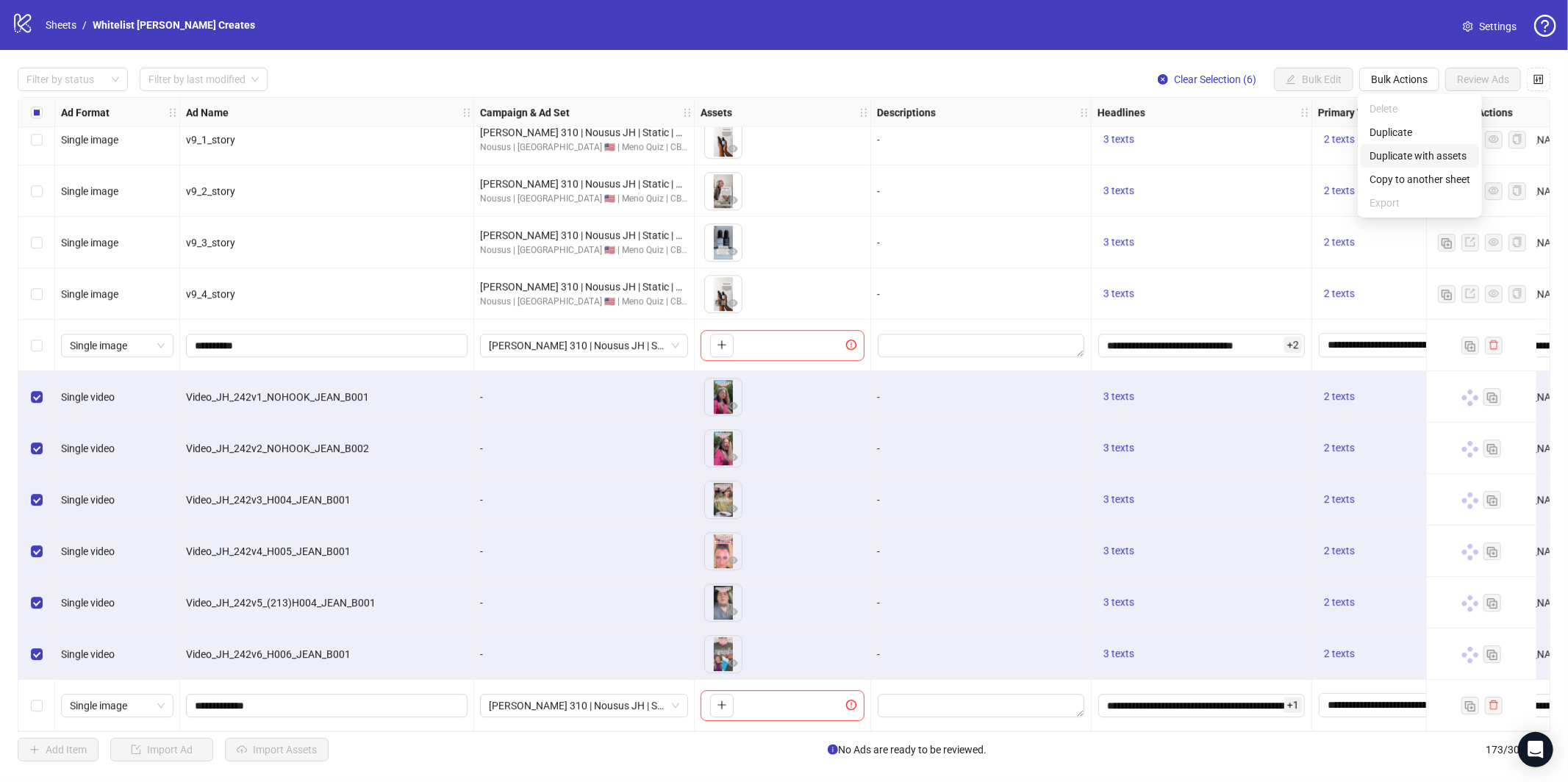
click at [1417, 160] on span "Duplicate with assets" at bounding box center [1419, 156] width 101 height 16
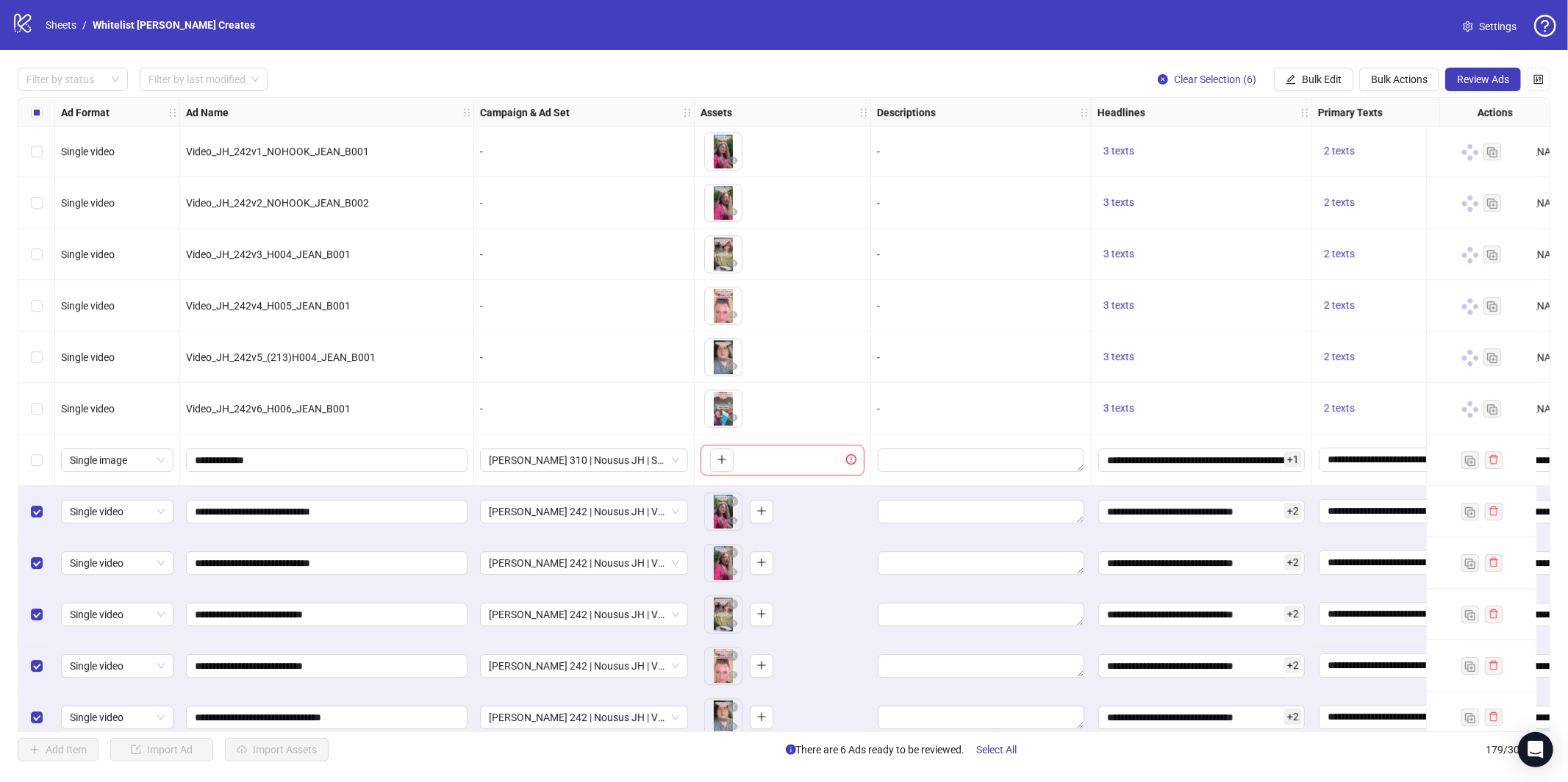
scroll to position [8613, 0]
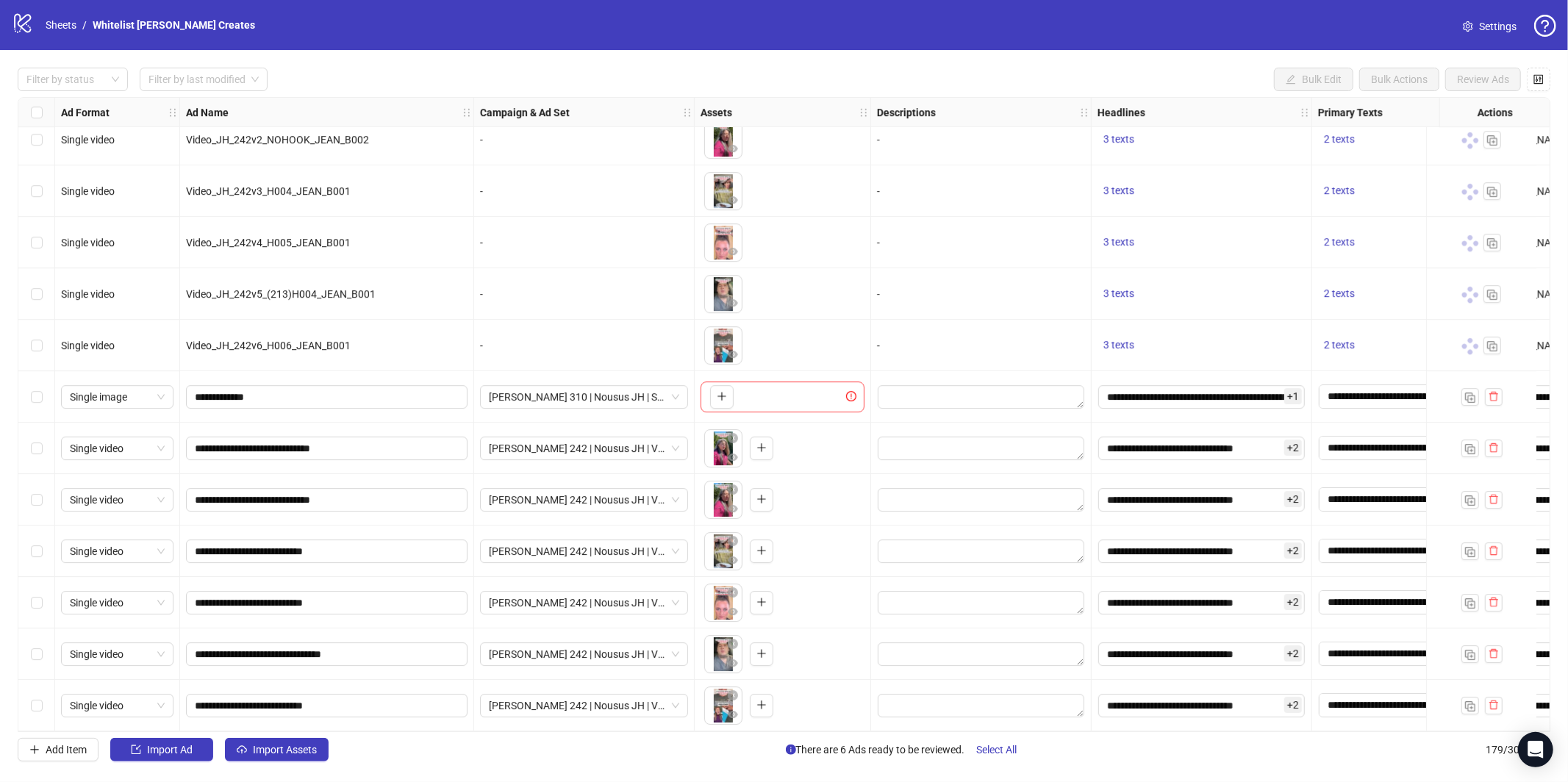
click at [41, 387] on div "Select row 173" at bounding box center [36, 397] width 37 height 52
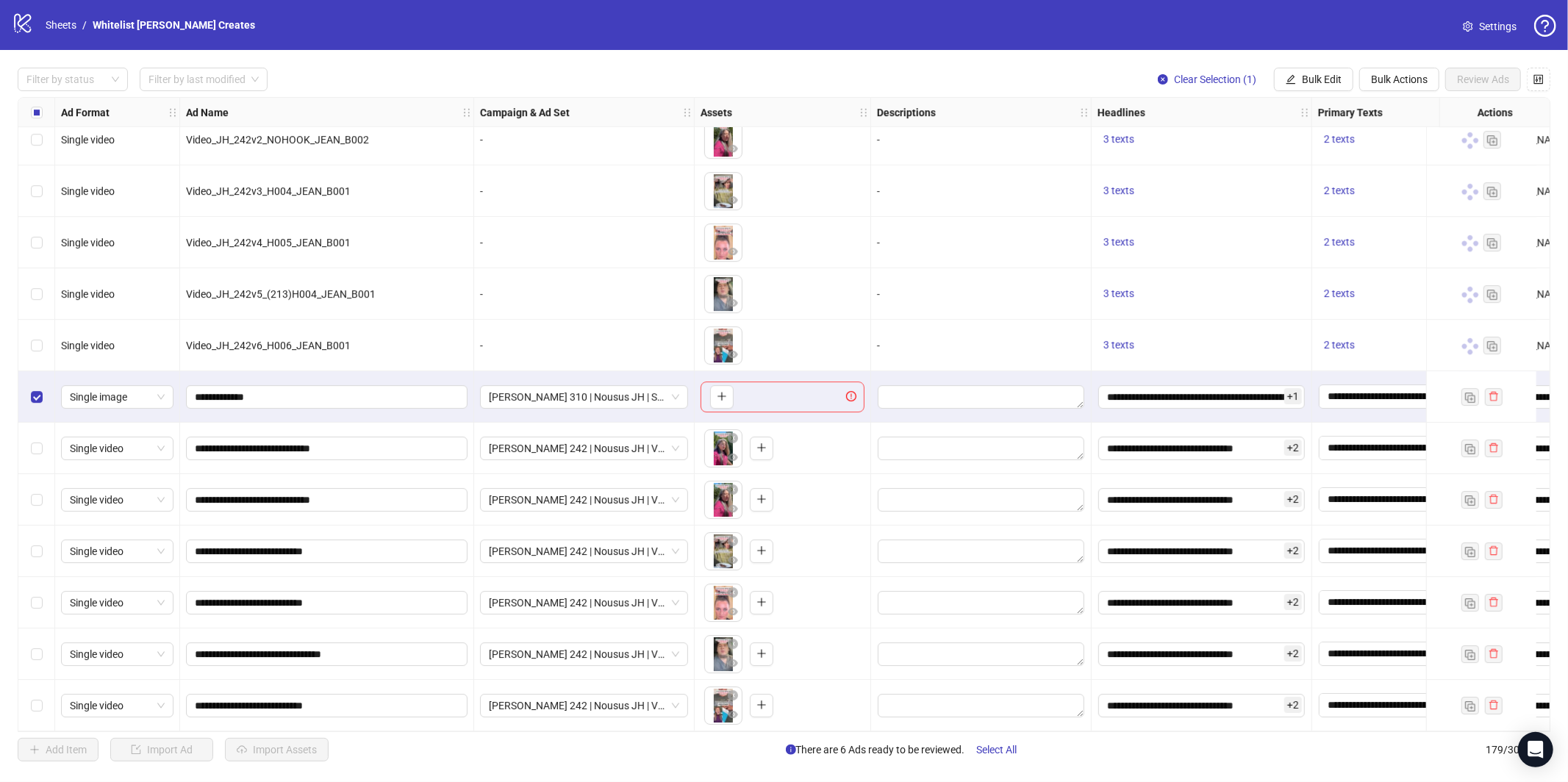
click at [45, 701] on div "Select row 179" at bounding box center [36, 706] width 37 height 52
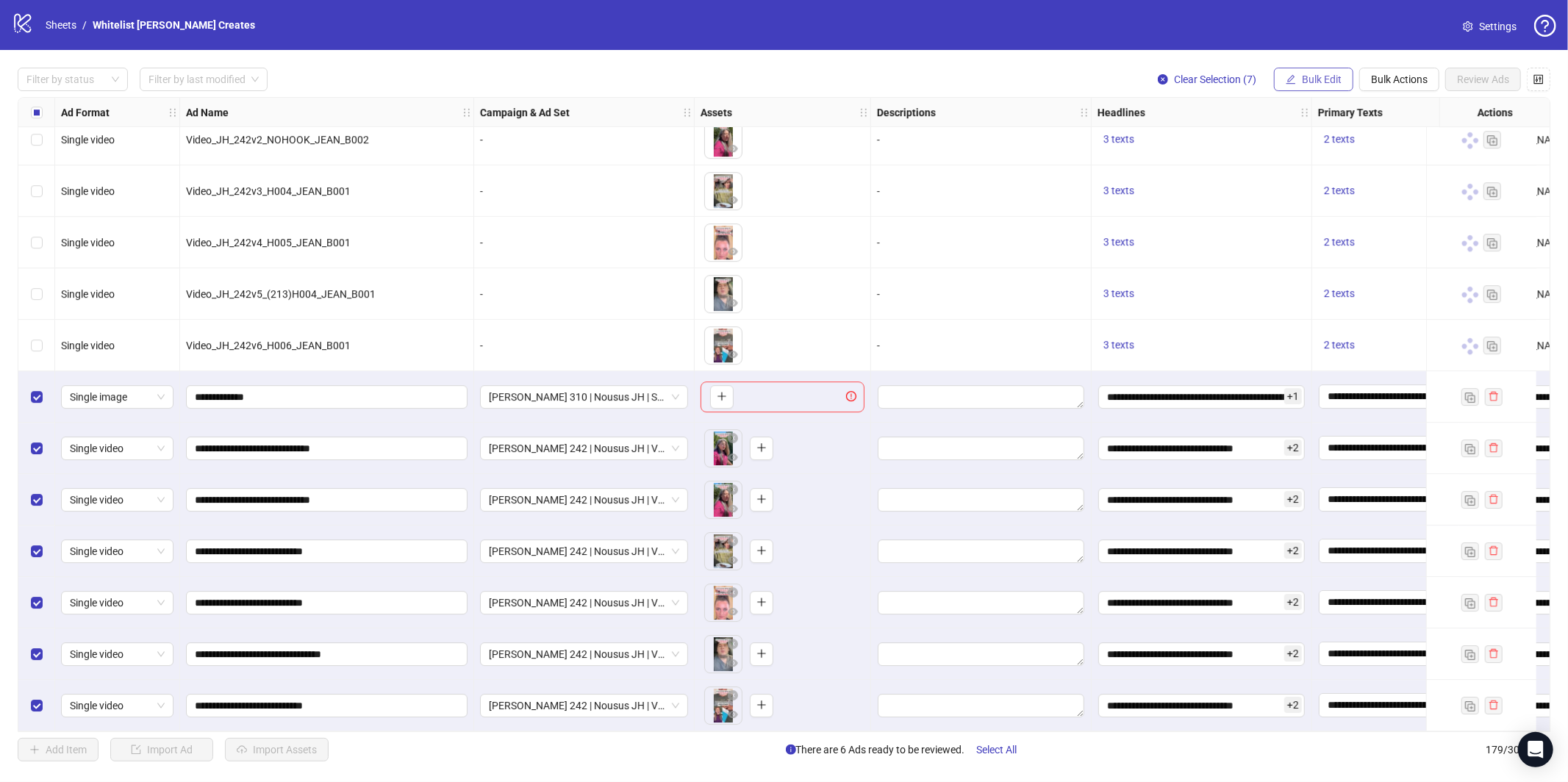
click at [1310, 76] on span "Bulk Edit" at bounding box center [1322, 80] width 40 height 12
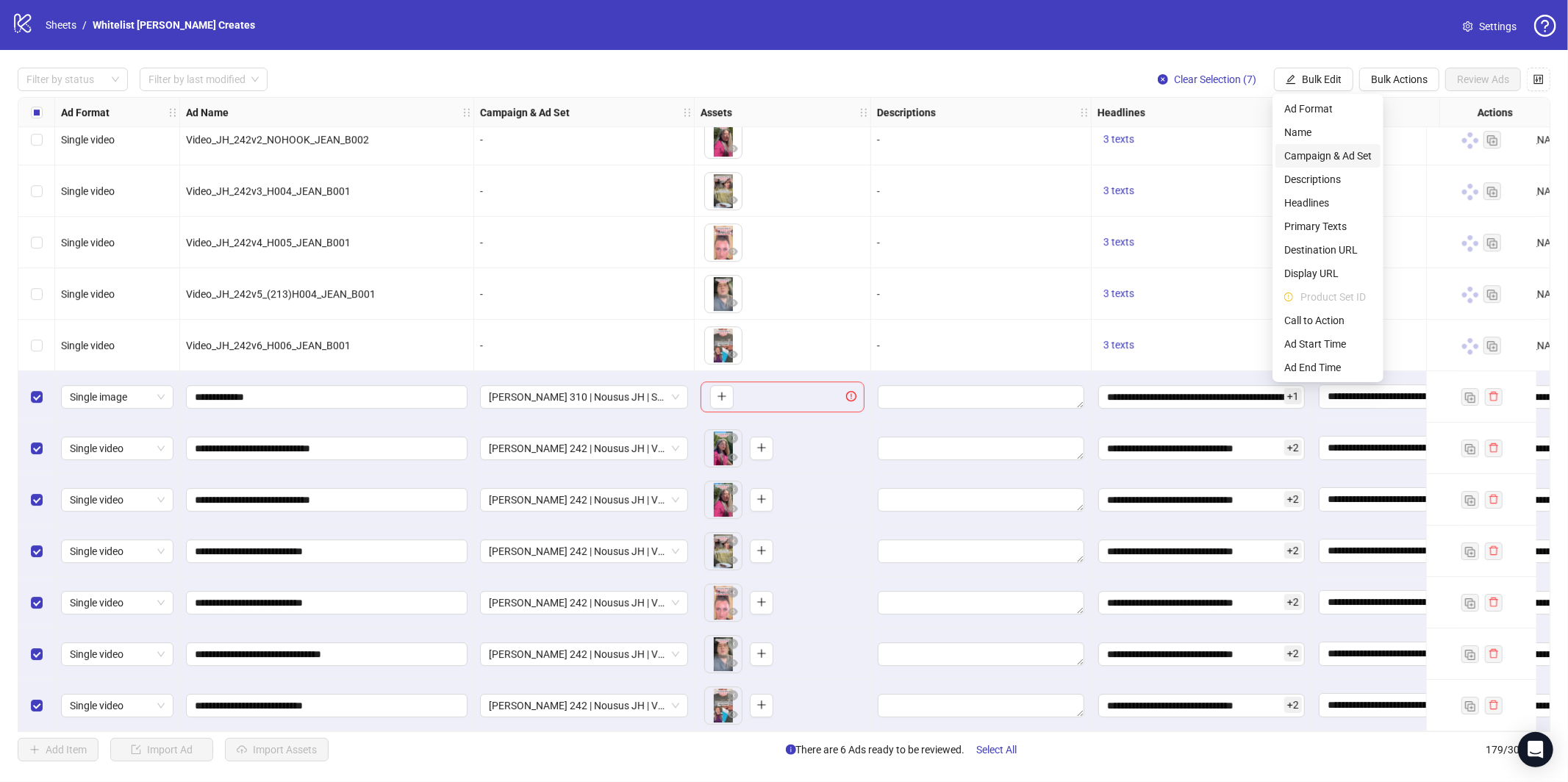
click at [1326, 157] on span "Campaign & Ad Set" at bounding box center [1328, 156] width 88 height 16
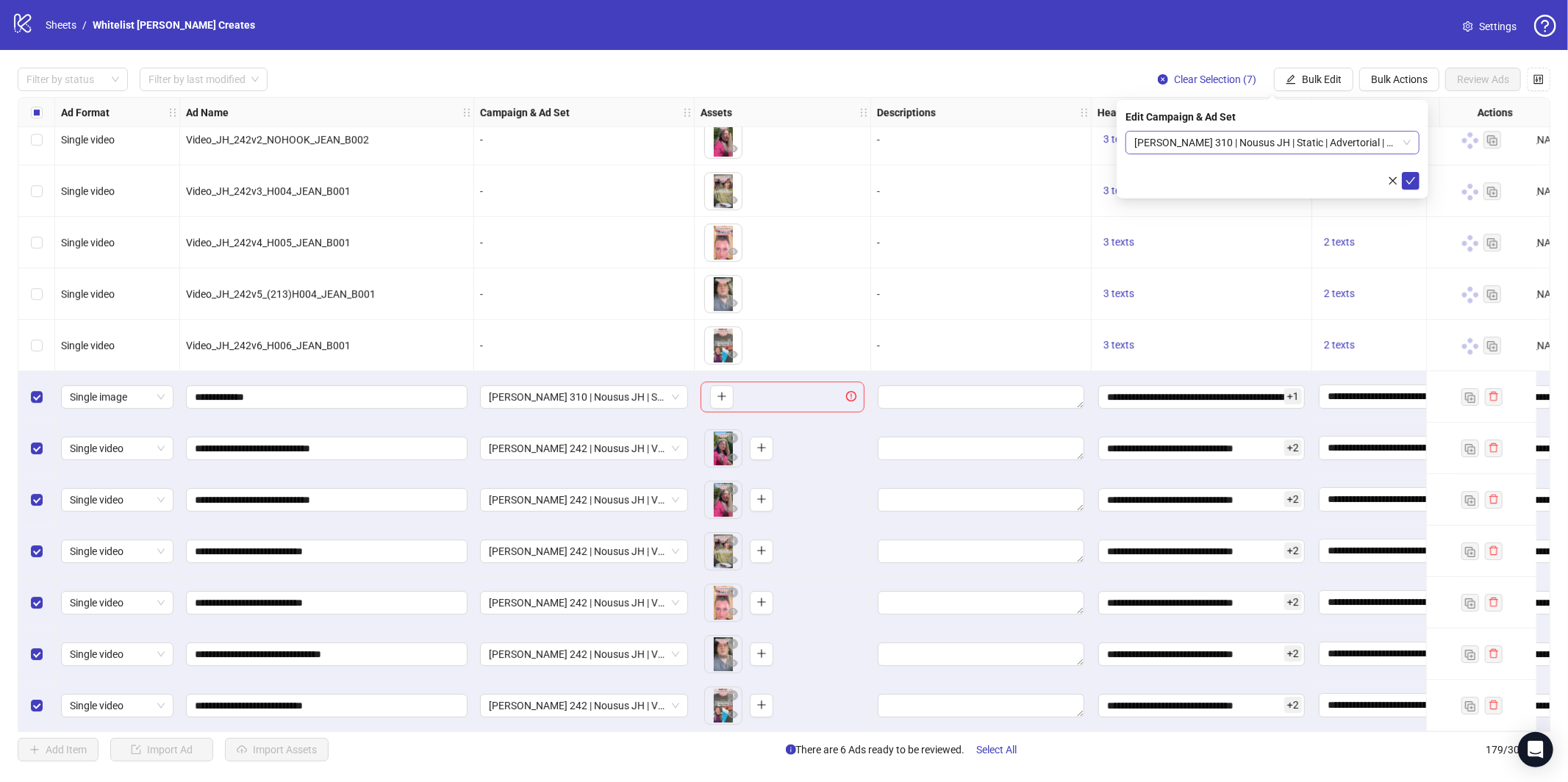
click at [1322, 137] on span "Jean 310 | Nousus JH | Static | Advertorial | Menopause | IG story" at bounding box center [1272, 143] width 277 height 22
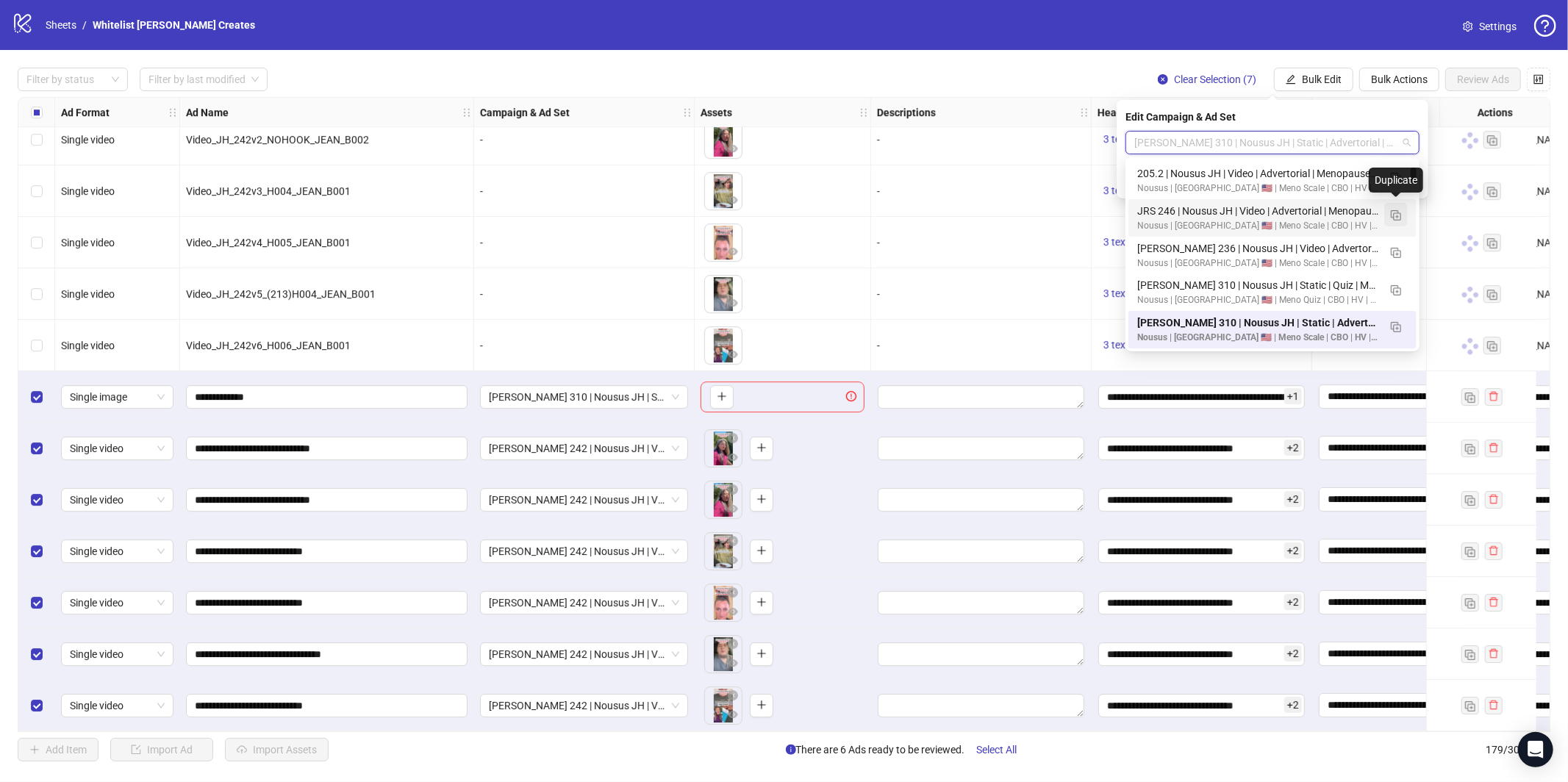
click at [1395, 216] on img "button" at bounding box center [1396, 216] width 10 height 10
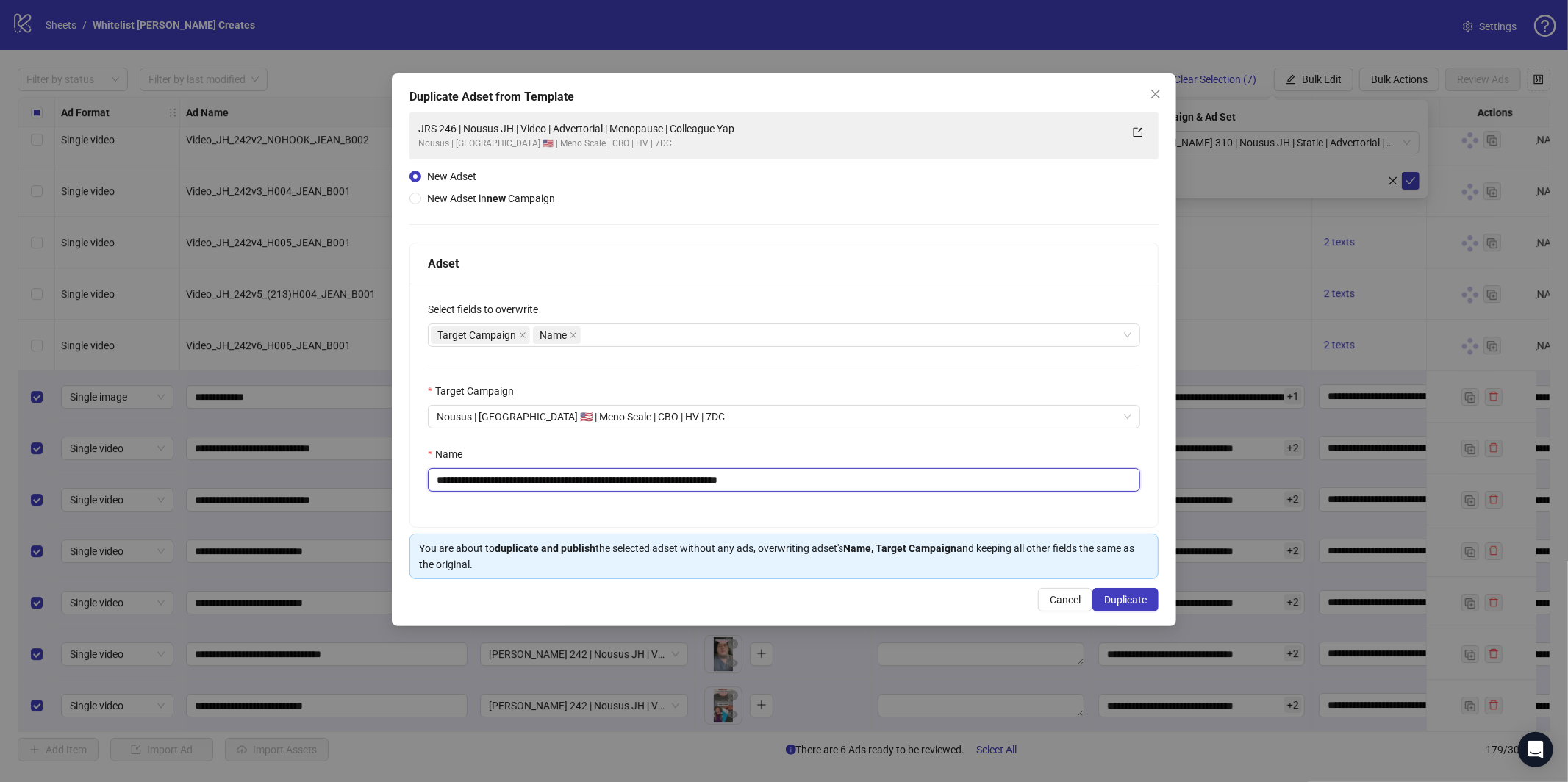
click at [698, 480] on input "**********" at bounding box center [783, 480] width 712 height 24
paste input "text"
type input "**********"
click at [1122, 604] on span "Duplicate" at bounding box center [1126, 600] width 43 height 12
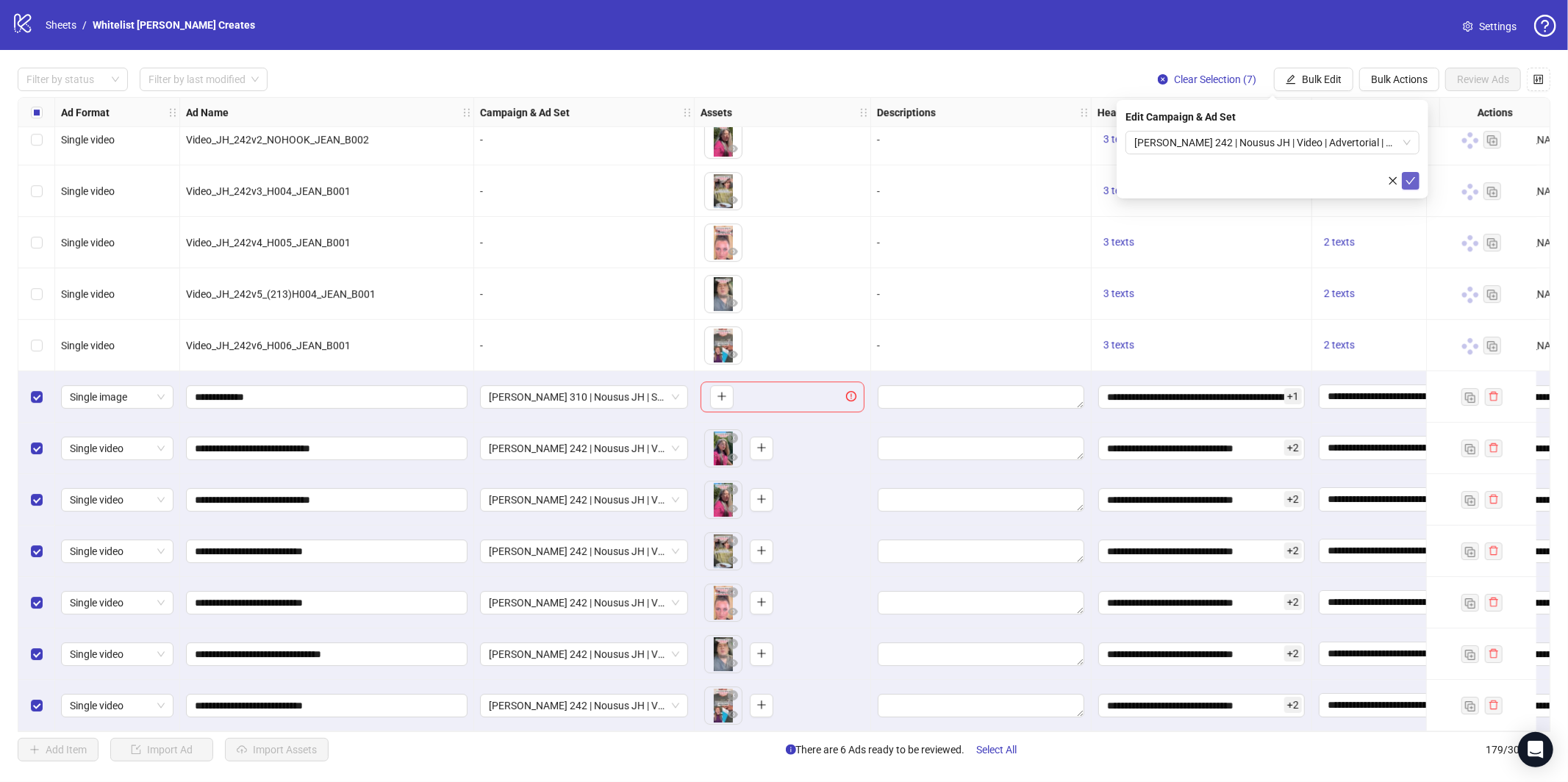
click at [1402, 181] on button "submit" at bounding box center [1411, 181] width 18 height 18
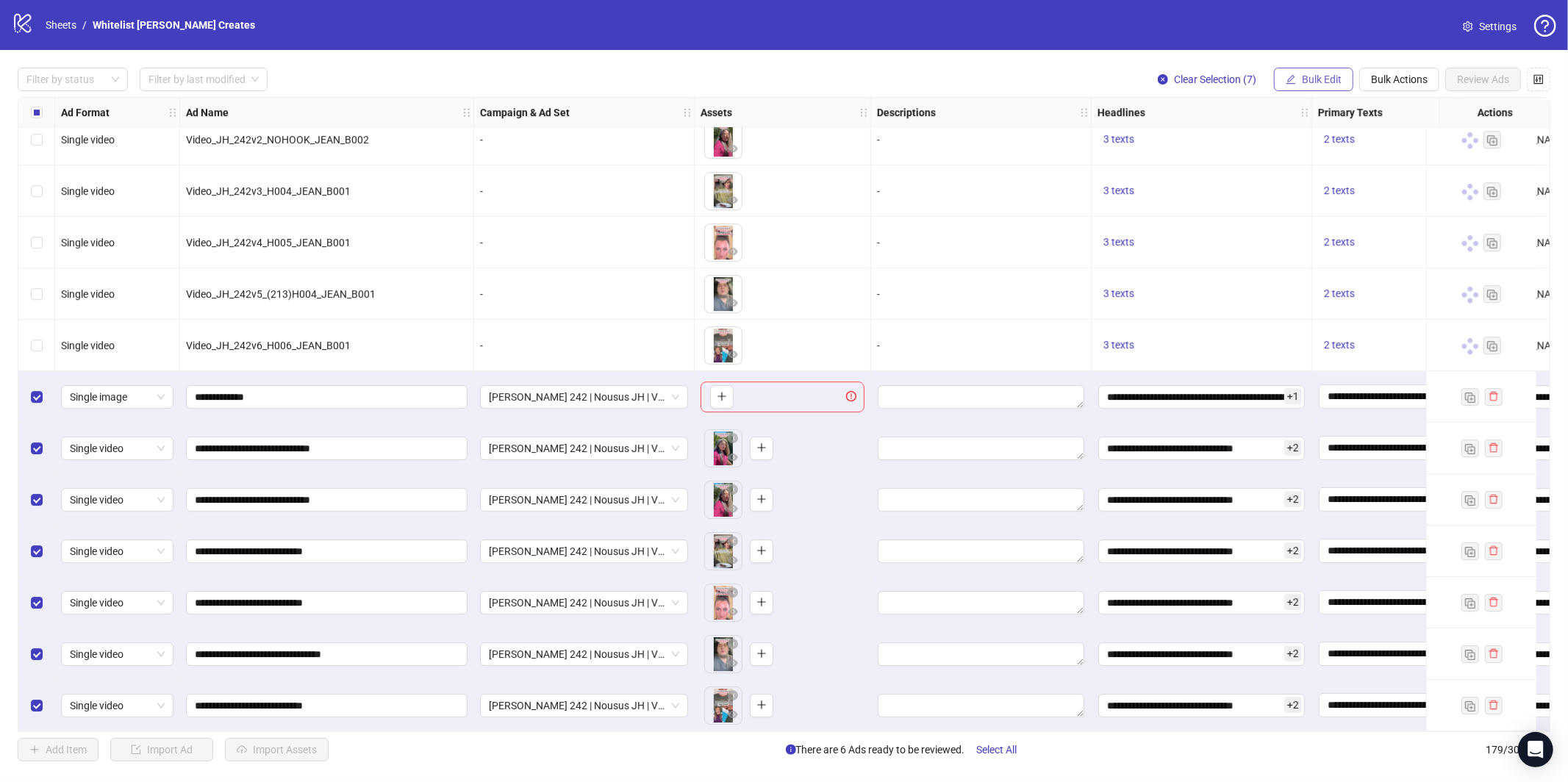
click at [1314, 80] on span "Bulk Edit" at bounding box center [1322, 80] width 40 height 12
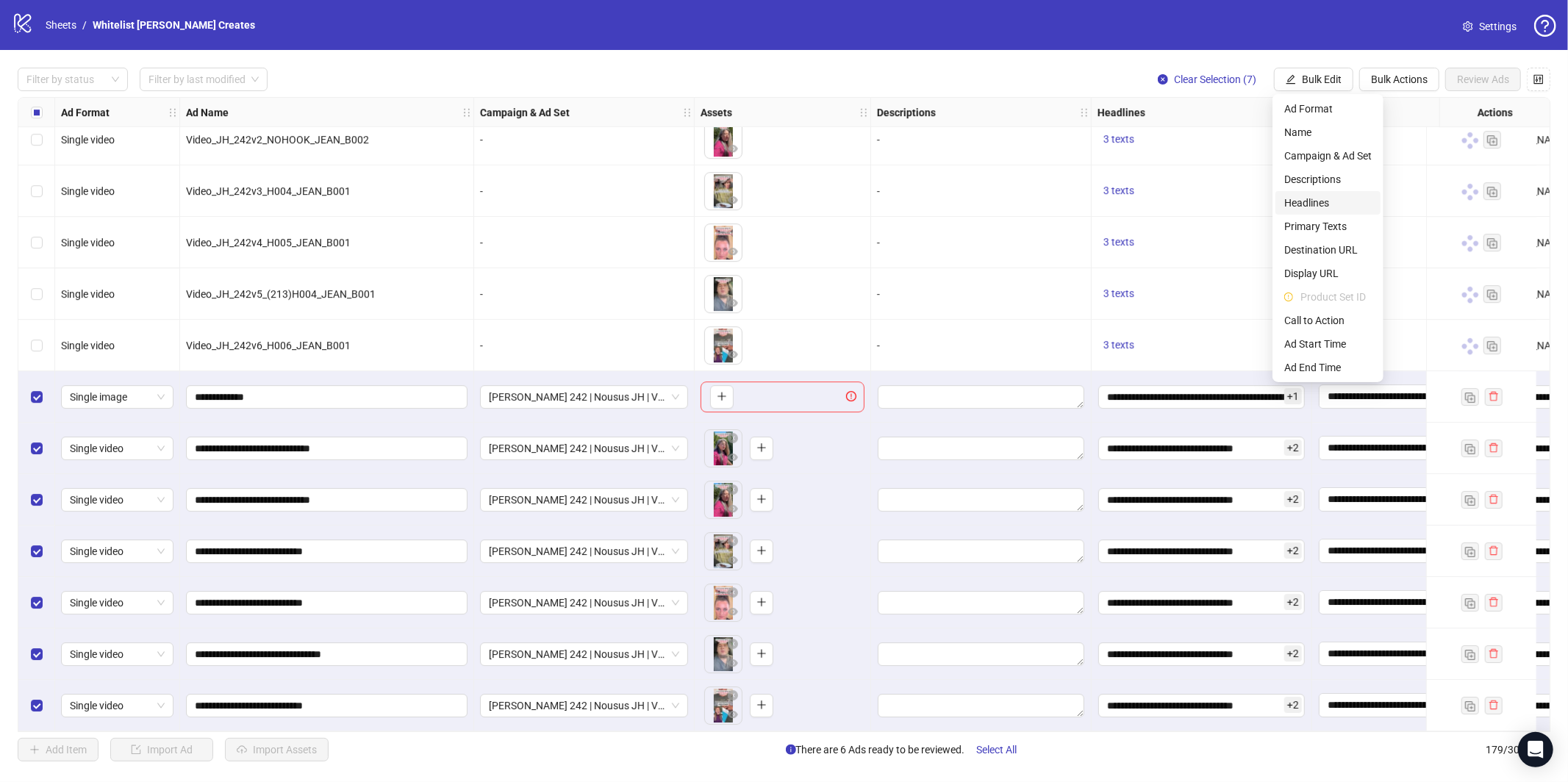
click at [1340, 204] on span "Headlines" at bounding box center [1328, 203] width 88 height 16
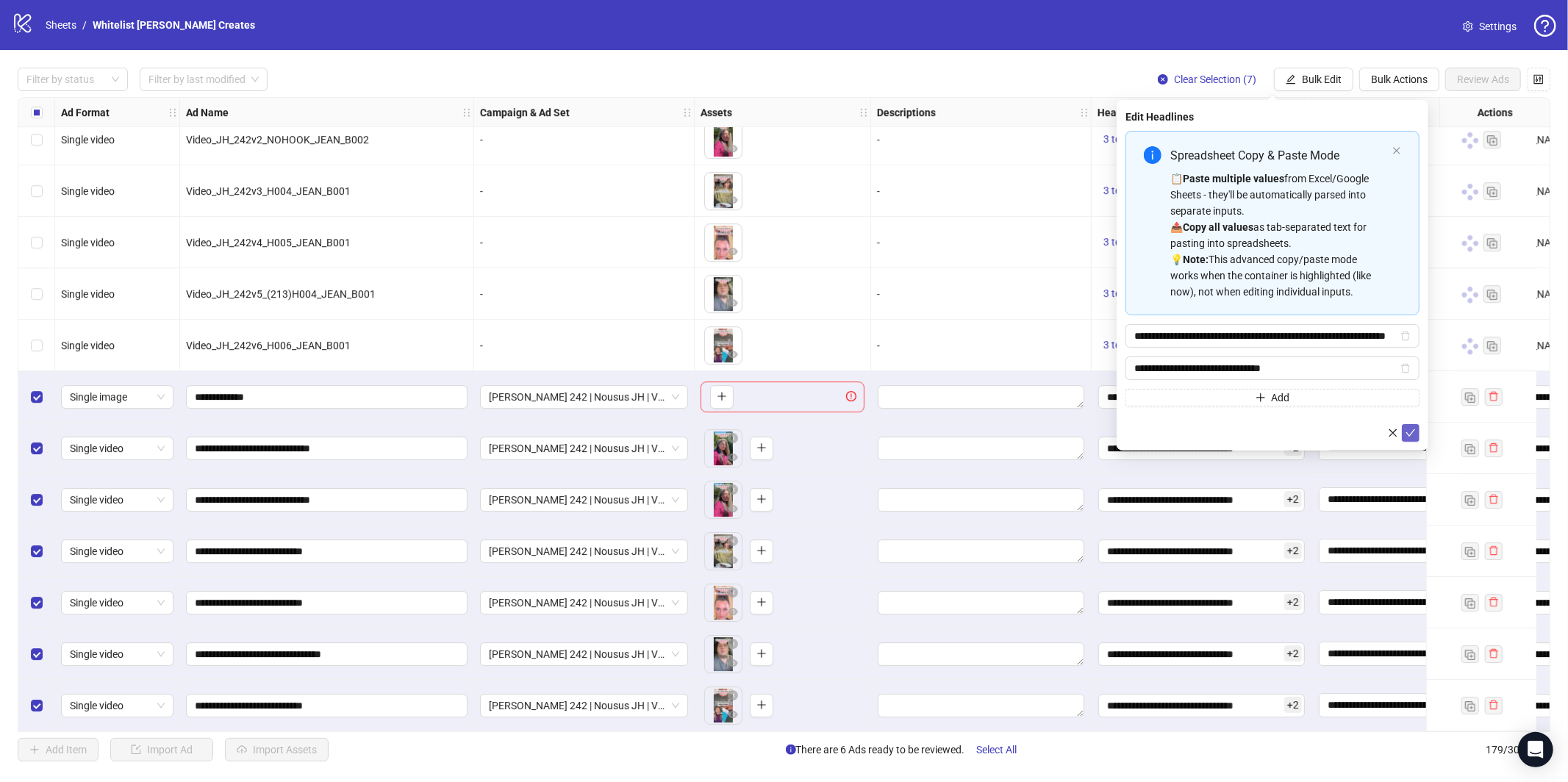
click at [1408, 438] on button "submit" at bounding box center [1411, 433] width 18 height 18
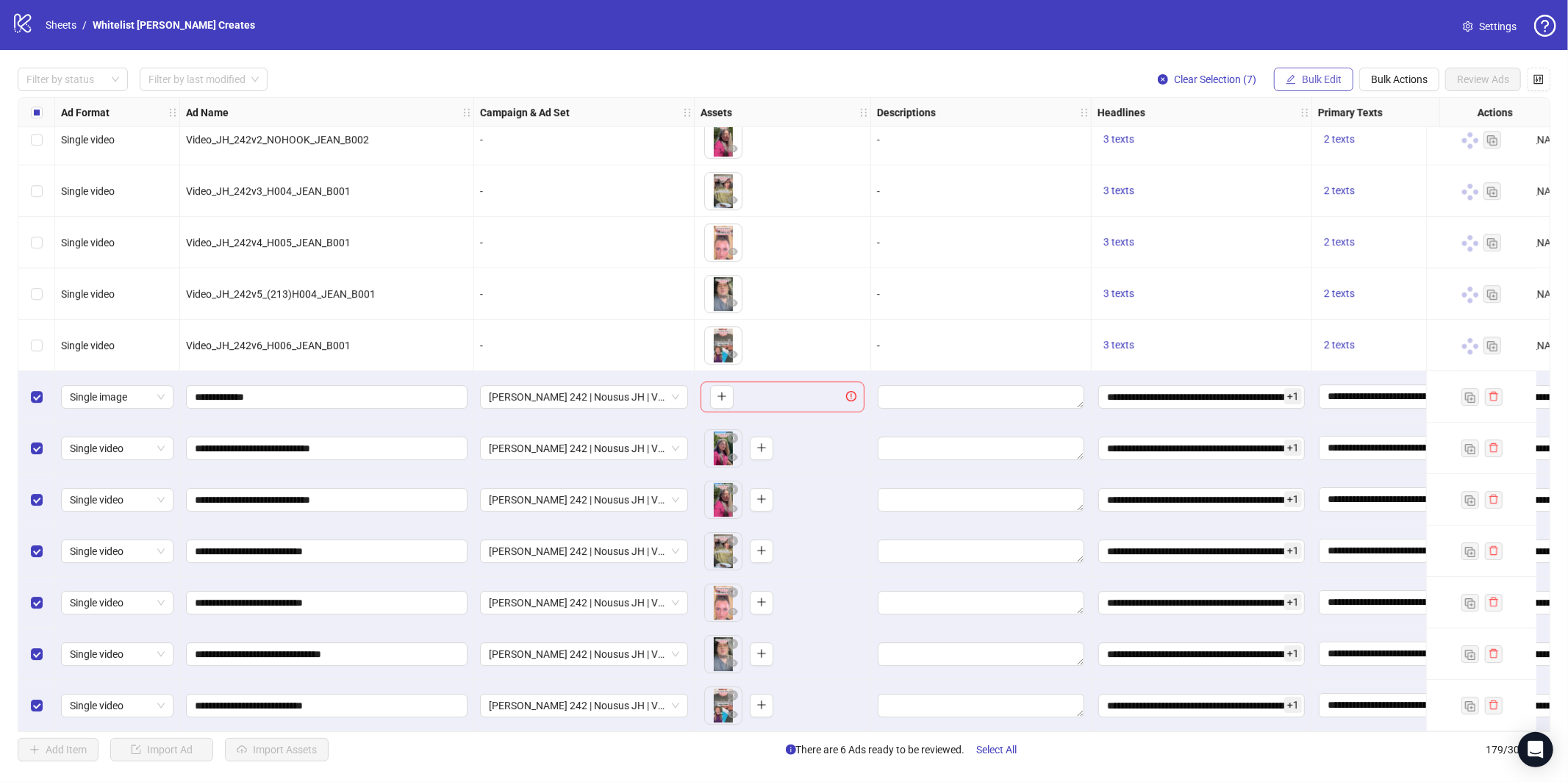
click at [1315, 82] on span "Bulk Edit" at bounding box center [1322, 80] width 40 height 12
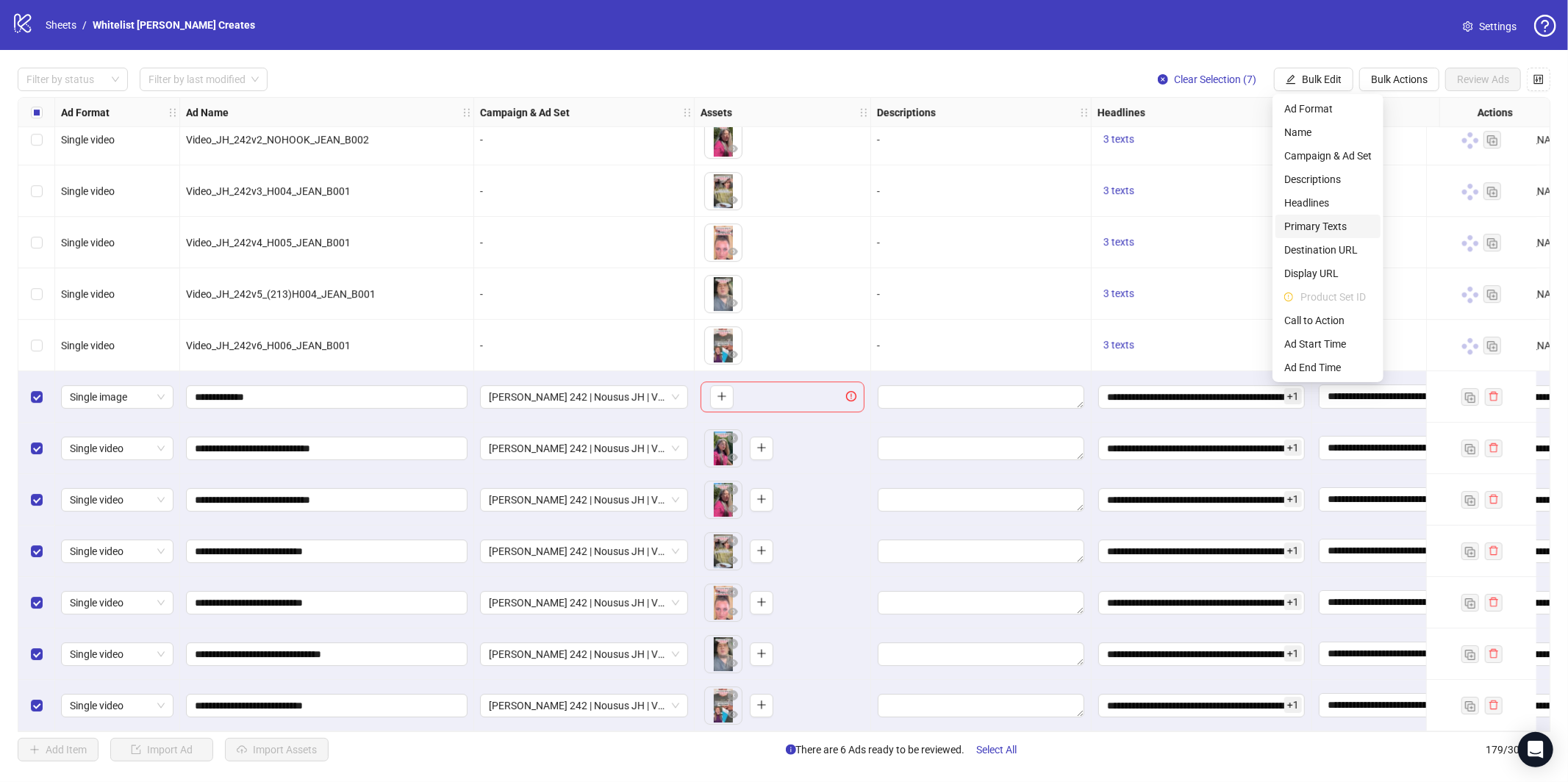
click at [1322, 226] on span "Primary Texts" at bounding box center [1328, 227] width 88 height 16
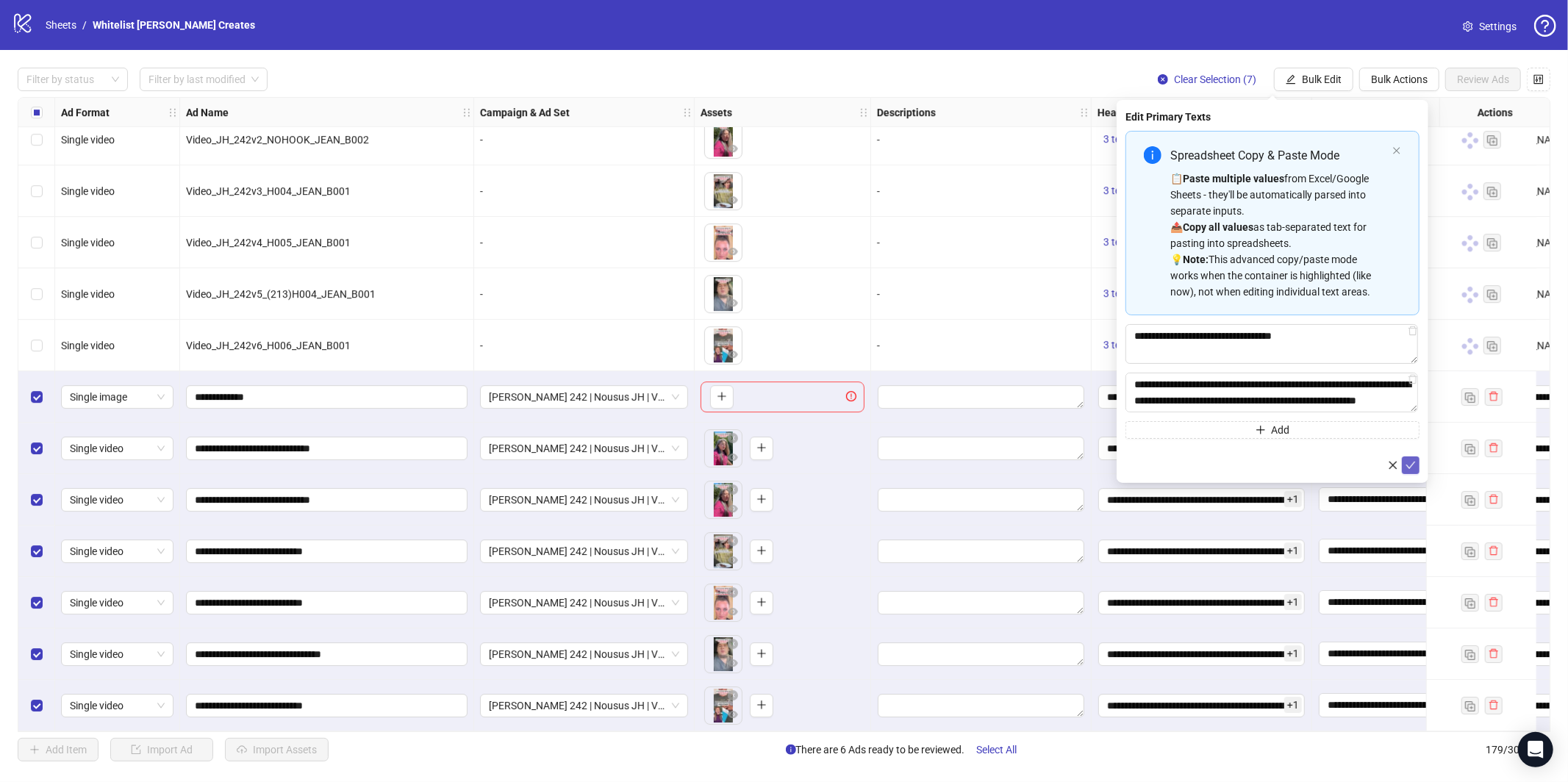
click at [1411, 468] on icon "check" at bounding box center [1411, 465] width 10 height 10
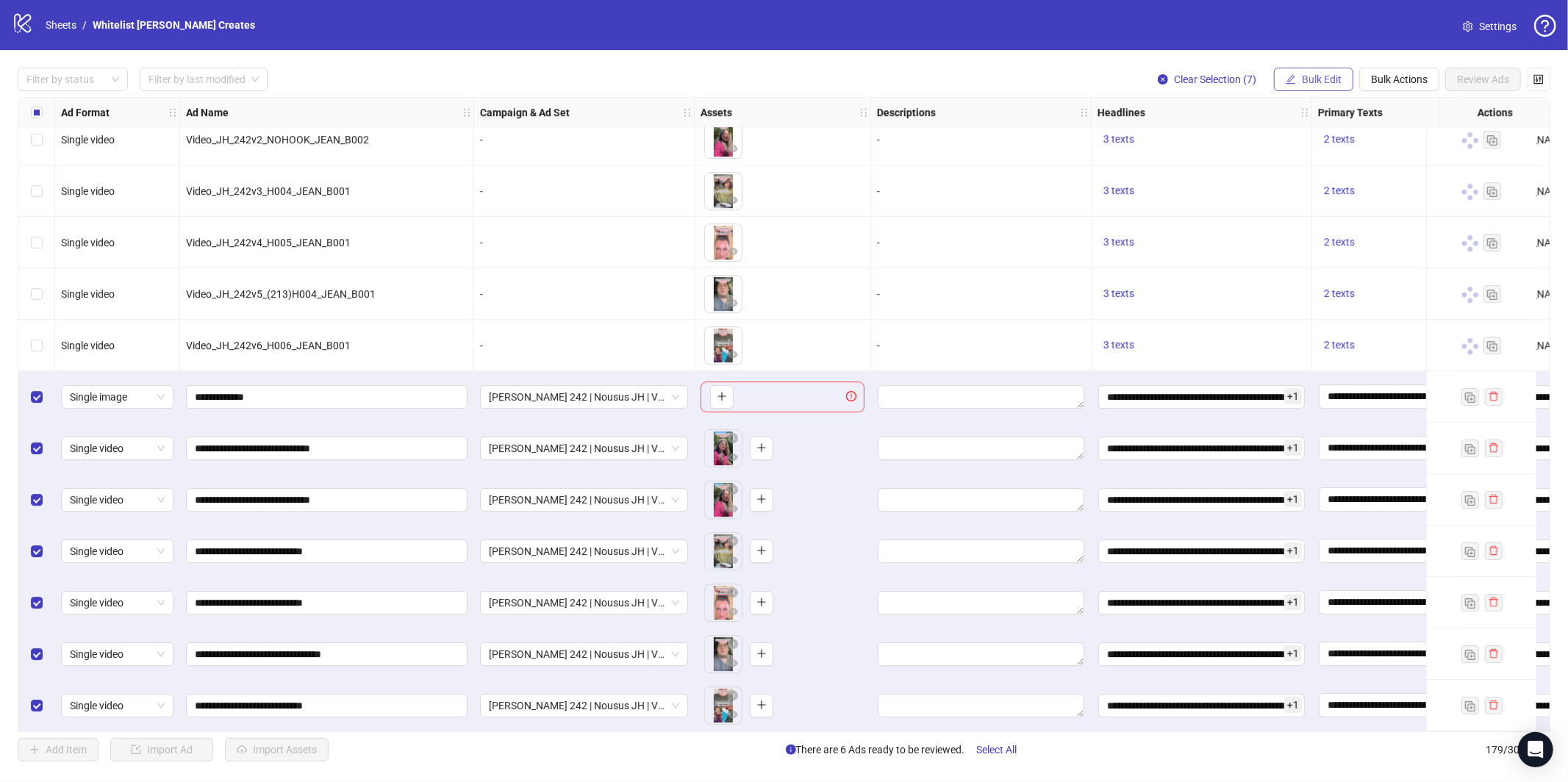
click at [1312, 76] on span "Bulk Edit" at bounding box center [1322, 80] width 40 height 12
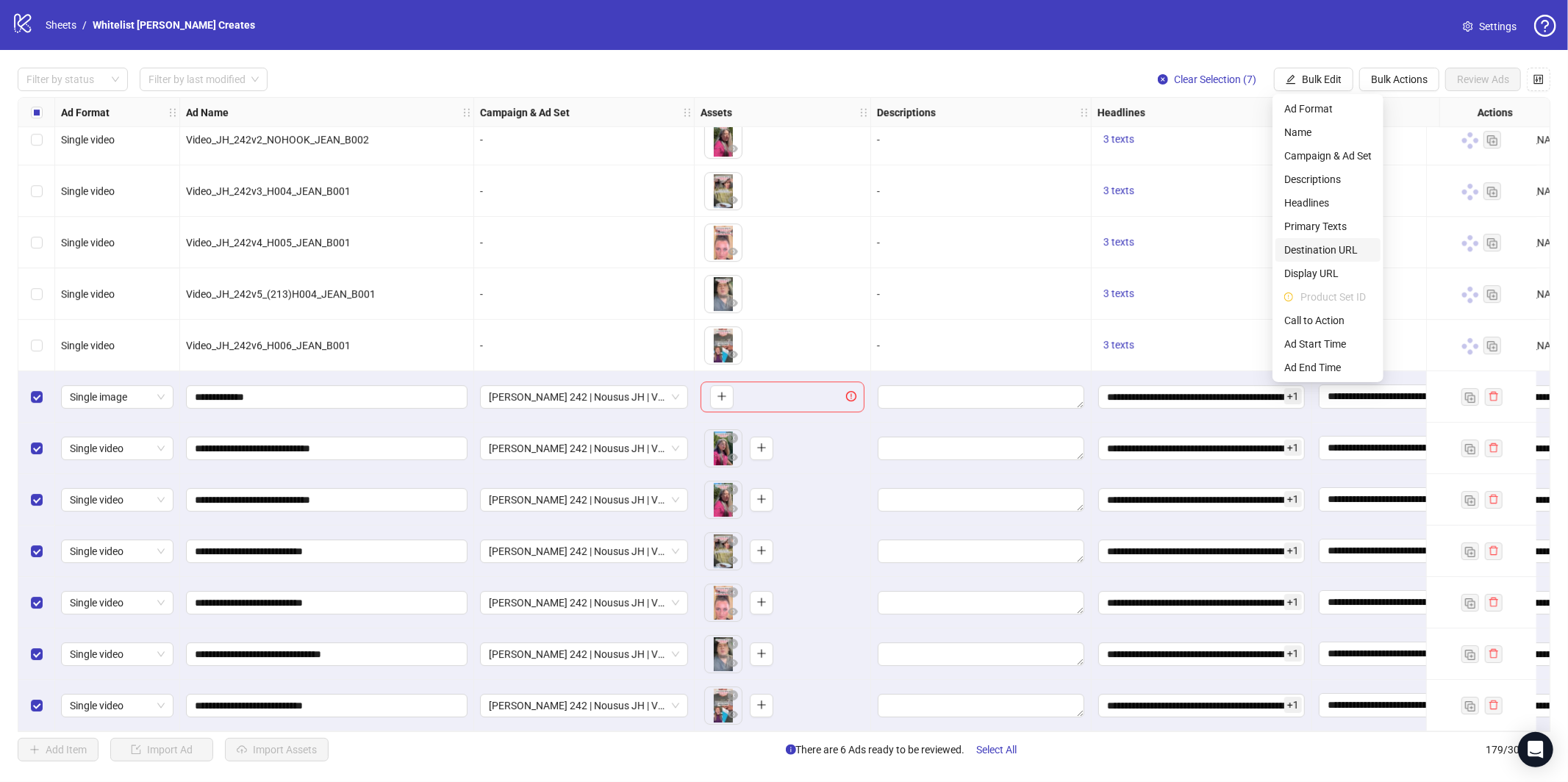
click at [1324, 250] on span "Destination URL" at bounding box center [1328, 250] width 88 height 16
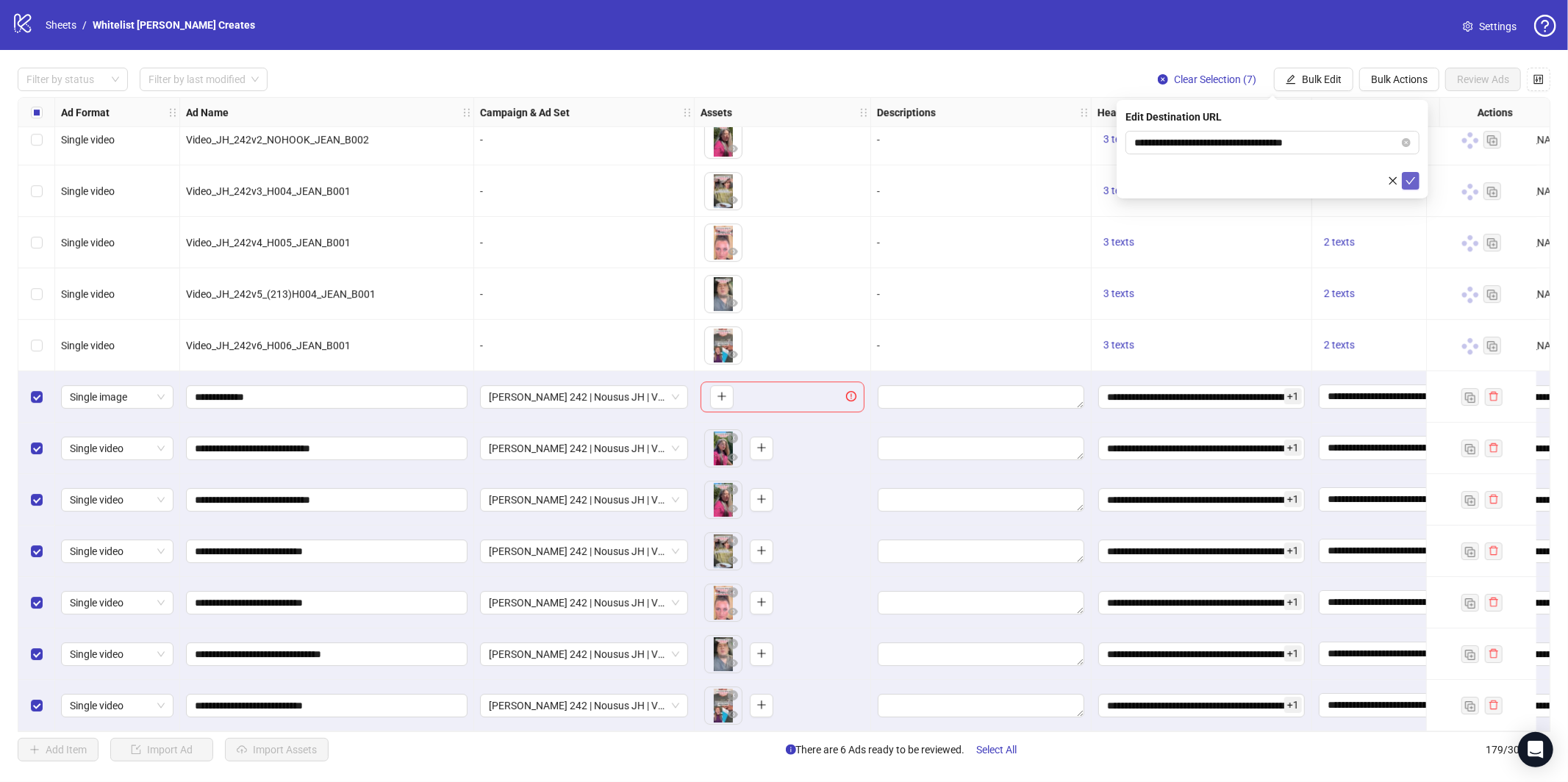
click at [1406, 180] on icon "check" at bounding box center [1411, 180] width 10 height 7
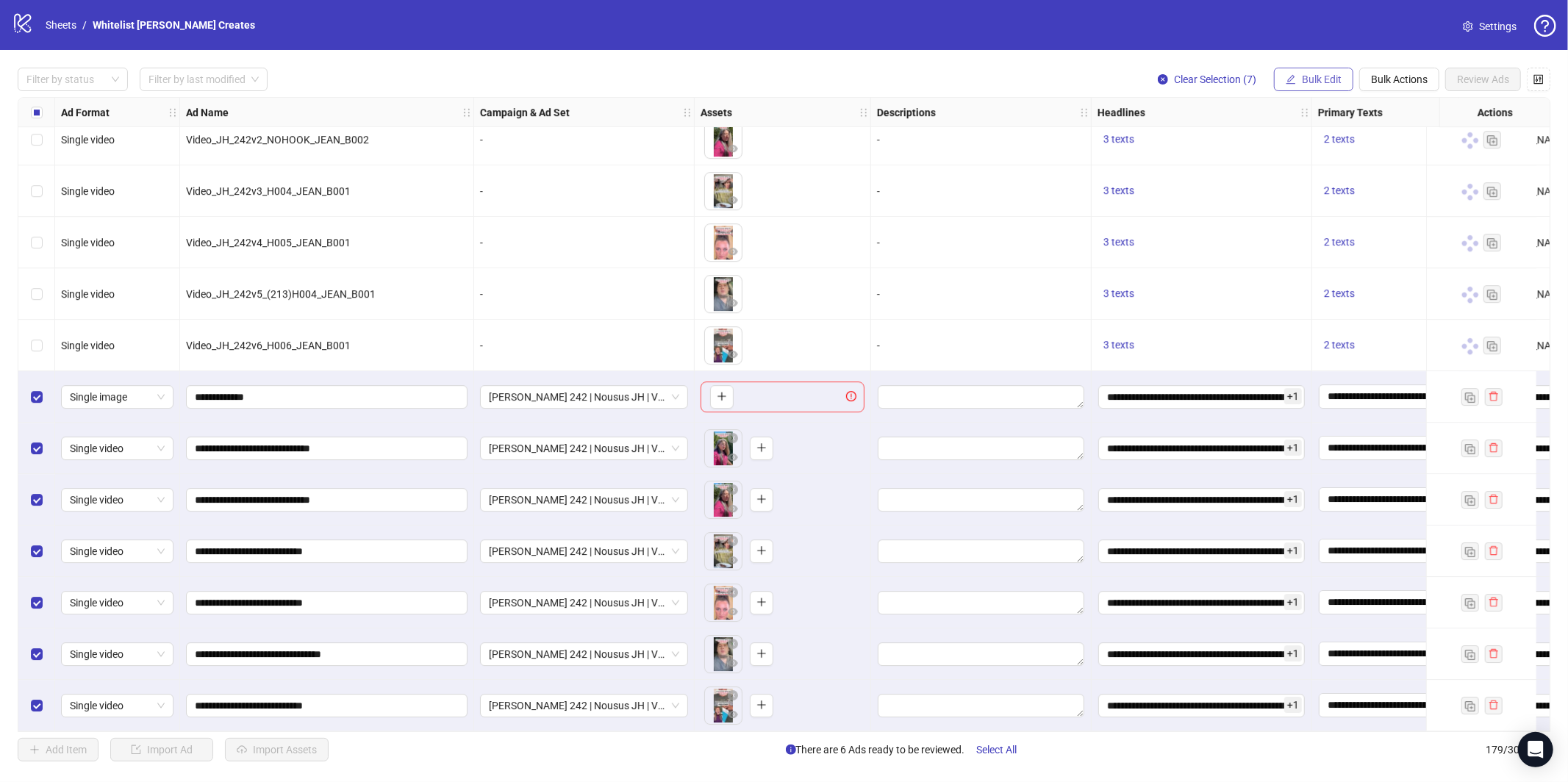
click at [1313, 82] on span "Bulk Edit" at bounding box center [1322, 80] width 40 height 12
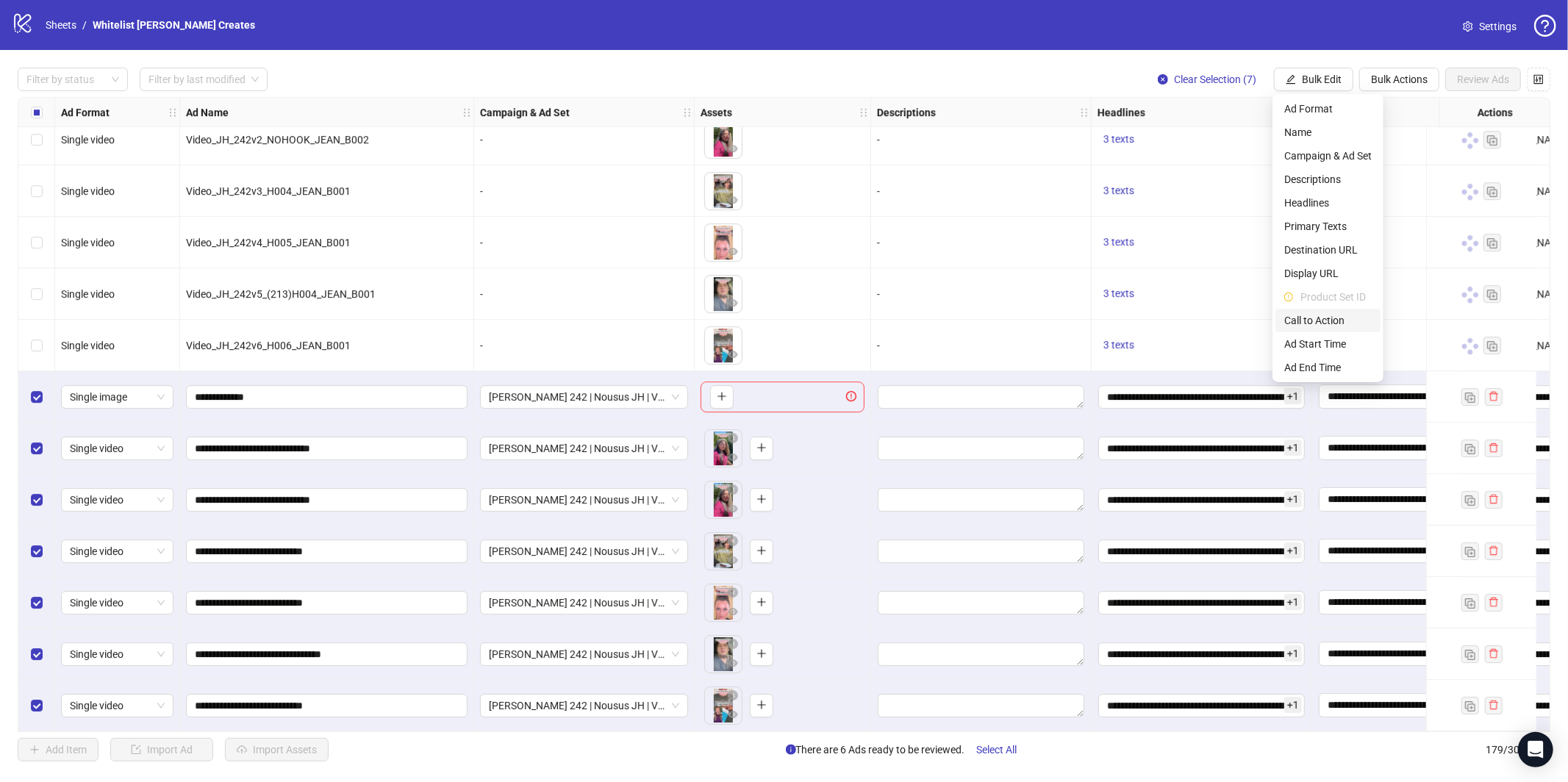
click at [1335, 319] on span "Call to Action" at bounding box center [1328, 321] width 88 height 16
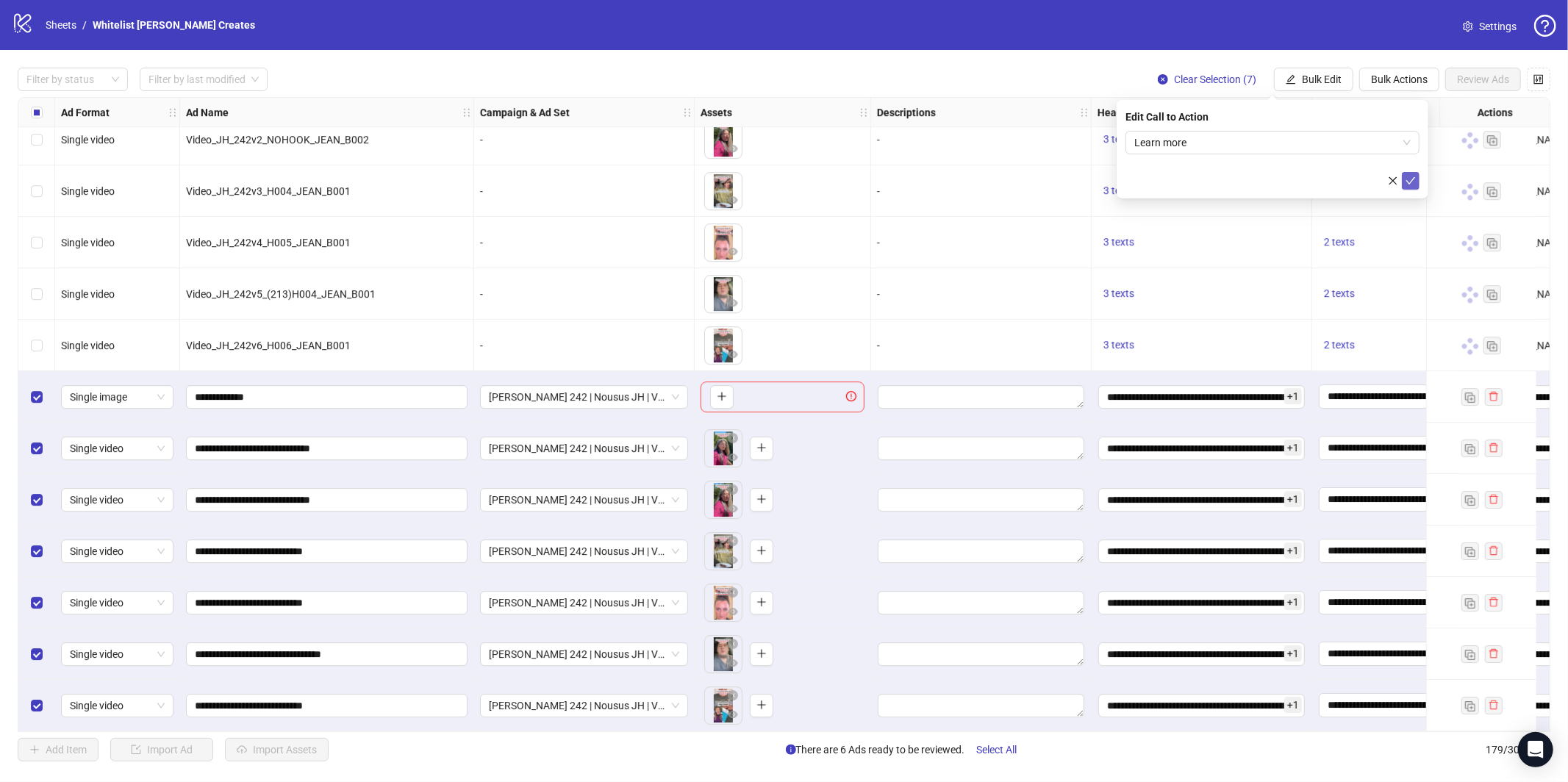
click at [1414, 187] on button "submit" at bounding box center [1411, 181] width 18 height 18
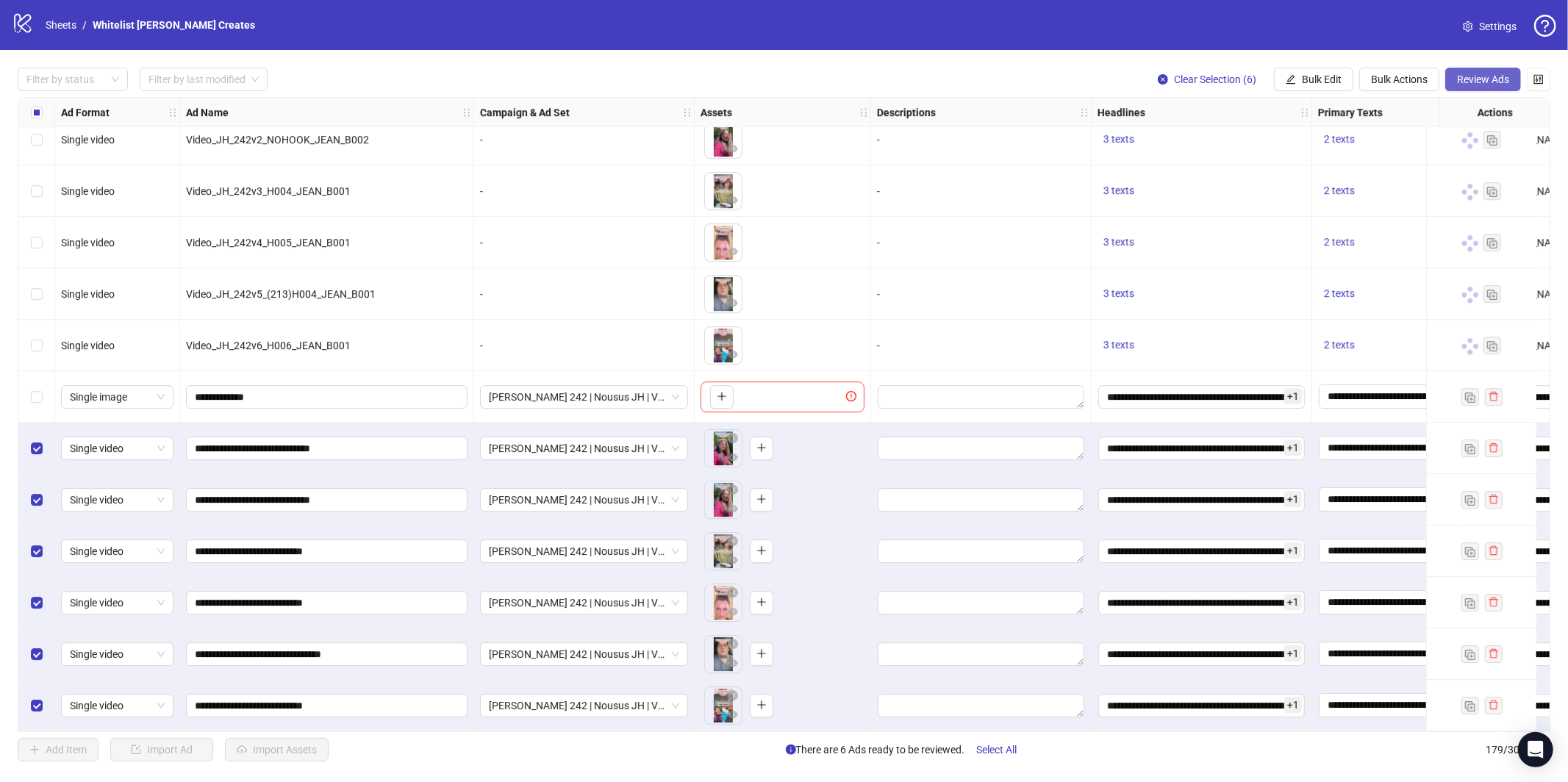
click at [1481, 80] on span "Review Ads" at bounding box center [1483, 80] width 52 height 12
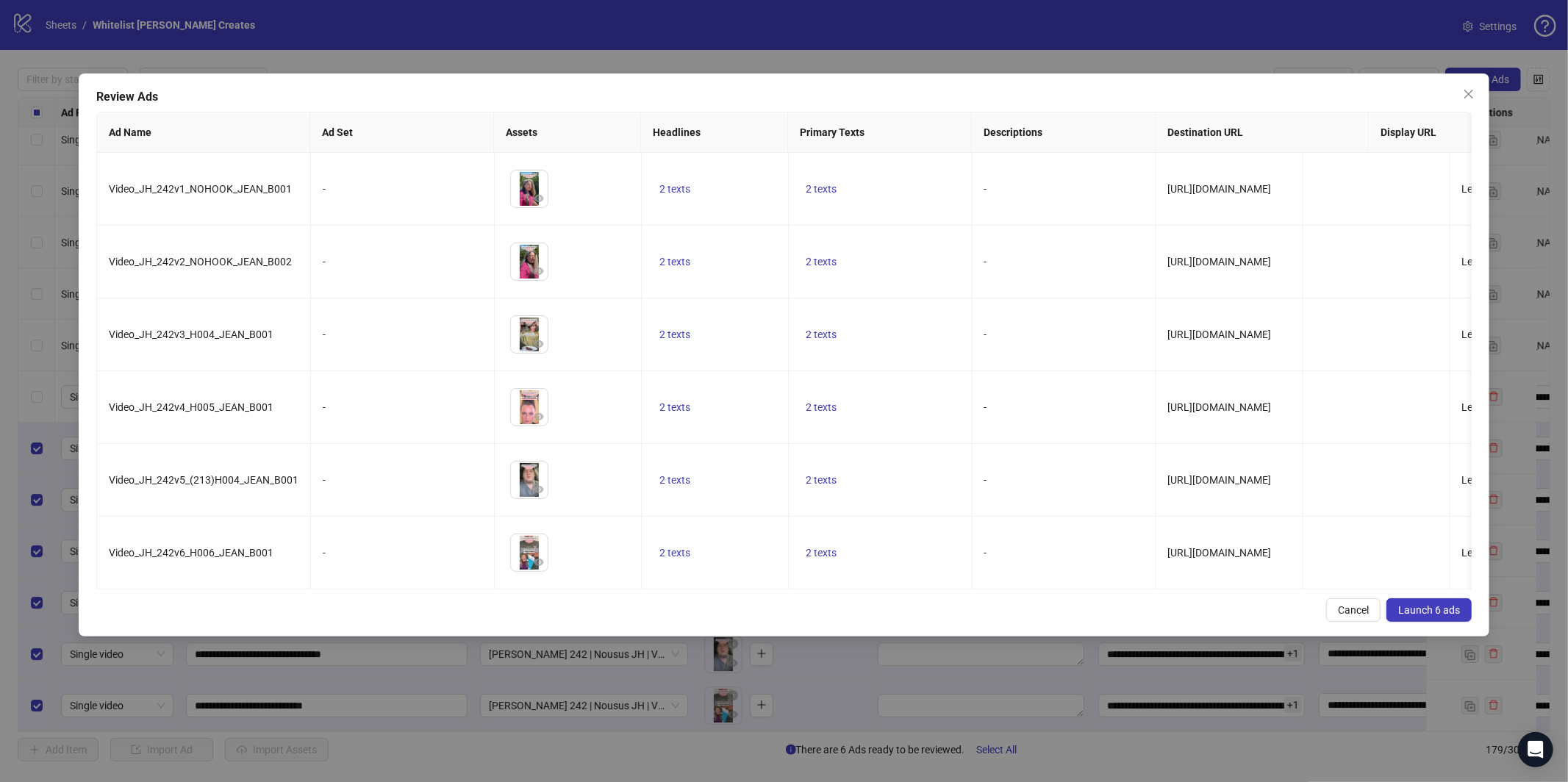
click at [1411, 608] on span "Launch 6 ads" at bounding box center [1429, 610] width 62 height 12
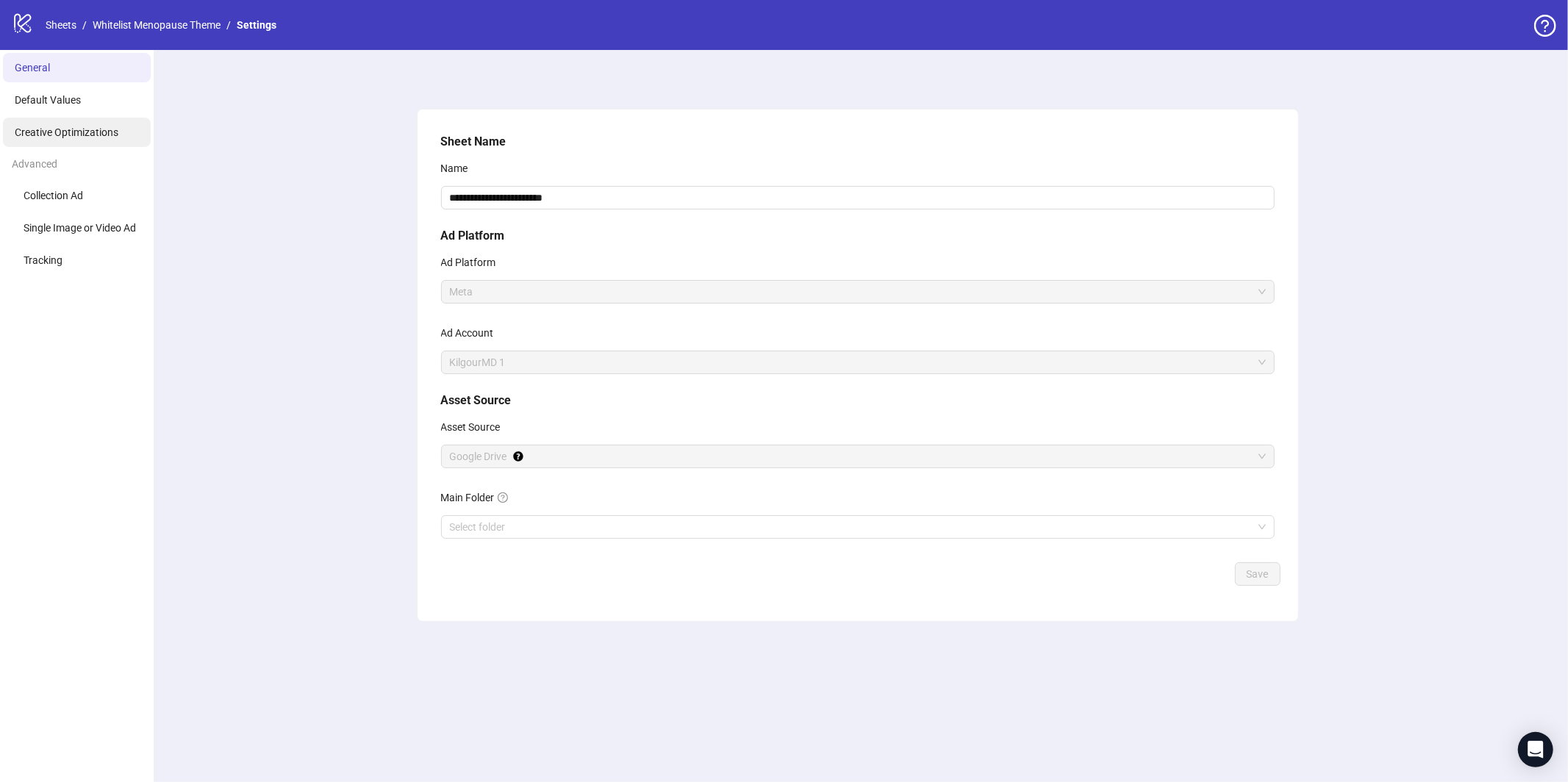
click at [97, 127] on span "Creative Optimizations" at bounding box center [67, 133] width 104 height 12
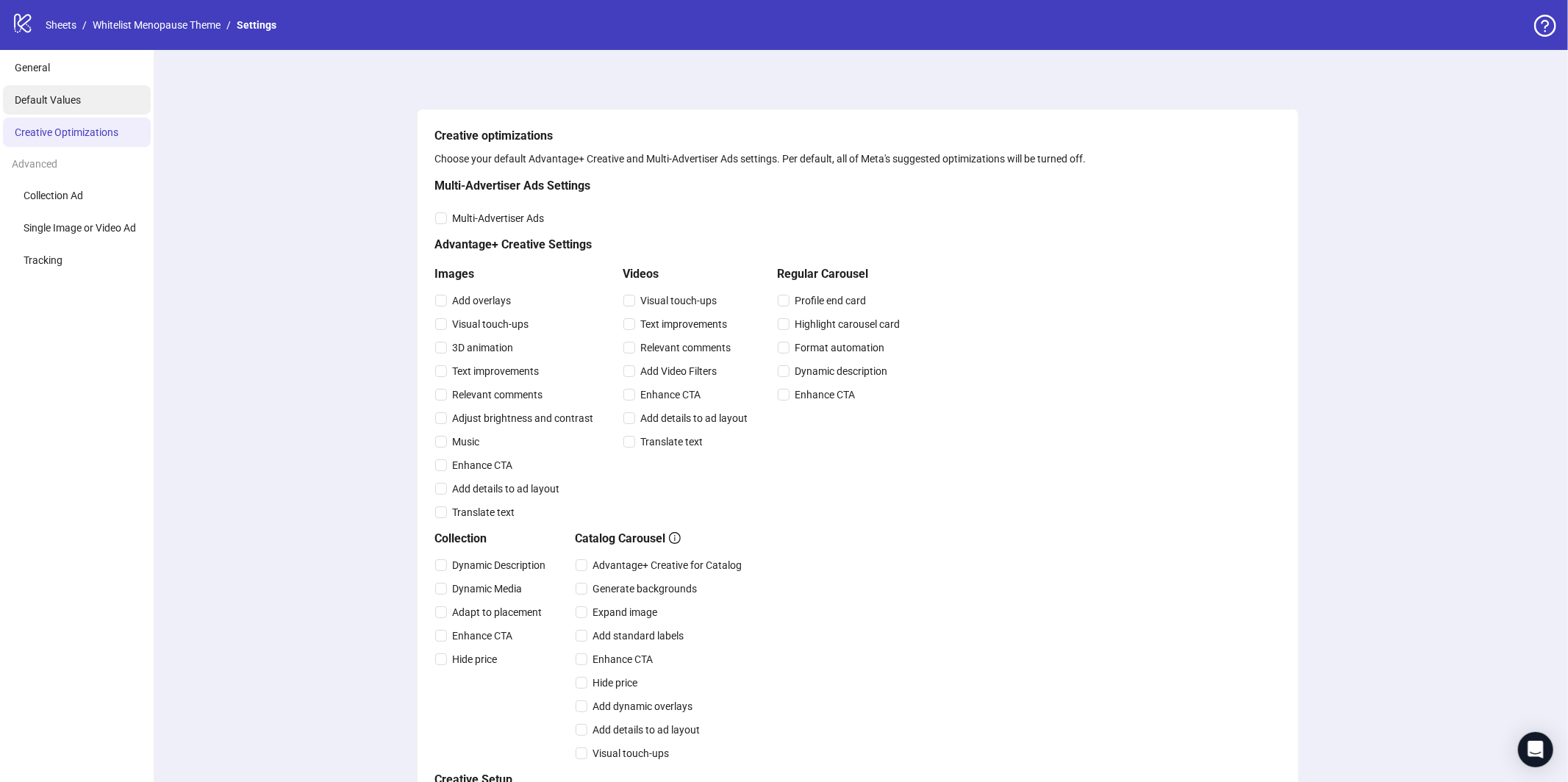
click at [95, 113] on li "Default Values" at bounding box center [77, 99] width 148 height 29
